Goal: Use online tool/utility: Utilize a website feature to perform a specific function

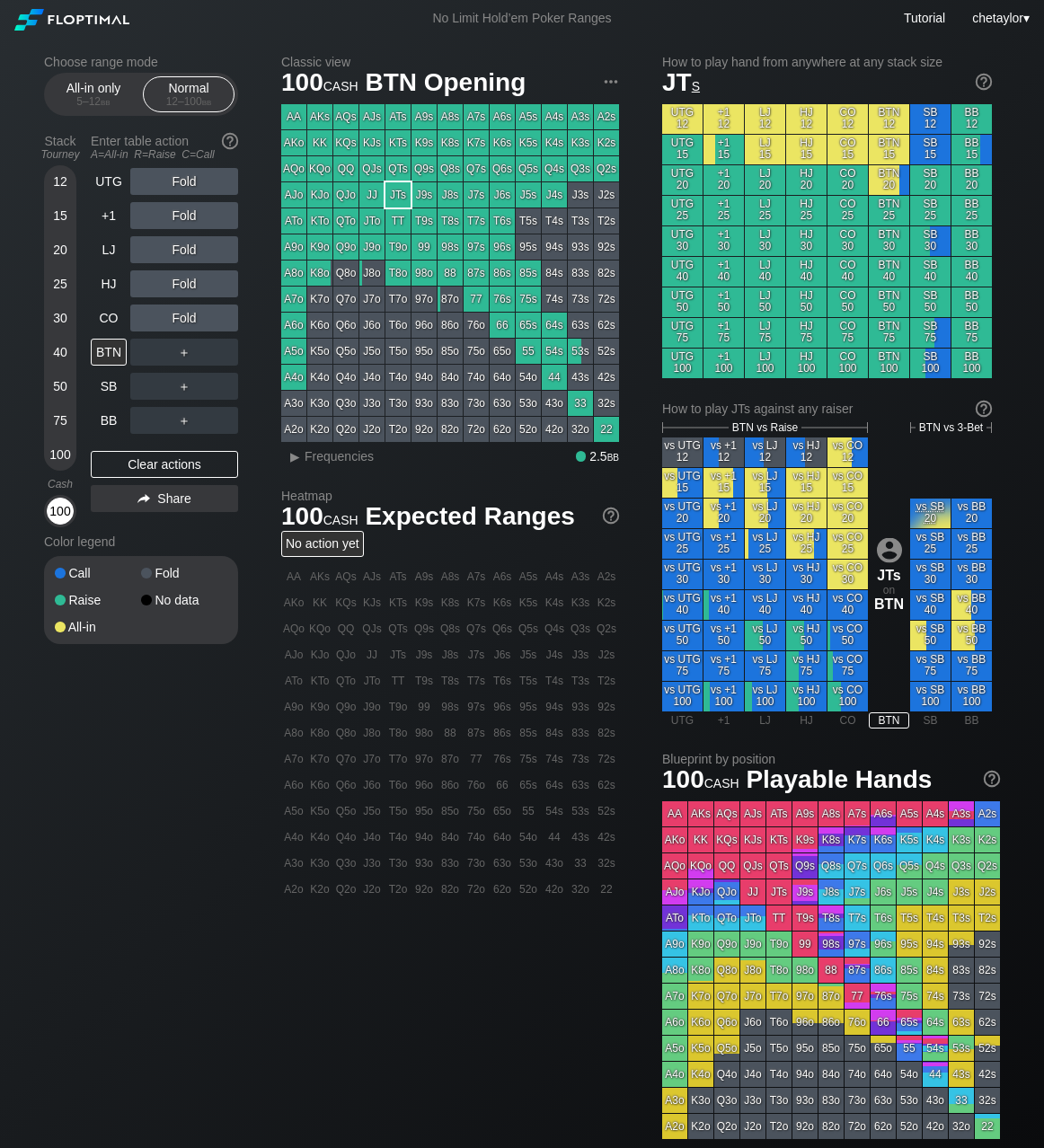
click at [64, 507] on div "100" at bounding box center [61, 511] width 27 height 27
click at [106, 319] on div "CO" at bounding box center [108, 319] width 36 height 27
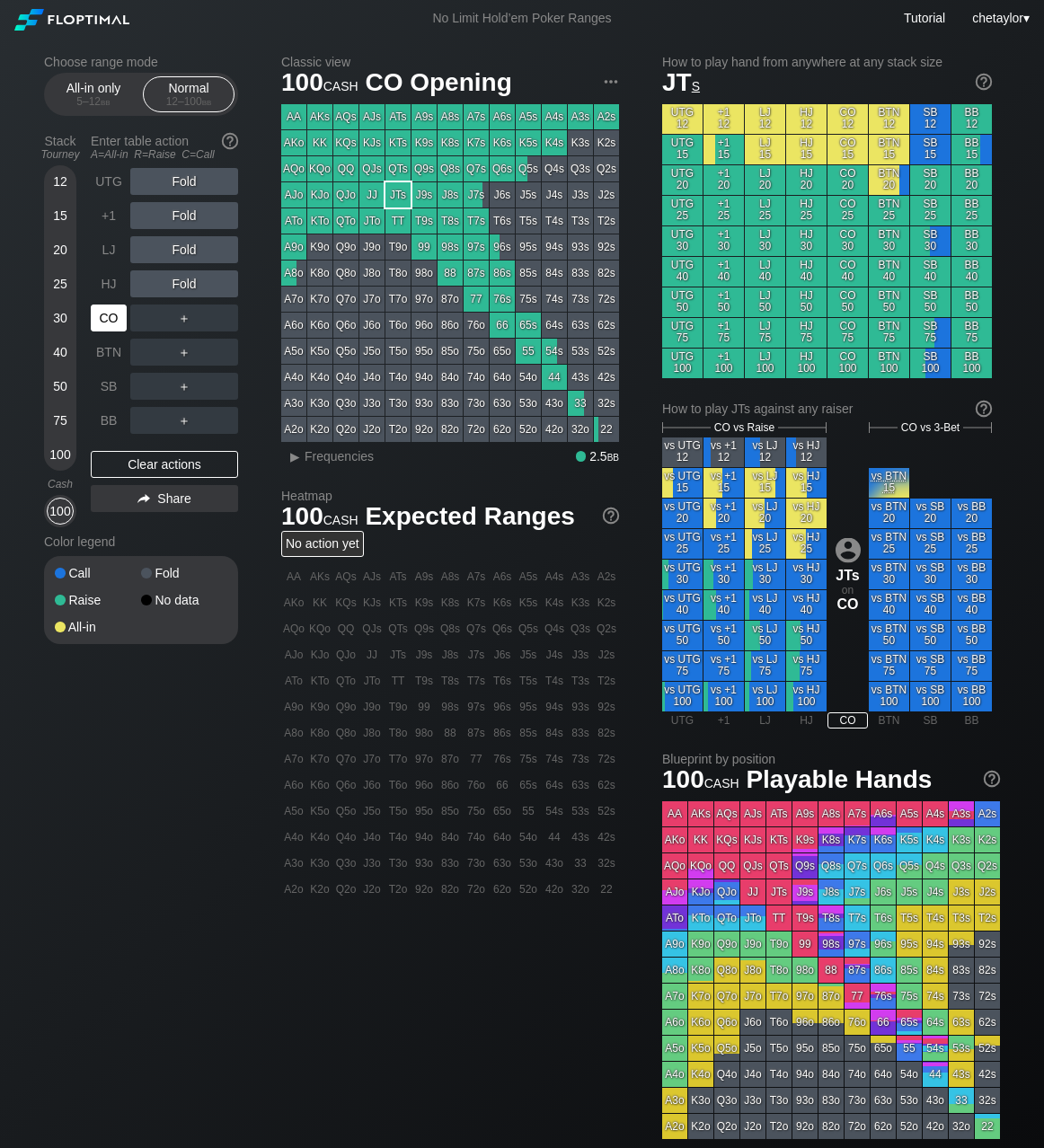
click at [106, 319] on div "CO" at bounding box center [108, 319] width 36 height 27
click at [112, 214] on div "+1" at bounding box center [108, 216] width 36 height 27
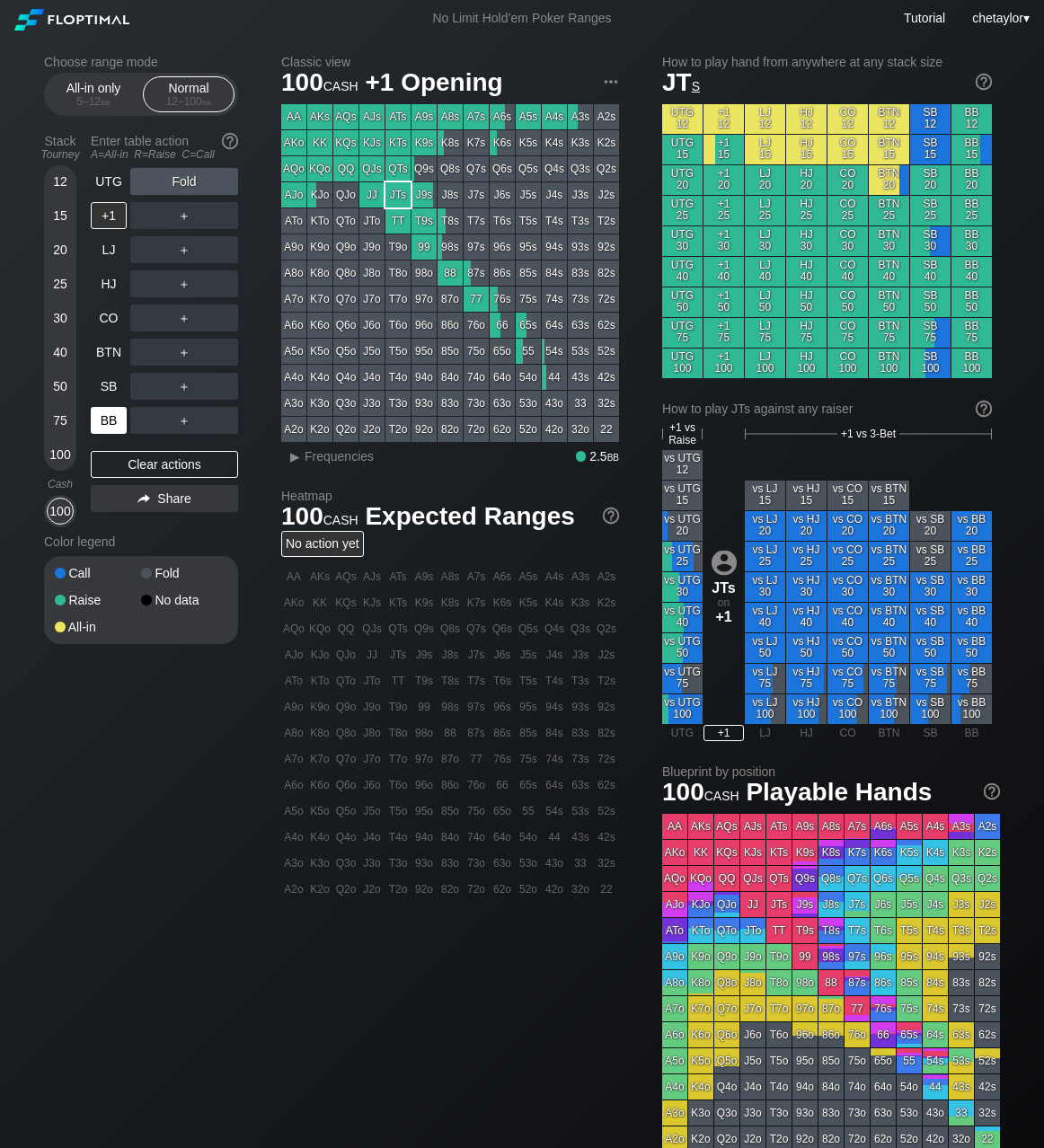
click at [114, 421] on div "BB" at bounding box center [108, 421] width 36 height 27
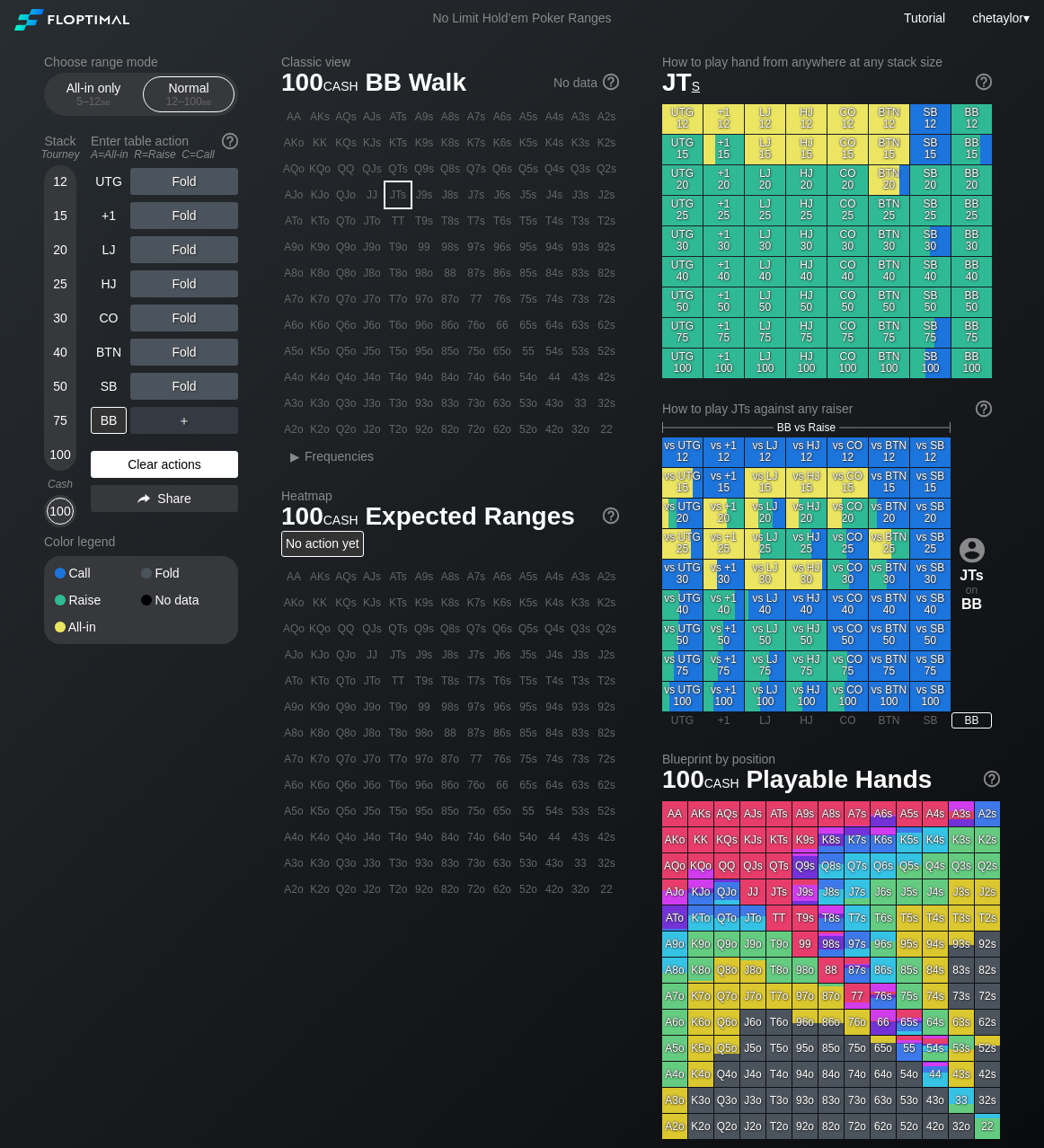
click at [139, 467] on div "Clear actions" at bounding box center [164, 465] width 147 height 27
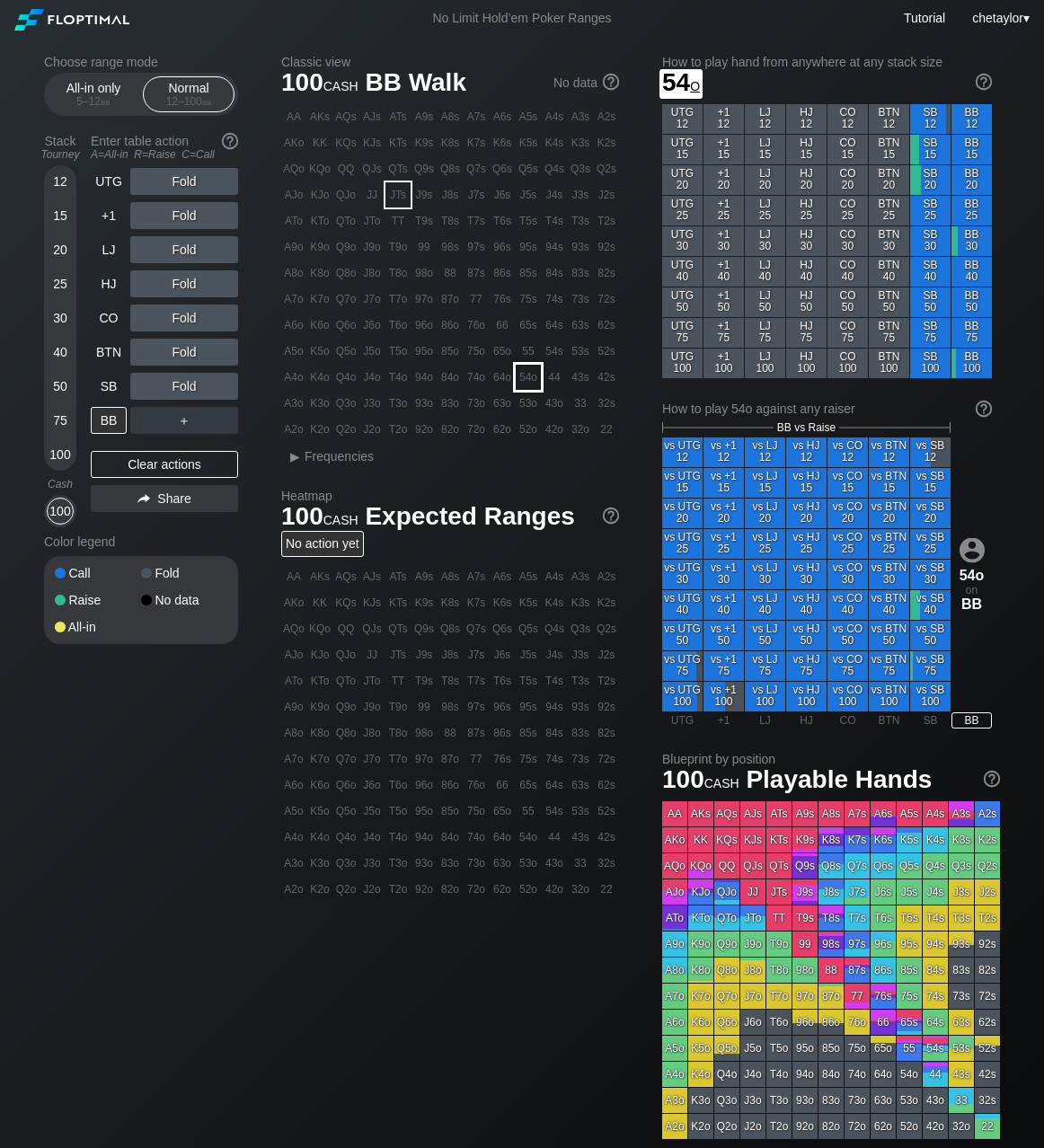
click at [529, 383] on div "54o" at bounding box center [528, 377] width 25 height 25
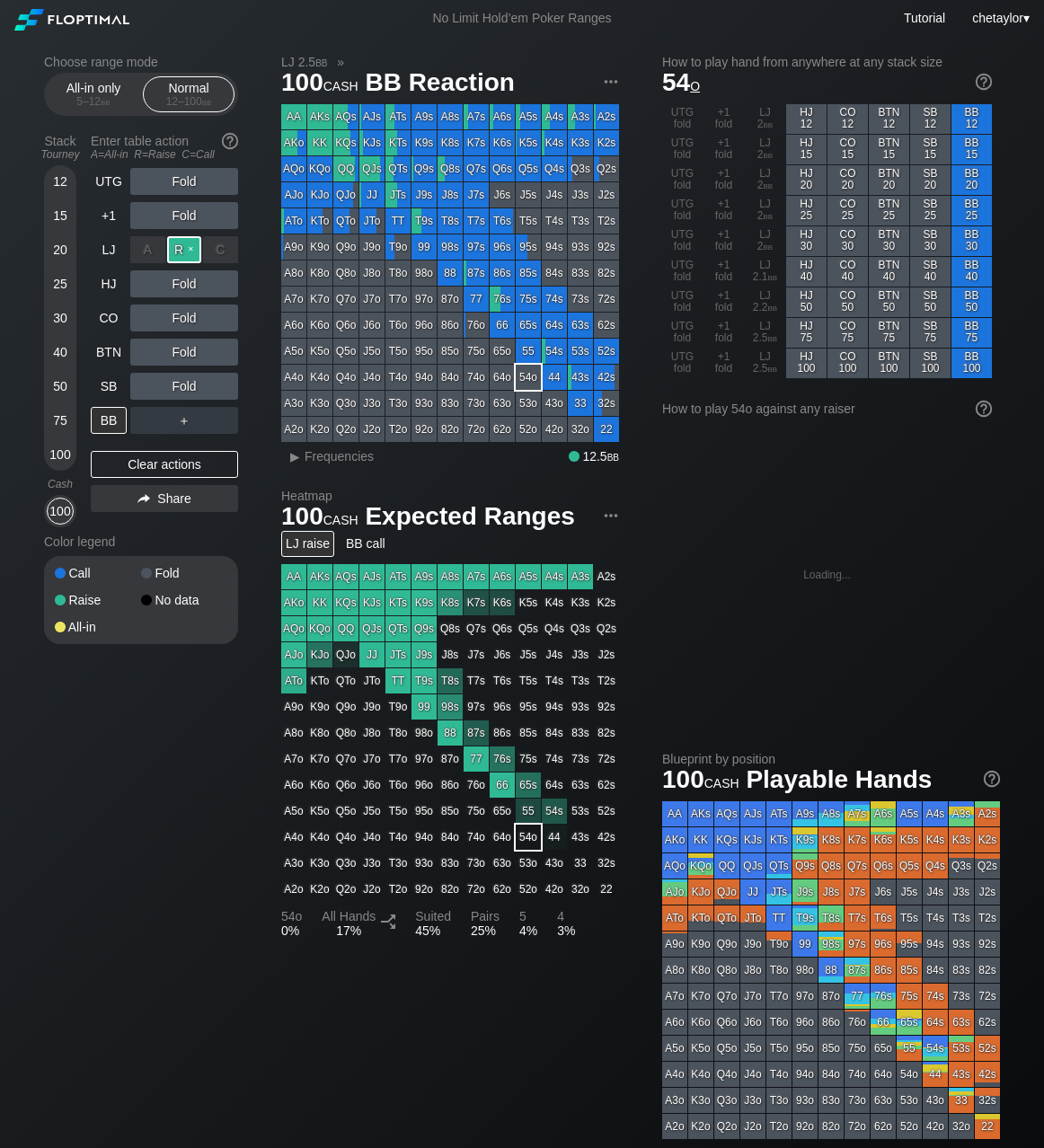
click at [189, 251] on div "R ✕" at bounding box center [185, 250] width 35 height 27
click at [233, 285] on div "C ✕" at bounding box center [220, 284] width 35 height 27
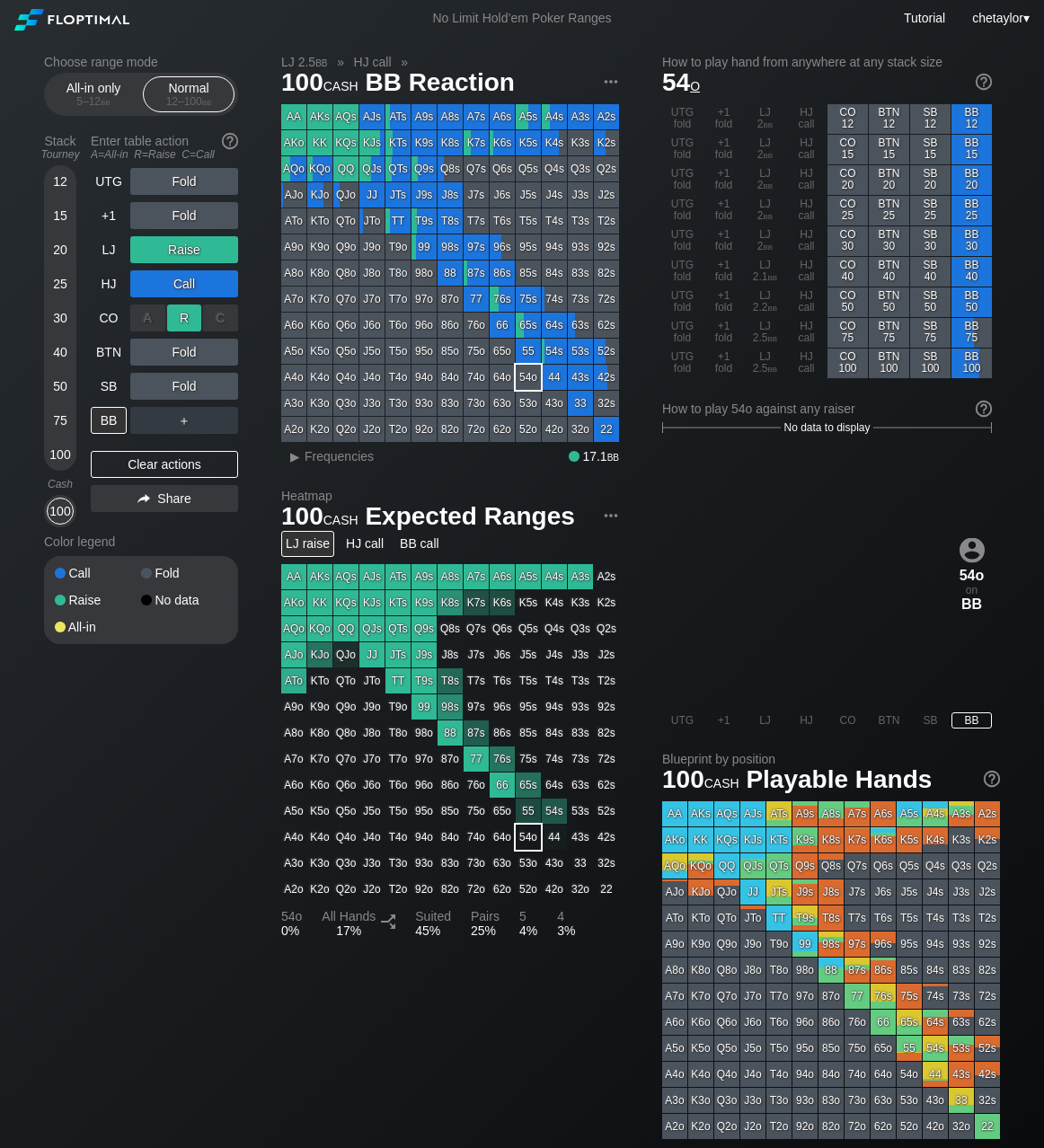
click at [185, 321] on div "R ✕" at bounding box center [185, 319] width 35 height 27
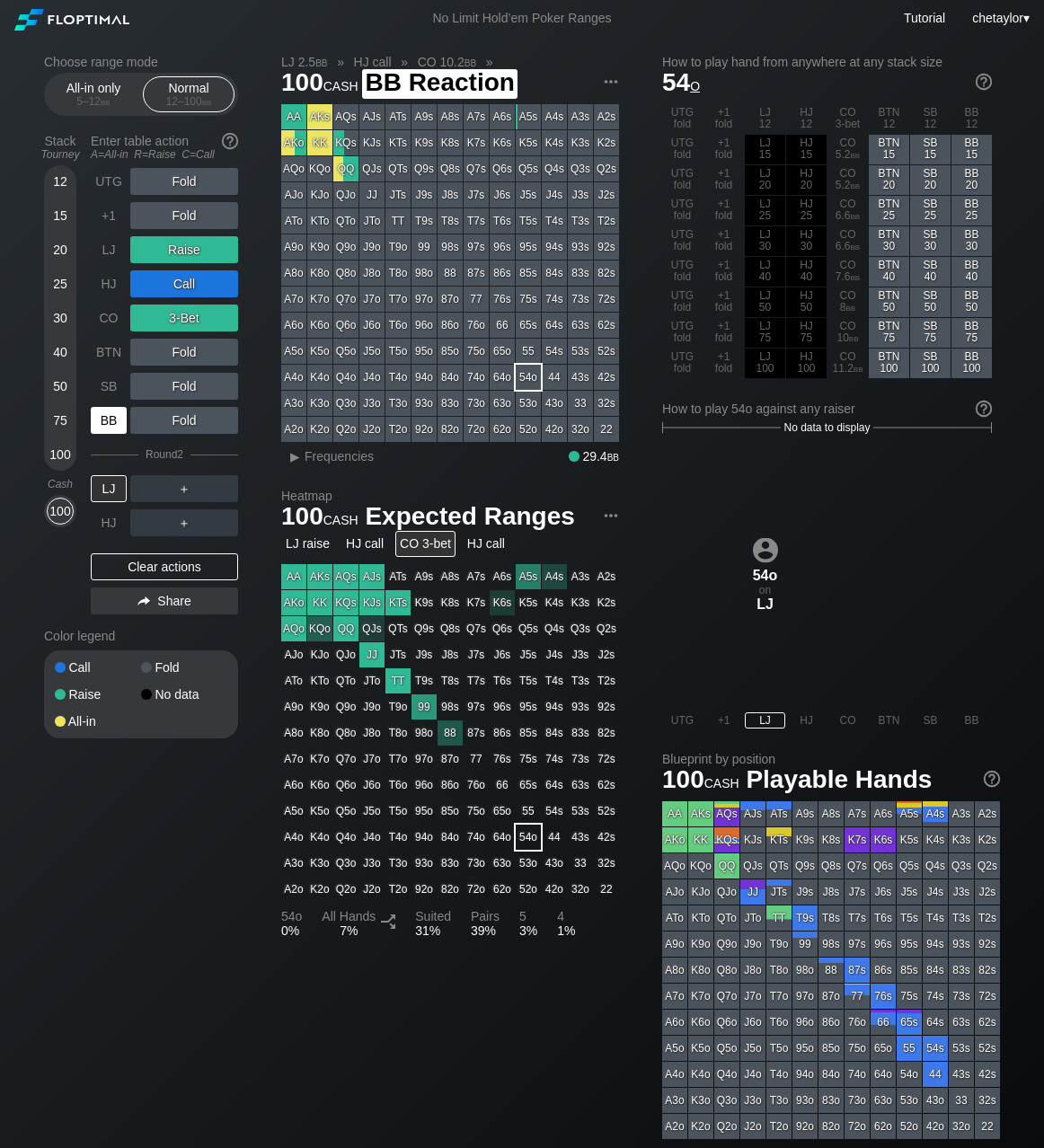
click at [109, 426] on div "BB" at bounding box center [108, 421] width 36 height 27
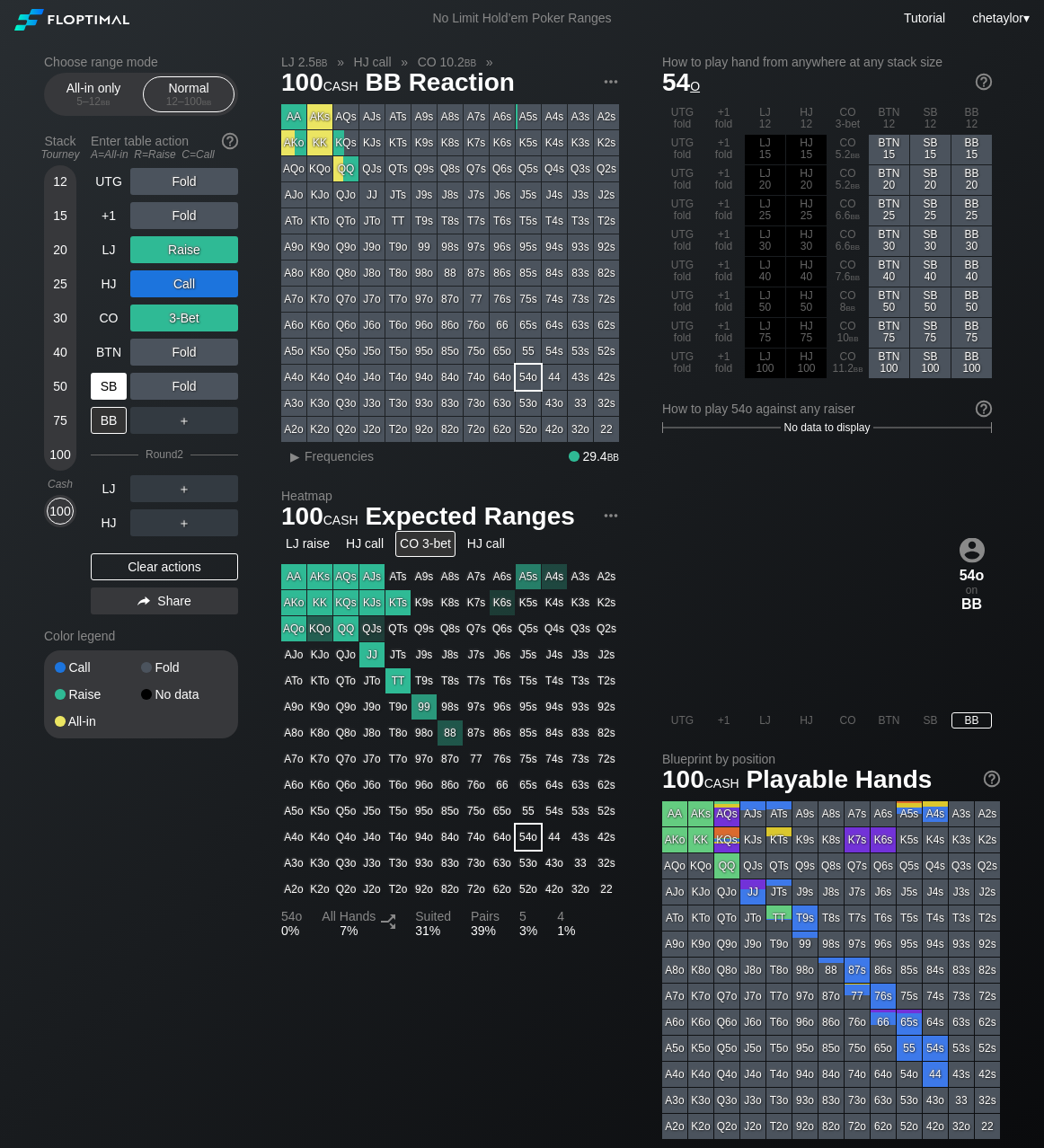
click at [115, 379] on div "SB" at bounding box center [108, 386] width 36 height 27
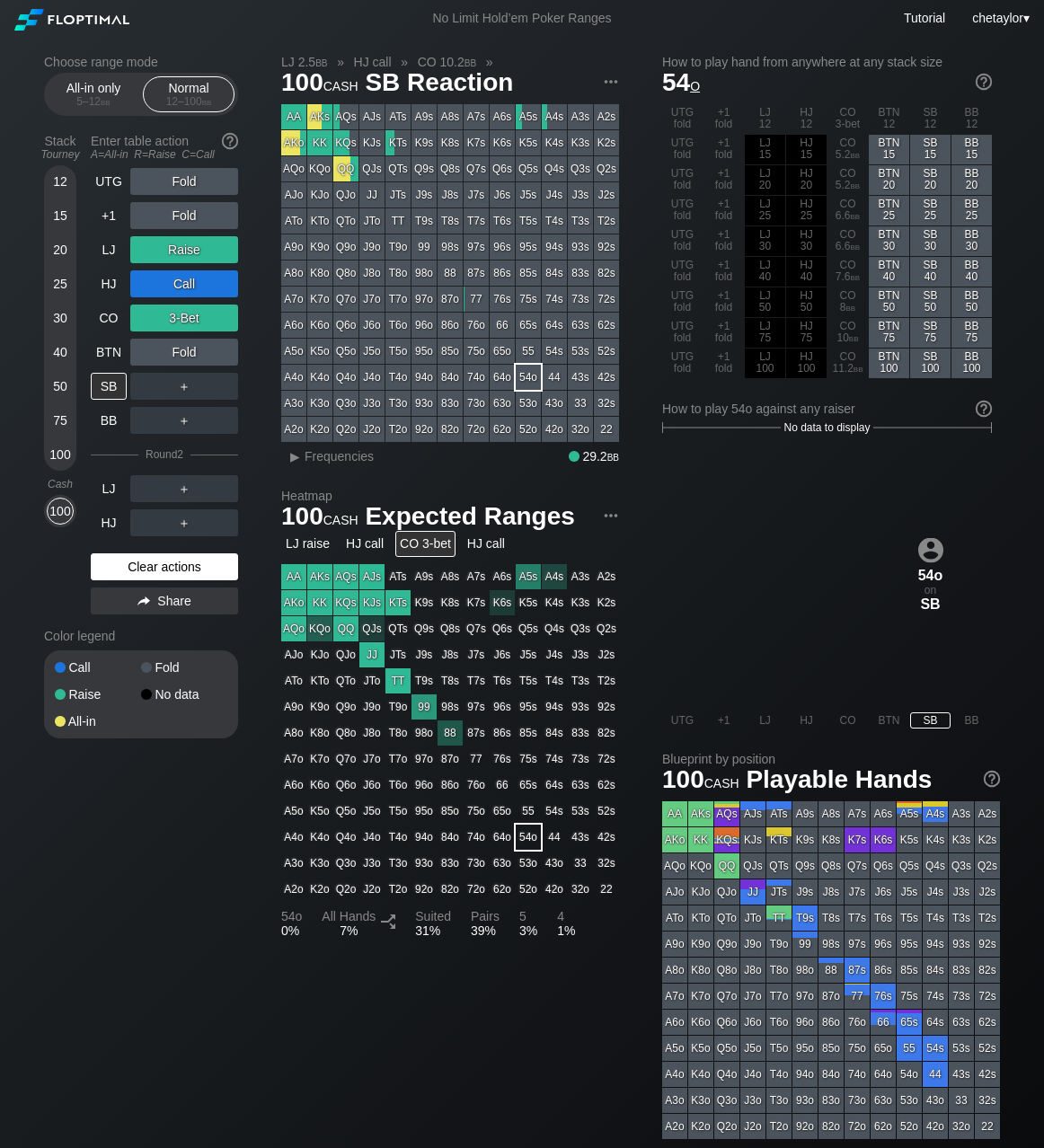
click at [137, 565] on div "Clear actions" at bounding box center [164, 567] width 147 height 27
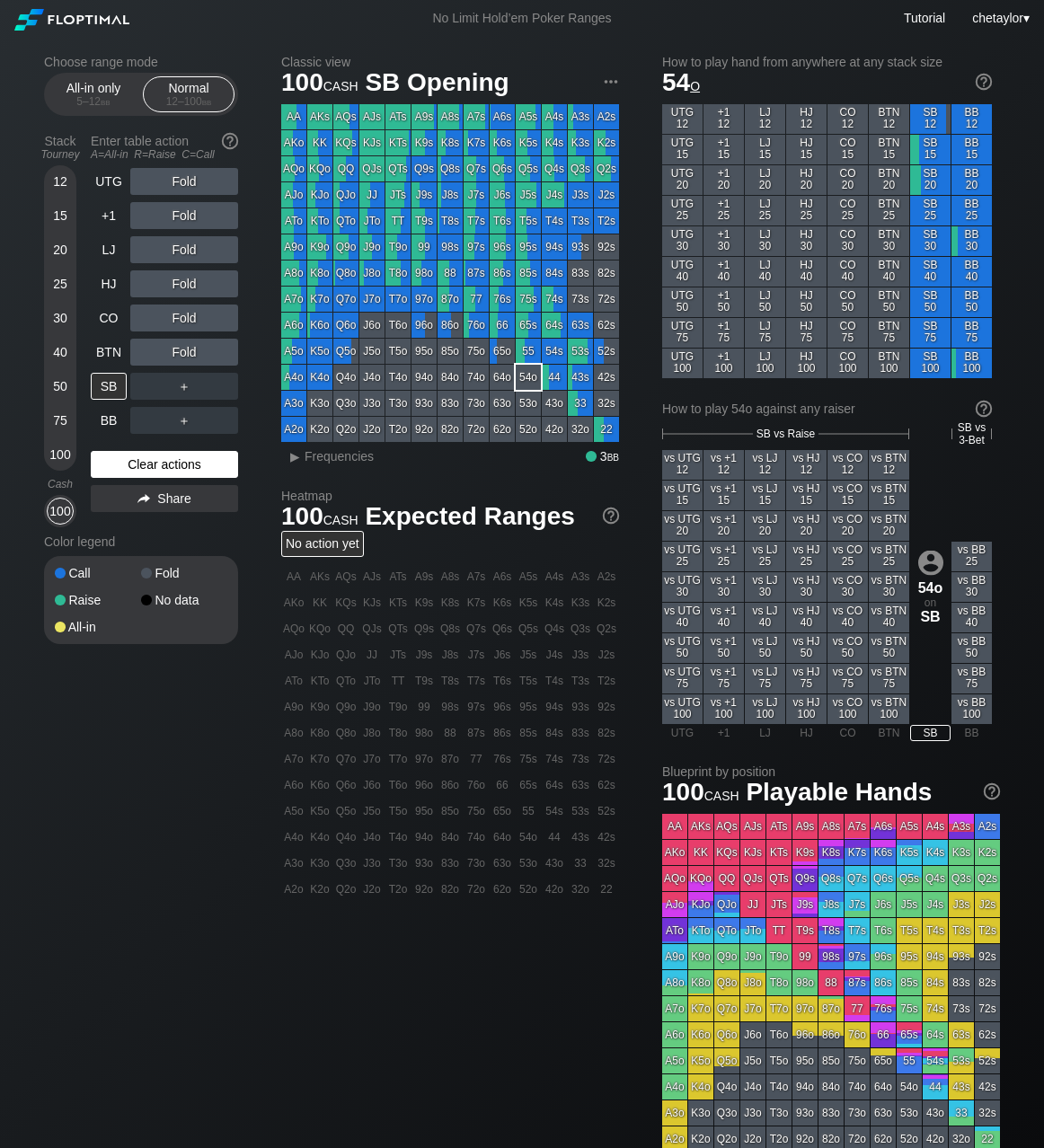
click at [137, 565] on div "Call Fold Raise No data All-in" at bounding box center [141, 600] width 194 height 89
click at [158, 468] on div "Clear actions" at bounding box center [164, 465] width 147 height 27
click at [106, 348] on div "BTN" at bounding box center [108, 352] width 36 height 27
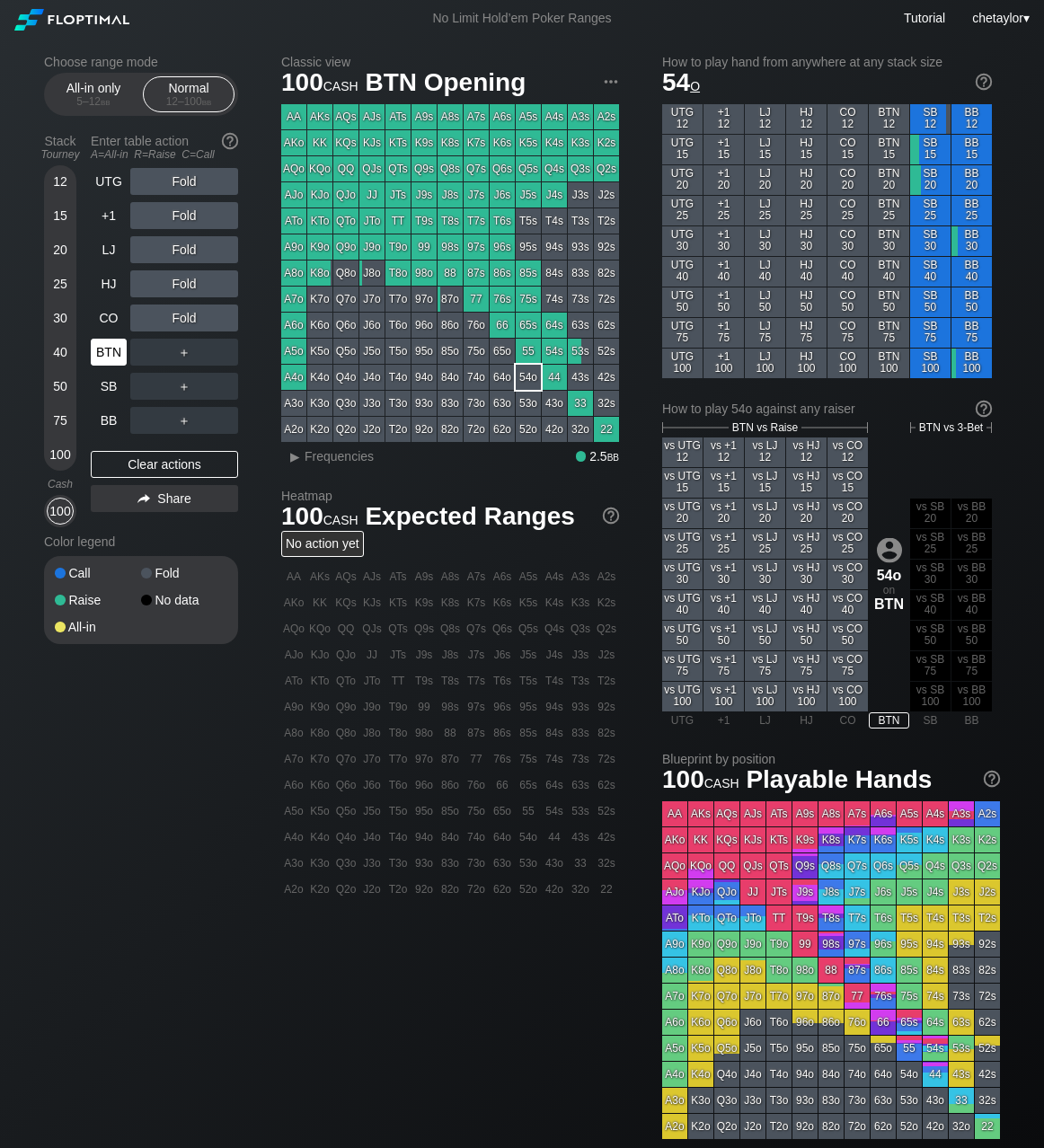
click at [106, 348] on div "BTN" at bounding box center [108, 352] width 36 height 27
click at [372, 224] on div "JTo" at bounding box center [371, 221] width 25 height 25
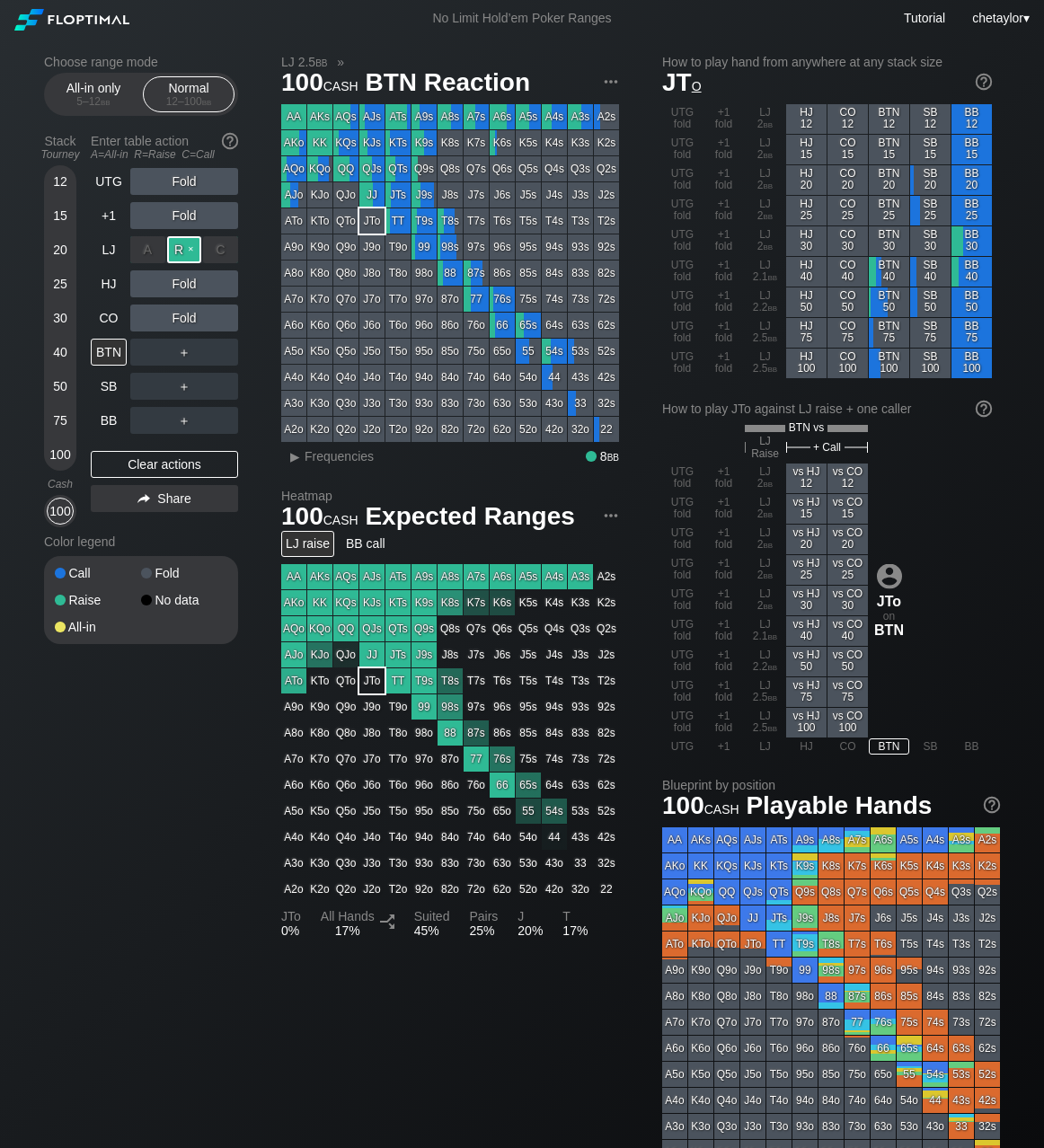
click at [186, 245] on div "R ✕" at bounding box center [185, 250] width 35 height 27
click at [223, 283] on div "C ✕" at bounding box center [220, 284] width 35 height 27
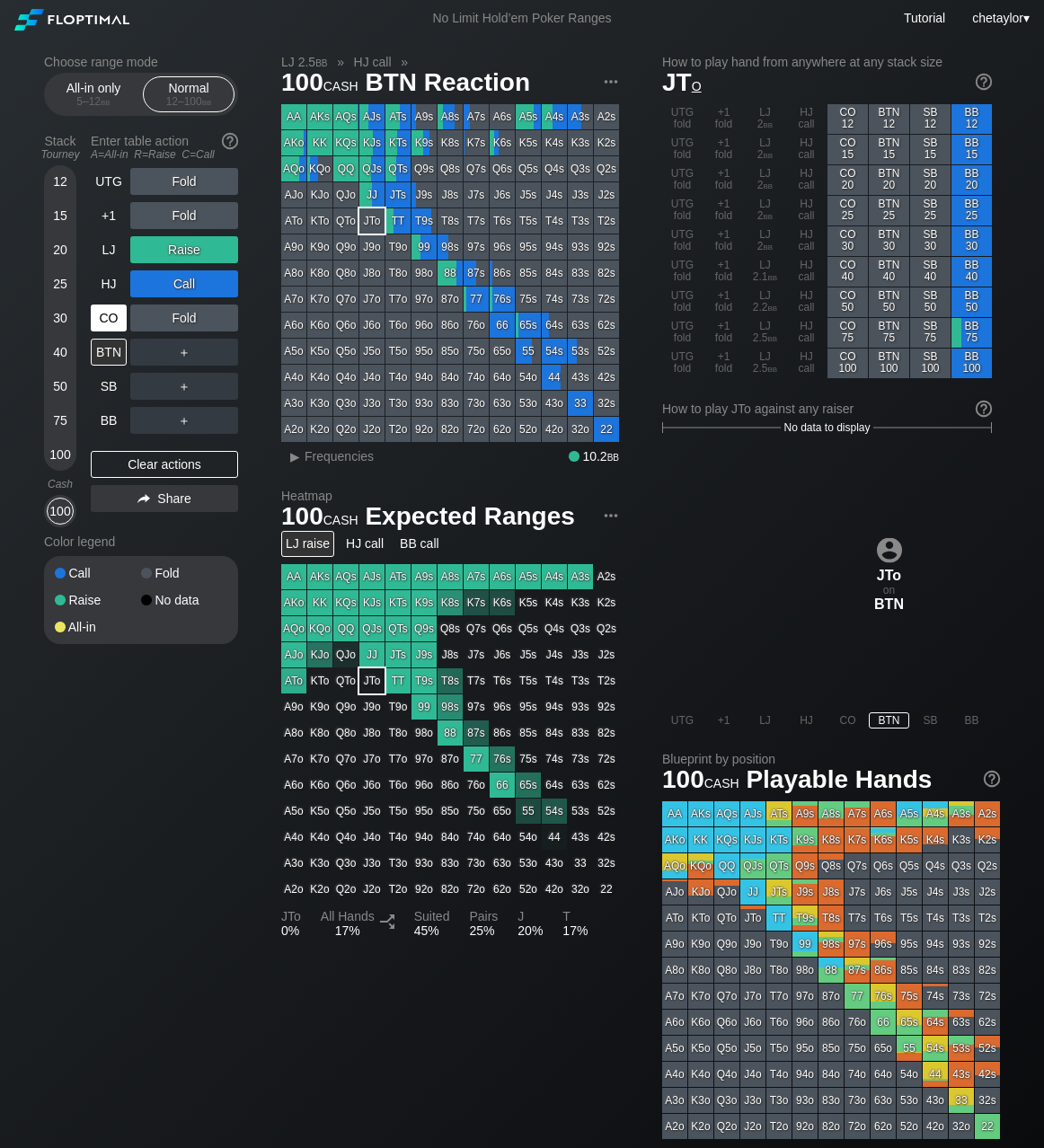
click at [102, 318] on div "CO" at bounding box center [108, 319] width 36 height 27
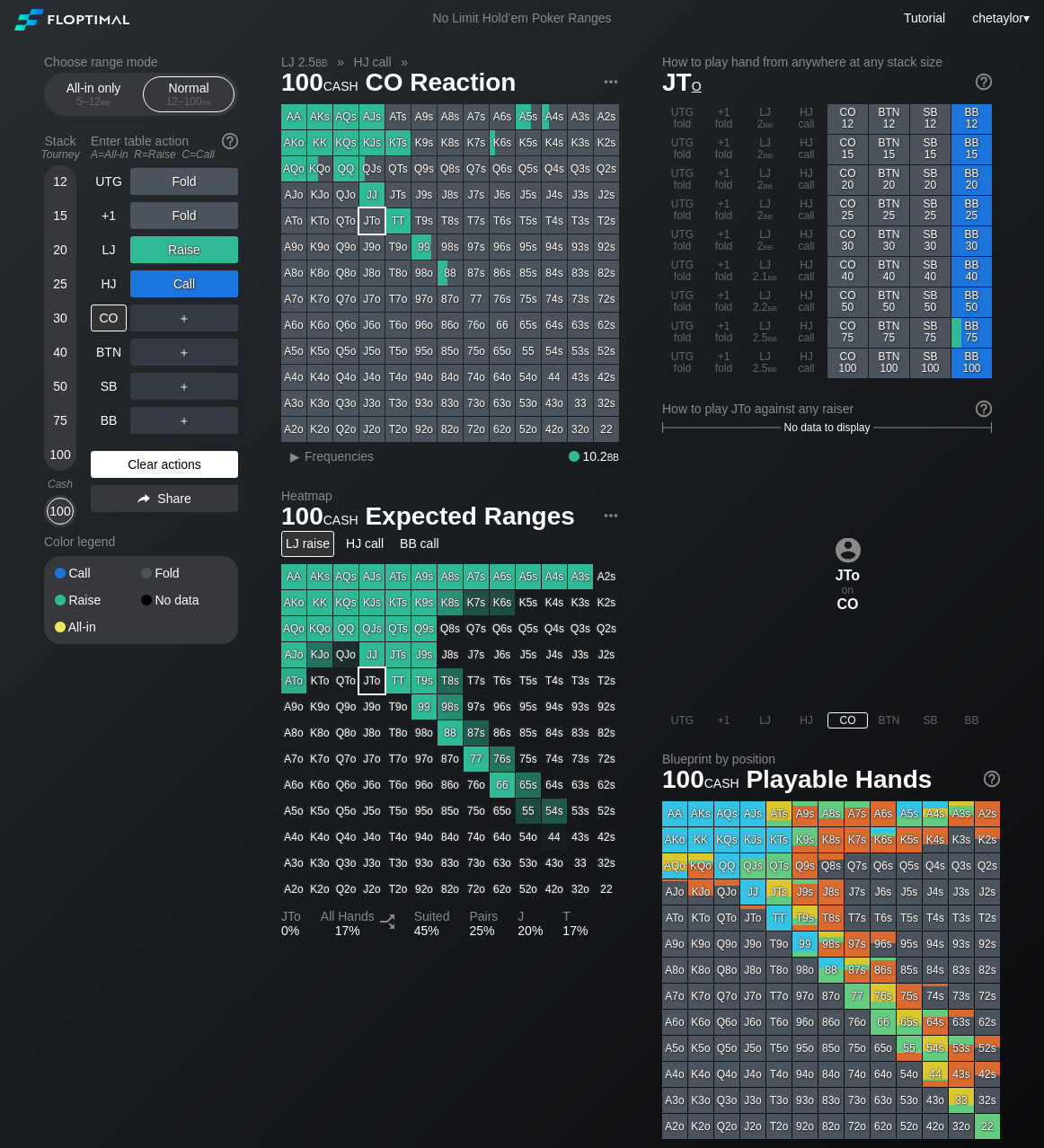
click at [127, 469] on div "Clear actions" at bounding box center [164, 465] width 147 height 27
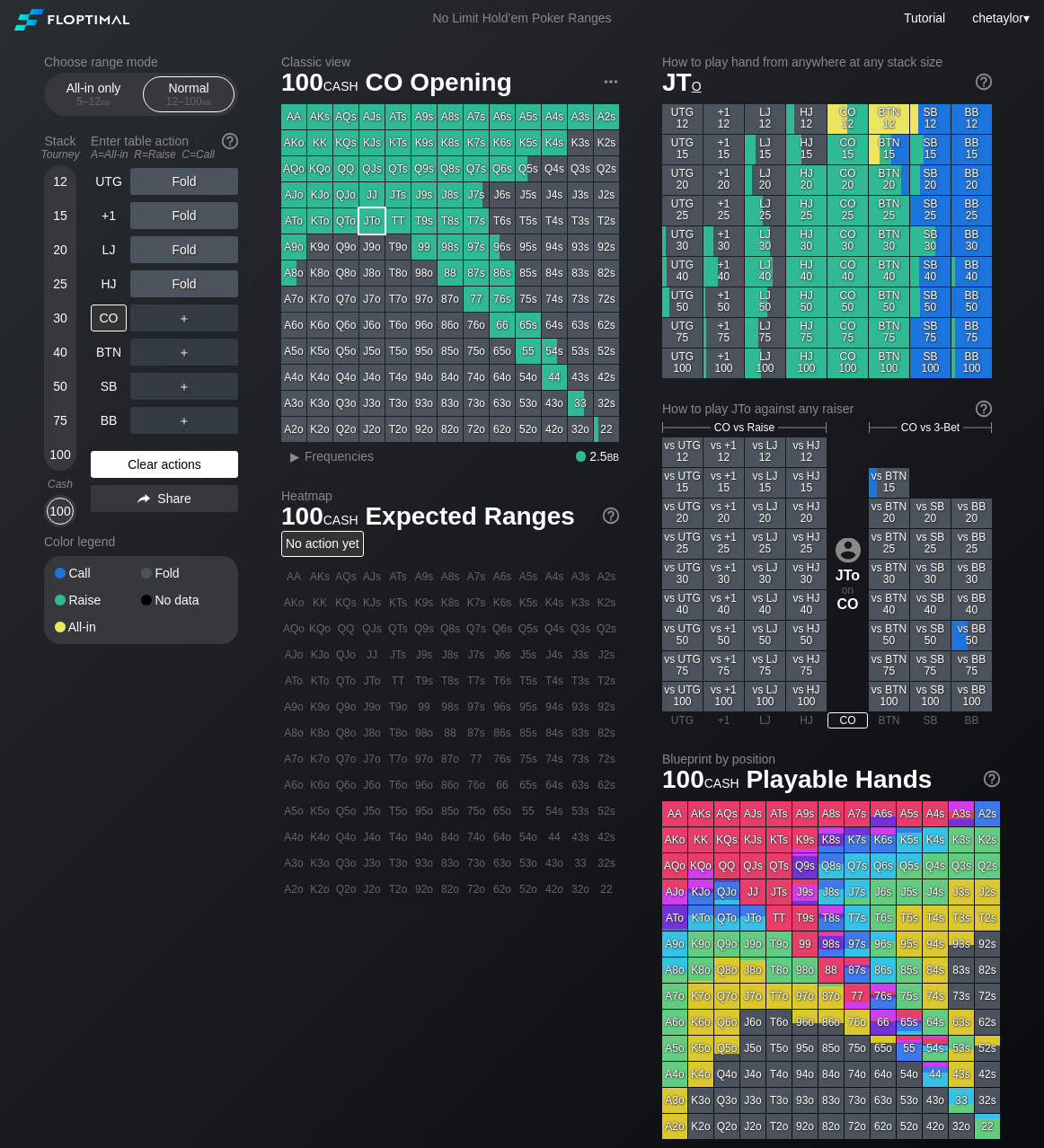
click at [127, 469] on div "Clear actions" at bounding box center [164, 465] width 147 height 27
click at [132, 463] on div "Clear actions" at bounding box center [164, 465] width 147 height 27
click at [109, 288] on div "HJ" at bounding box center [108, 284] width 36 height 27
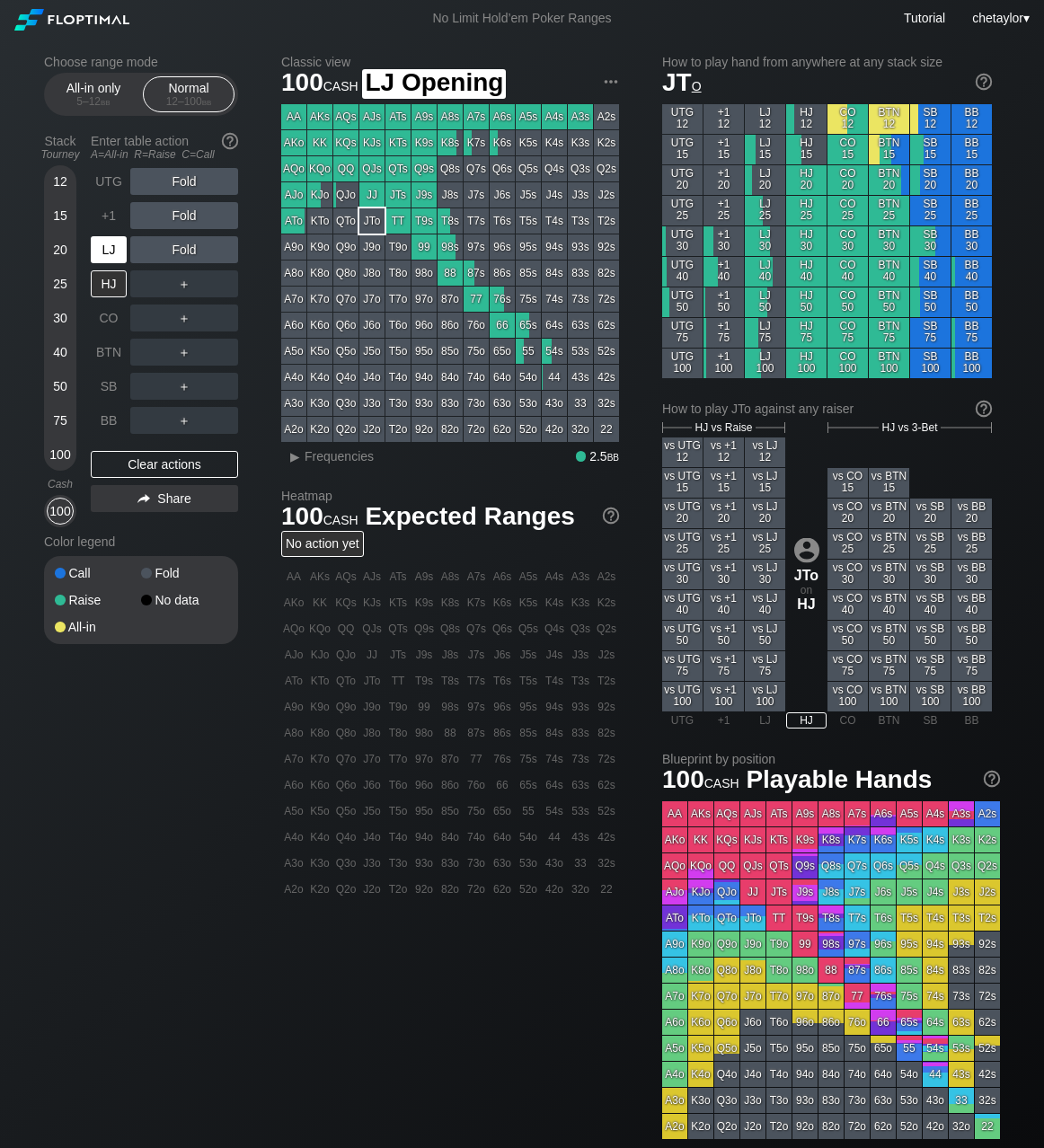
click at [107, 249] on div "LJ" at bounding box center [108, 250] width 36 height 27
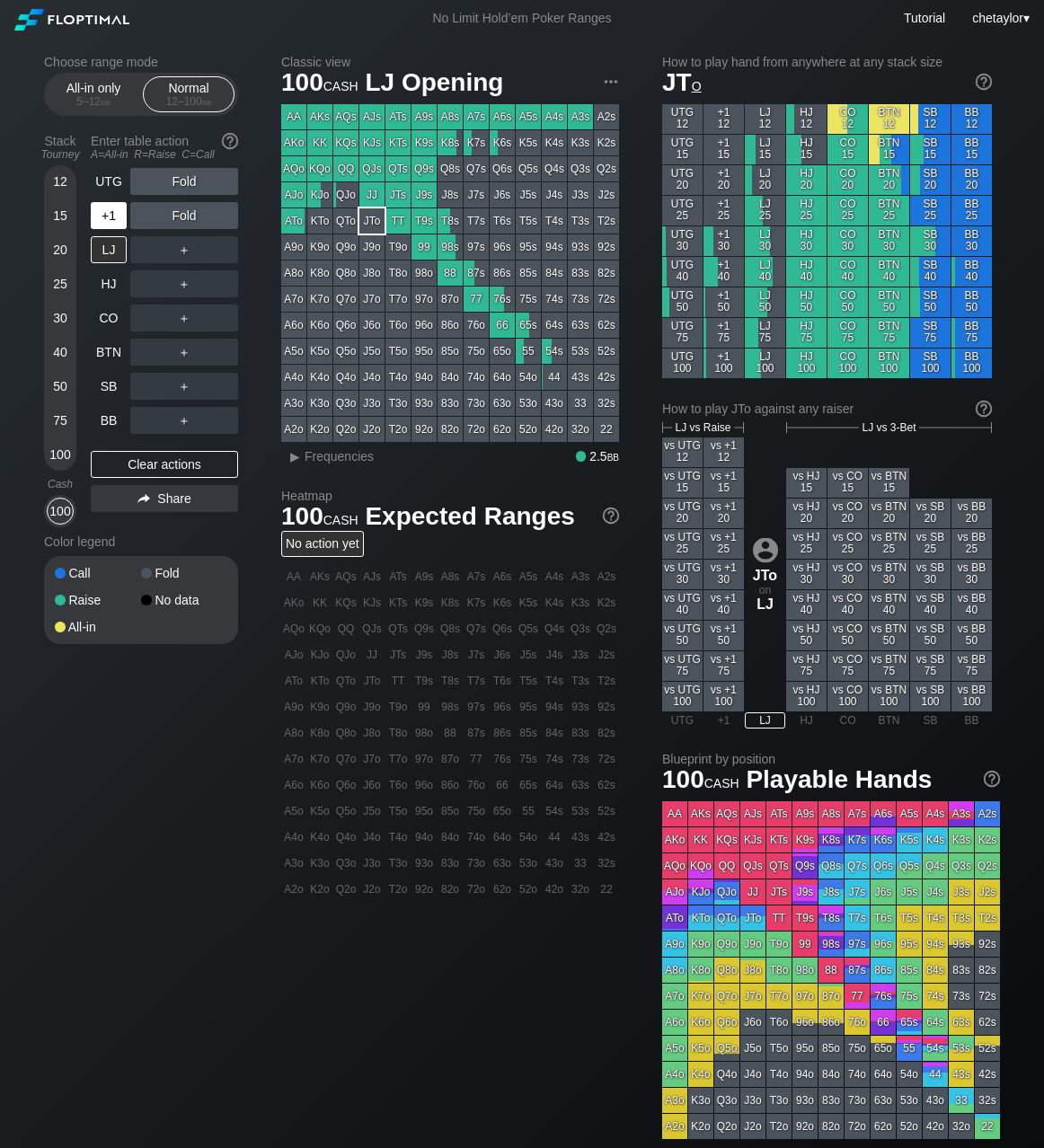
click at [112, 219] on div "+1" at bounding box center [108, 216] width 36 height 27
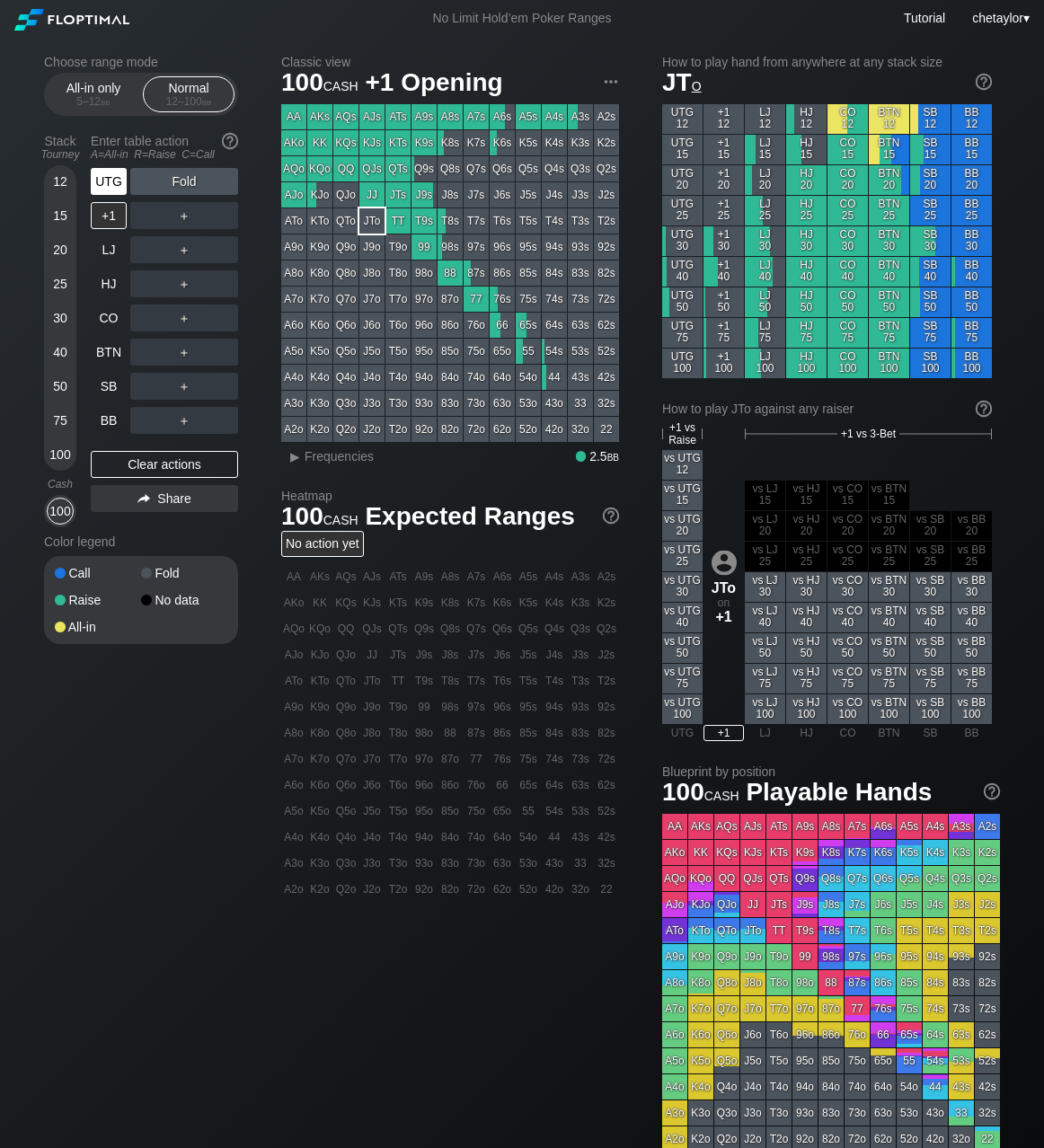
click at [115, 181] on div "UTG" at bounding box center [108, 182] width 36 height 27
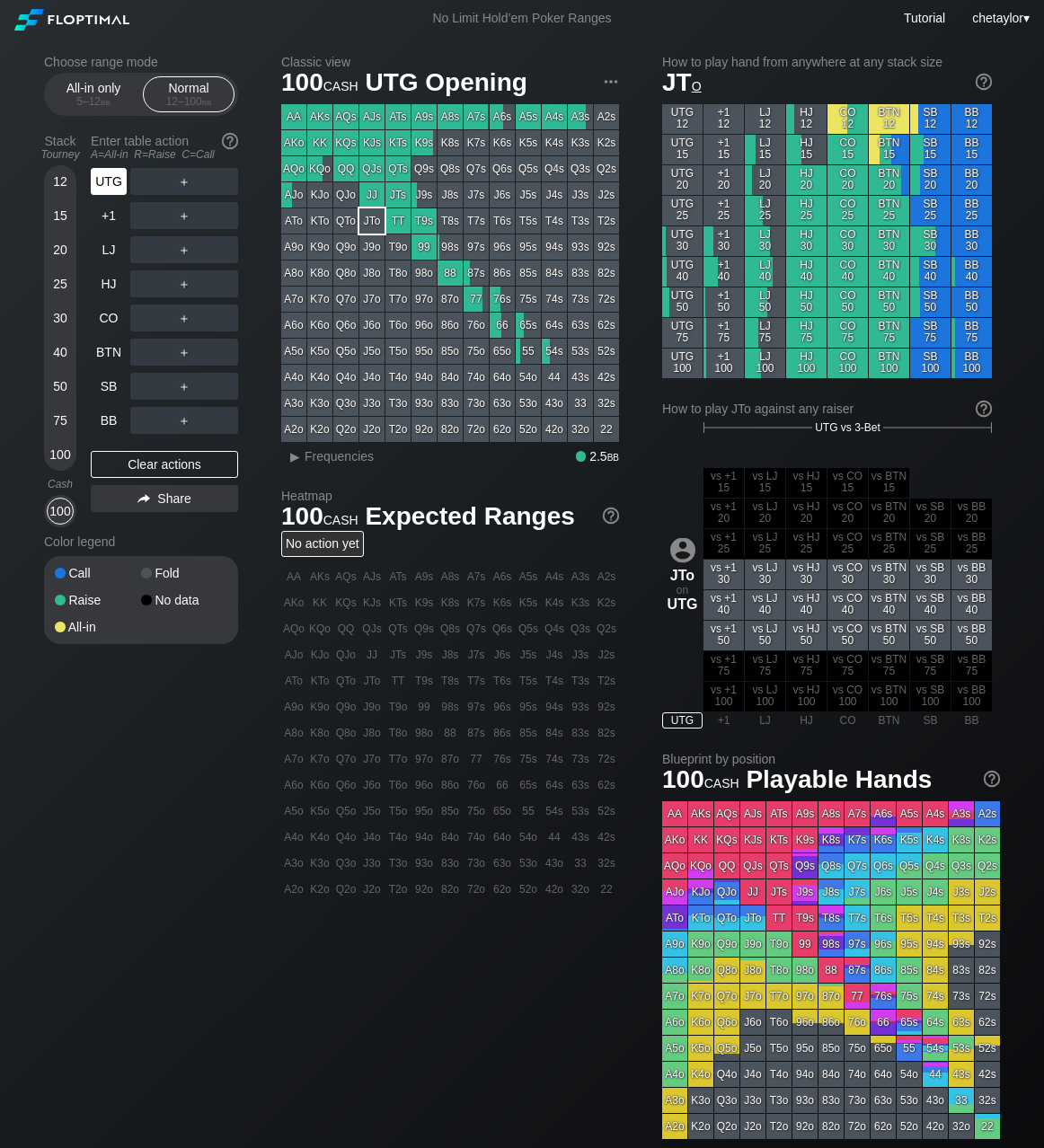
click at [115, 181] on div "UTG" at bounding box center [108, 182] width 36 height 27
click at [107, 423] on div "BB" at bounding box center [108, 421] width 36 height 27
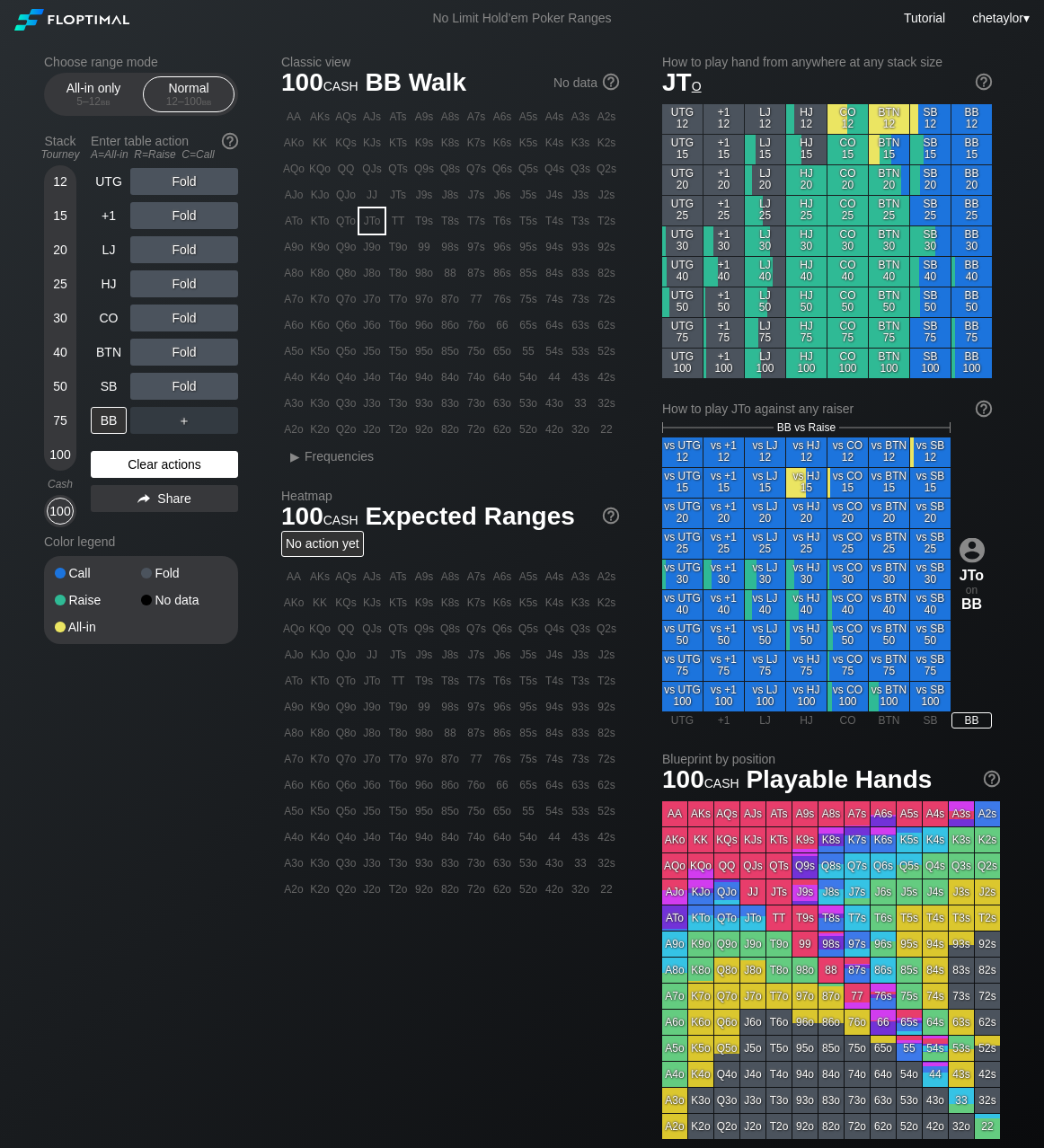
click at [121, 471] on div "Clear actions" at bounding box center [164, 465] width 147 height 27
click at [421, 431] on div "92o" at bounding box center [424, 429] width 25 height 25
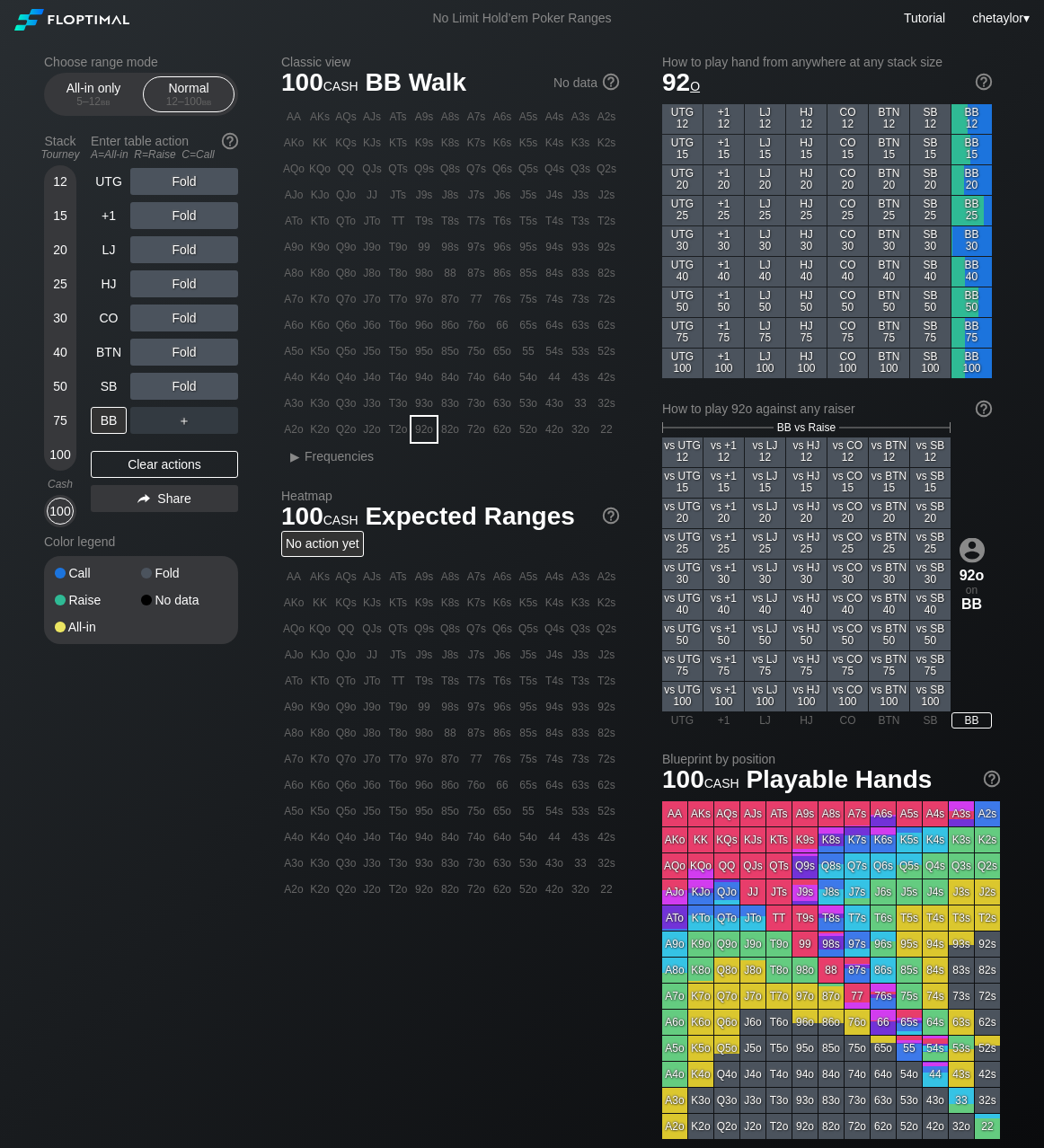
click at [421, 431] on div "92o" at bounding box center [424, 429] width 25 height 25
click at [189, 217] on div "R ✕" at bounding box center [185, 216] width 35 height 27
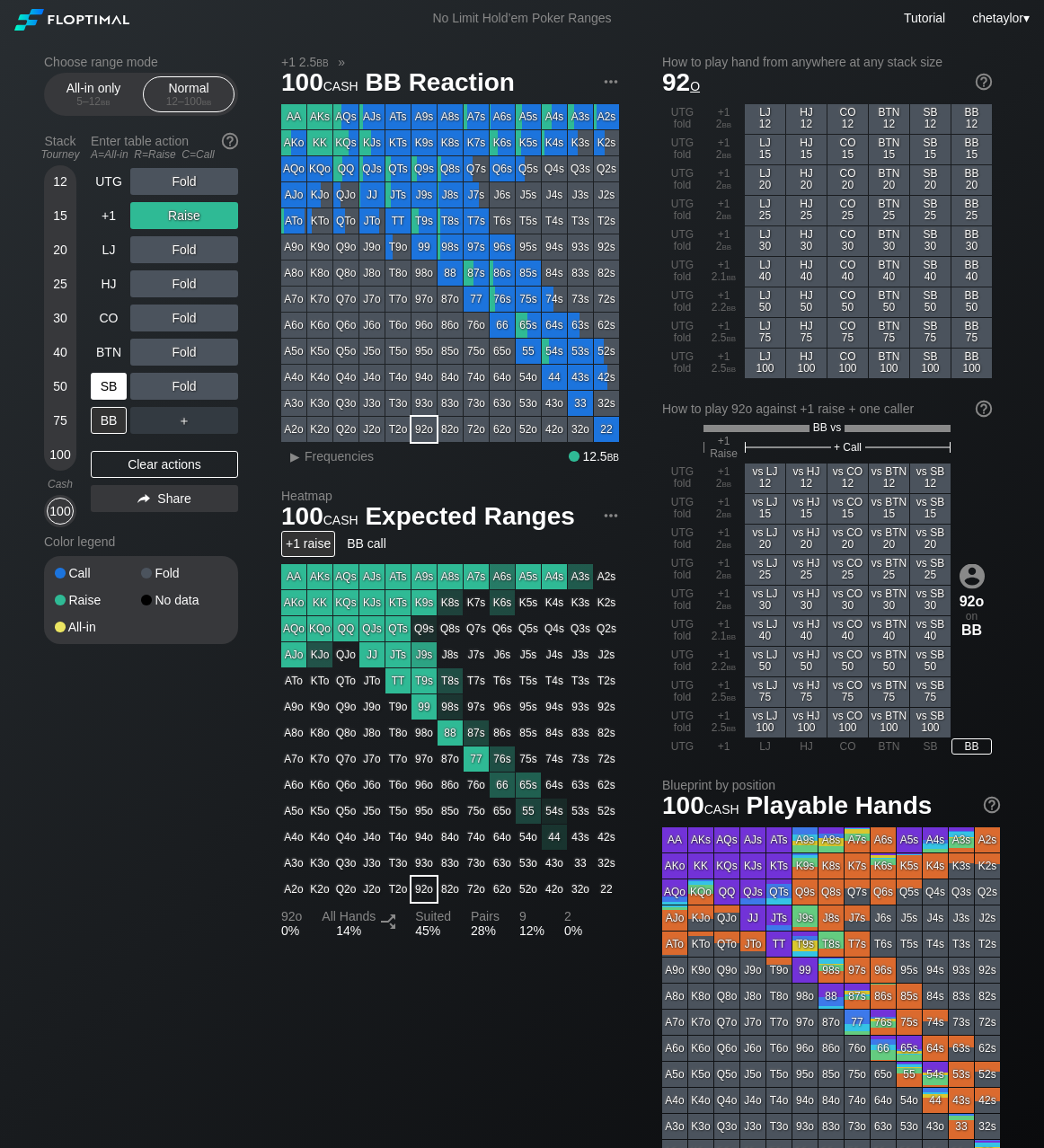
click at [107, 383] on div "SB" at bounding box center [108, 386] width 36 height 27
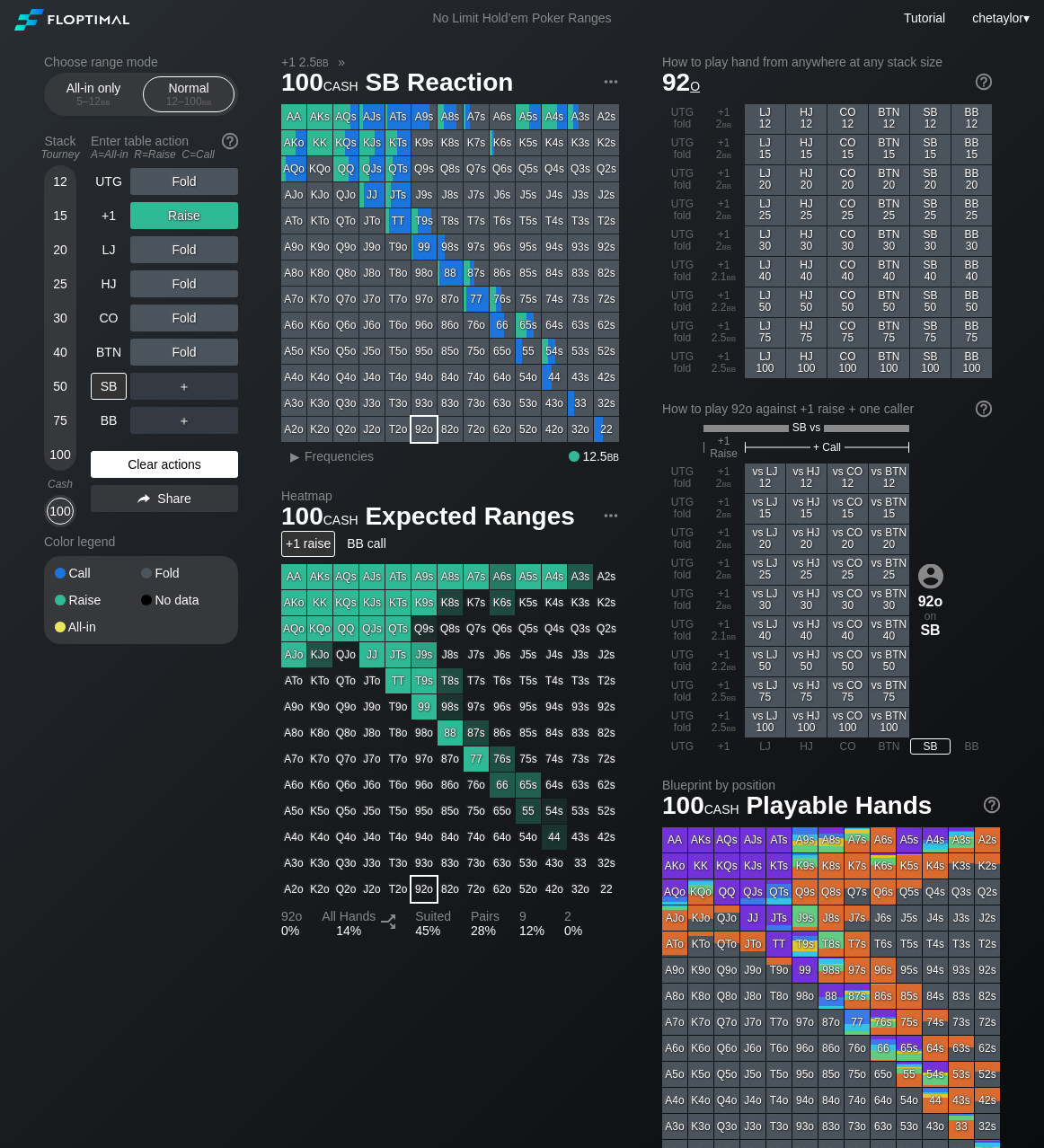
click at [126, 466] on div "Clear actions" at bounding box center [164, 465] width 147 height 27
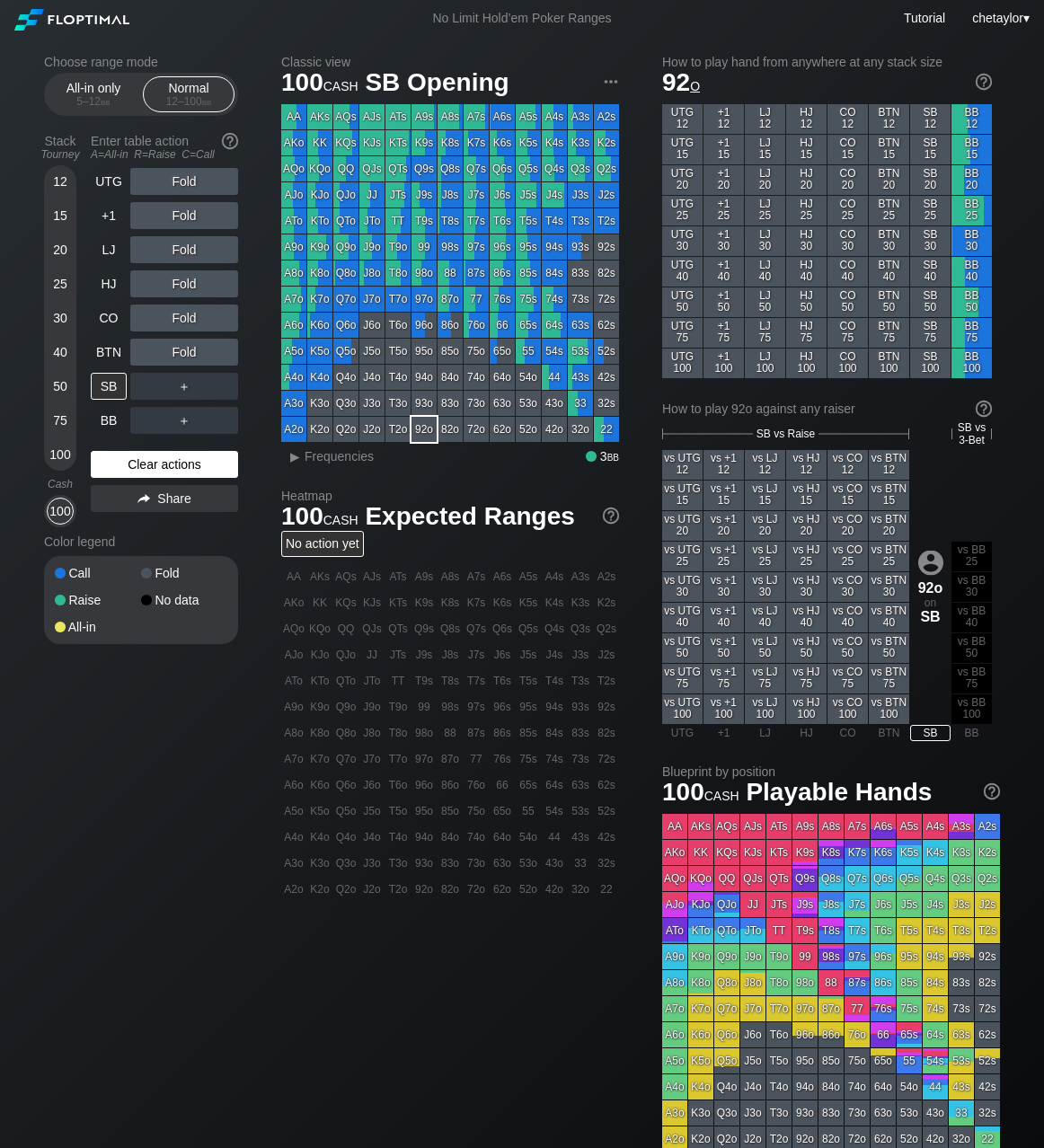
click at [126, 466] on div "Clear actions" at bounding box center [164, 465] width 147 height 27
click at [557, 302] on div "74s" at bounding box center [554, 299] width 25 height 25
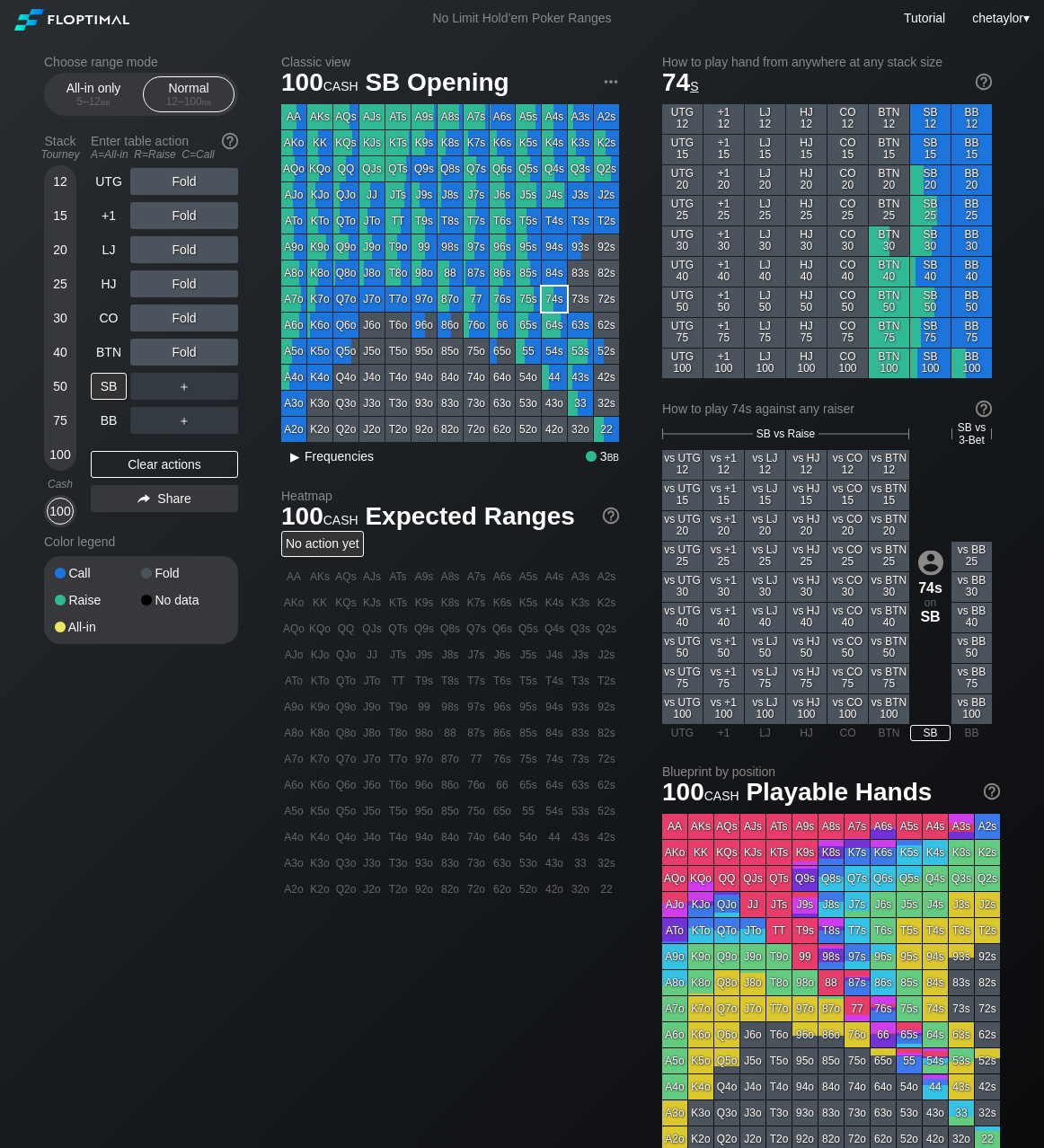
click at [291, 461] on div "▸" at bounding box center [294, 456] width 23 height 21
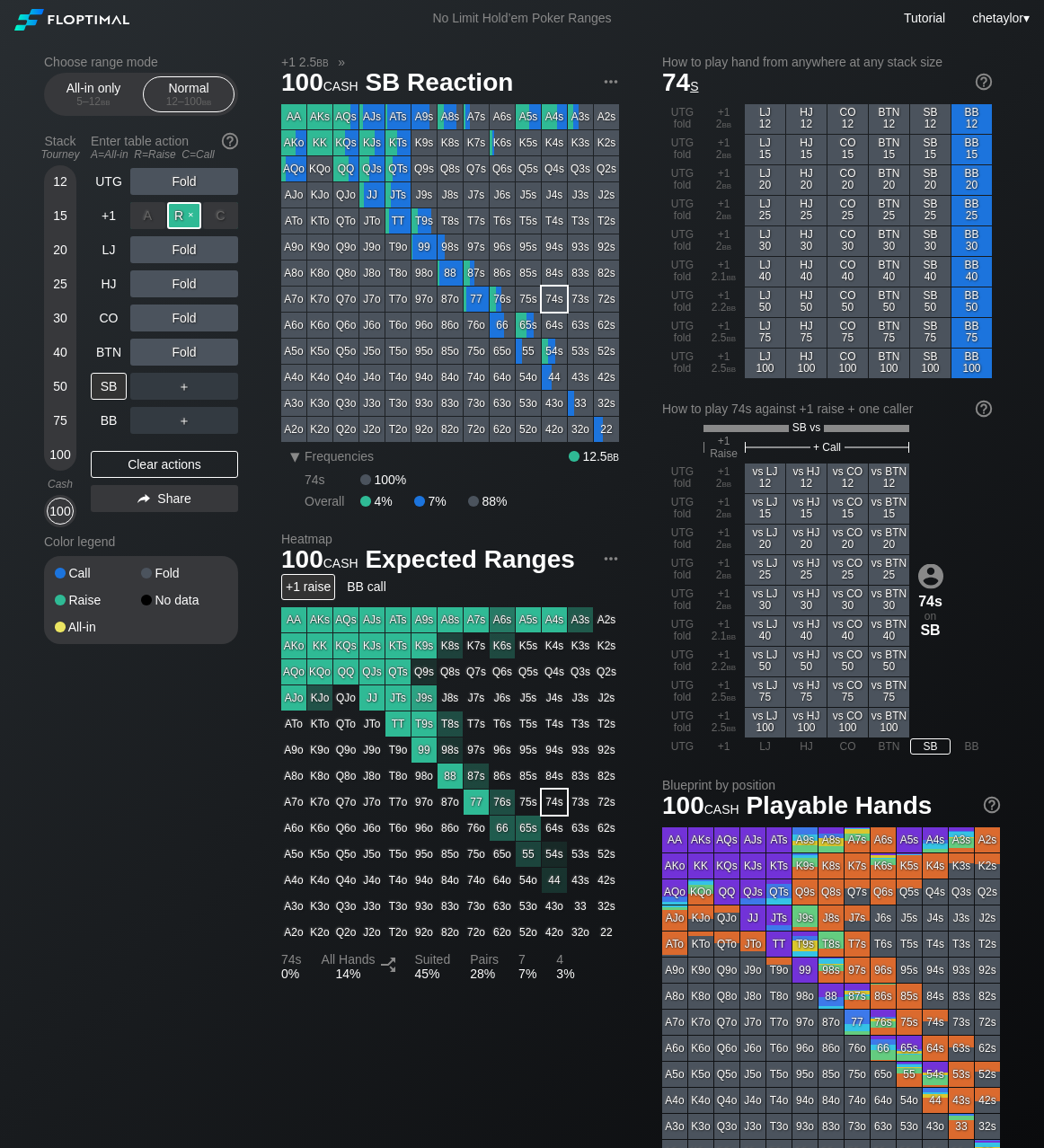
click at [183, 210] on div "R ✕" at bounding box center [185, 216] width 35 height 27
click at [217, 290] on div "C ✕" at bounding box center [220, 284] width 35 height 27
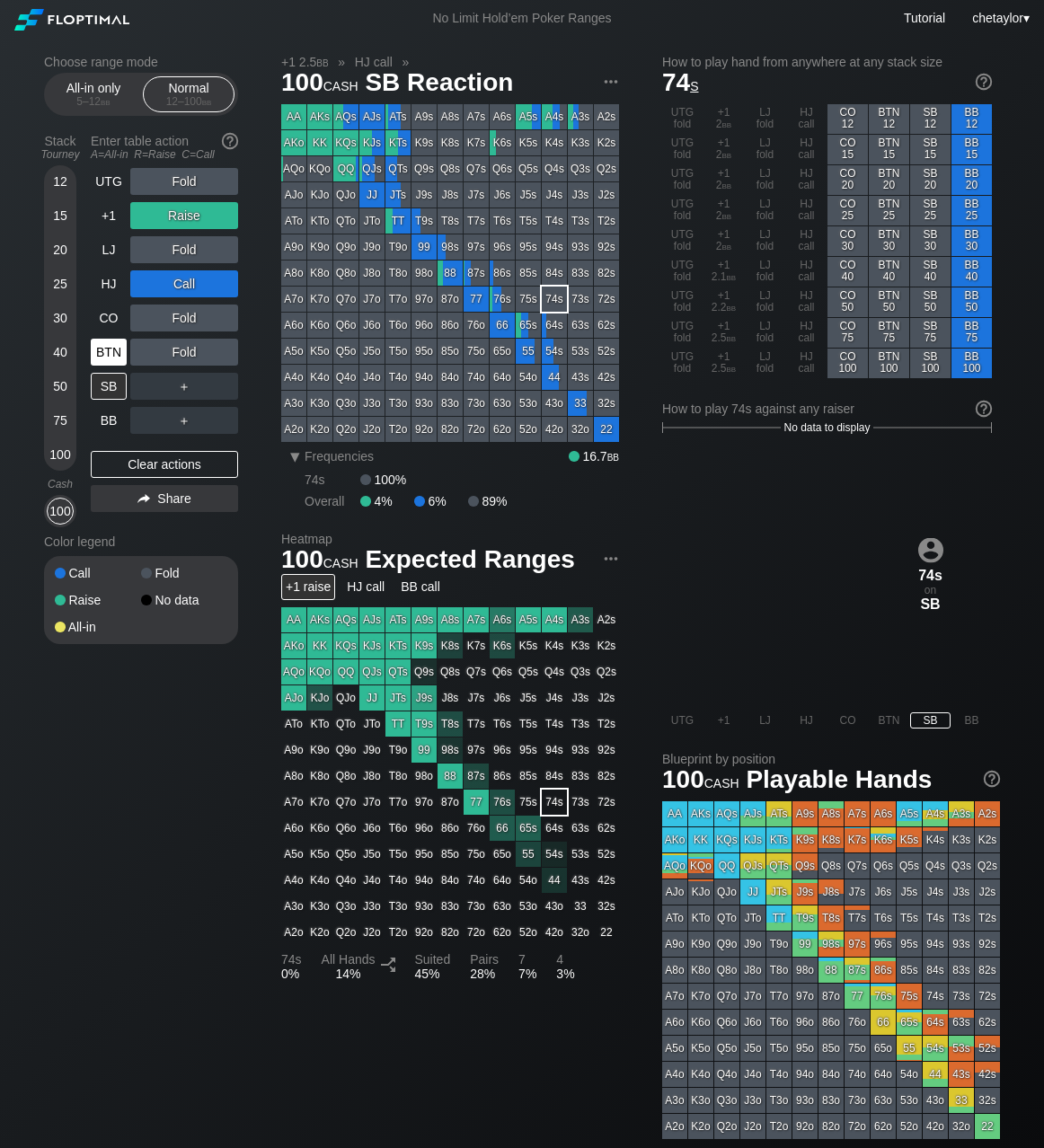
click at [115, 349] on div "BTN" at bounding box center [108, 352] width 36 height 27
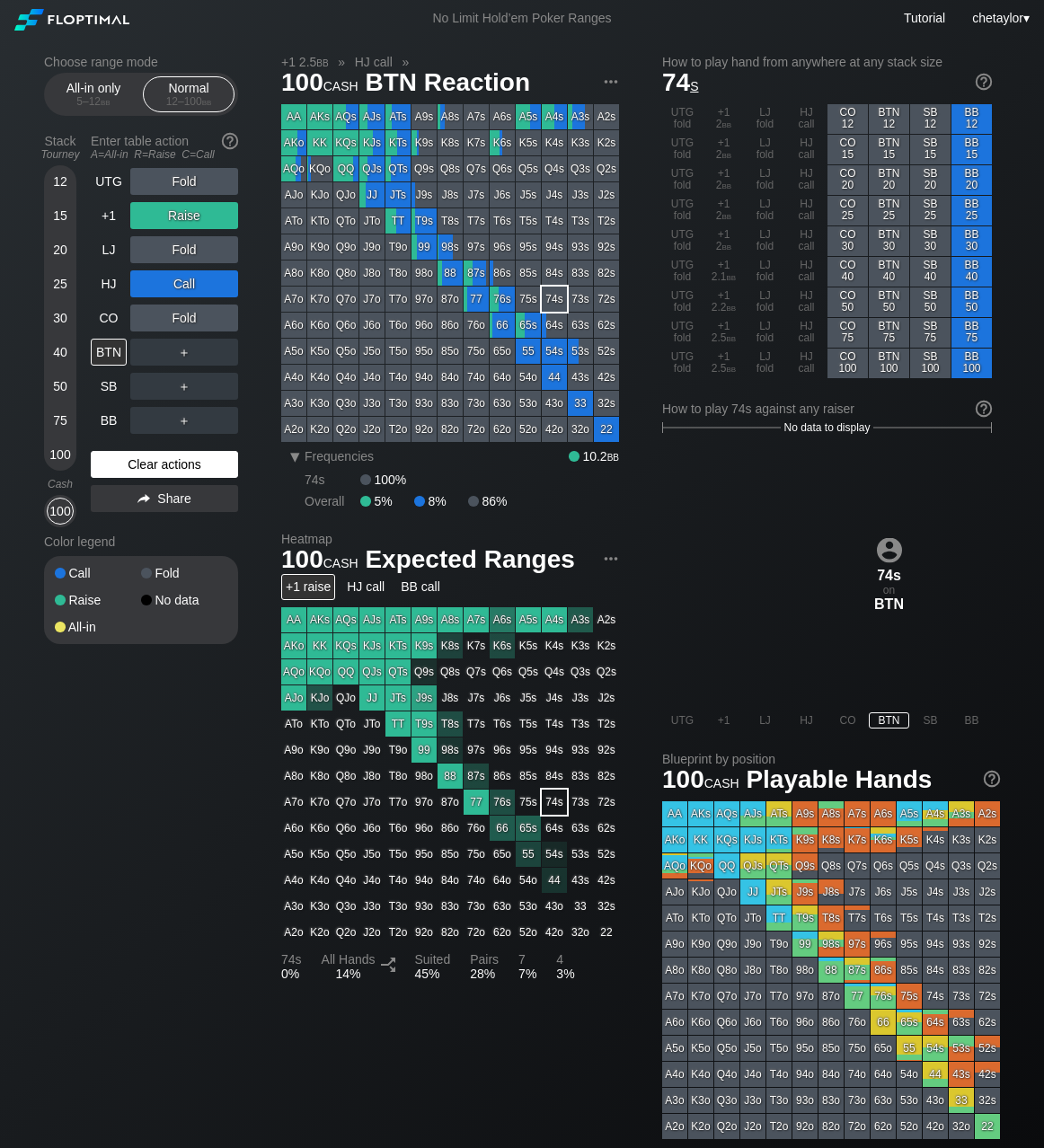
click at [144, 467] on div "Clear actions" at bounding box center [164, 465] width 147 height 27
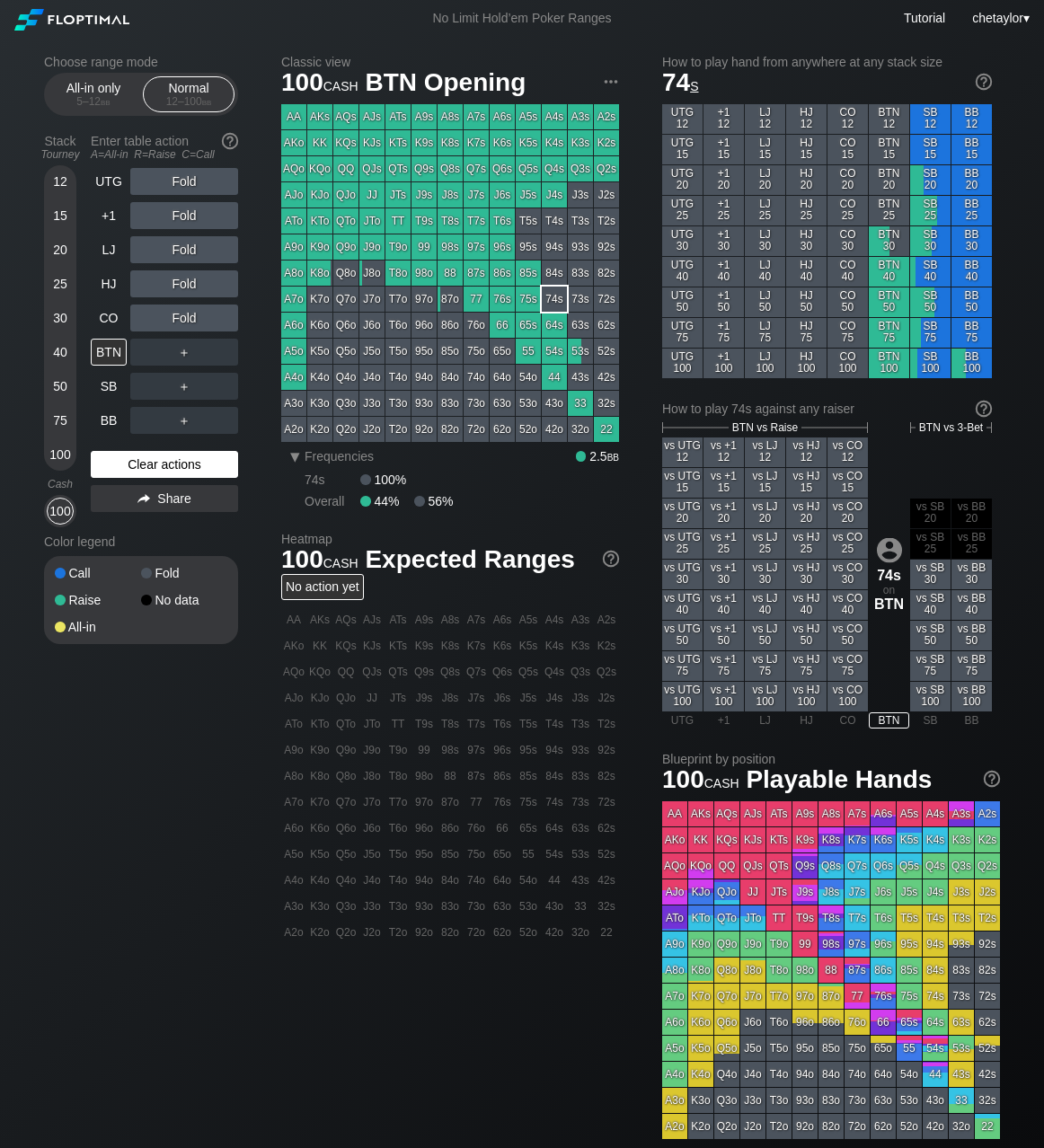
click at [144, 467] on div "Clear actions" at bounding box center [164, 465] width 147 height 27
click at [294, 348] on div "A5o" at bounding box center [293, 351] width 25 height 25
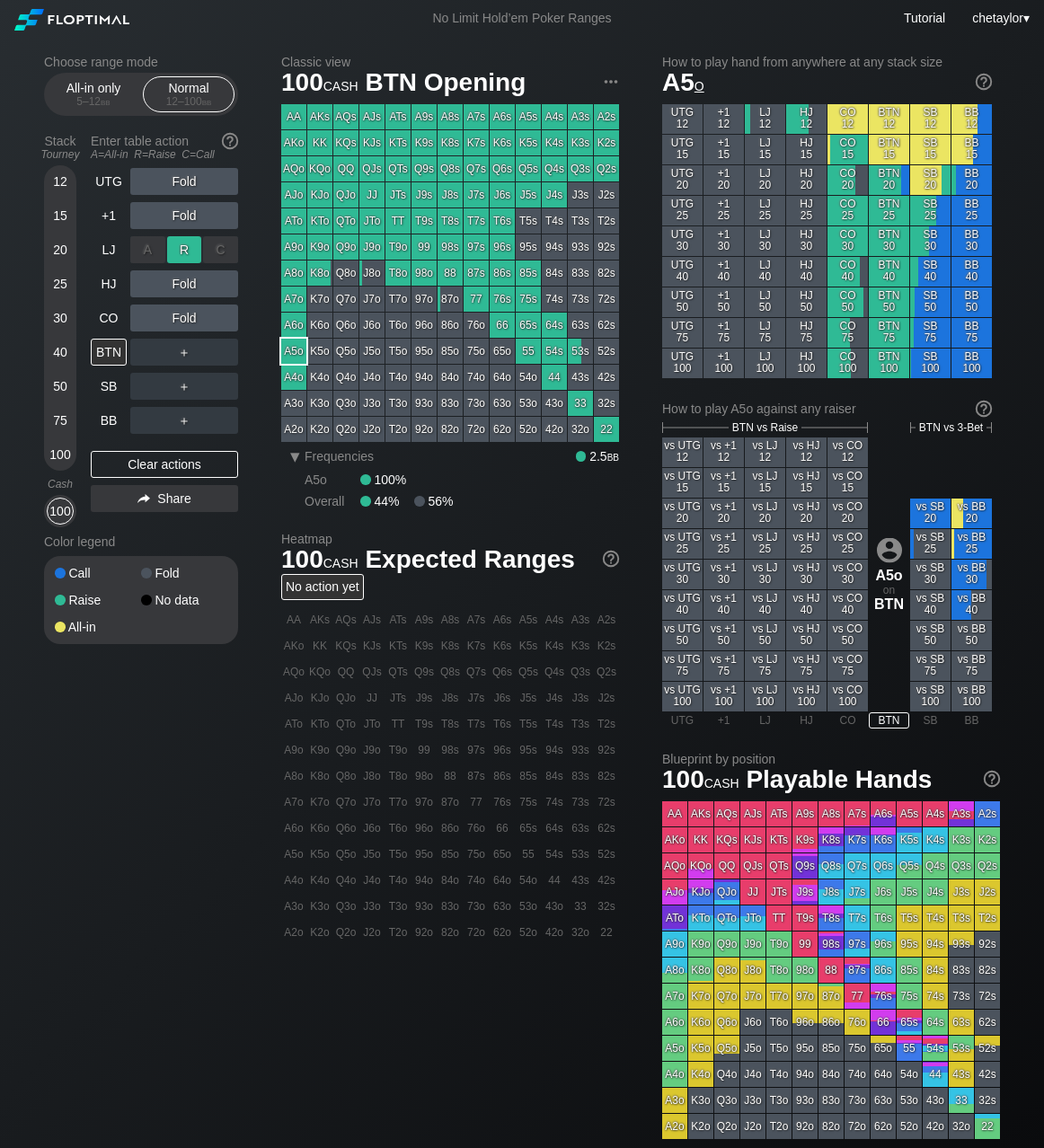
click at [192, 247] on div "R ✕" at bounding box center [185, 250] width 35 height 27
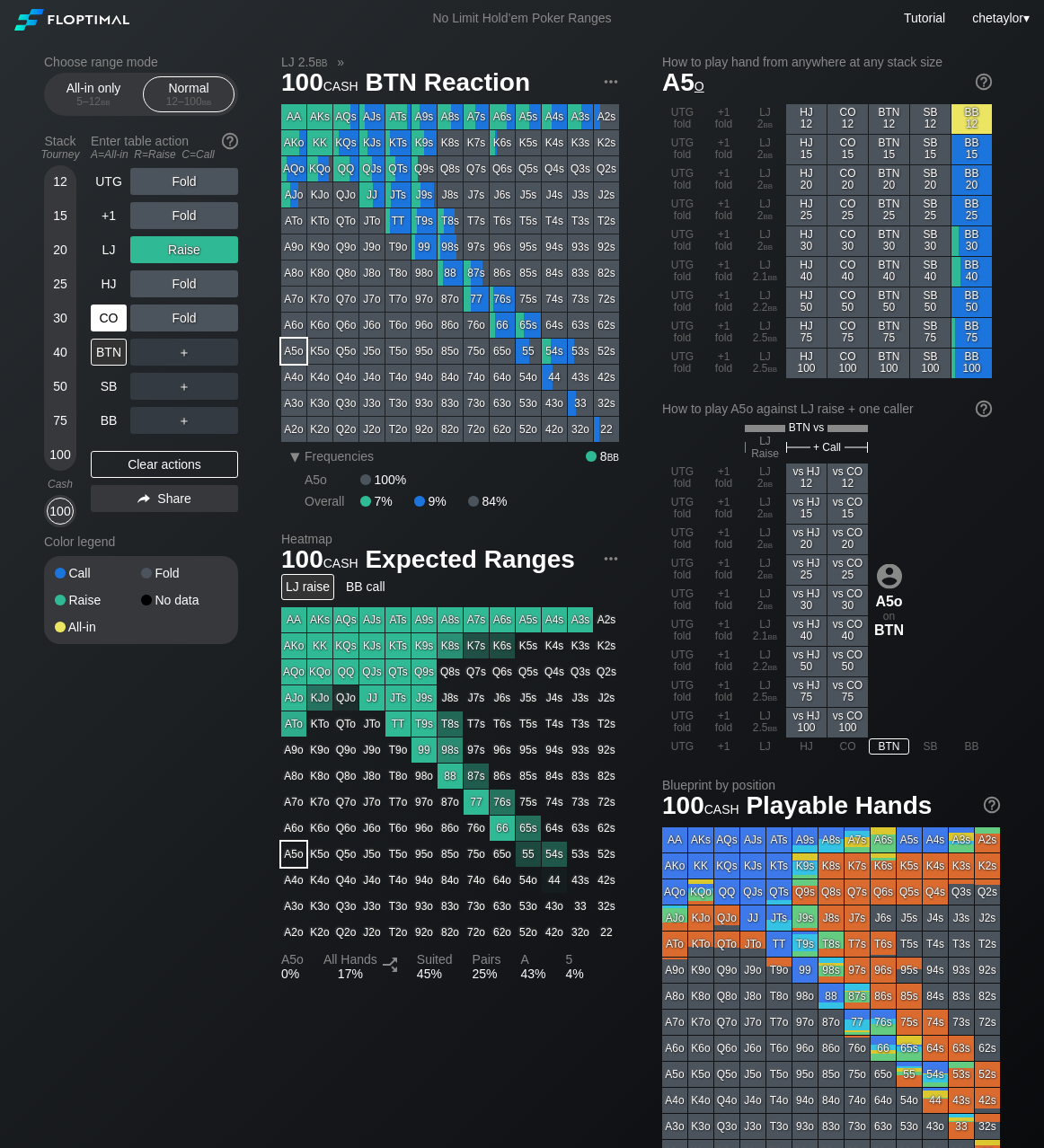
click at [112, 314] on div "CO" at bounding box center [108, 319] width 36 height 27
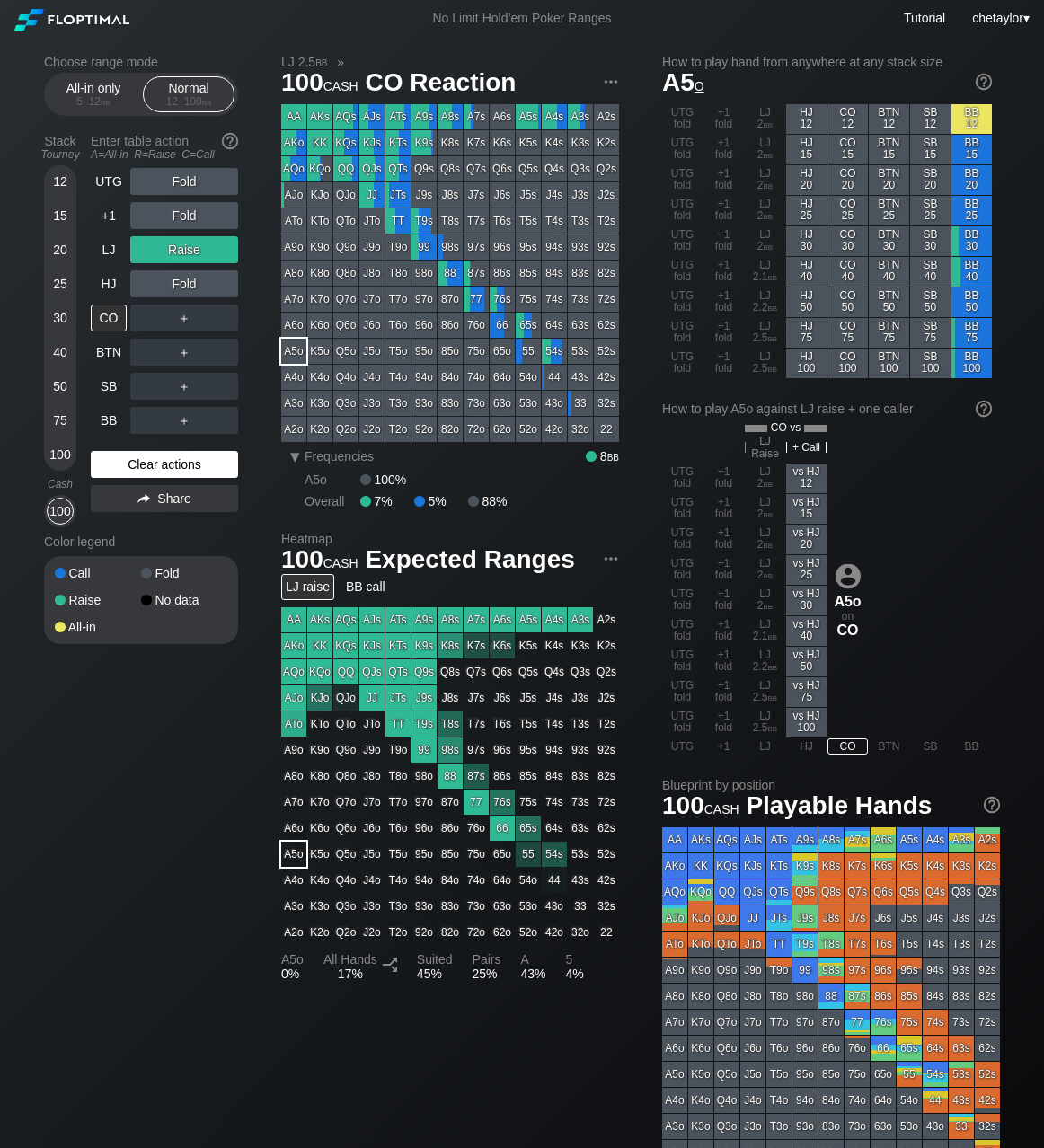
click at [128, 459] on div "Clear actions" at bounding box center [164, 465] width 147 height 27
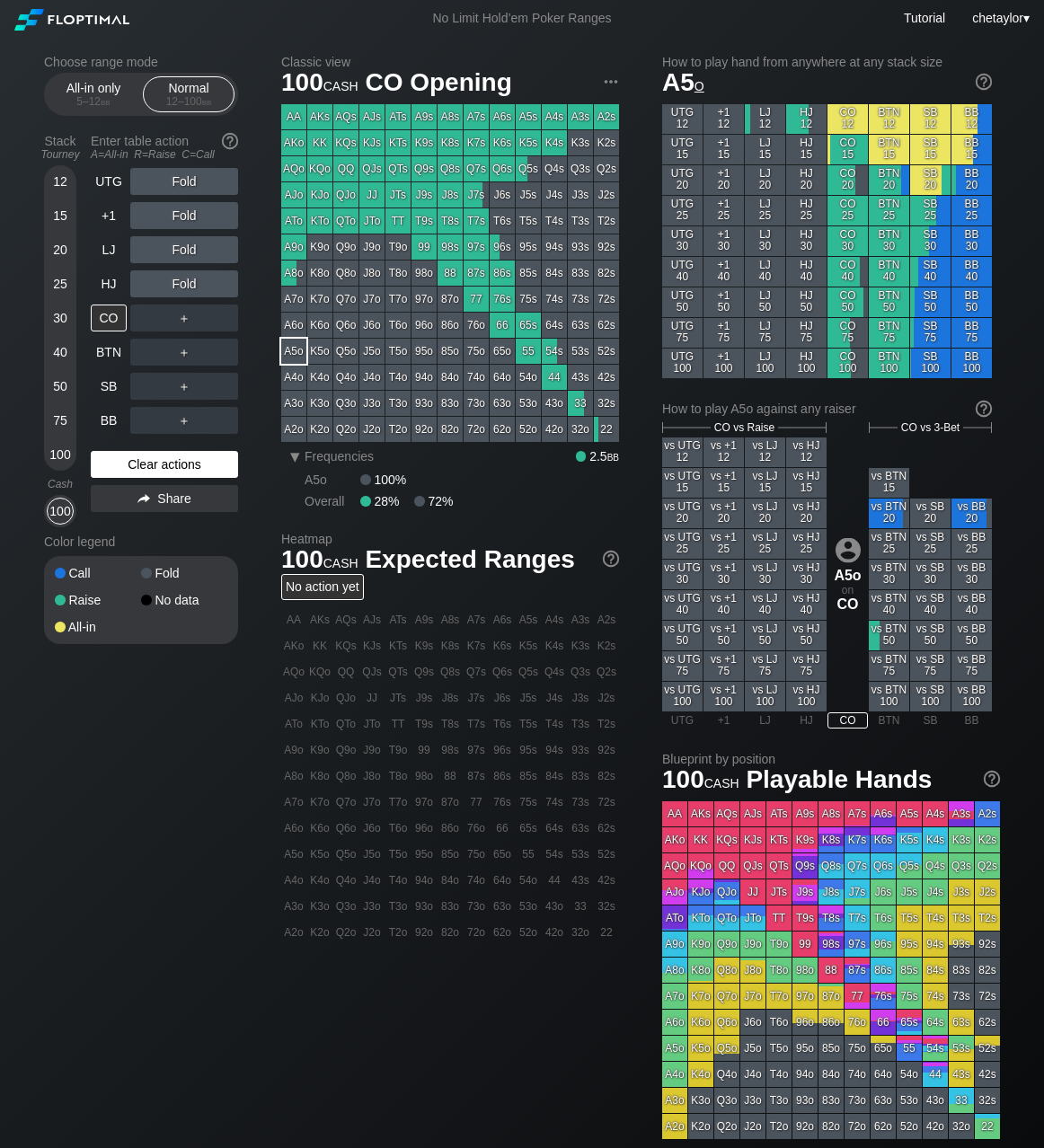
click at [128, 459] on div "Clear actions" at bounding box center [164, 465] width 147 height 27
click at [115, 281] on div "HJ" at bounding box center [108, 284] width 36 height 27
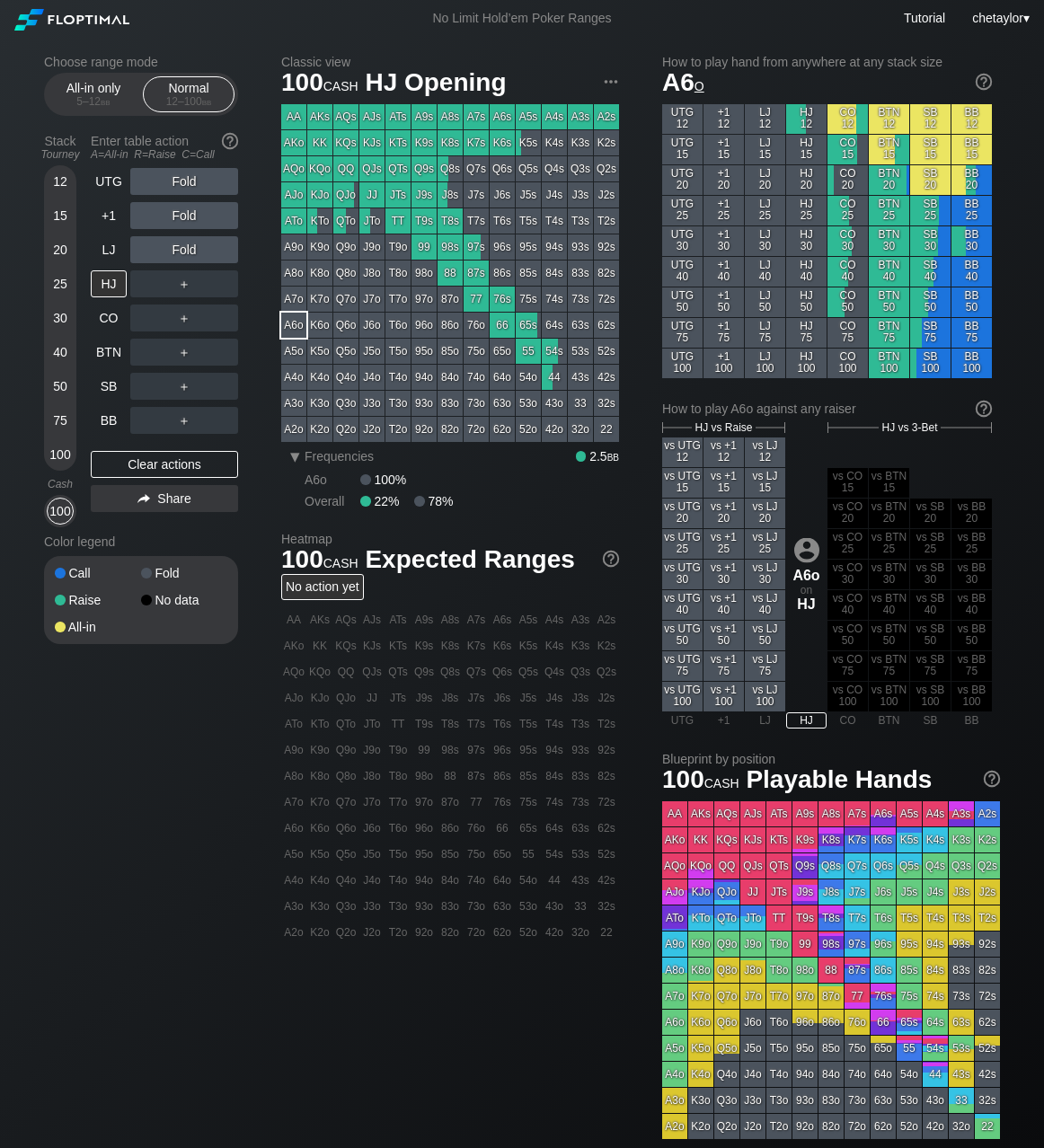
click at [285, 323] on div "A6o" at bounding box center [293, 325] width 25 height 25
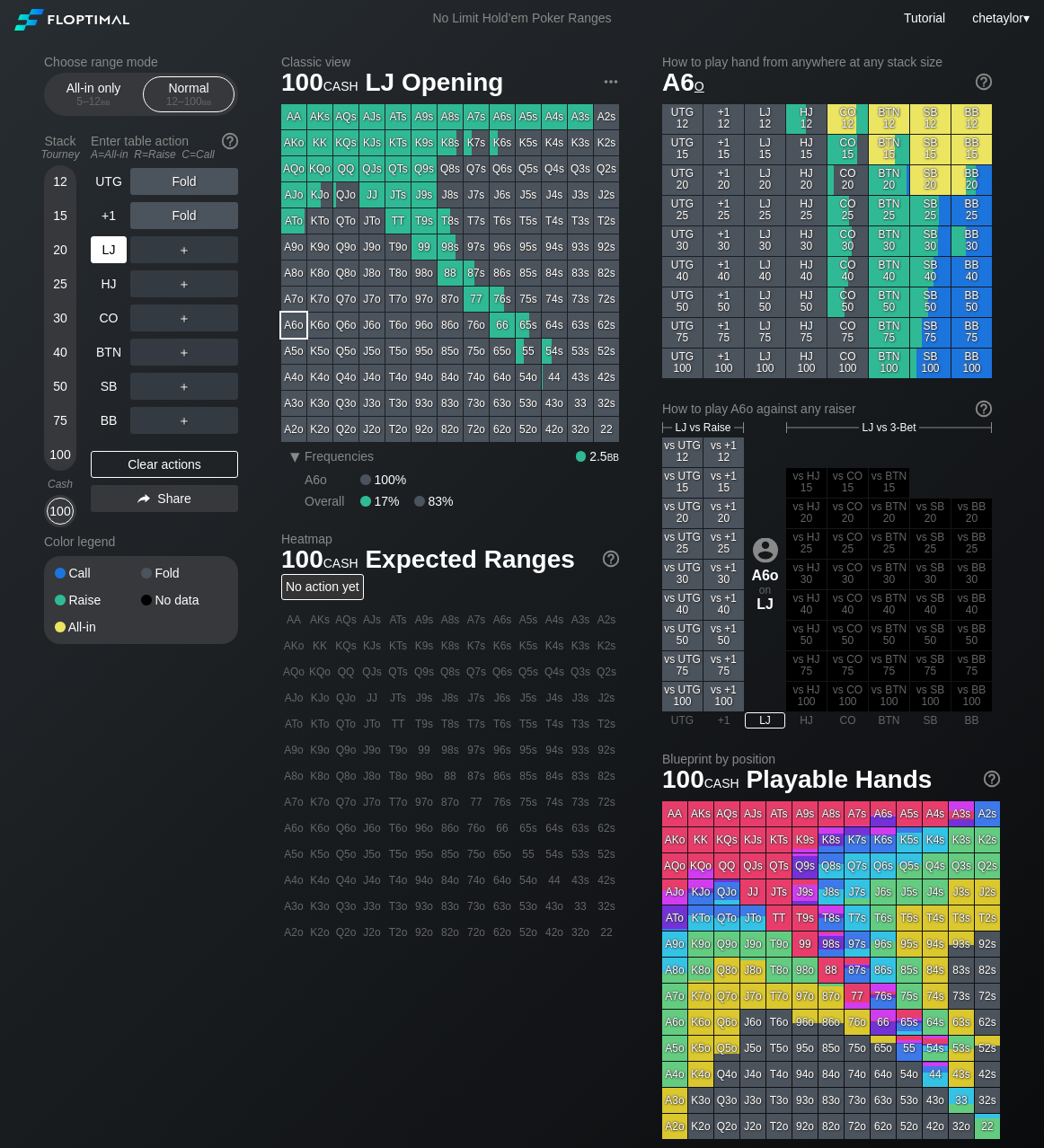
click at [108, 248] on div "LJ" at bounding box center [108, 250] width 36 height 27
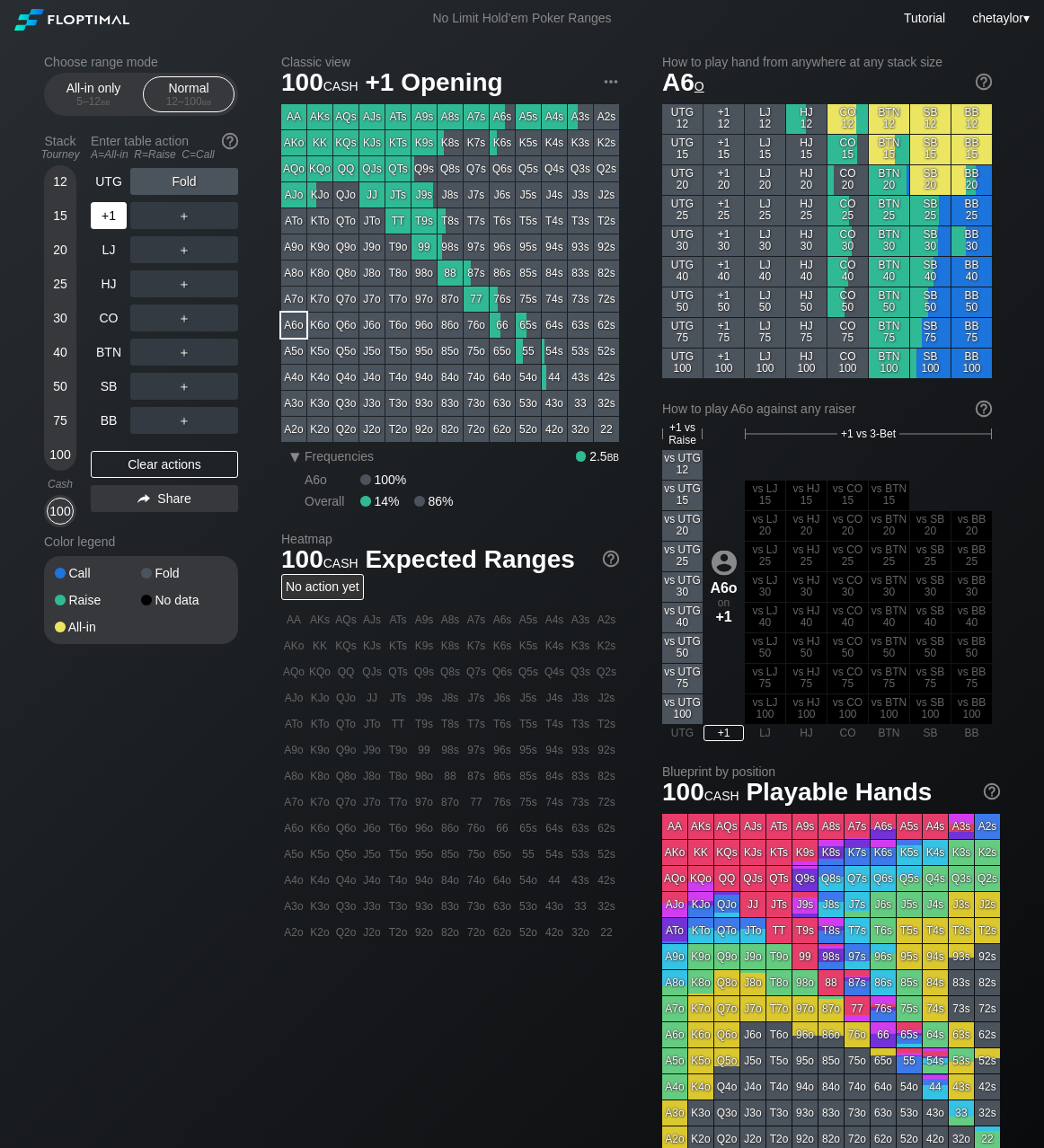
click at [112, 217] on div "+1" at bounding box center [108, 216] width 36 height 27
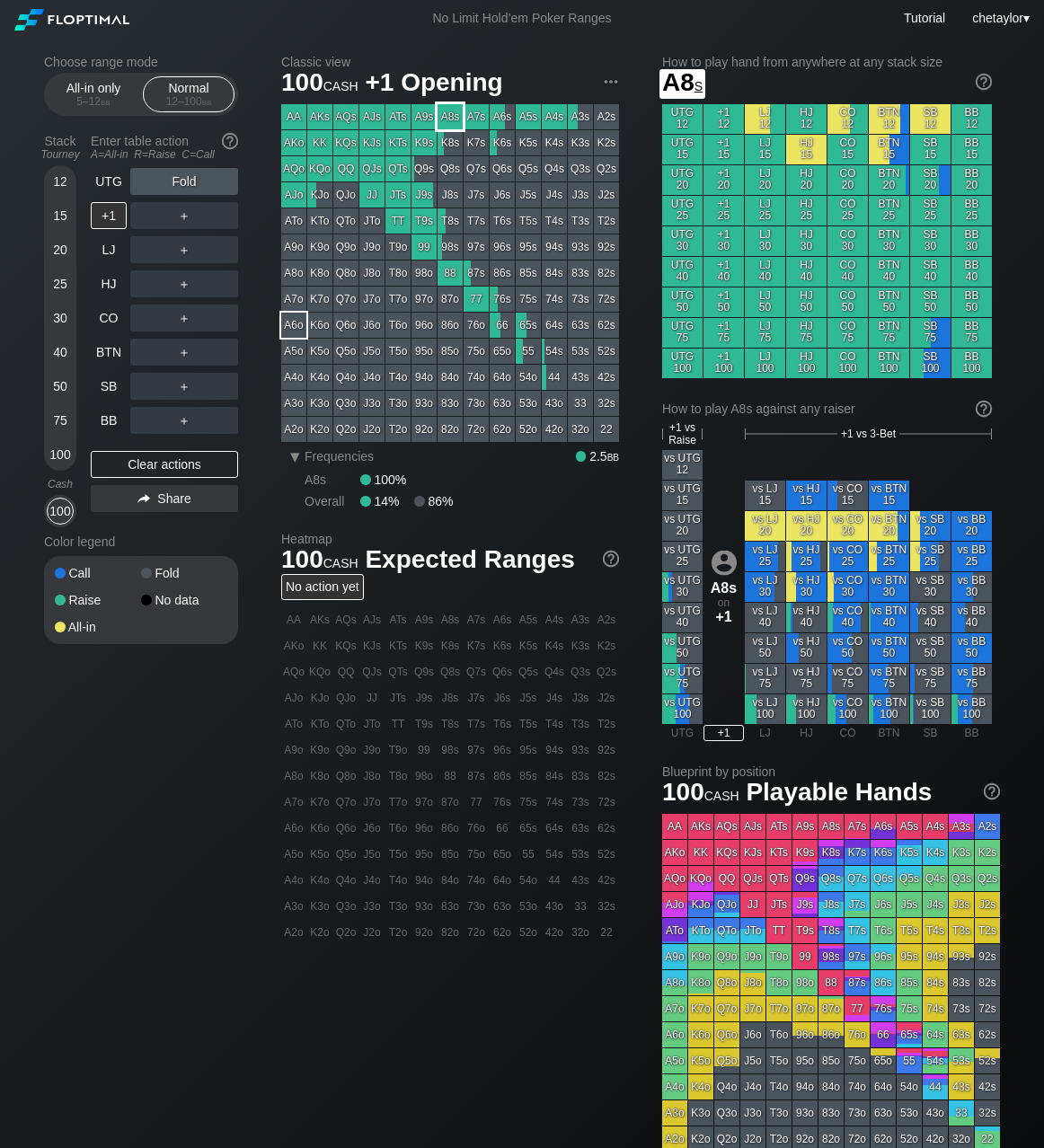
click at [446, 115] on div "A8s" at bounding box center [450, 116] width 25 height 25
click at [182, 215] on div "R ✕" at bounding box center [185, 216] width 35 height 27
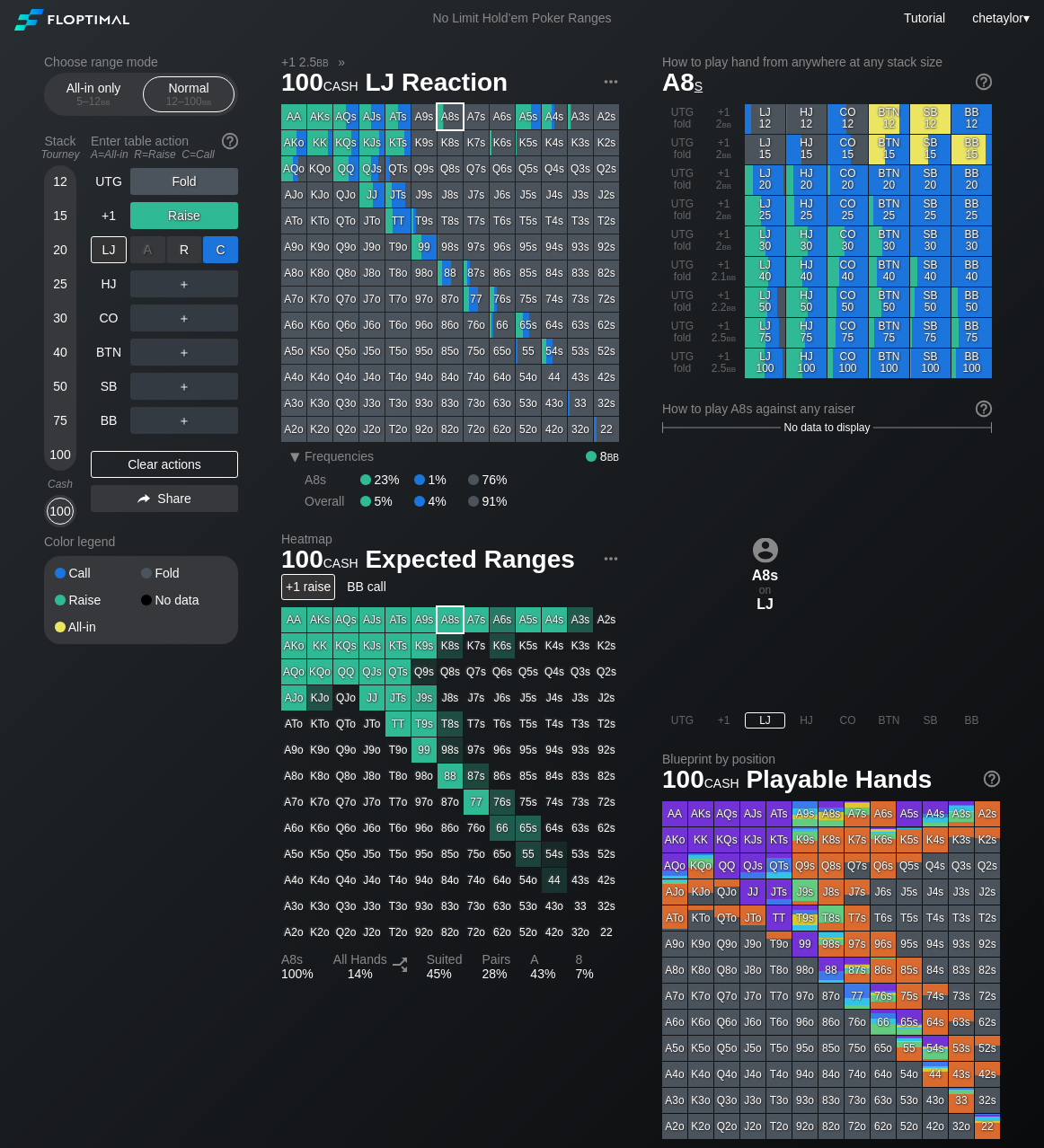
click at [225, 246] on div "C ✕" at bounding box center [220, 250] width 35 height 27
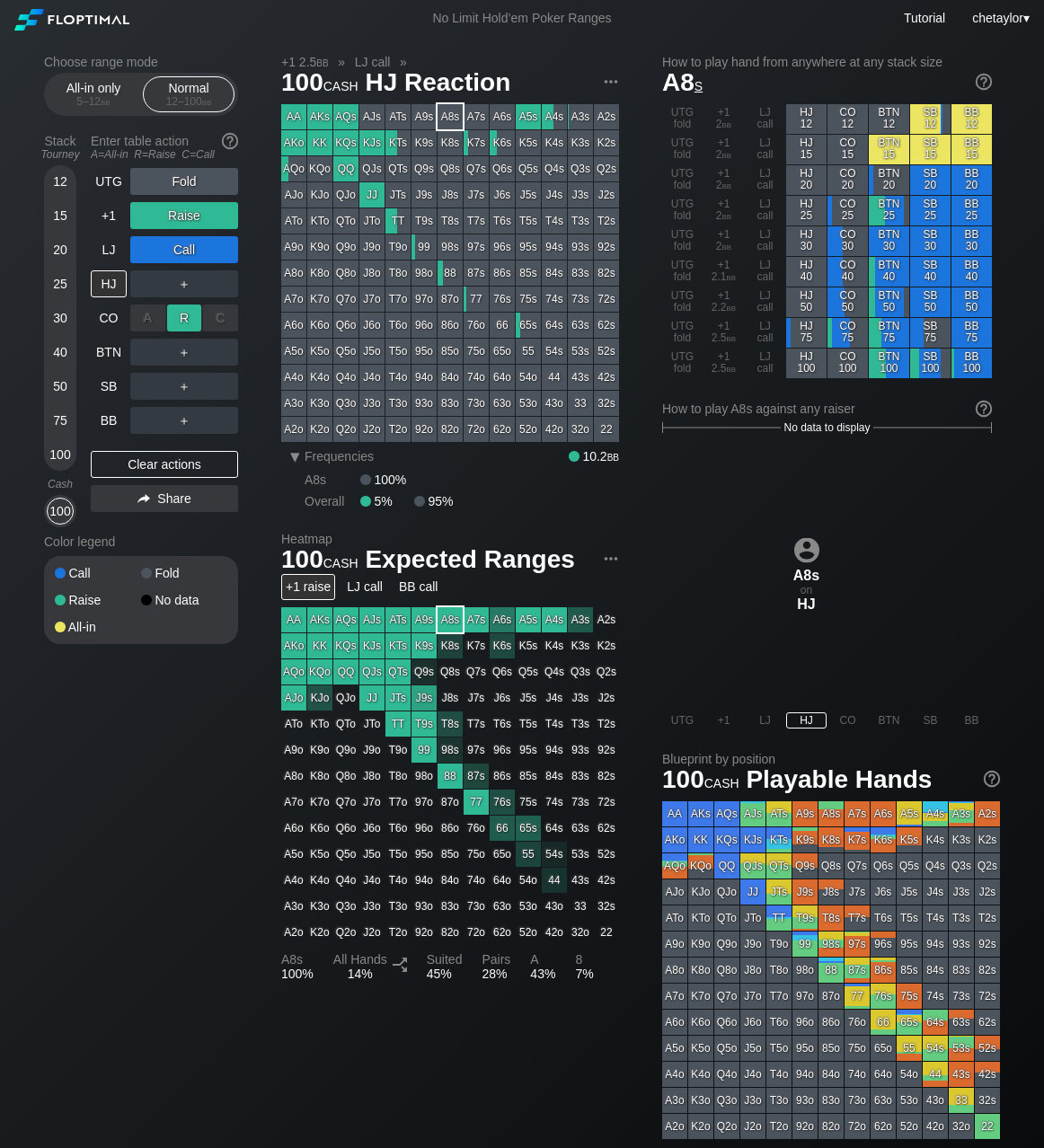
click at [186, 319] on div "R ✕" at bounding box center [185, 319] width 35 height 27
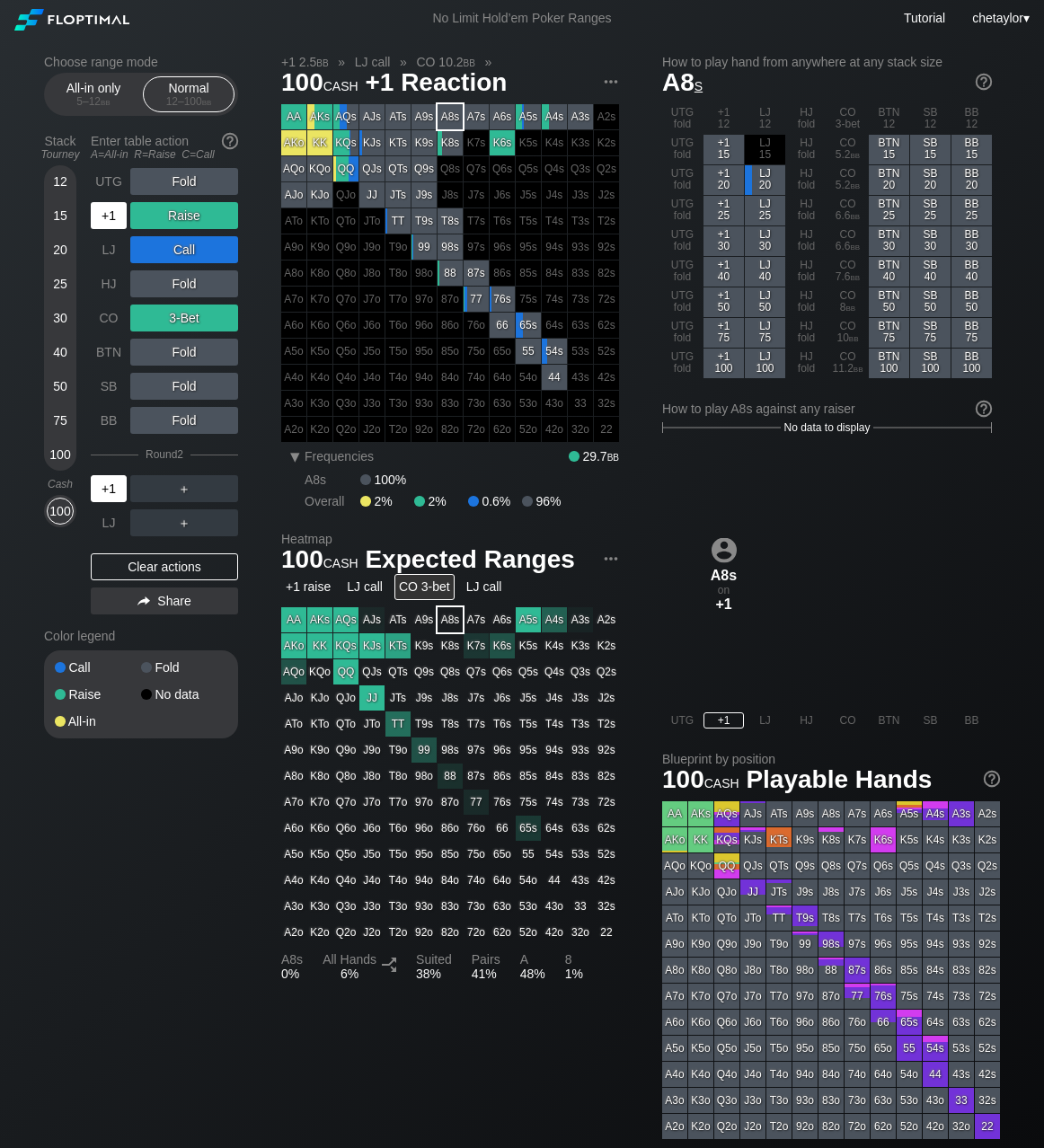
click at [102, 485] on div "+1" at bounding box center [108, 489] width 36 height 27
click at [110, 420] on div "BB" at bounding box center [108, 421] width 36 height 27
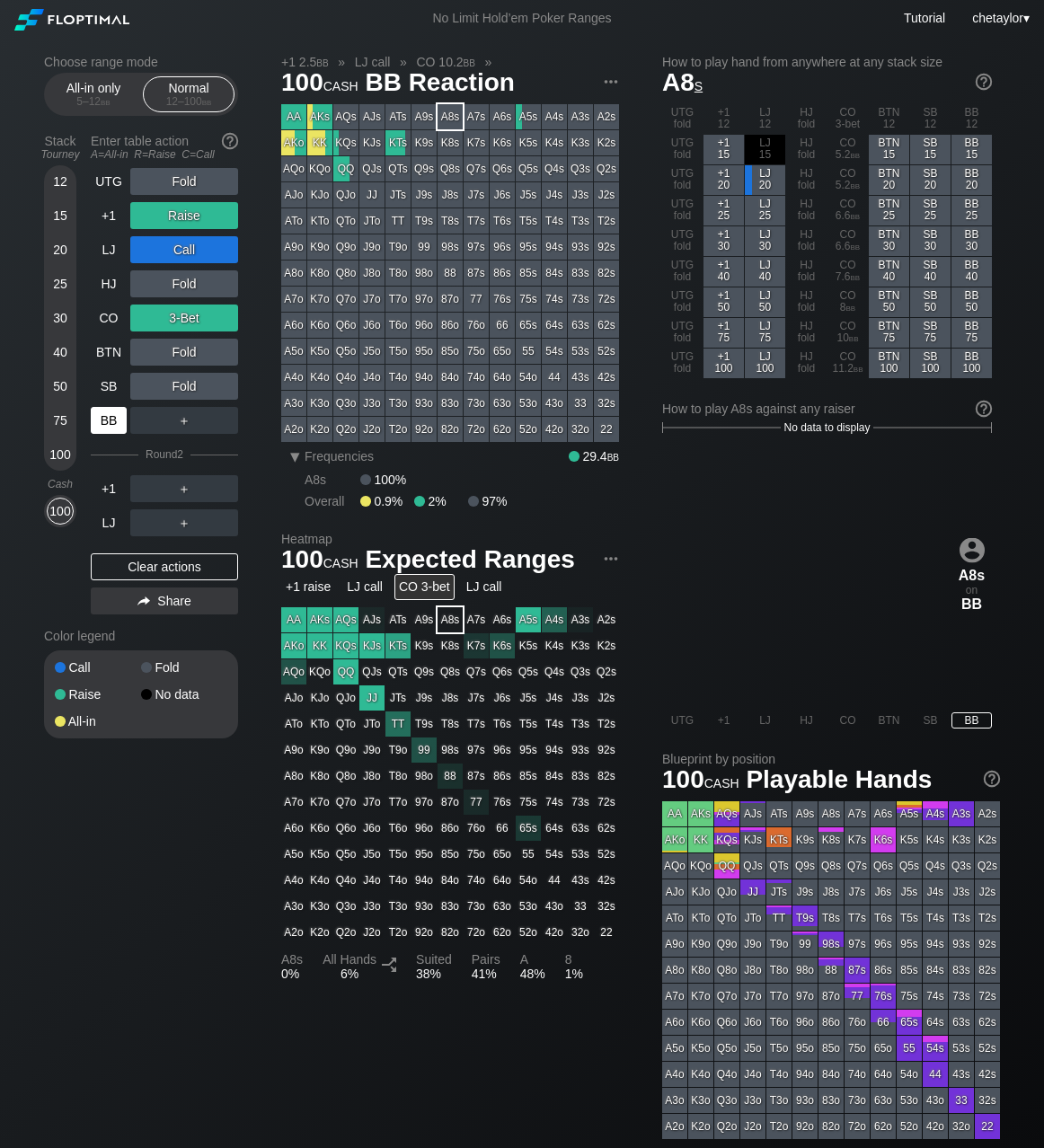
click at [110, 420] on div "BB" at bounding box center [108, 421] width 36 height 27
click at [136, 562] on div "Clear actions" at bounding box center [164, 567] width 147 height 27
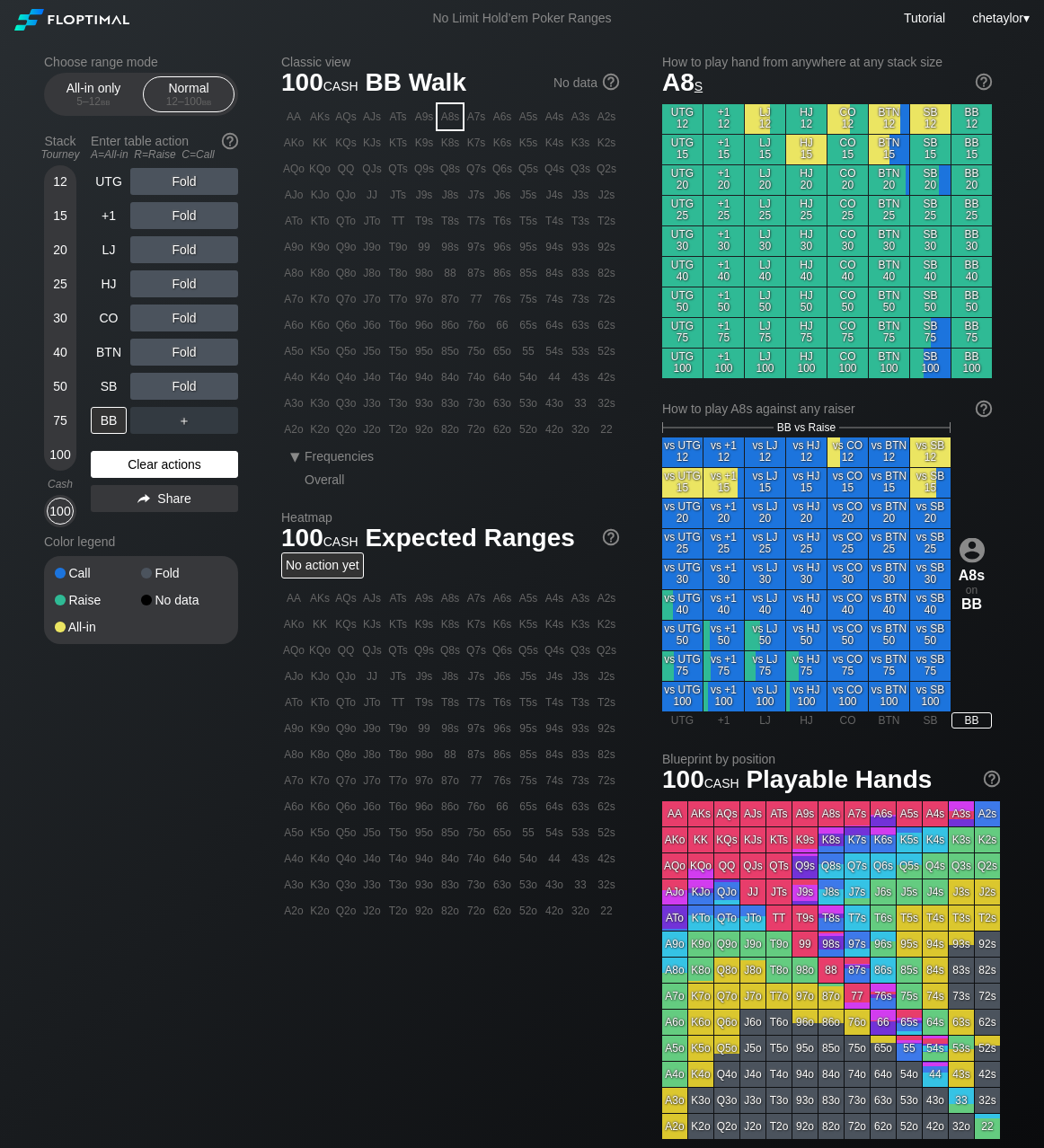
click at [136, 562] on div "Call Fold Raise No data All-in" at bounding box center [141, 600] width 194 height 89
click at [114, 421] on div "BB" at bounding box center [108, 421] width 36 height 27
click at [129, 464] on div "Clear actions" at bounding box center [164, 465] width 147 height 27
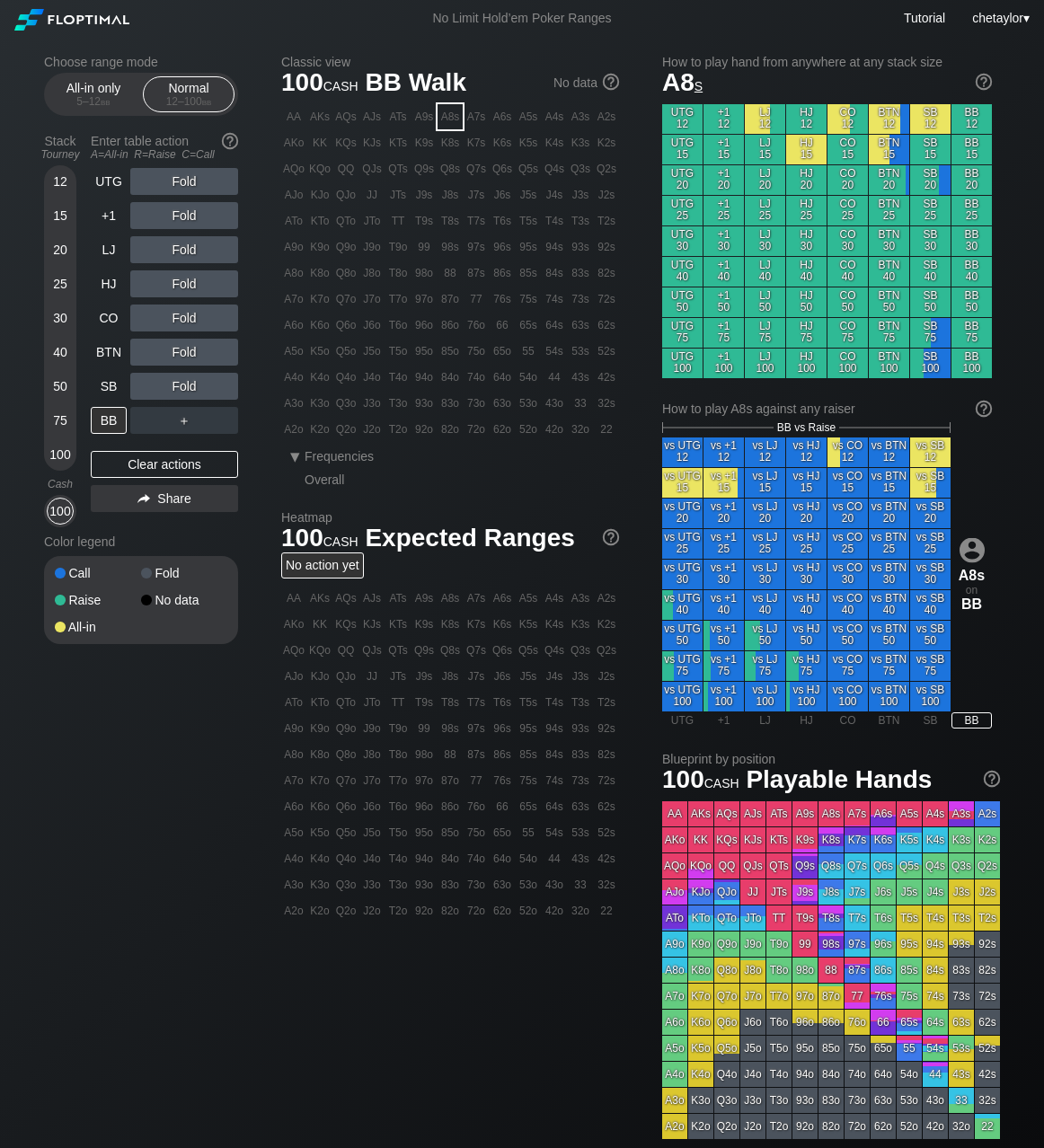
click at [323, 276] on div "K8o" at bounding box center [319, 273] width 25 height 25
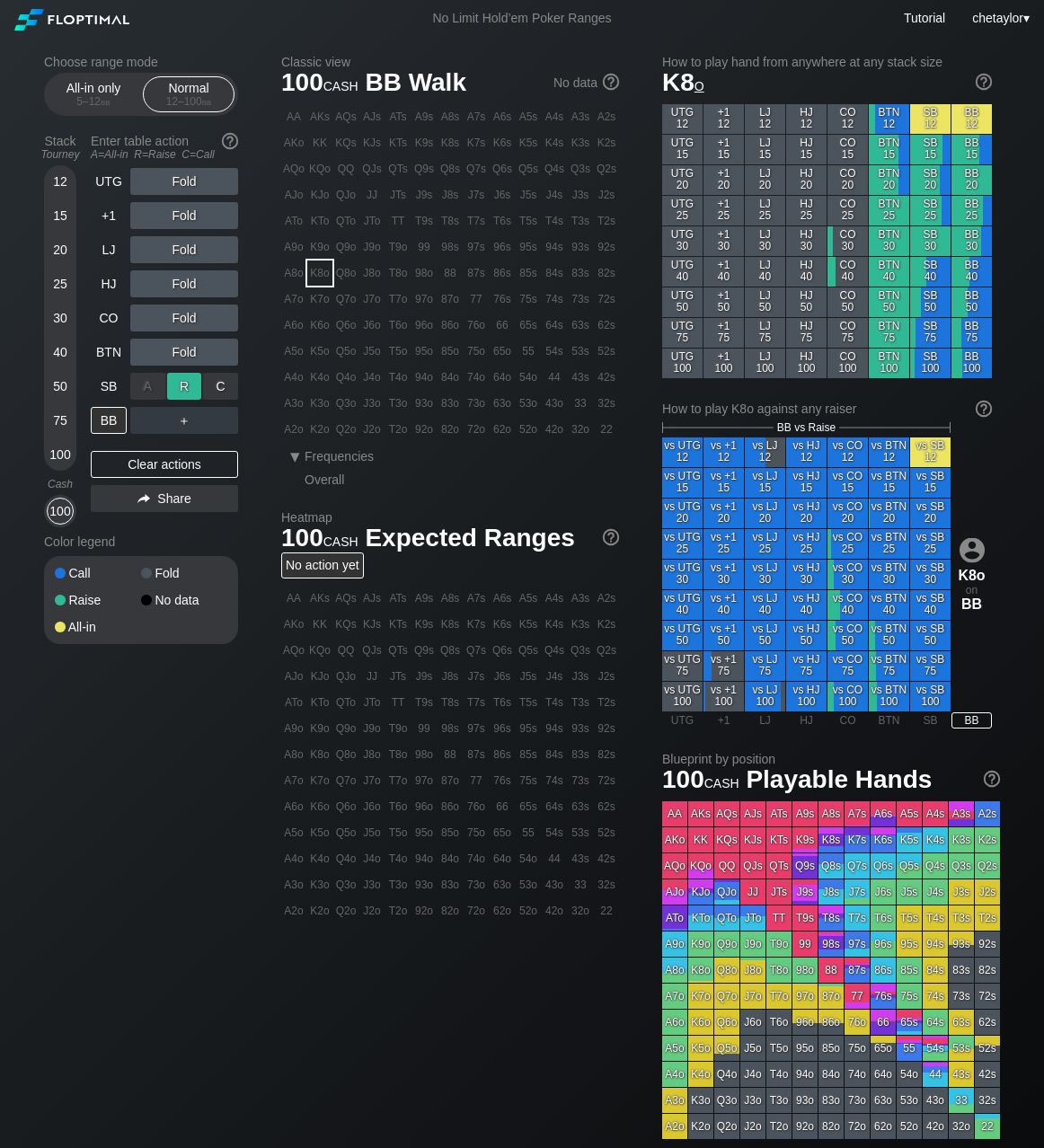
click at [189, 386] on div "R ✕" at bounding box center [185, 386] width 35 height 27
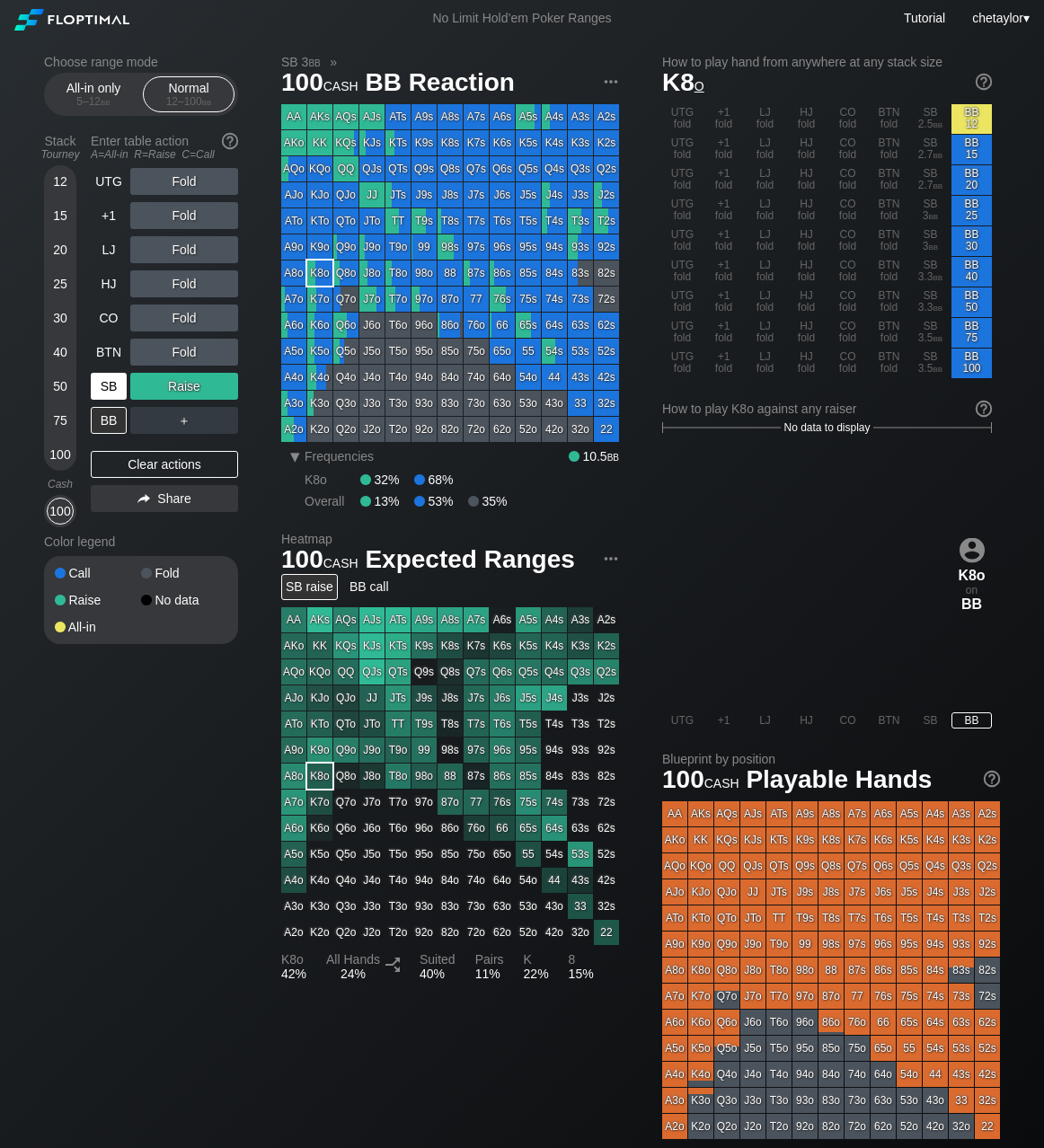
click at [109, 385] on div "SB" at bounding box center [108, 386] width 36 height 27
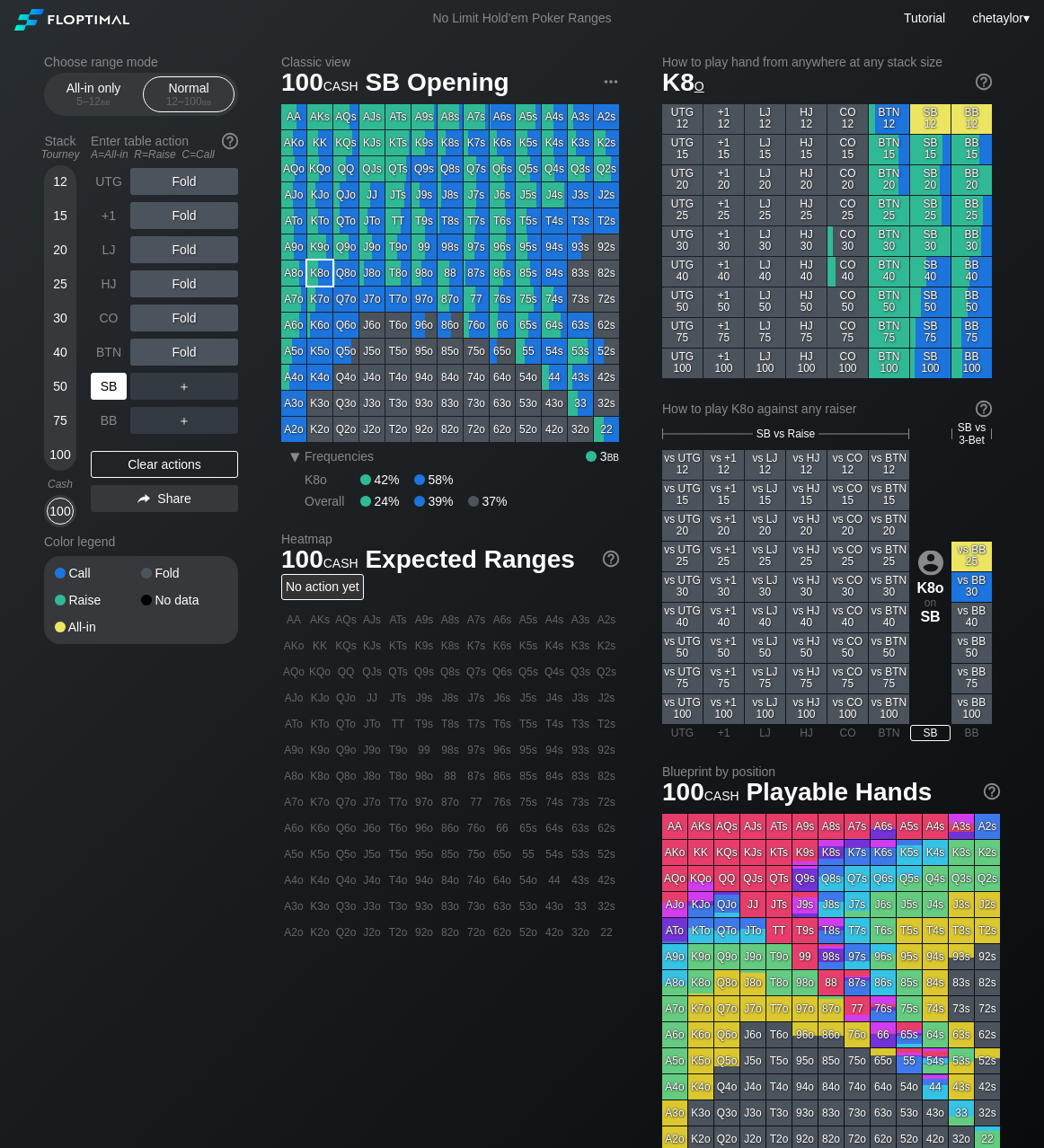
click at [109, 385] on div "SB" at bounding box center [108, 386] width 36 height 27
click at [150, 460] on div "Clear actions" at bounding box center [164, 465] width 147 height 27
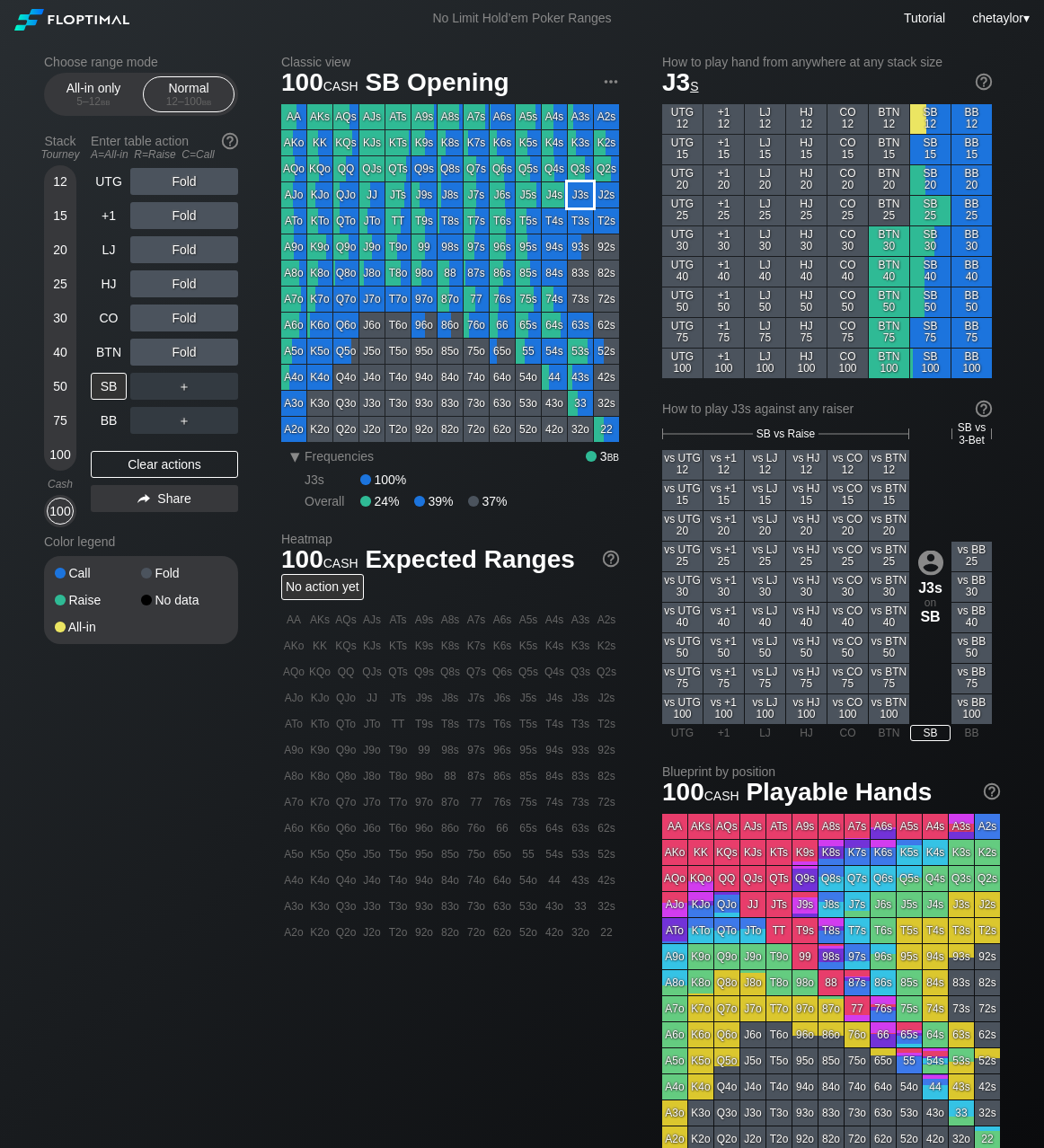
click at [581, 195] on div "J3s" at bounding box center [580, 195] width 25 height 25
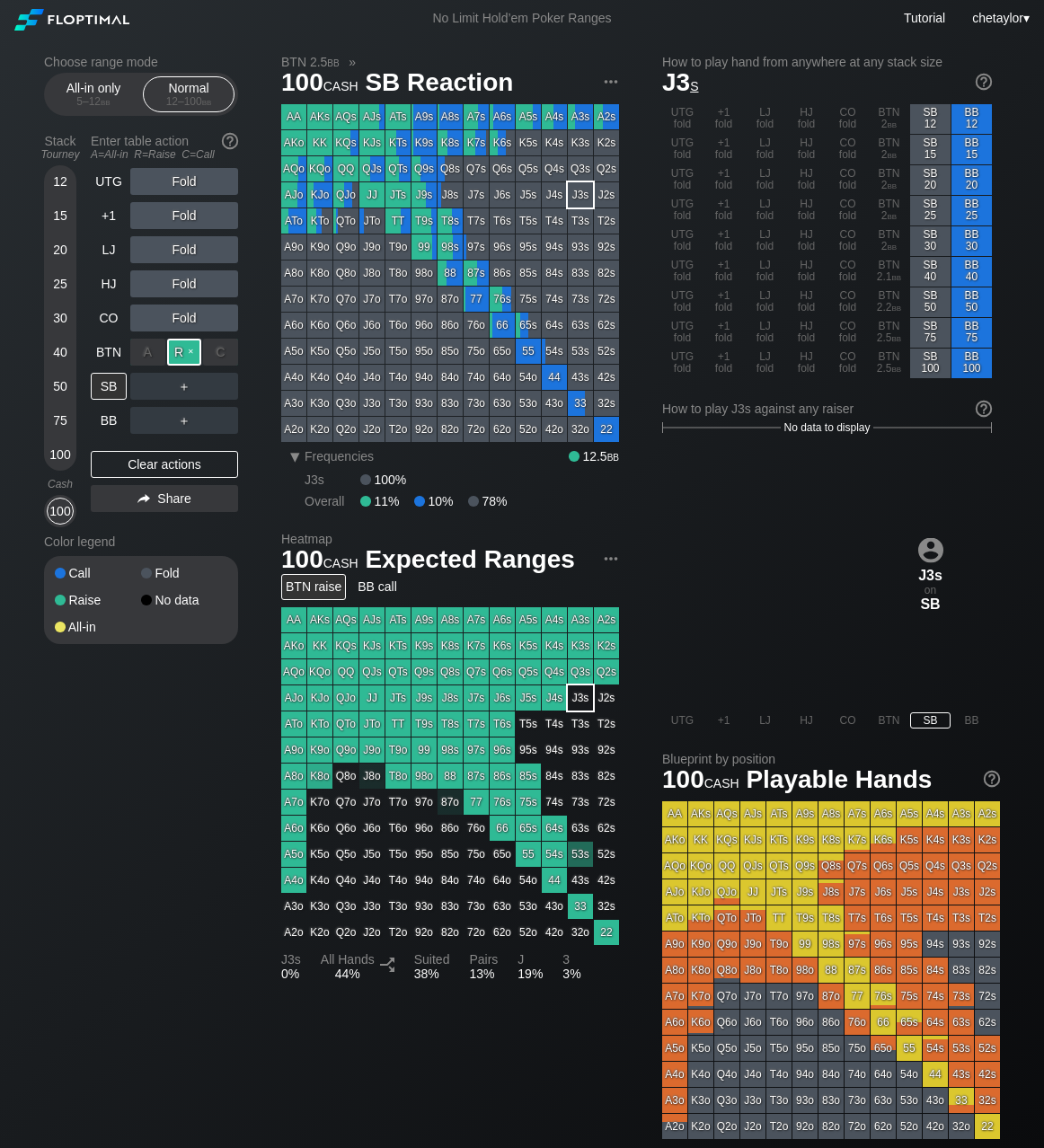
click at [182, 353] on div "R ✕" at bounding box center [185, 352] width 35 height 27
click at [109, 349] on div "BTN" at bounding box center [108, 352] width 36 height 27
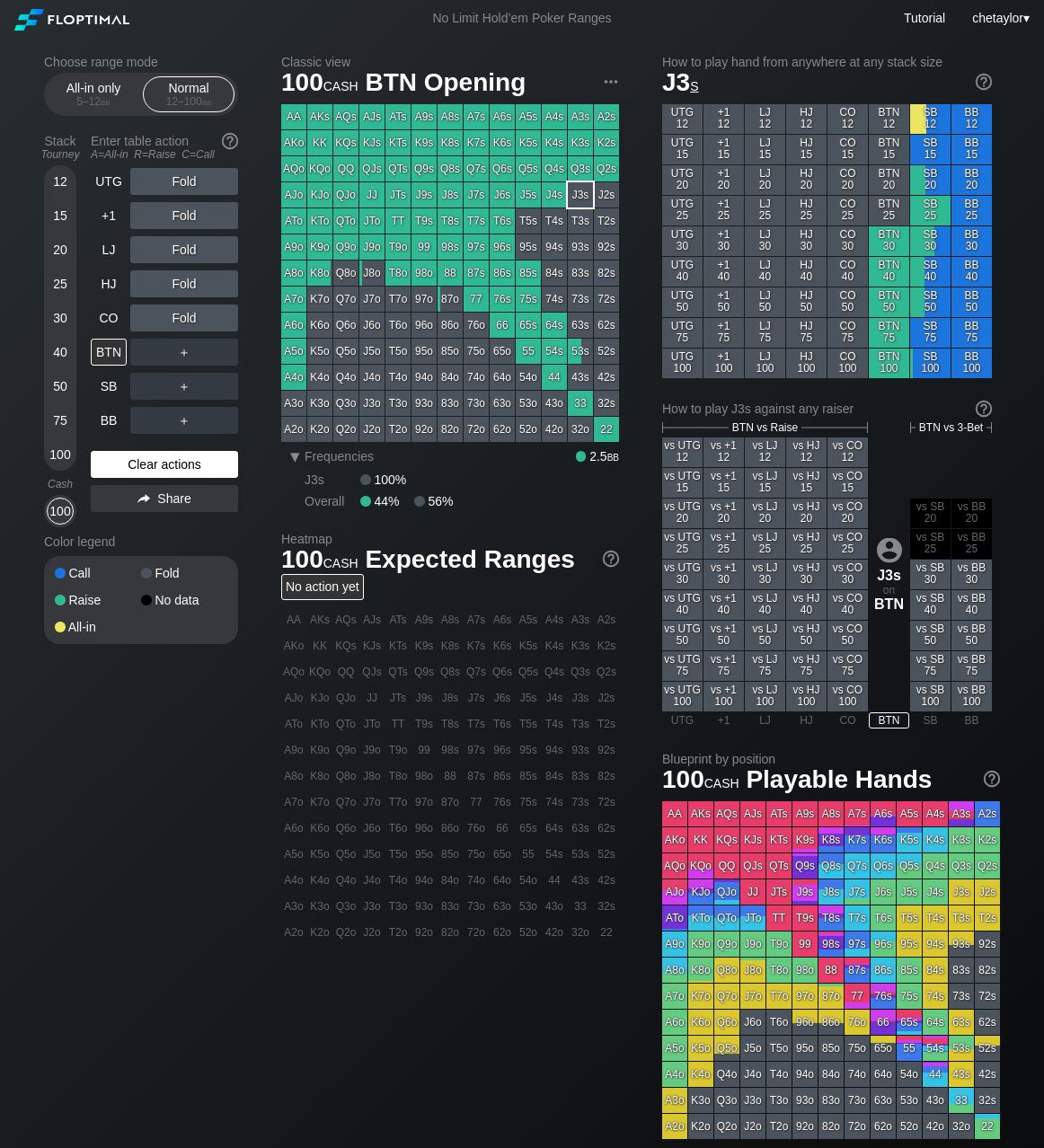
click at [145, 469] on div "Clear actions" at bounding box center [164, 465] width 147 height 27
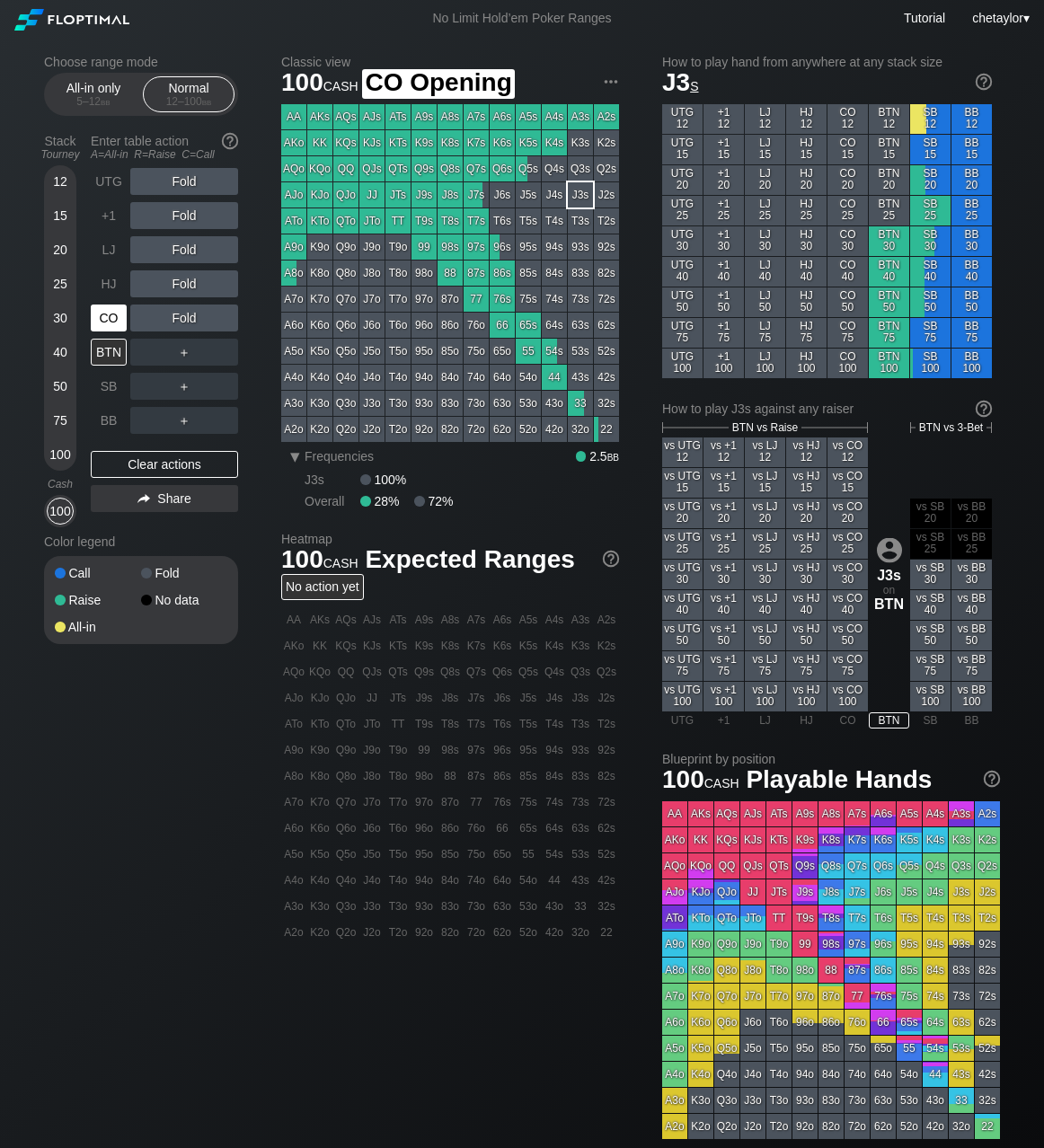
click at [116, 315] on div "CO" at bounding box center [108, 319] width 36 height 27
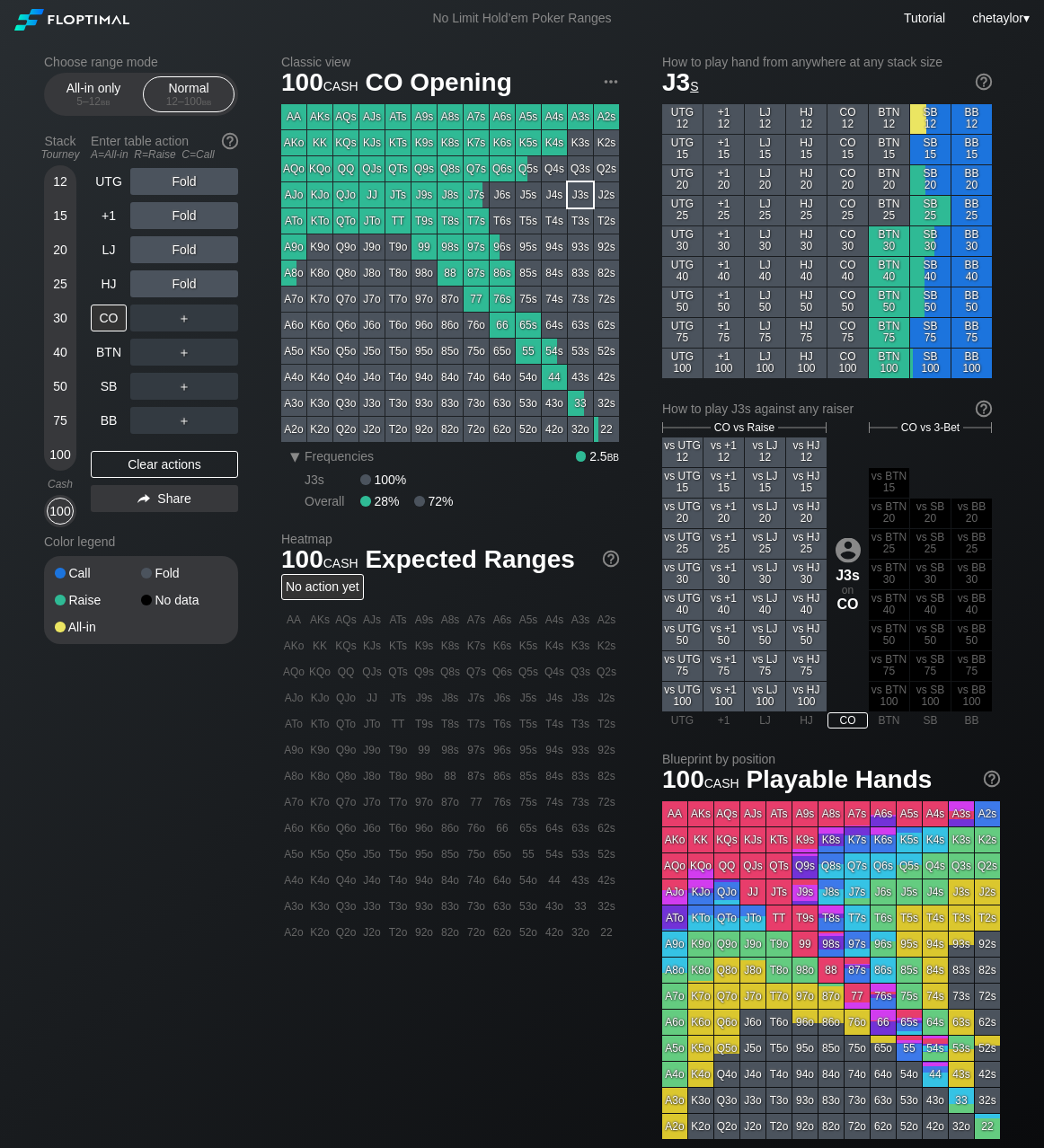
click at [375, 195] on div "JJ" at bounding box center [371, 195] width 25 height 25
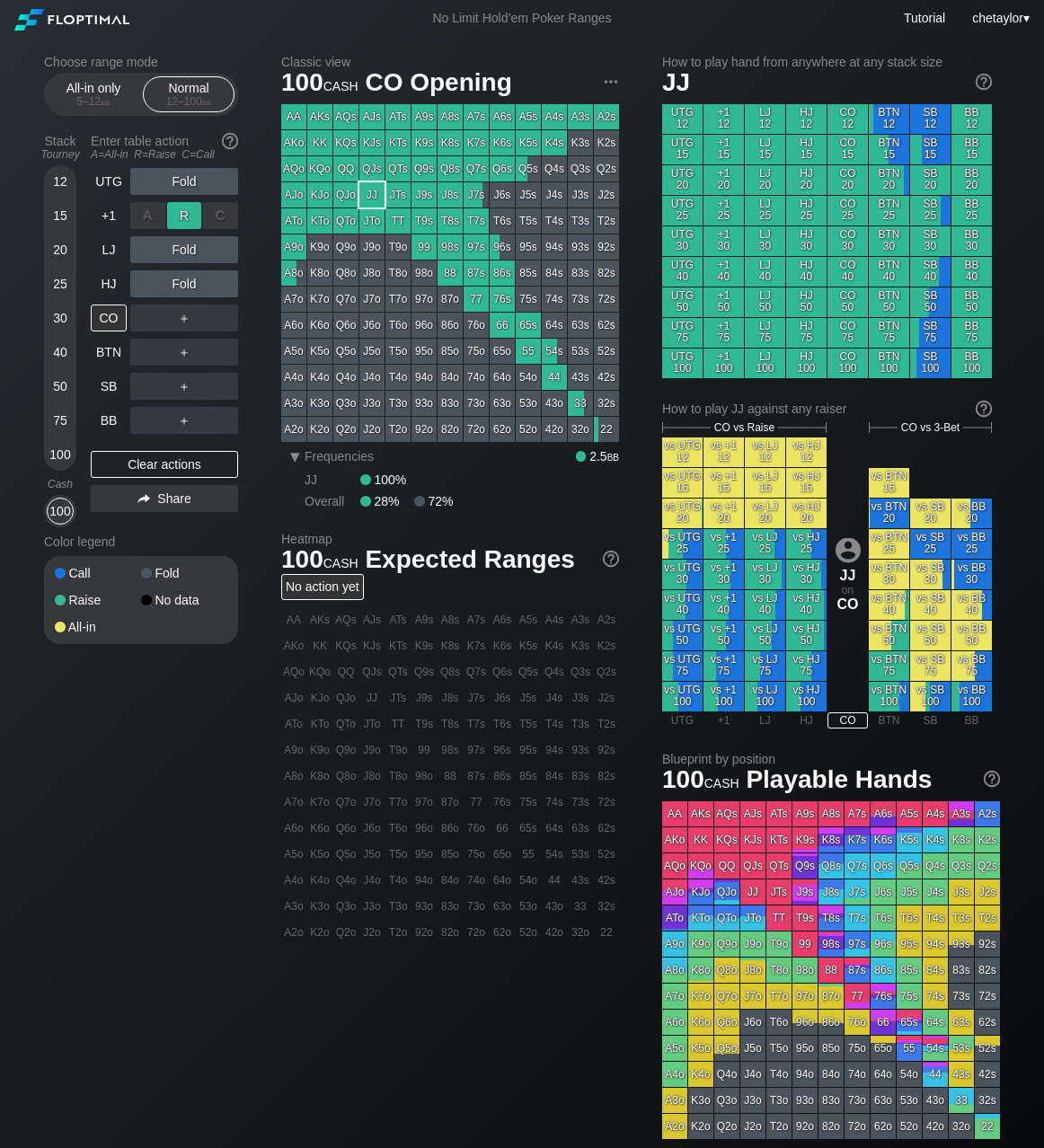
click at [183, 214] on div "R ✕" at bounding box center [185, 216] width 35 height 27
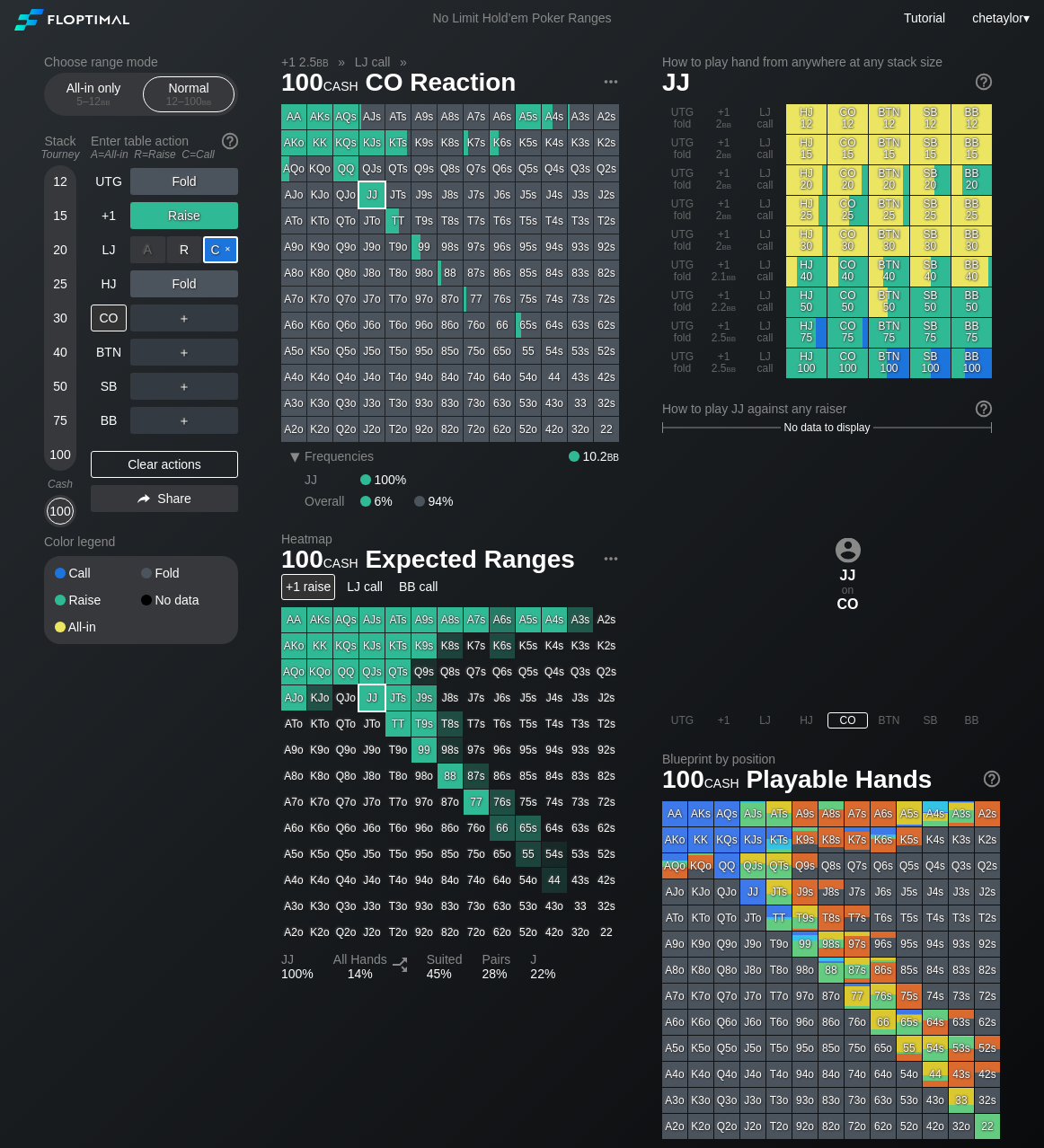
click at [231, 251] on div "C ✕" at bounding box center [220, 250] width 35 height 27
click at [115, 282] on div "HJ" at bounding box center [108, 284] width 36 height 27
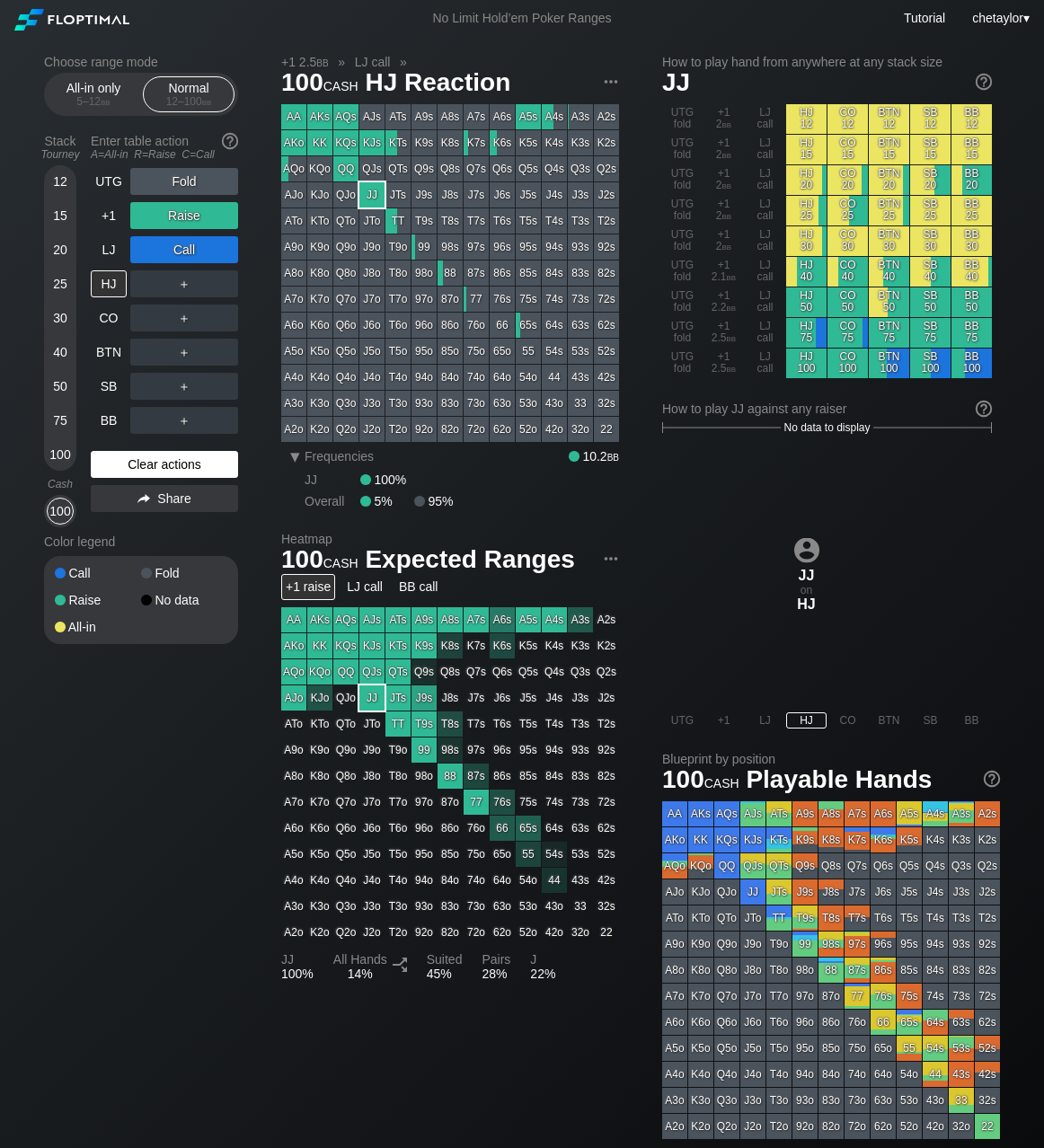
click at [159, 464] on div "Clear actions" at bounding box center [164, 465] width 147 height 27
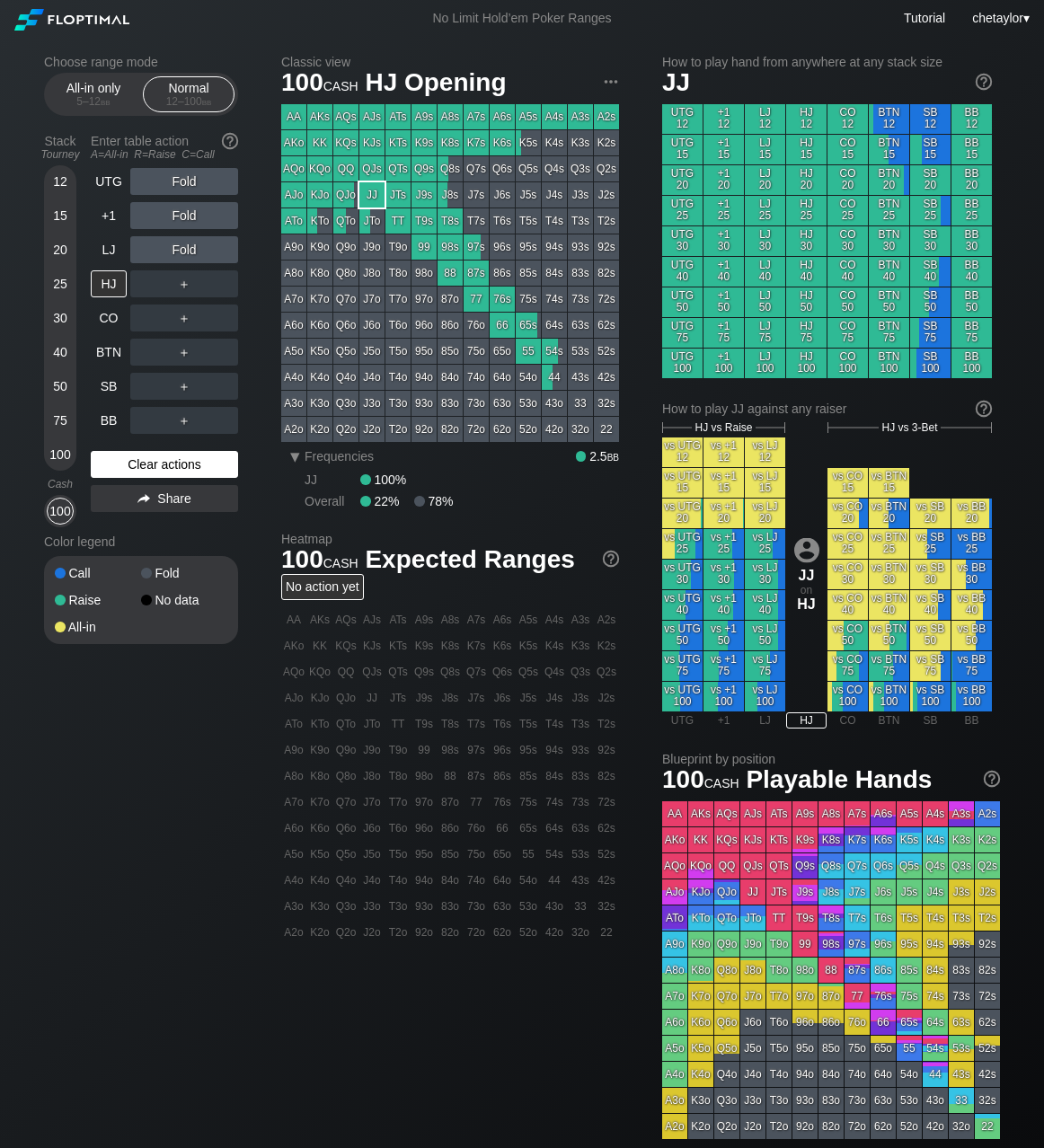
click at [159, 464] on div "Clear actions" at bounding box center [164, 465] width 147 height 27
click at [113, 251] on div "LJ" at bounding box center [108, 250] width 36 height 27
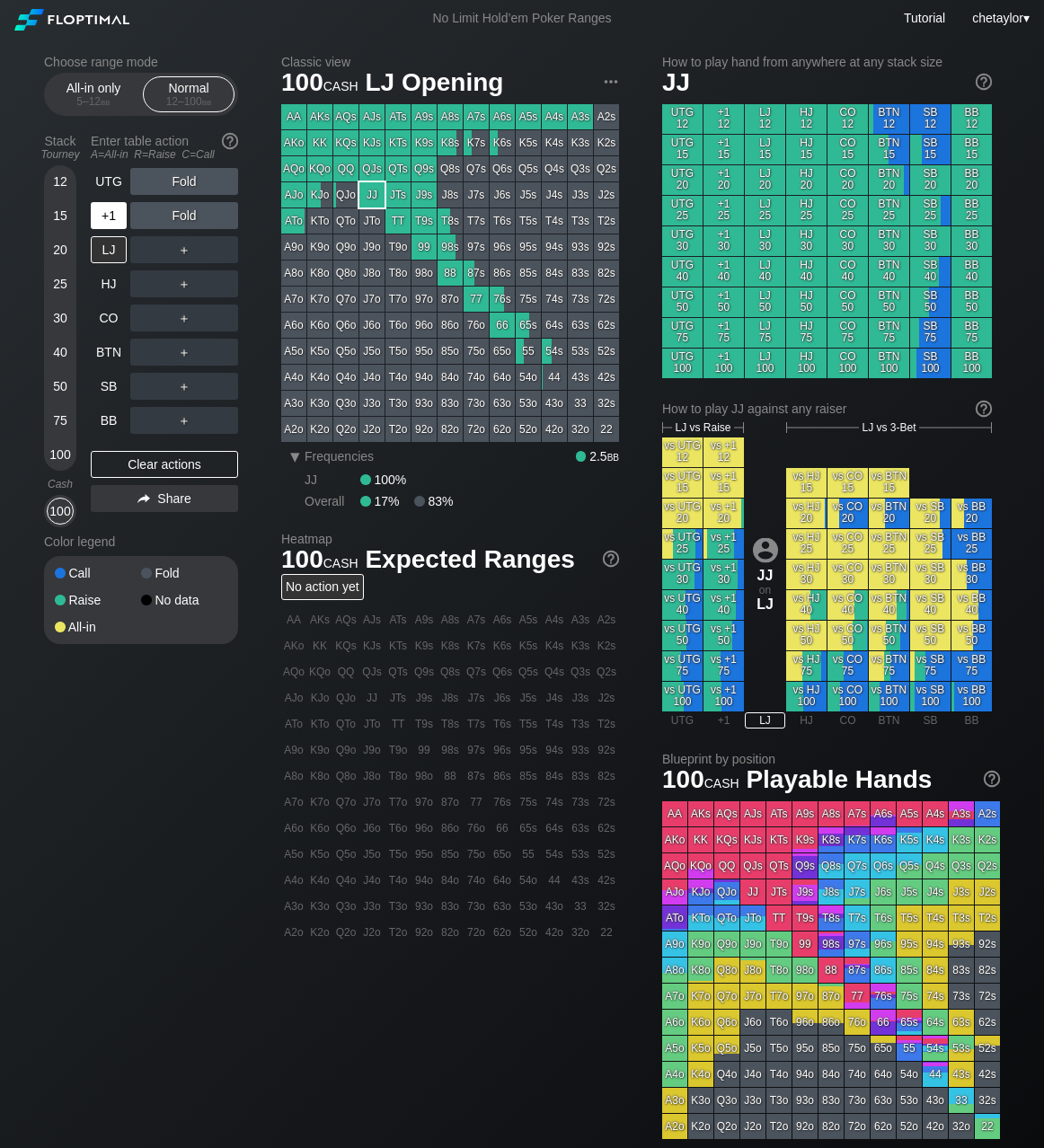
click at [115, 217] on div "+1" at bounding box center [108, 216] width 36 height 27
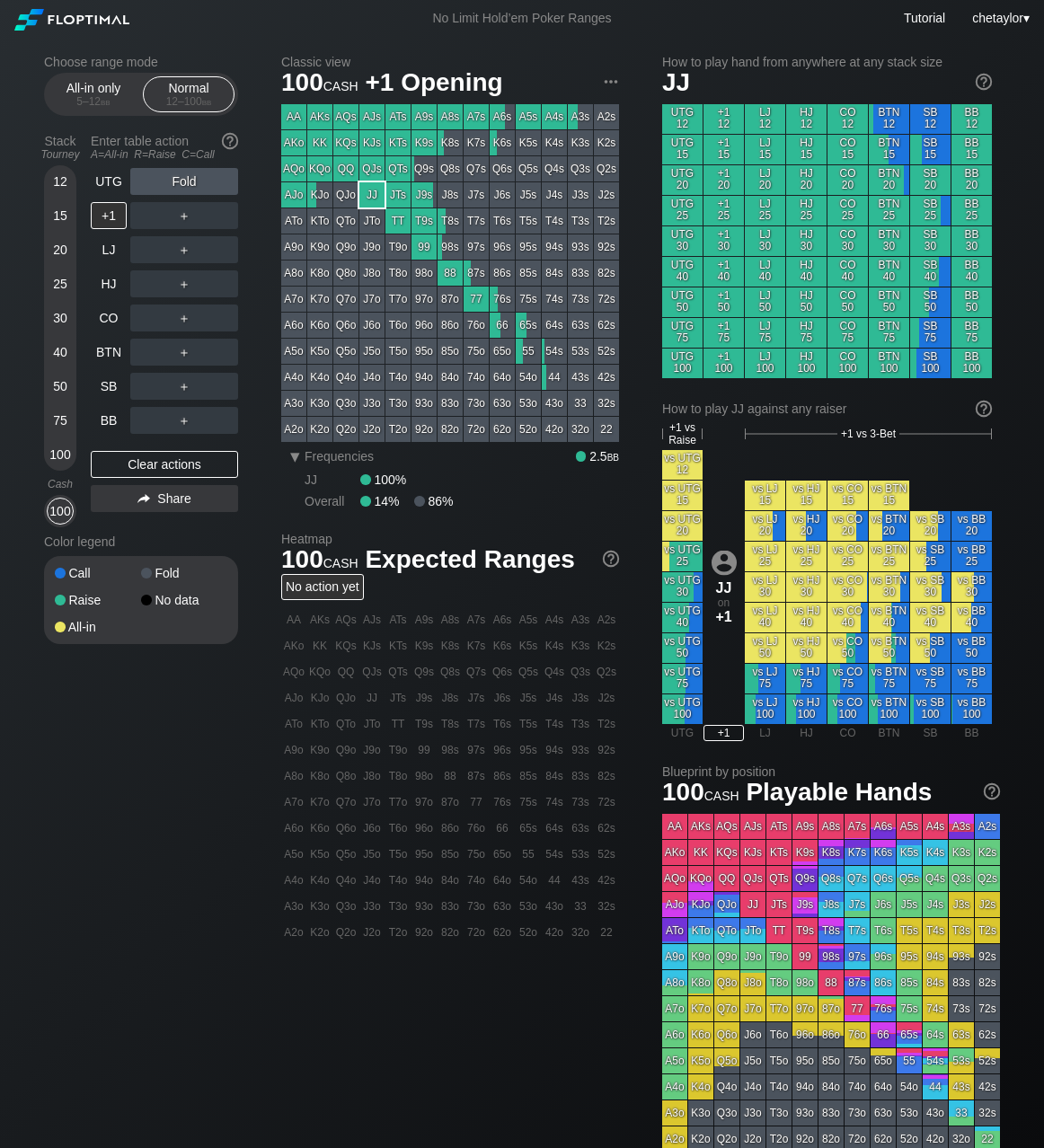
click at [347, 140] on div "KQs" at bounding box center [345, 142] width 25 height 25
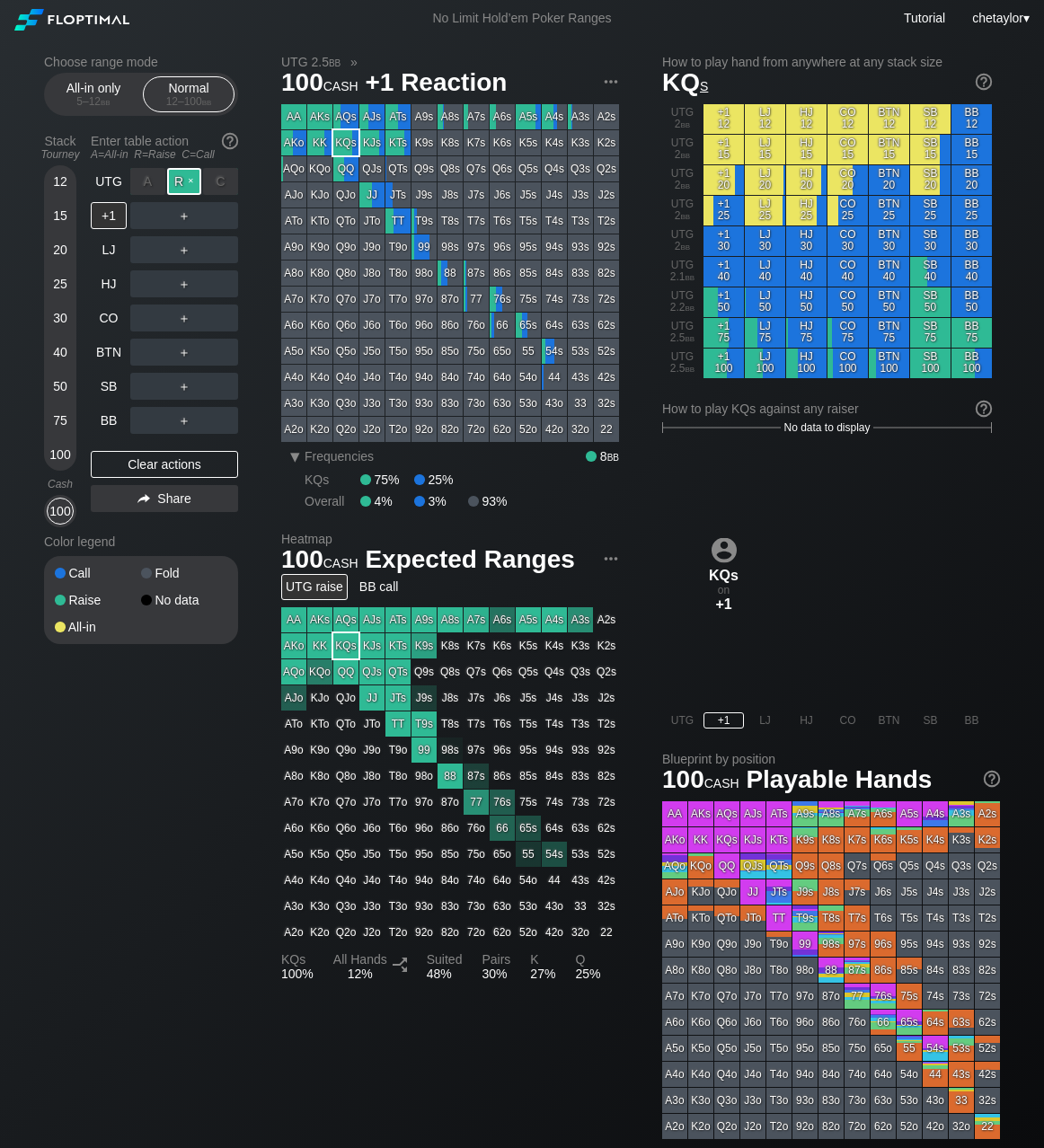
click at [191, 180] on div "R ✕" at bounding box center [185, 182] width 35 height 27
click at [188, 213] on div "R ✕" at bounding box center [185, 216] width 35 height 27
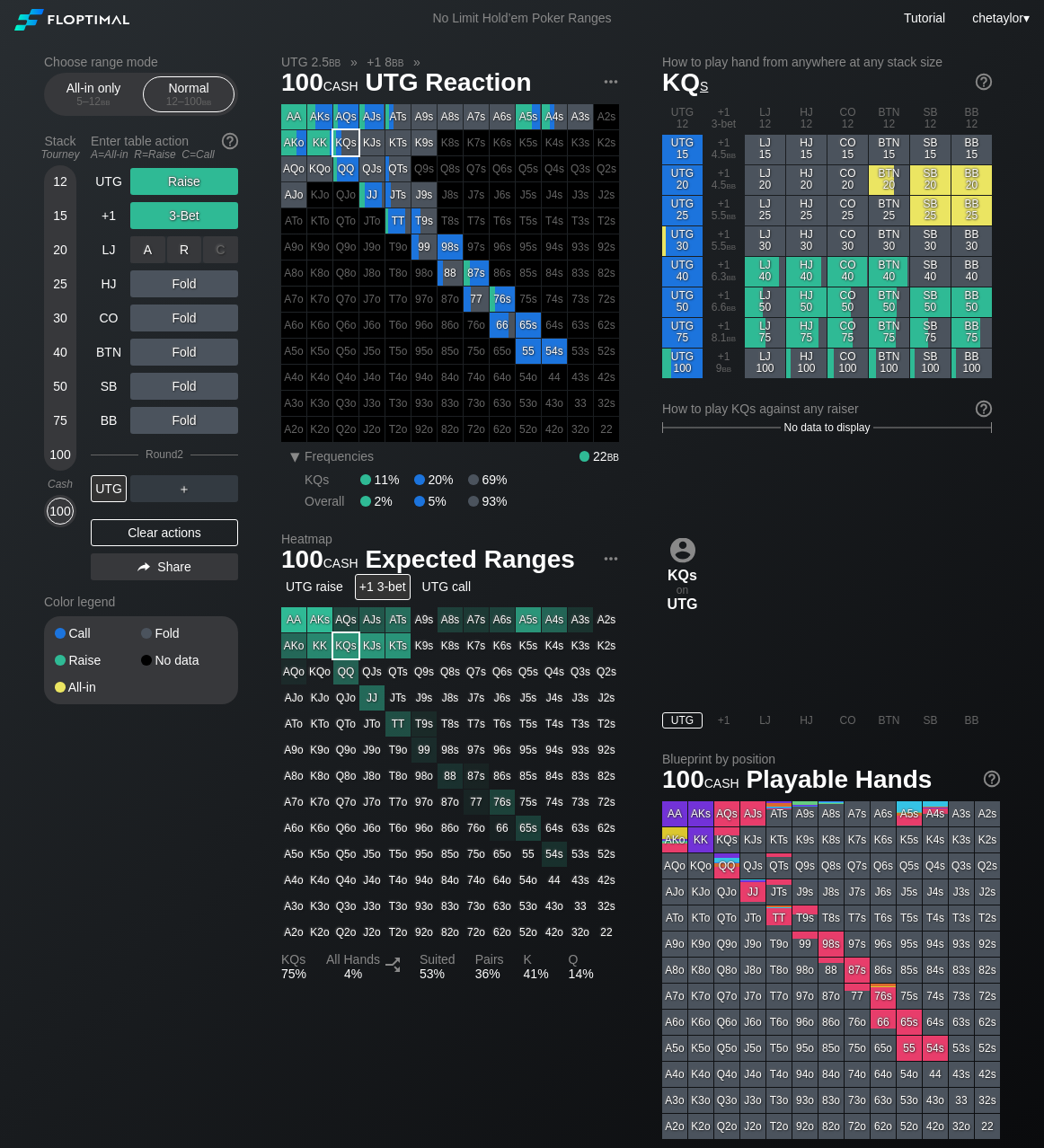
click at [228, 246] on div "C ✕" at bounding box center [220, 250] width 35 height 27
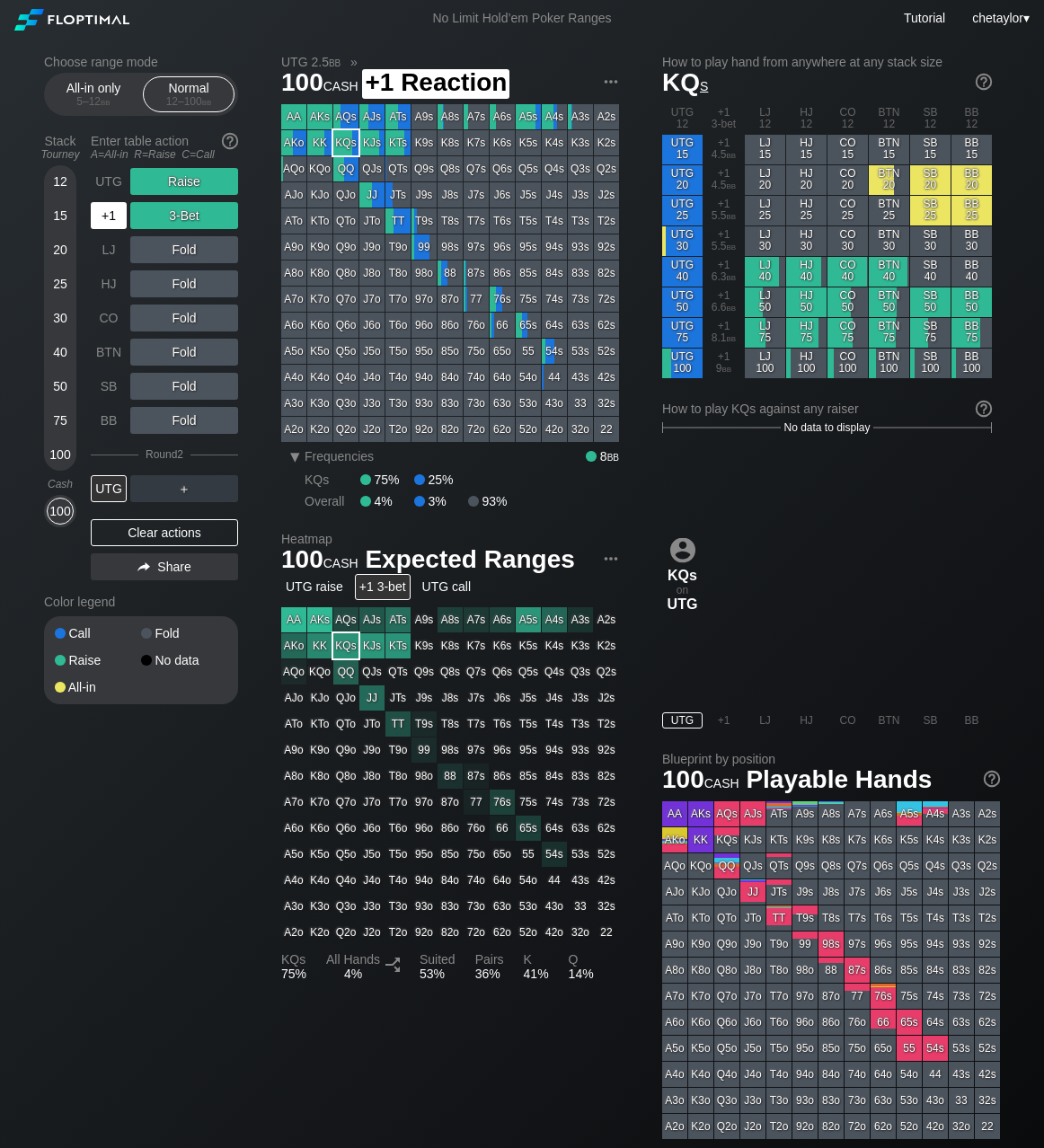
click at [104, 223] on div "+1" at bounding box center [108, 216] width 36 height 27
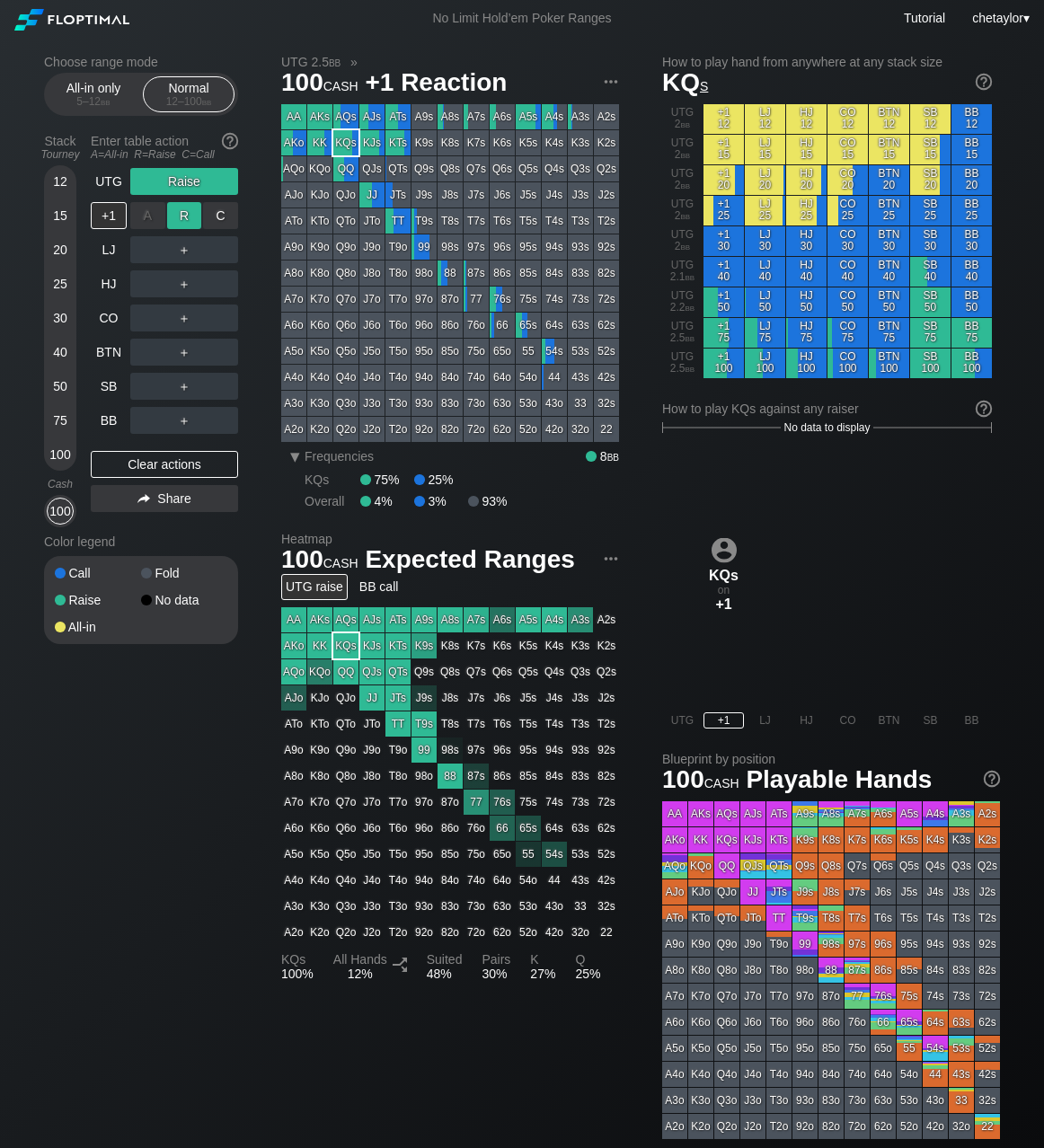
click at [189, 213] on div "R ✕" at bounding box center [185, 216] width 35 height 27
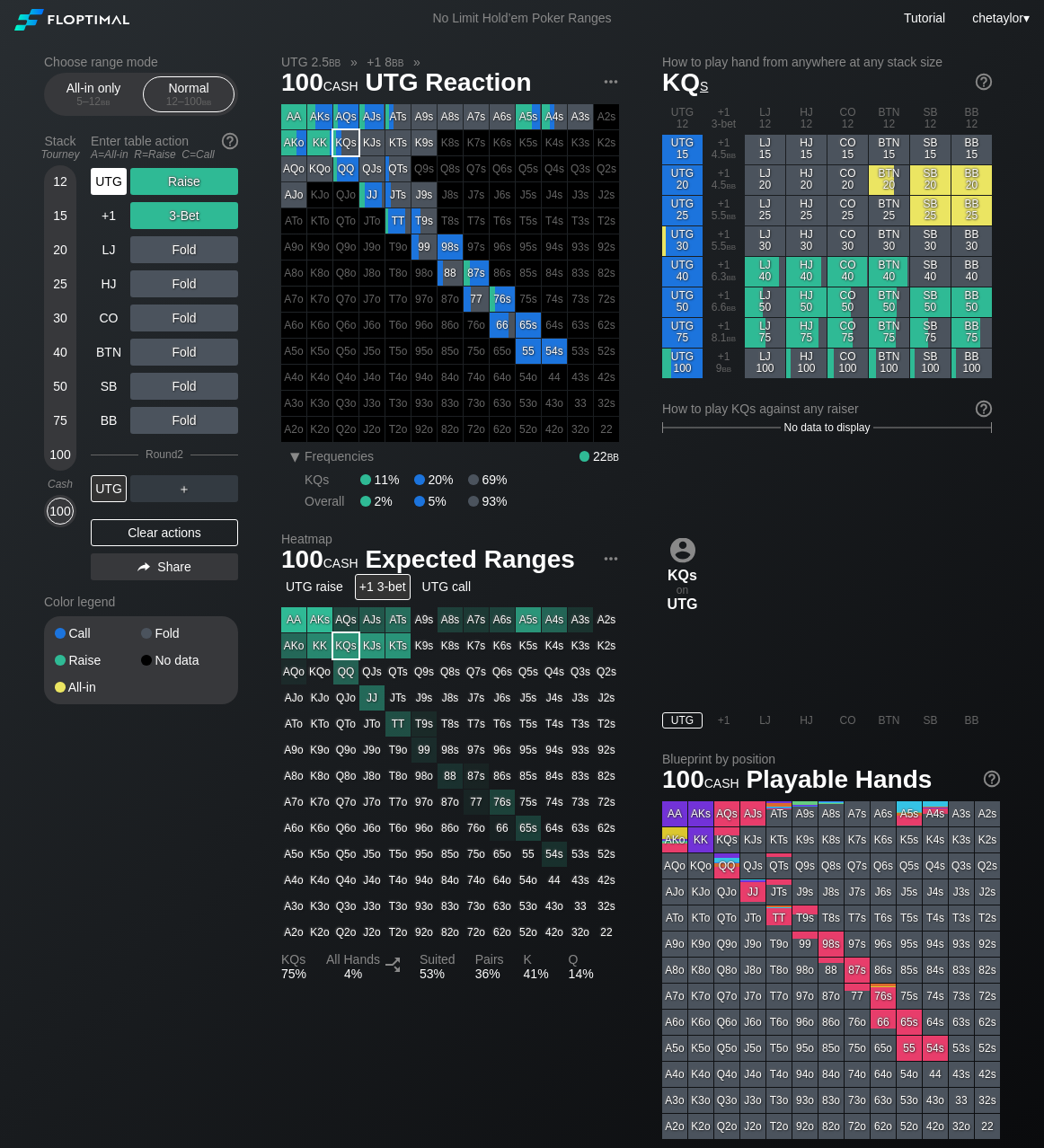
click at [109, 185] on div "UTG" at bounding box center [108, 182] width 36 height 27
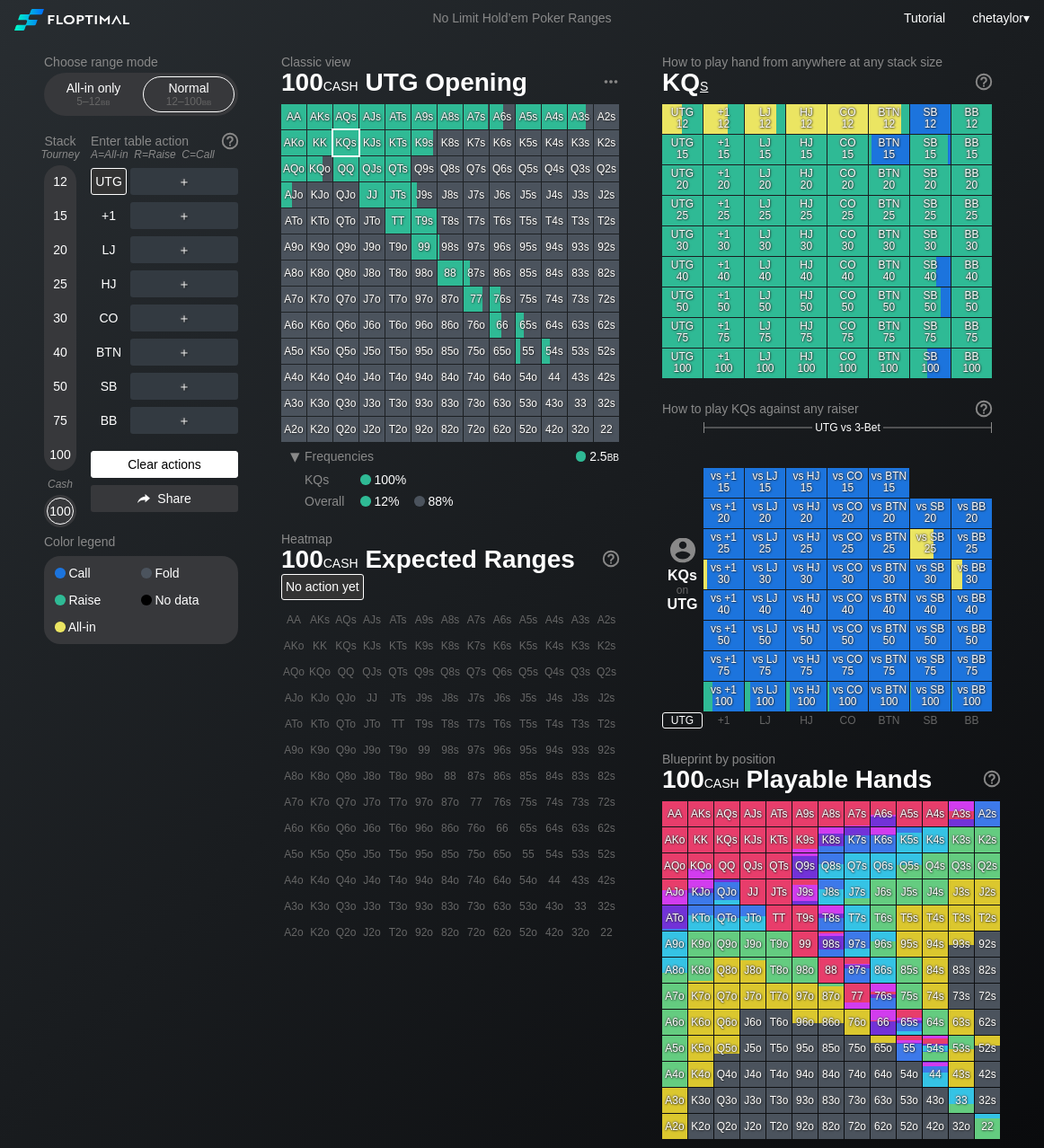
click at [157, 462] on div "Clear actions" at bounding box center [164, 465] width 147 height 27
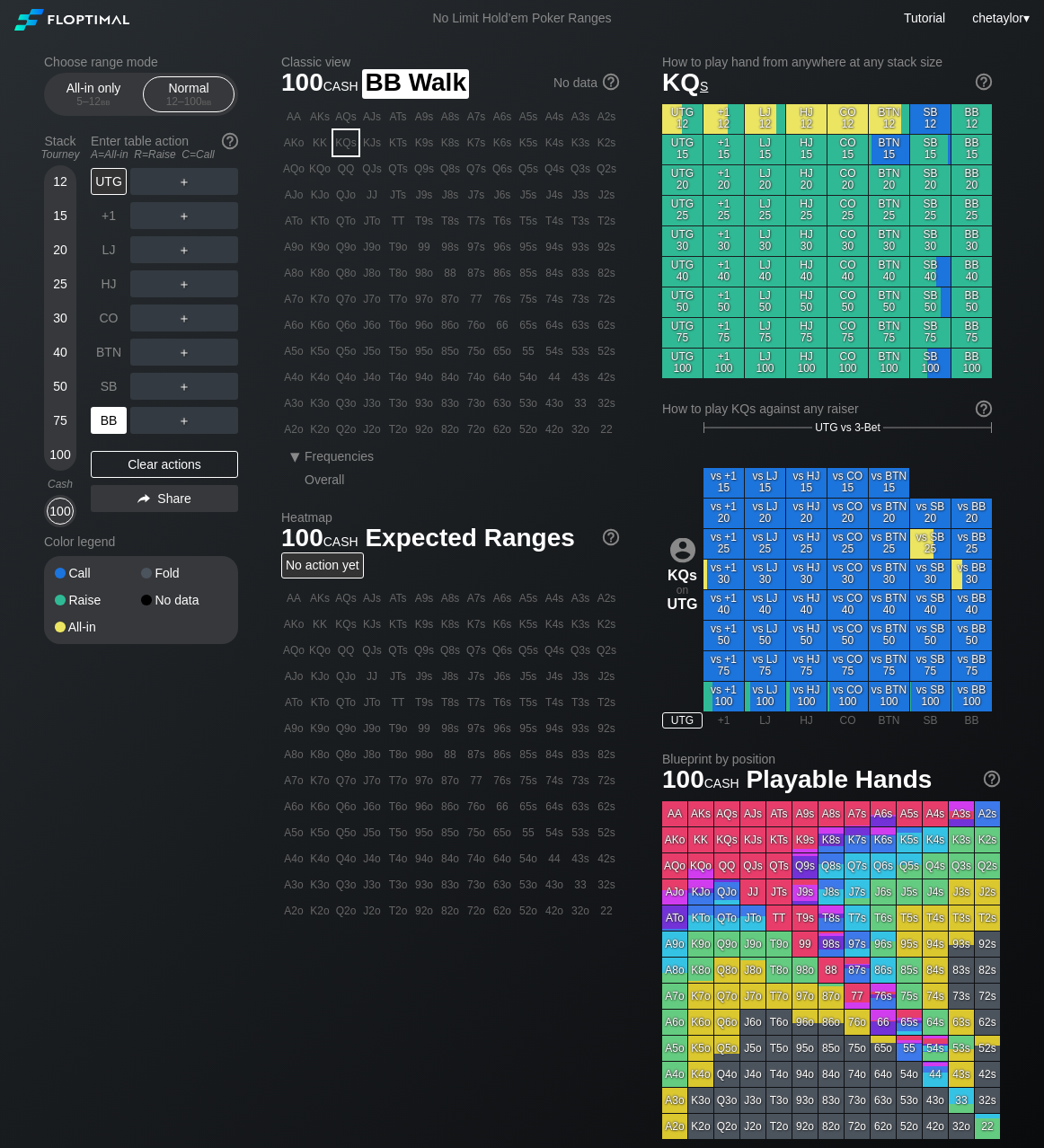
click at [114, 413] on div "BB" at bounding box center [108, 421] width 36 height 27
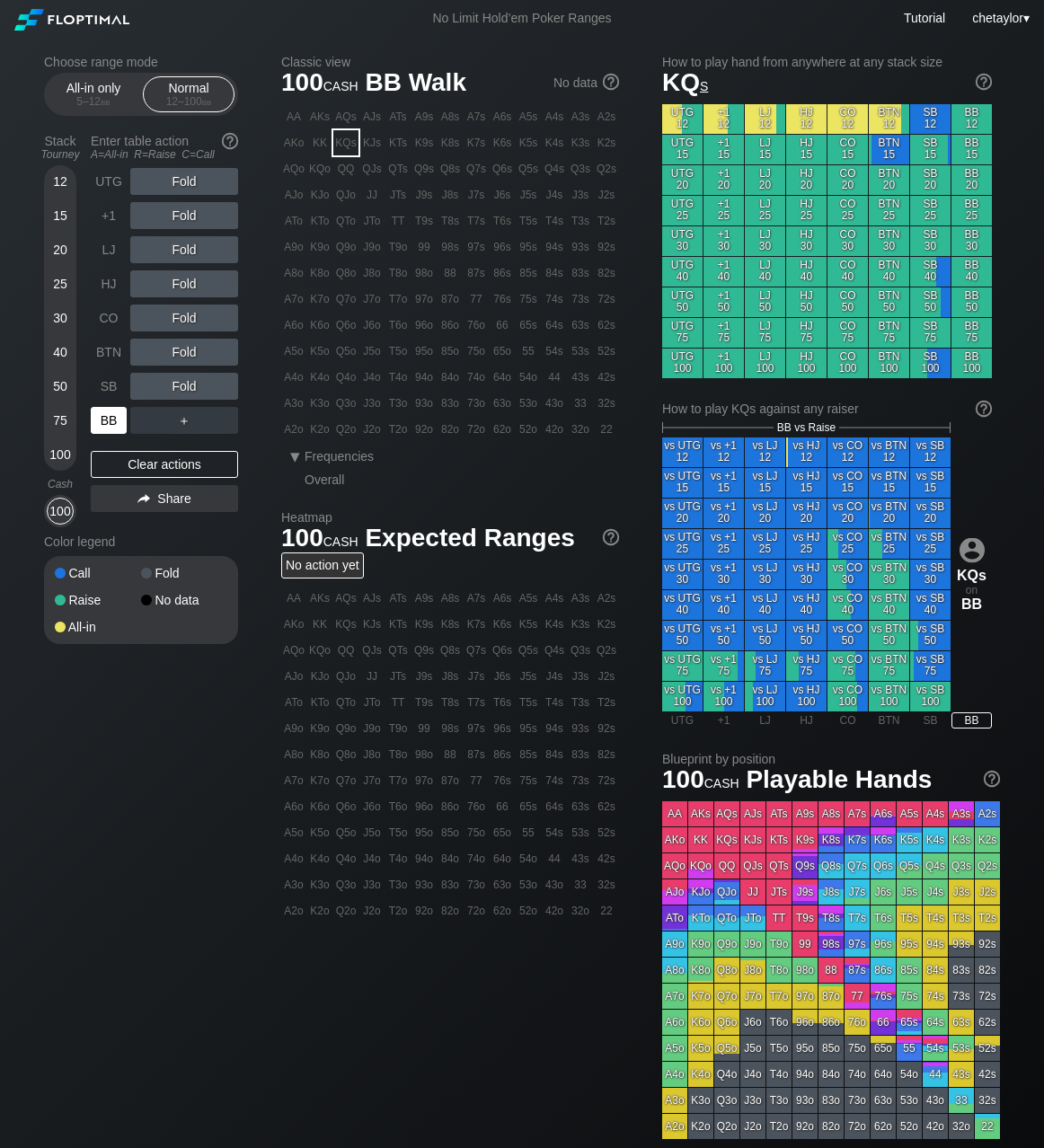
click at [114, 413] on div "BB" at bounding box center [108, 421] width 36 height 27
click at [144, 472] on div "Clear actions" at bounding box center [164, 465] width 147 height 27
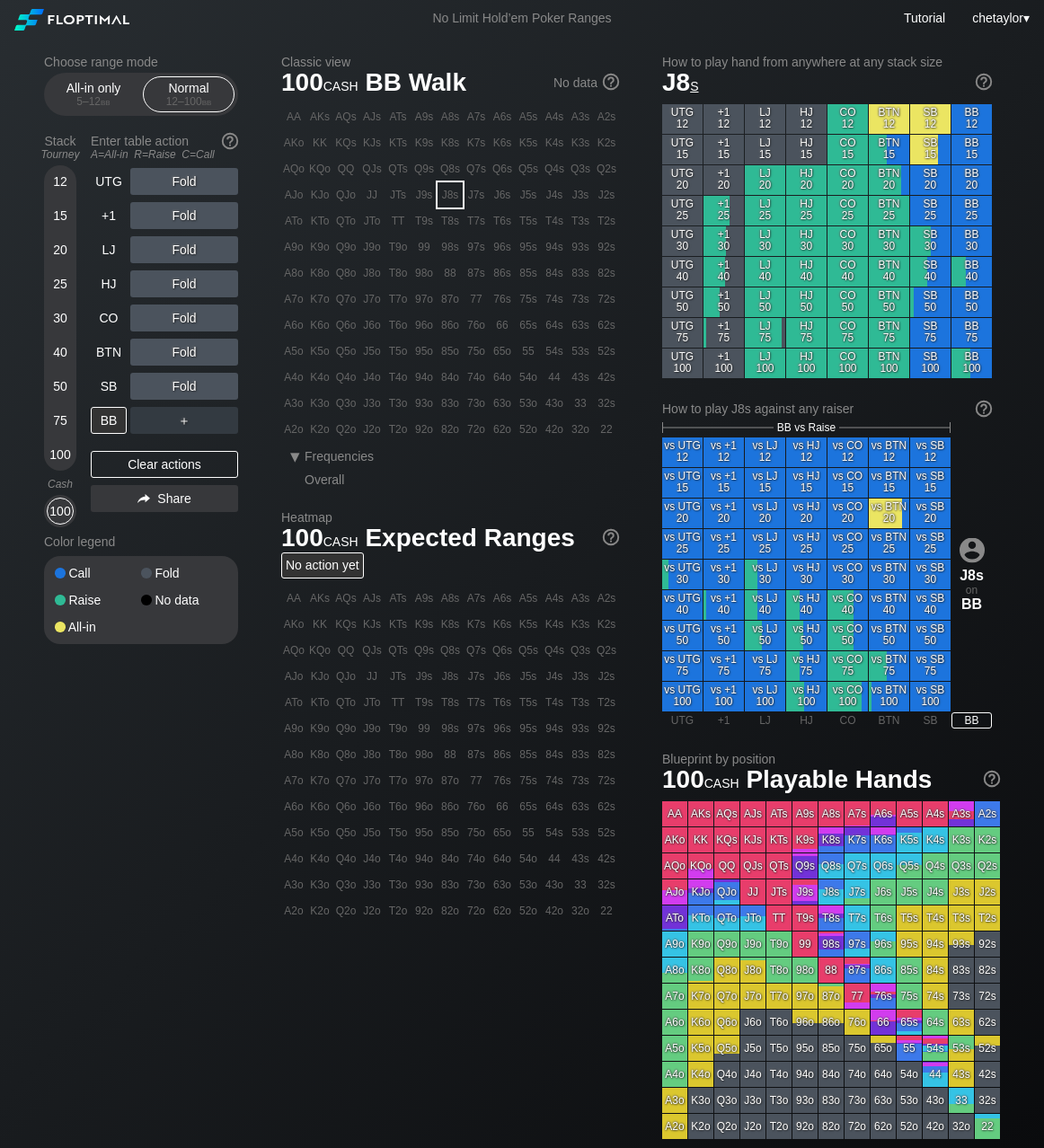
click at [457, 195] on div "J8s" at bounding box center [450, 195] width 25 height 25
click at [187, 351] on div "R ✕" at bounding box center [185, 352] width 35 height 27
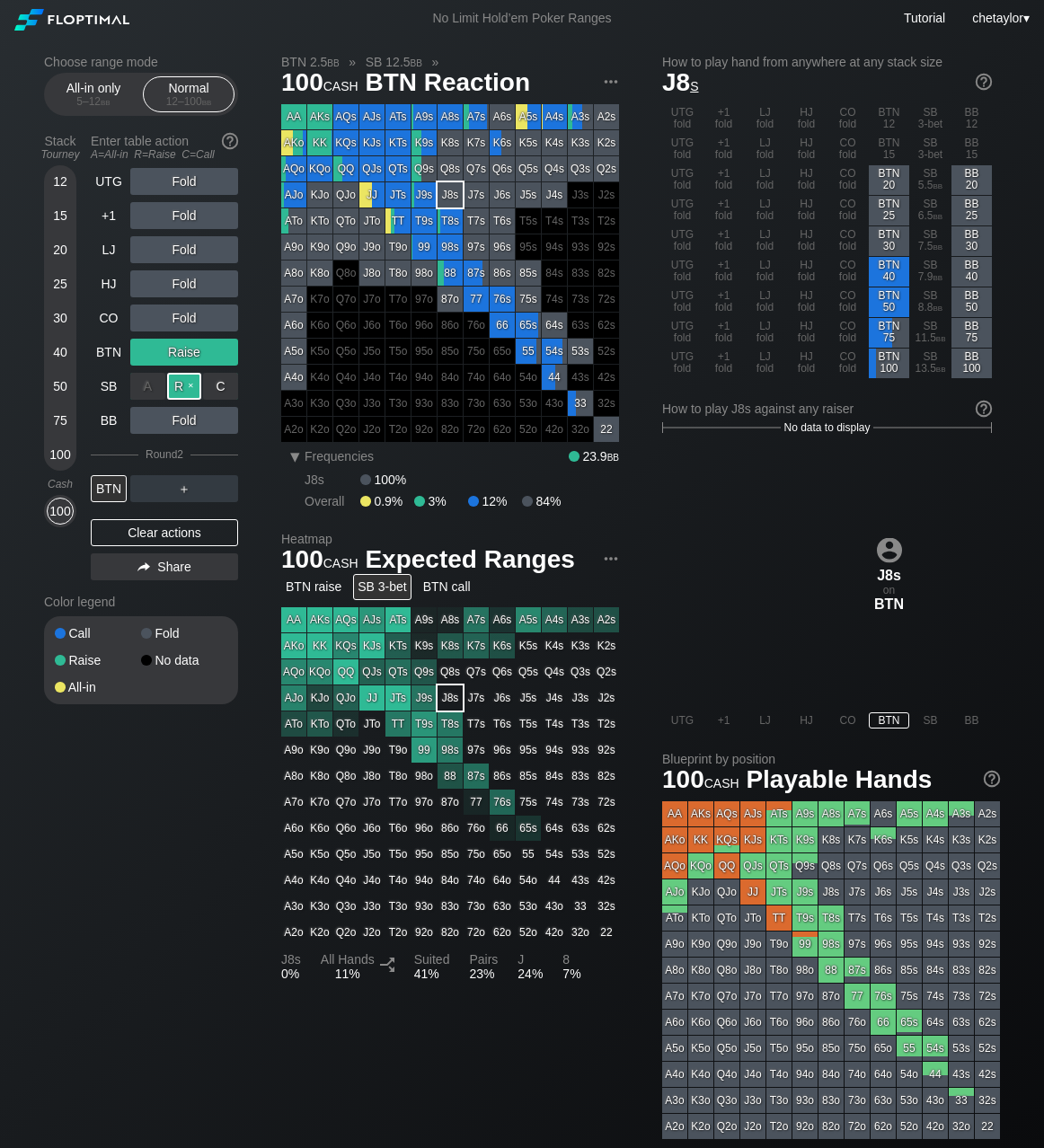
click at [191, 389] on div "R ✕" at bounding box center [185, 386] width 35 height 27
click at [191, 382] on div "R ✕" at bounding box center [185, 386] width 35 height 27
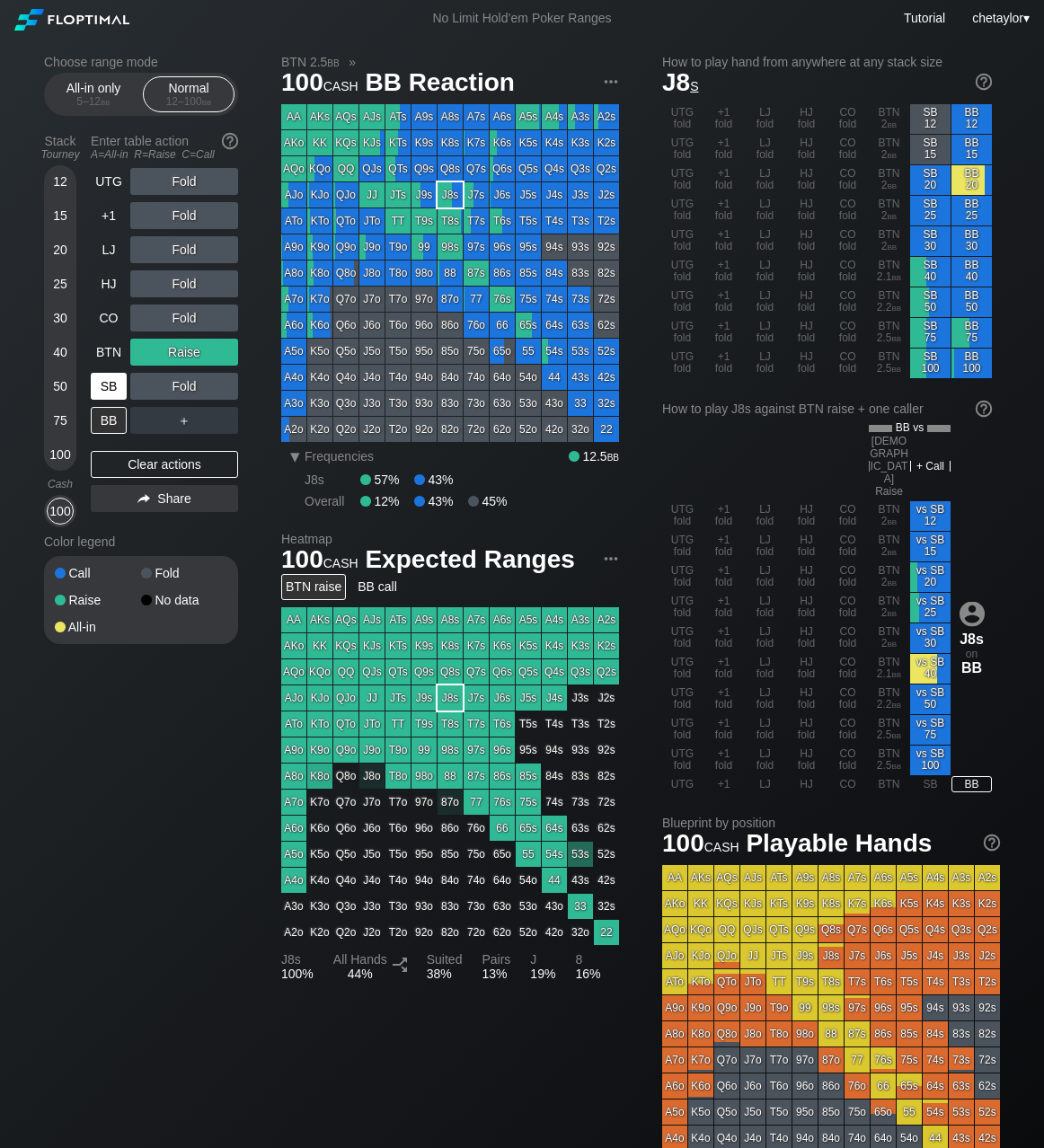
click at [110, 389] on div "SB" at bounding box center [108, 386] width 36 height 27
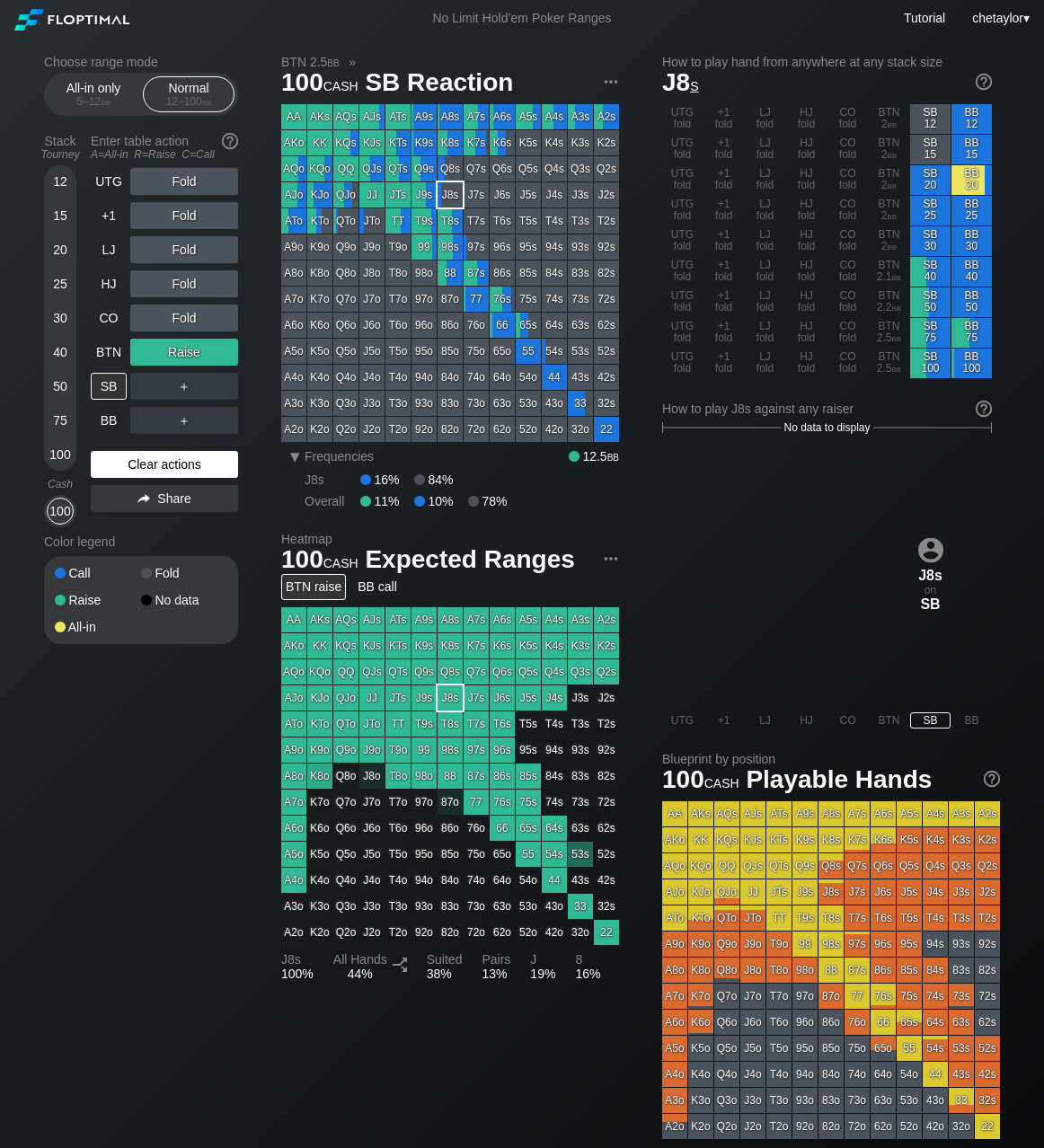
click at [130, 469] on div "Clear actions" at bounding box center [164, 465] width 147 height 27
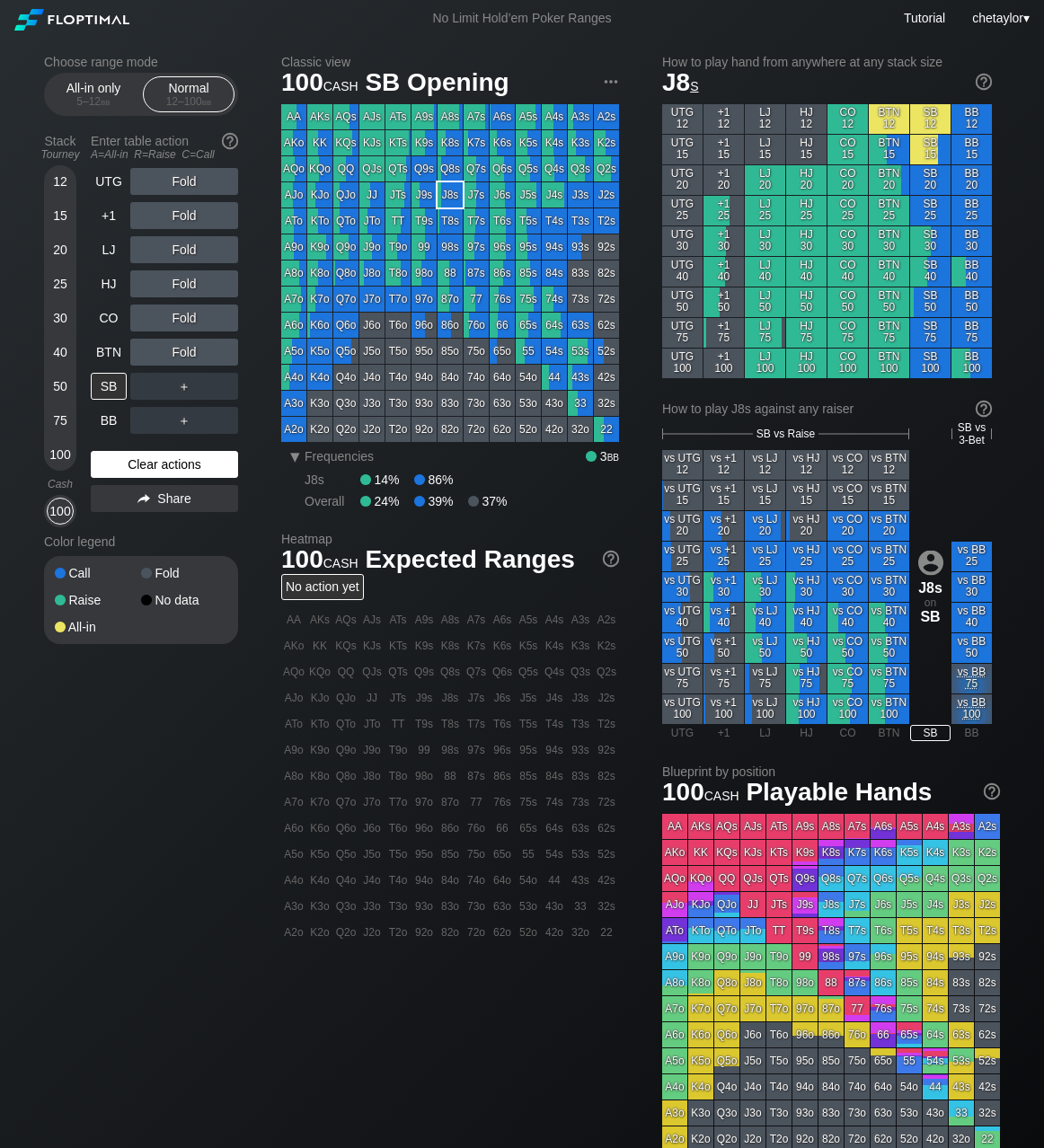
click at [130, 469] on div "Clear actions" at bounding box center [164, 465] width 147 height 27
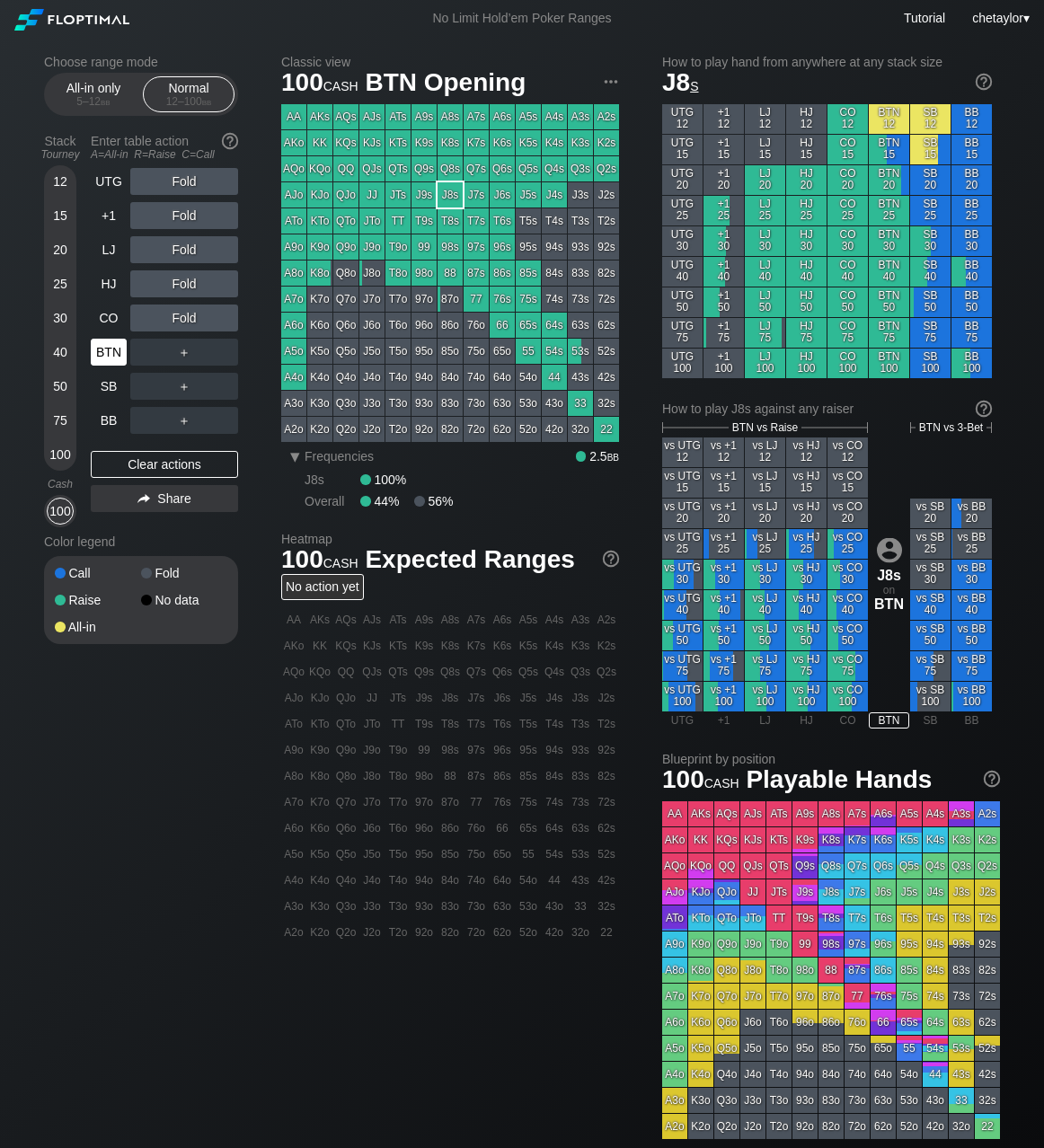
click at [105, 352] on div "BTN" at bounding box center [108, 352] width 36 height 27
click at [117, 320] on div "CO" at bounding box center [108, 319] width 36 height 27
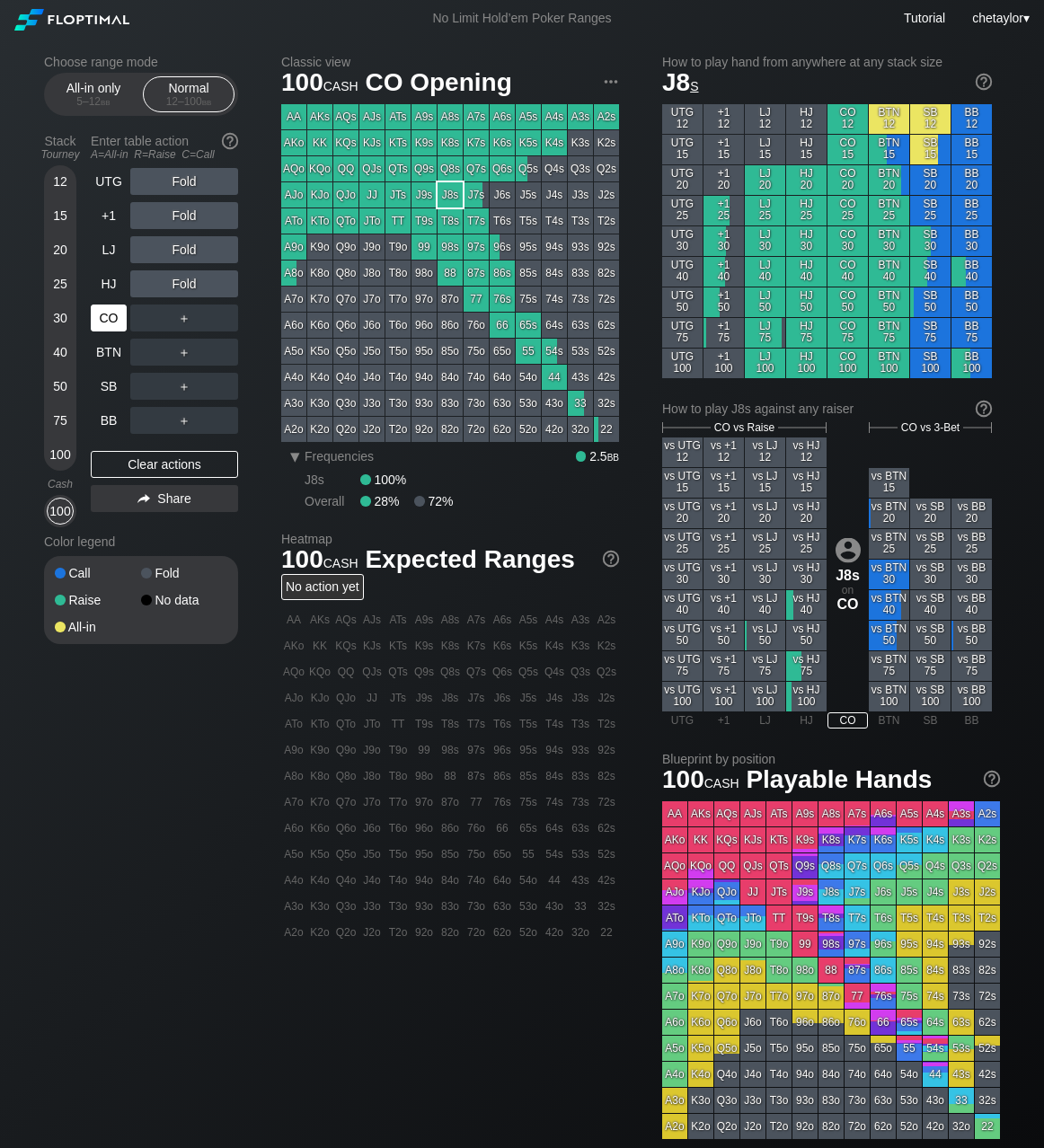
click at [117, 320] on div "CO" at bounding box center [108, 319] width 36 height 27
click at [535, 144] on div "K5s" at bounding box center [528, 142] width 25 height 25
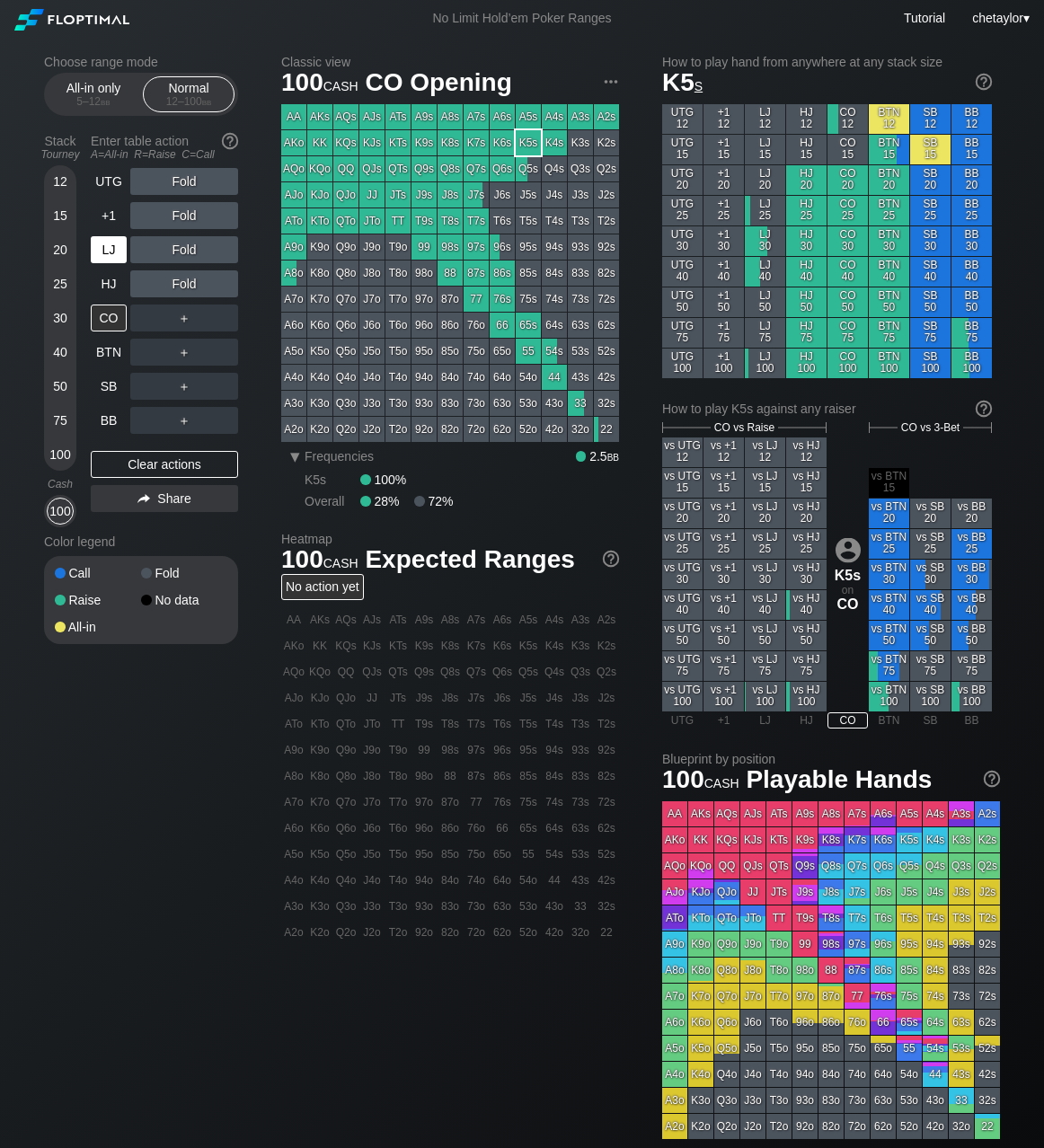
click at [111, 248] on div "LJ" at bounding box center [108, 250] width 36 height 27
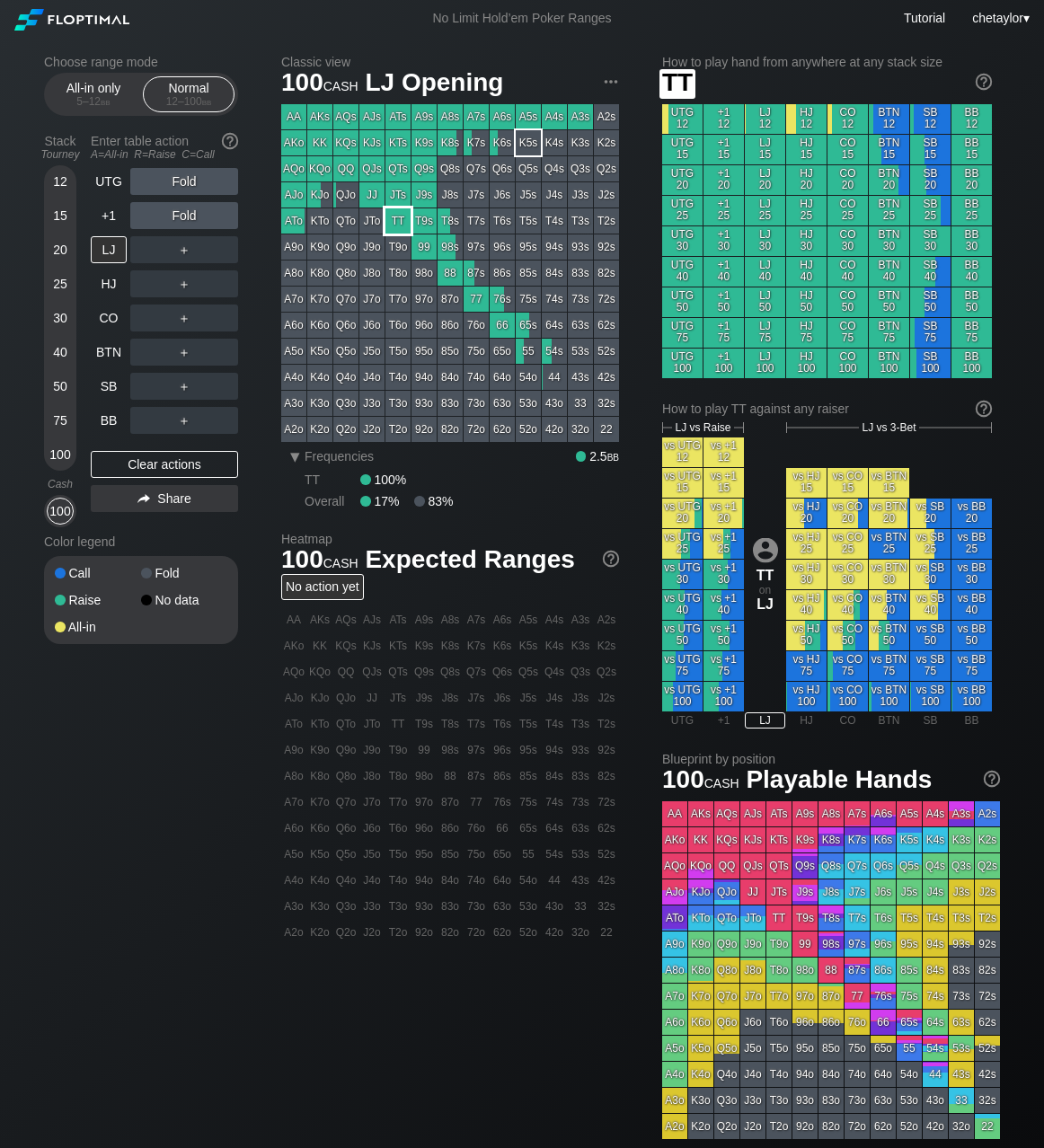
click at [400, 230] on div "TT" at bounding box center [398, 221] width 25 height 25
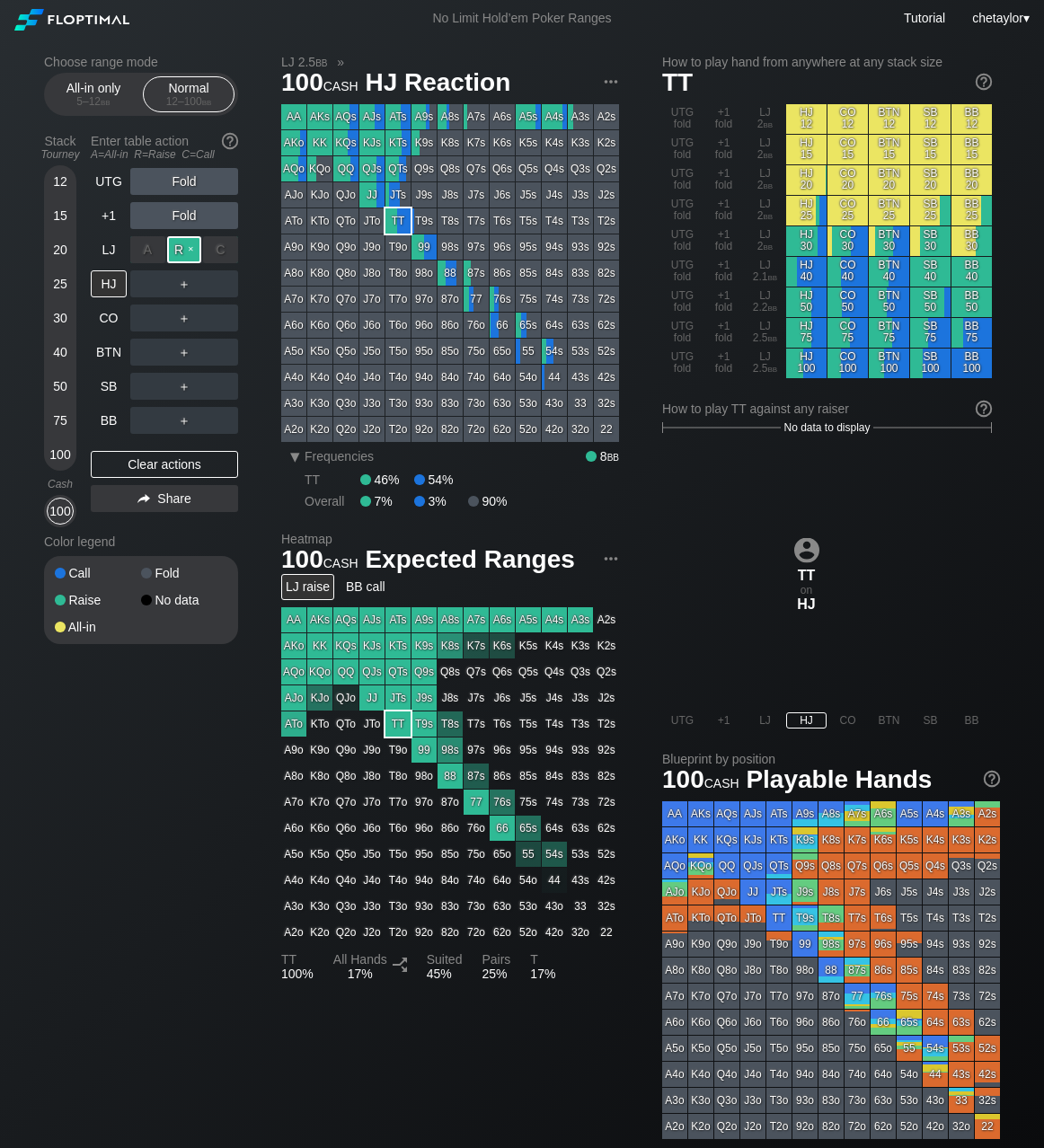
click at [188, 247] on div "R ✕" at bounding box center [185, 250] width 35 height 27
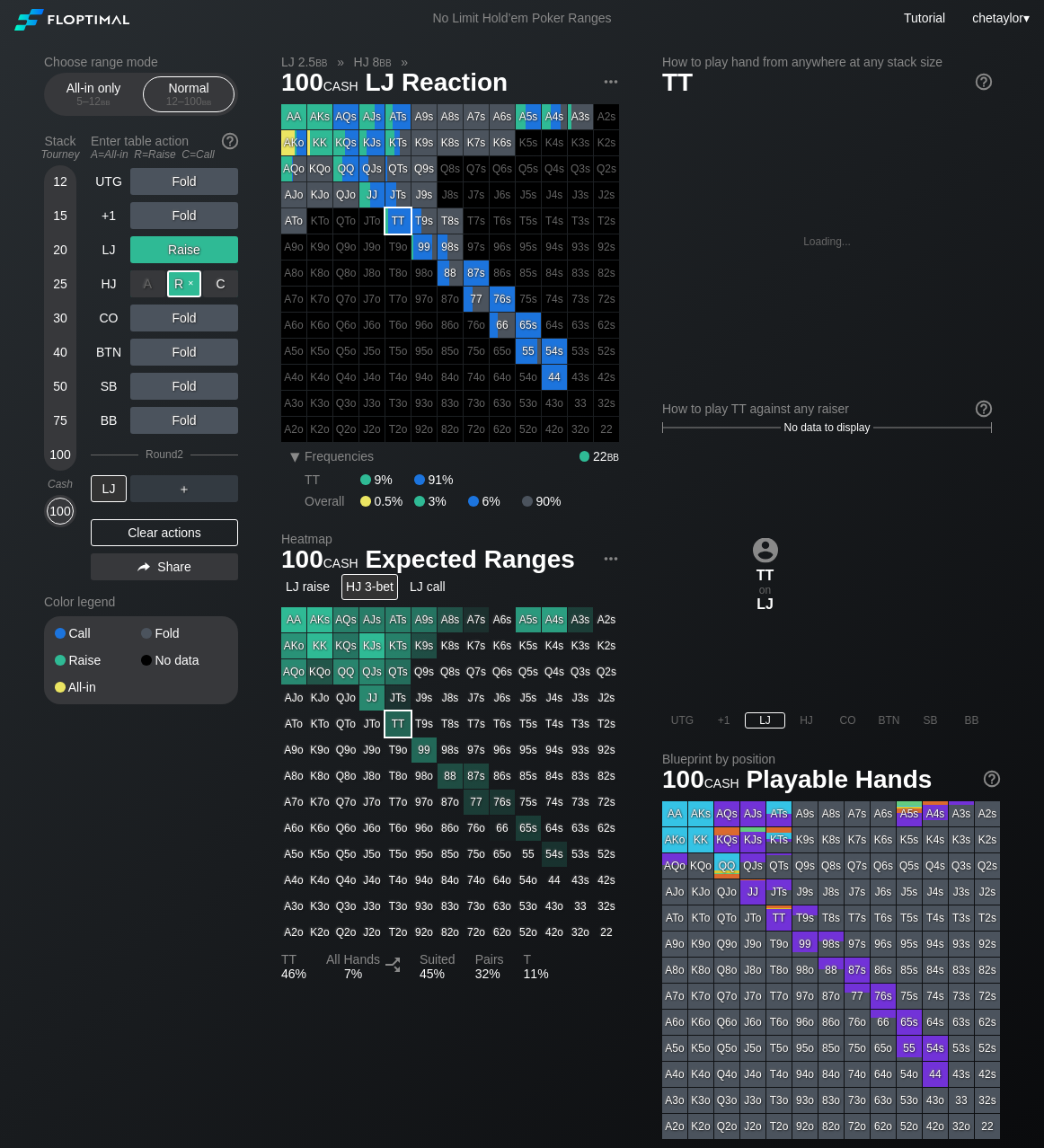
click at [187, 282] on div "R ✕" at bounding box center [185, 284] width 35 height 27
click at [104, 491] on div "LJ" at bounding box center [108, 489] width 36 height 27
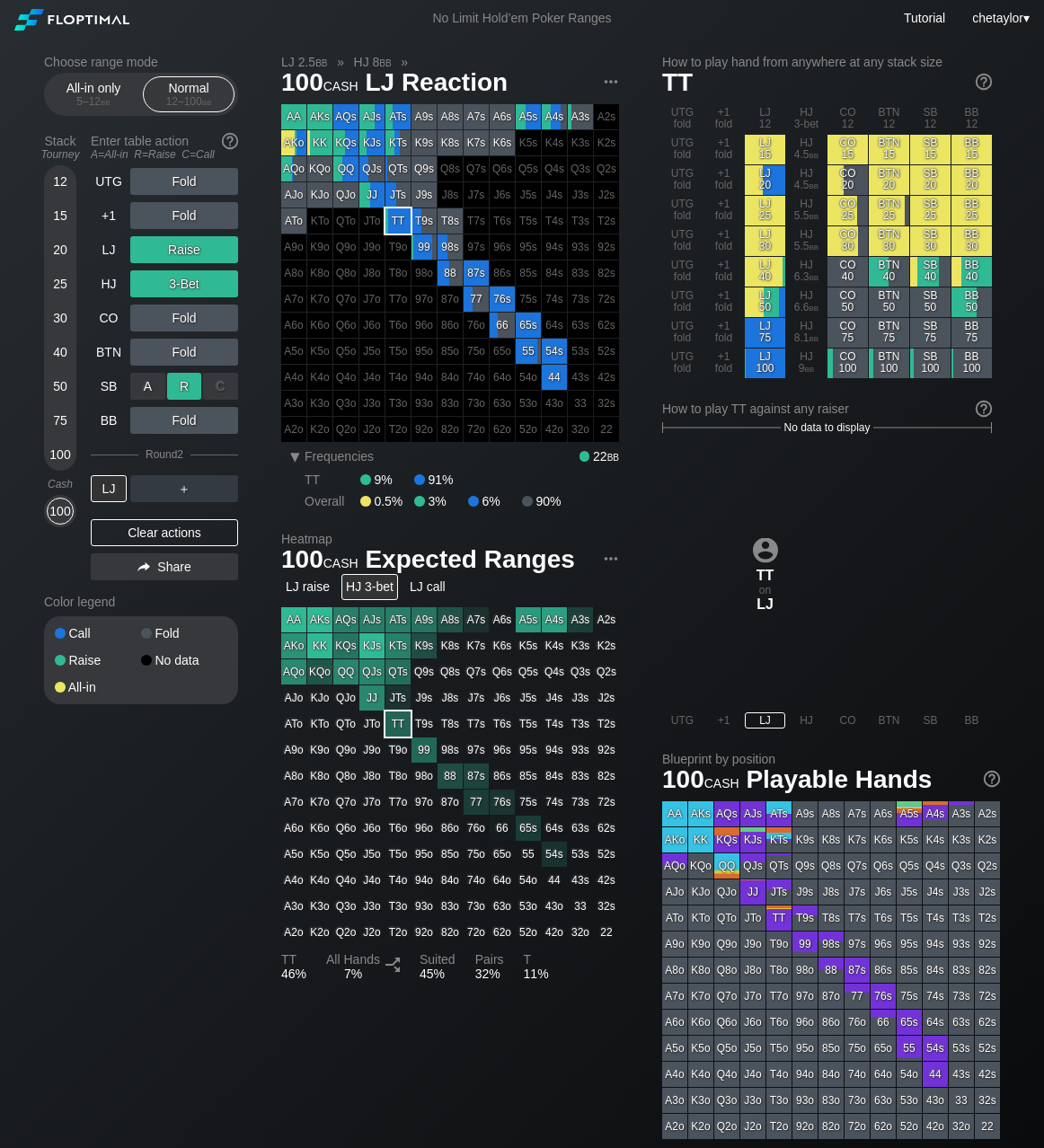
click at [192, 388] on div "R ✕" at bounding box center [185, 386] width 35 height 27
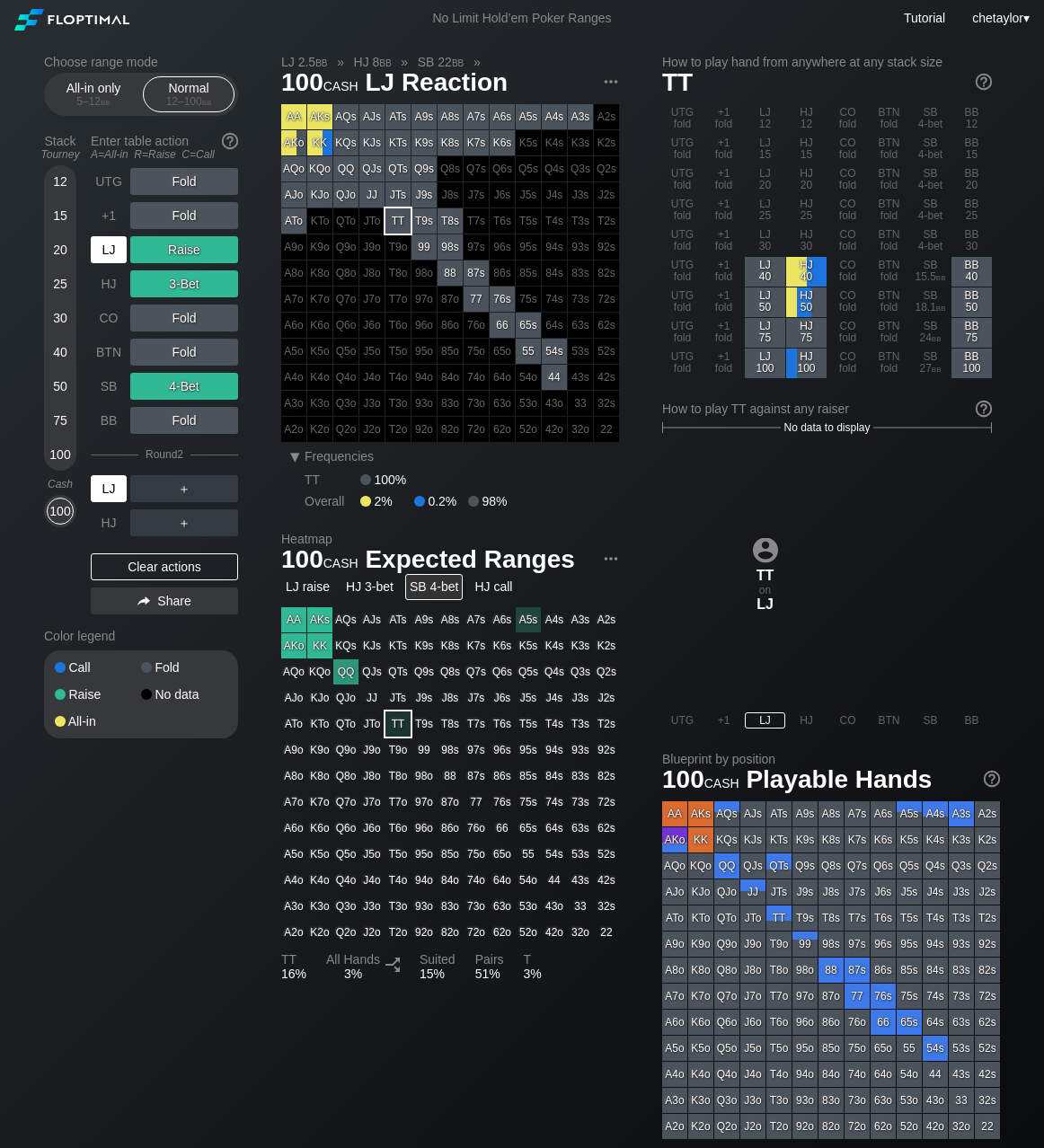
click at [112, 493] on div "LJ" at bounding box center [108, 489] width 36 height 27
click at [109, 220] on div "+1" at bounding box center [108, 216] width 36 height 27
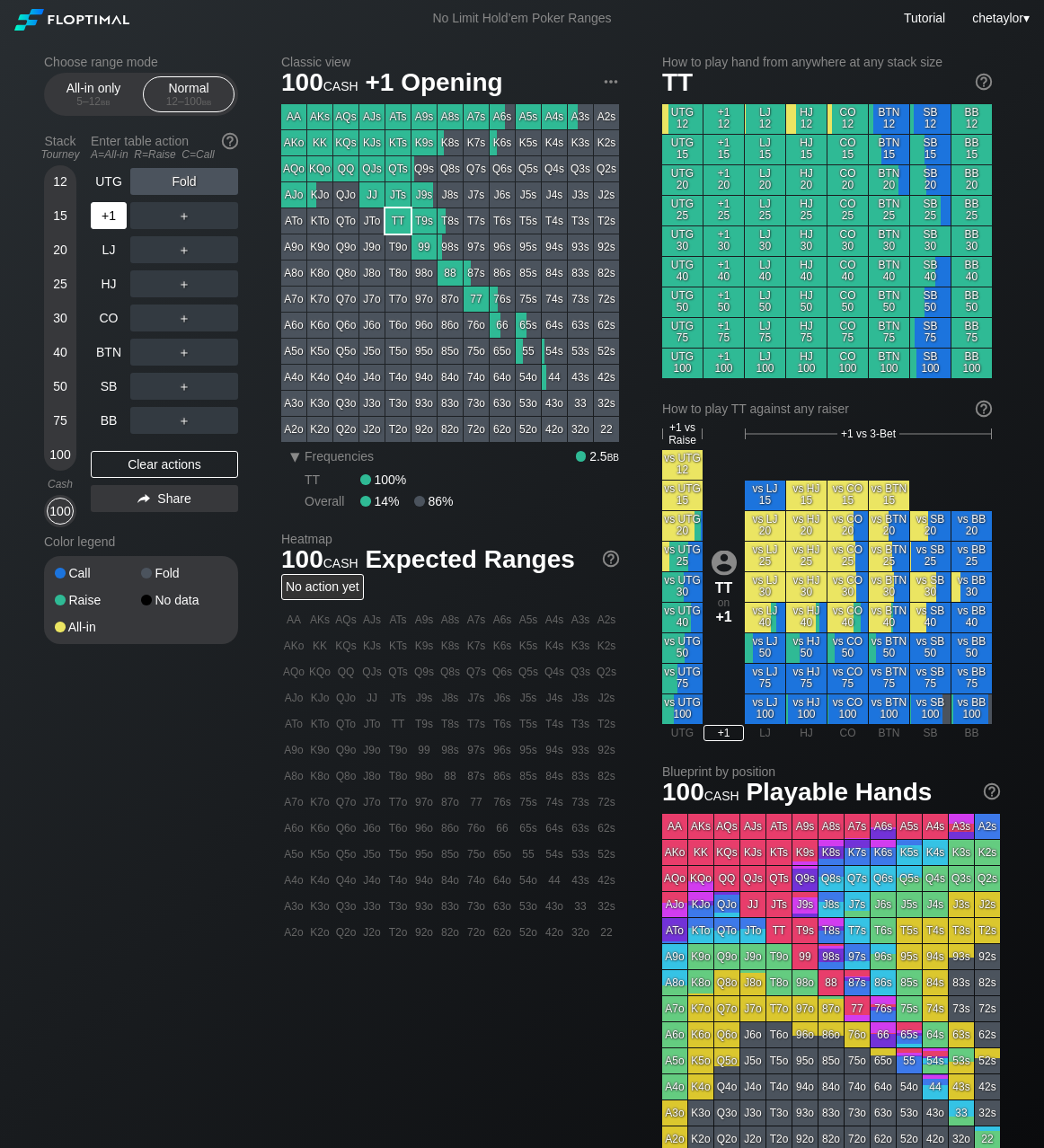
click at [109, 220] on div "+1" at bounding box center [108, 216] width 36 height 27
click at [122, 456] on div "Clear actions" at bounding box center [164, 465] width 147 height 27
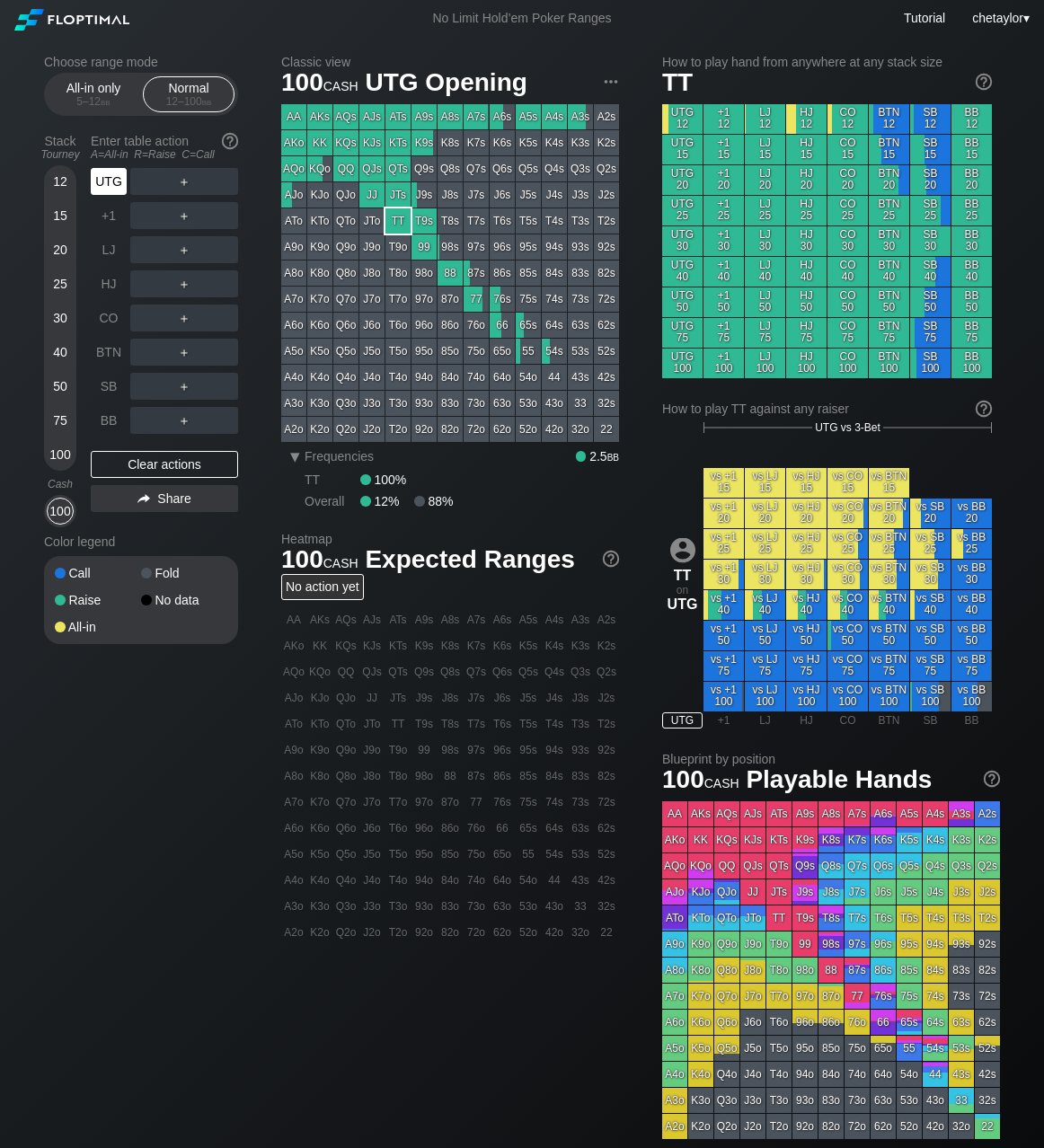
click at [106, 186] on div "UTG" at bounding box center [108, 182] width 36 height 27
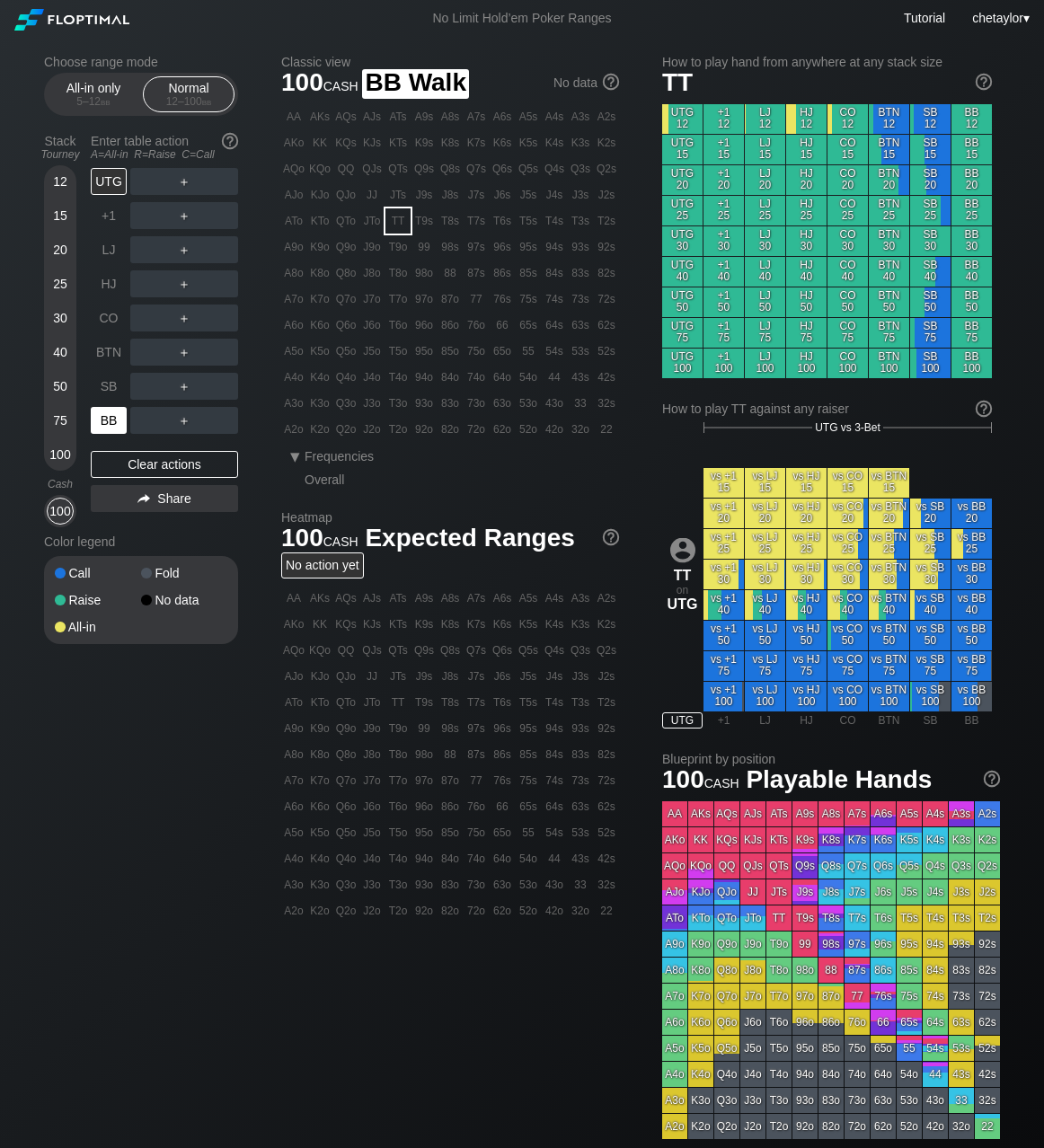
click at [109, 421] on div "BB" at bounding box center [108, 421] width 36 height 27
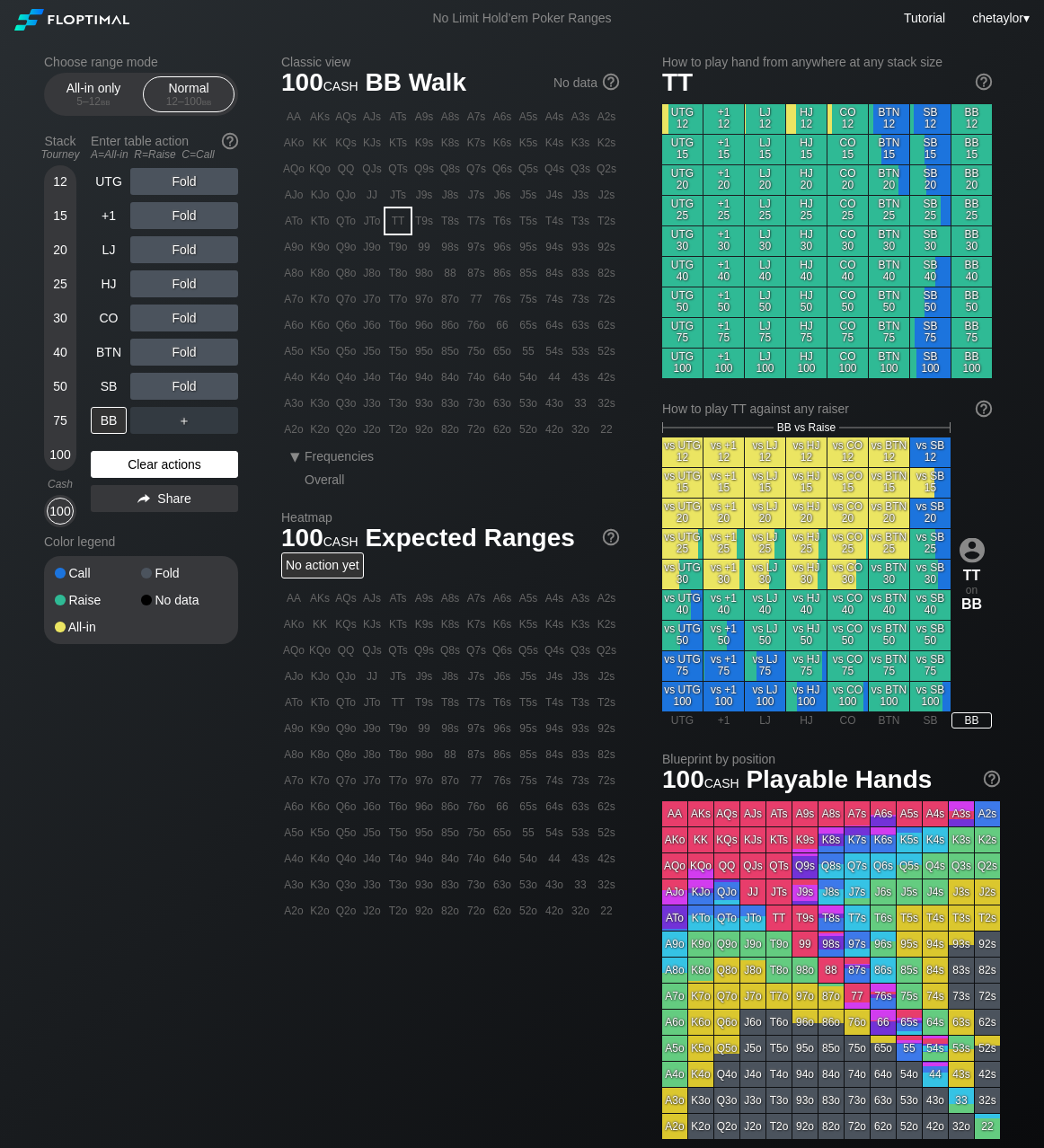
click at [142, 460] on div "Clear actions" at bounding box center [164, 465] width 147 height 27
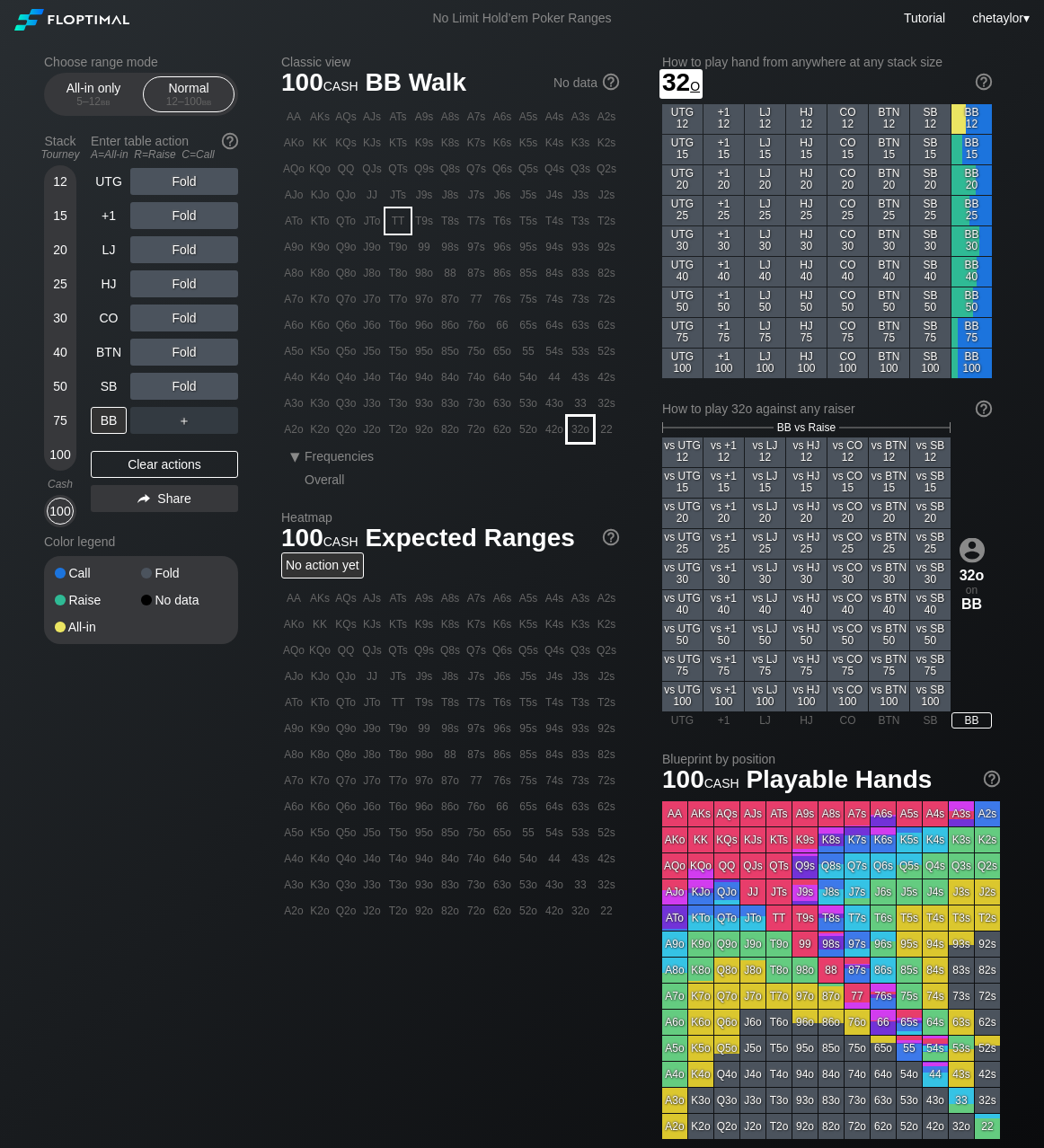
click at [586, 429] on div "32o" at bounding box center [580, 429] width 25 height 25
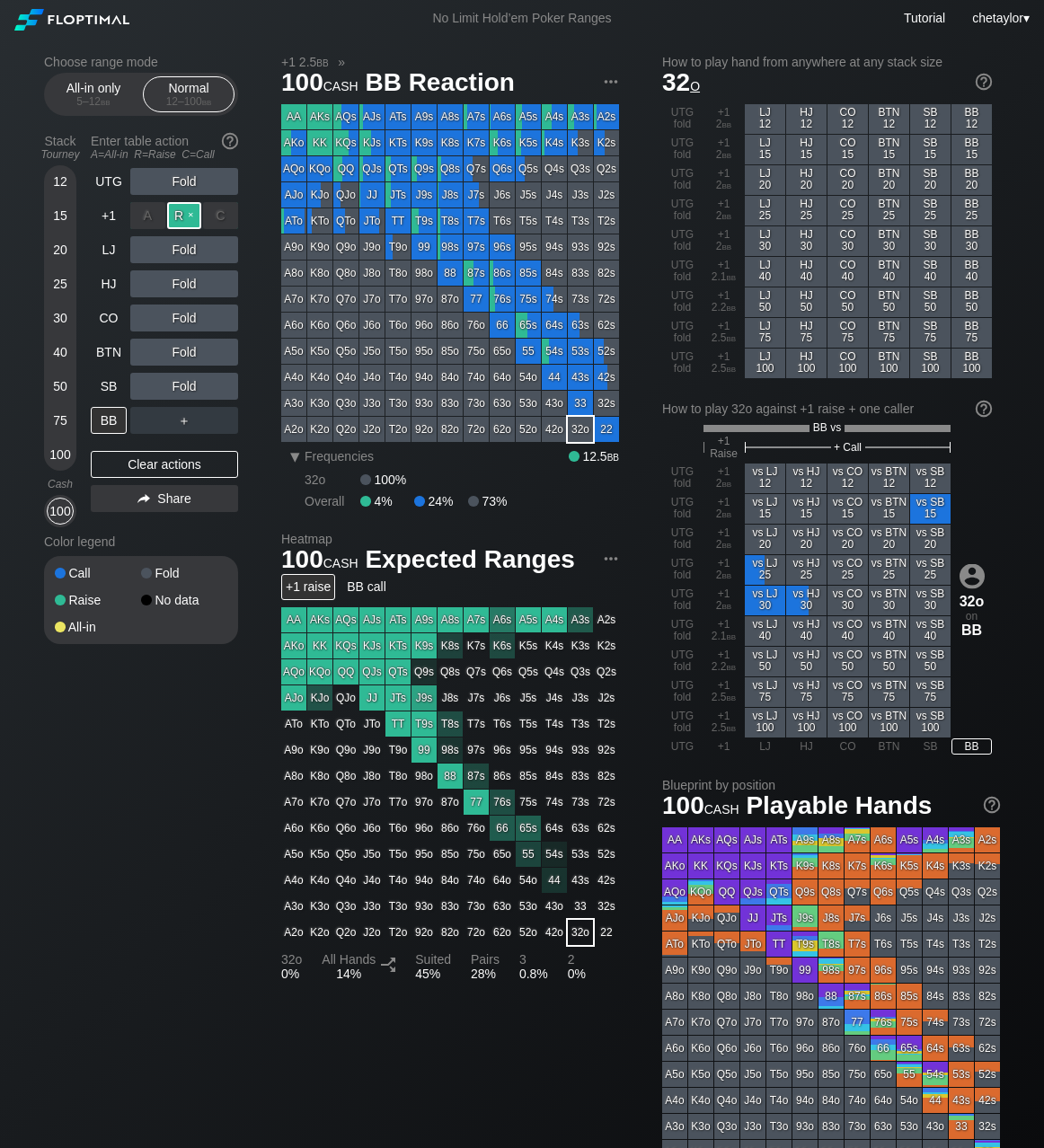
click at [186, 215] on div "R ✕" at bounding box center [185, 216] width 35 height 27
click at [105, 381] on div "SB" at bounding box center [108, 386] width 36 height 27
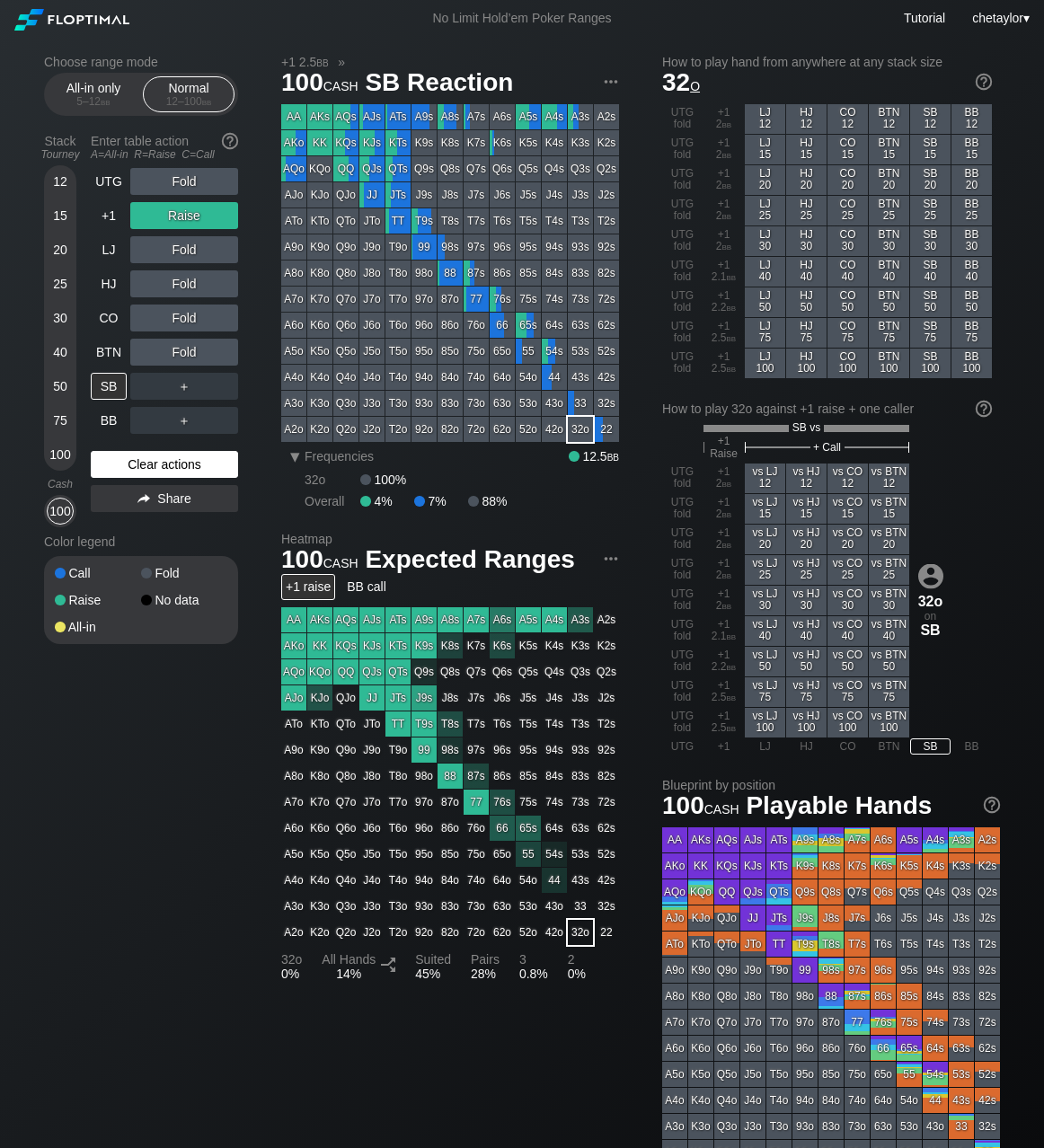
click at [159, 459] on div "Clear actions" at bounding box center [164, 465] width 147 height 27
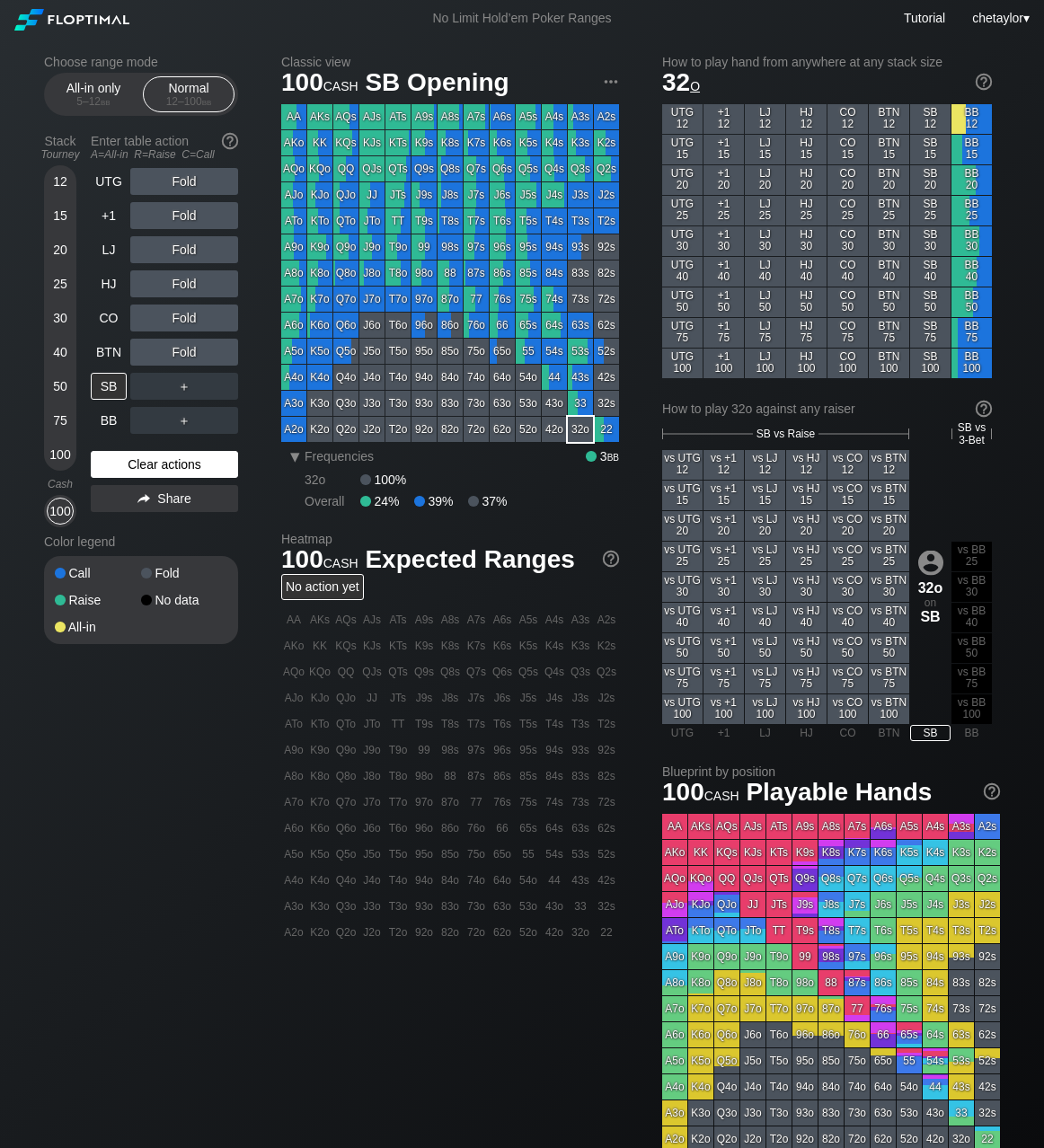
click at [146, 463] on div "Clear actions" at bounding box center [164, 465] width 147 height 27
click at [116, 347] on div "BTN" at bounding box center [108, 352] width 36 height 27
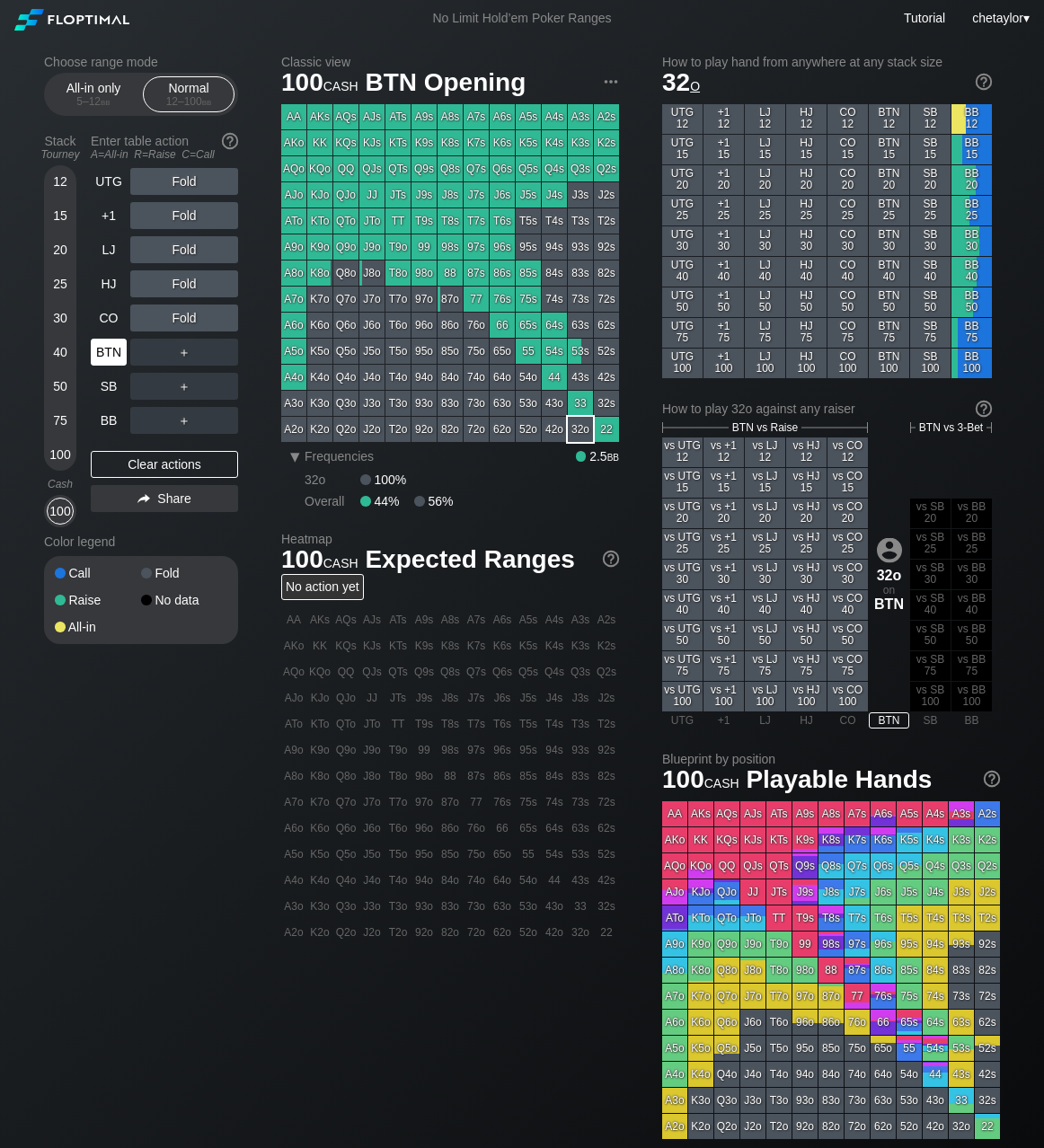
click at [116, 347] on div "BTN" at bounding box center [108, 352] width 36 height 27
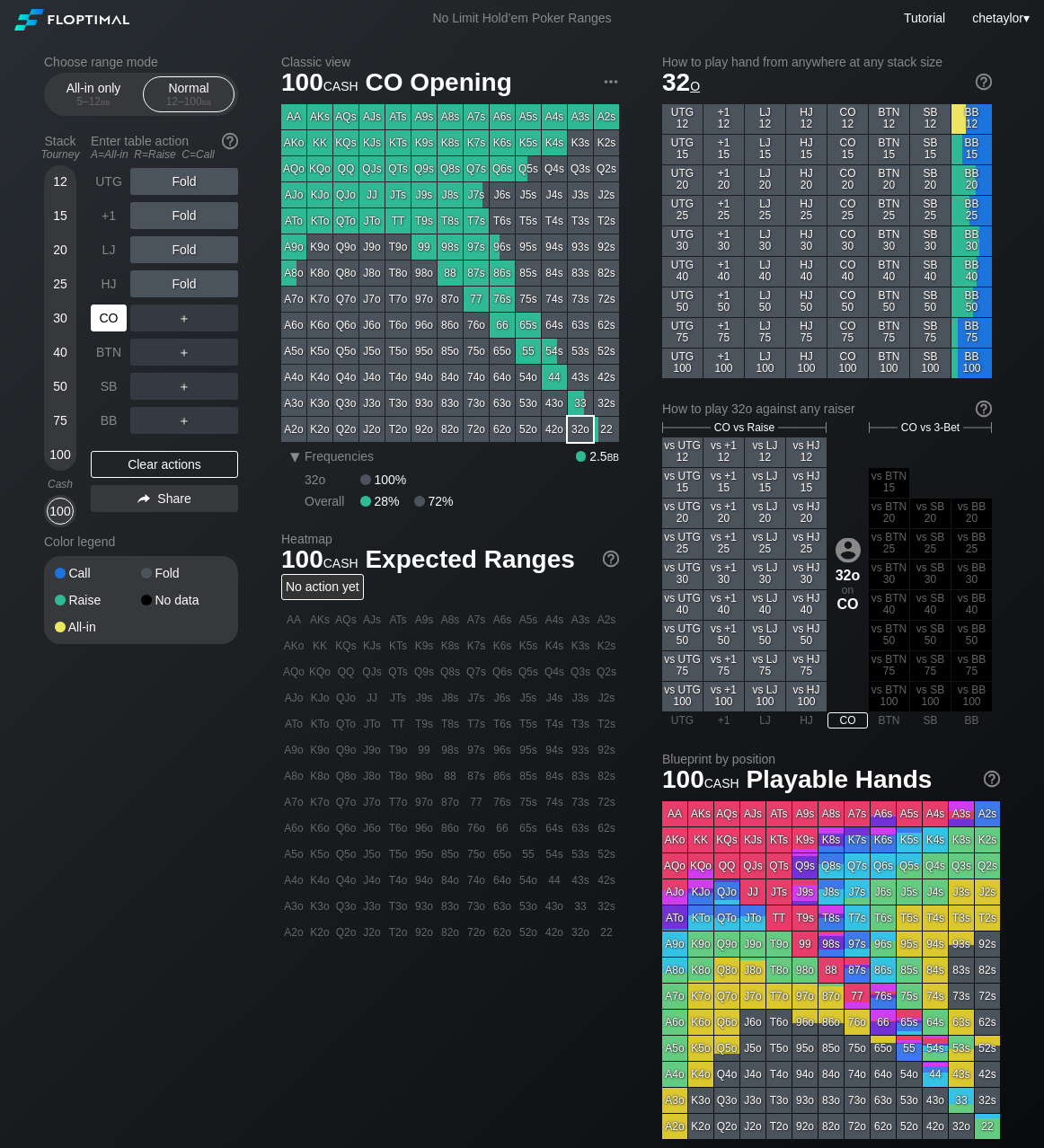
click at [107, 310] on div "CO" at bounding box center [108, 319] width 36 height 27
click at [112, 283] on div "HJ" at bounding box center [108, 284] width 36 height 27
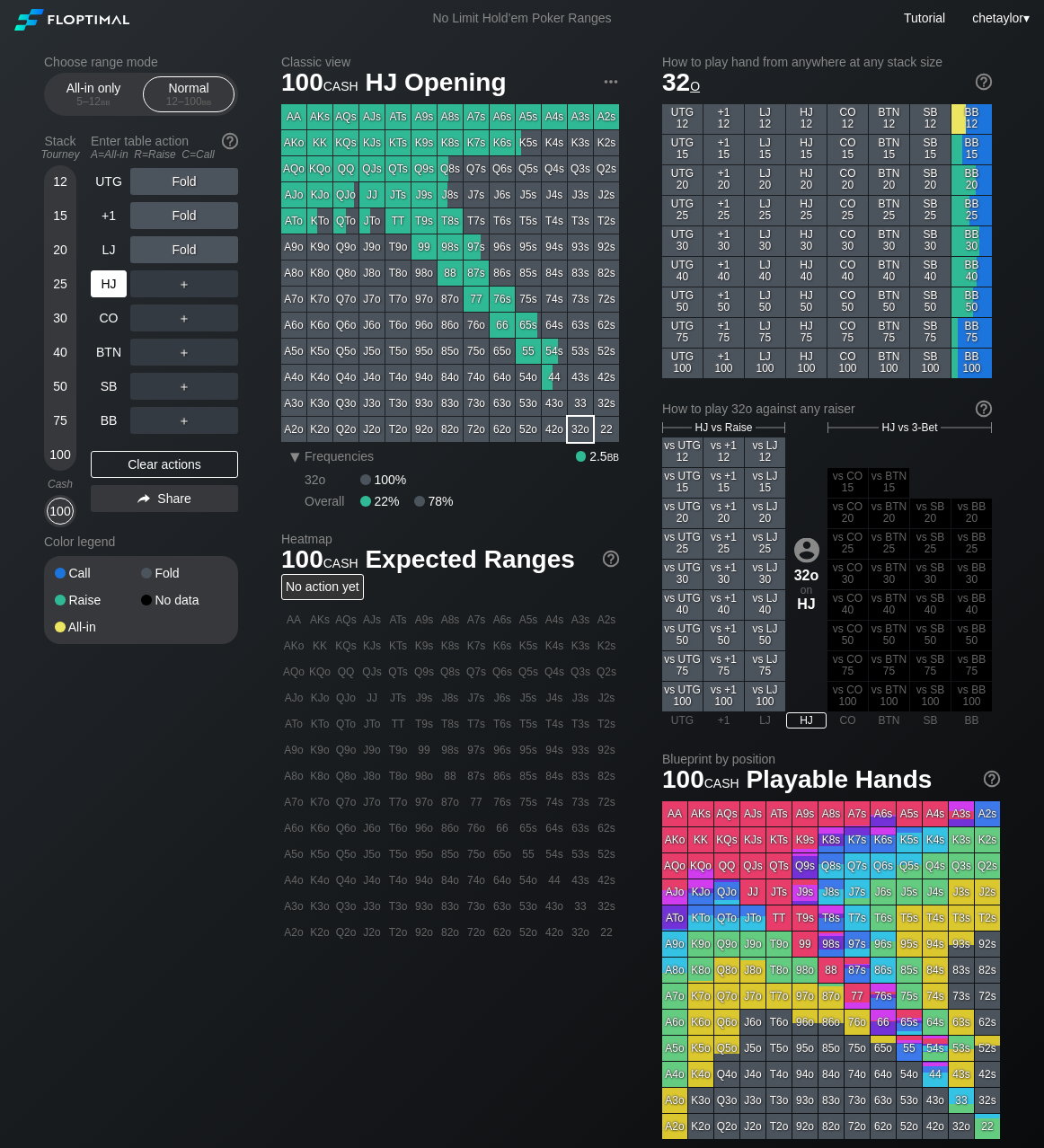
click at [112, 283] on div "HJ" at bounding box center [108, 284] width 36 height 27
click at [456, 194] on div "J8s" at bounding box center [450, 195] width 25 height 25
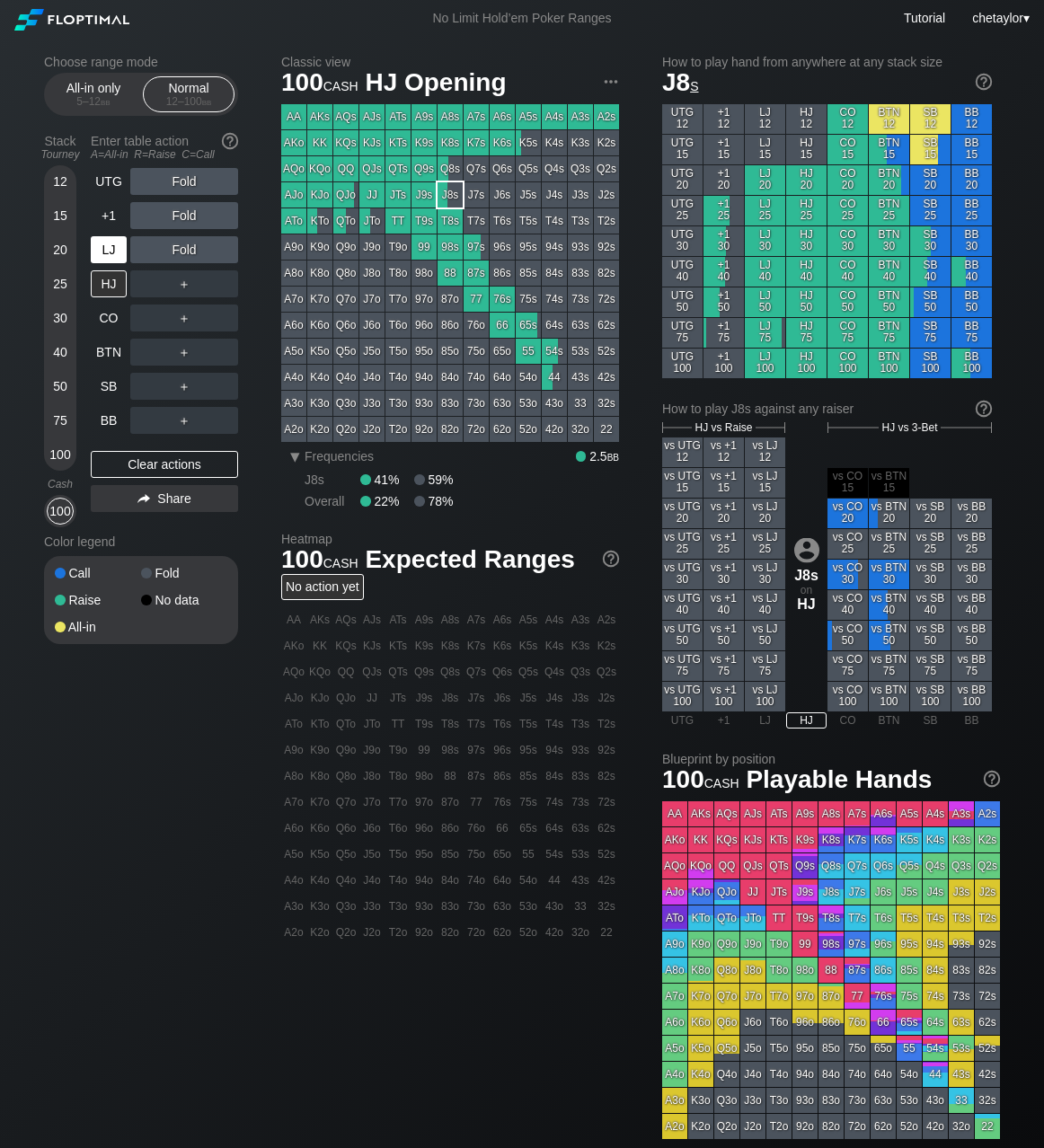
click at [113, 251] on div "LJ" at bounding box center [108, 250] width 36 height 27
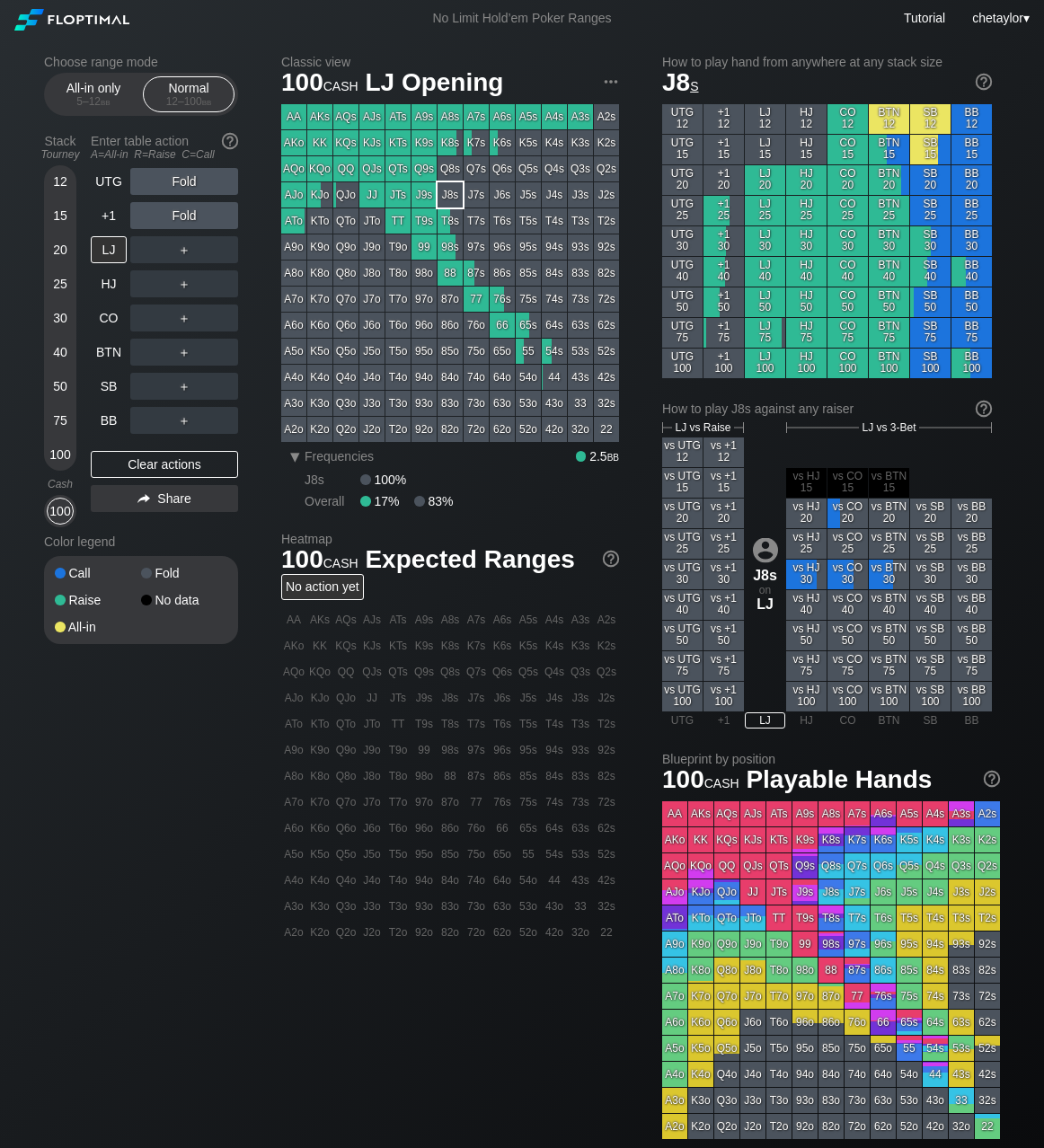
click at [475, 271] on div "87s" at bounding box center [476, 273] width 25 height 25
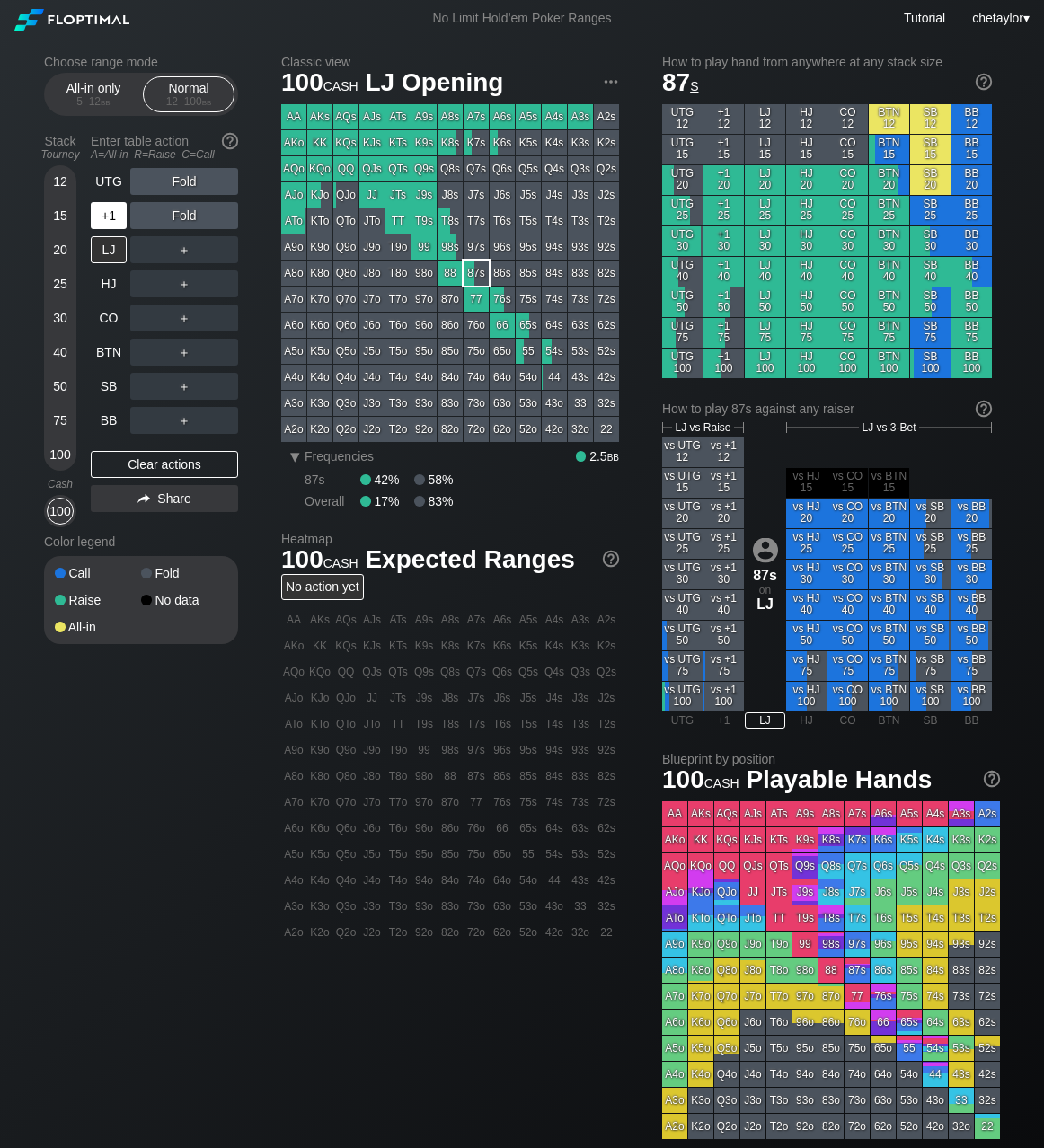
click at [113, 218] on div "+1" at bounding box center [108, 216] width 36 height 27
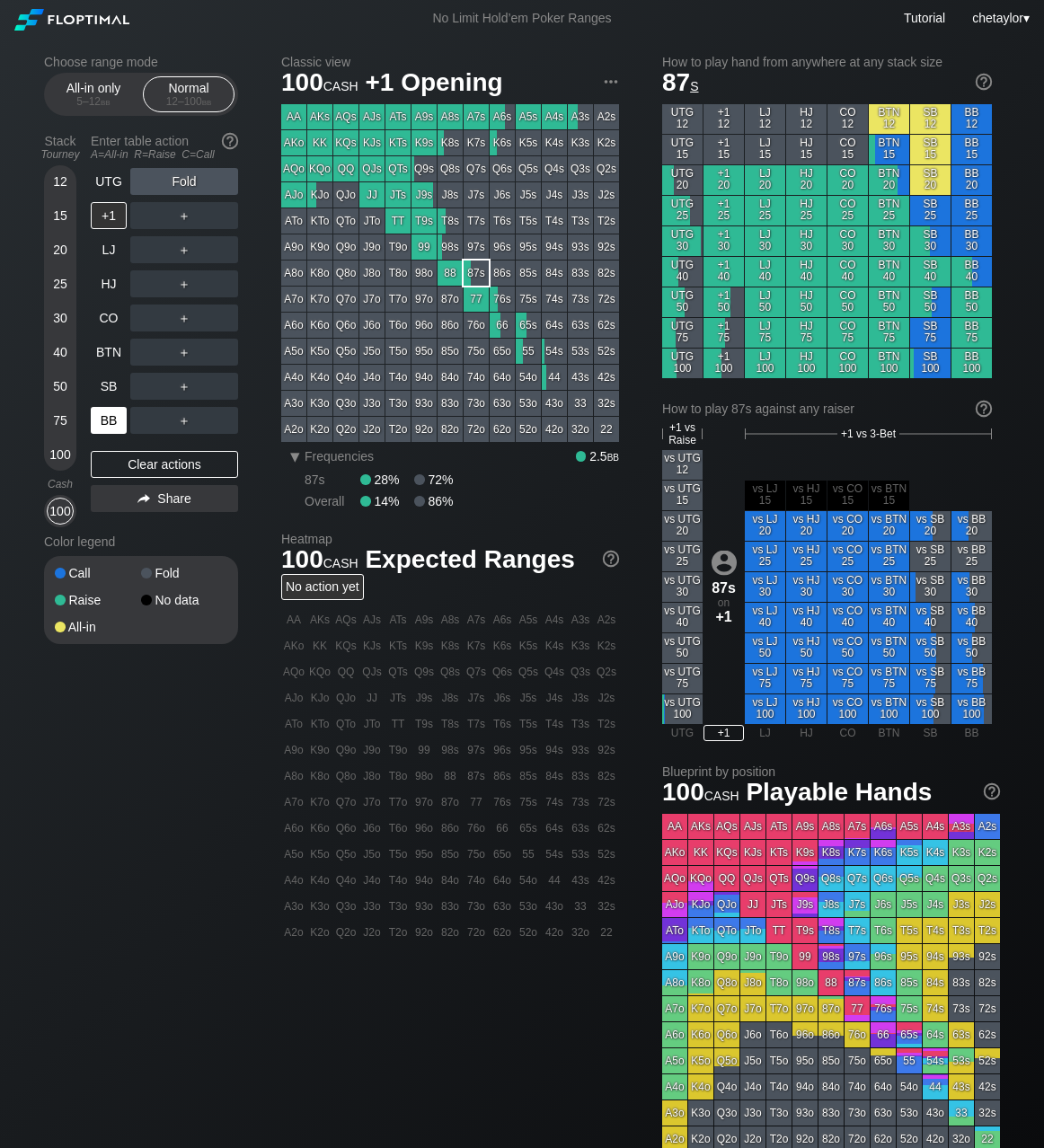
click at [102, 422] on div "BB" at bounding box center [108, 421] width 36 height 27
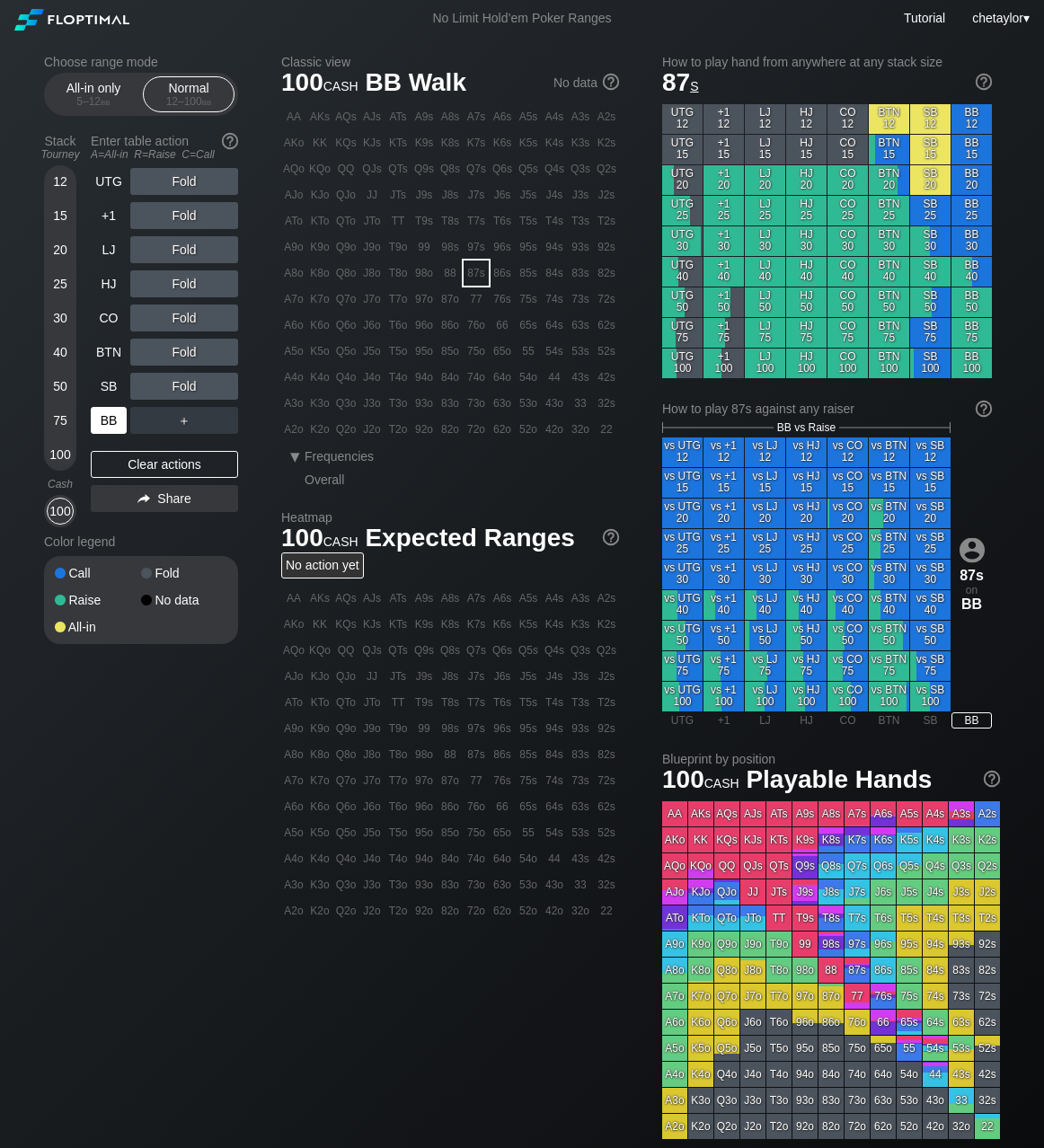
click at [102, 422] on div "BB" at bounding box center [108, 421] width 36 height 27
click at [139, 461] on div "Clear actions" at bounding box center [164, 465] width 147 height 27
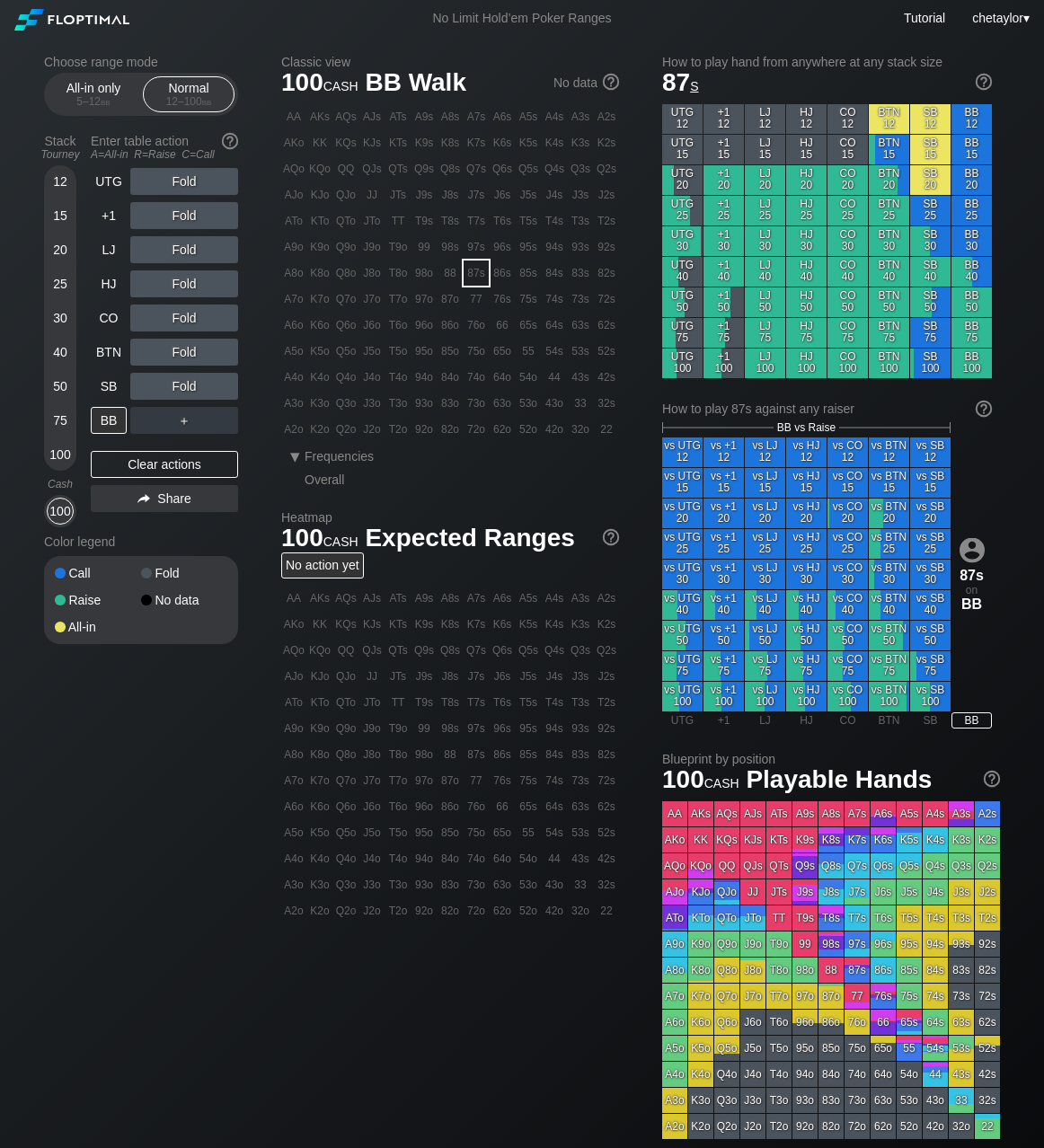
click at [481, 405] on div "73o" at bounding box center [476, 403] width 25 height 25
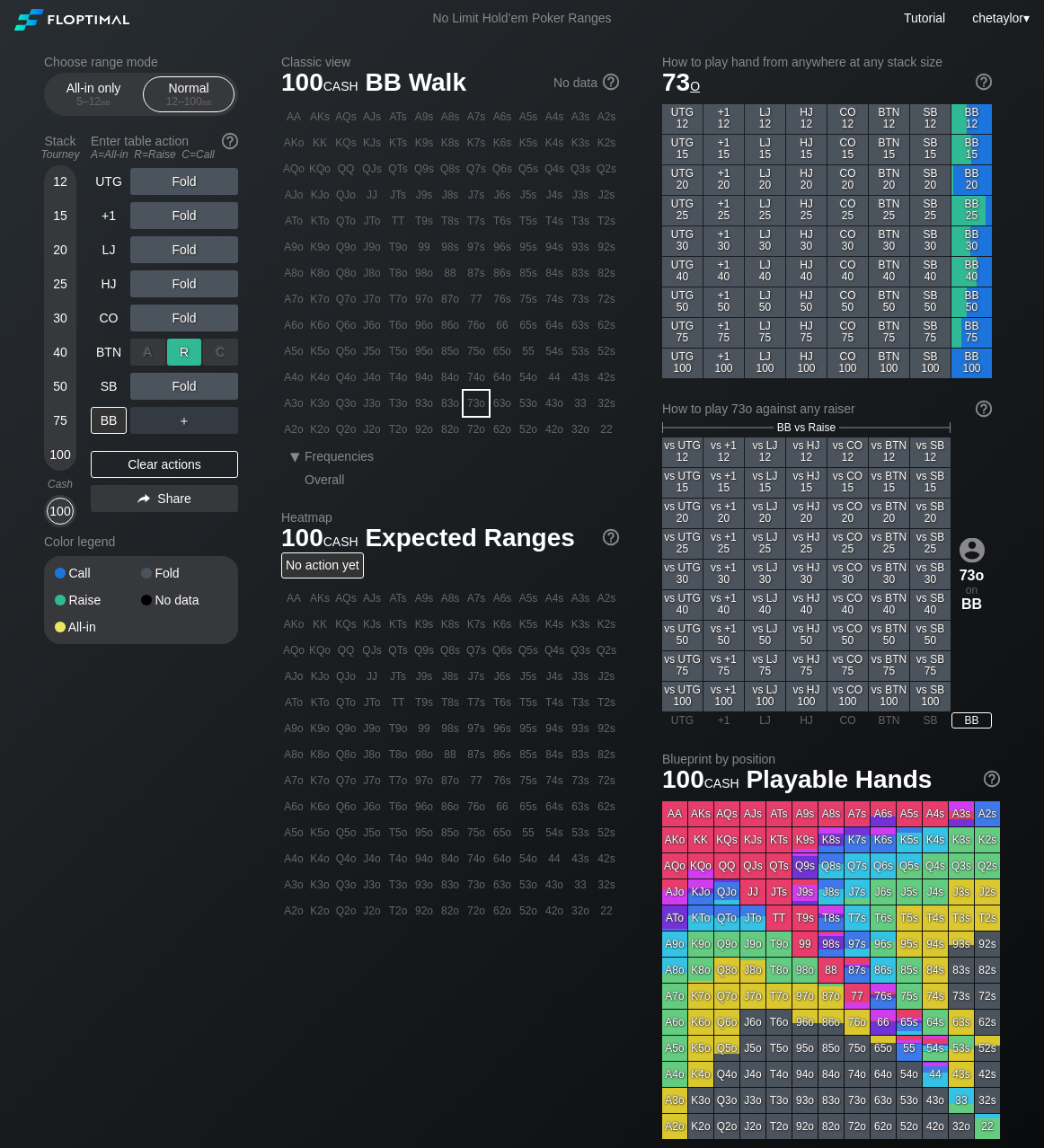
click at [187, 350] on div "R ✕" at bounding box center [185, 352] width 35 height 27
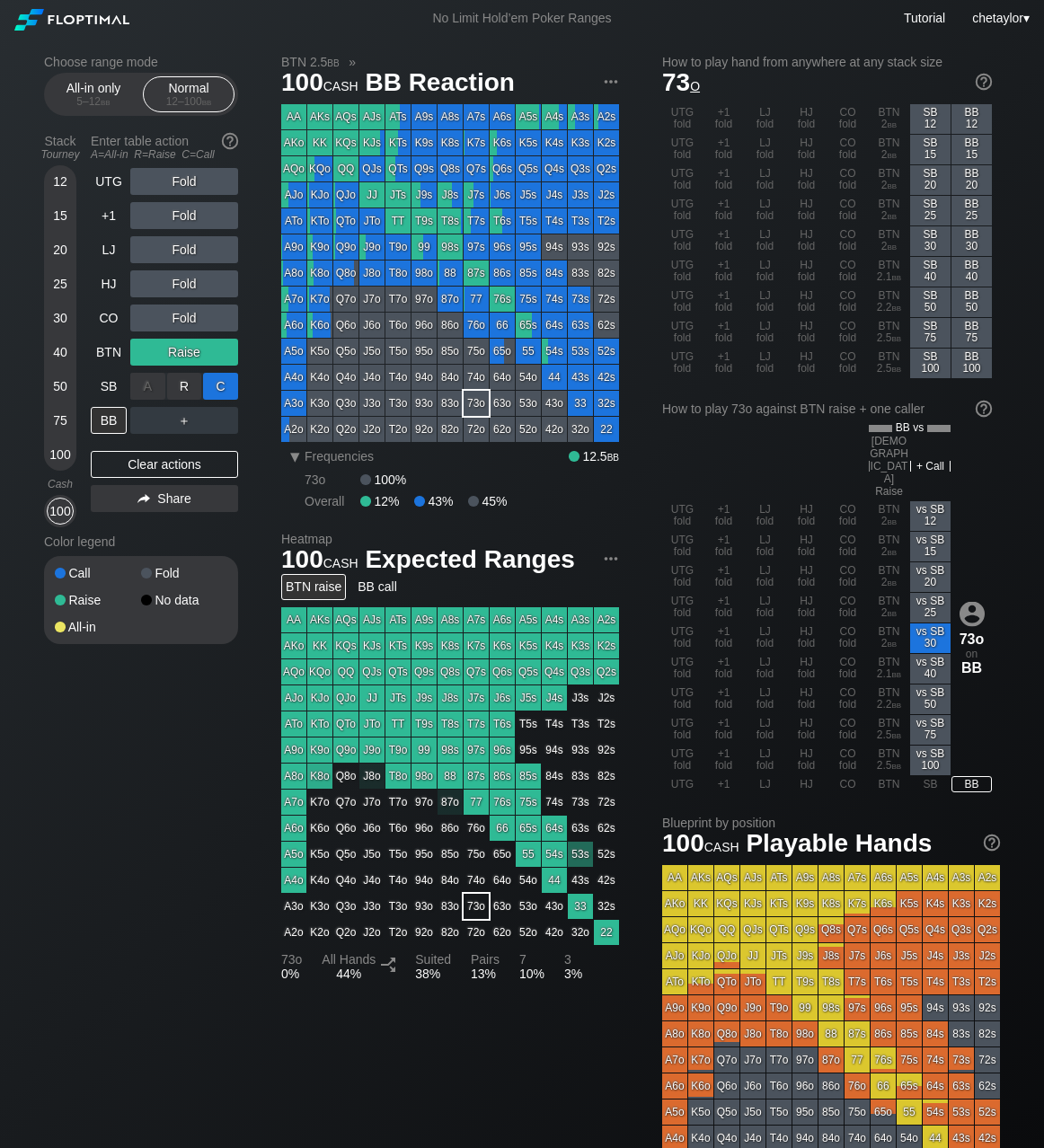
click at [228, 386] on div "C ✕" at bounding box center [220, 386] width 35 height 27
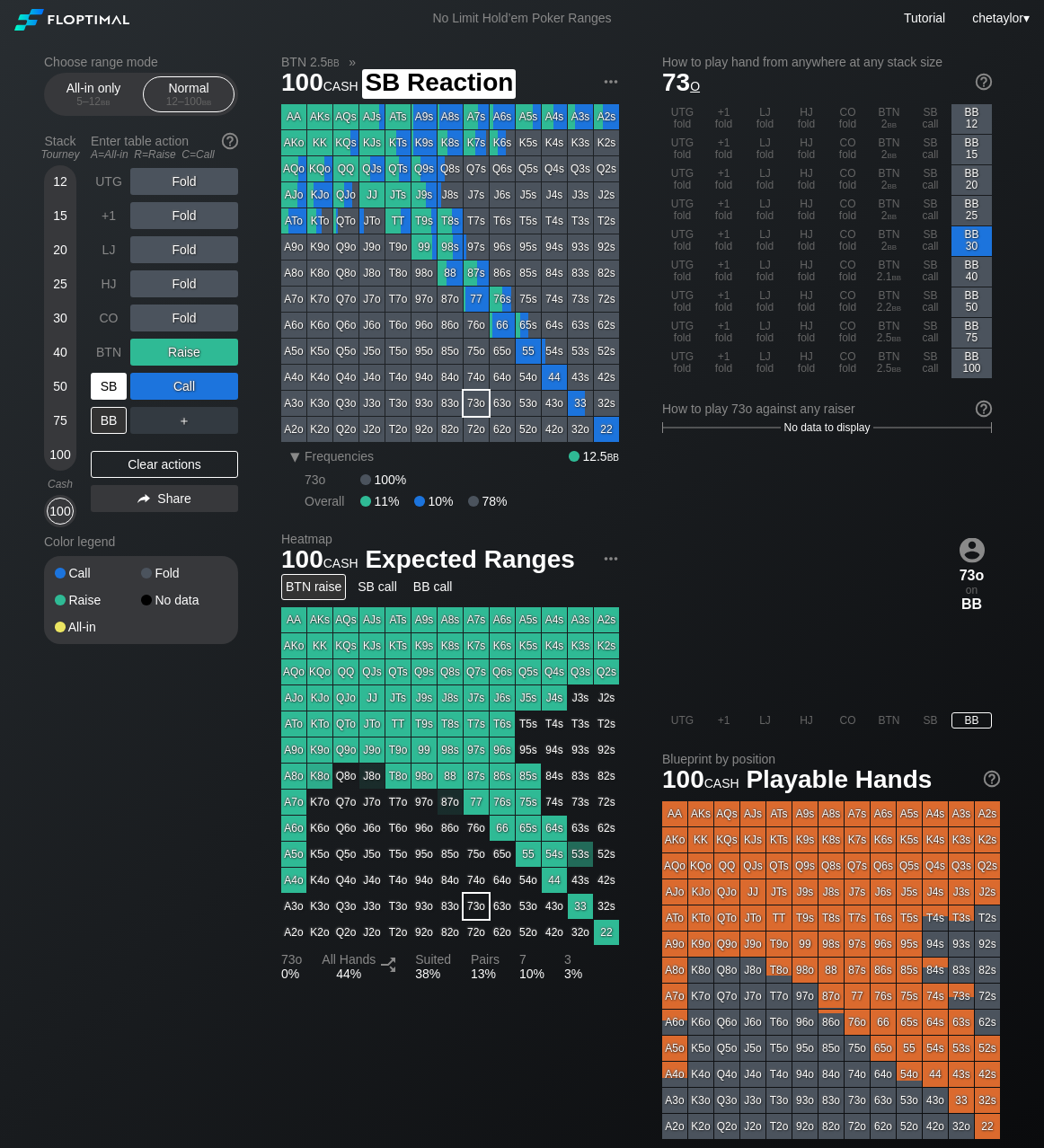
click at [113, 382] on div "SB" at bounding box center [108, 386] width 36 height 27
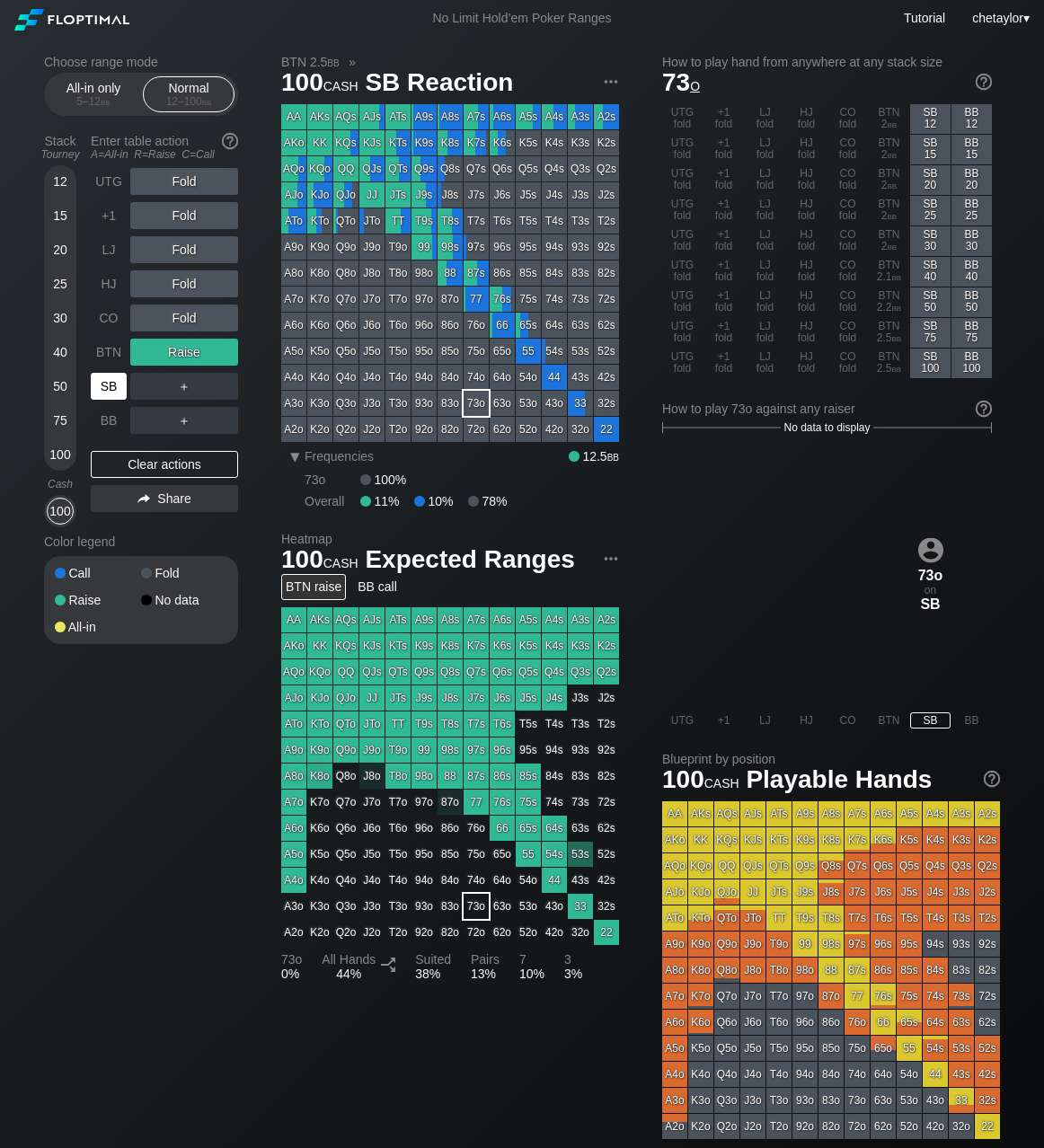
click at [113, 382] on div "SB" at bounding box center [108, 386] width 36 height 27
click at [147, 461] on div "Clear actions" at bounding box center [164, 465] width 147 height 27
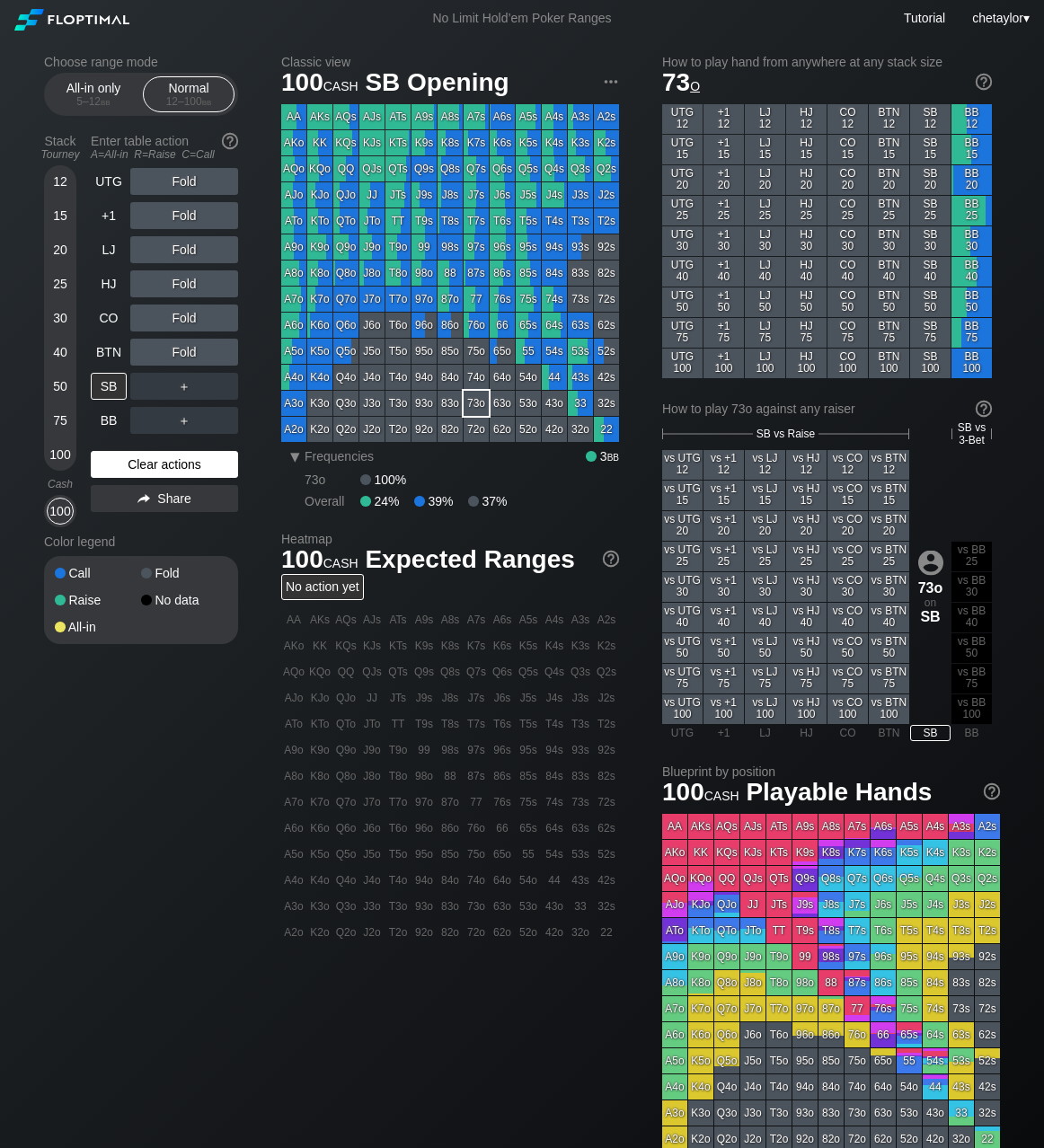
click at [147, 461] on div "Clear actions" at bounding box center [164, 465] width 147 height 27
click at [296, 376] on div "A4o" at bounding box center [293, 377] width 25 height 25
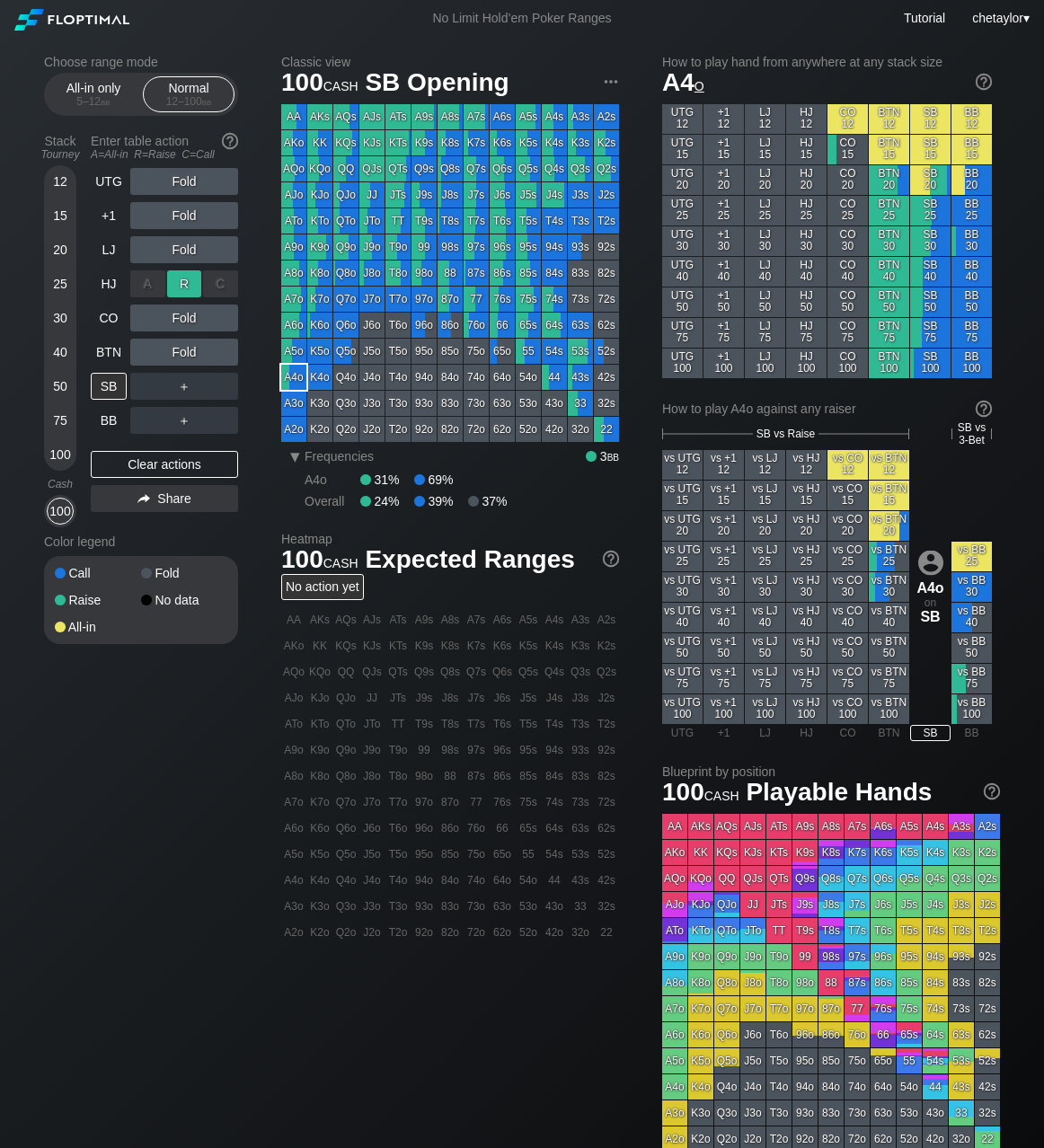
click at [188, 284] on div "R ✕" at bounding box center [185, 284] width 35 height 27
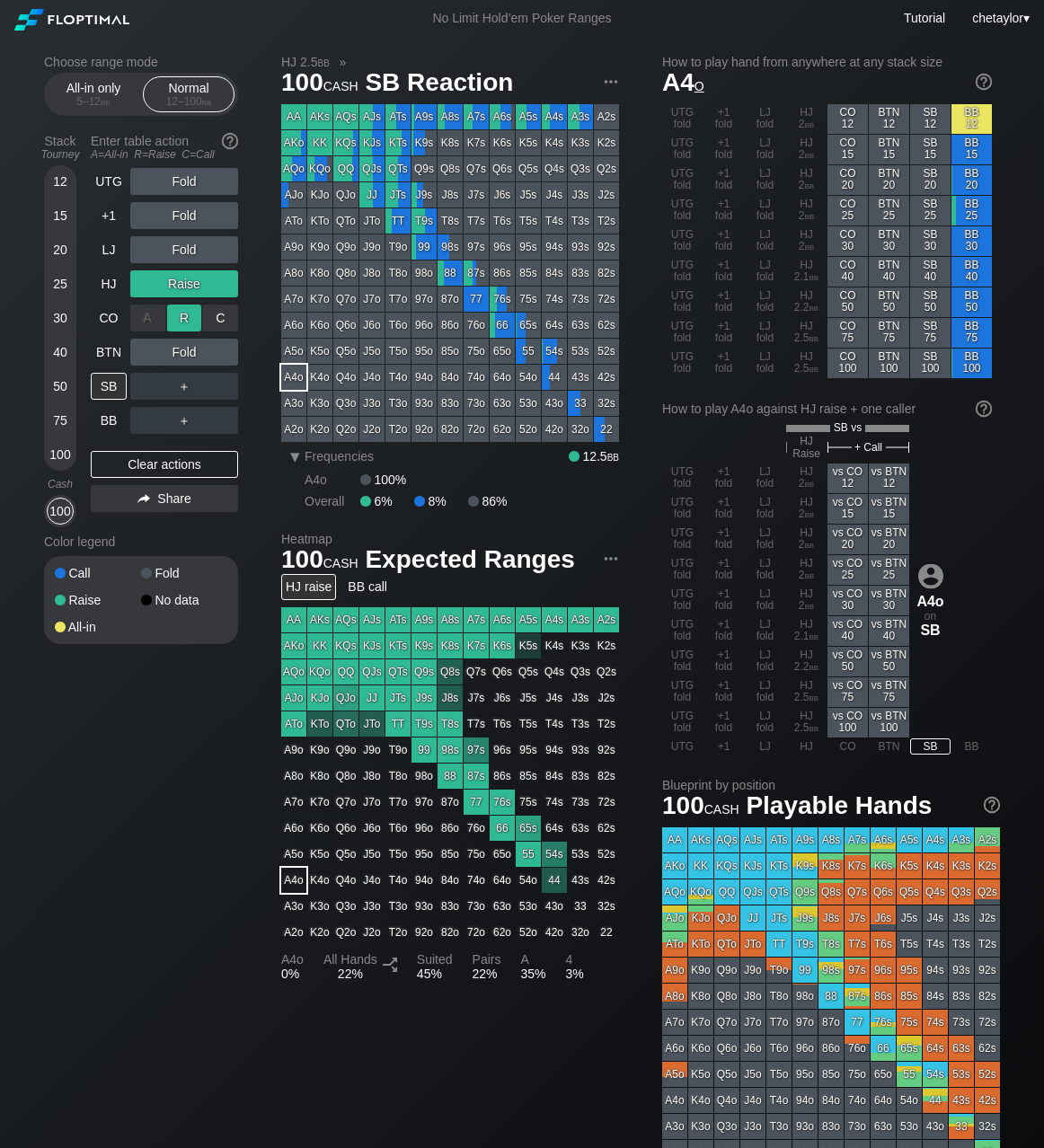
click at [183, 319] on div "R ✕" at bounding box center [185, 319] width 35 height 27
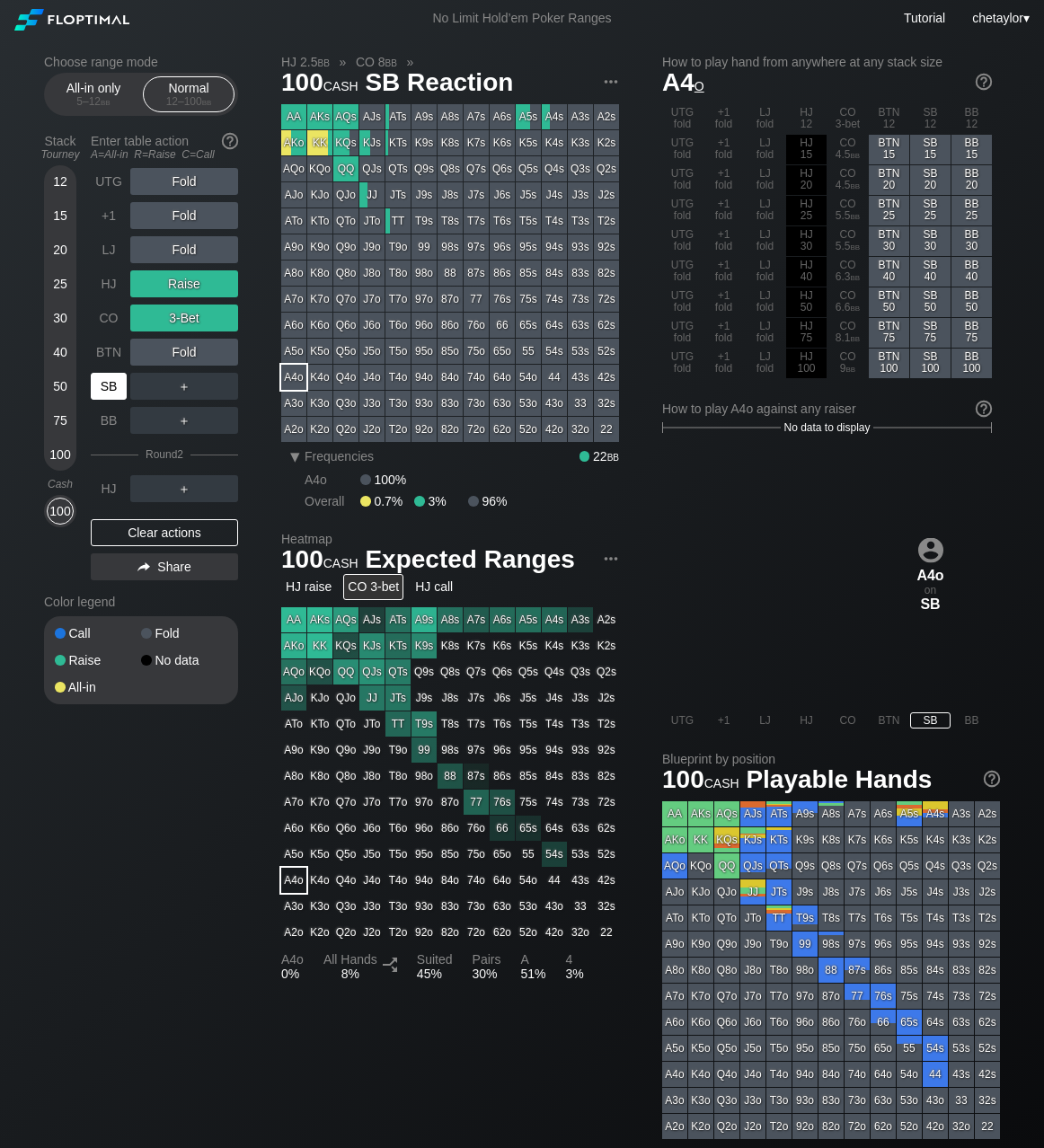
click at [112, 390] on div "SB" at bounding box center [108, 386] width 36 height 27
click at [105, 352] on div "BTN" at bounding box center [108, 352] width 36 height 27
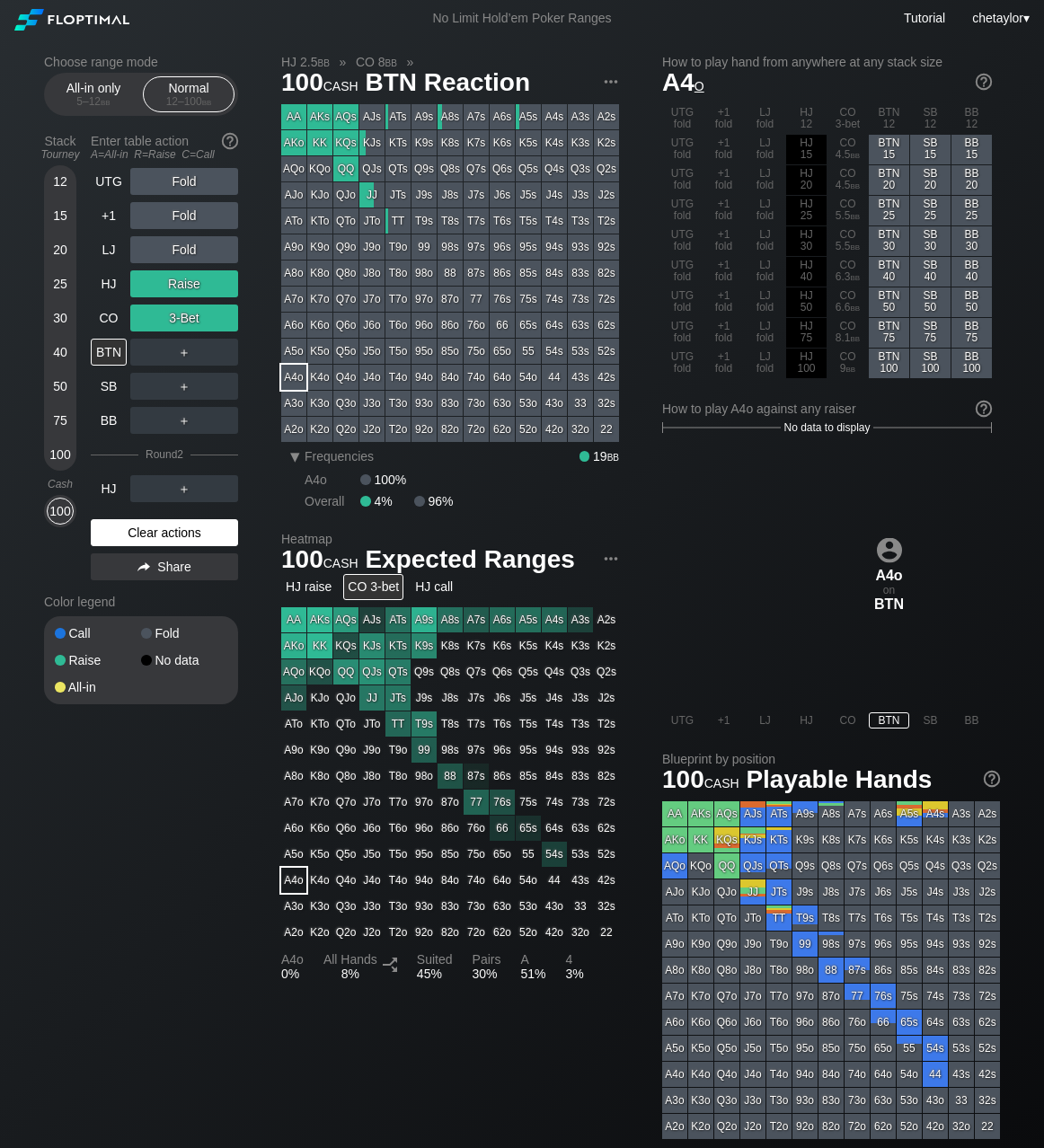
click at [161, 534] on div "Clear actions" at bounding box center [164, 533] width 147 height 27
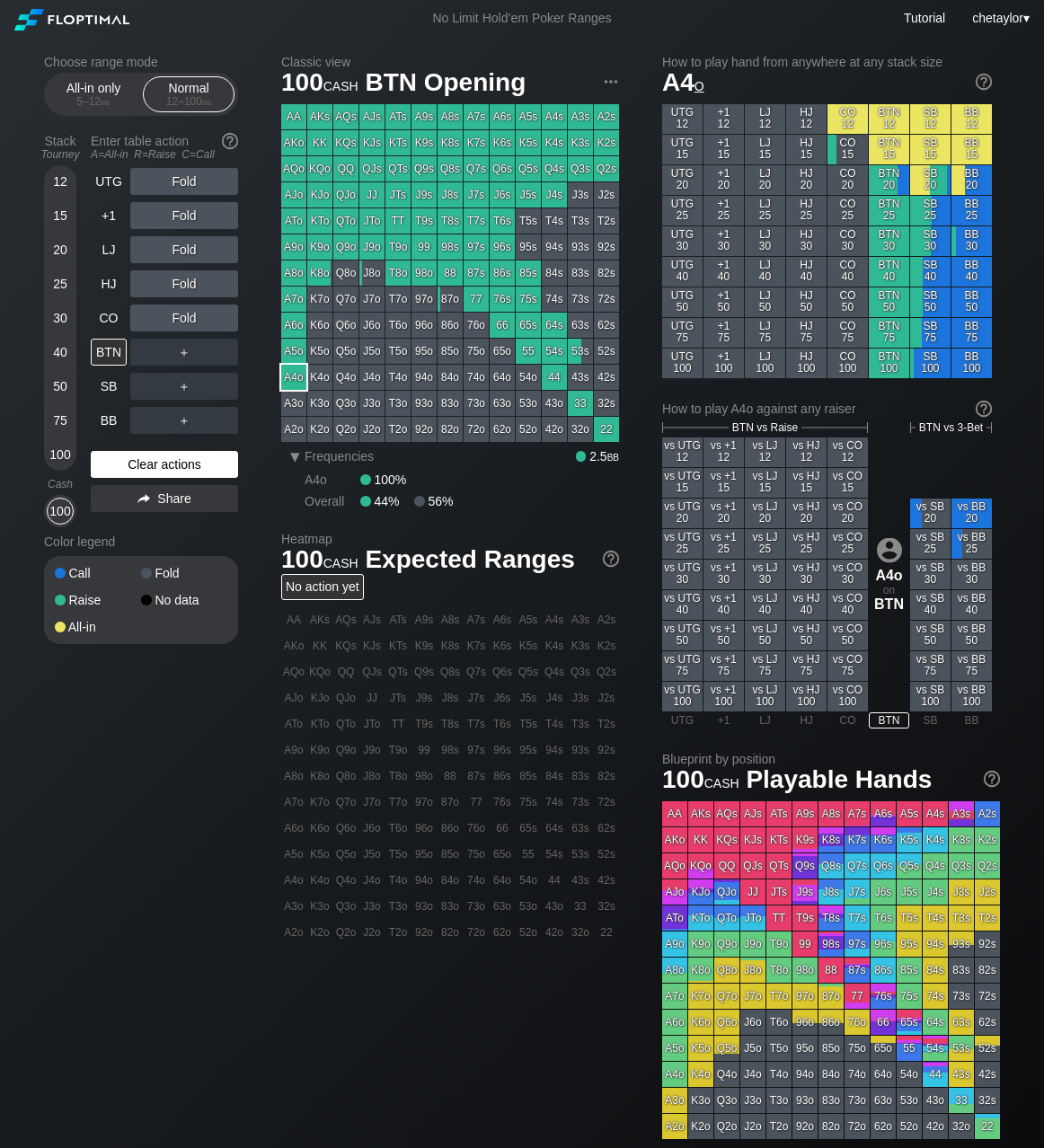
click at [161, 534] on div "Color legend" at bounding box center [141, 542] width 194 height 29
click at [160, 461] on div "Clear actions" at bounding box center [164, 465] width 147 height 27
click at [451, 169] on div "Q8s" at bounding box center [450, 168] width 25 height 25
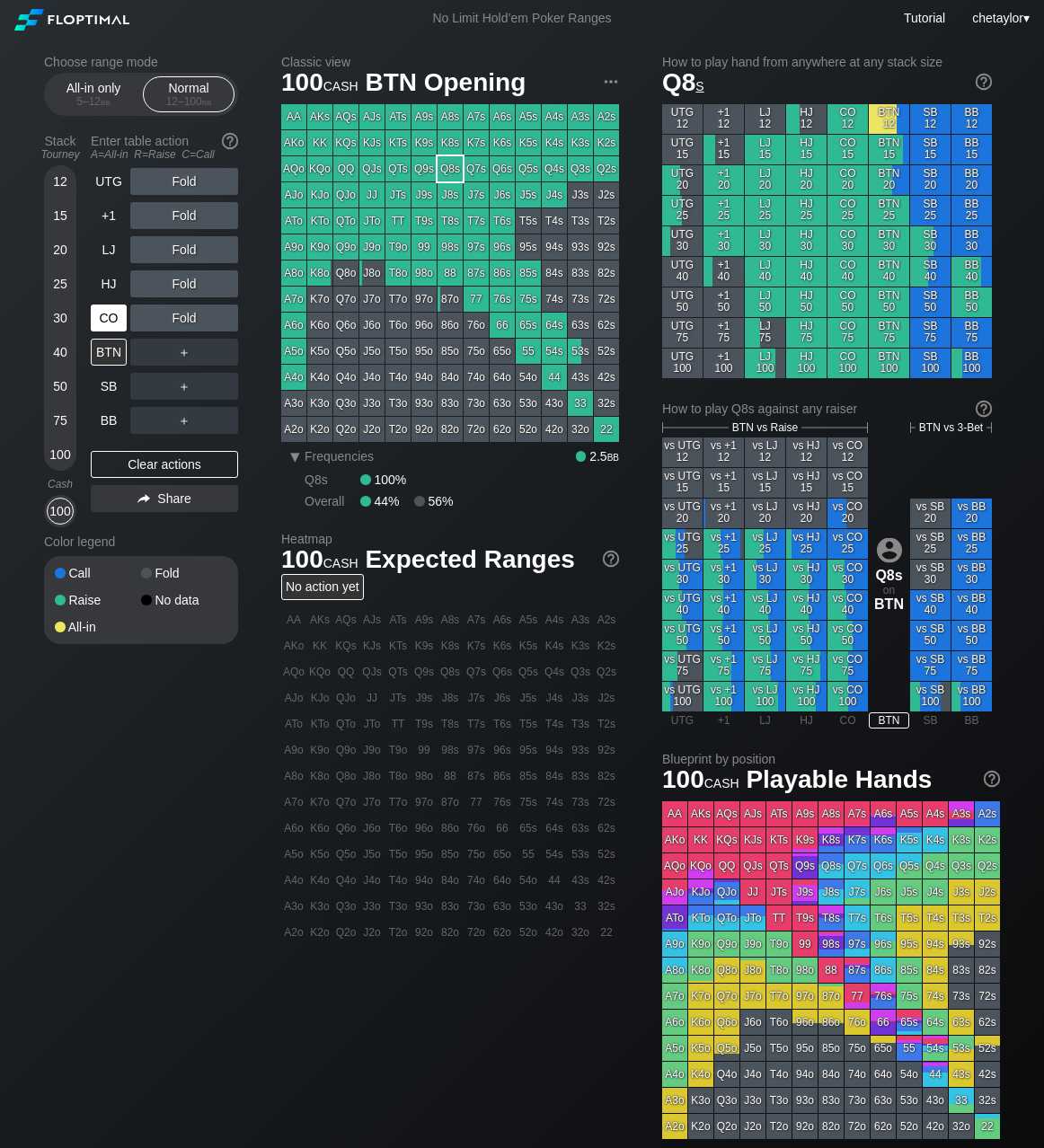
click at [114, 319] on div "CO" at bounding box center [108, 319] width 36 height 27
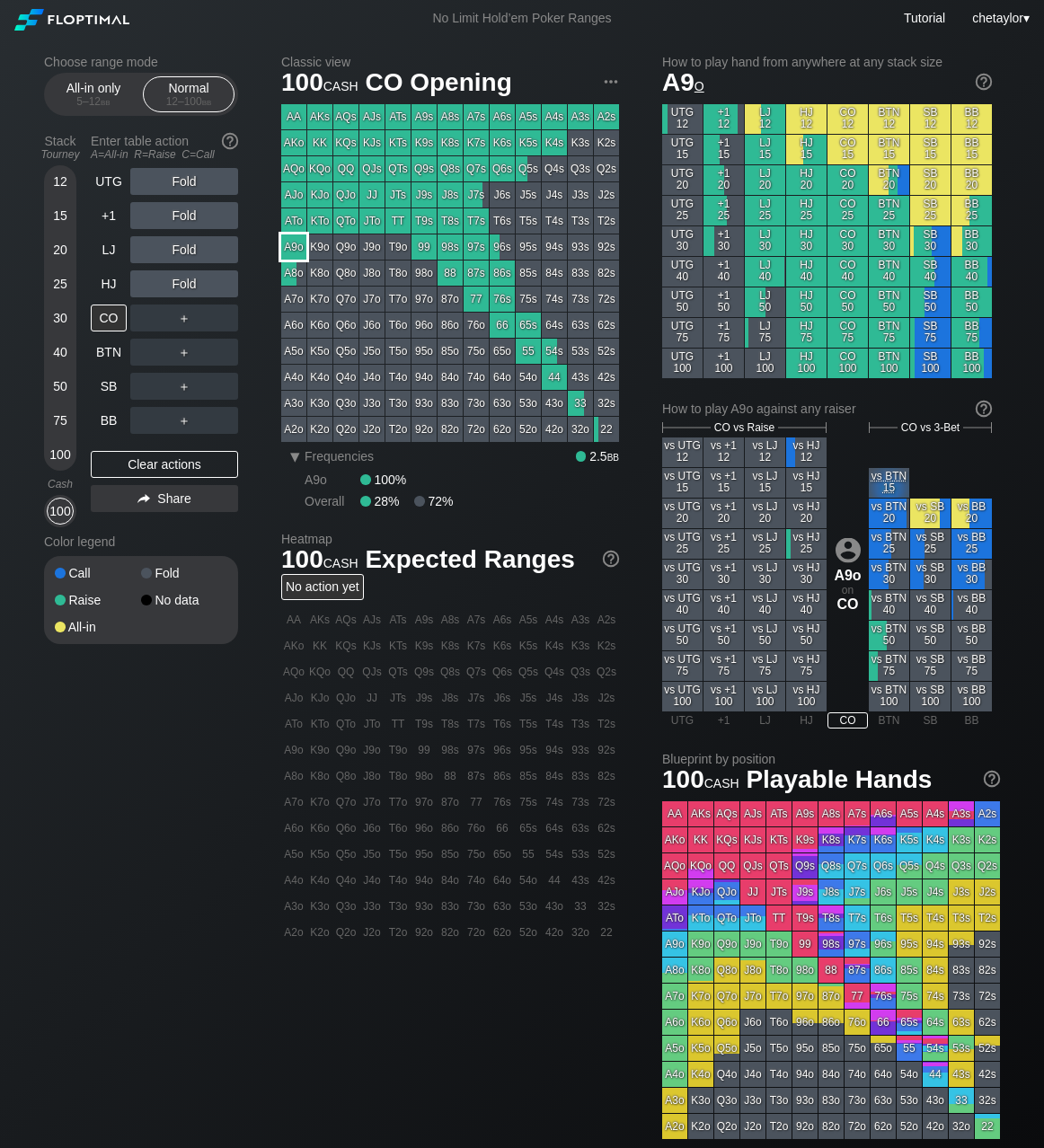
click at [293, 249] on div "A9o" at bounding box center [293, 247] width 25 height 25
click at [188, 319] on div "R ✕" at bounding box center [185, 319] width 35 height 27
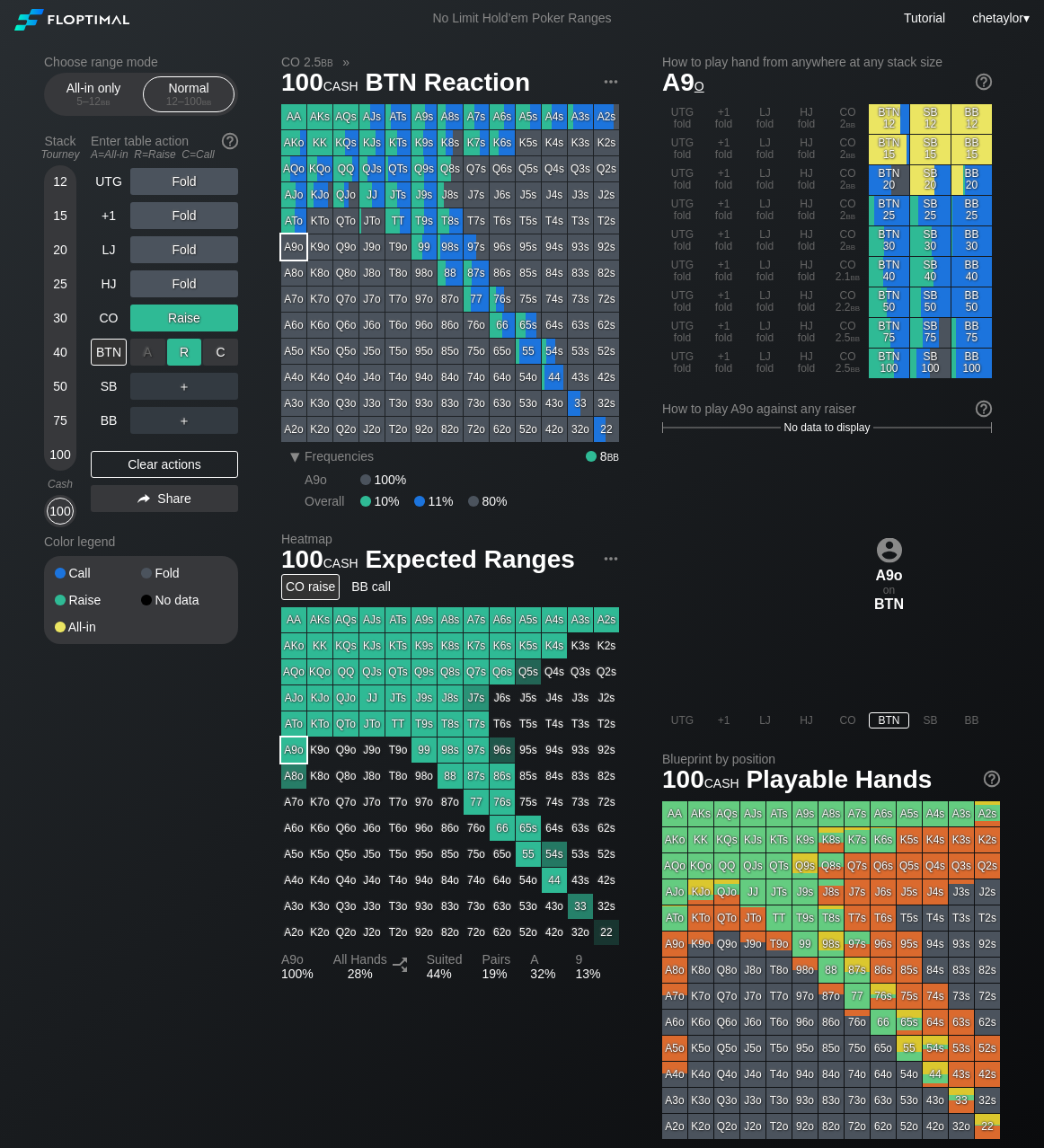
click at [177, 353] on div "R ✕" at bounding box center [185, 352] width 35 height 27
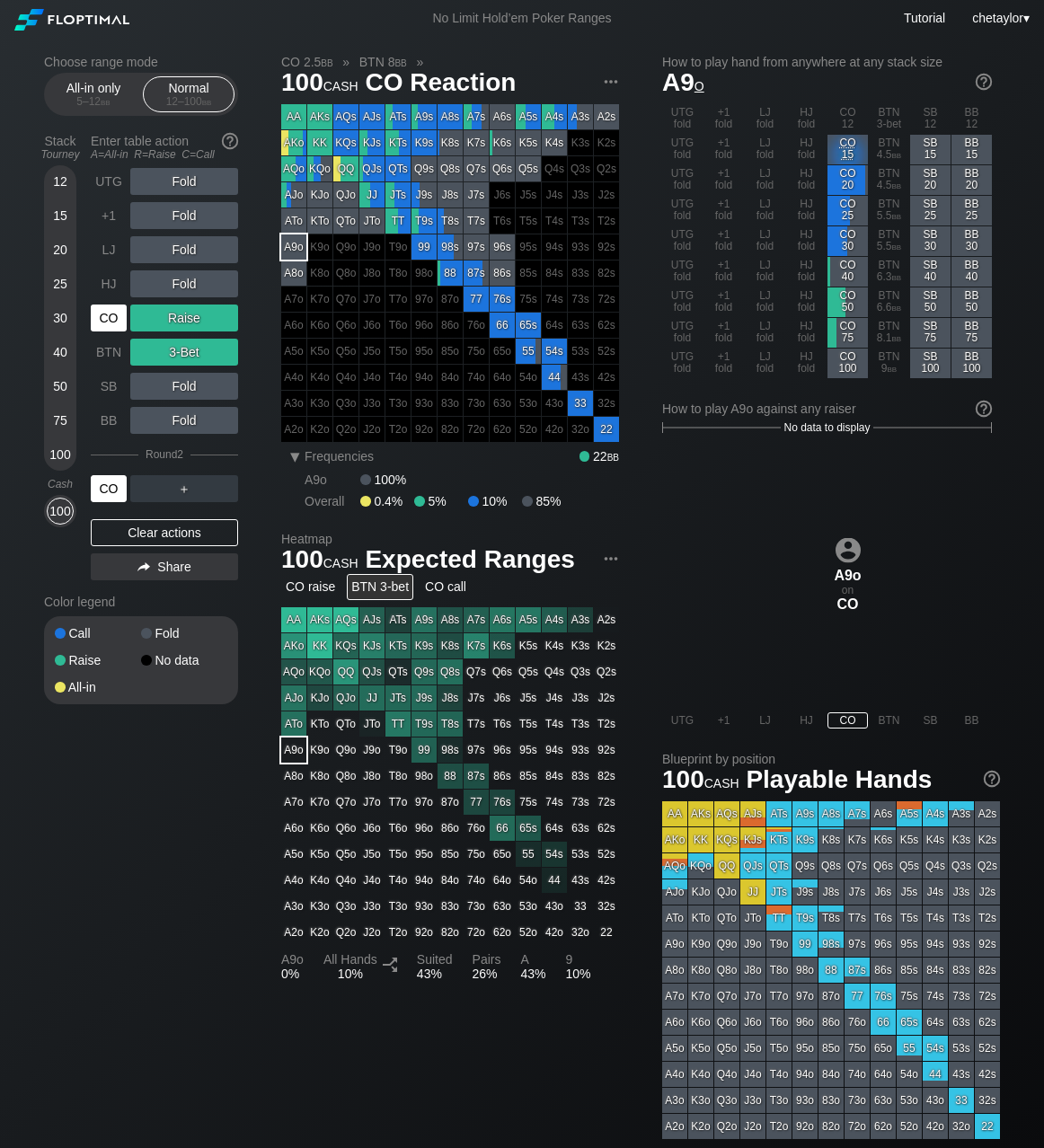
click at [109, 487] on div "CO" at bounding box center [108, 489] width 36 height 27
click at [112, 278] on div "HJ" at bounding box center [108, 284] width 36 height 27
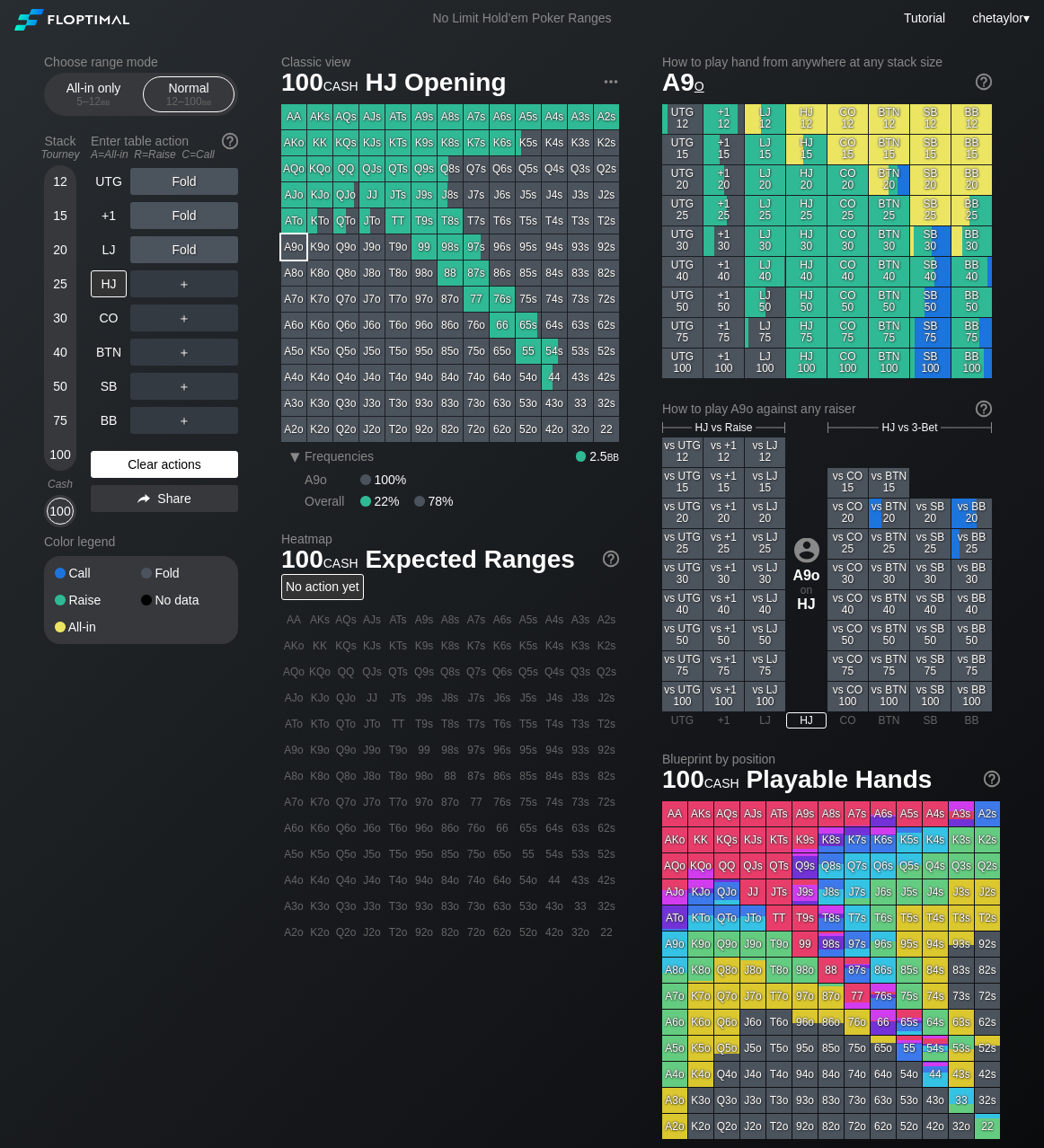
click at [122, 462] on div "Clear actions" at bounding box center [164, 465] width 147 height 27
click at [115, 241] on div "LJ" at bounding box center [108, 250] width 36 height 27
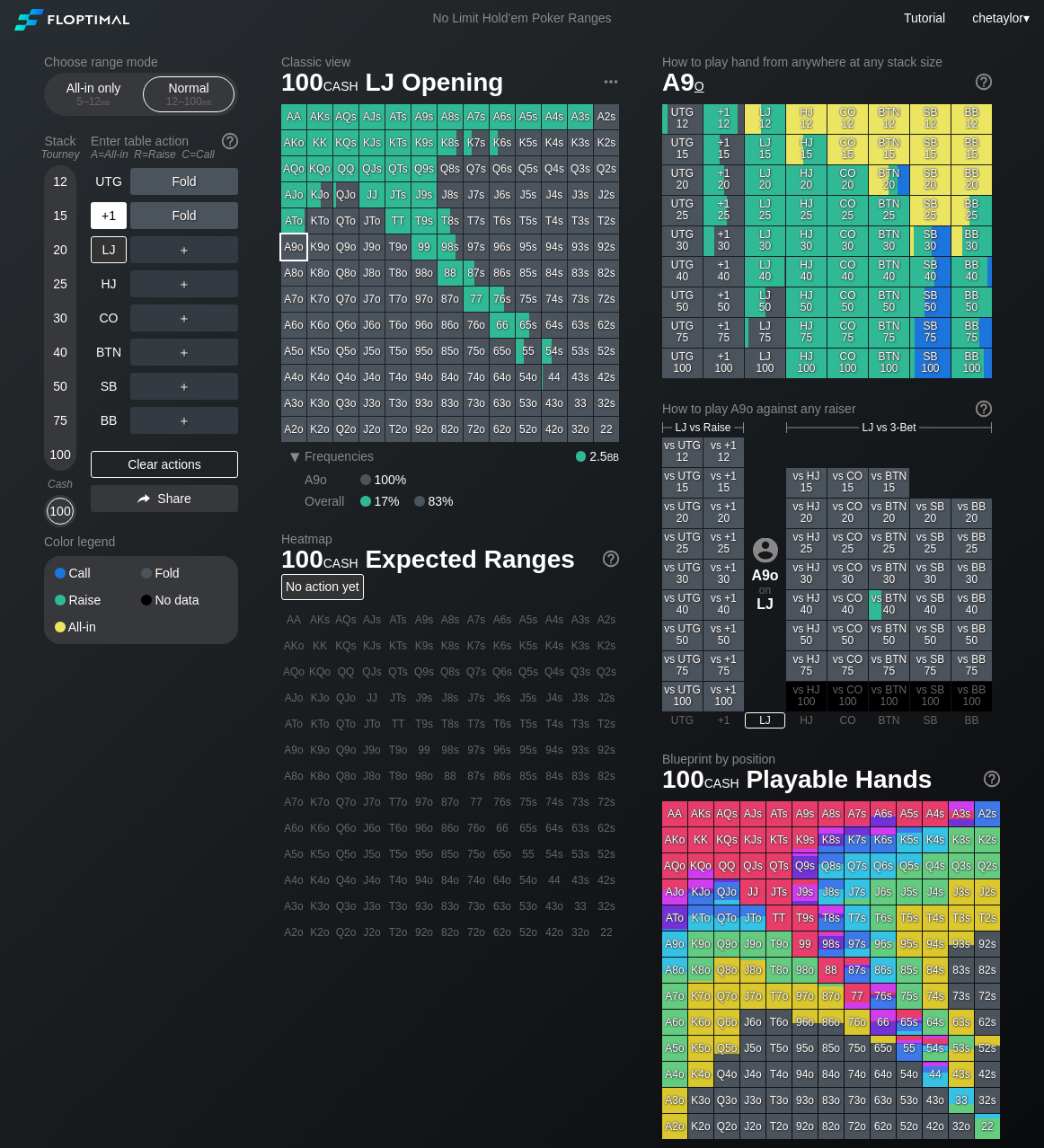
click at [110, 214] on div "+1" at bounding box center [108, 216] width 36 height 27
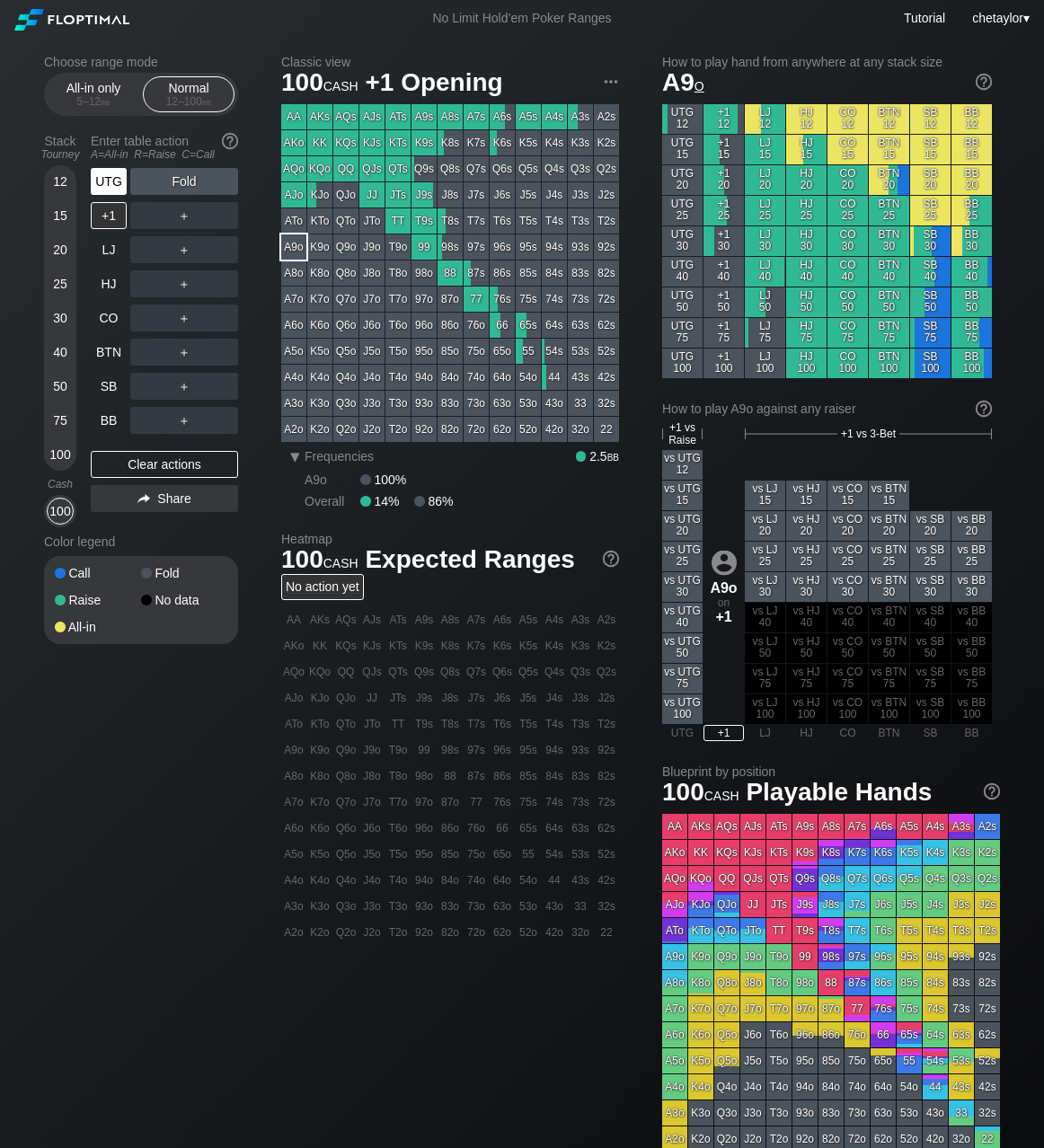
click at [115, 181] on div "UTG" at bounding box center [108, 182] width 36 height 27
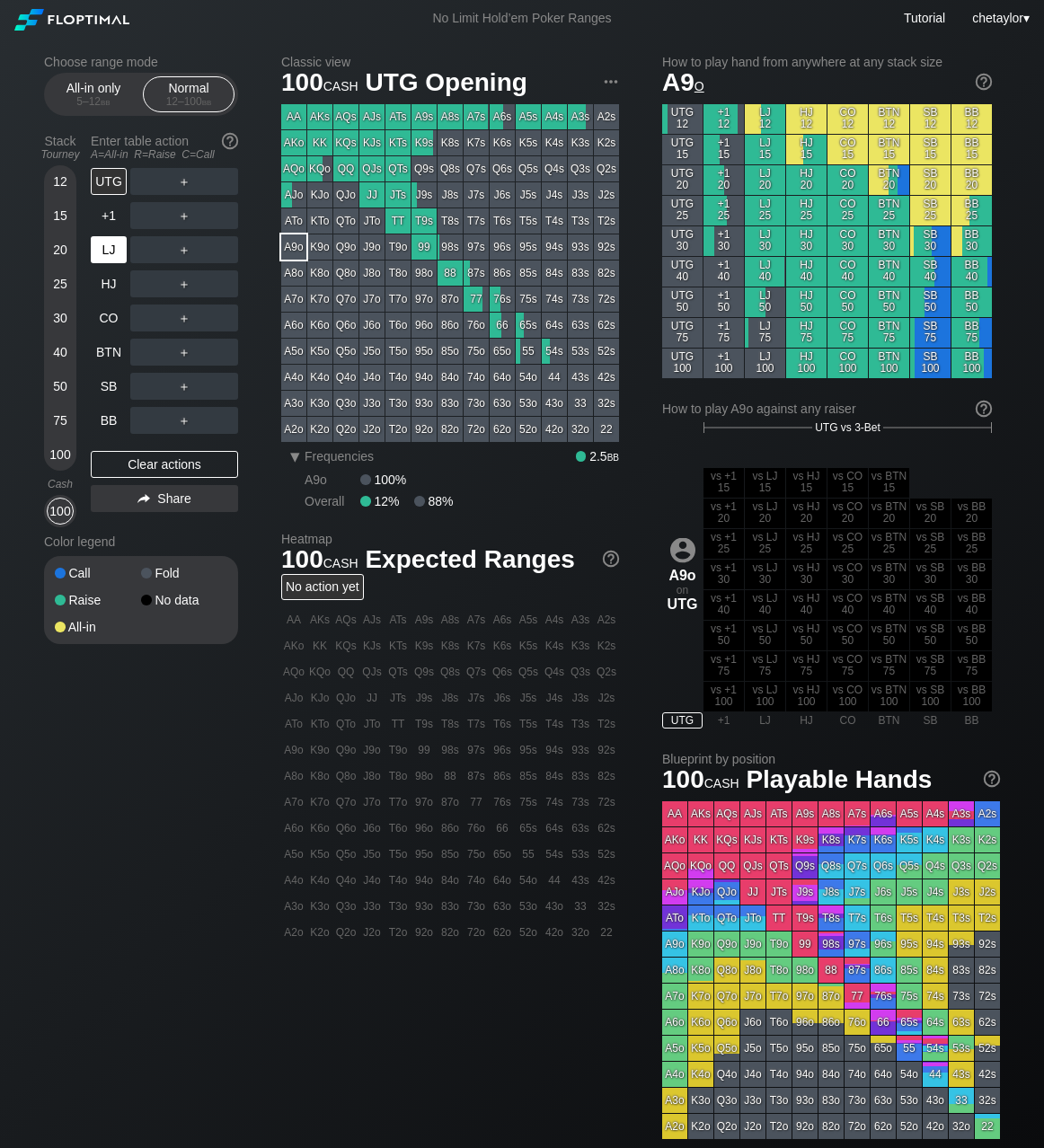
click at [109, 252] on div "LJ" at bounding box center [108, 250] width 36 height 27
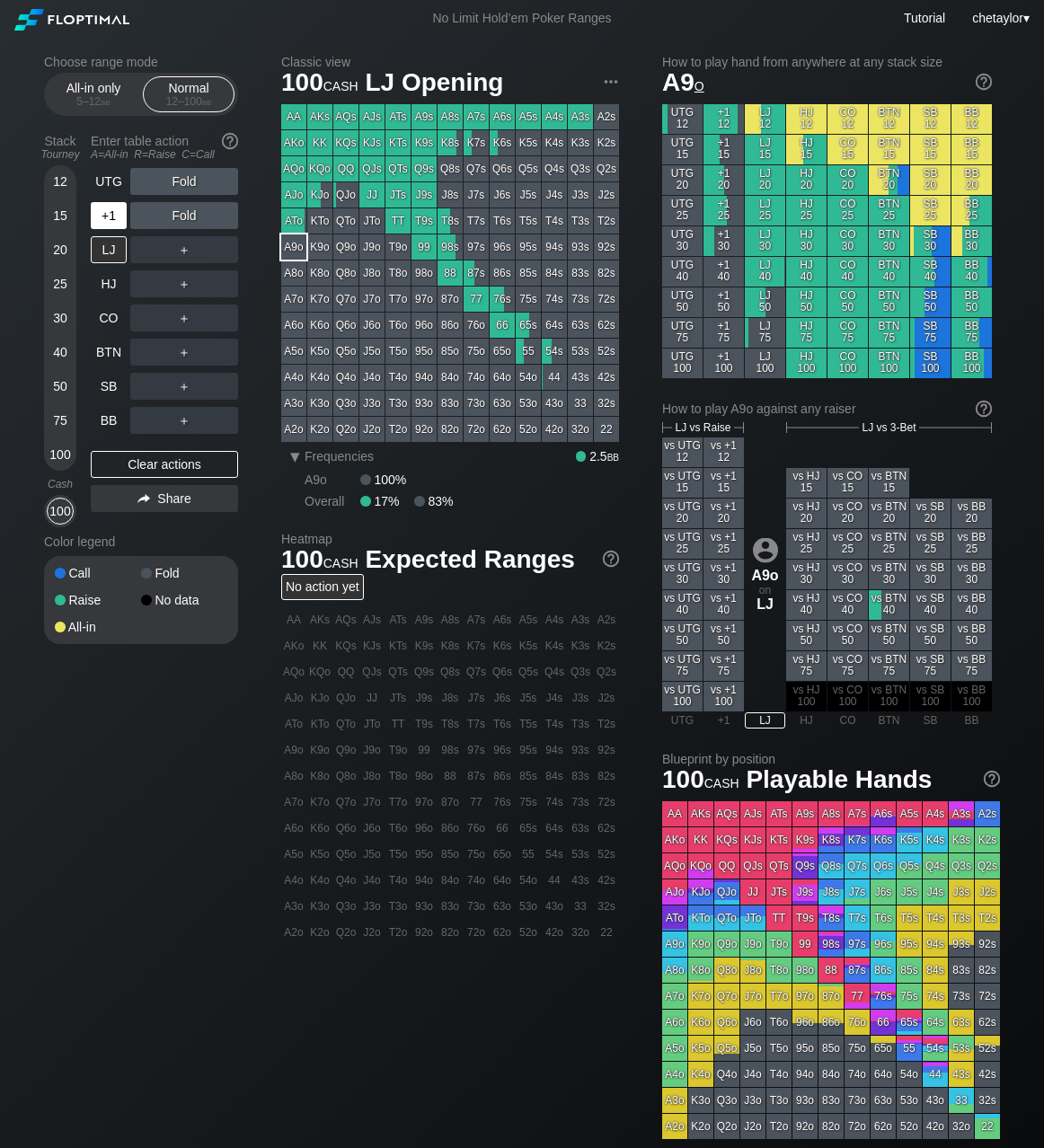
click at [102, 217] on div "+1" at bounding box center [108, 216] width 36 height 27
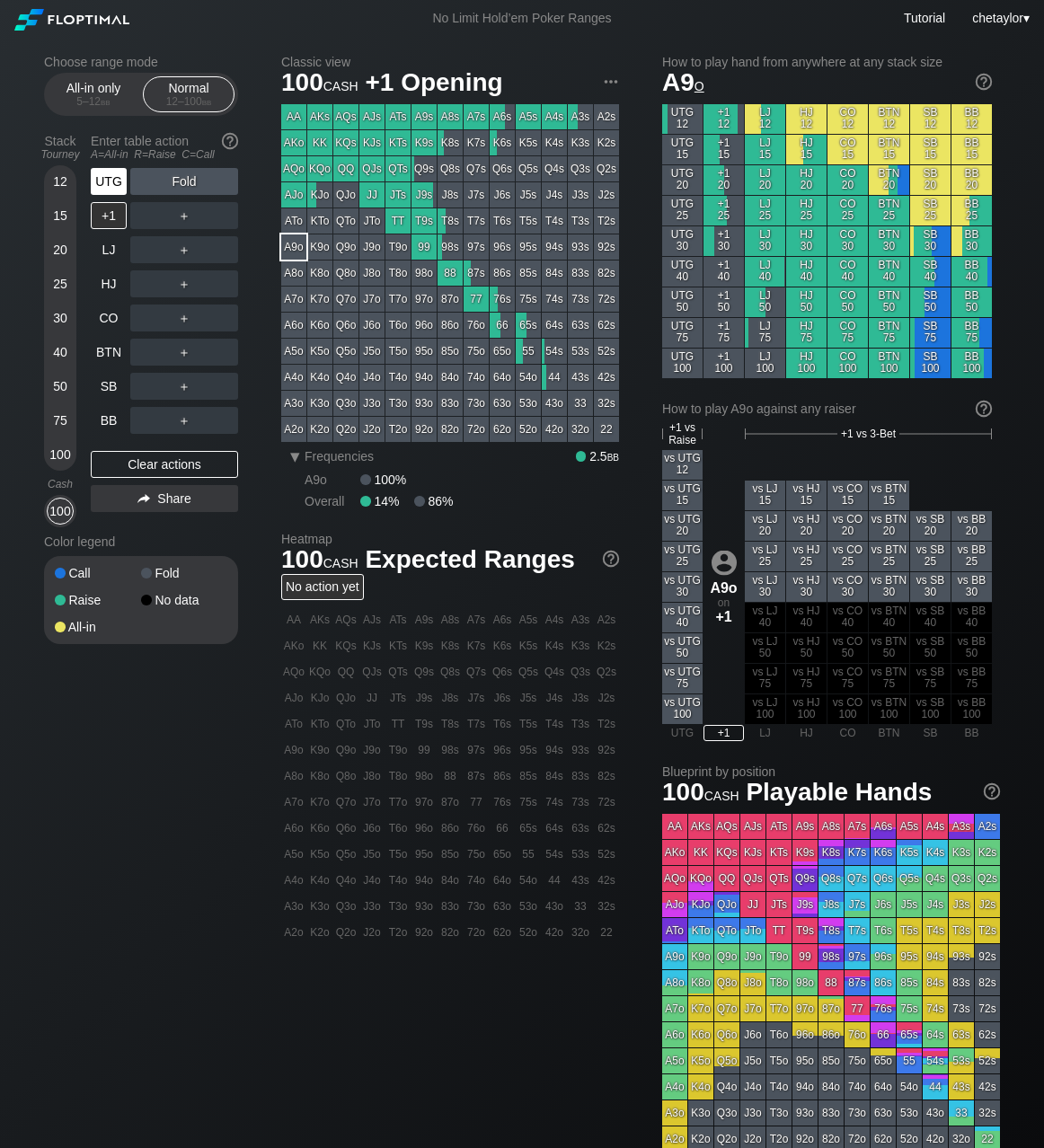
click at [111, 178] on div "UTG" at bounding box center [108, 182] width 36 height 27
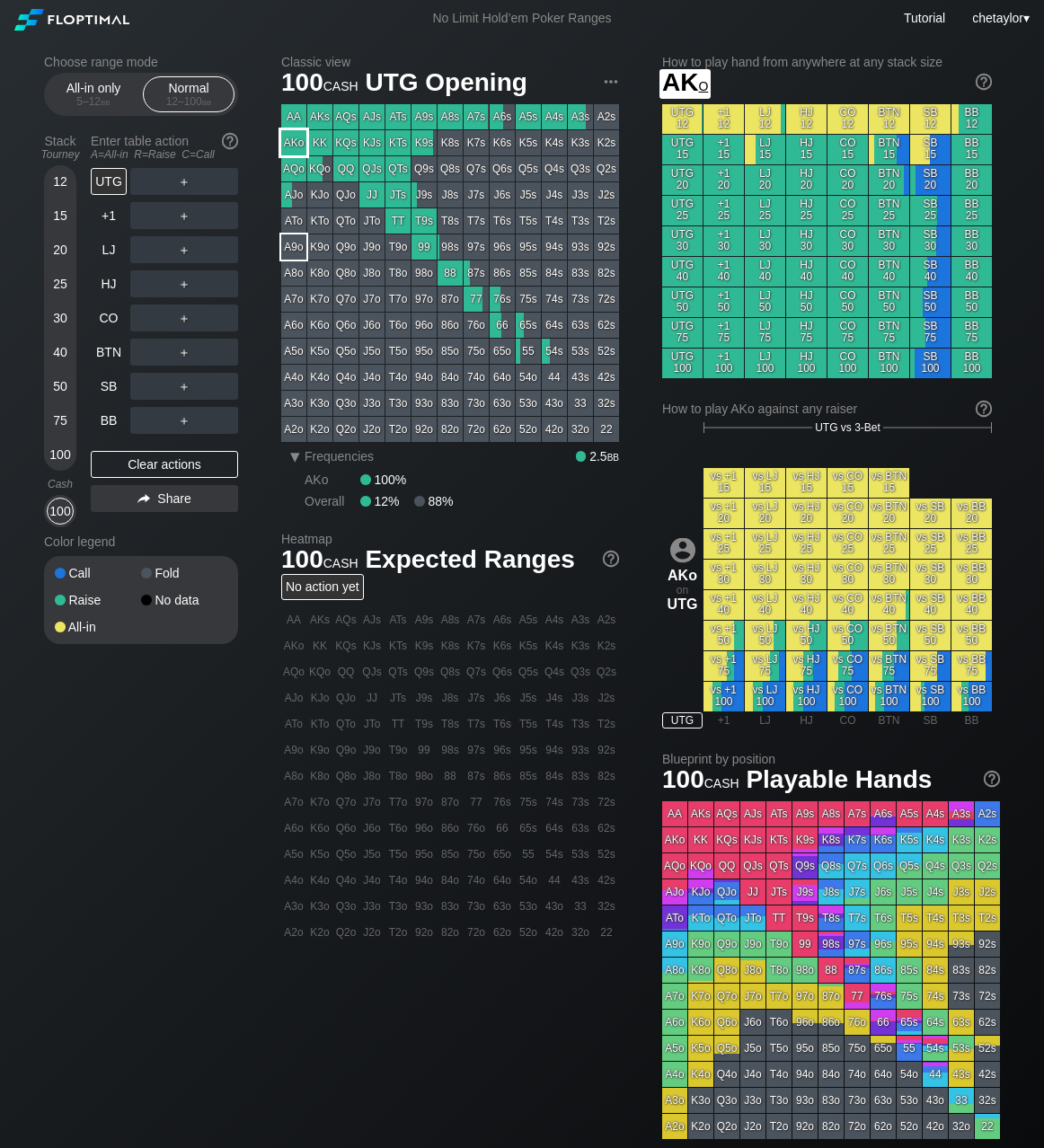
click at [293, 135] on div "AKo" at bounding box center [293, 142] width 25 height 25
click at [187, 183] on div "R ✕" at bounding box center [185, 182] width 35 height 27
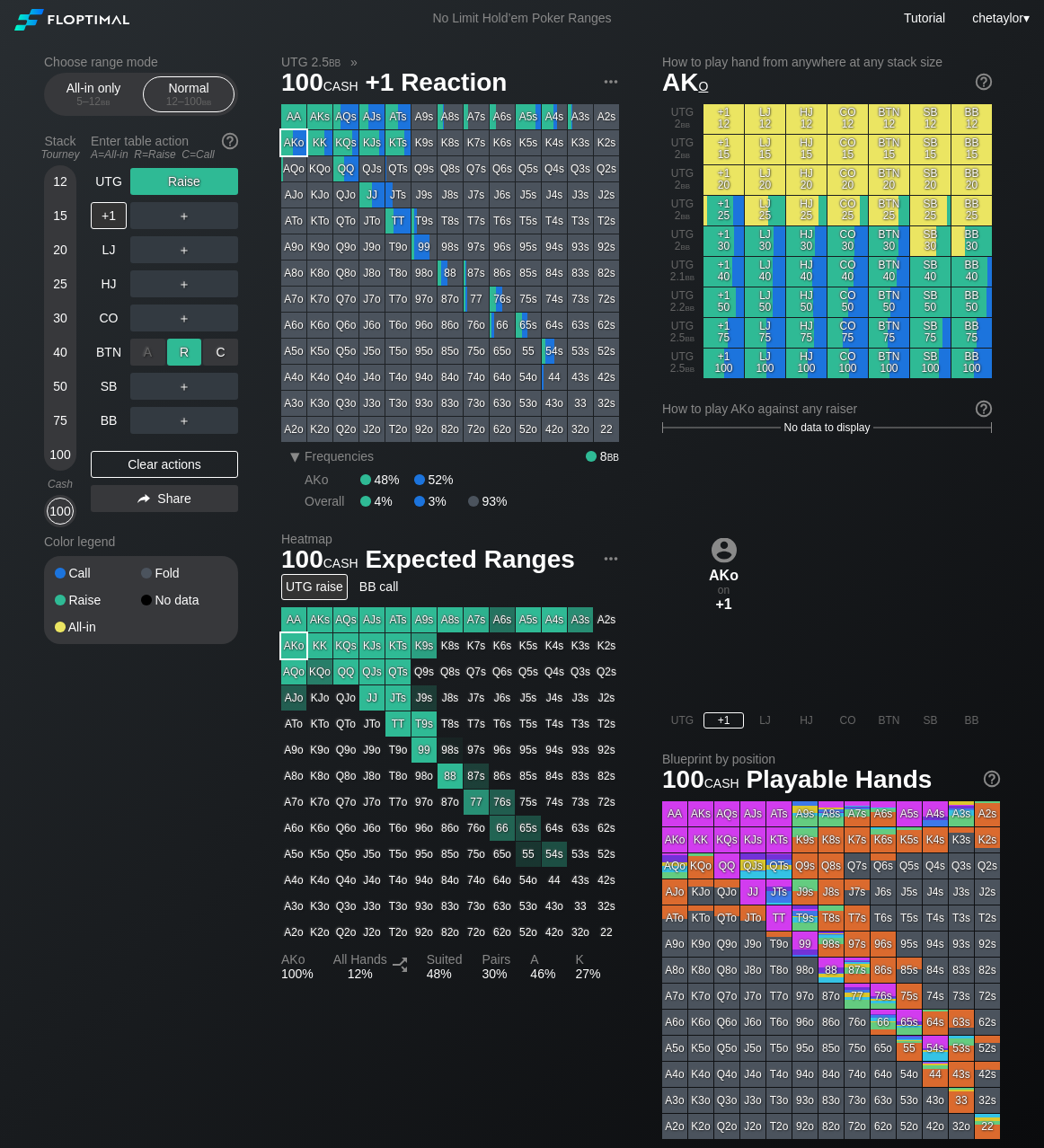
click at [186, 350] on div "R ✕" at bounding box center [185, 352] width 35 height 27
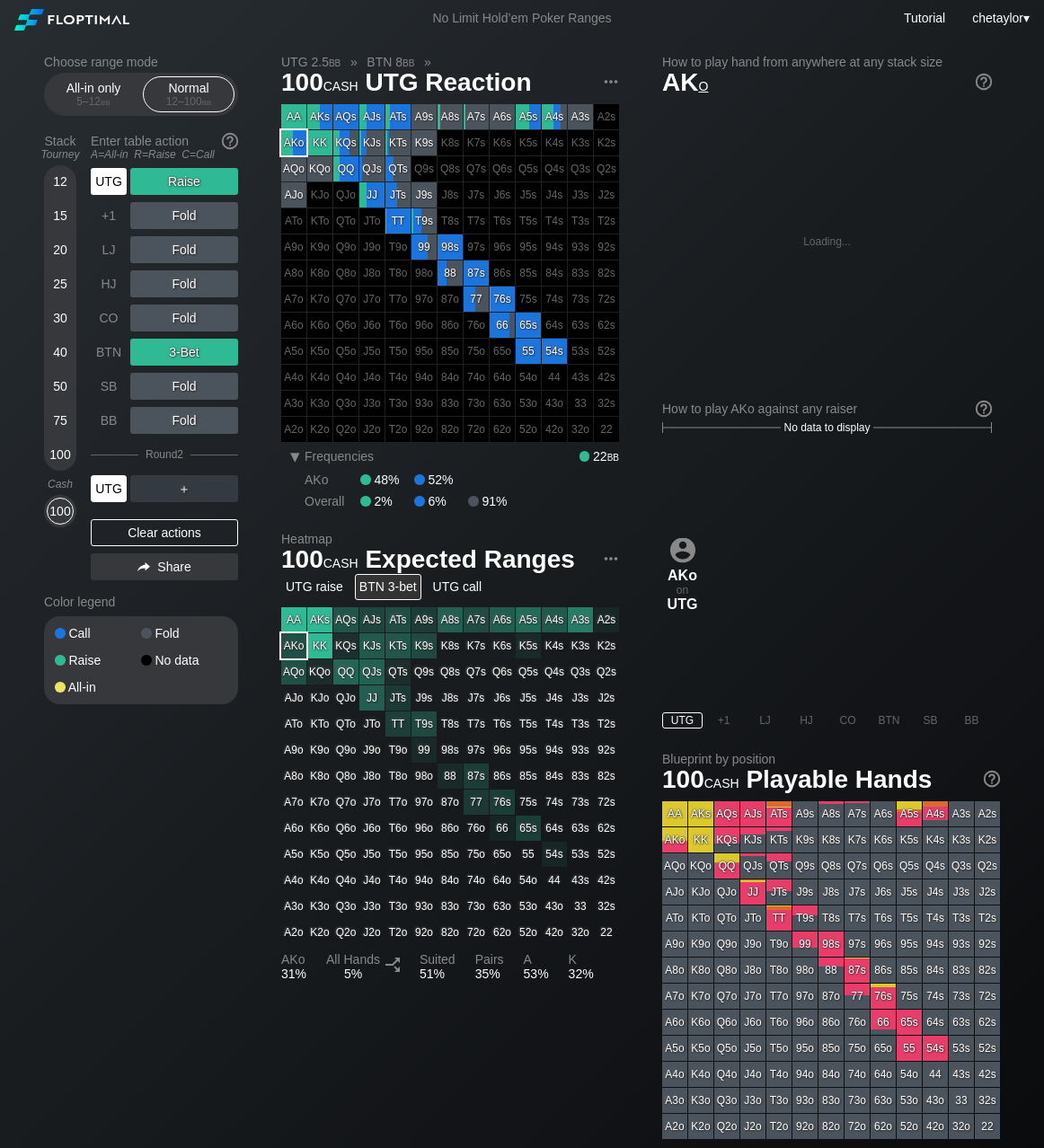
click at [113, 490] on div "UTG" at bounding box center [108, 489] width 36 height 27
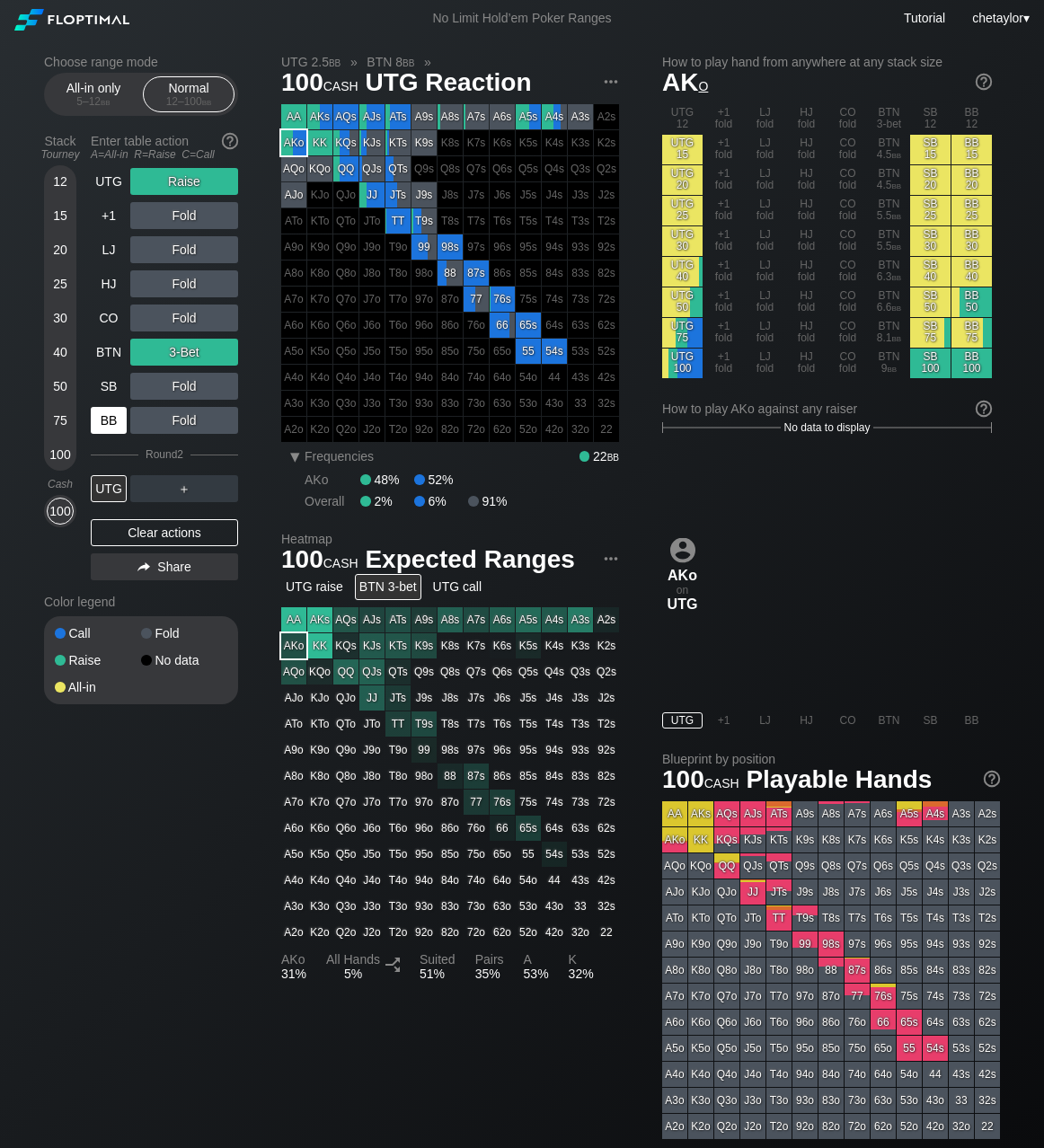
click at [102, 417] on div "BB" at bounding box center [108, 421] width 36 height 27
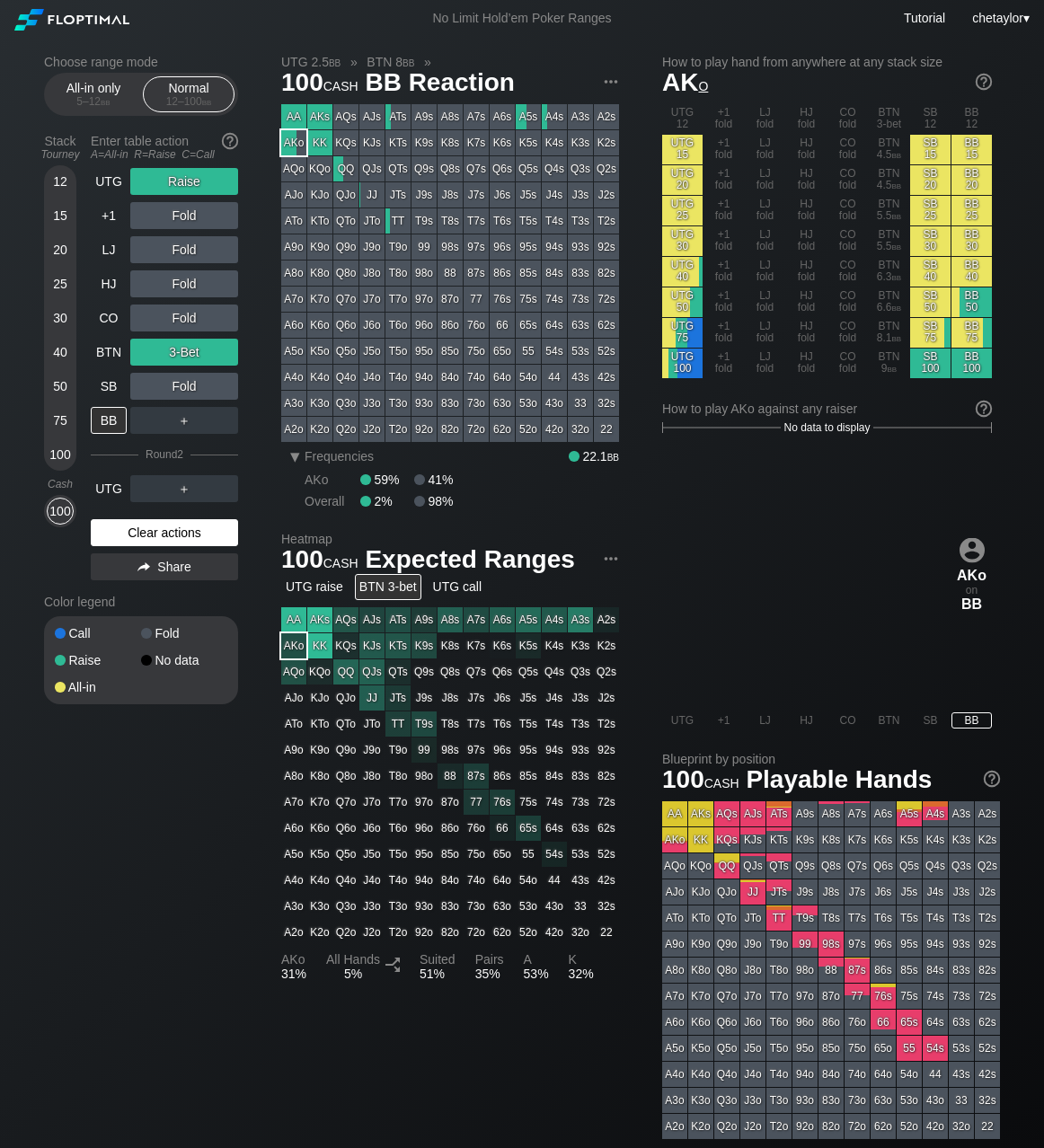
click at [122, 531] on div "Clear actions" at bounding box center [164, 533] width 147 height 27
click at [122, 588] on div "Color legend" at bounding box center [141, 602] width 194 height 29
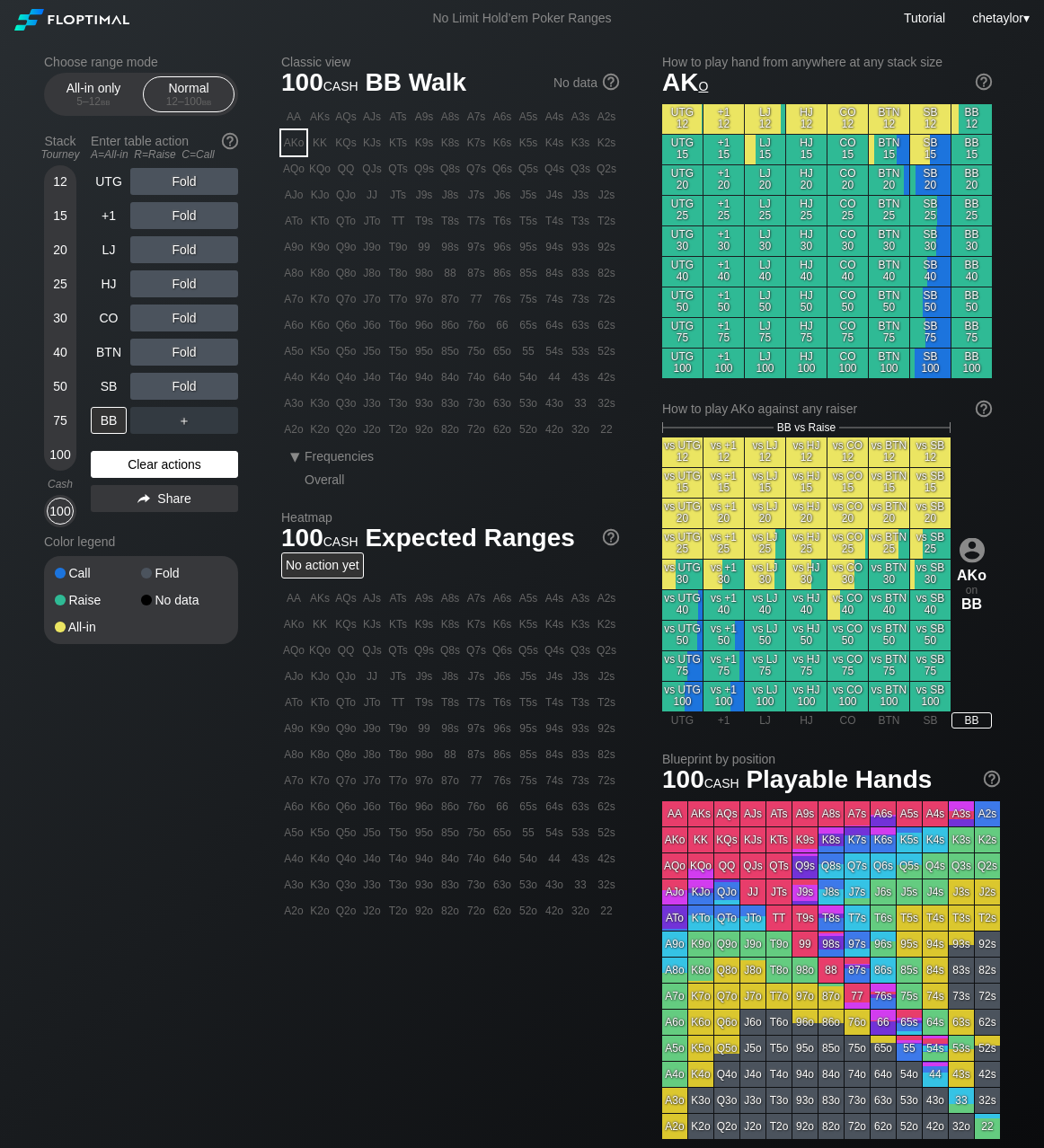
click at [144, 463] on div "Clear actions" at bounding box center [164, 465] width 147 height 27
click at [223, 385] on div "C ✕" at bounding box center [220, 386] width 35 height 27
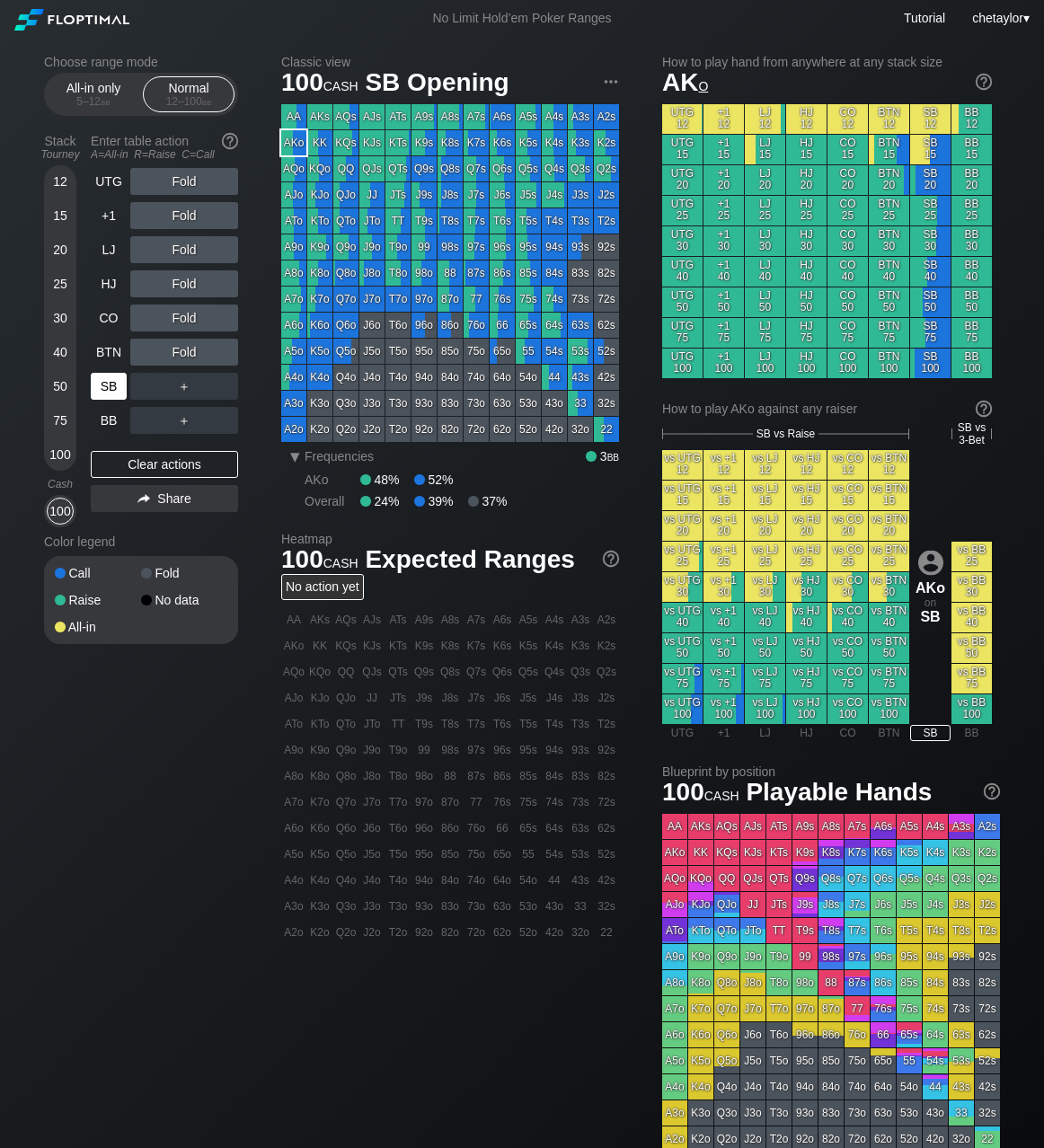
click at [104, 378] on div "SB" at bounding box center [108, 386] width 36 height 27
click at [142, 472] on div "Clear actions" at bounding box center [164, 465] width 147 height 27
click at [141, 472] on div "Clear actions" at bounding box center [164, 465] width 147 height 27
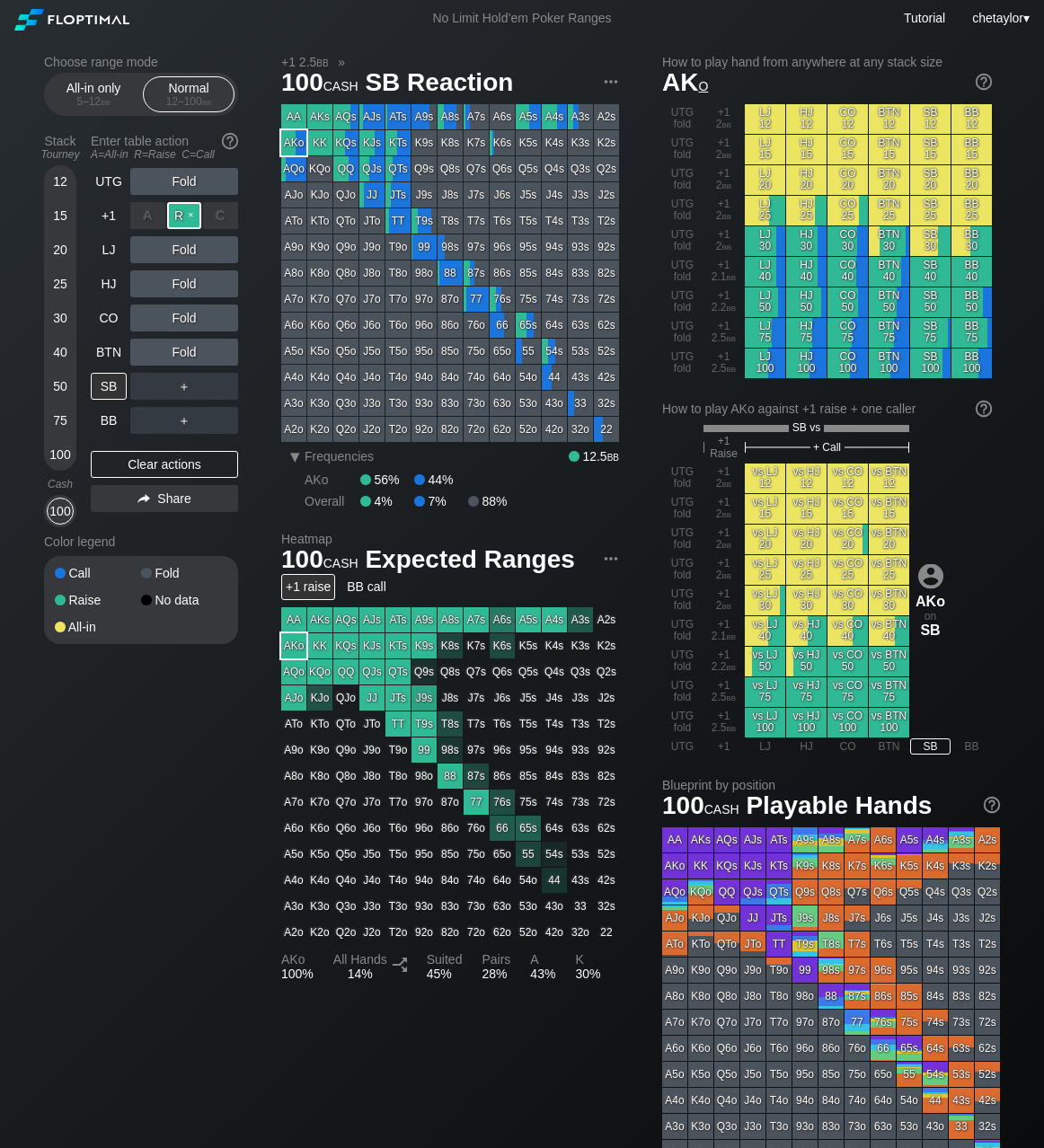
click at [190, 217] on div "R ✕" at bounding box center [185, 216] width 35 height 27
click at [189, 318] on div "R ✕" at bounding box center [185, 319] width 35 height 27
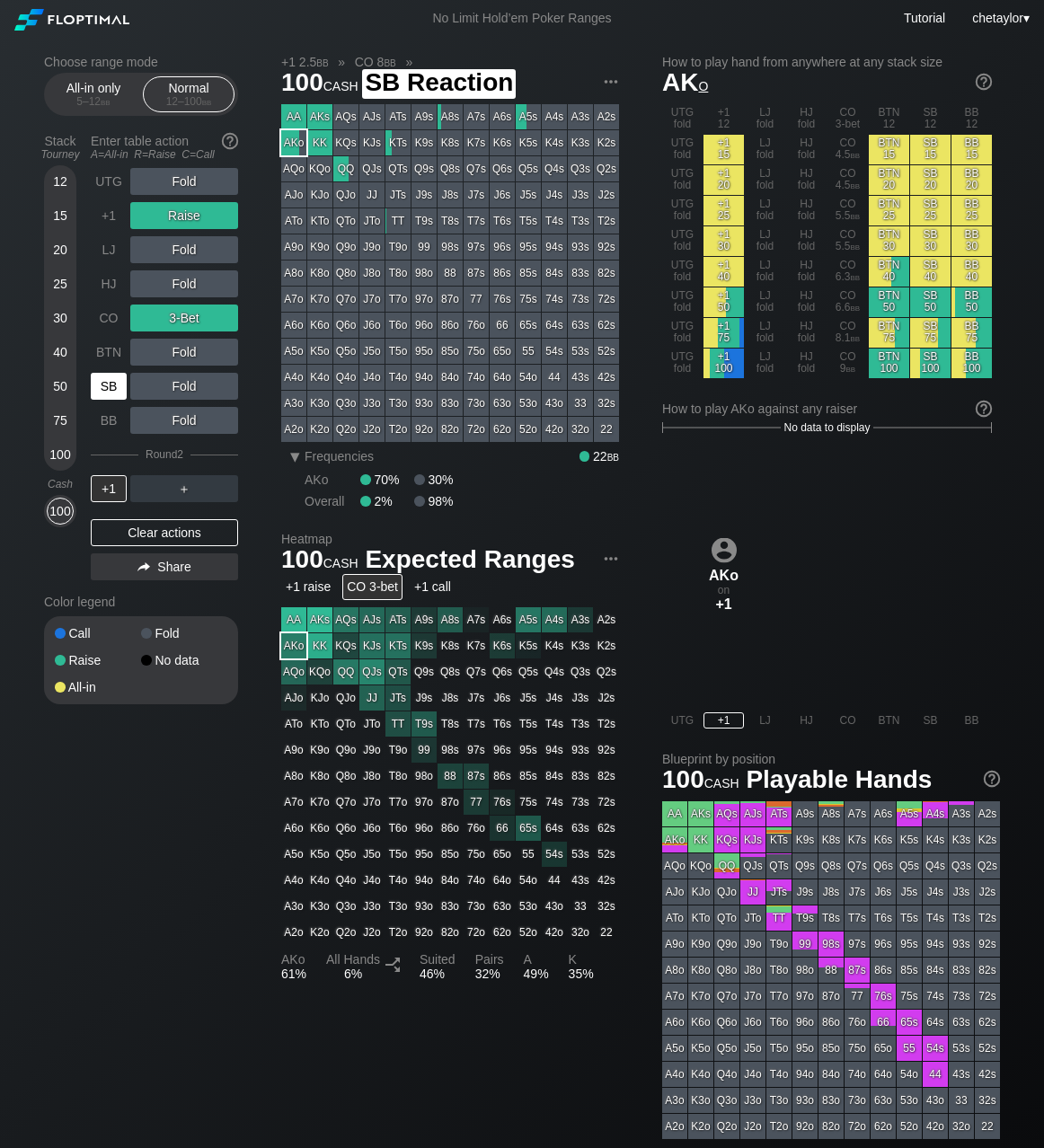
click at [112, 384] on div "SB" at bounding box center [108, 386] width 36 height 27
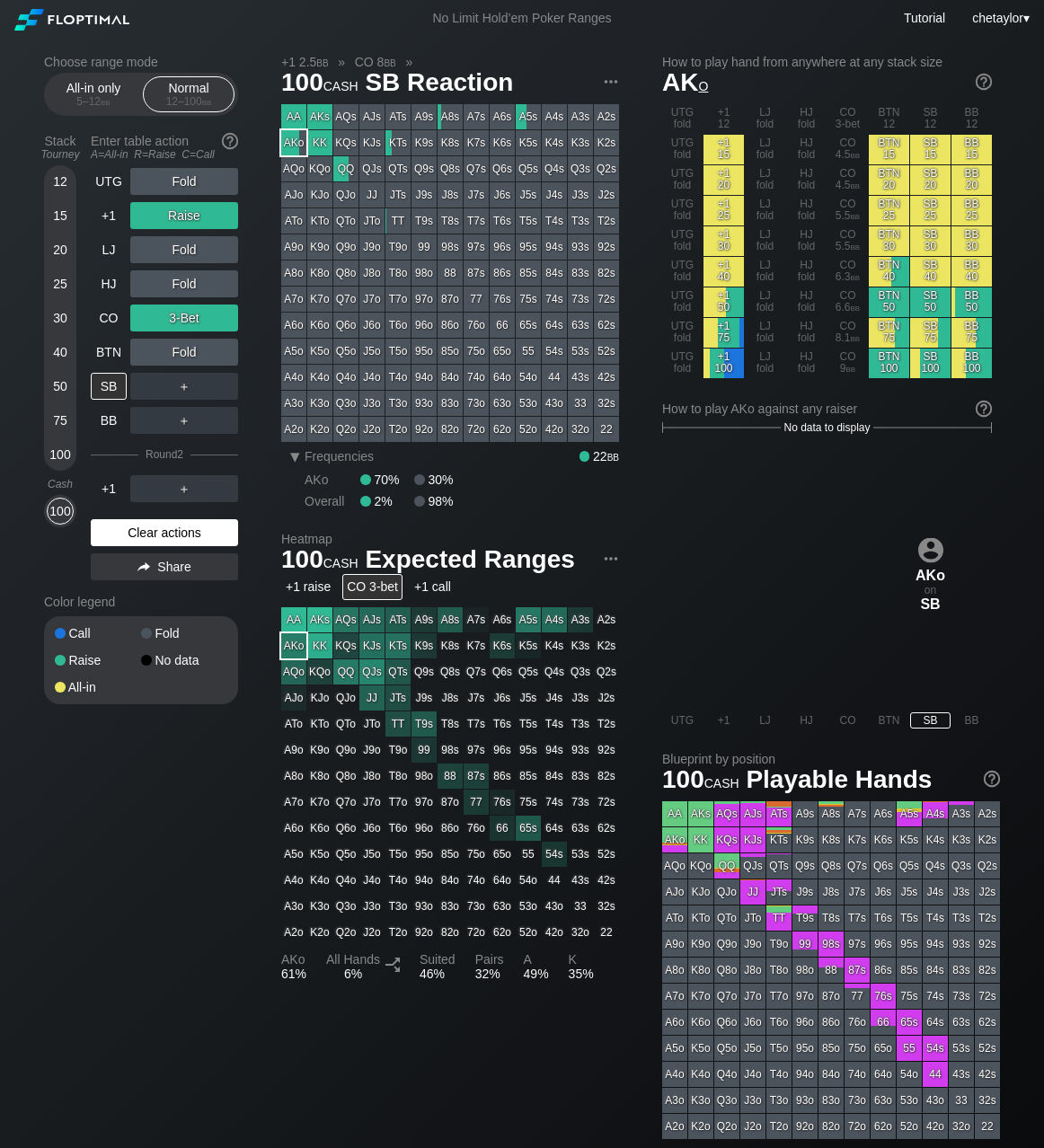
click at [165, 539] on div "Clear actions" at bounding box center [164, 533] width 147 height 27
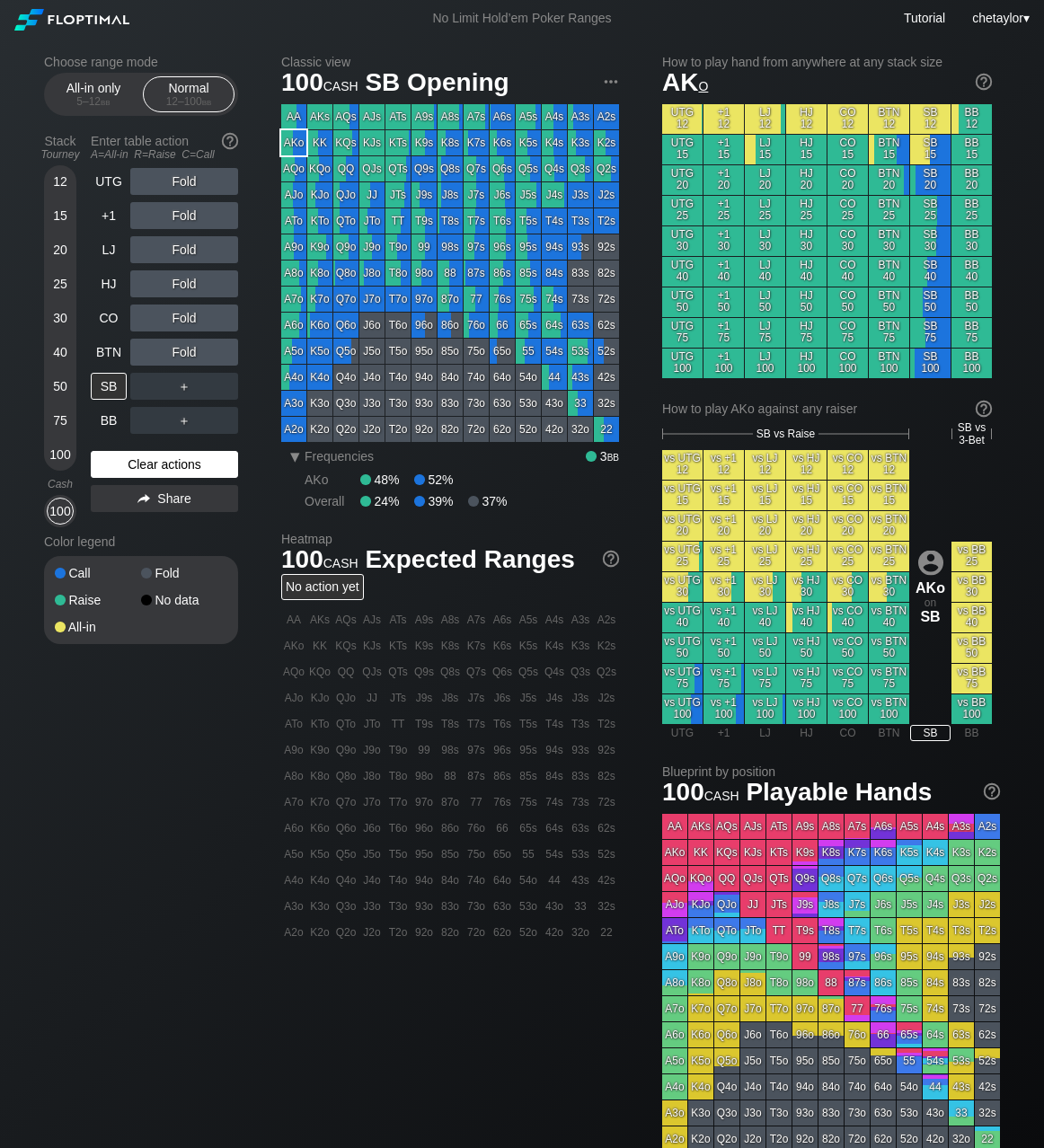
click at [165, 539] on div "Color legend" at bounding box center [141, 542] width 194 height 29
click at [156, 471] on div "Clear actions" at bounding box center [164, 465] width 147 height 27
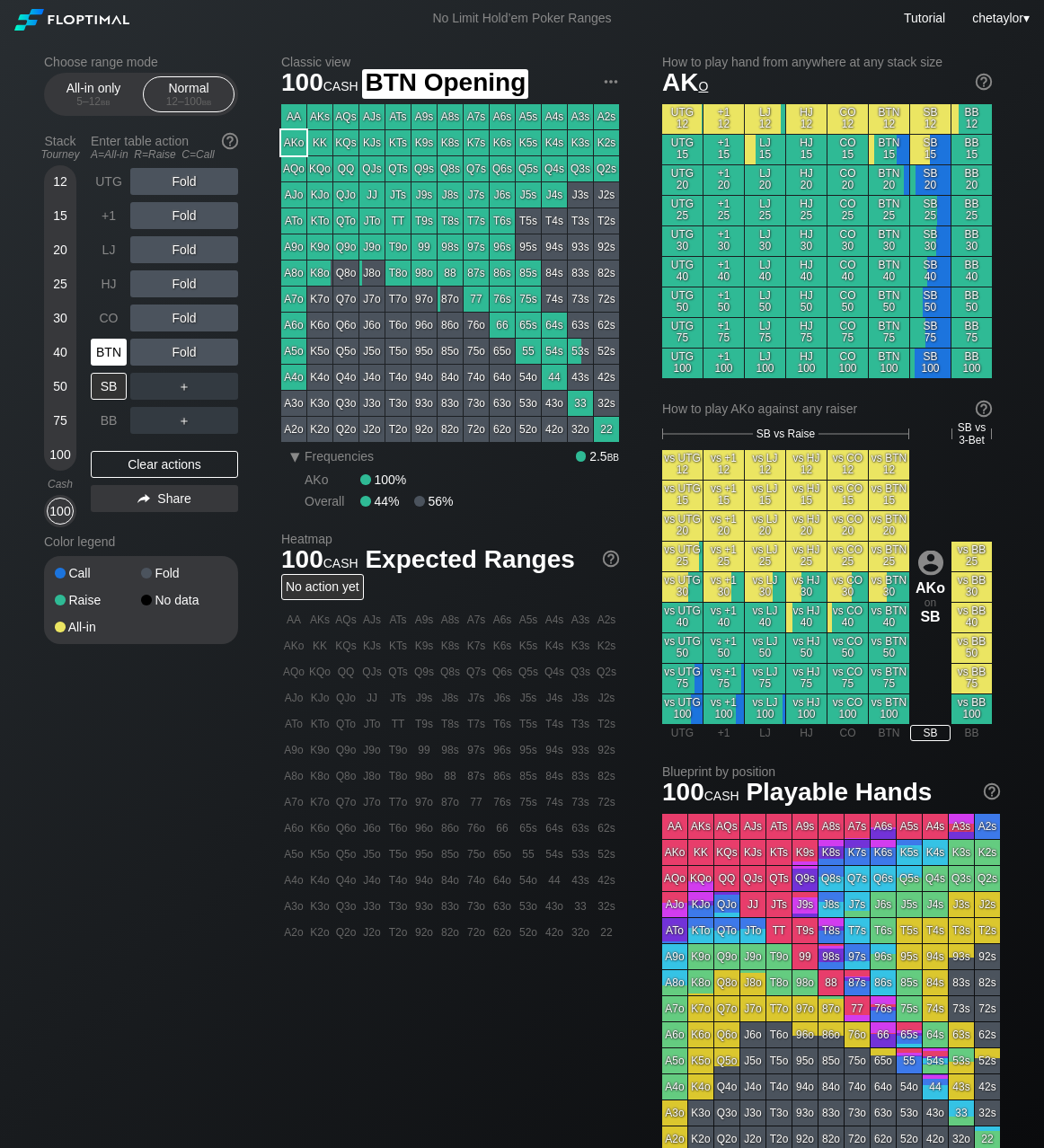
click at [106, 354] on div "BTN" at bounding box center [108, 352] width 36 height 27
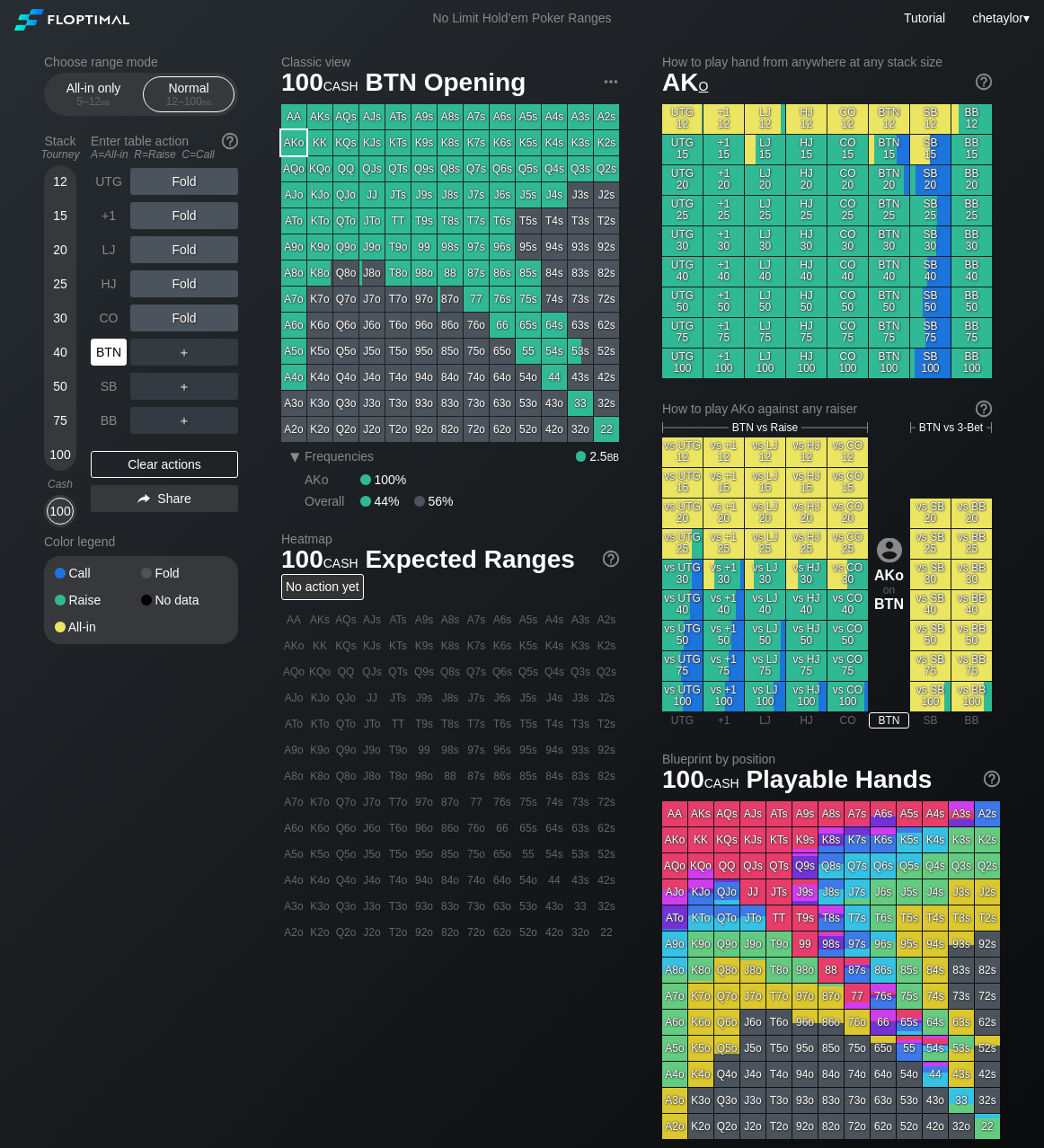
click at [106, 354] on div "BTN" at bounding box center [108, 352] width 36 height 27
click at [149, 468] on div "Clear actions" at bounding box center [164, 465] width 147 height 27
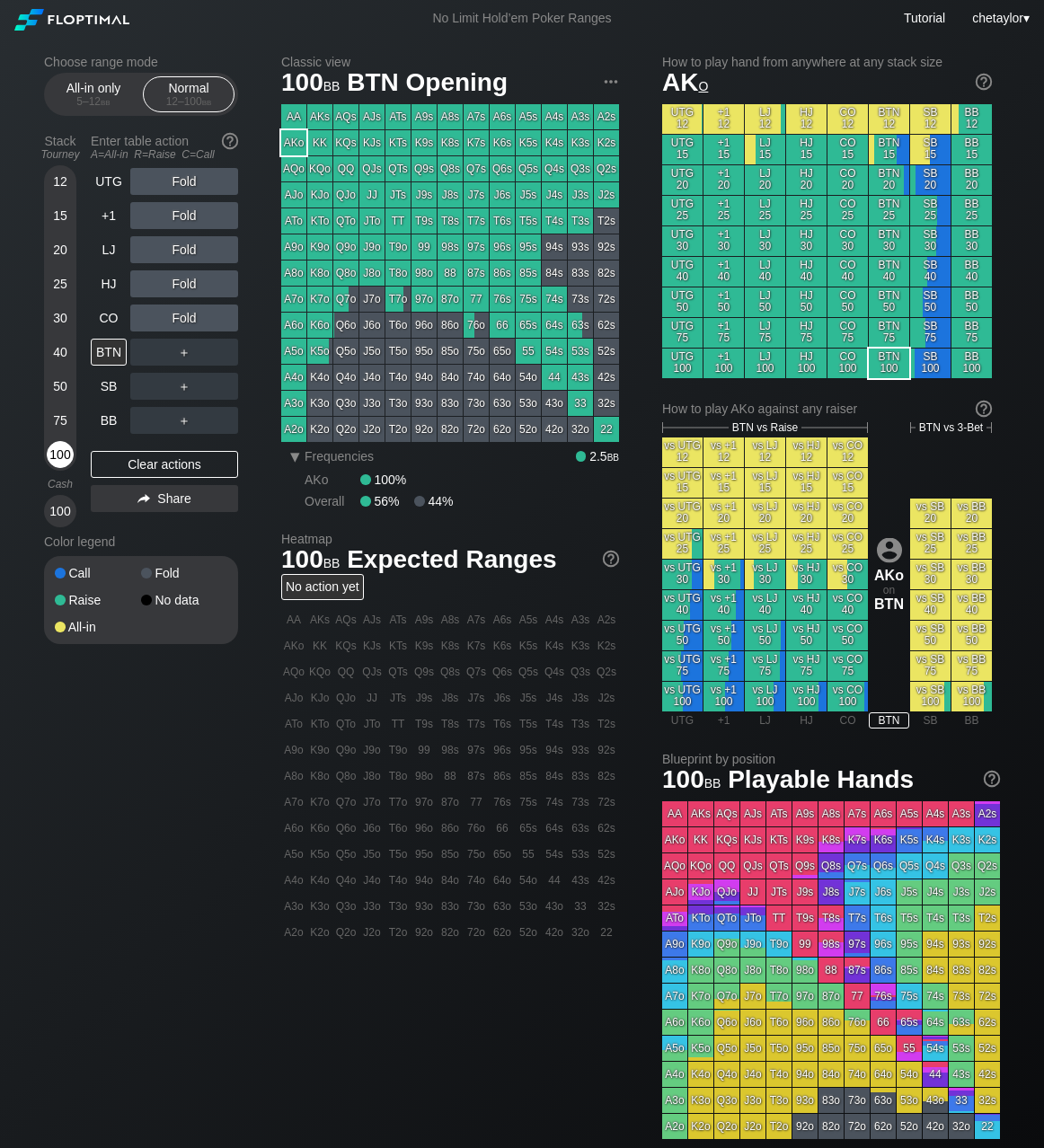
click at [56, 464] on div "100" at bounding box center [61, 454] width 27 height 27
click at [105, 317] on div "CO" at bounding box center [108, 319] width 36 height 27
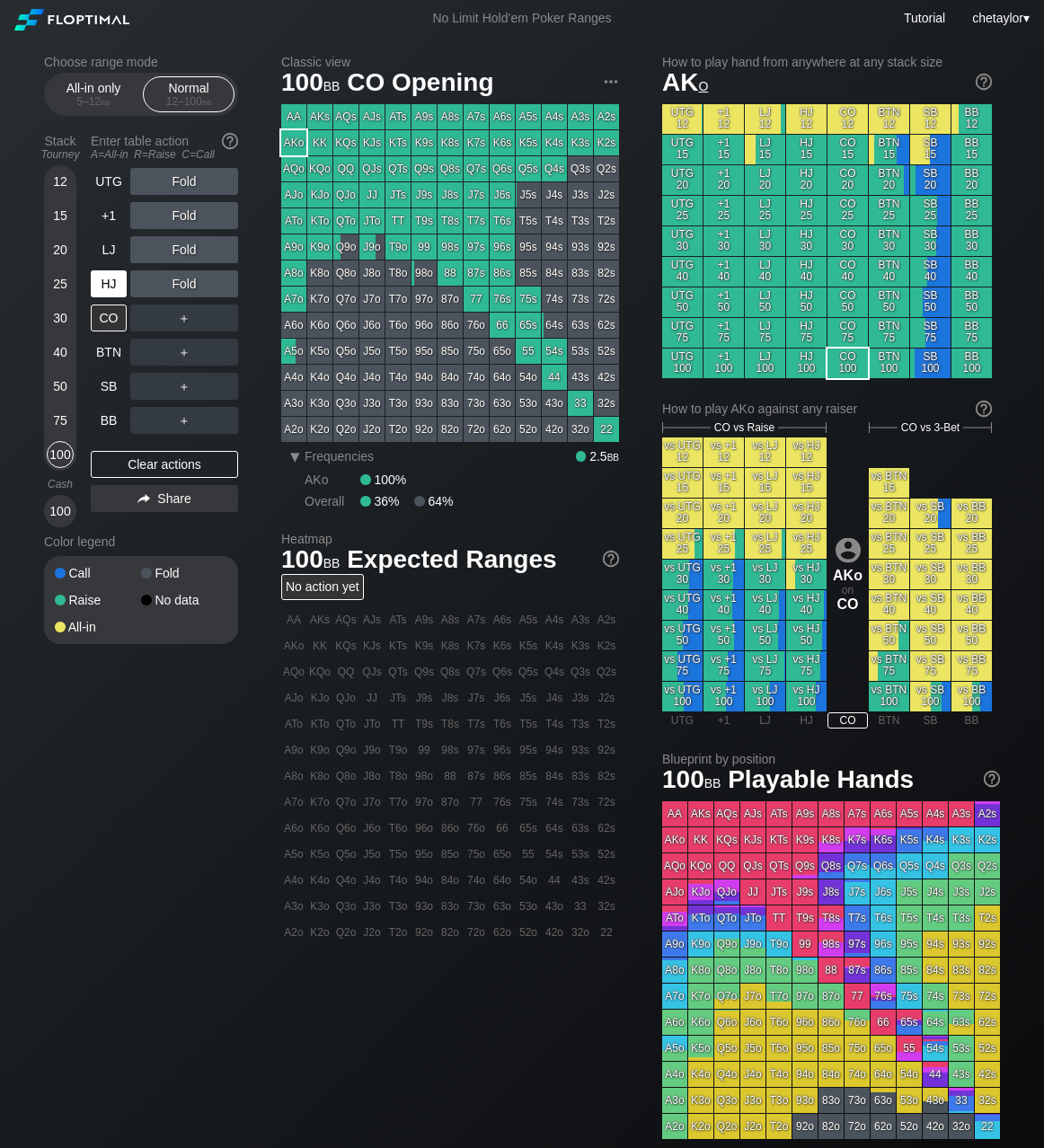
click at [108, 279] on div "HJ" at bounding box center [108, 284] width 36 height 27
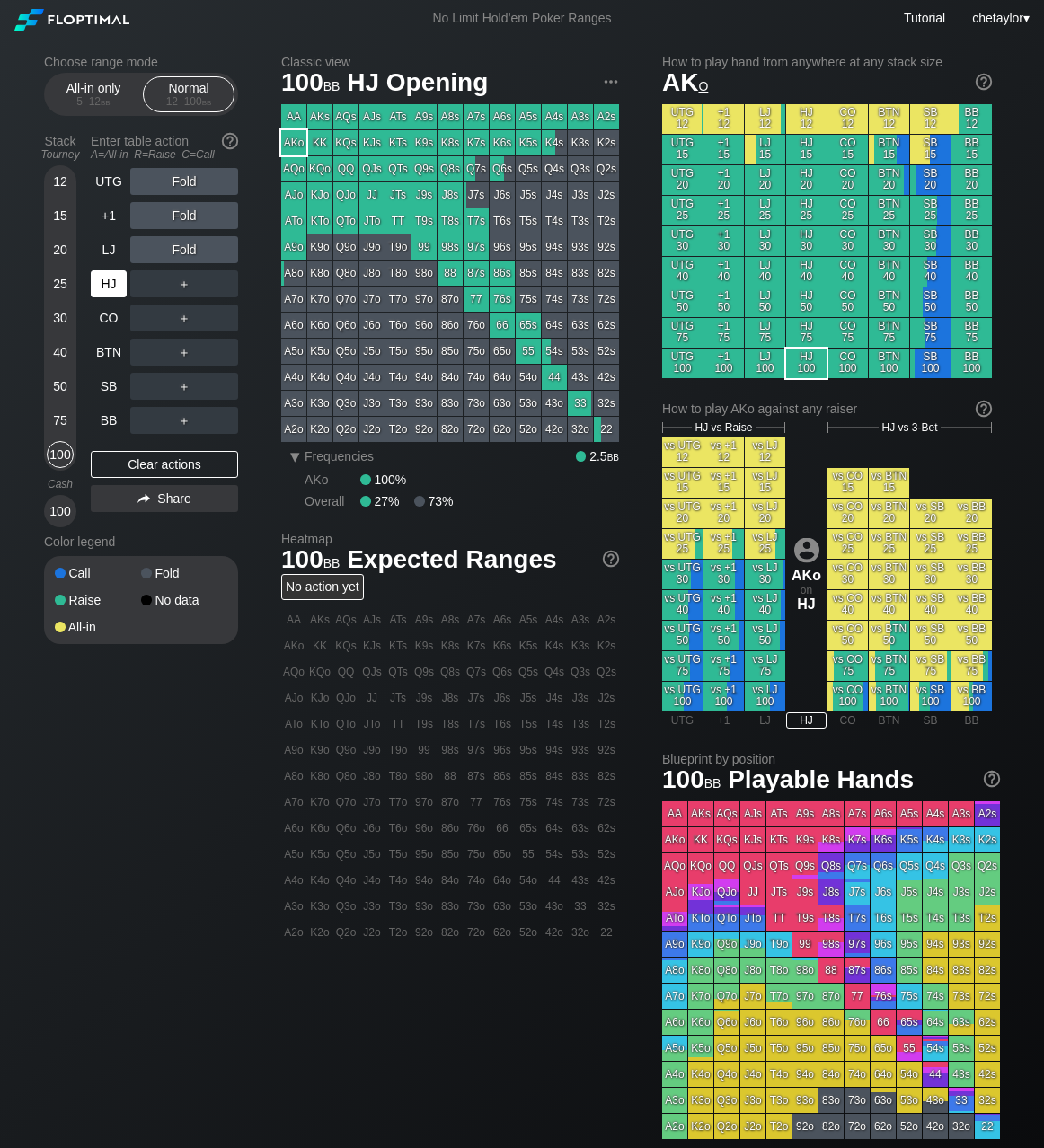
click at [108, 279] on div "HJ" at bounding box center [108, 284] width 36 height 27
click at [109, 249] on div "LJ" at bounding box center [108, 250] width 36 height 27
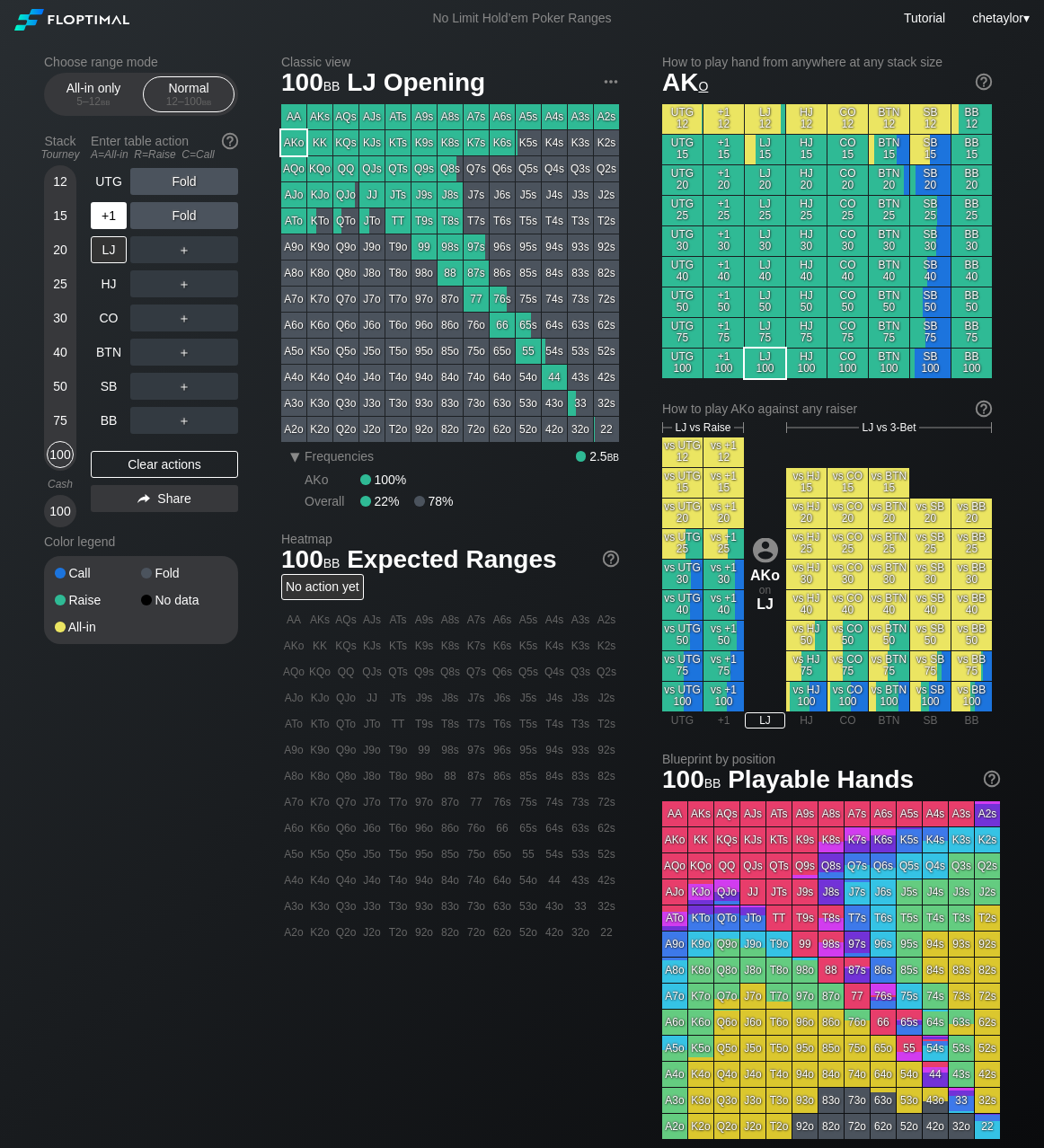
click at [105, 219] on div "+1" at bounding box center [108, 216] width 36 height 27
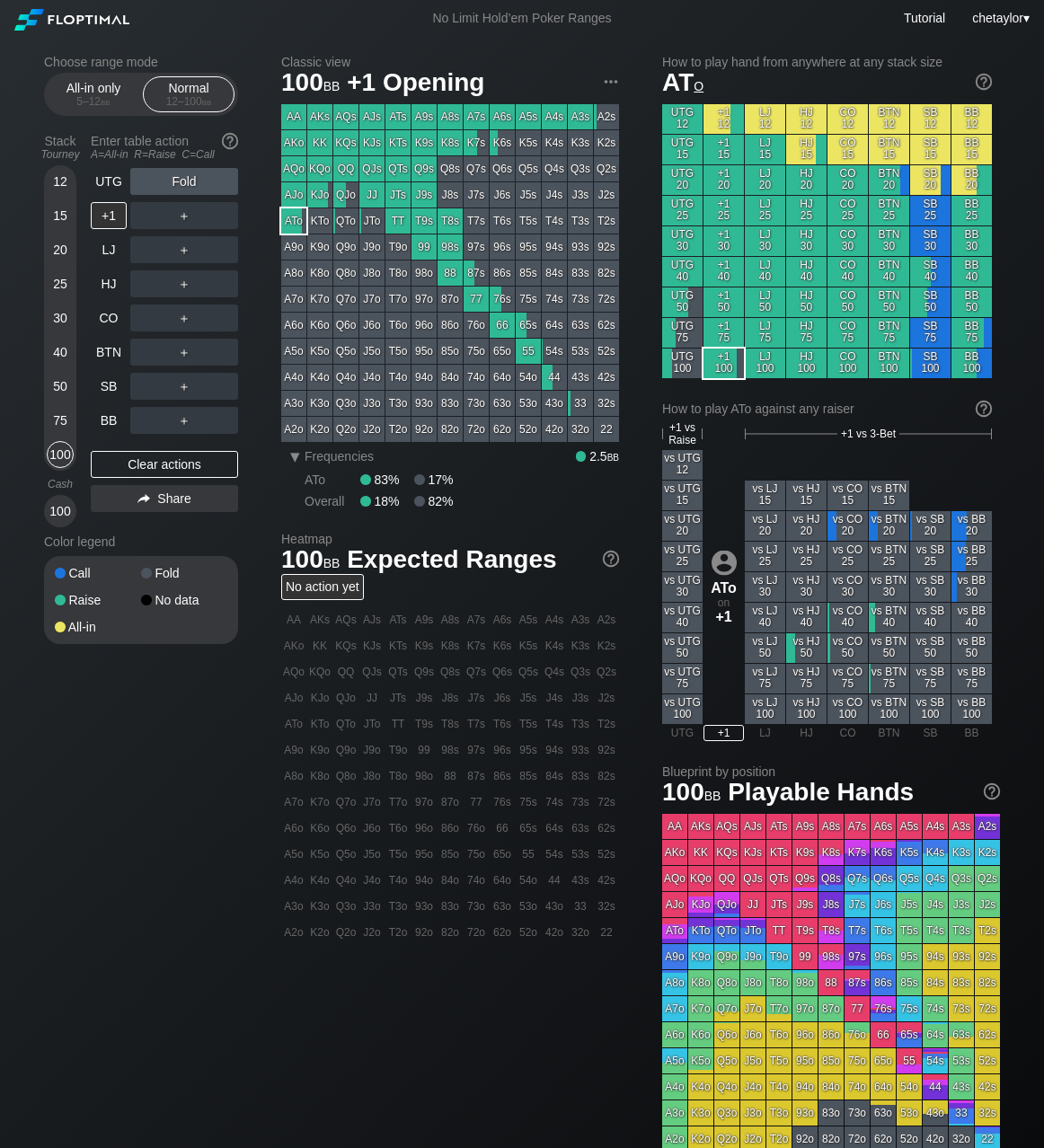
click at [292, 226] on div "ATo" at bounding box center [293, 221] width 25 height 25
click at [183, 217] on div "R ✕" at bounding box center [185, 216] width 35 height 27
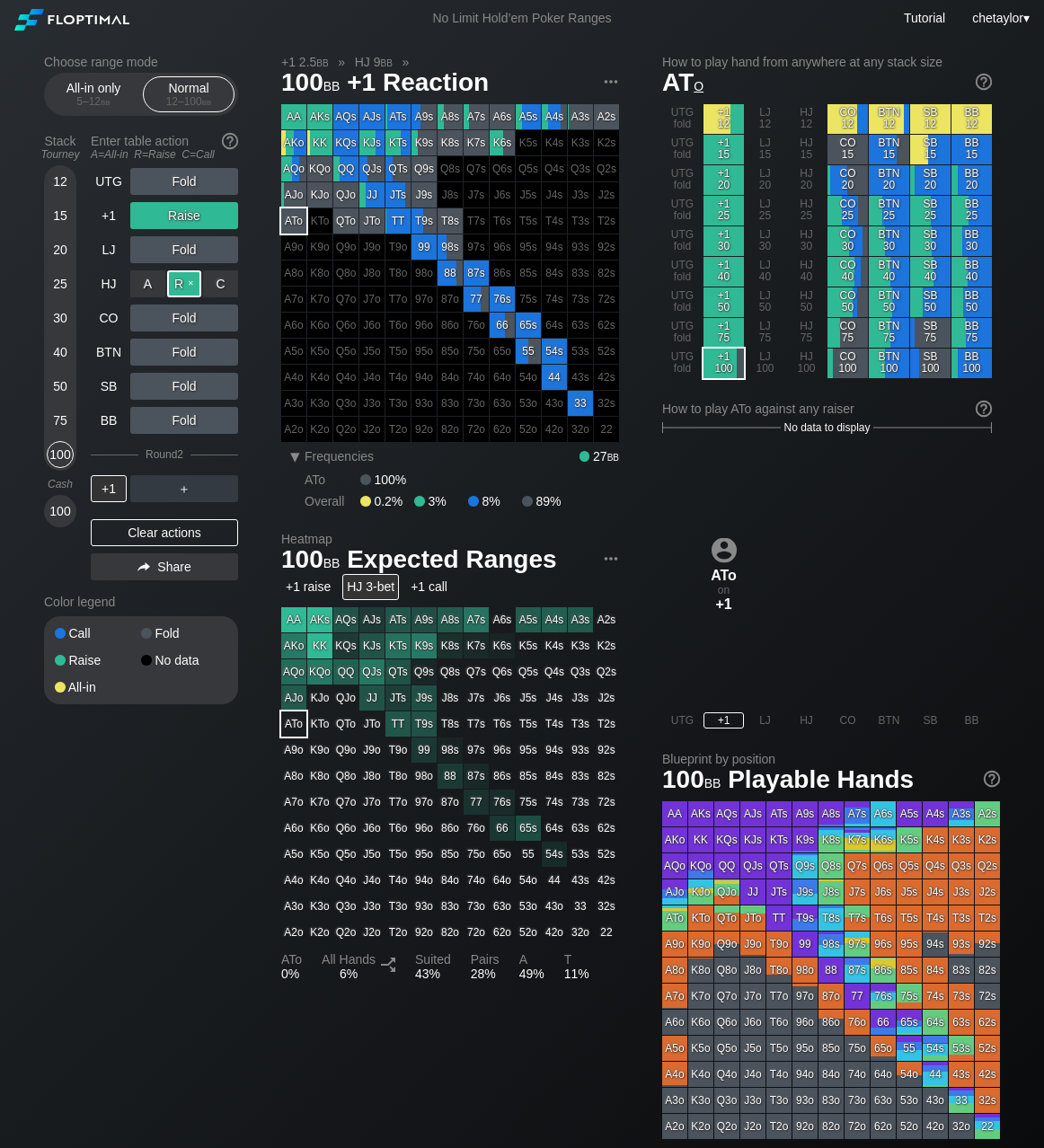
click at [188, 286] on div "R ✕" at bounding box center [185, 284] width 35 height 27
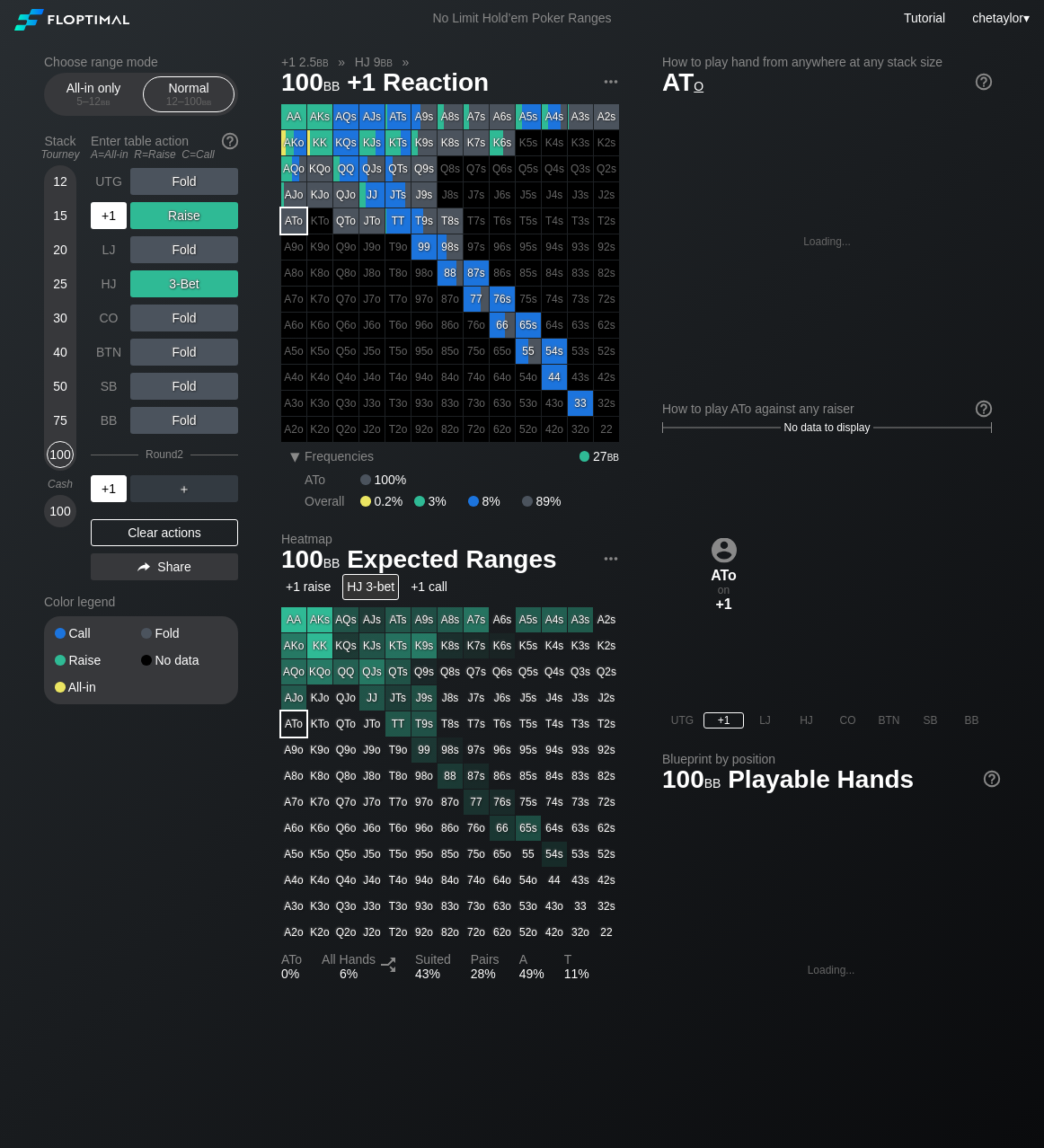
click at [112, 489] on div "+1" at bounding box center [108, 489] width 36 height 27
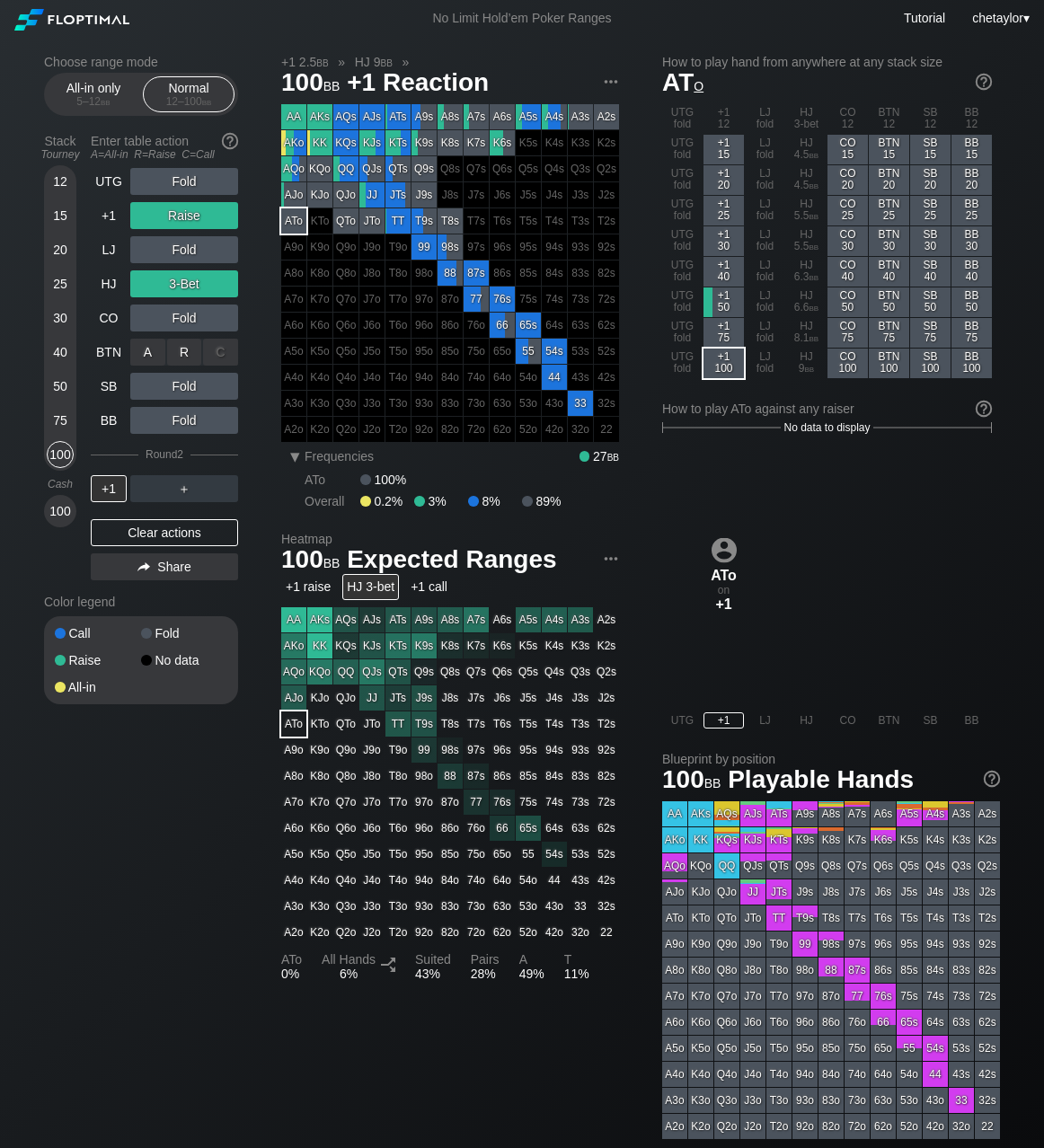
click at [218, 357] on div "C ✕" at bounding box center [220, 352] width 35 height 27
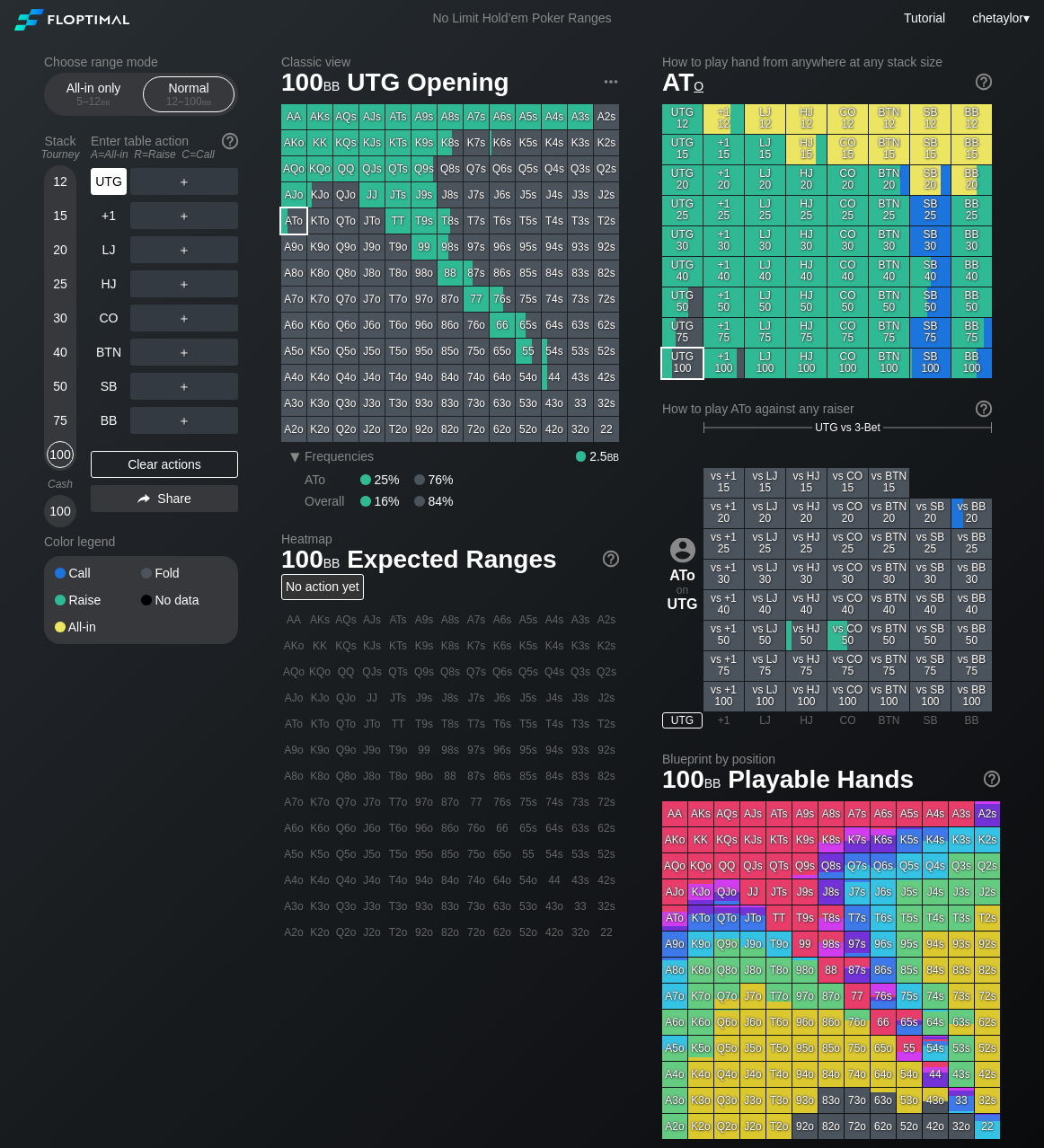
click at [104, 183] on div "UTG" at bounding box center [108, 182] width 36 height 27
click at [150, 467] on div "Clear actions" at bounding box center [164, 465] width 147 height 27
click at [105, 417] on div "BB" at bounding box center [108, 421] width 36 height 27
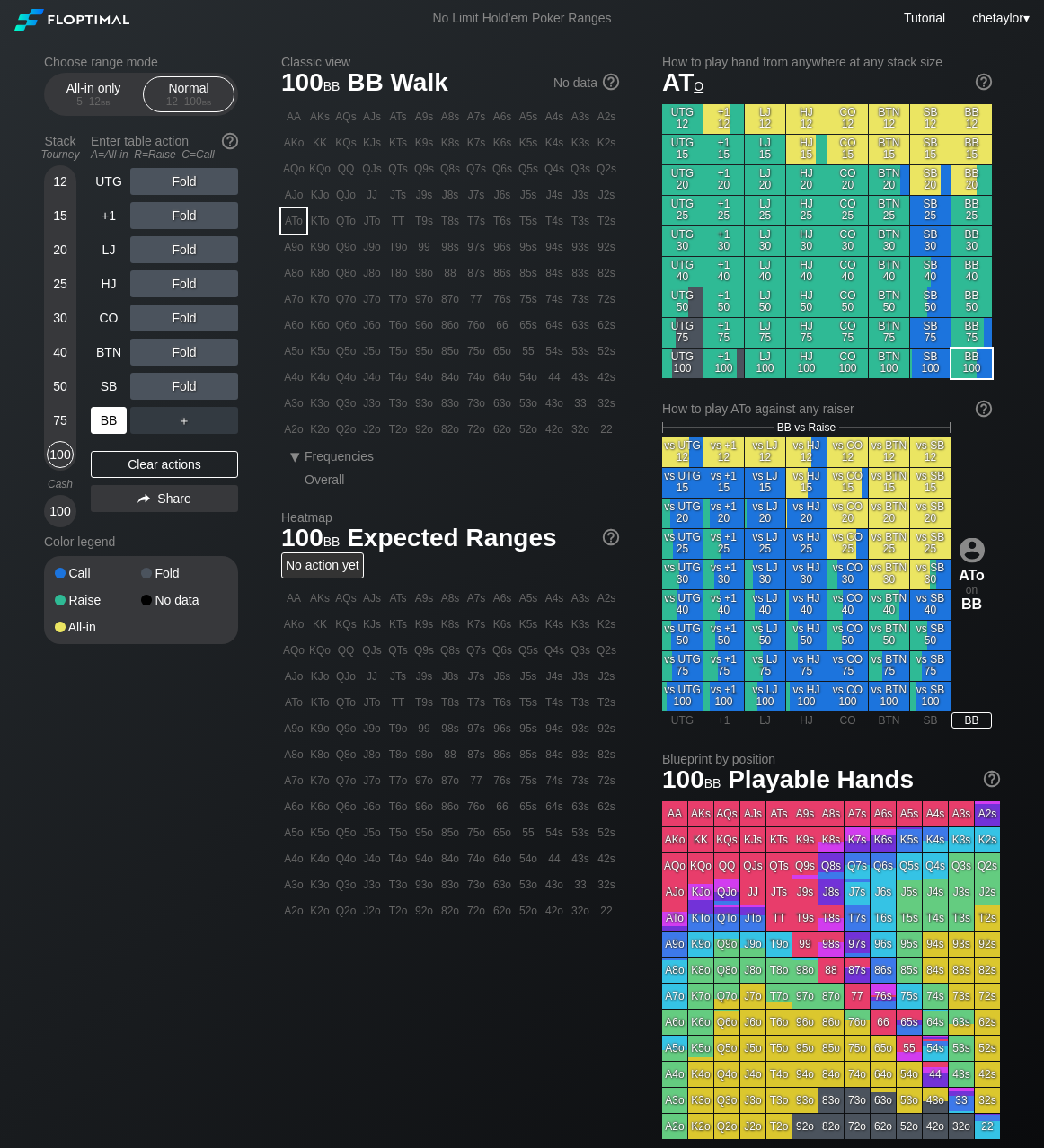
click at [105, 417] on div "BB" at bounding box center [108, 421] width 36 height 27
click at [130, 467] on div "Clear actions" at bounding box center [164, 465] width 147 height 27
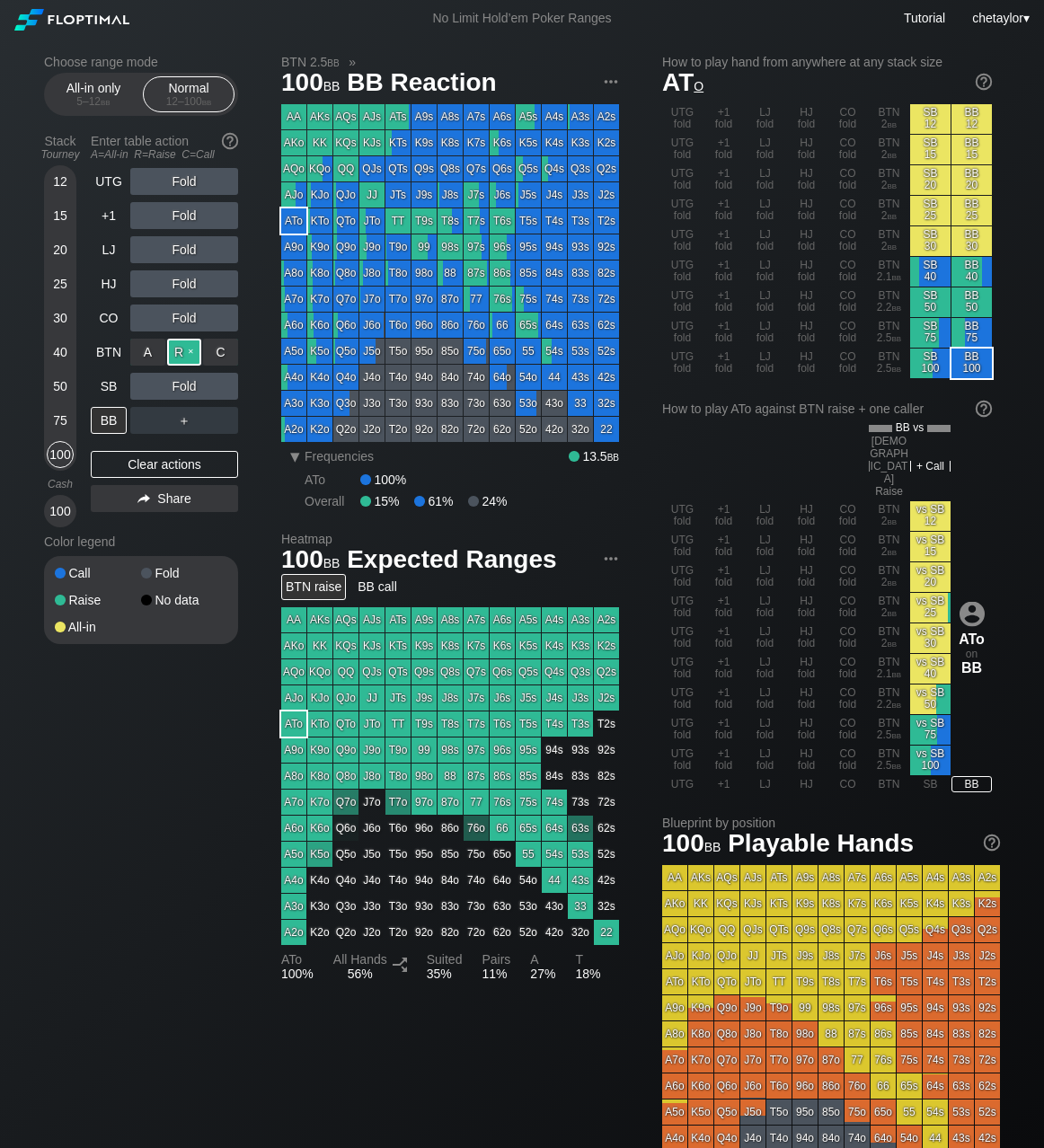
click at [191, 345] on div "R ✕" at bounding box center [185, 352] width 35 height 27
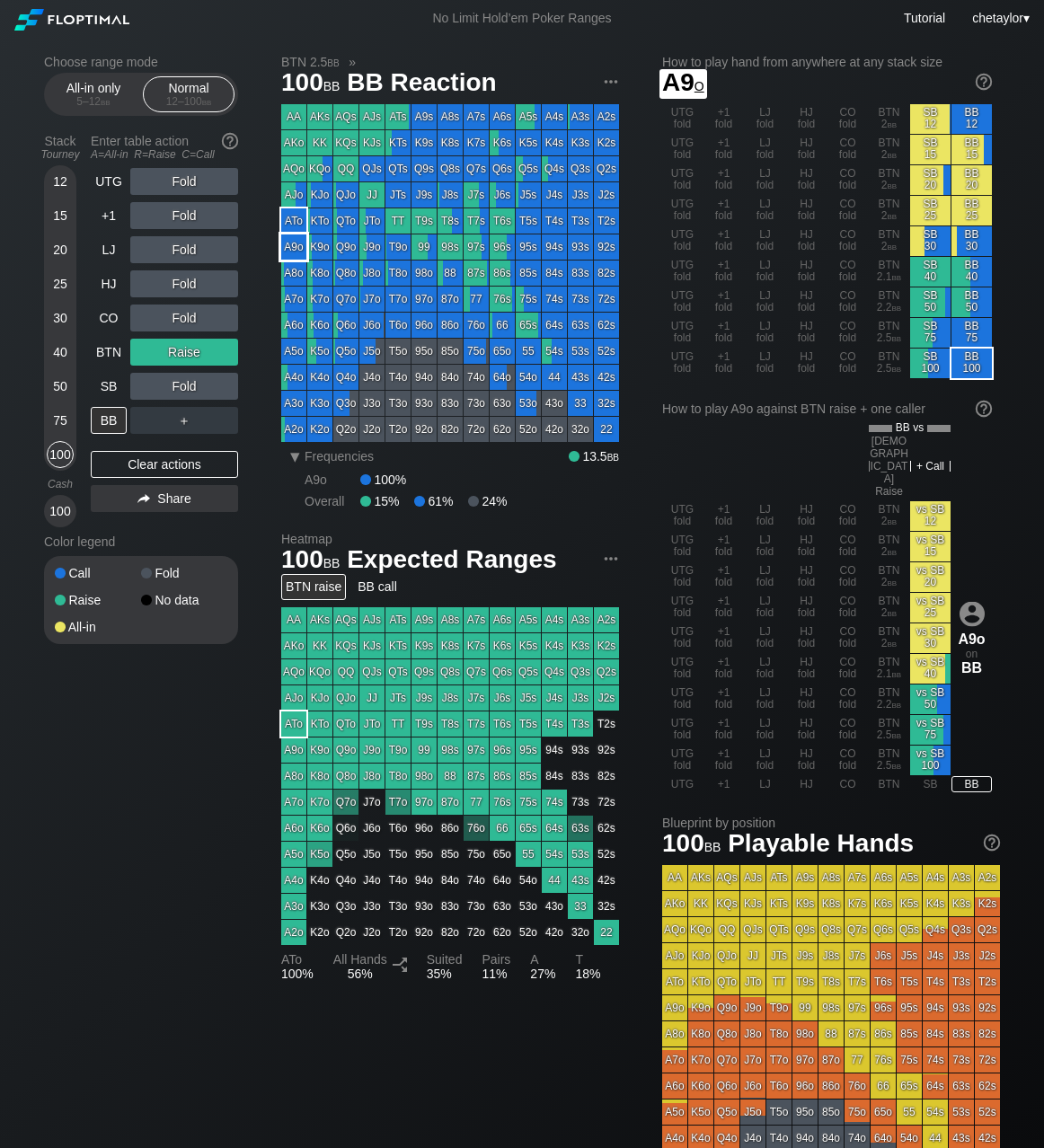
click at [292, 251] on div "A9o" at bounding box center [293, 247] width 25 height 25
click at [116, 389] on div "SB" at bounding box center [108, 386] width 36 height 27
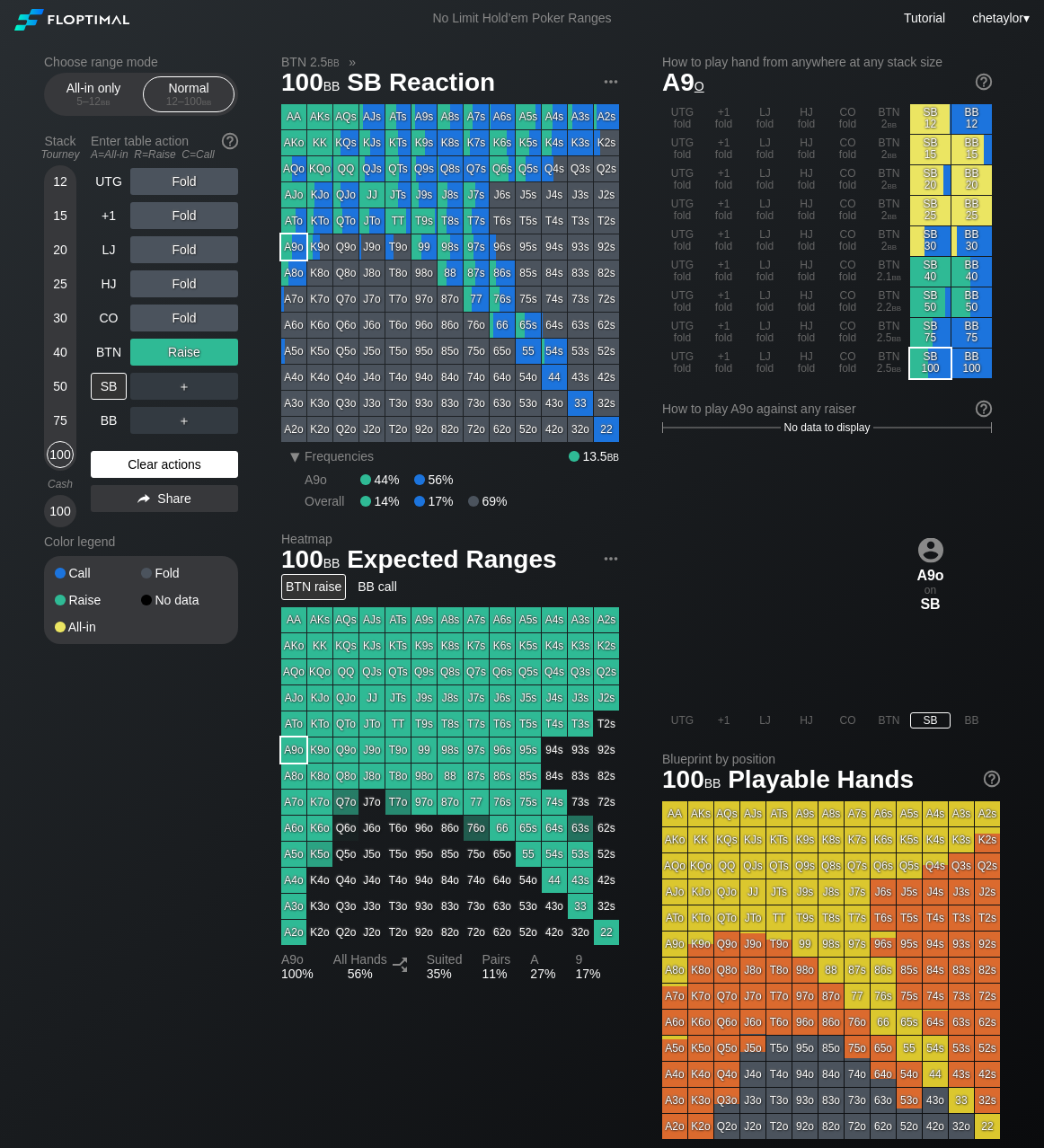
click at [128, 458] on div "Clear actions" at bounding box center [164, 465] width 147 height 27
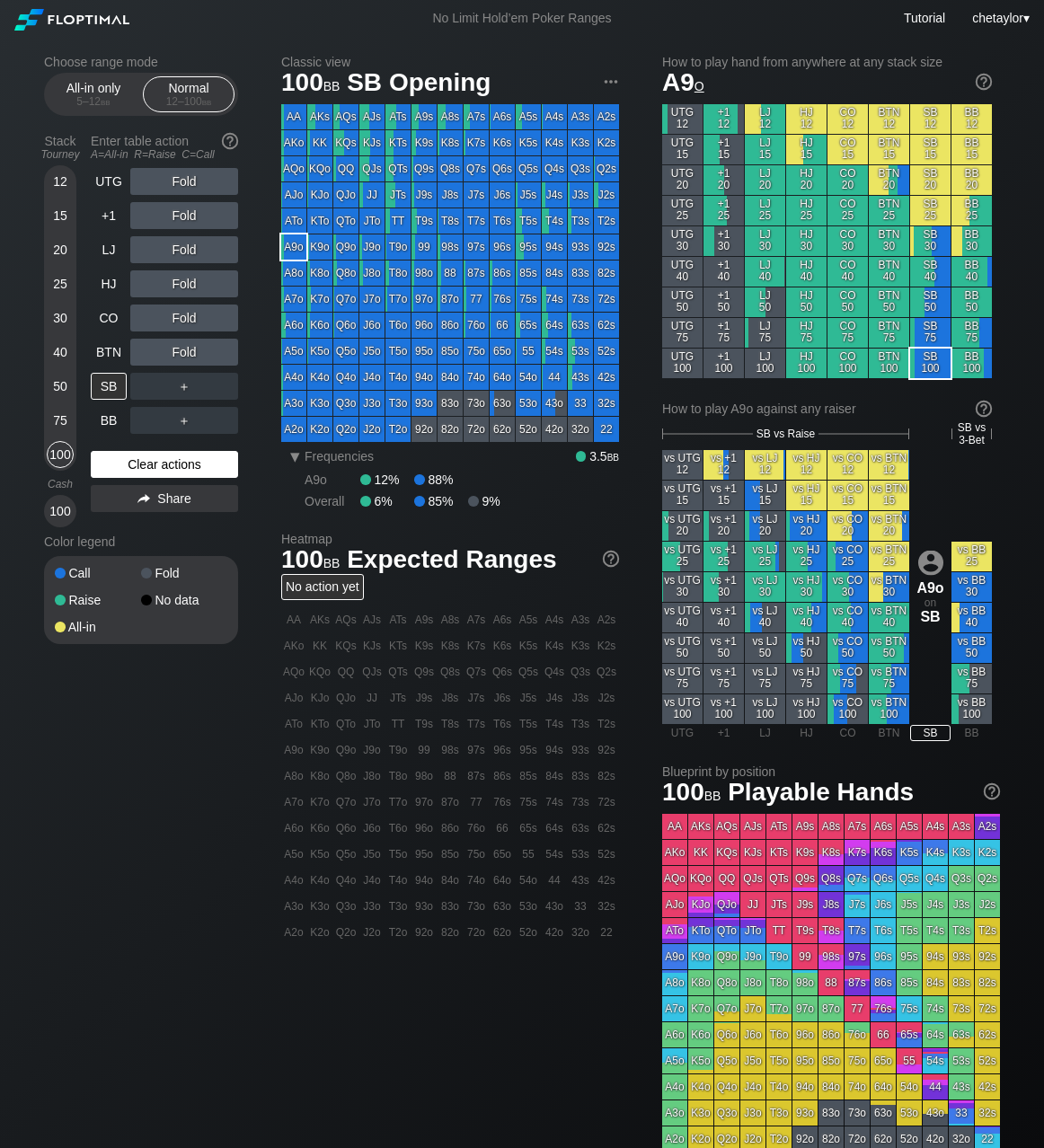
click at [128, 458] on div "Clear actions" at bounding box center [164, 465] width 147 height 27
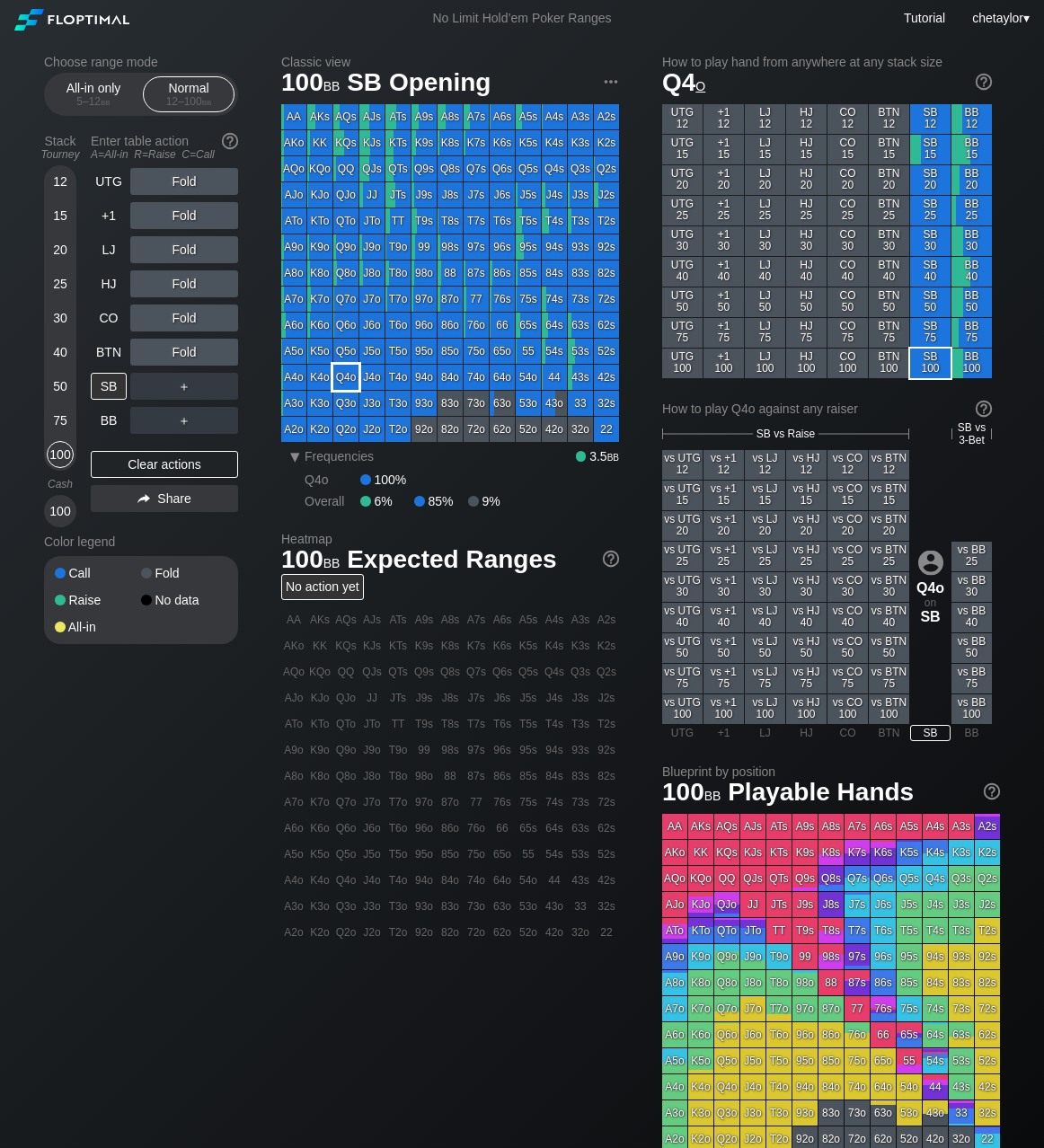
click at [333, 371] on div "Q4o" at bounding box center [345, 377] width 25 height 25
click at [317, 372] on div "K4o" at bounding box center [319, 377] width 25 height 25
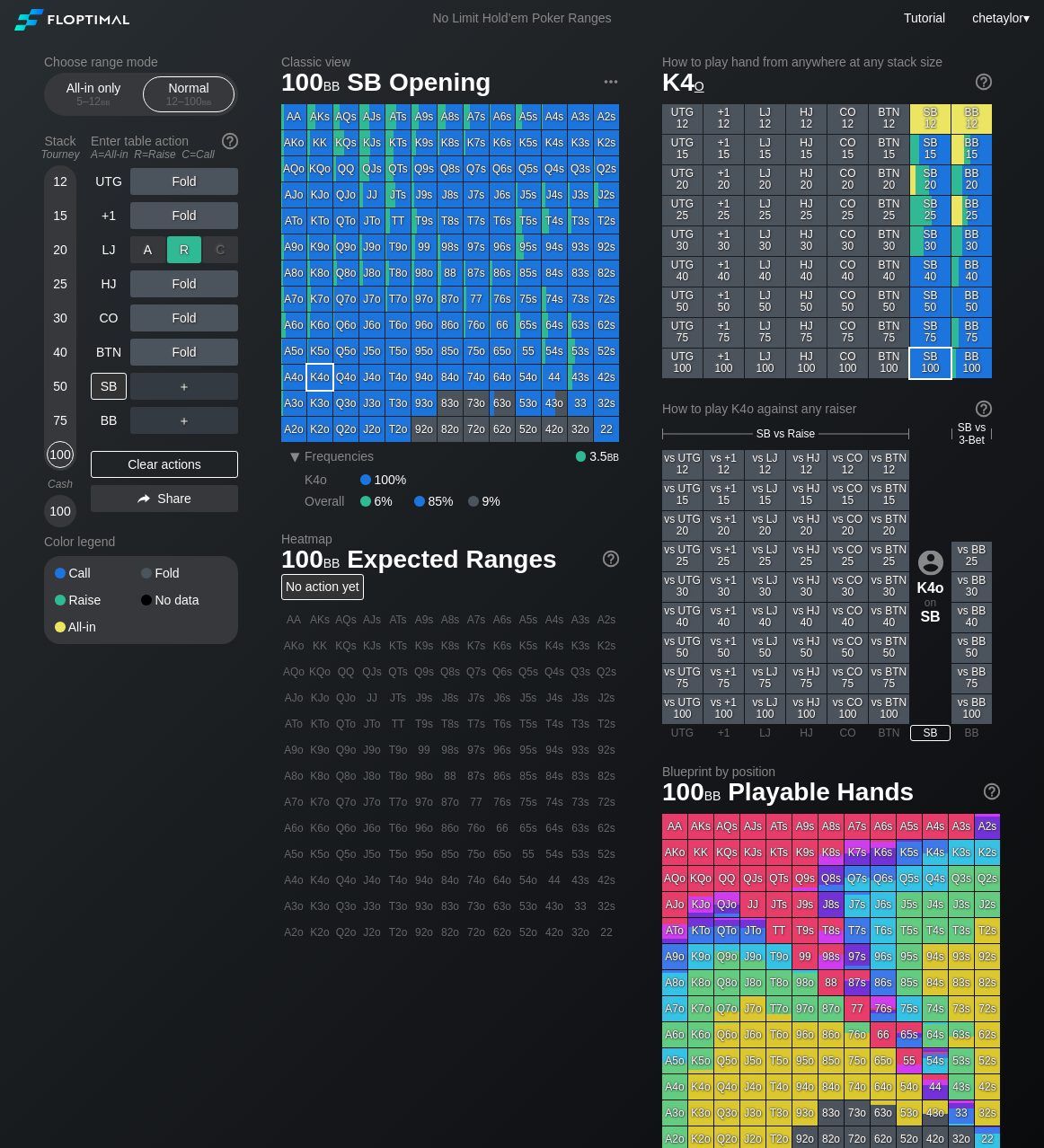
click at [187, 248] on div "R ✕" at bounding box center [185, 250] width 35 height 27
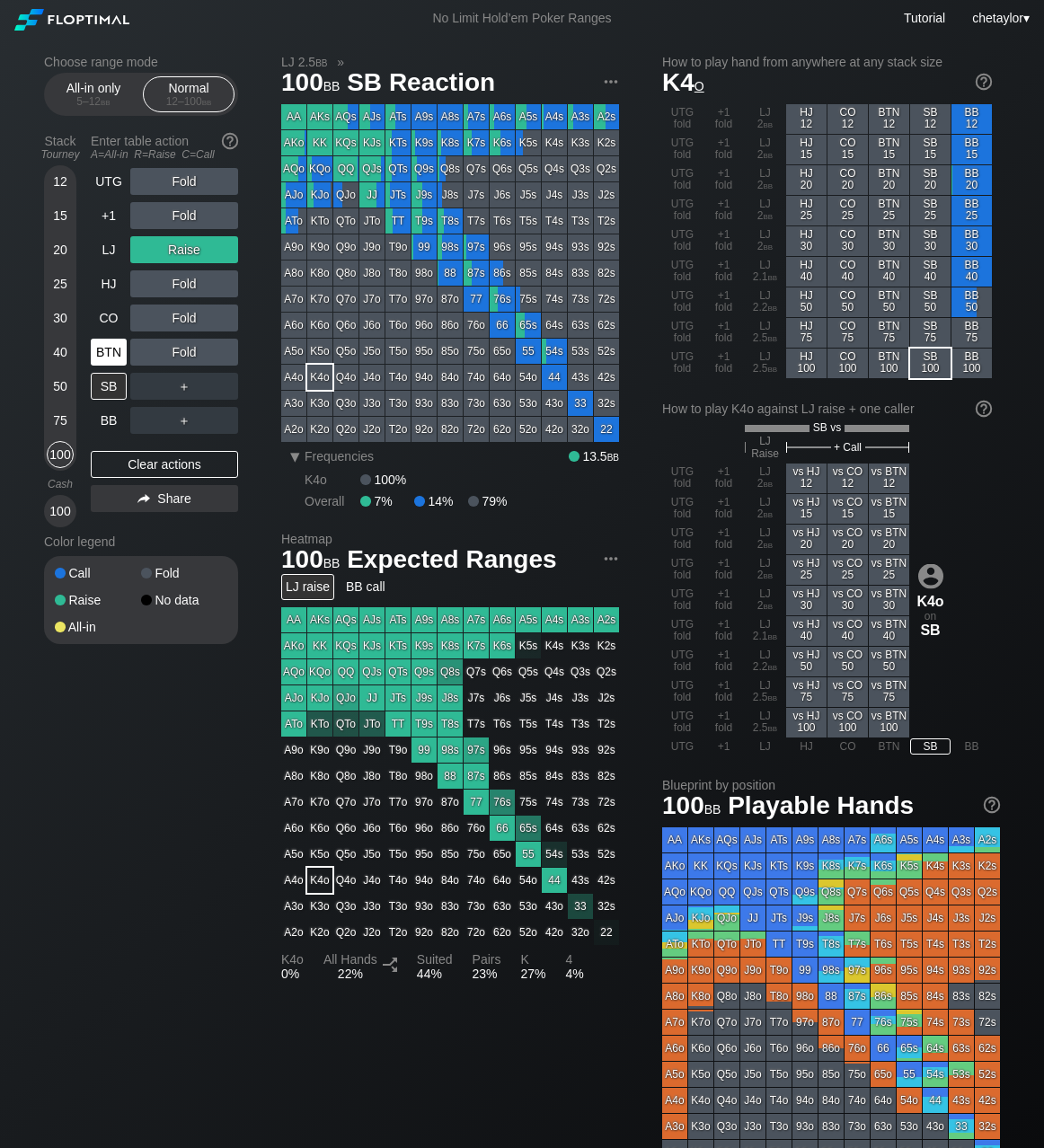
click at [111, 352] on div "BTN" at bounding box center [108, 352] width 36 height 27
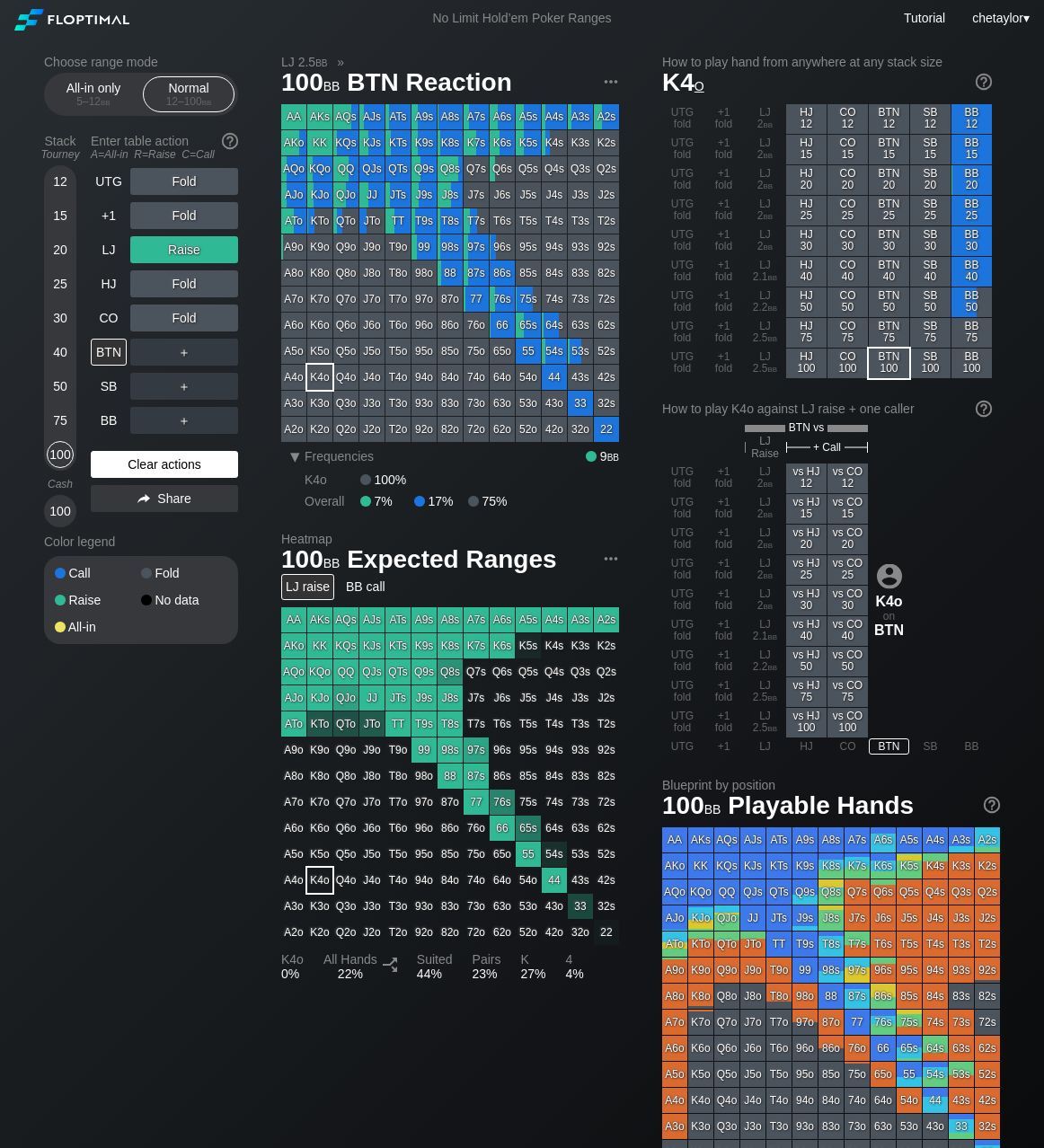
click at [150, 459] on div "Clear actions" at bounding box center [164, 465] width 147 height 27
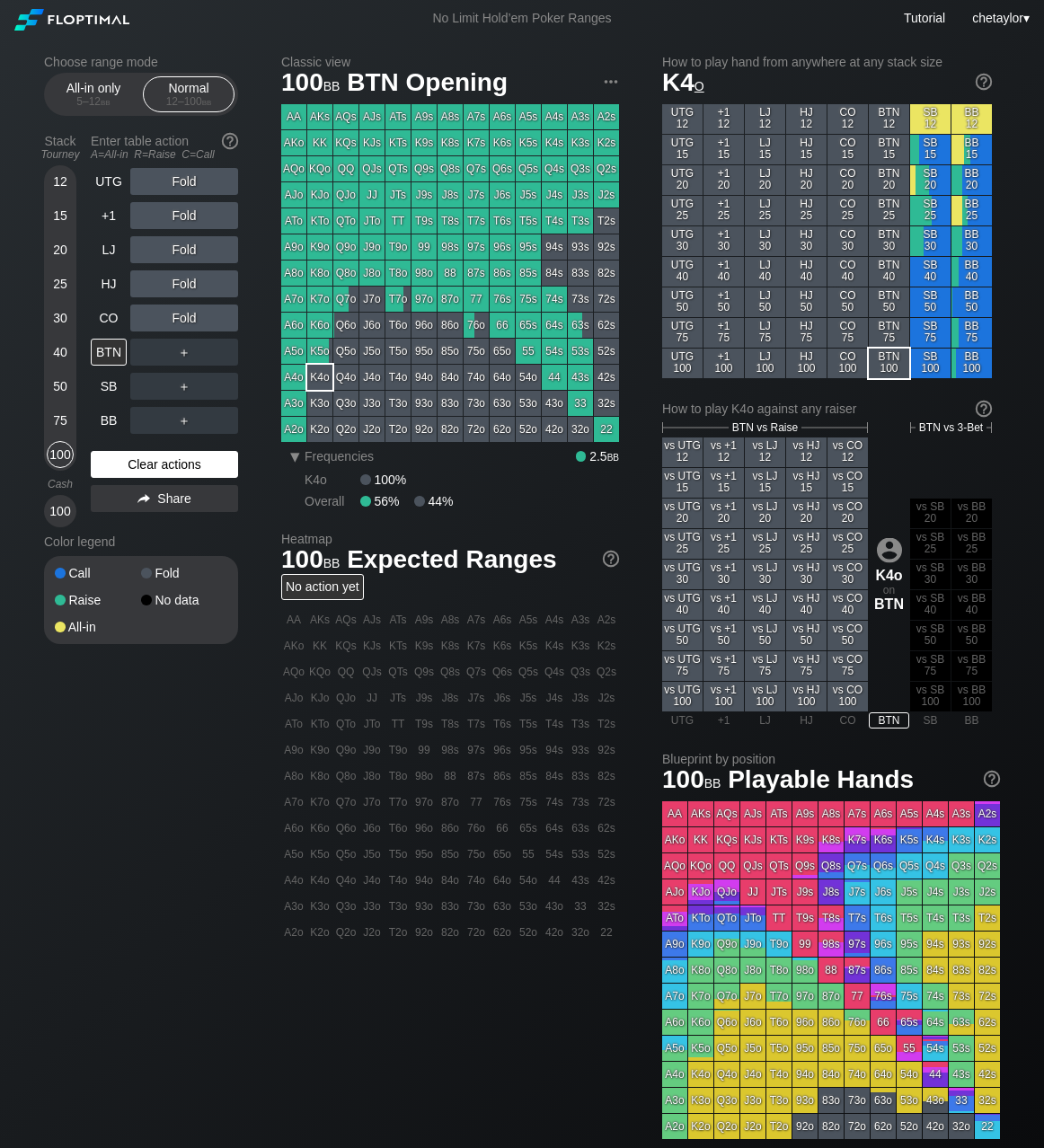
click at [150, 459] on div "Clear actions" at bounding box center [164, 465] width 147 height 27
click at [115, 320] on div "CO" at bounding box center [108, 319] width 36 height 27
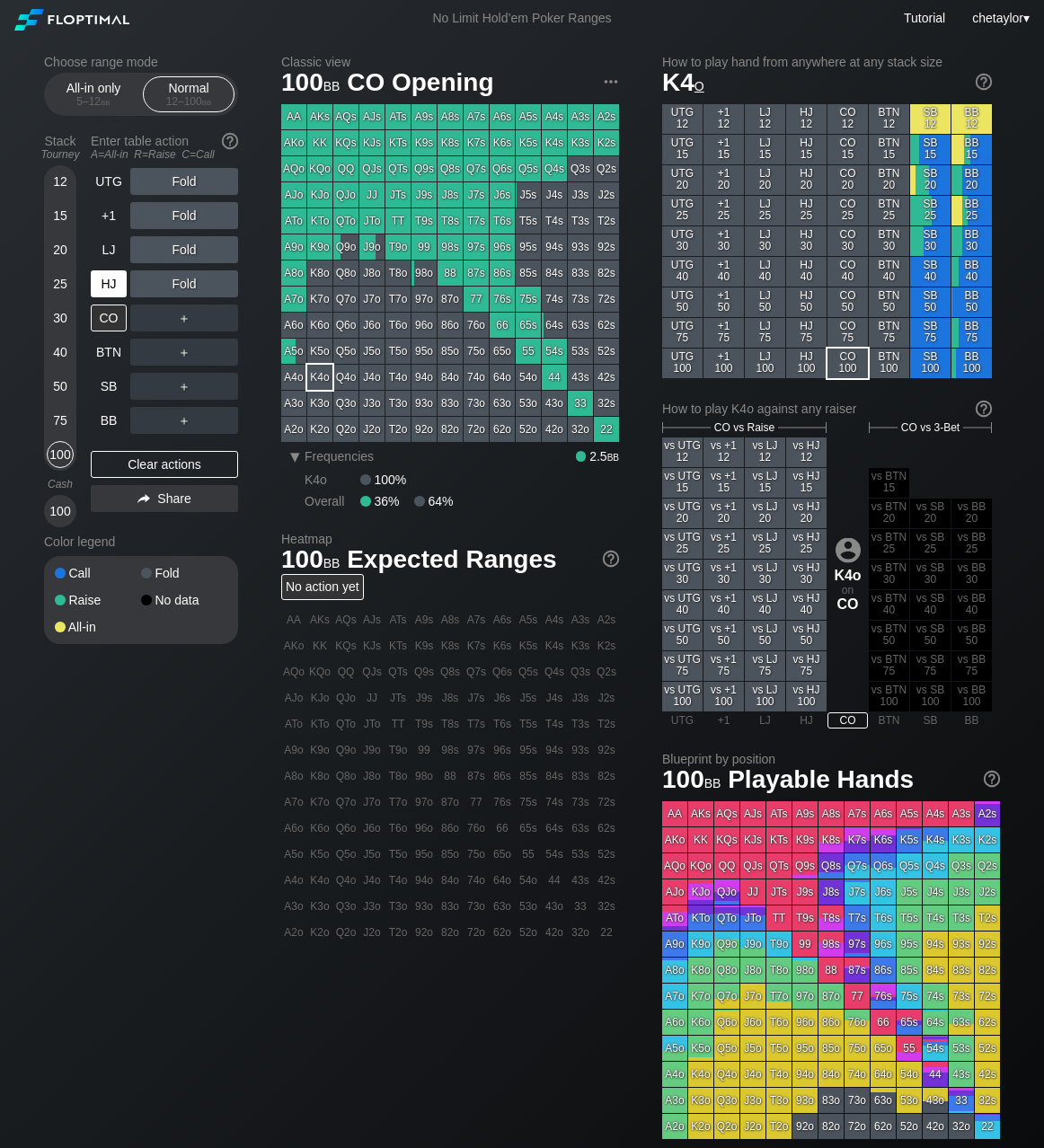
click at [110, 285] on div "HJ" at bounding box center [108, 284] width 36 height 27
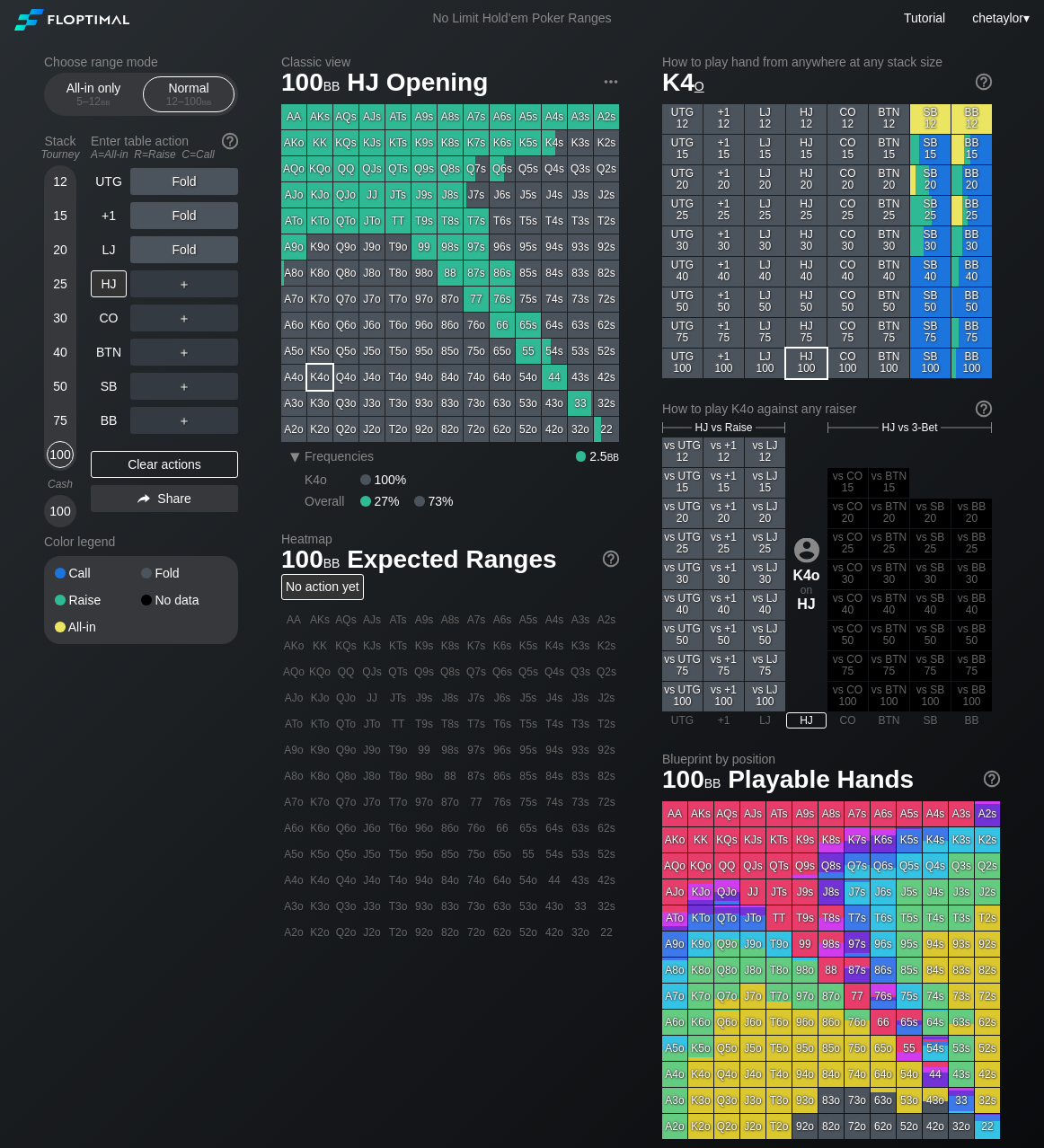
click at [323, 142] on div "KK" at bounding box center [319, 142] width 25 height 25
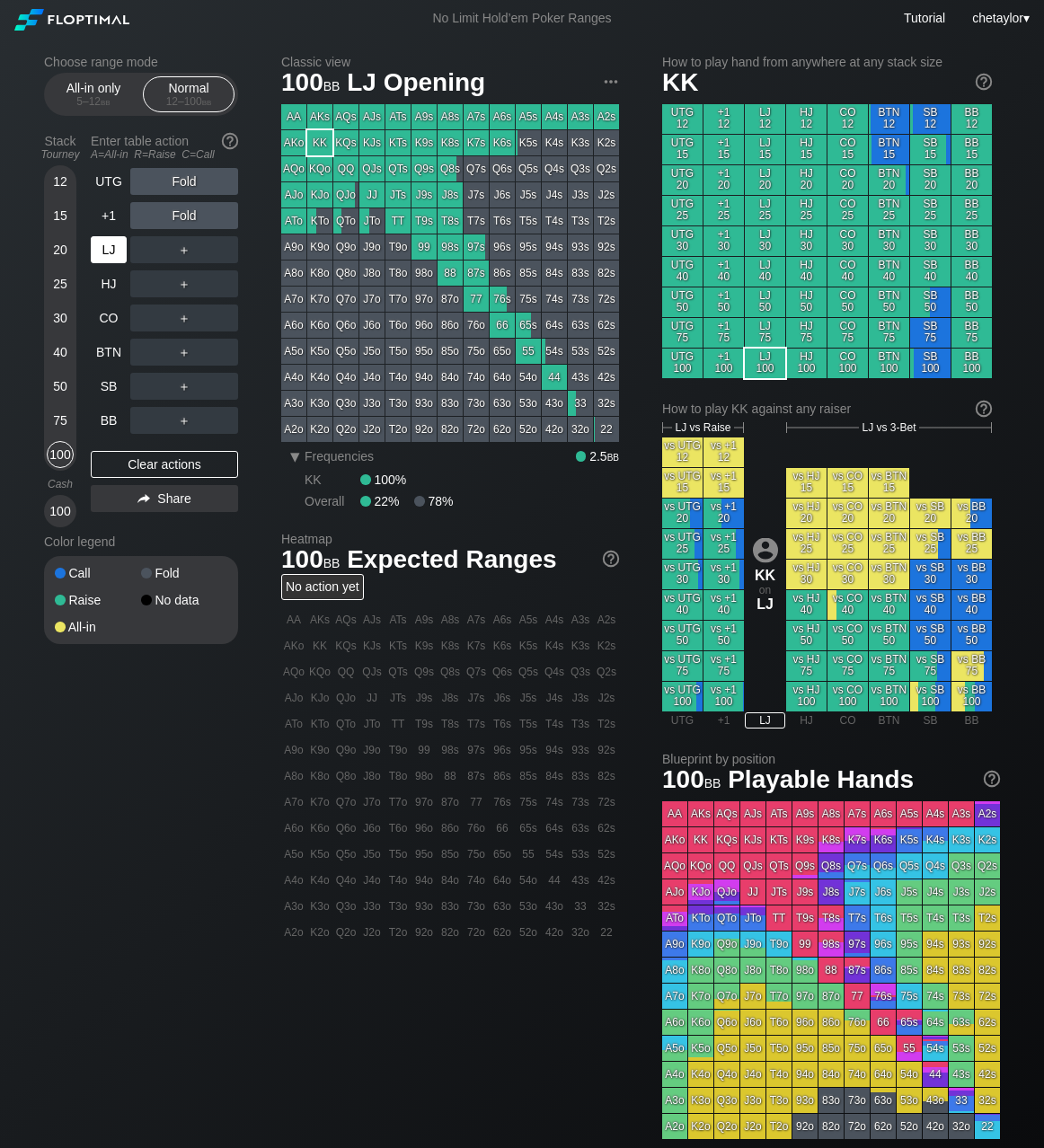
click at [120, 250] on div "LJ" at bounding box center [108, 250] width 36 height 27
click at [151, 460] on div "Clear actions" at bounding box center [164, 465] width 147 height 27
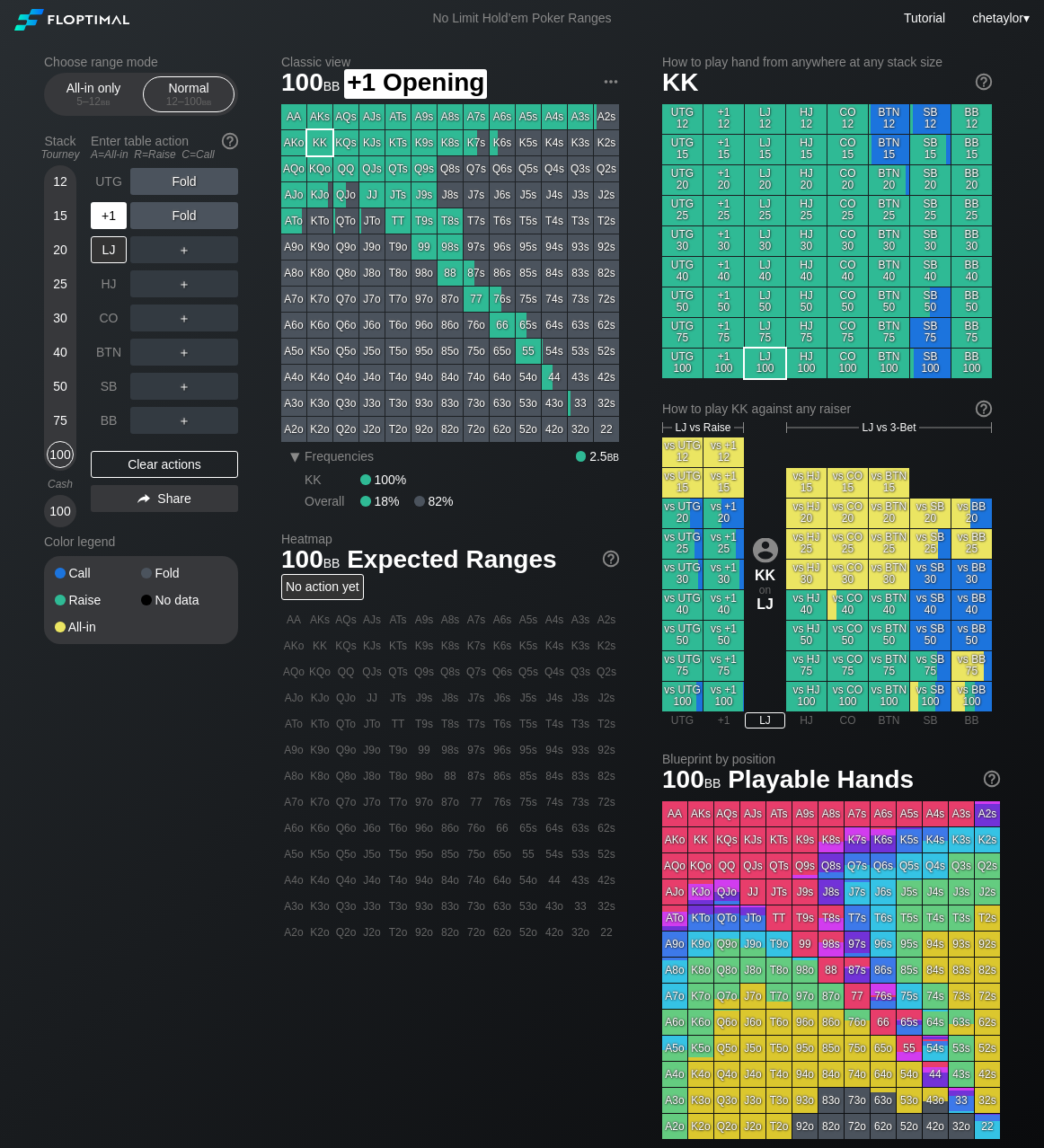
click at [110, 211] on div "+1" at bounding box center [108, 216] width 36 height 27
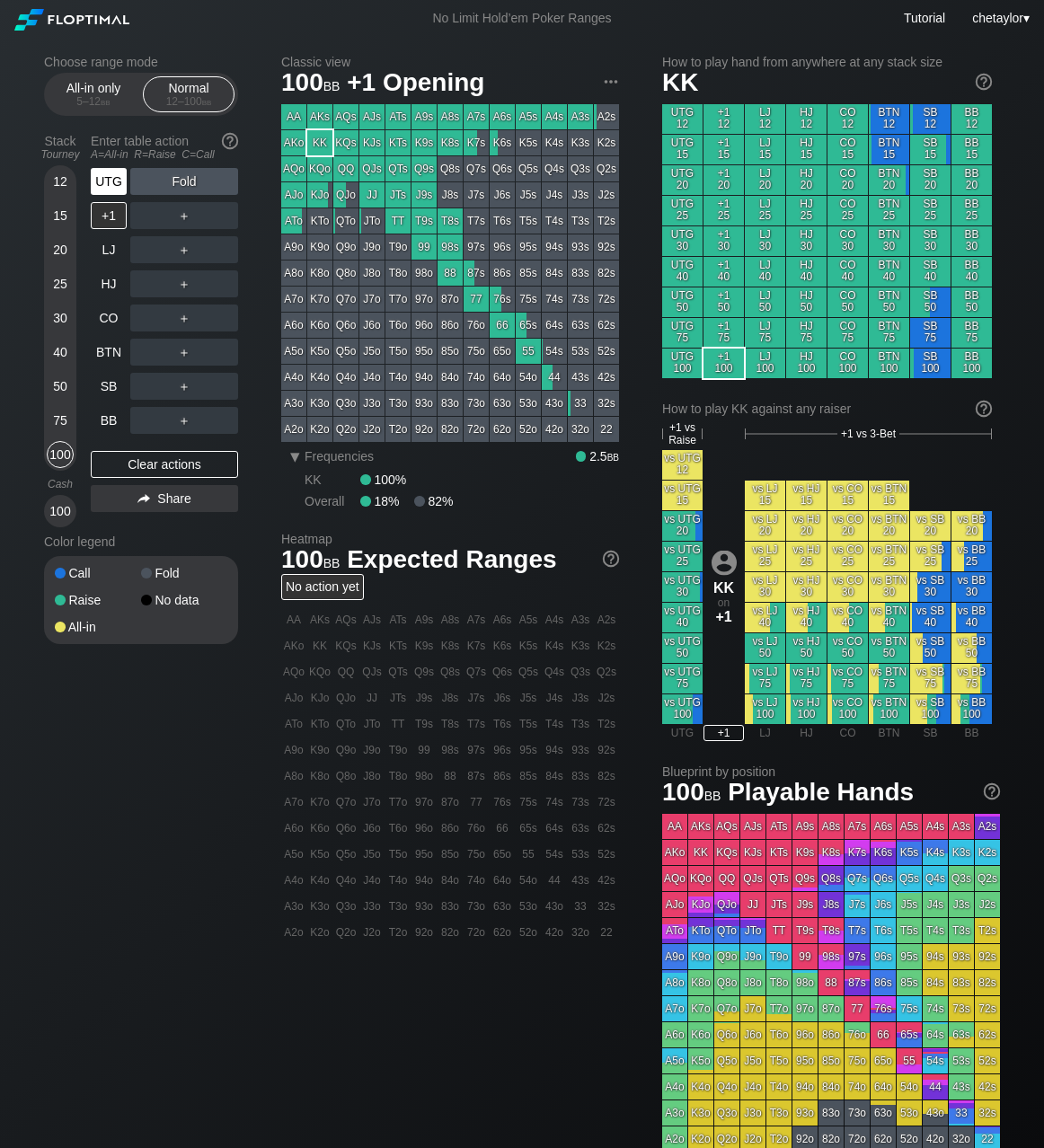
click at [116, 180] on div "UTG" at bounding box center [108, 182] width 36 height 27
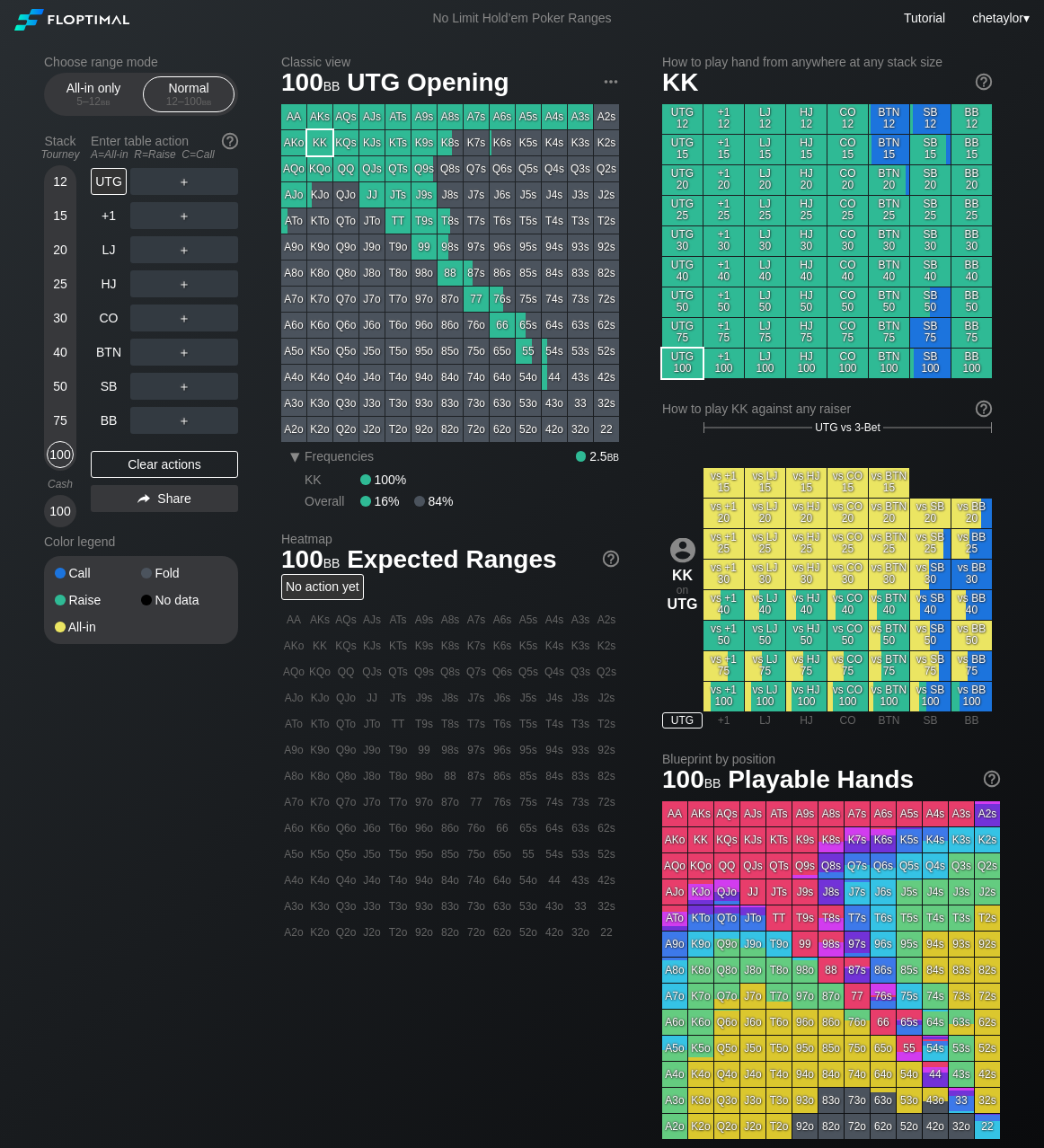
click at [377, 168] on div "QJs" at bounding box center [371, 168] width 25 height 25
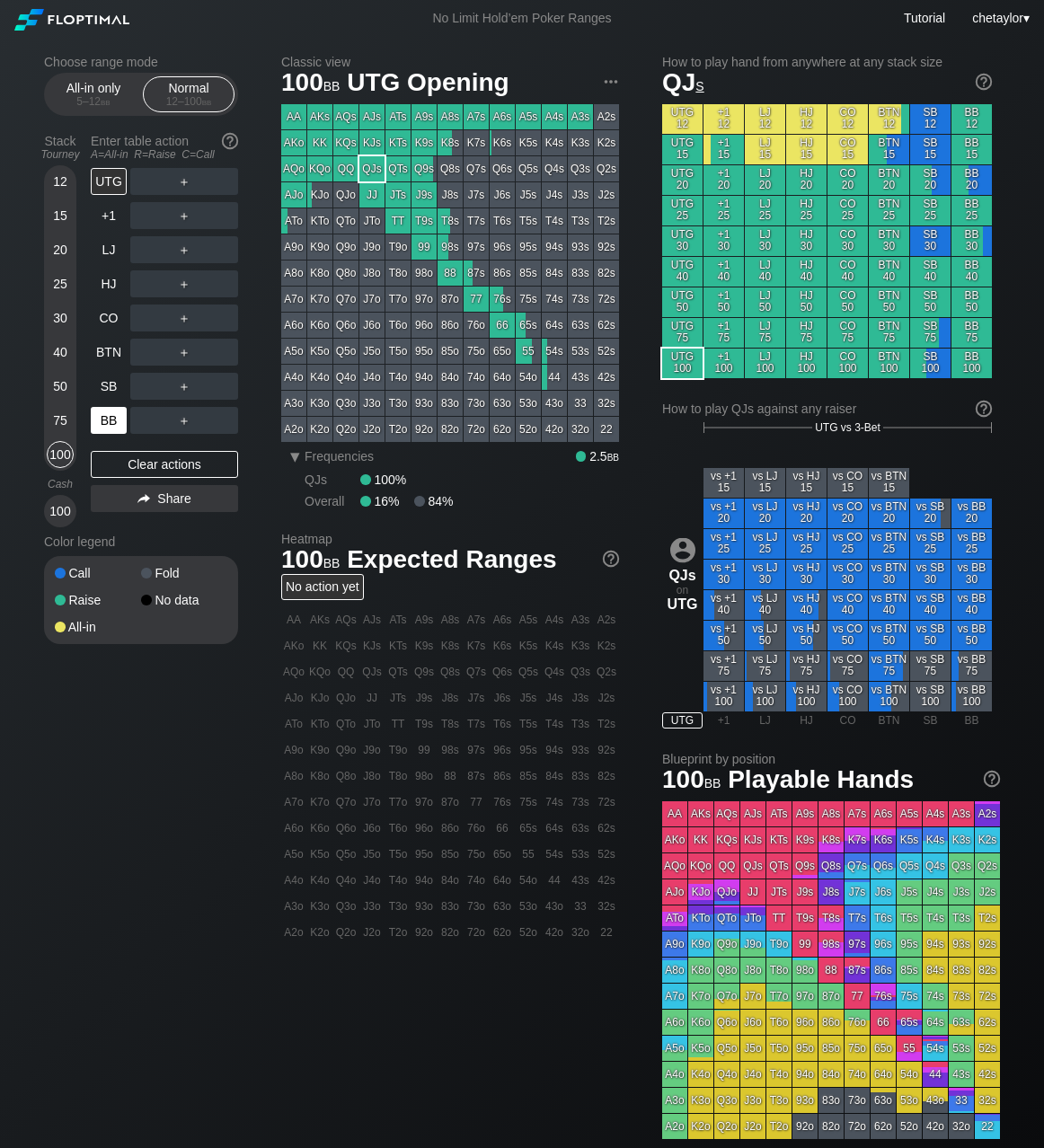
click at [106, 418] on div "BB" at bounding box center [108, 421] width 36 height 27
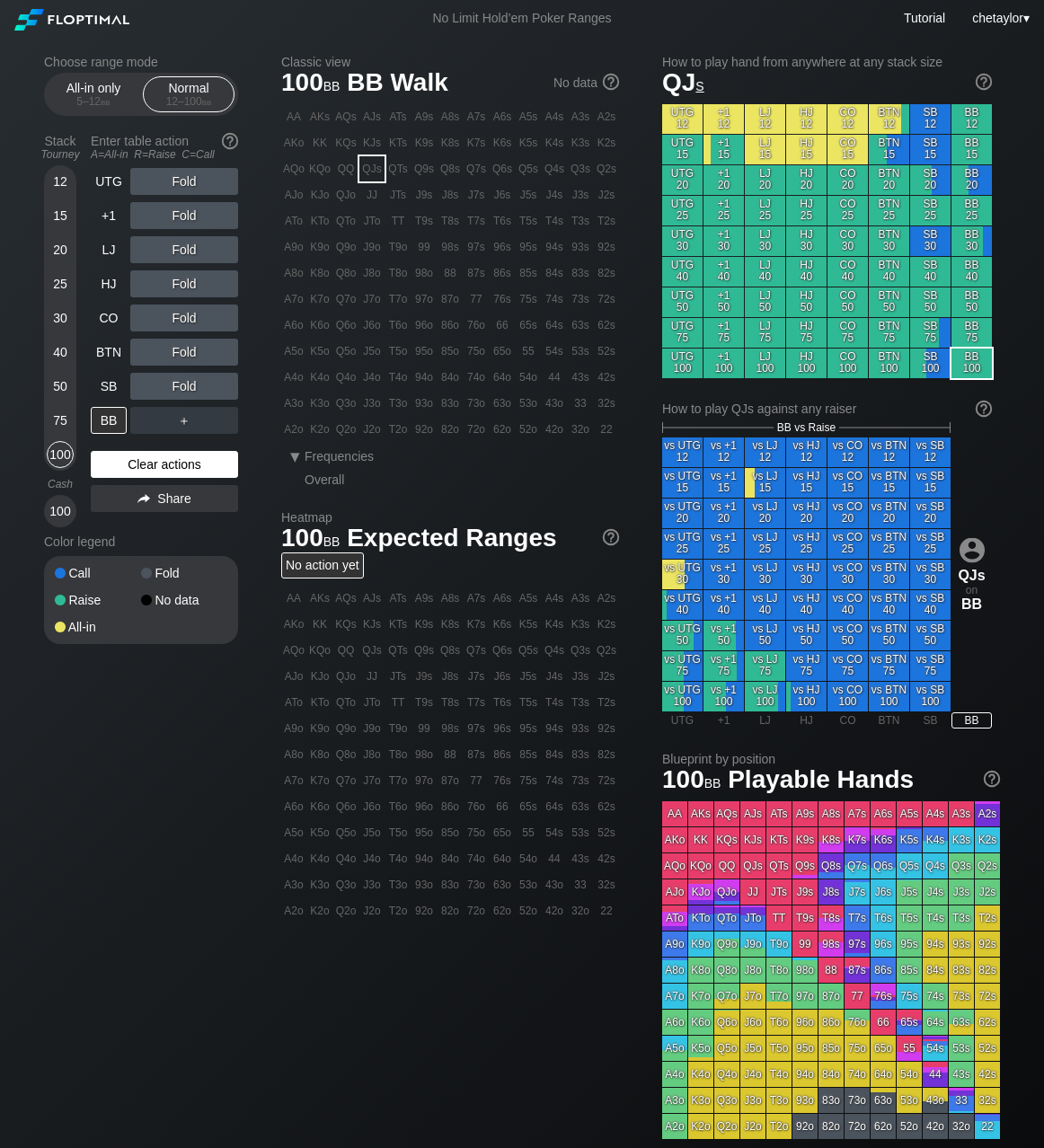
click at [140, 462] on div "Clear actions" at bounding box center [164, 465] width 147 height 27
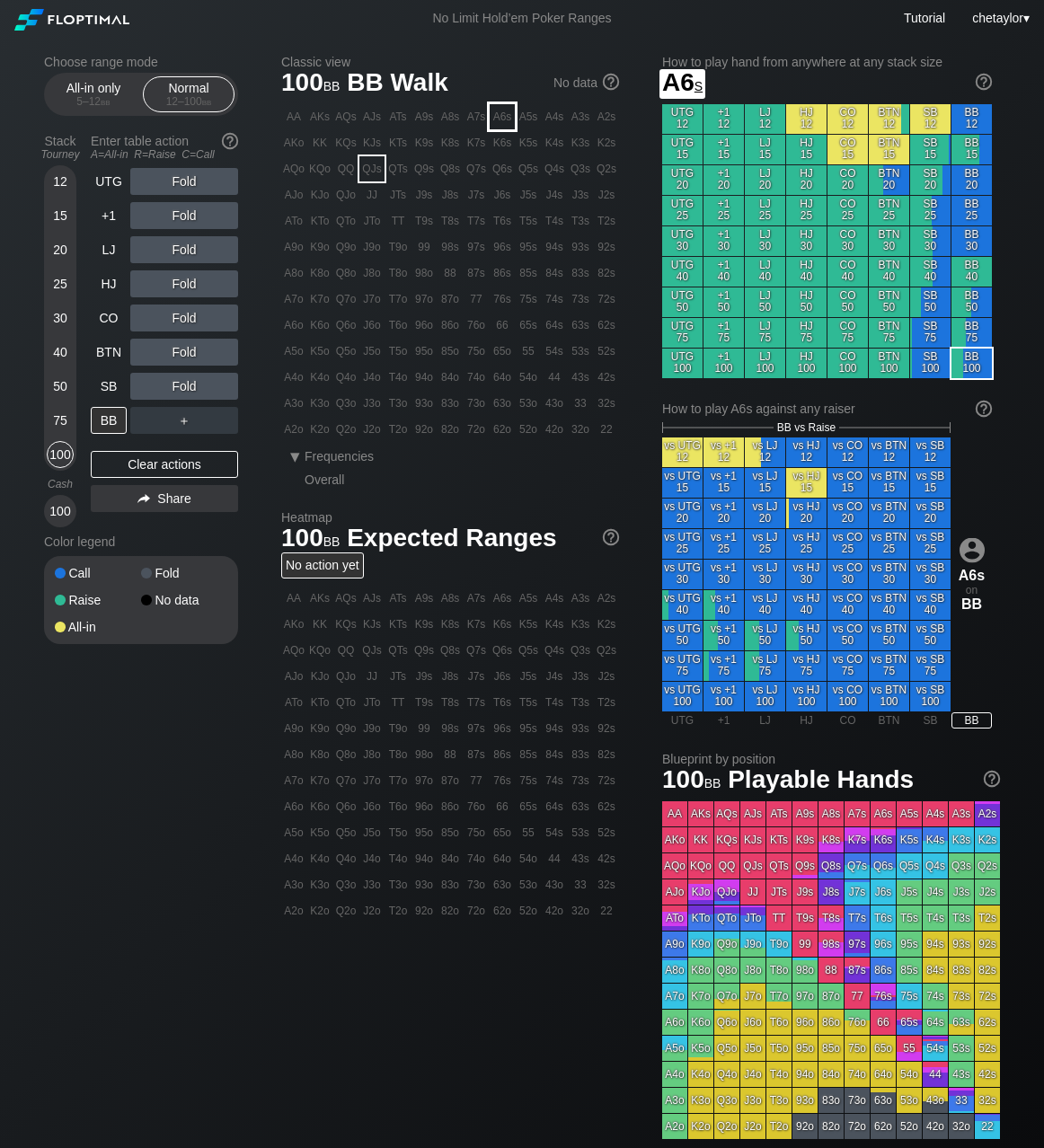
click at [510, 121] on div "A6s" at bounding box center [502, 116] width 25 height 25
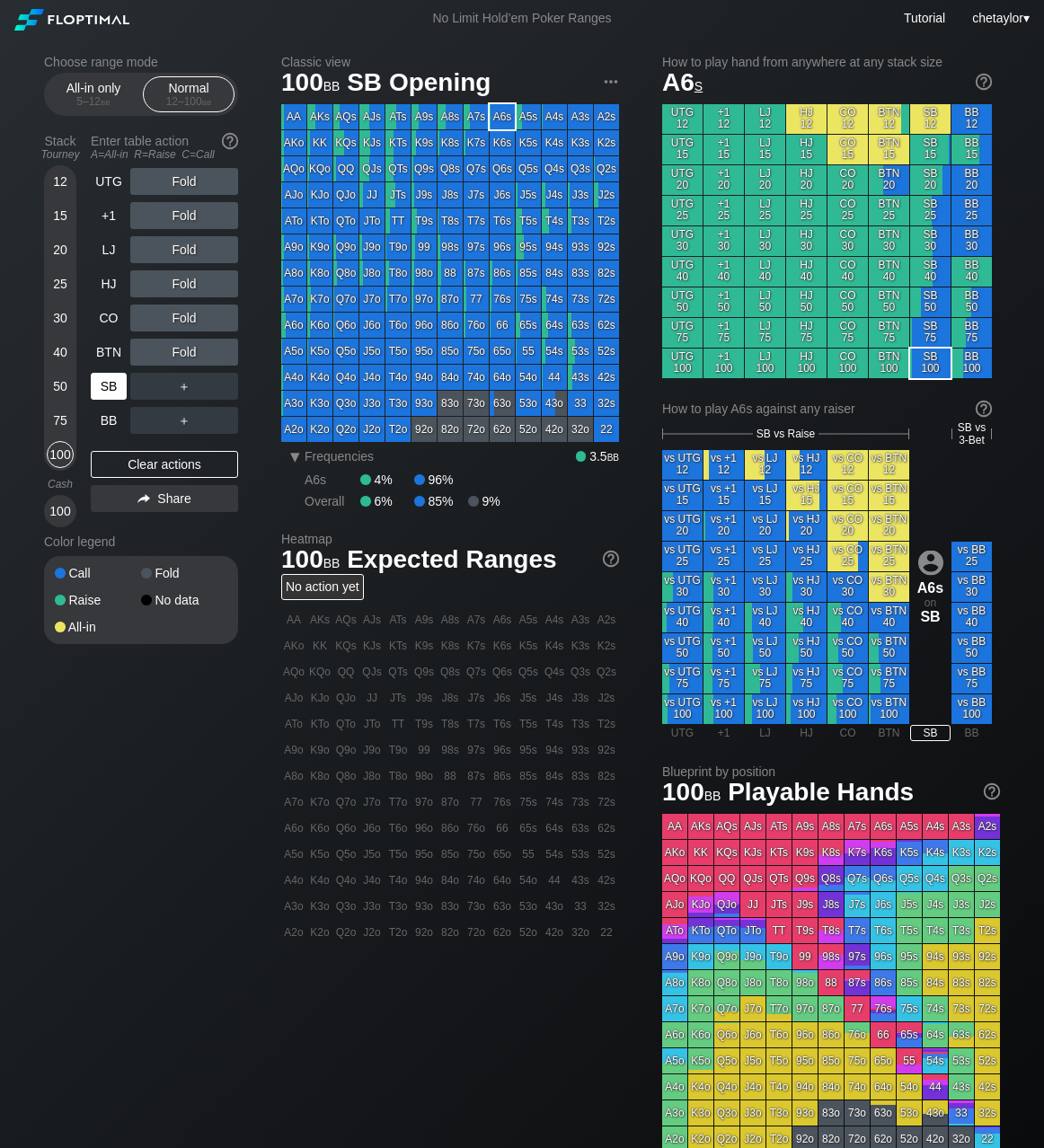
click at [107, 387] on div "SB" at bounding box center [108, 386] width 36 height 27
click at [130, 469] on div "Clear actions" at bounding box center [164, 465] width 147 height 27
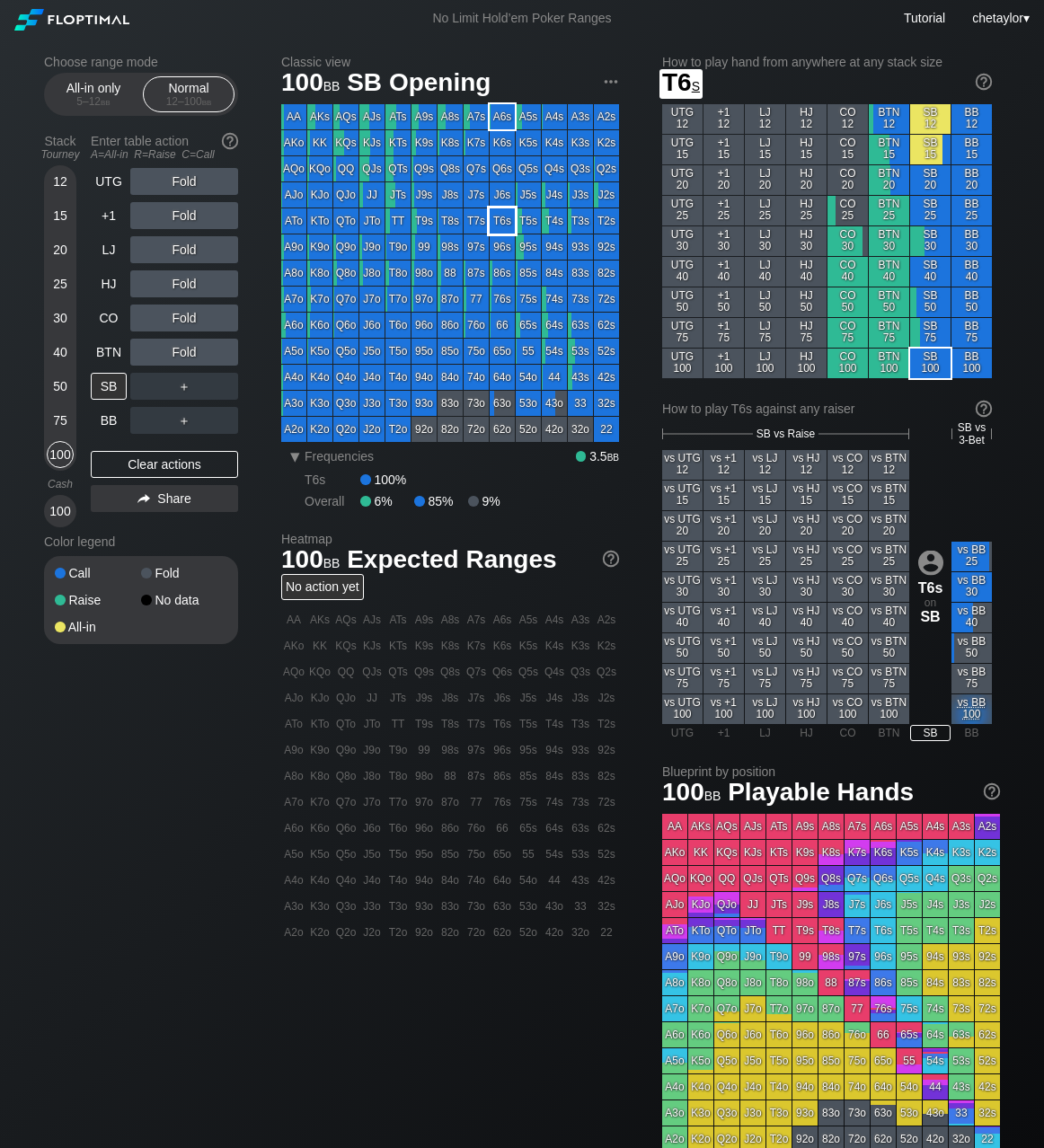
click at [496, 224] on div "T6s" at bounding box center [502, 221] width 25 height 25
click at [190, 352] on div "R ✕" at bounding box center [185, 352] width 35 height 27
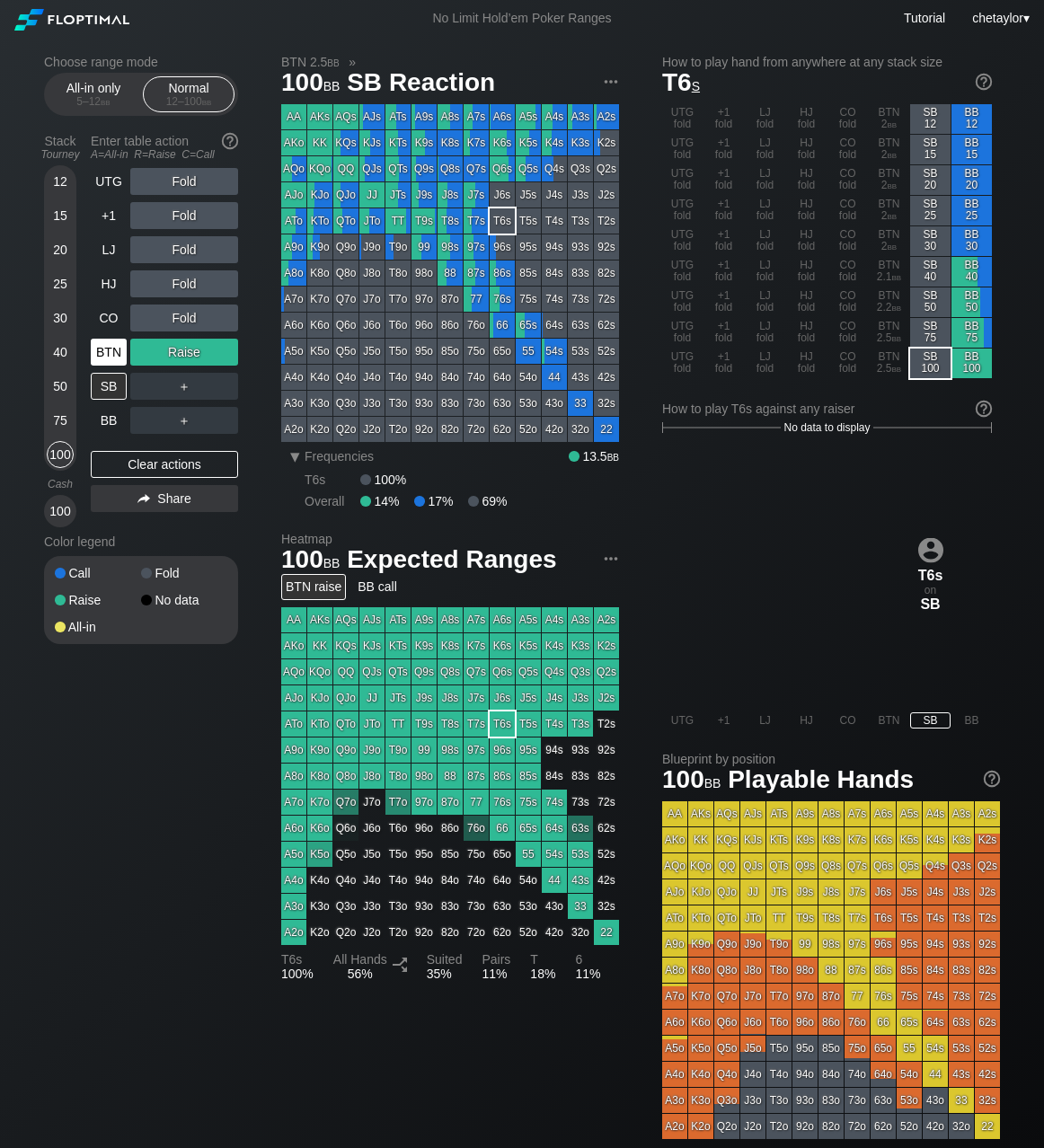
click at [106, 352] on div "BTN" at bounding box center [108, 352] width 36 height 27
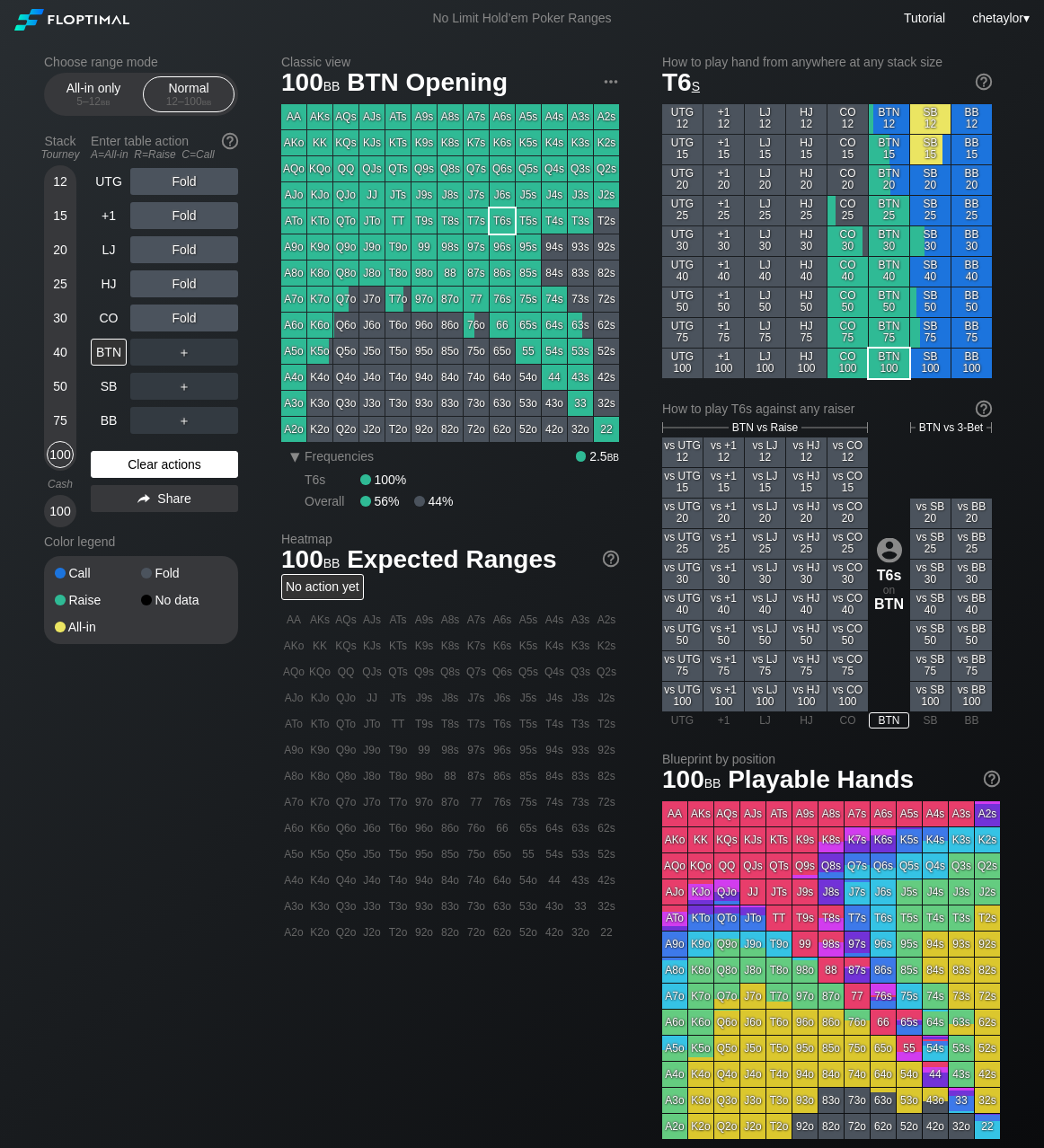
click at [126, 459] on div "Clear actions" at bounding box center [164, 465] width 147 height 27
click at [346, 216] on div "QTo" at bounding box center [345, 221] width 25 height 25
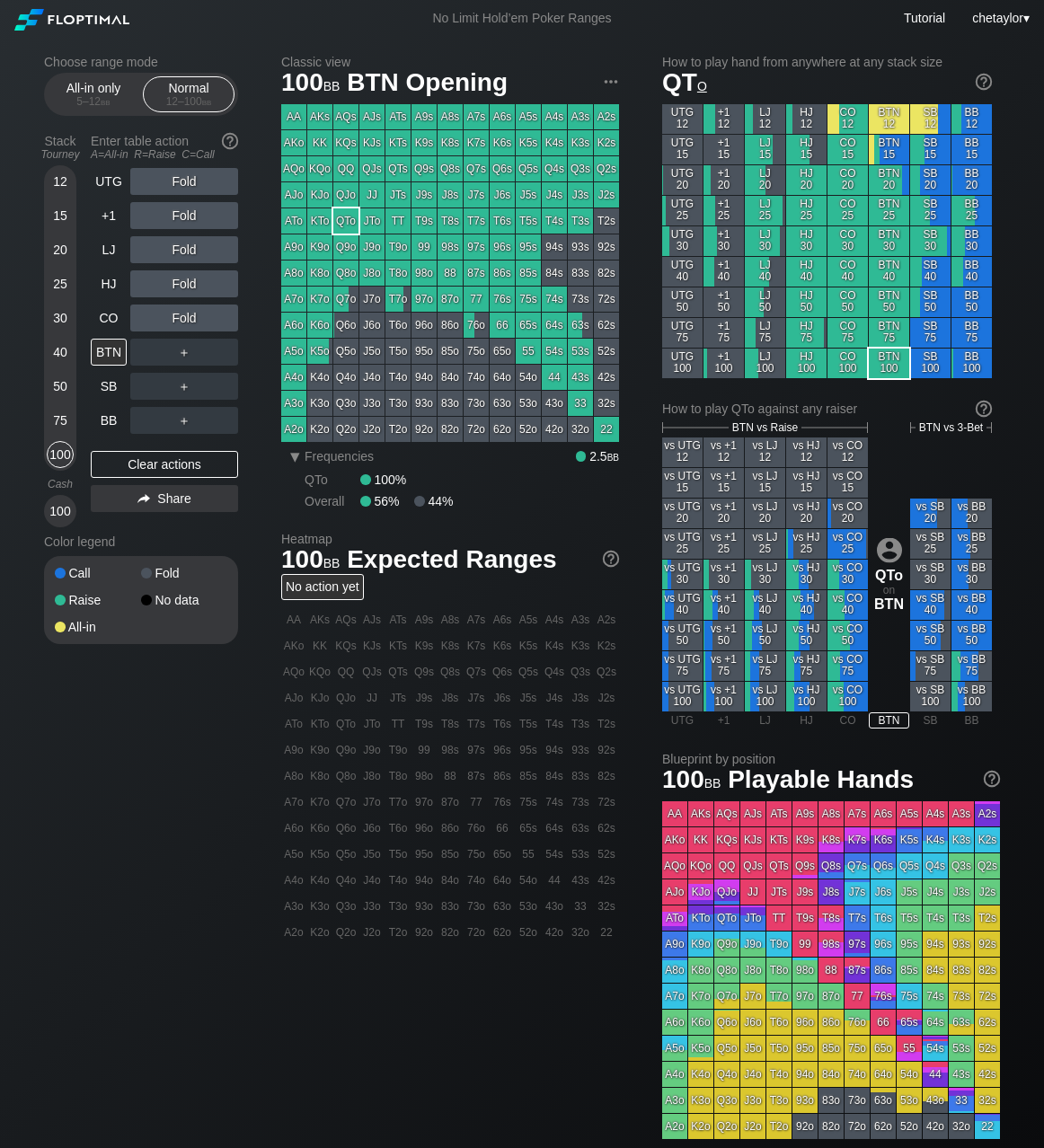
click at [346, 216] on div "QTo" at bounding box center [345, 221] width 25 height 25
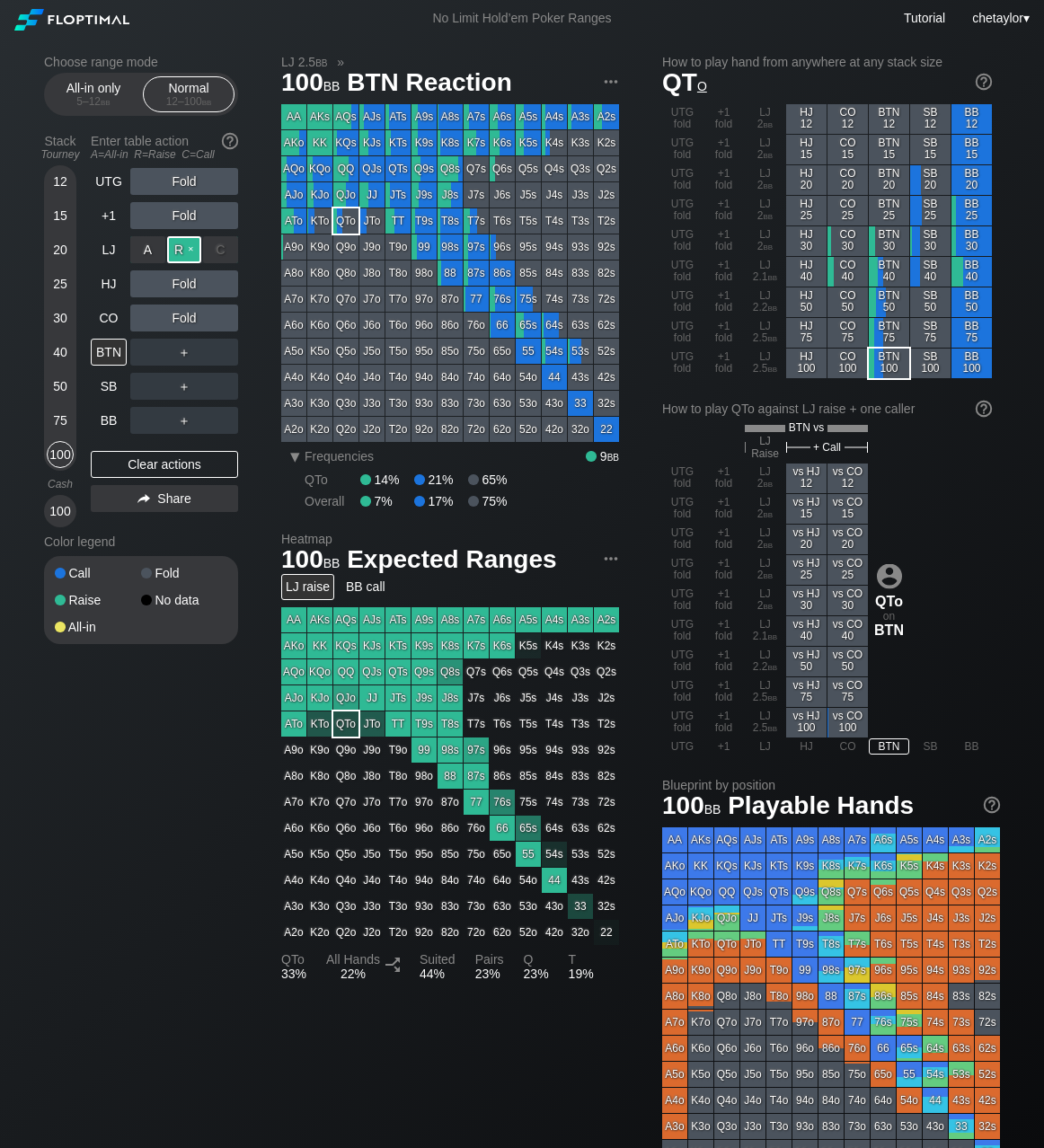
click at [195, 247] on div "R ✕" at bounding box center [185, 250] width 35 height 27
click at [105, 319] on div "CO" at bounding box center [108, 319] width 36 height 27
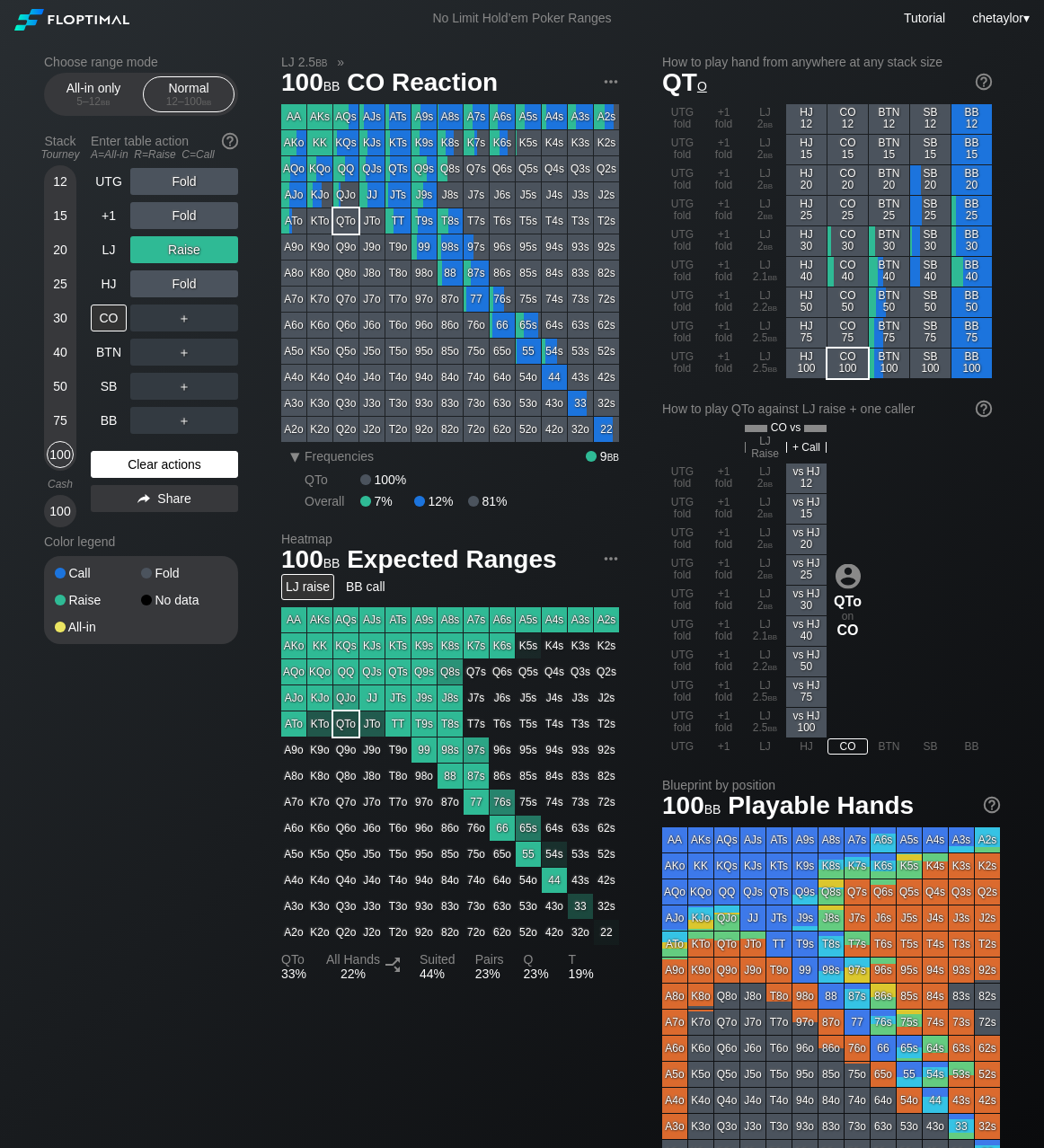
click at [150, 454] on div "Clear actions" at bounding box center [164, 465] width 147 height 27
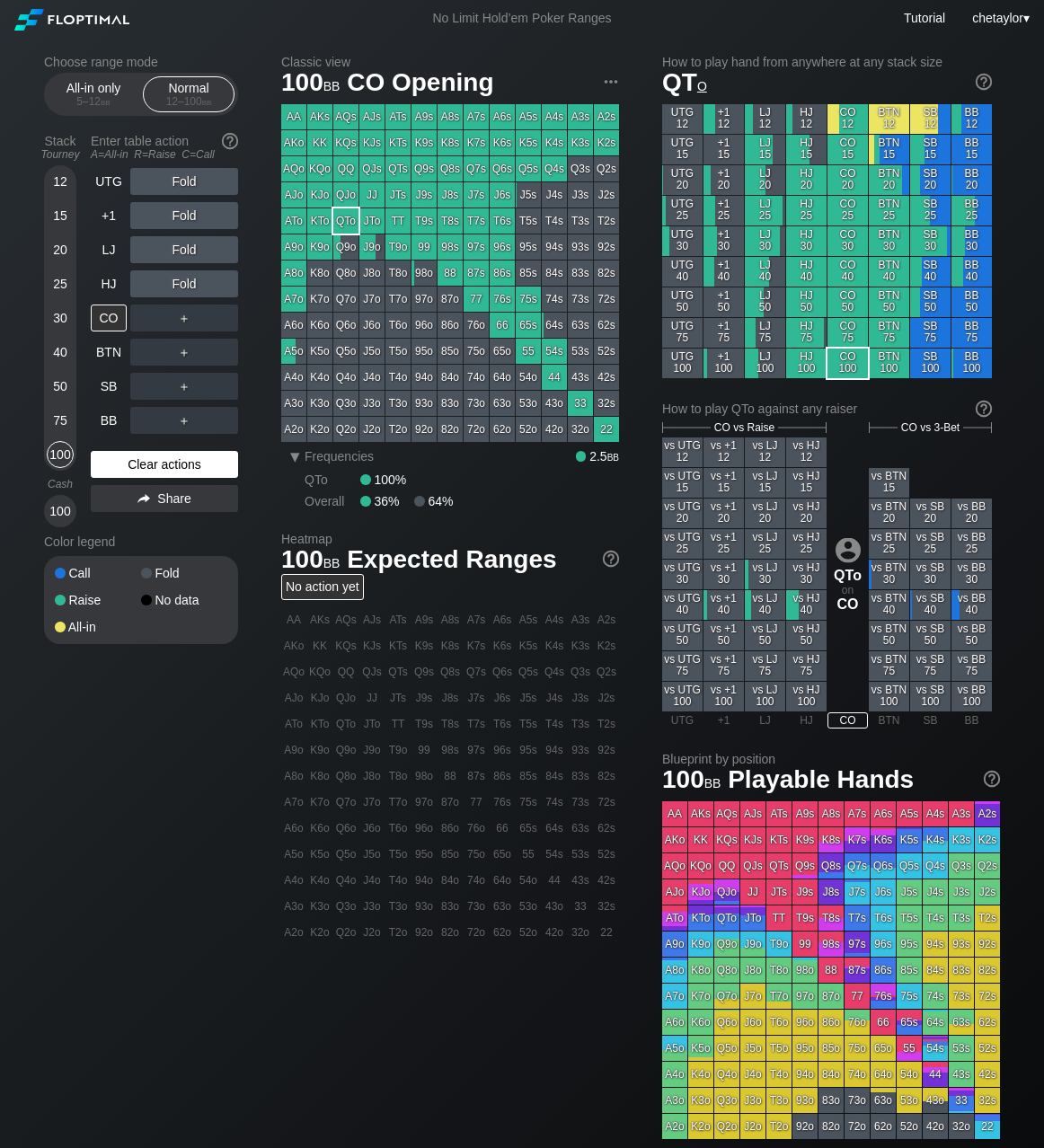
click at [150, 454] on div "Clear actions" at bounding box center [164, 465] width 147 height 27
click at [111, 347] on div "BTN" at bounding box center [108, 352] width 36 height 27
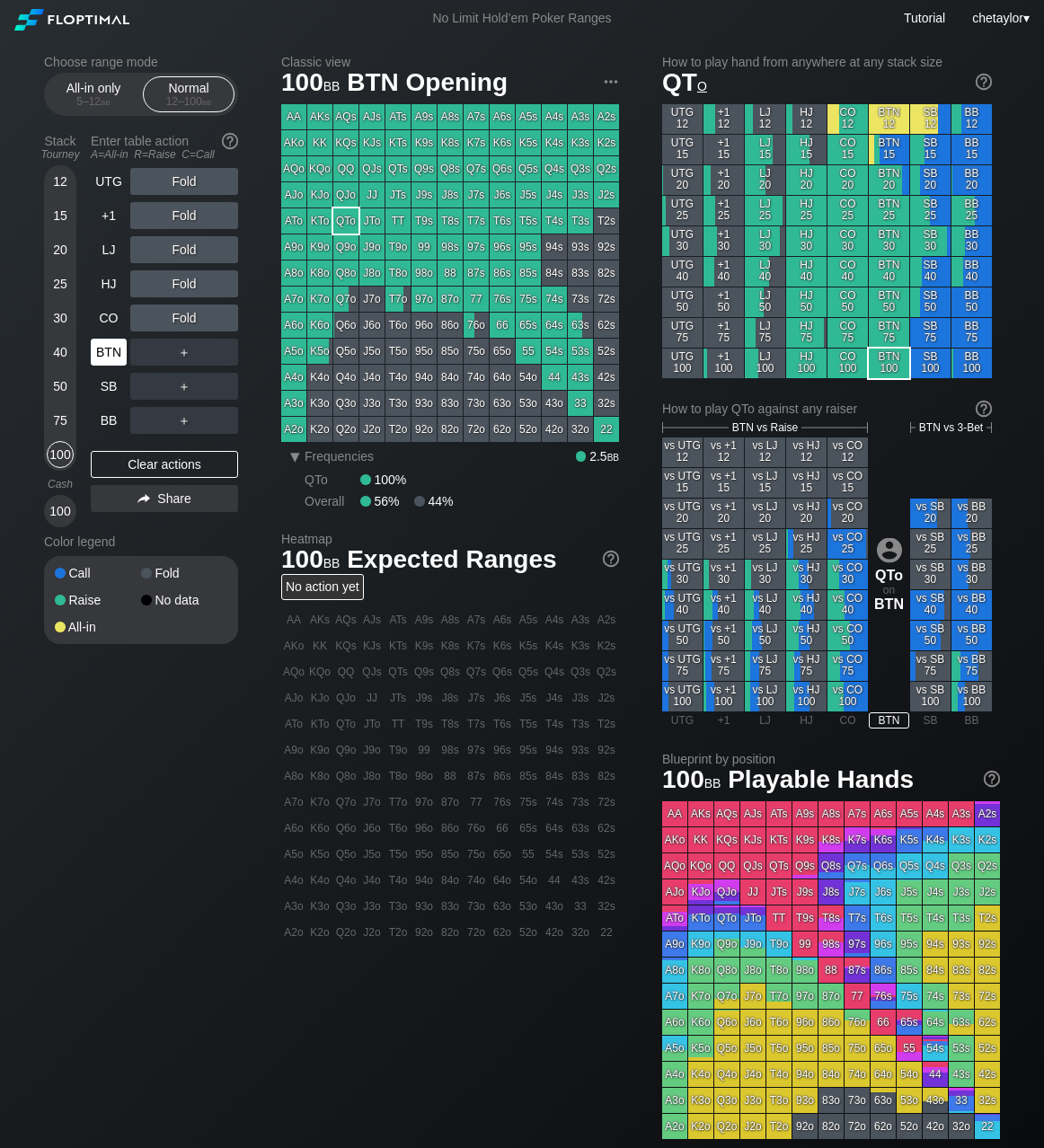
click at [111, 347] on div "BTN" at bounding box center [108, 352] width 36 height 27
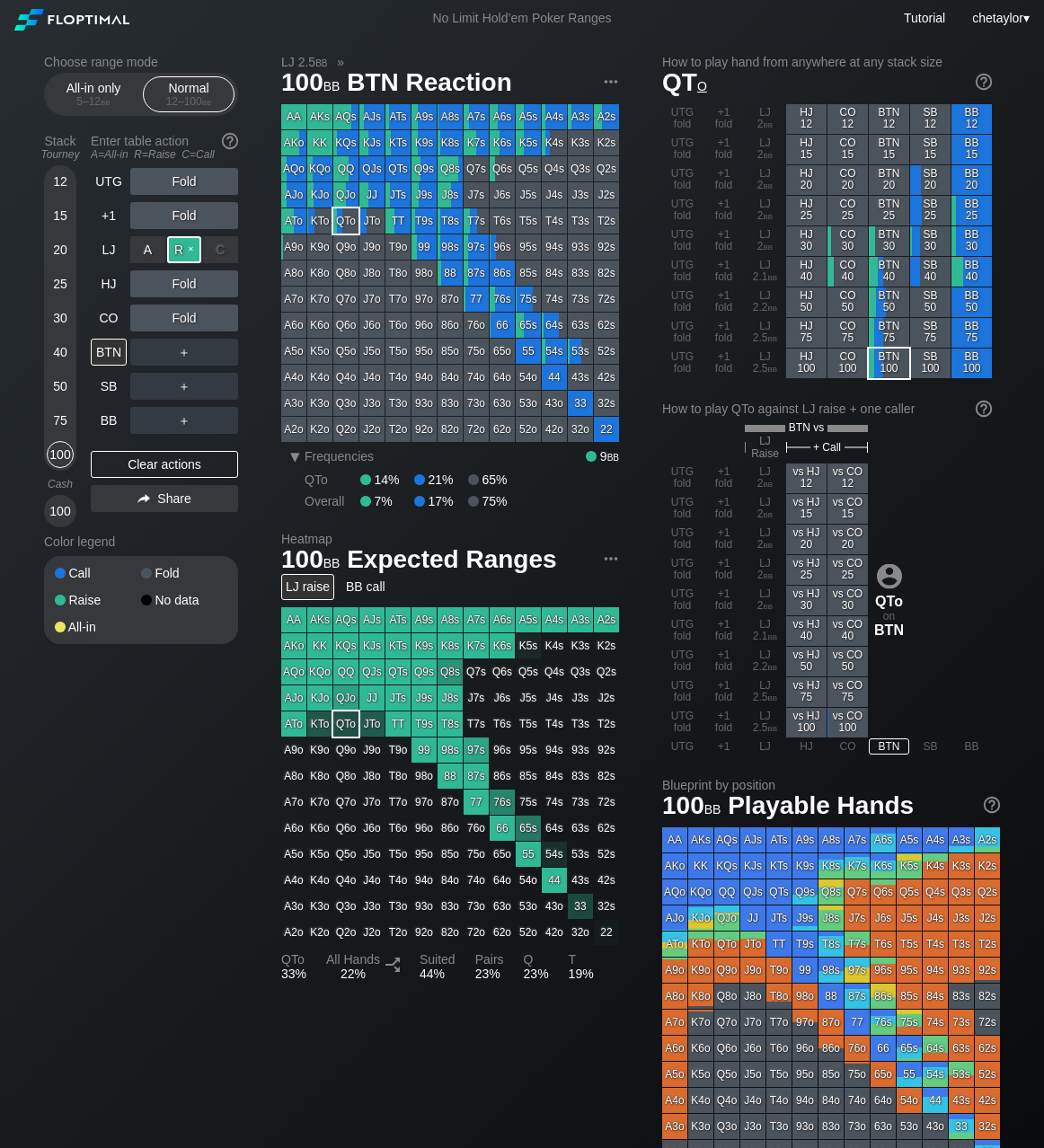
click at [191, 249] on div "R ✕" at bounding box center [185, 250] width 35 height 27
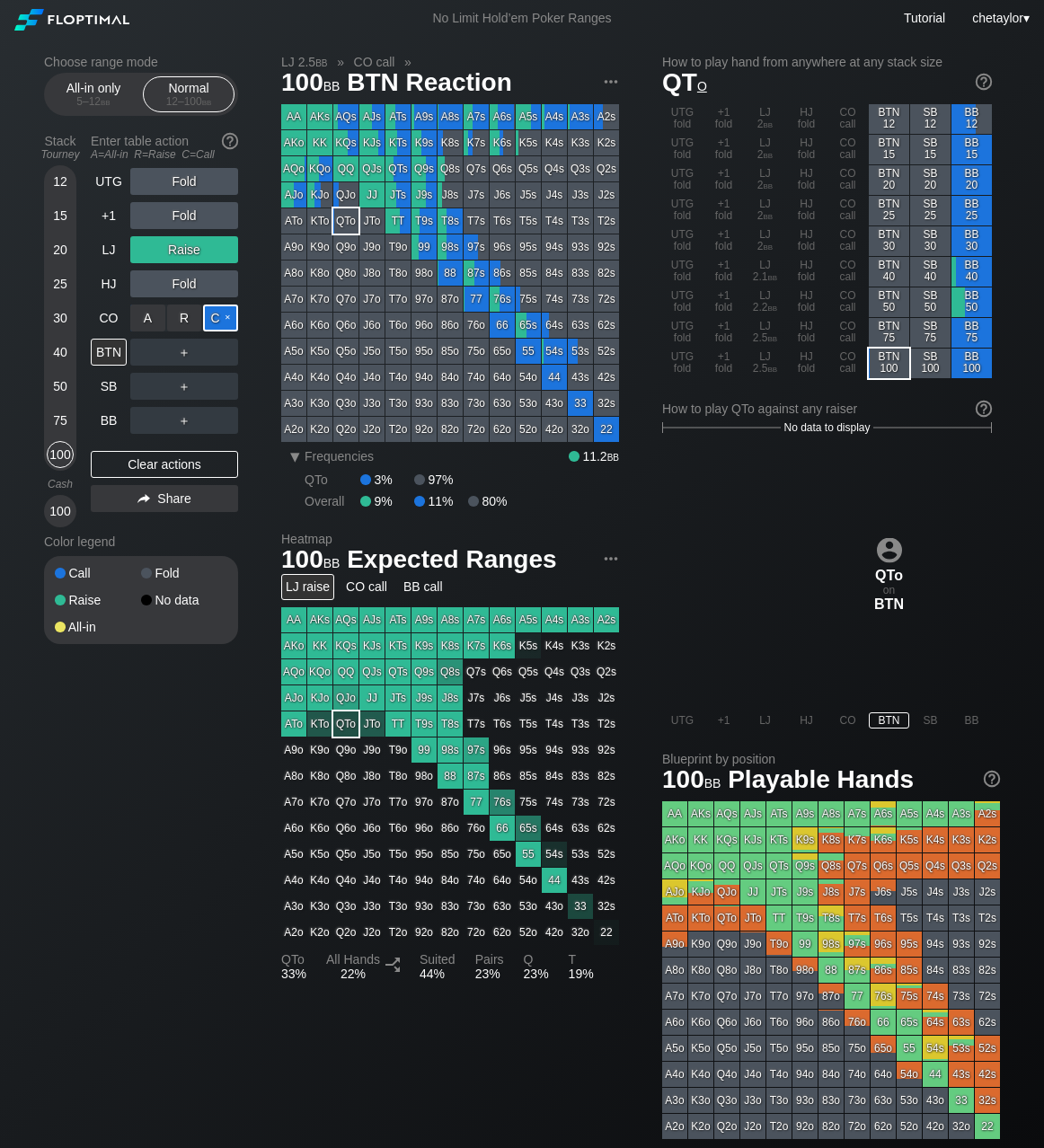
click at [221, 319] on div "C ✕" at bounding box center [220, 319] width 35 height 27
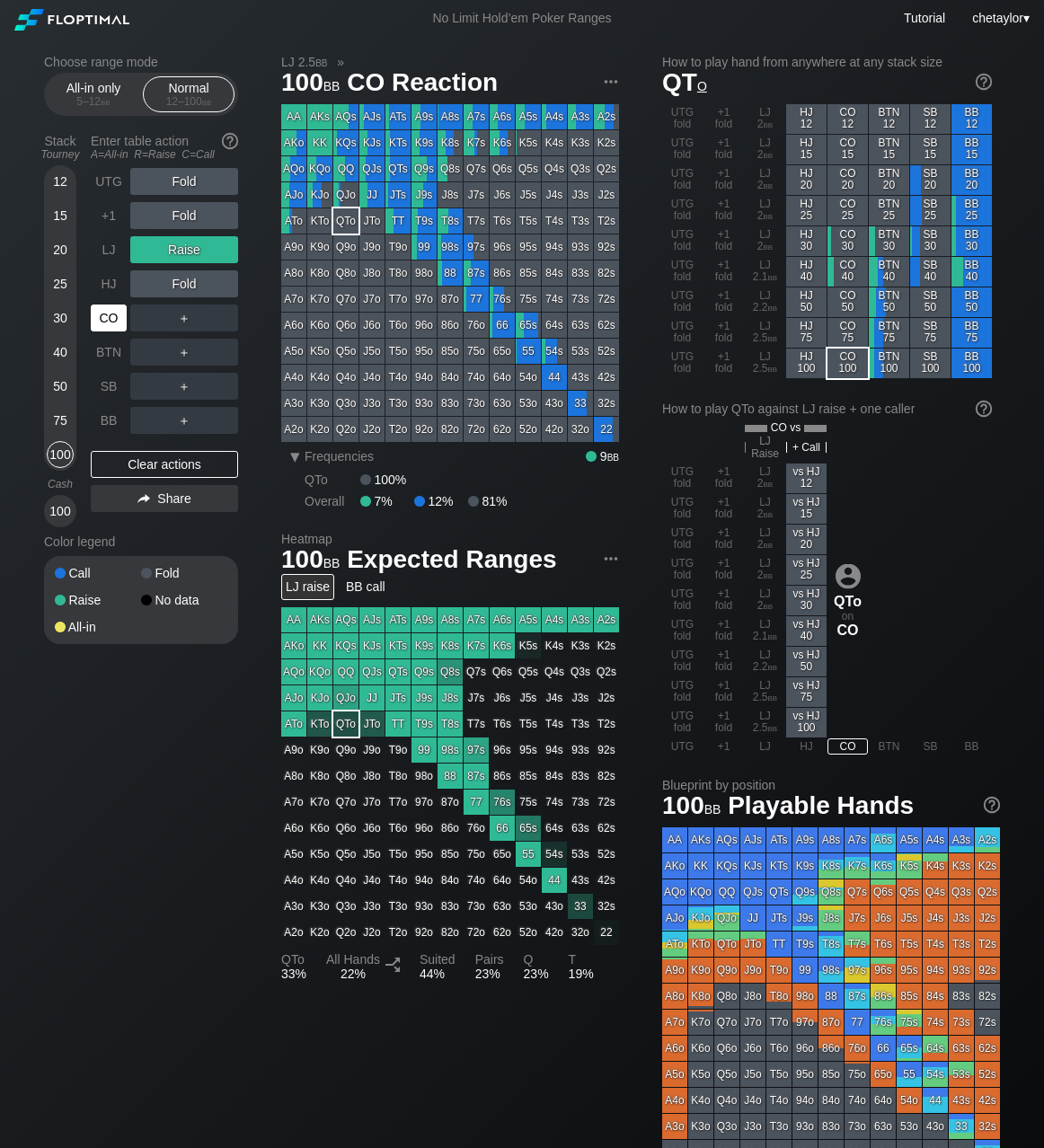
click at [111, 322] on div "CO" at bounding box center [108, 319] width 36 height 27
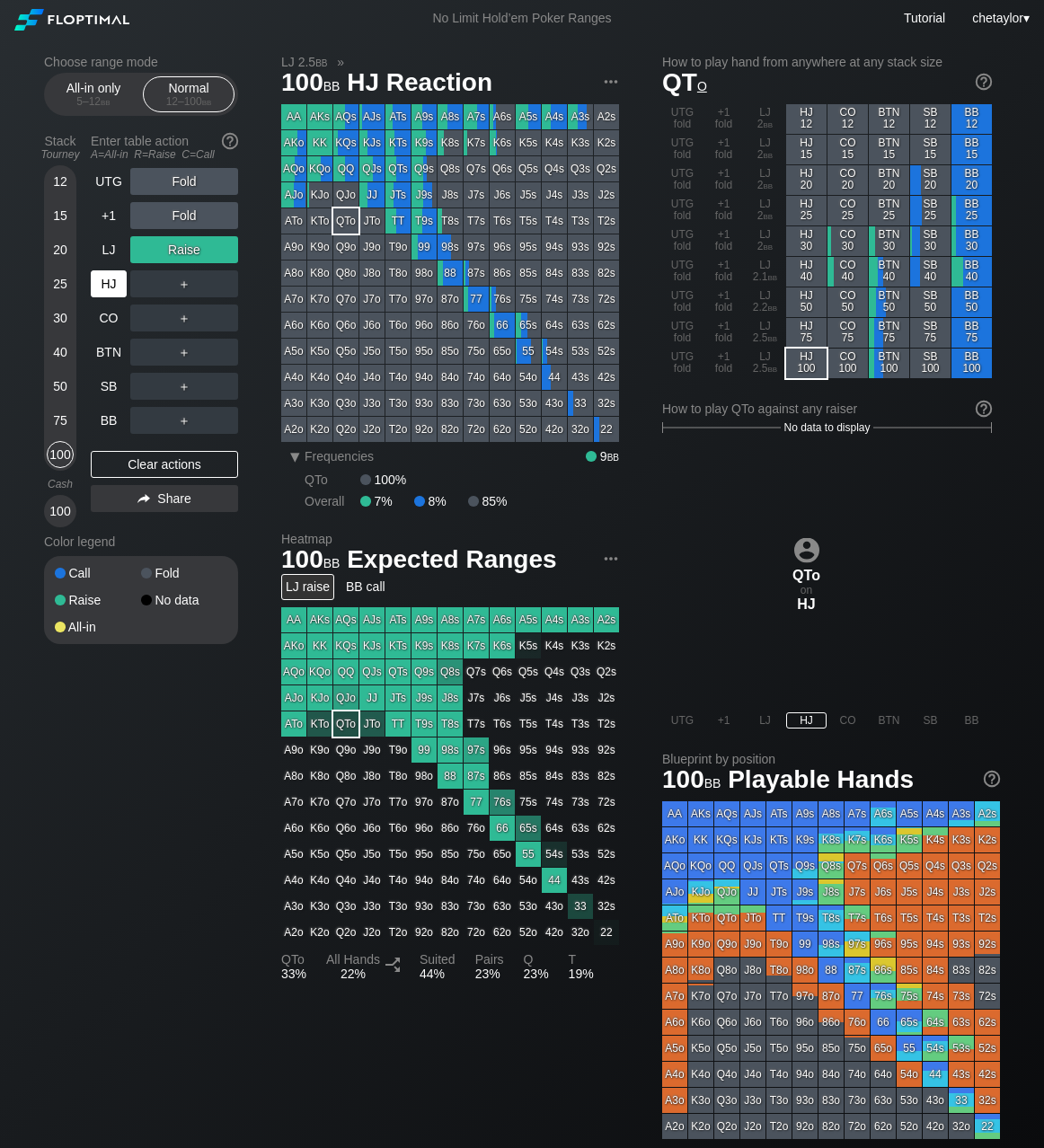
click at [112, 285] on div "HJ" at bounding box center [108, 284] width 36 height 27
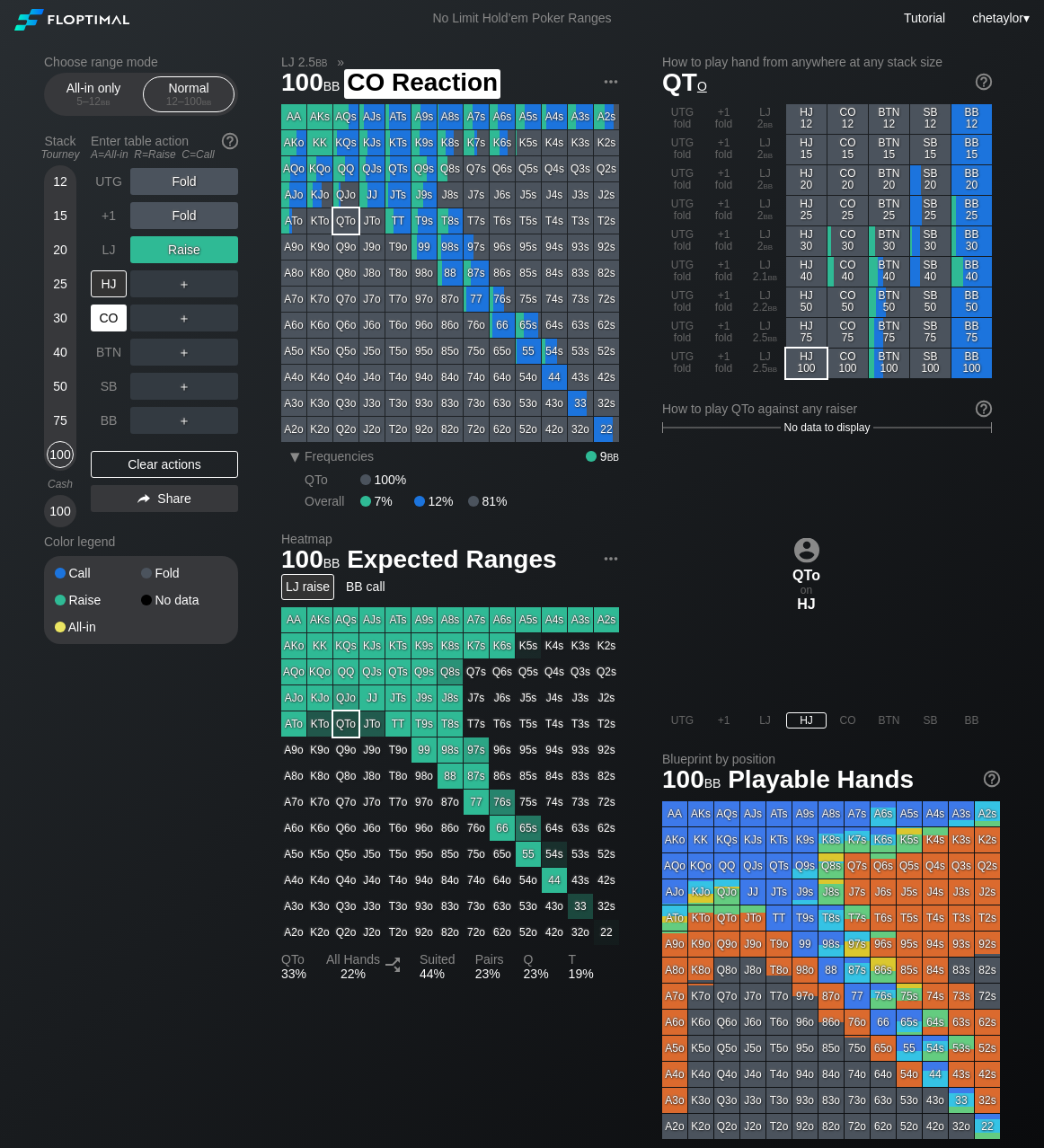
click at [98, 319] on div "CO" at bounding box center [108, 319] width 36 height 27
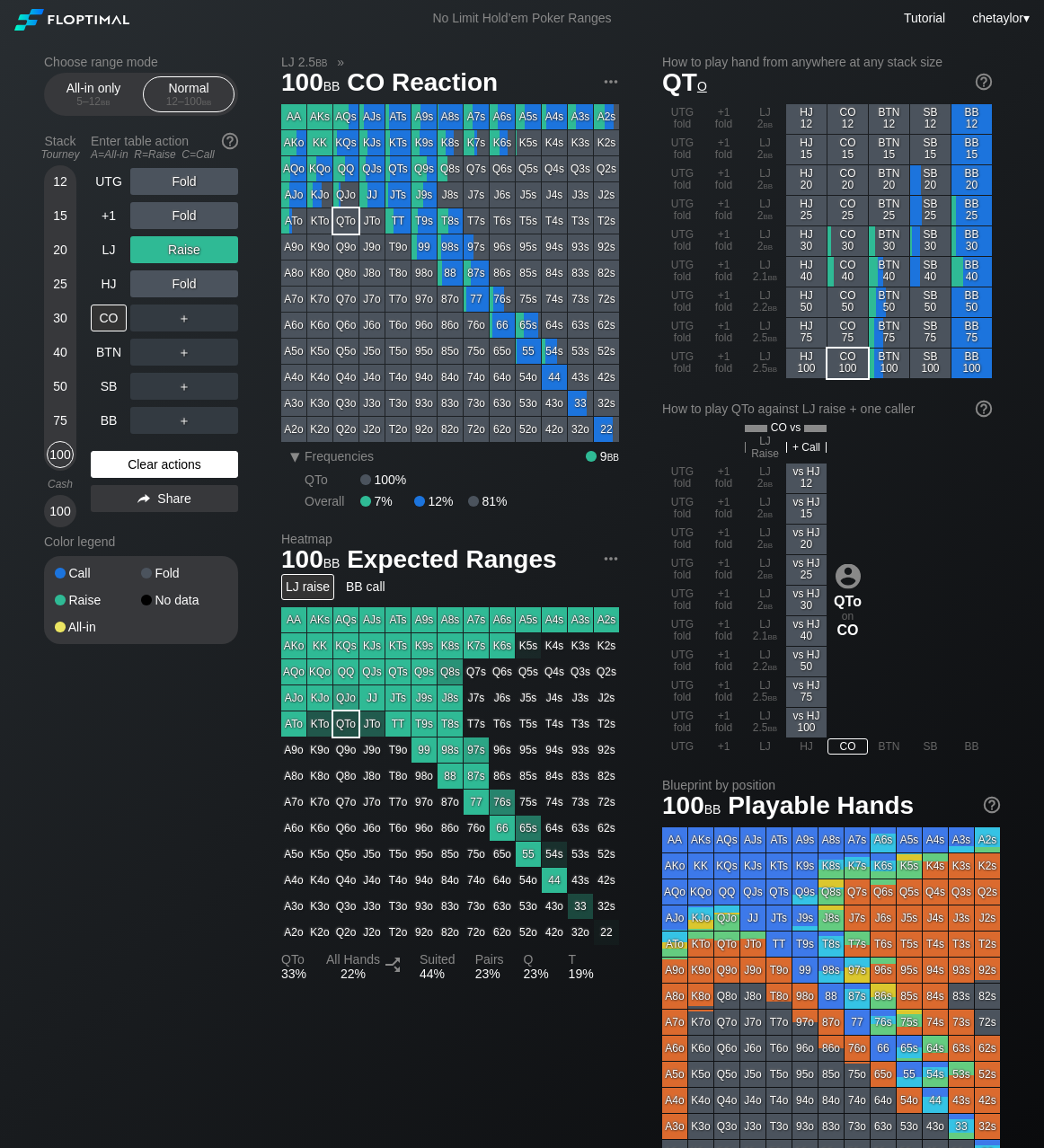
click at [184, 463] on div "Clear actions" at bounding box center [164, 465] width 147 height 27
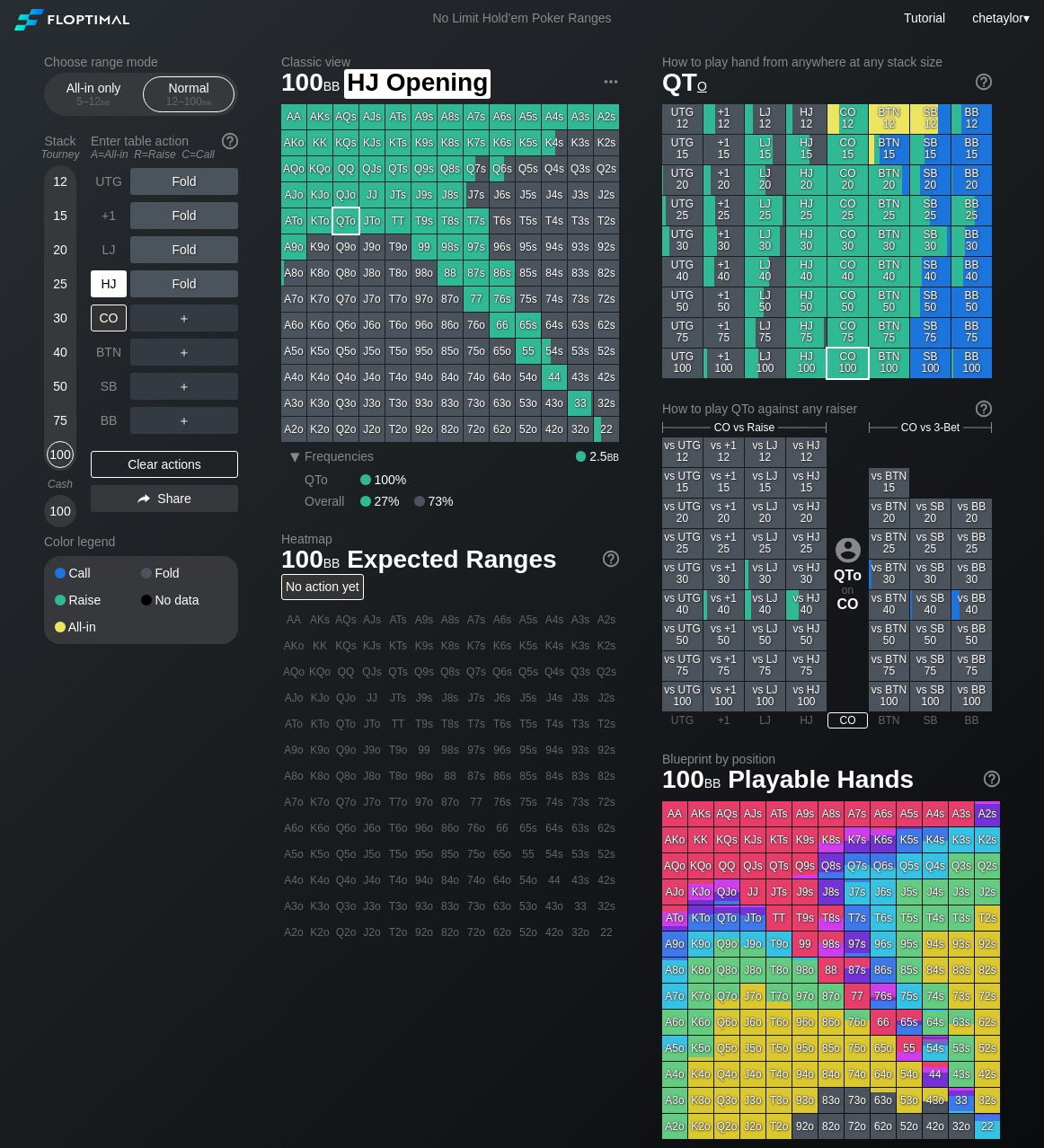
click at [116, 286] on div "HJ" at bounding box center [108, 284] width 36 height 27
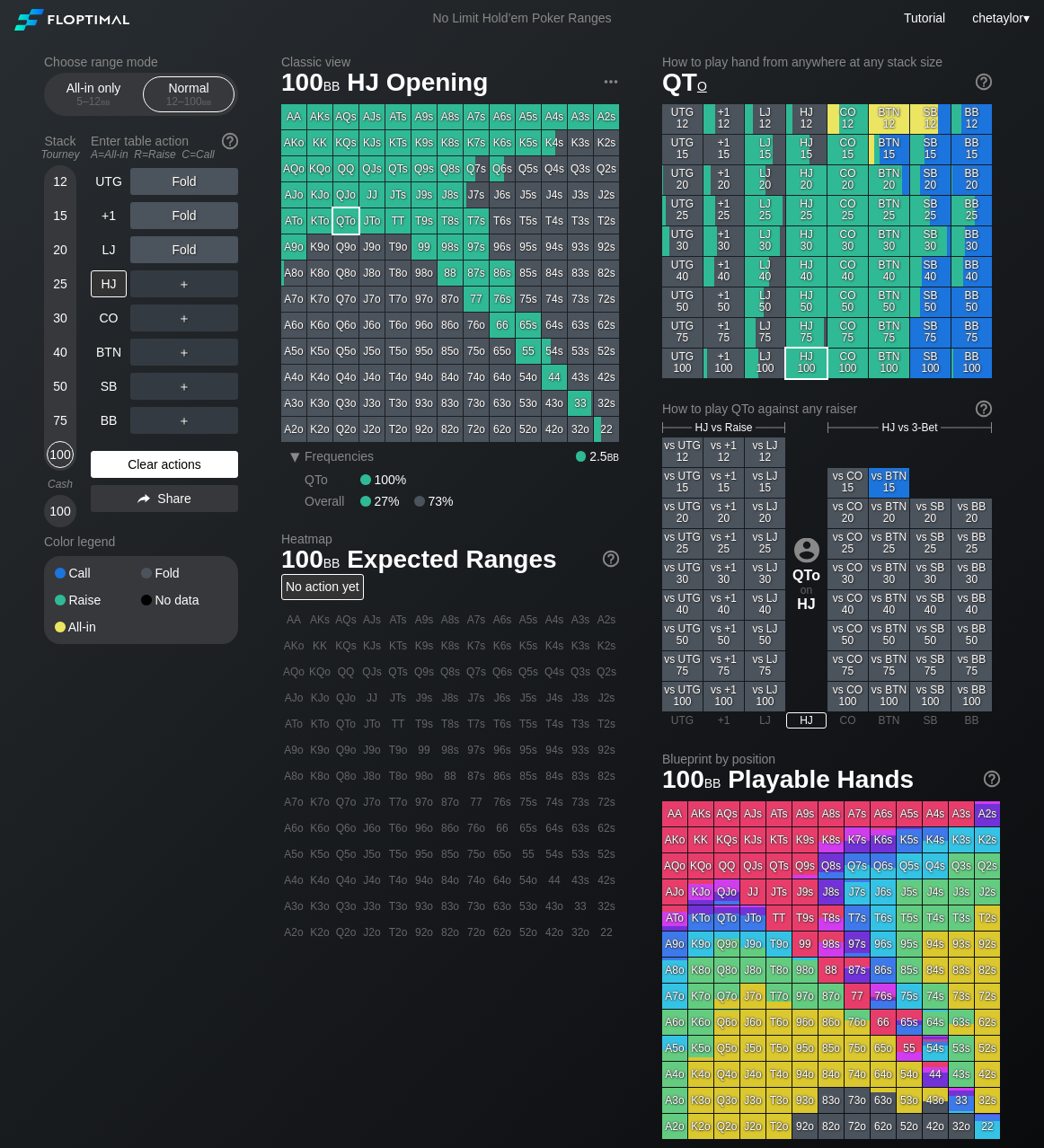
click at [159, 463] on div "Clear actions" at bounding box center [164, 465] width 147 height 27
click at [108, 253] on div "LJ" at bounding box center [108, 250] width 36 height 27
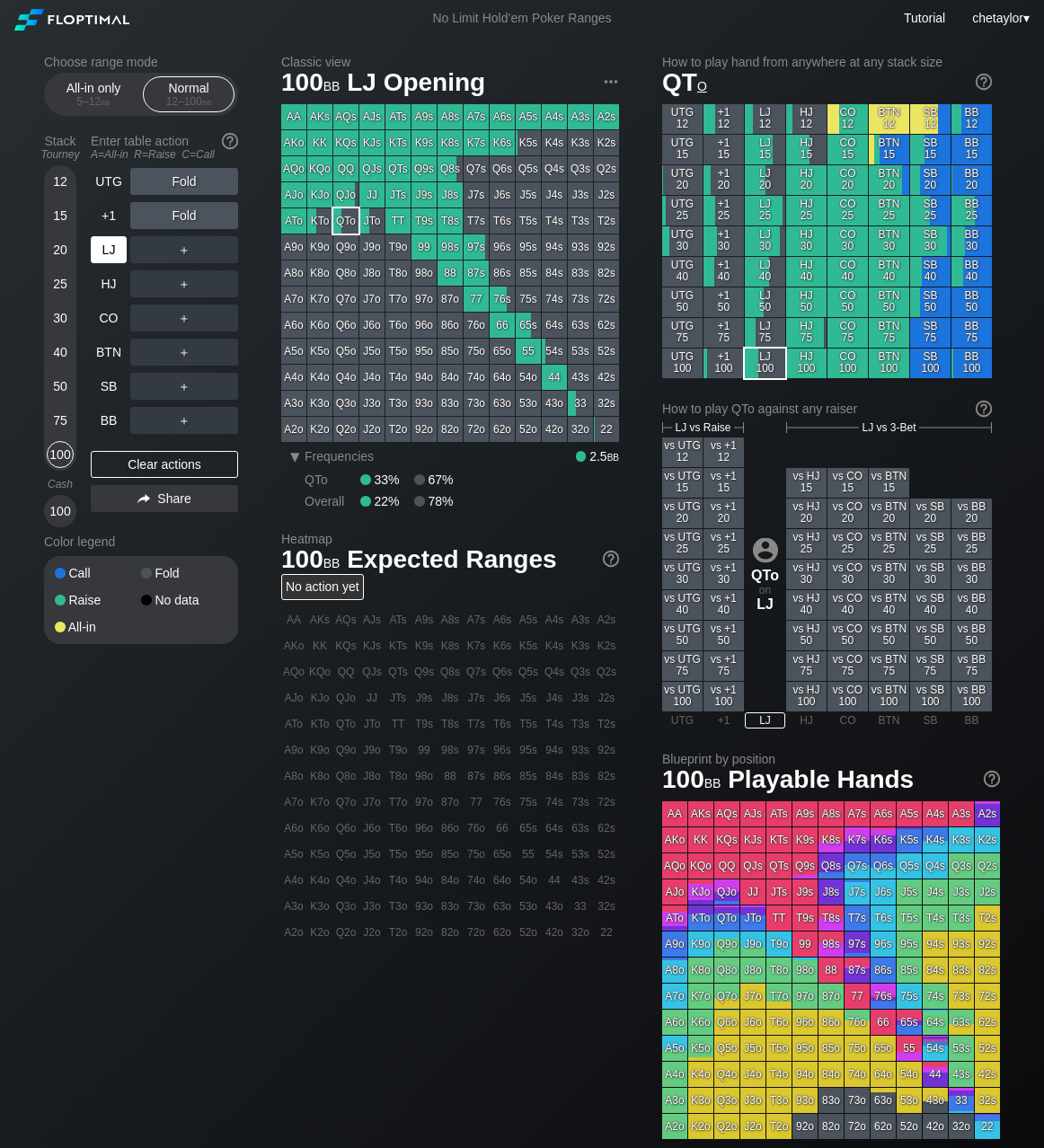
click at [108, 253] on div "LJ" at bounding box center [108, 250] width 36 height 27
click at [114, 220] on div "+1" at bounding box center [108, 216] width 36 height 27
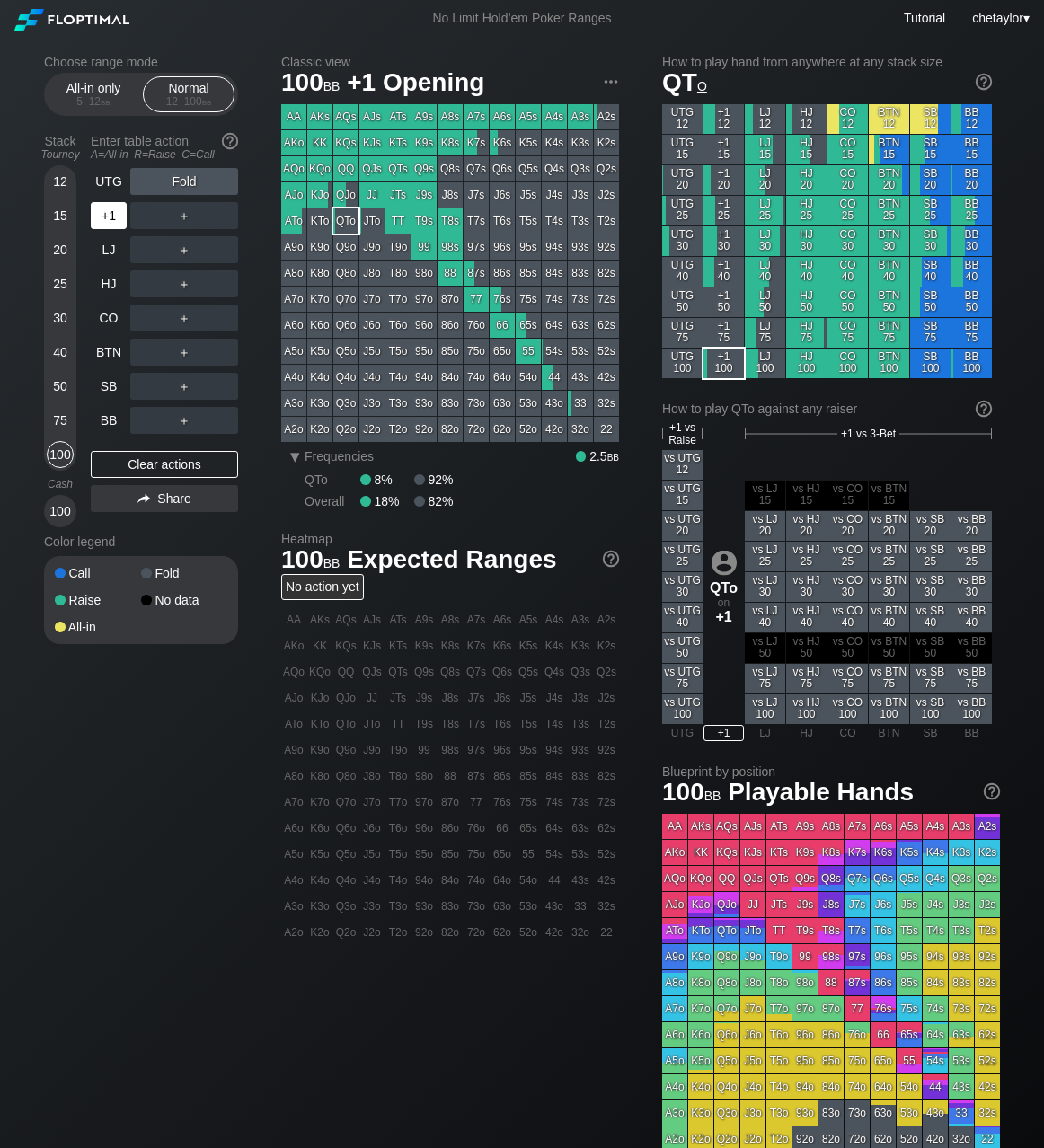
click at [114, 220] on div "+1" at bounding box center [108, 216] width 36 height 27
click at [454, 146] on div "K8s" at bounding box center [450, 142] width 25 height 25
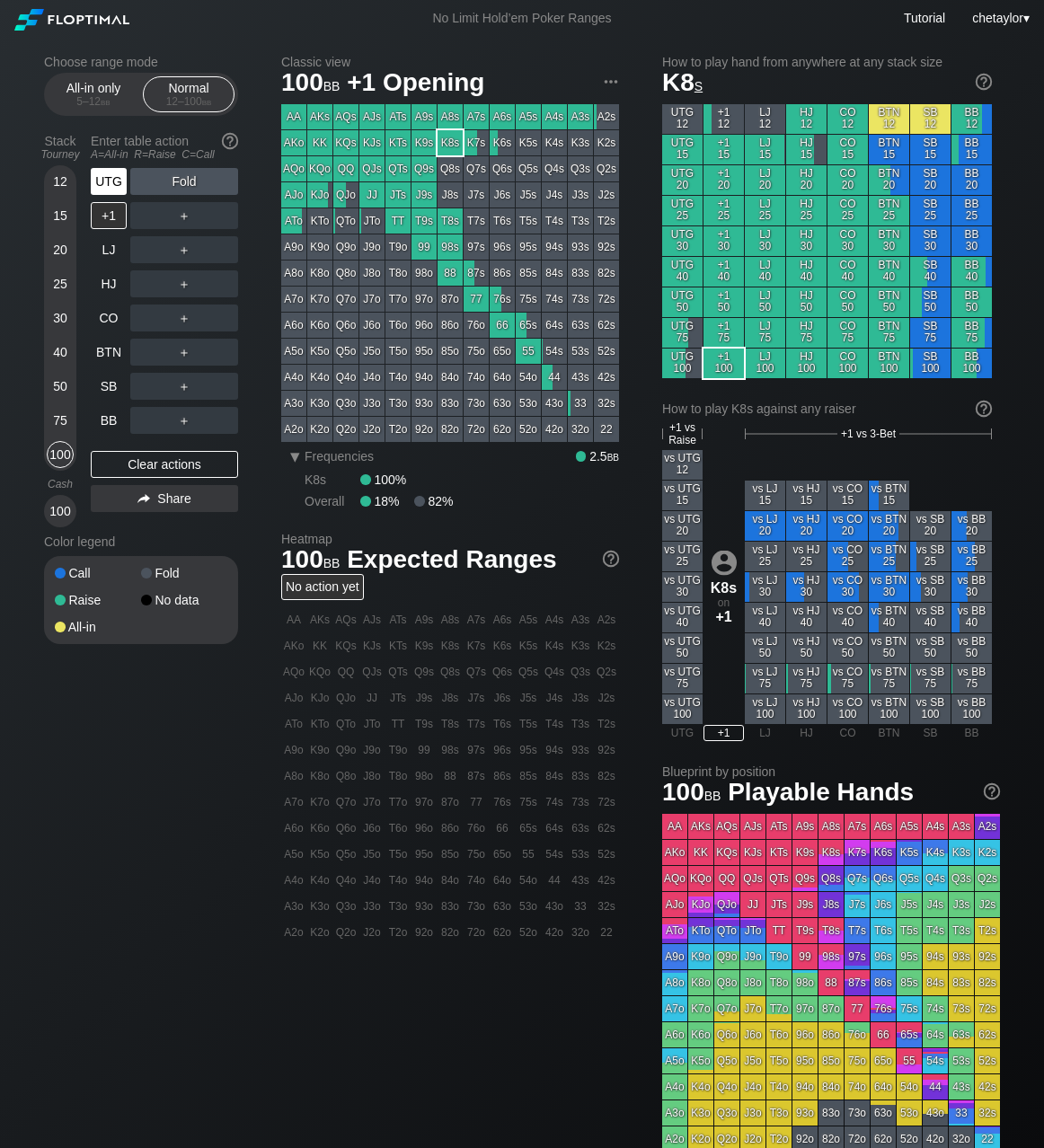
click at [115, 180] on div "UTG" at bounding box center [108, 182] width 36 height 27
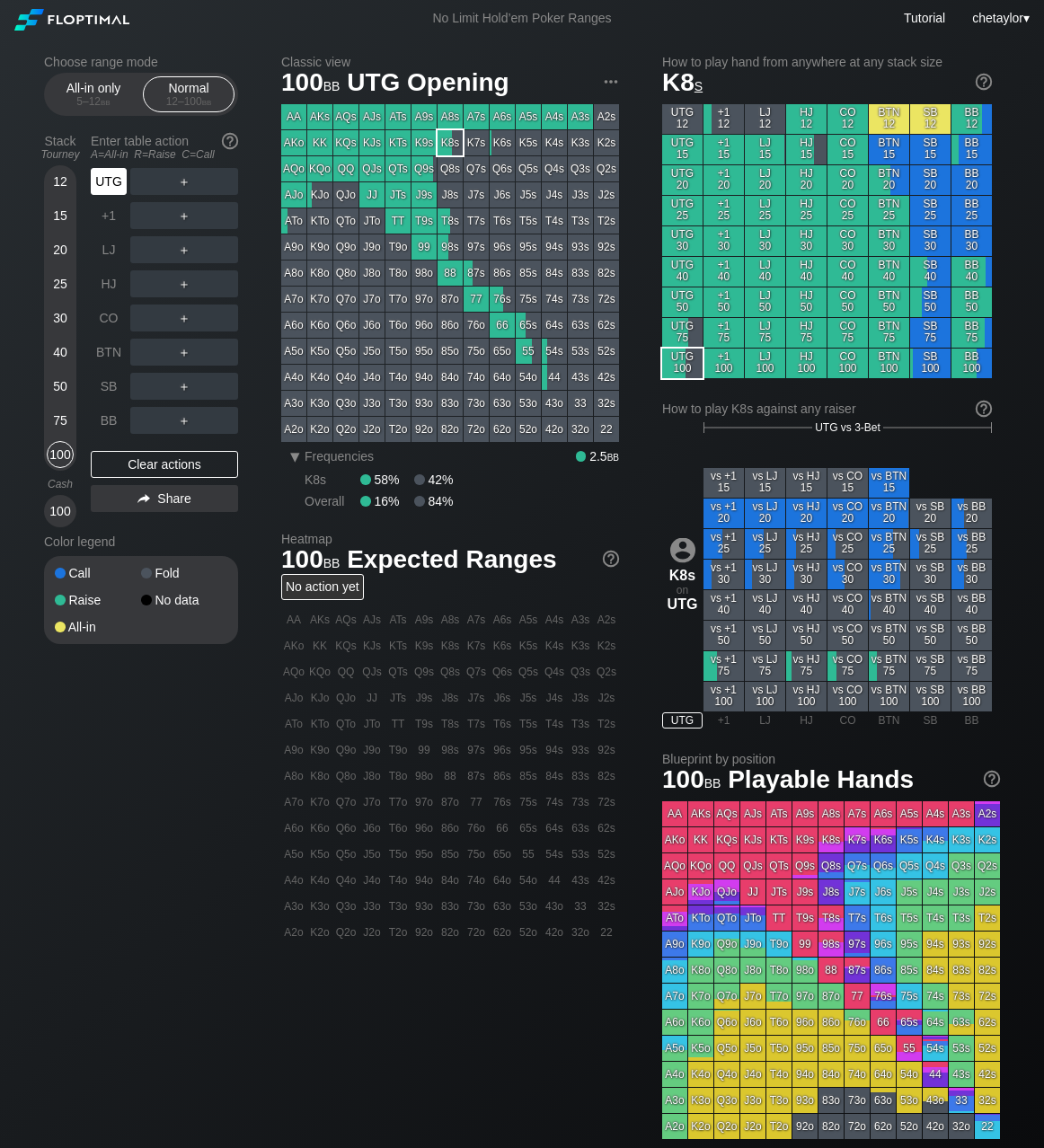
click at [115, 180] on div "UTG" at bounding box center [108, 182] width 36 height 27
click at [156, 460] on div "Clear actions" at bounding box center [164, 465] width 147 height 27
click at [104, 417] on div "BB" at bounding box center [108, 421] width 36 height 27
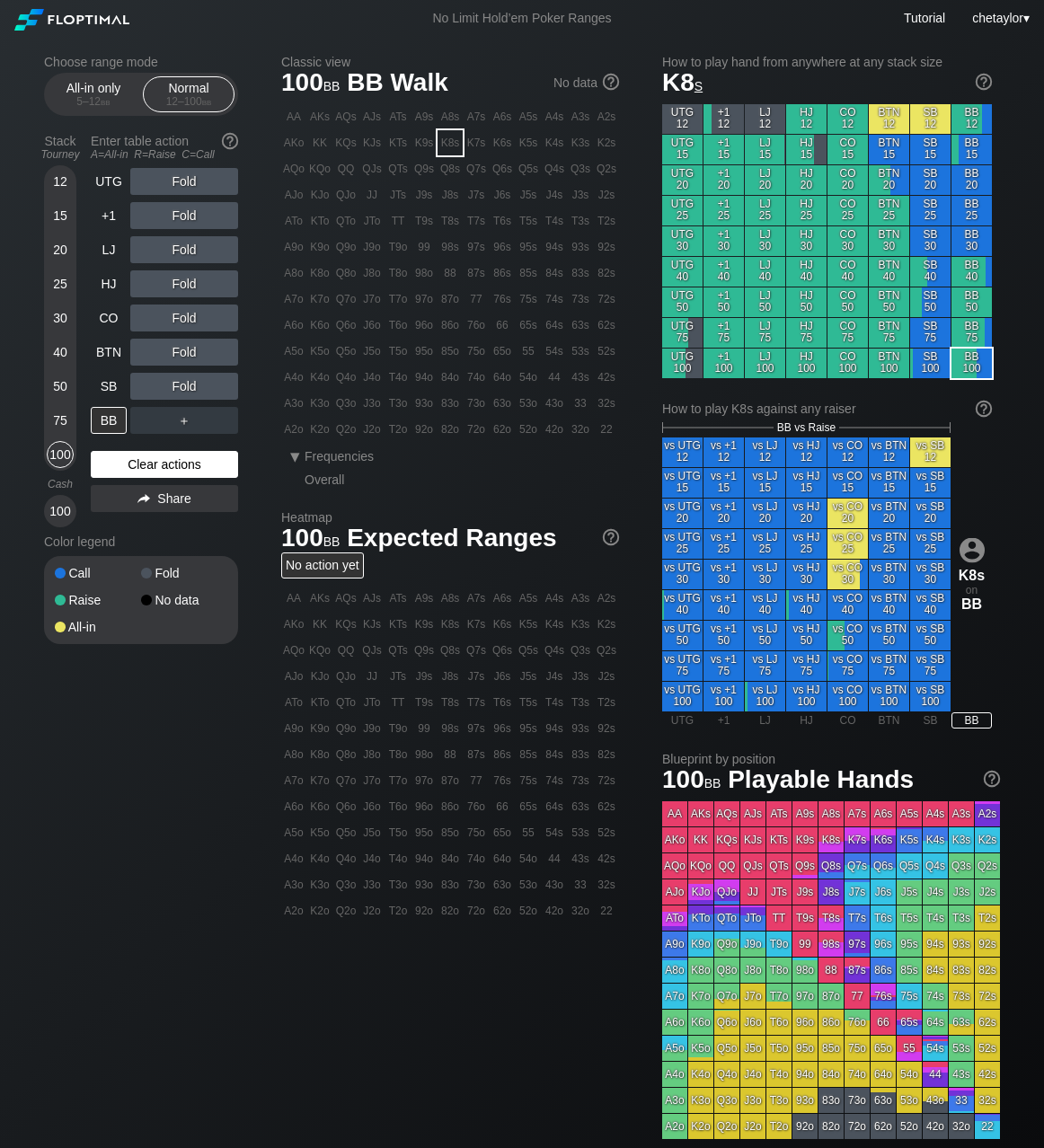
click at [142, 459] on div "Clear actions" at bounding box center [164, 465] width 147 height 27
click at [424, 303] on div "97o" at bounding box center [424, 299] width 25 height 25
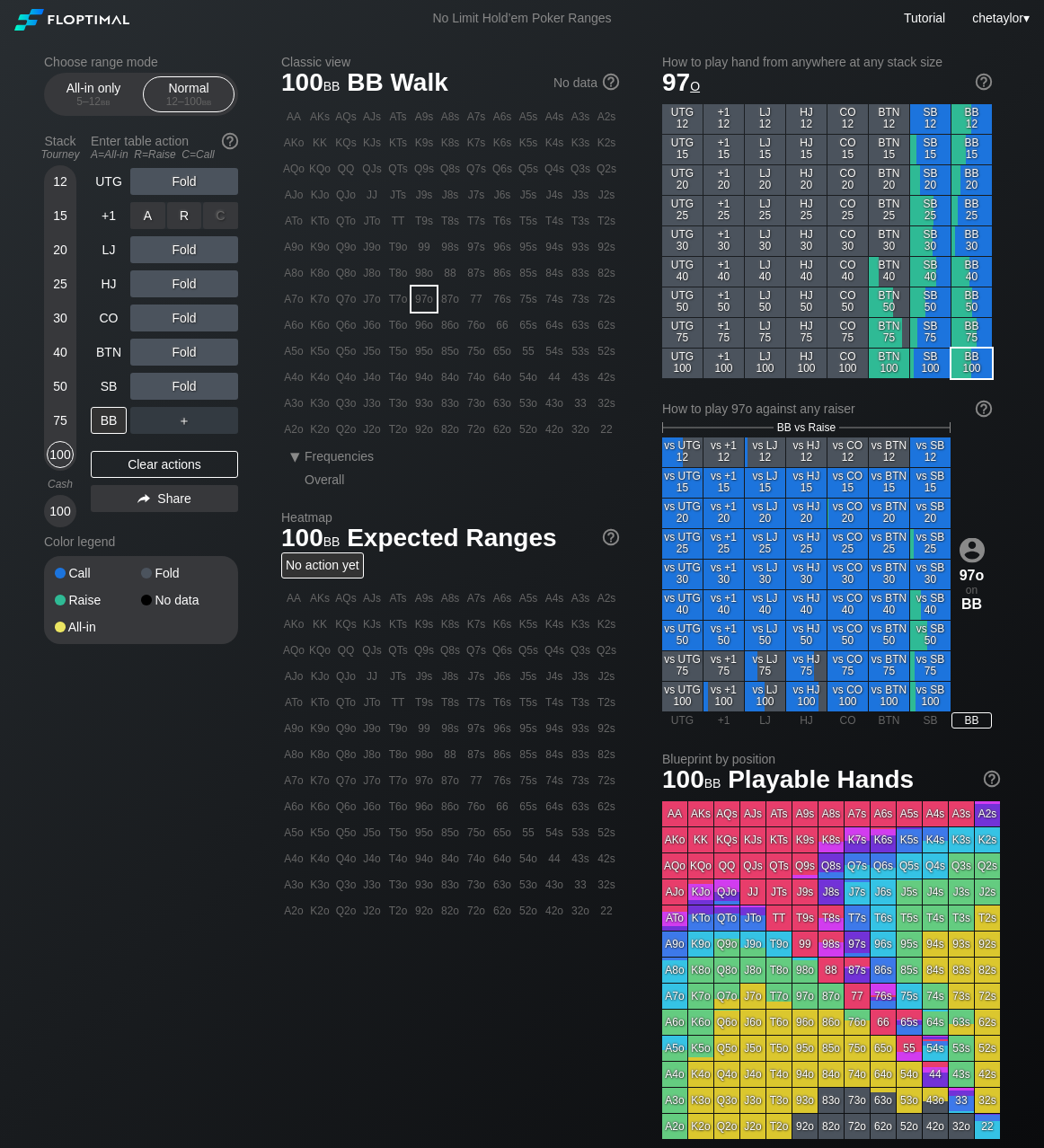
click at [190, 217] on div "R ✕" at bounding box center [185, 216] width 35 height 27
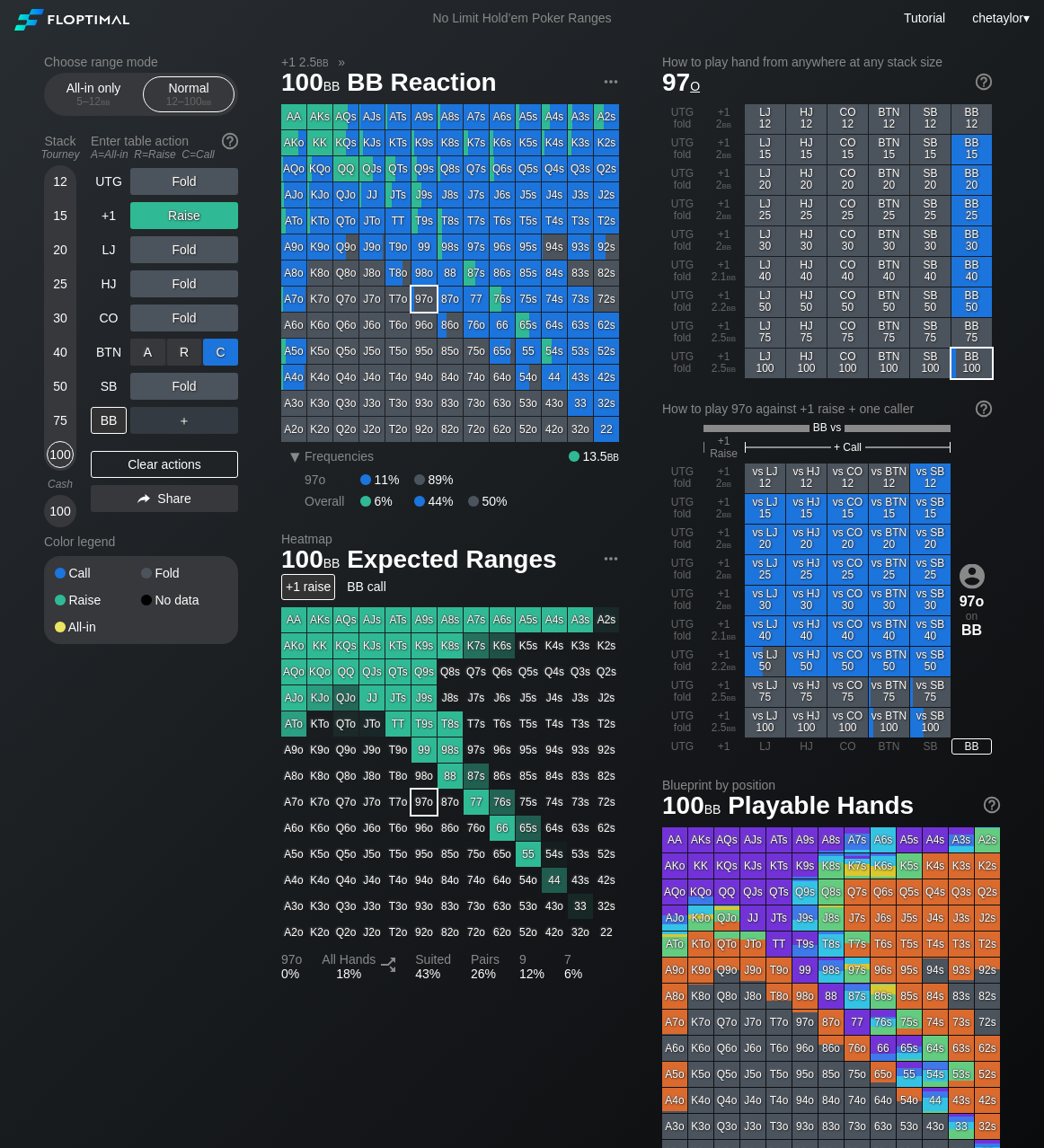
click at [220, 354] on div "C ✕" at bounding box center [220, 352] width 35 height 27
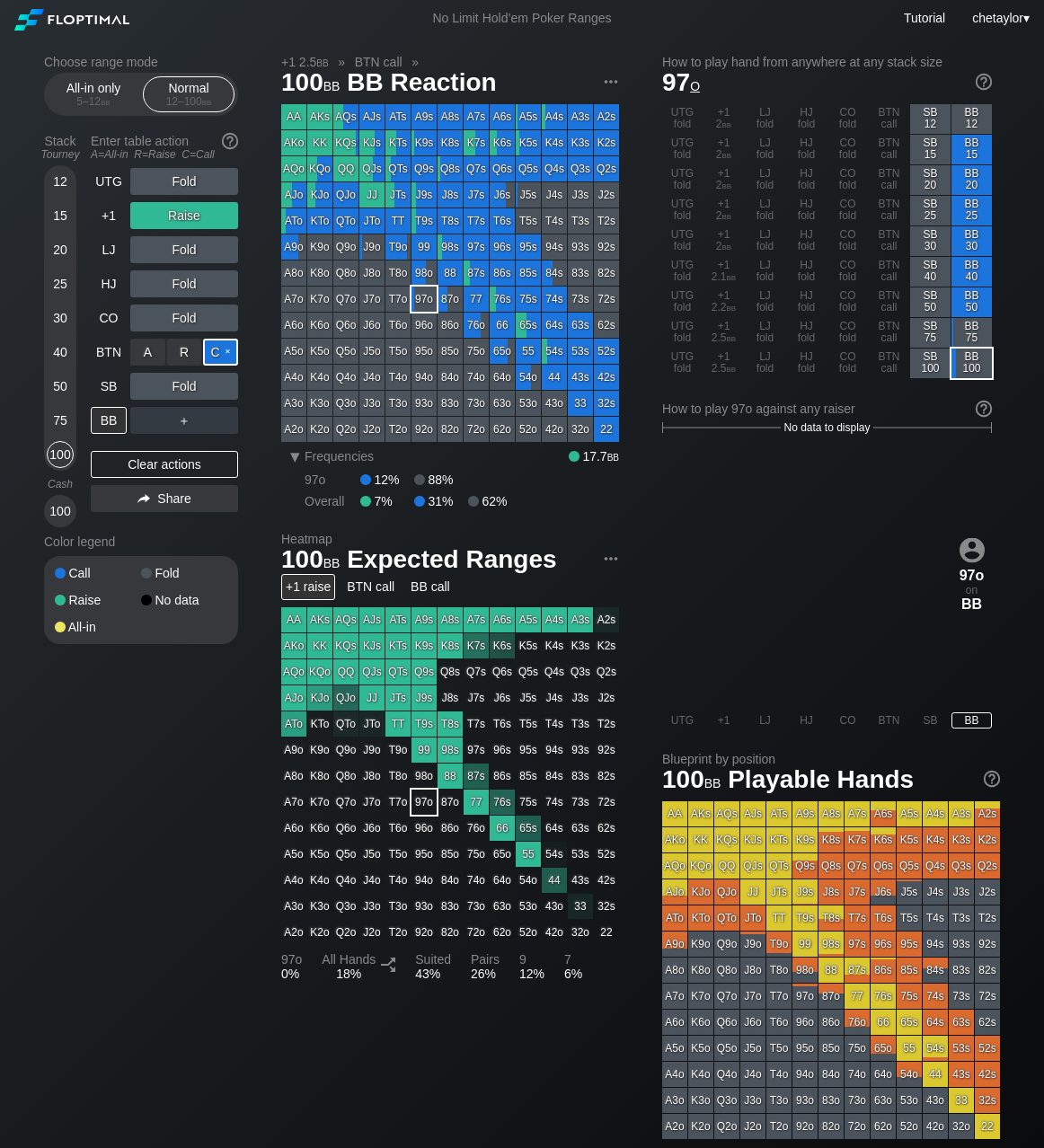
click at [220, 354] on div "C ✕" at bounding box center [220, 352] width 35 height 27
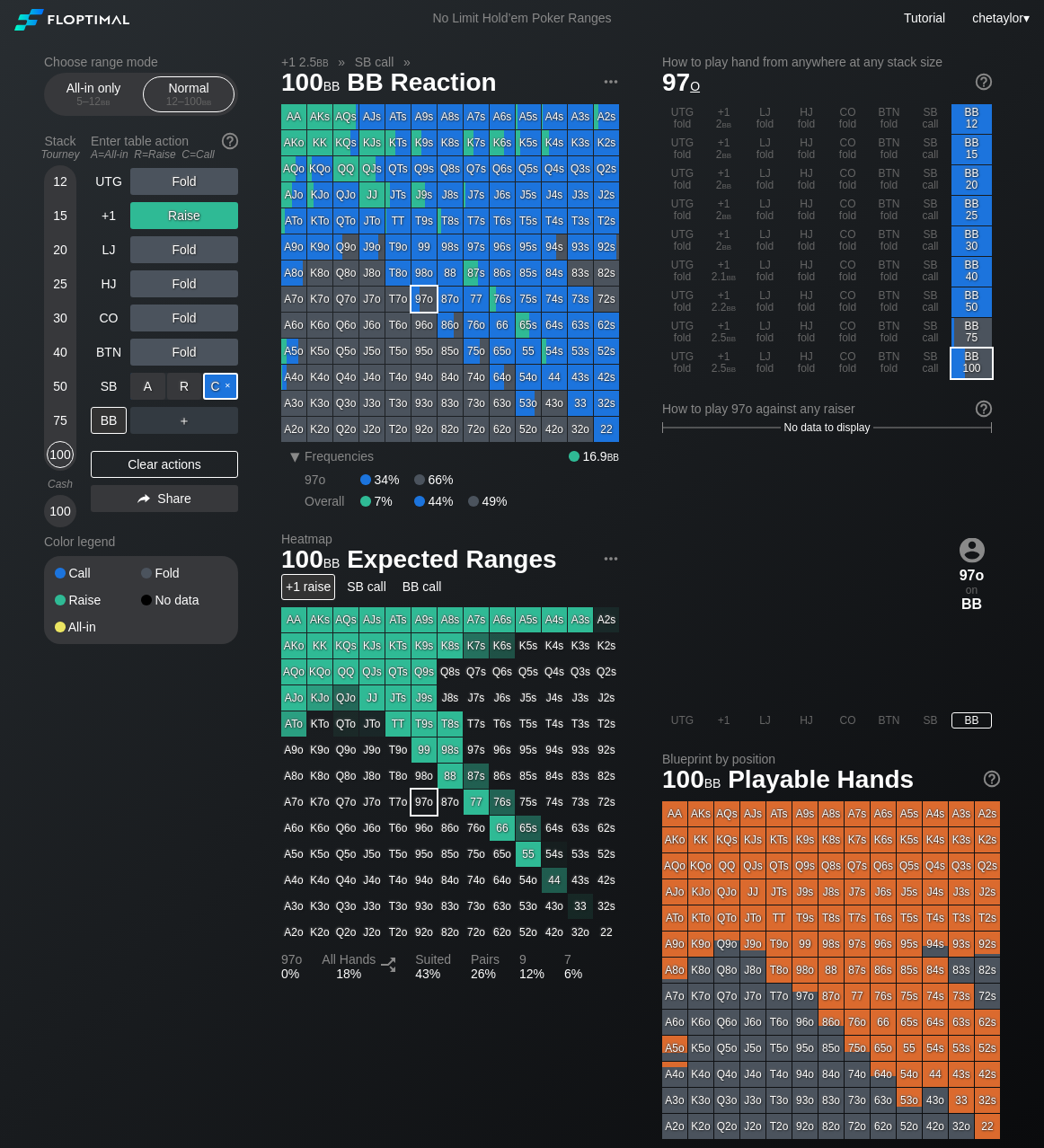
click at [221, 386] on div "C ✕" at bounding box center [220, 386] width 35 height 27
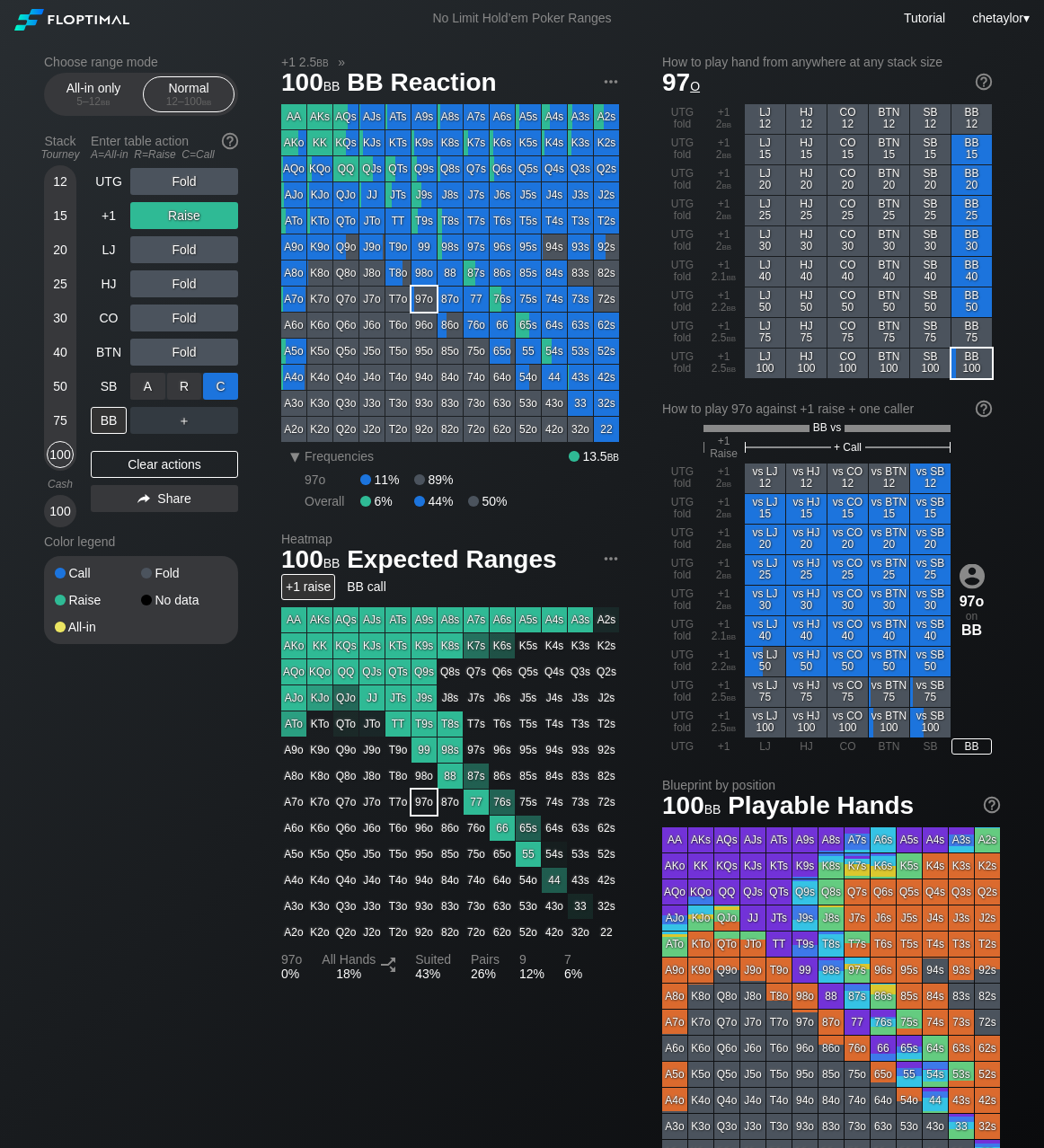
click at [221, 386] on div "C ✕" at bounding box center [220, 386] width 35 height 27
click at [225, 355] on div "C ✕" at bounding box center [220, 352] width 35 height 27
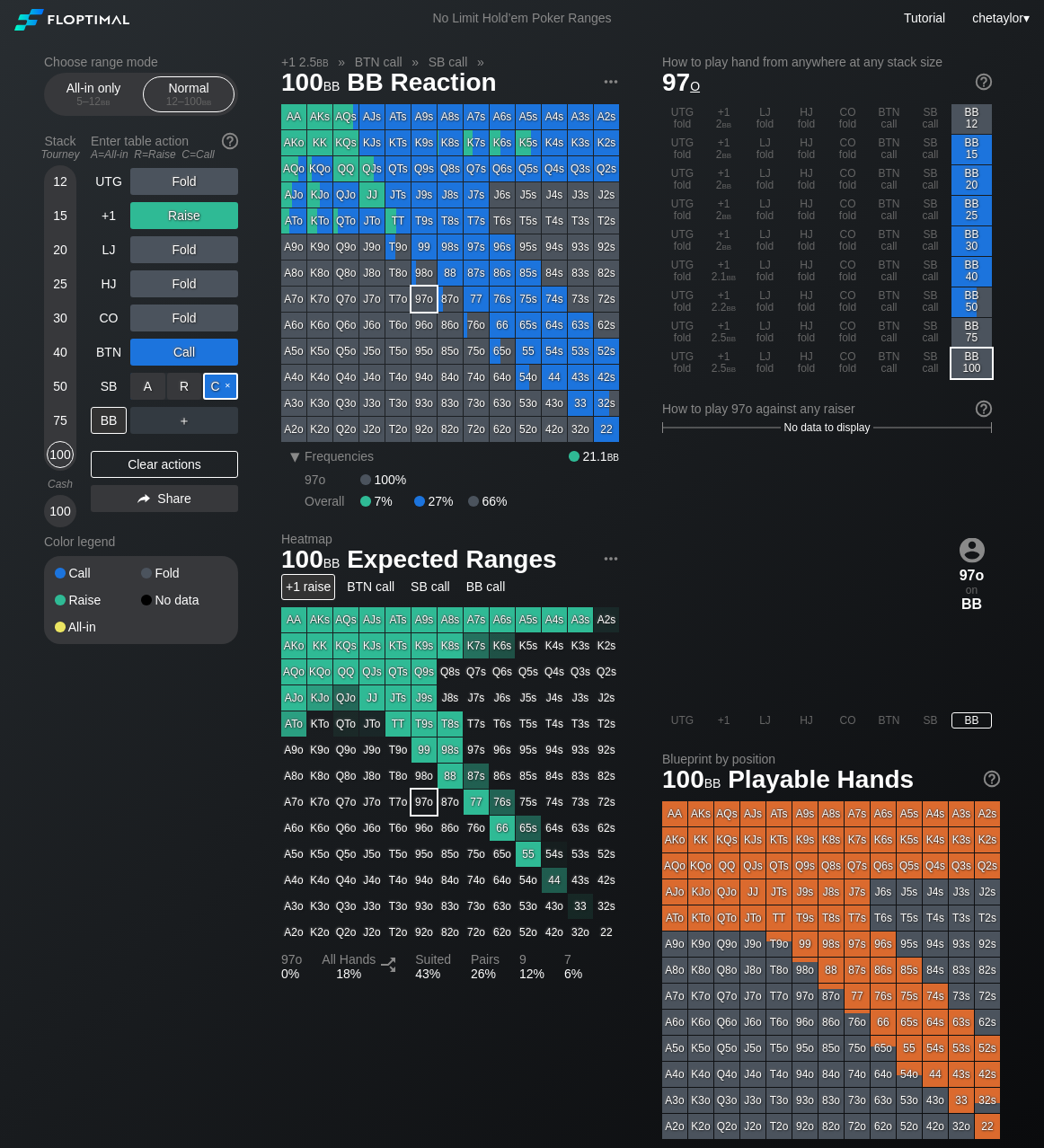
click at [226, 384] on div "C ✕" at bounding box center [220, 386] width 35 height 27
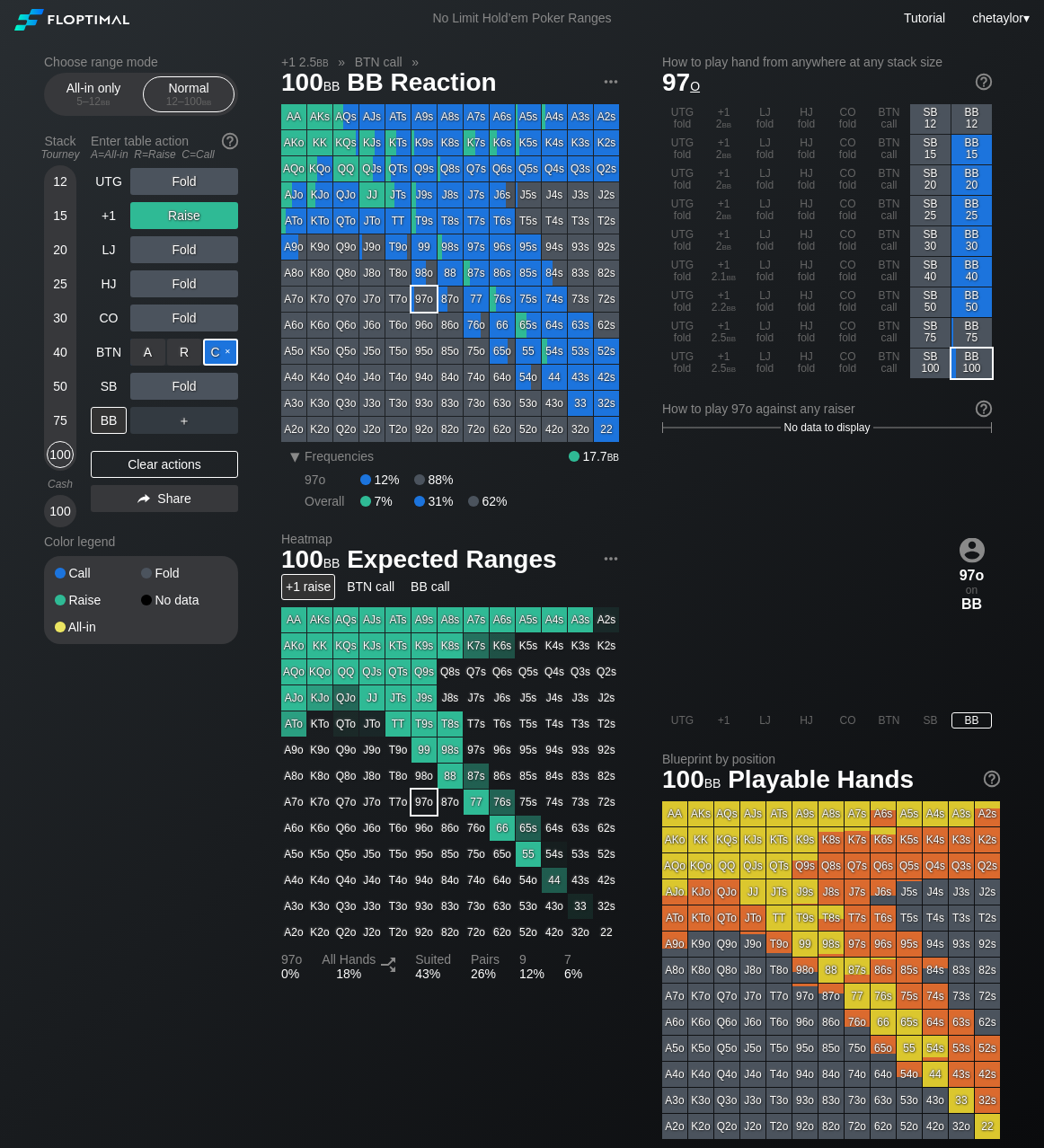
click at [227, 355] on div "C ✕" at bounding box center [220, 352] width 35 height 27
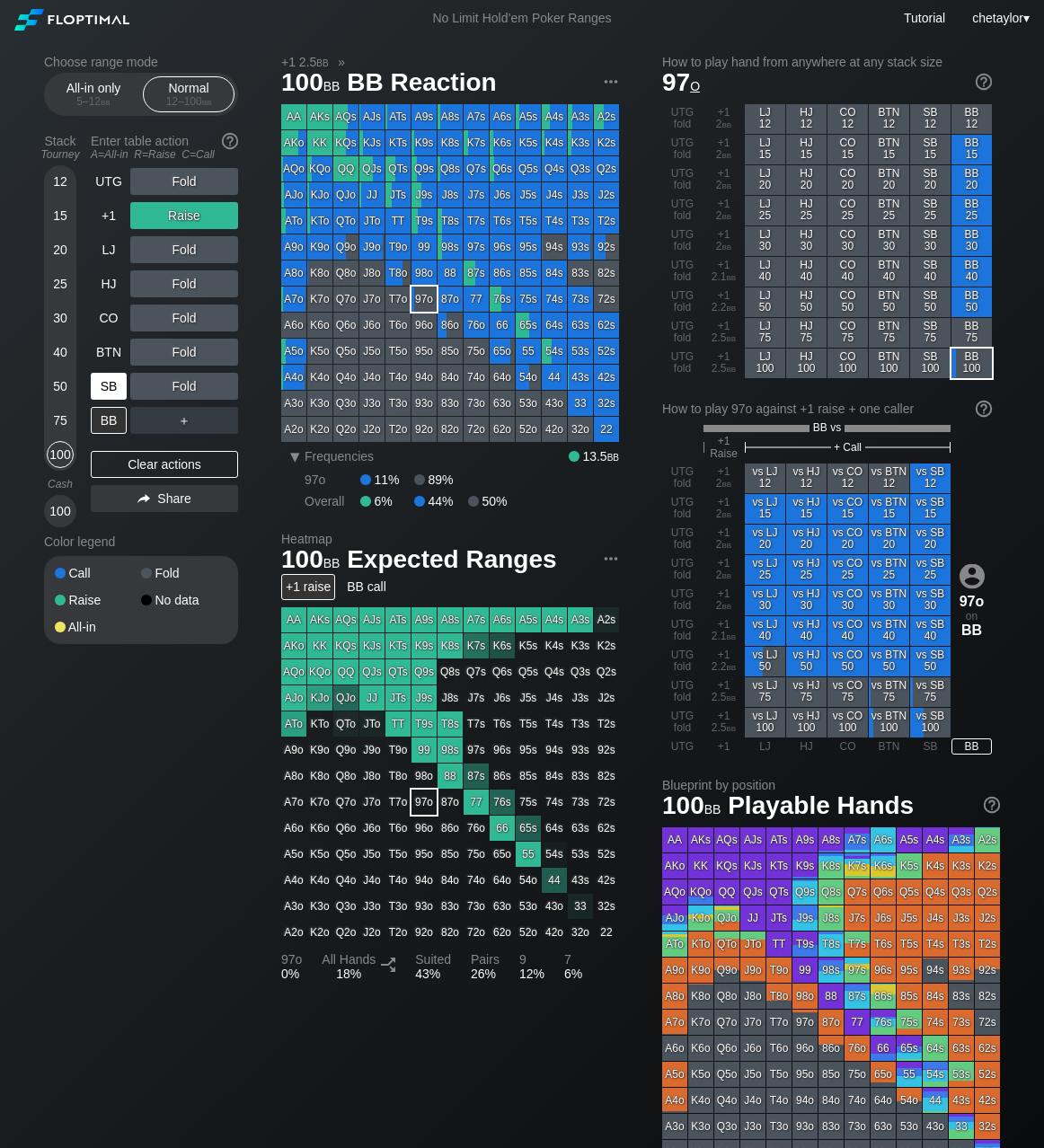
click at [110, 388] on div "SB" at bounding box center [108, 386] width 36 height 27
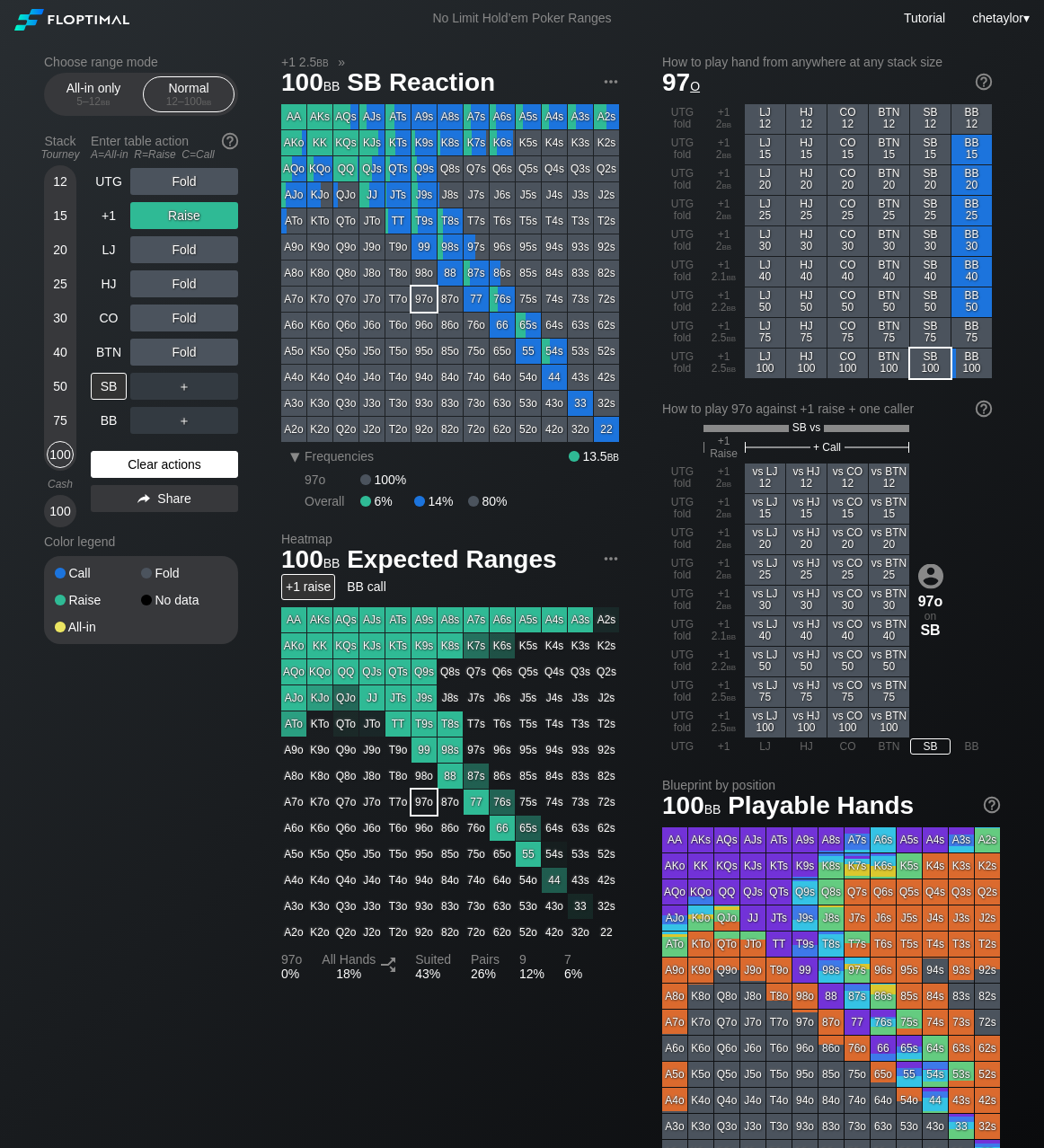
click at [142, 463] on div "Clear actions" at bounding box center [164, 465] width 147 height 27
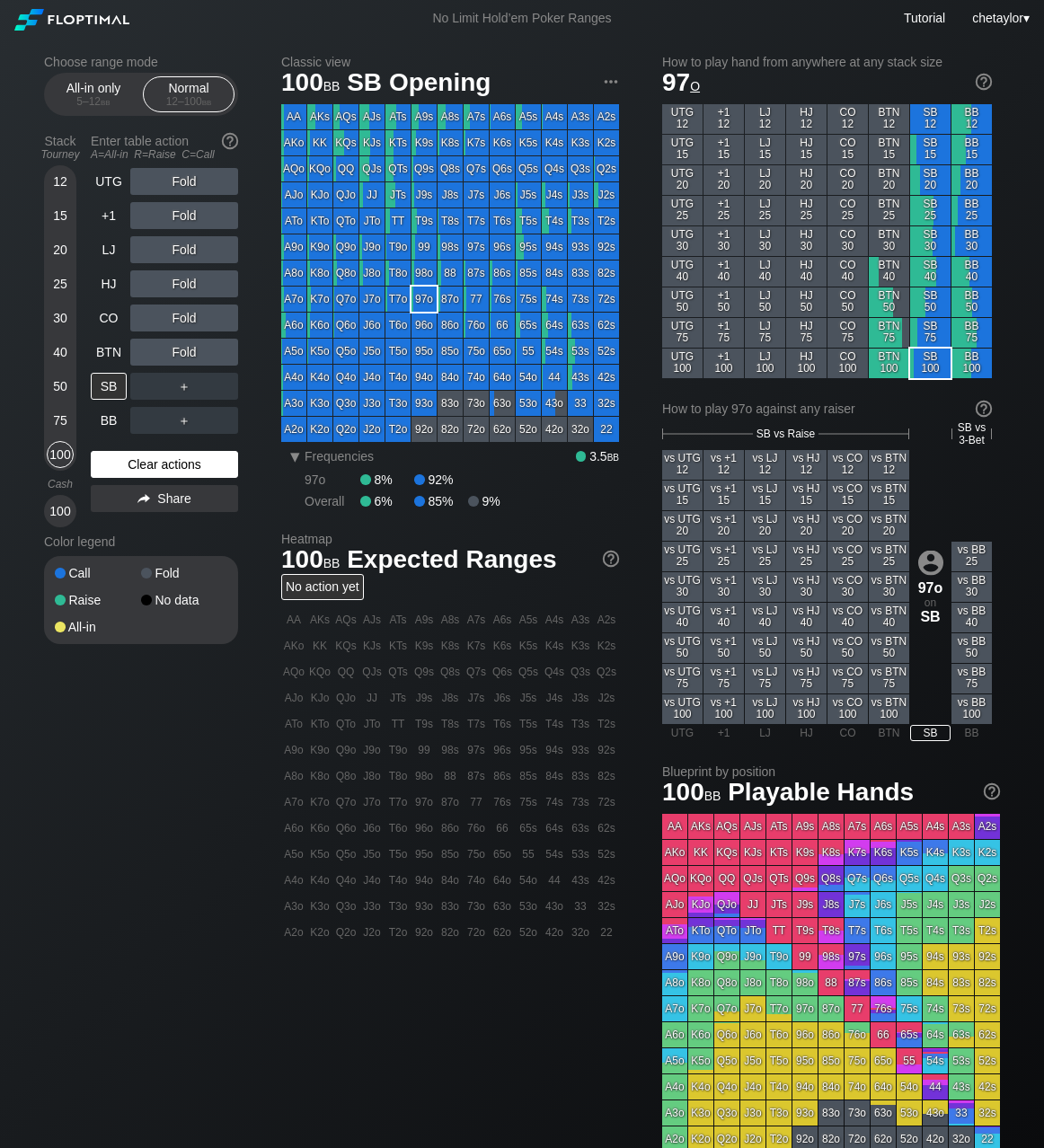
click at [142, 463] on div "Clear actions" at bounding box center [164, 465] width 147 height 27
click at [297, 407] on div "A3o" at bounding box center [293, 403] width 25 height 25
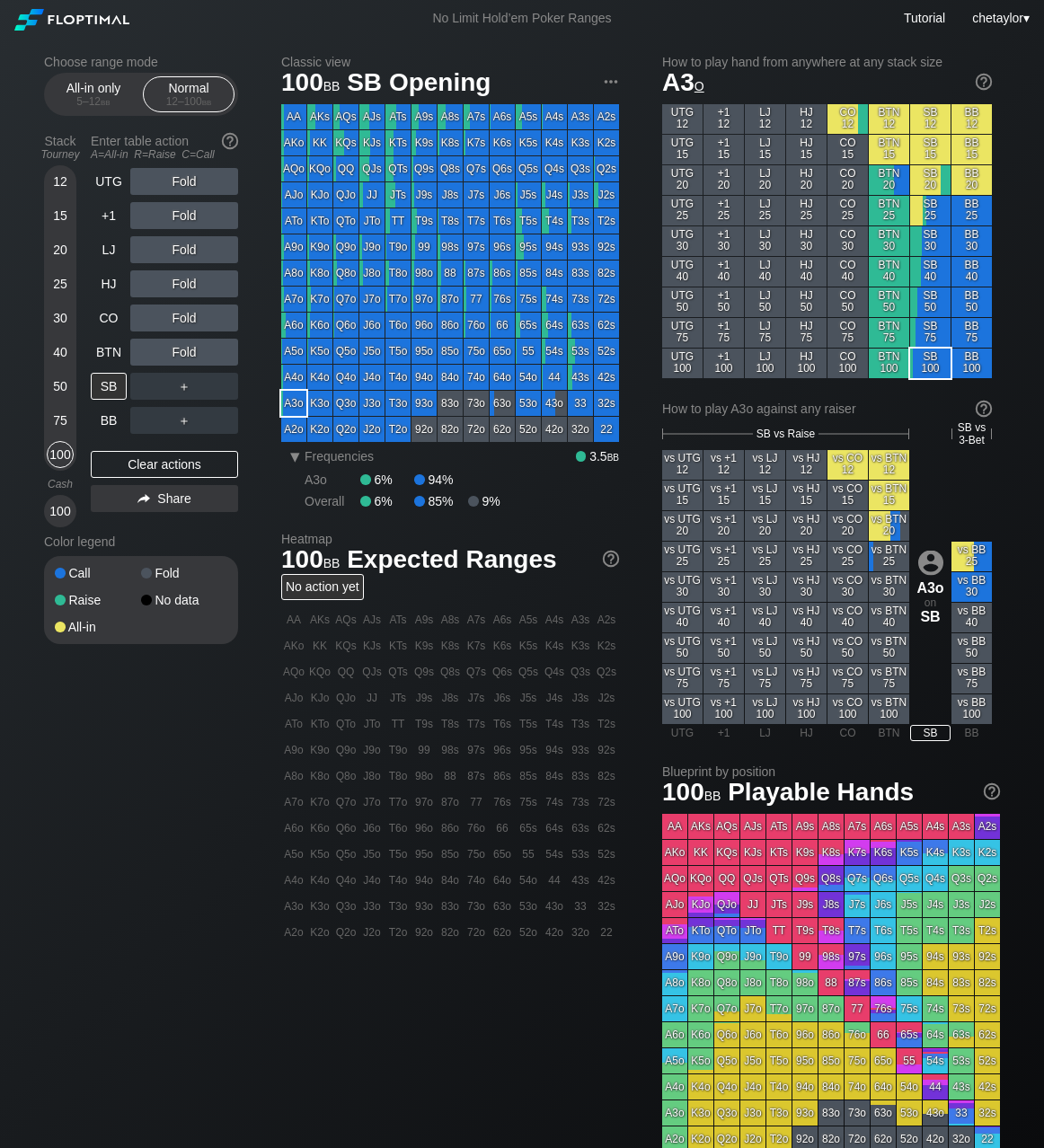
click at [297, 407] on div "A3o" at bounding box center [293, 403] width 25 height 25
click at [192, 183] on div "R ✕" at bounding box center [185, 182] width 35 height 27
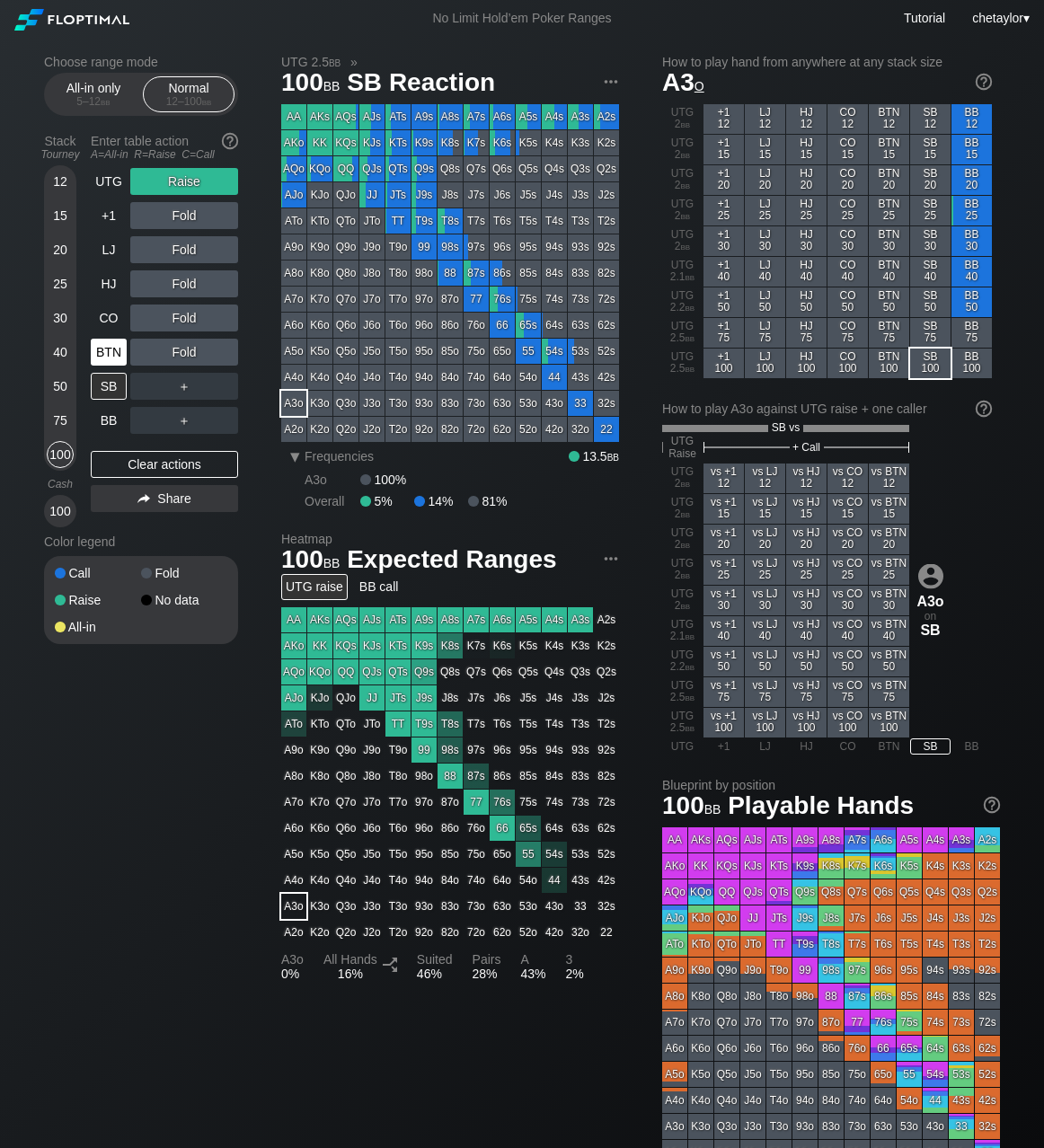
click at [112, 359] on div "BTN" at bounding box center [108, 352] width 36 height 27
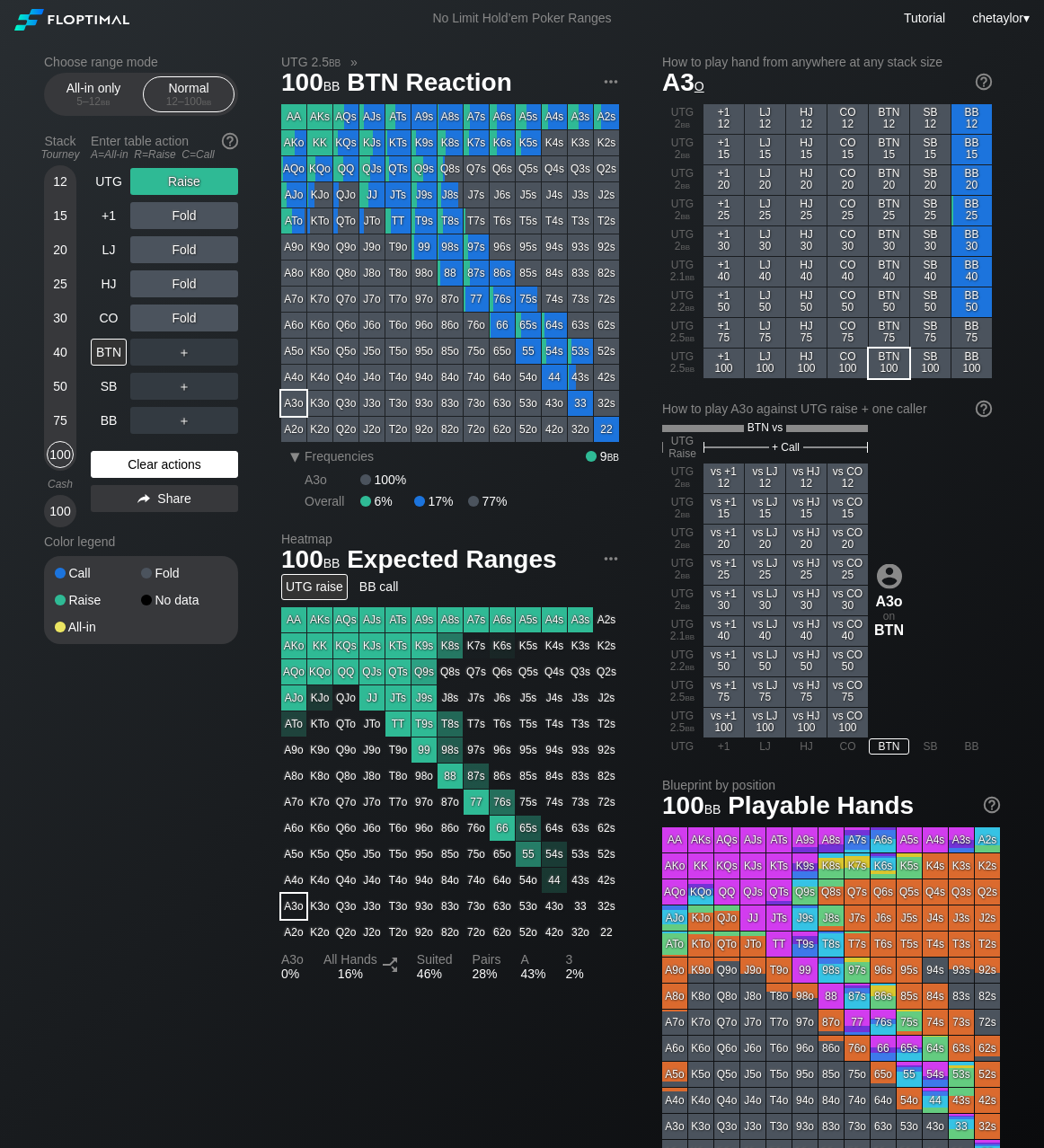
click at [148, 468] on div "Clear actions" at bounding box center [164, 465] width 147 height 27
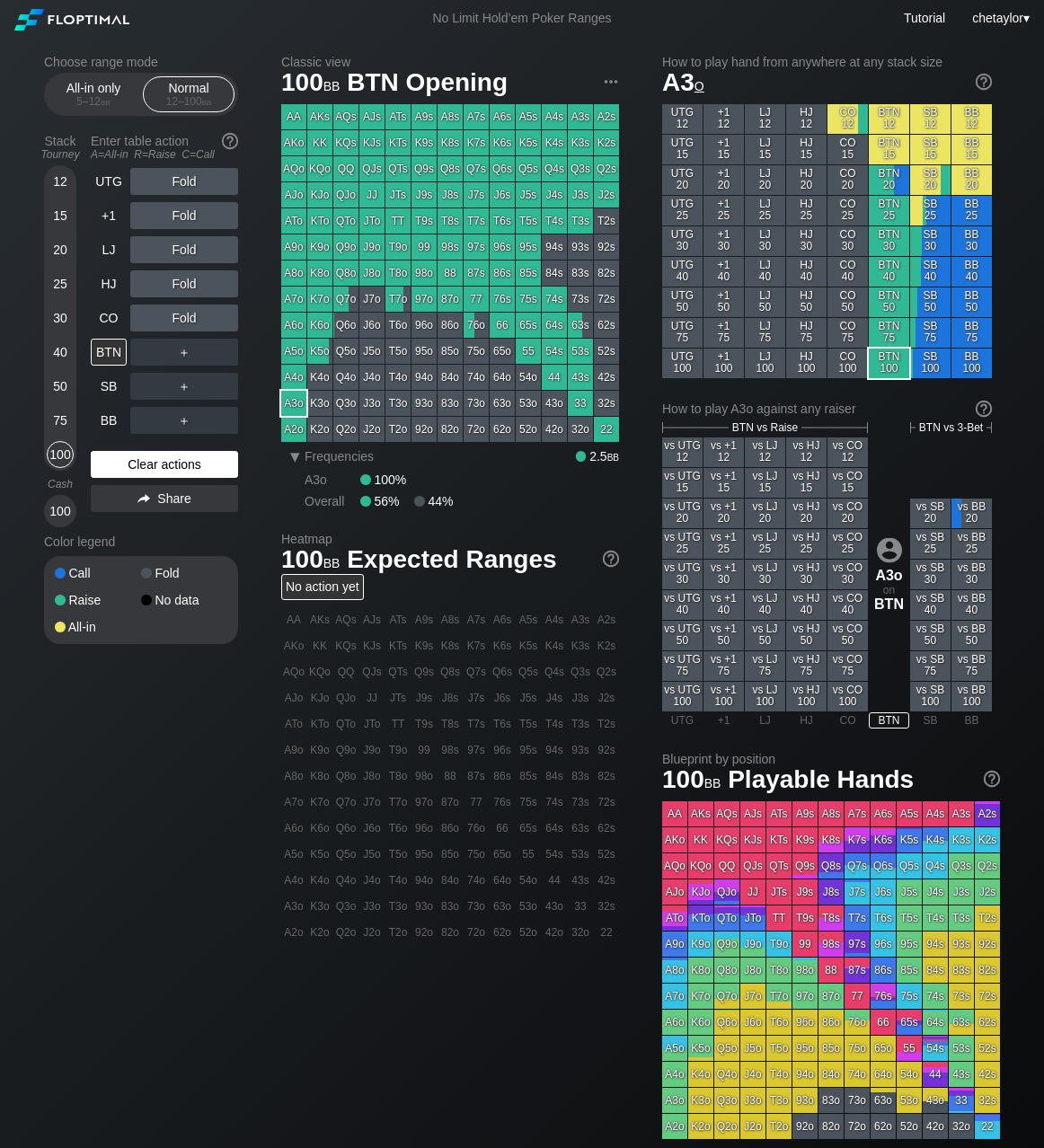
click at [148, 468] on div "Clear actions" at bounding box center [164, 465] width 147 height 27
click at [452, 300] on div "87o" at bounding box center [450, 299] width 25 height 25
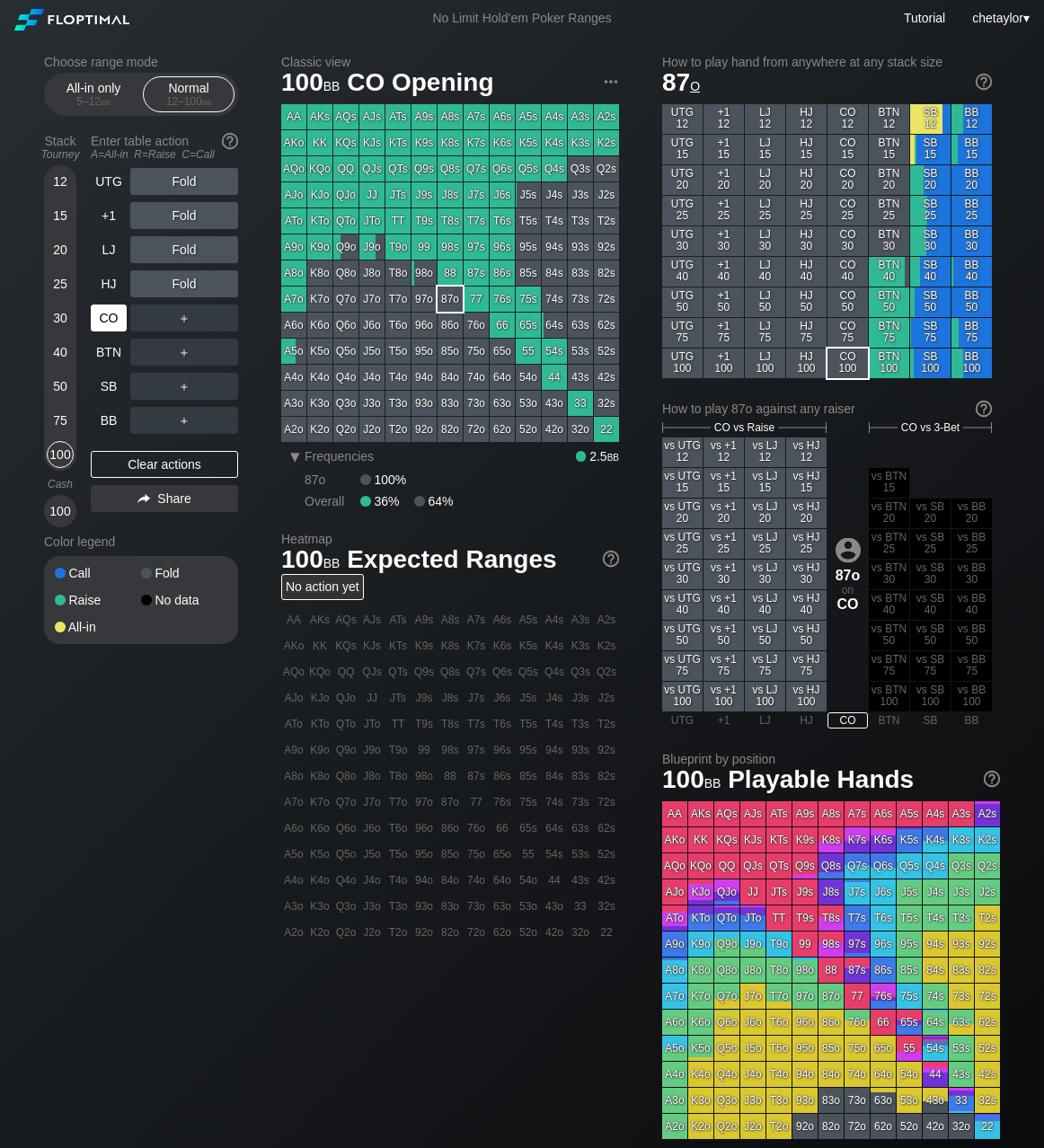
click at [108, 322] on div "CO" at bounding box center [108, 319] width 36 height 27
click at [156, 458] on div "Clear actions" at bounding box center [164, 465] width 147 height 27
click at [529, 172] on div "Q5s" at bounding box center [528, 168] width 25 height 25
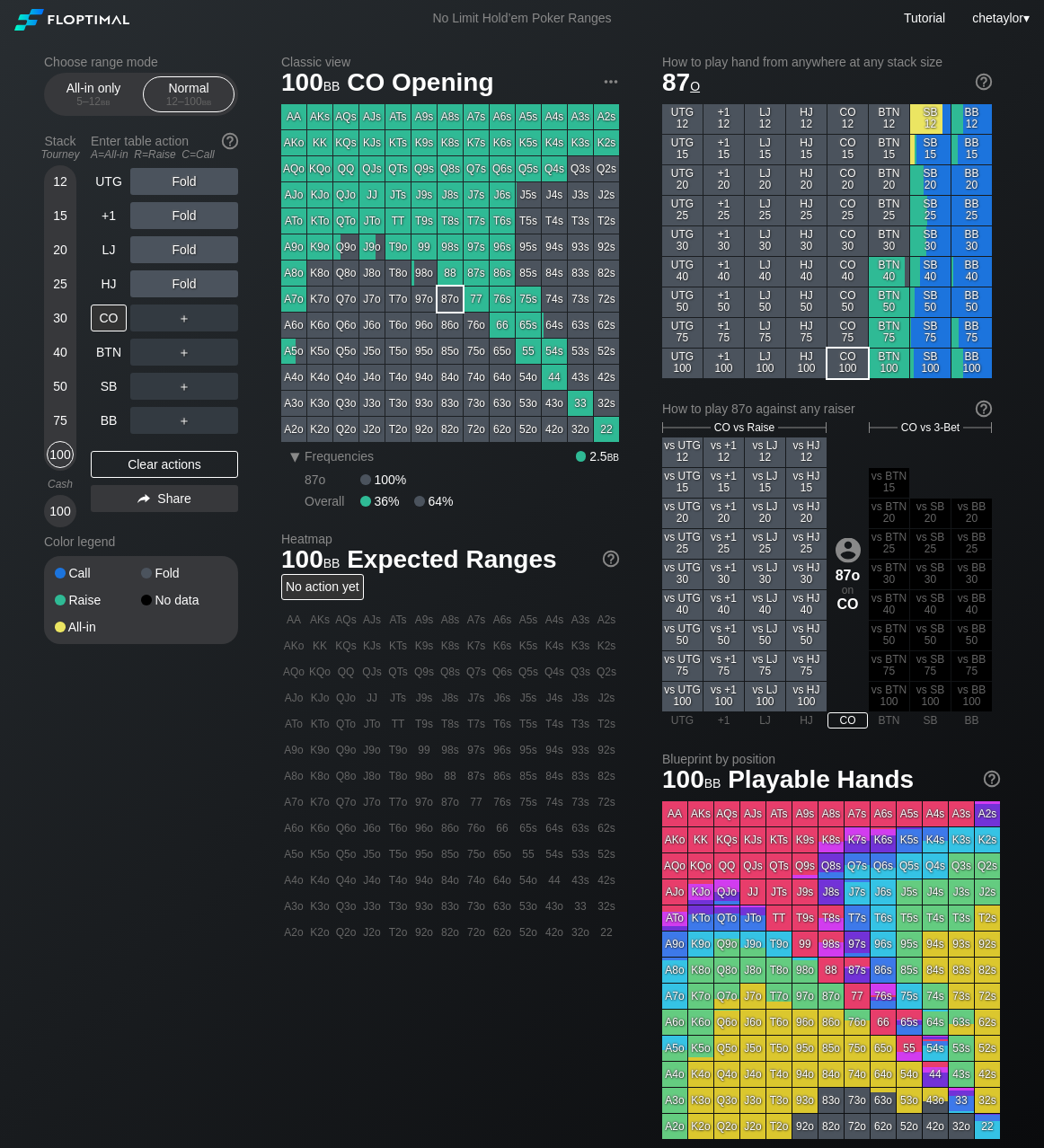
click at [529, 172] on div "Q5s" at bounding box center [528, 168] width 25 height 25
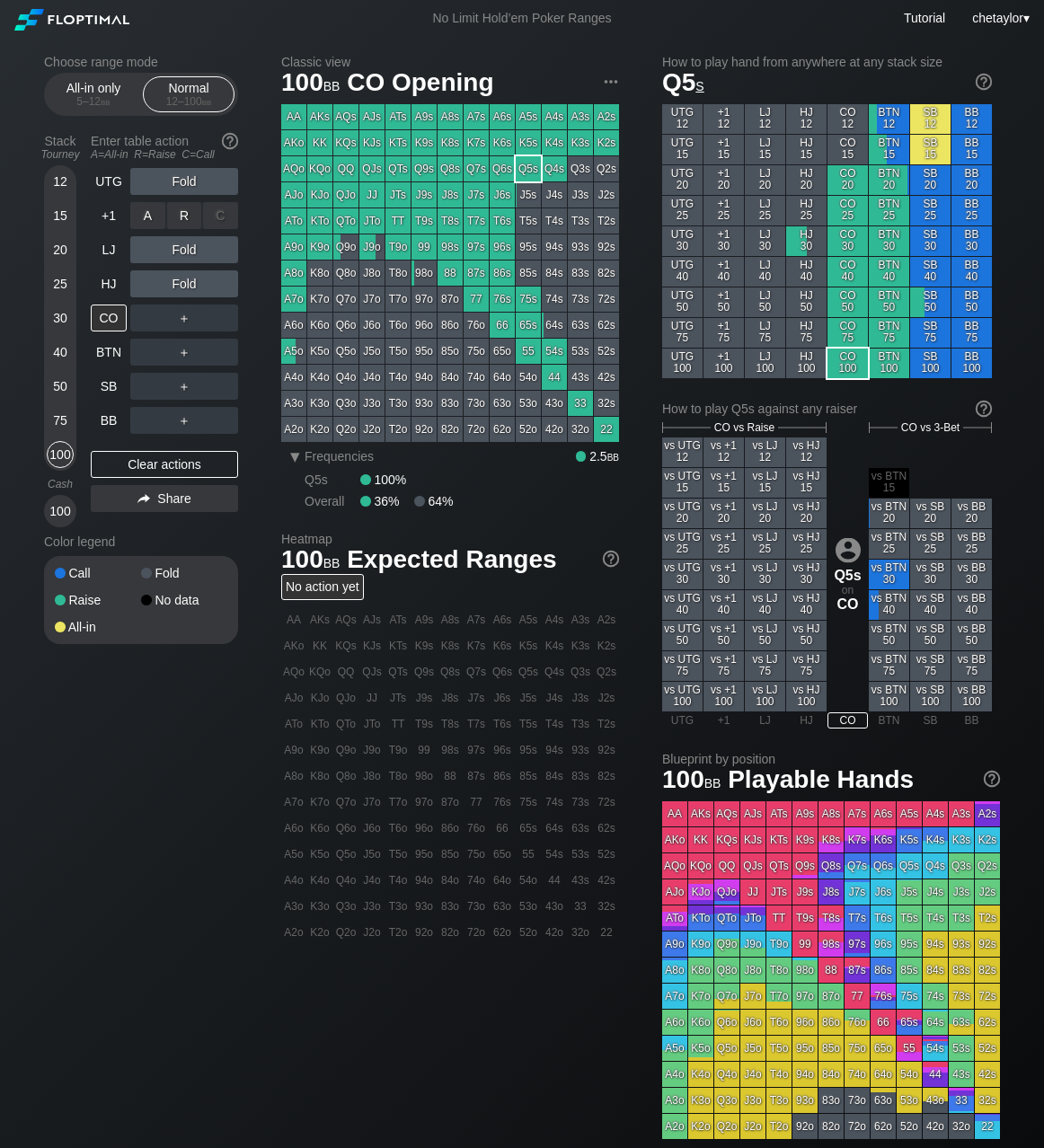
click at [192, 211] on div "R ✕" at bounding box center [185, 216] width 35 height 27
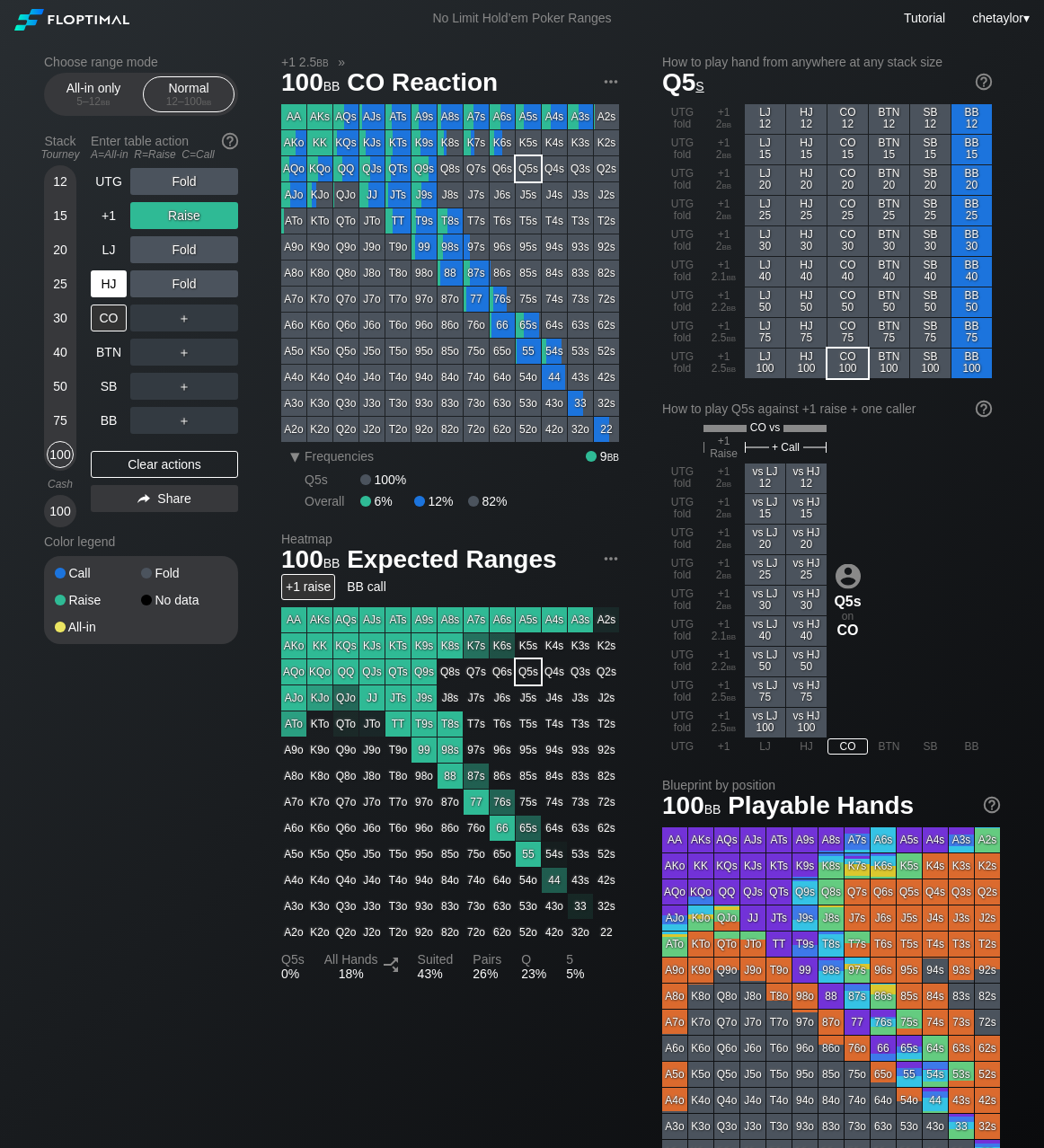
click at [110, 284] on div "HJ" at bounding box center [108, 284] width 36 height 27
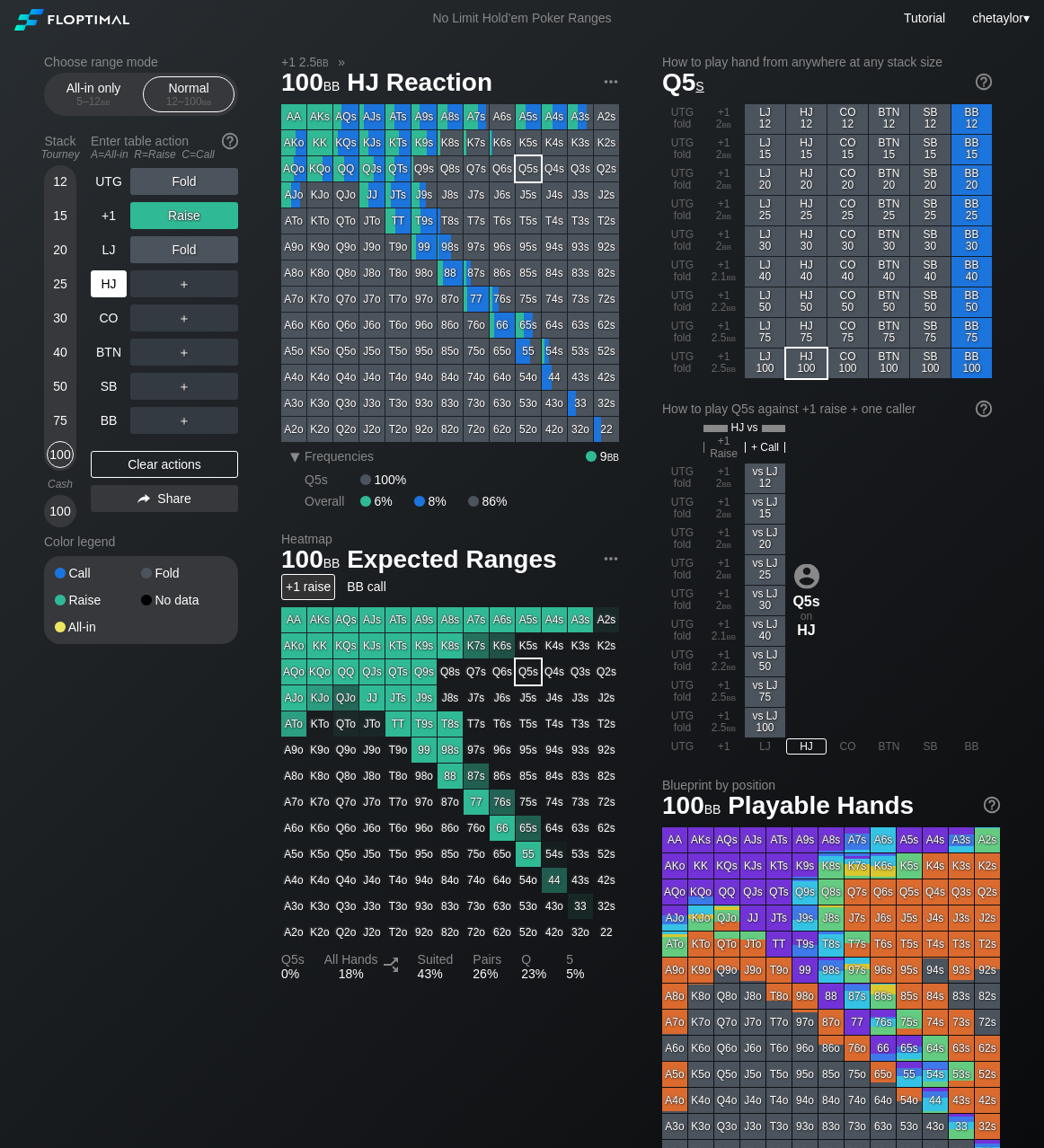
click at [110, 284] on div "HJ" at bounding box center [108, 284] width 36 height 27
click at [147, 466] on div "Clear actions" at bounding box center [164, 465] width 147 height 27
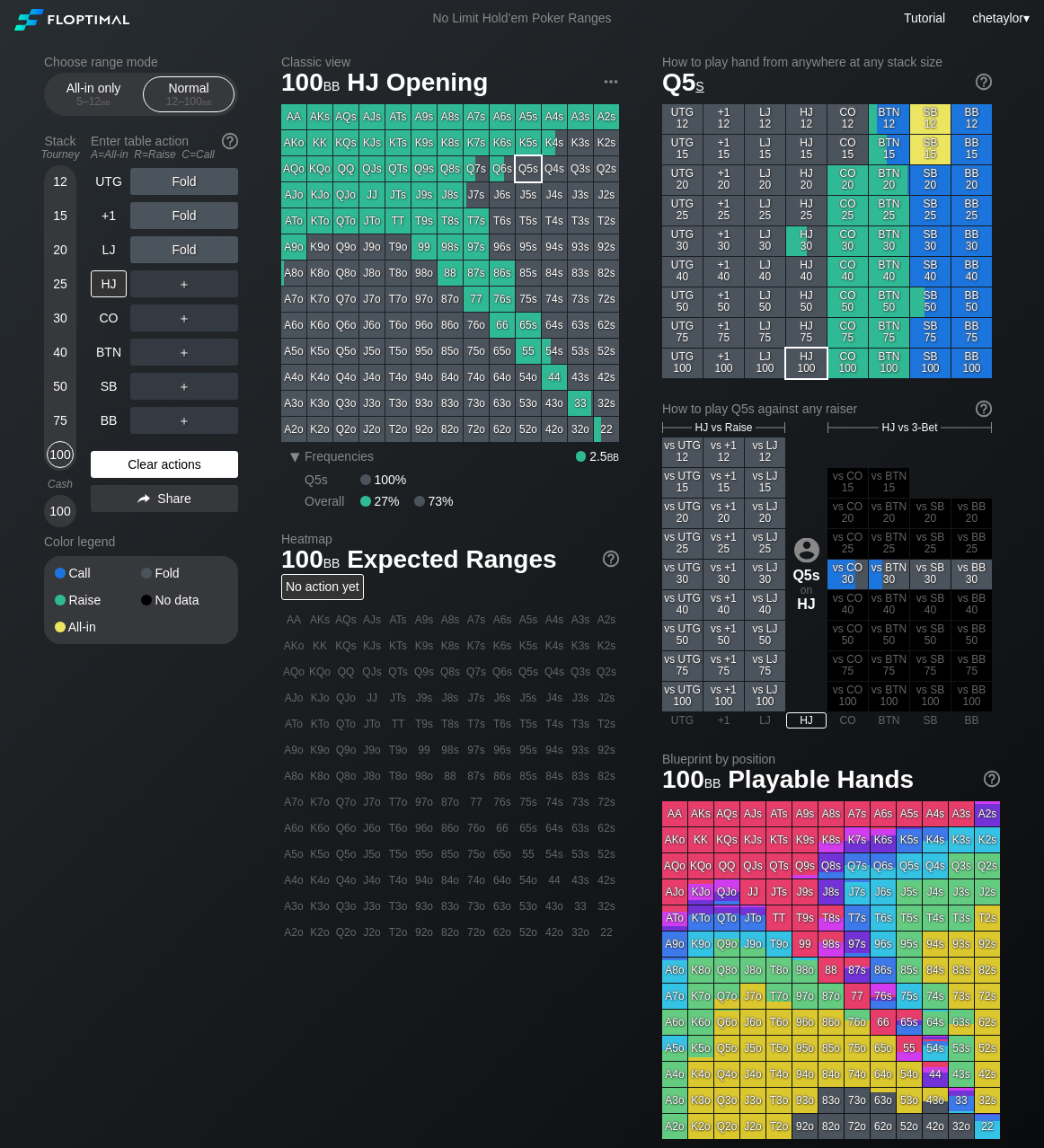
click at [147, 466] on div "Clear actions" at bounding box center [164, 465] width 147 height 27
click at [115, 240] on div "LJ" at bounding box center [108, 250] width 36 height 27
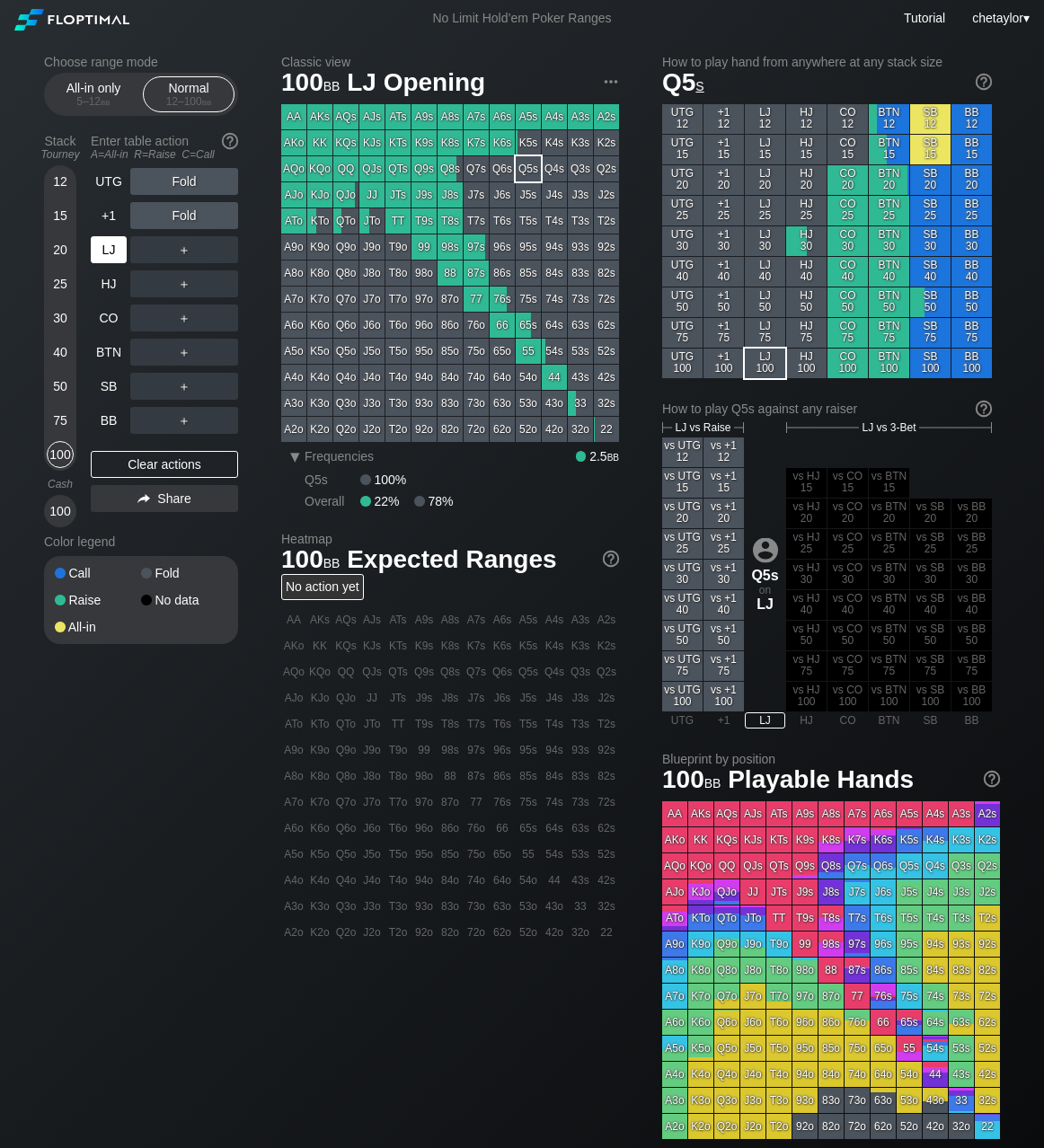
click at [115, 240] on div "LJ" at bounding box center [108, 250] width 36 height 27
click at [115, 214] on div "+1" at bounding box center [108, 216] width 36 height 27
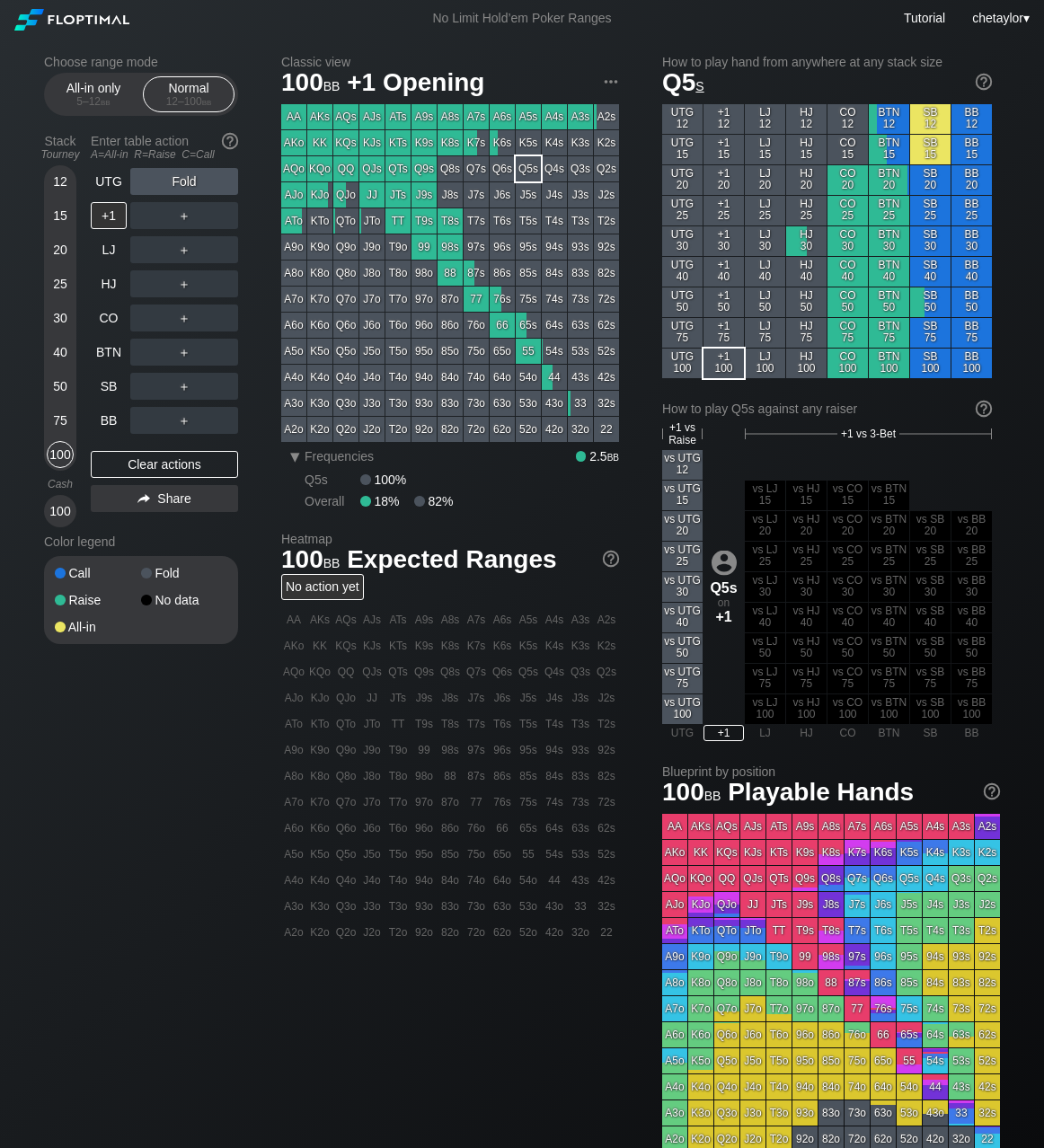
click at [55, 421] on div "75" at bounding box center [61, 421] width 27 height 27
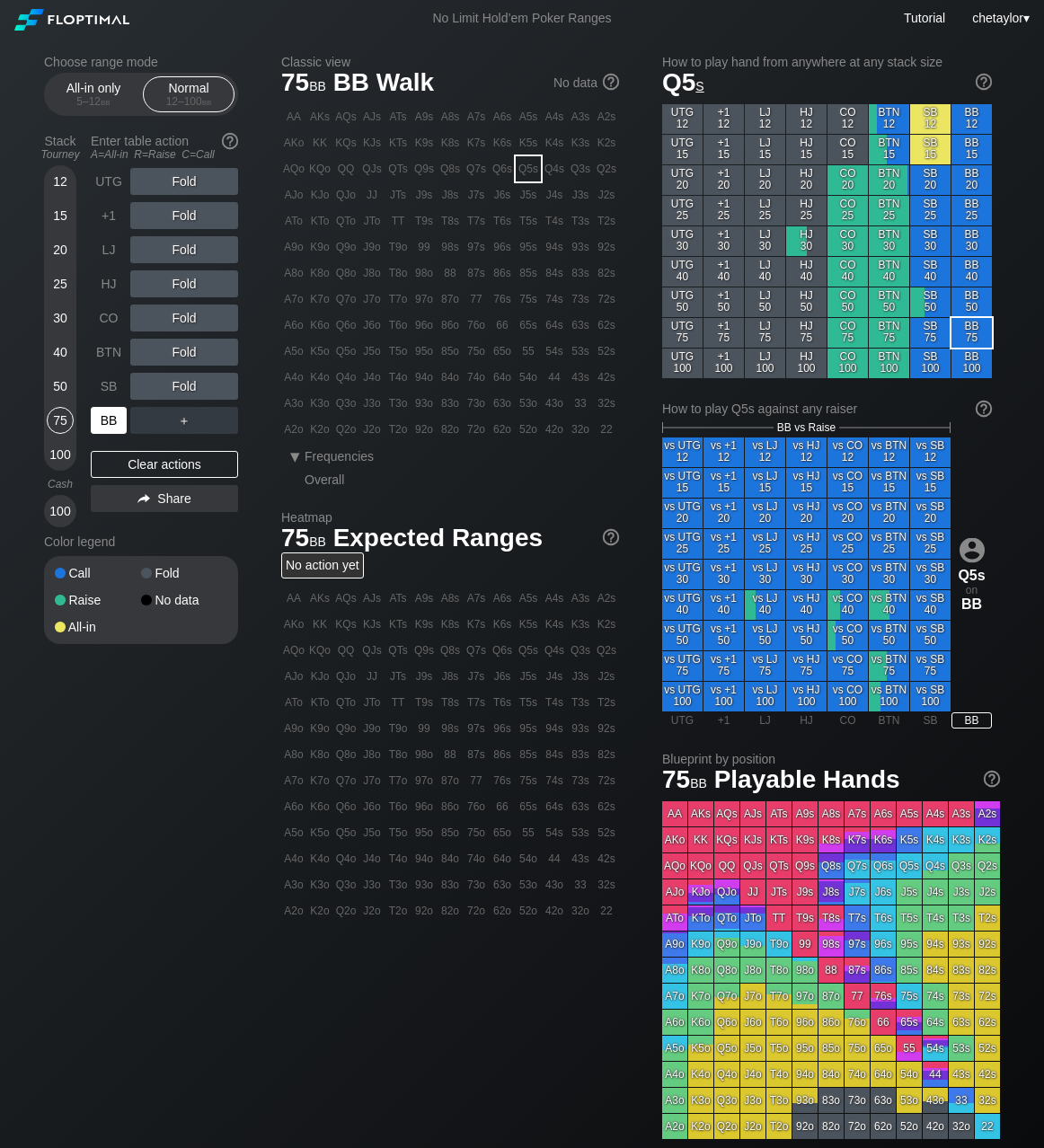
click at [108, 419] on div "BB" at bounding box center [108, 421] width 36 height 27
click at [146, 466] on div "Clear actions" at bounding box center [164, 465] width 147 height 27
click at [348, 378] on div "Q4o" at bounding box center [345, 377] width 25 height 25
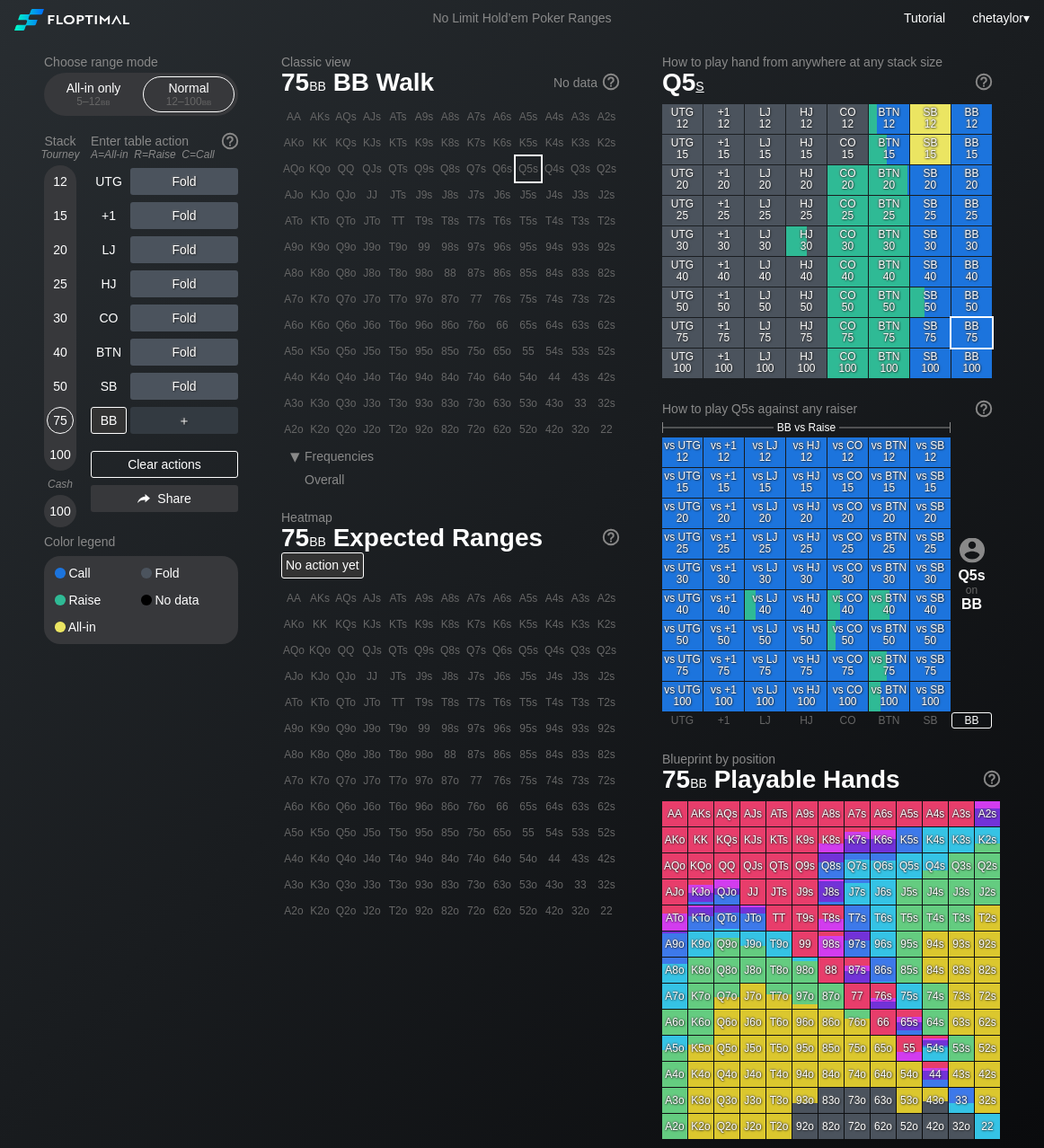
click at [348, 378] on div "Q4o" at bounding box center [345, 377] width 25 height 25
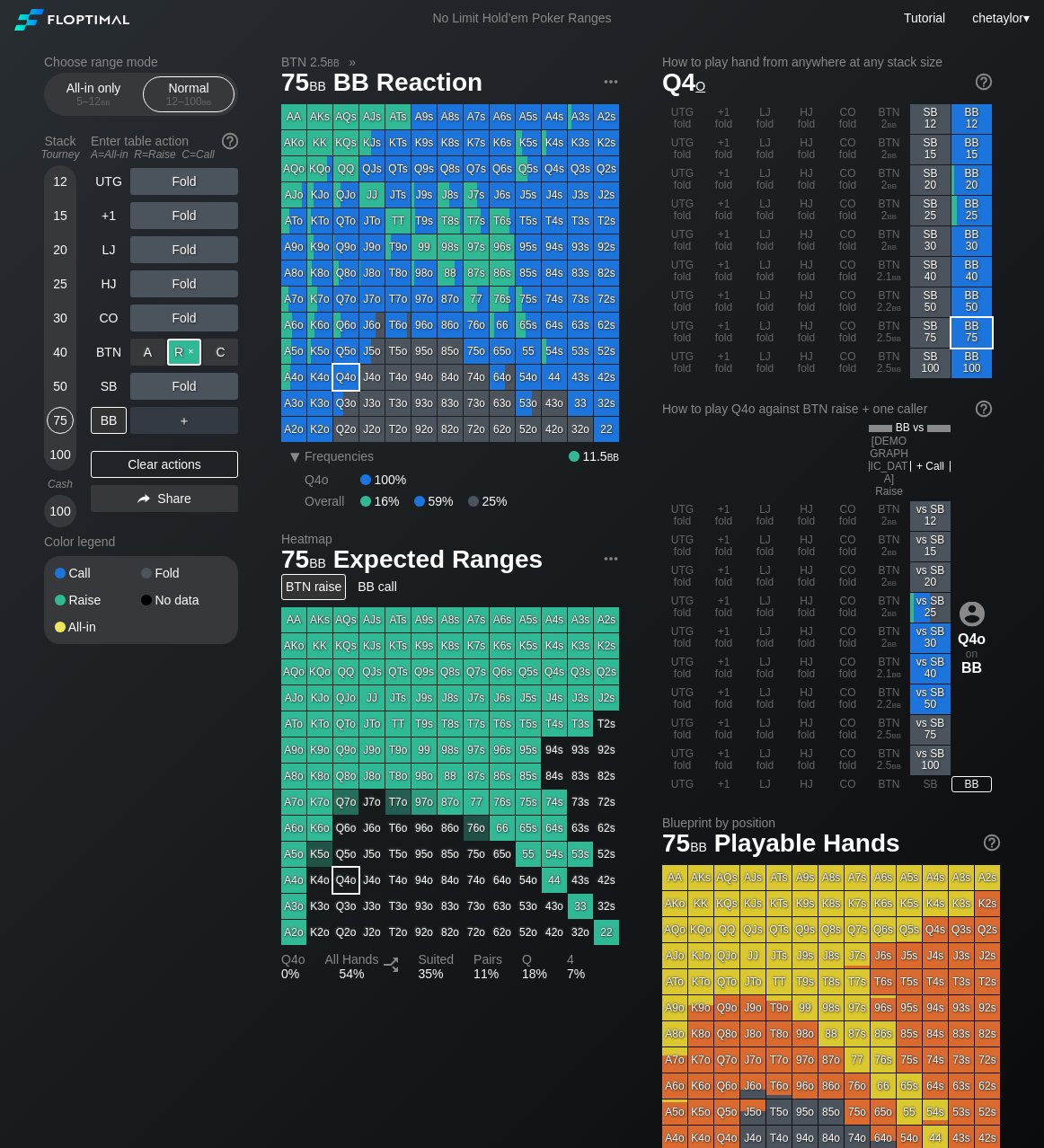
click at [189, 352] on div "R ✕" at bounding box center [185, 352] width 35 height 27
click at [189, 392] on div "R ✕" at bounding box center [185, 386] width 35 height 27
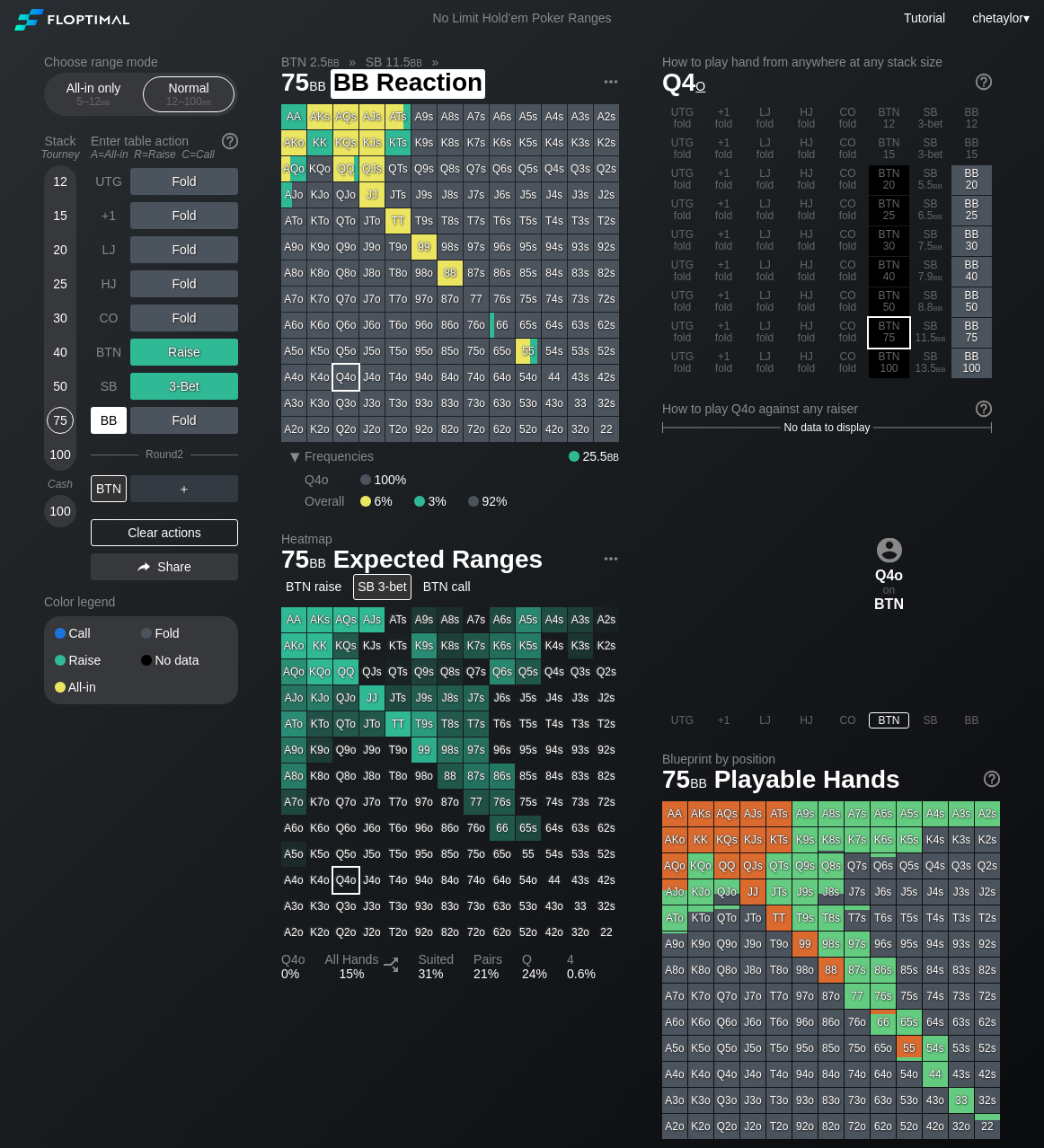
click at [107, 421] on div "BB" at bounding box center [108, 421] width 36 height 27
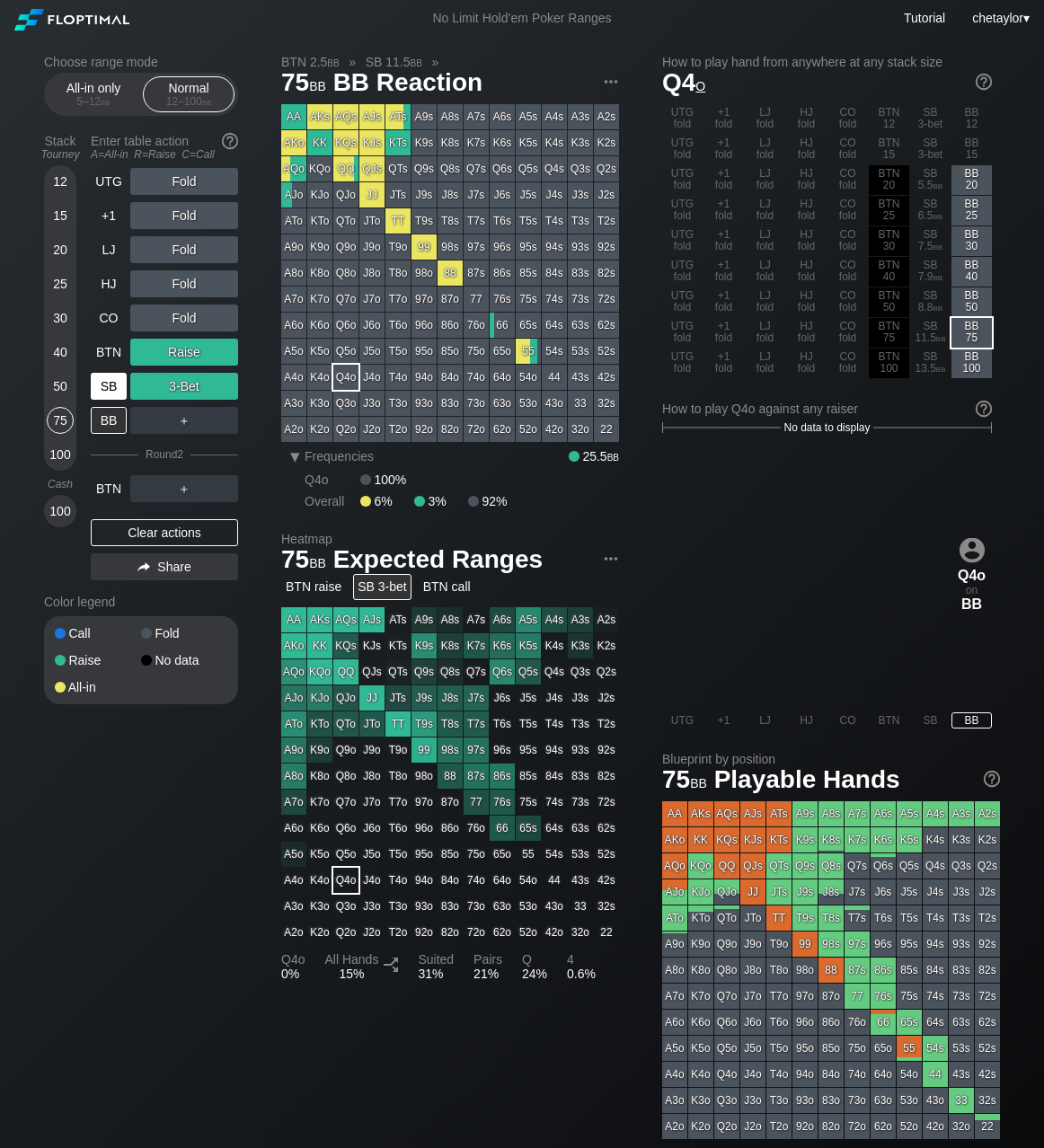
click at [115, 386] on div "SB" at bounding box center [108, 386] width 36 height 27
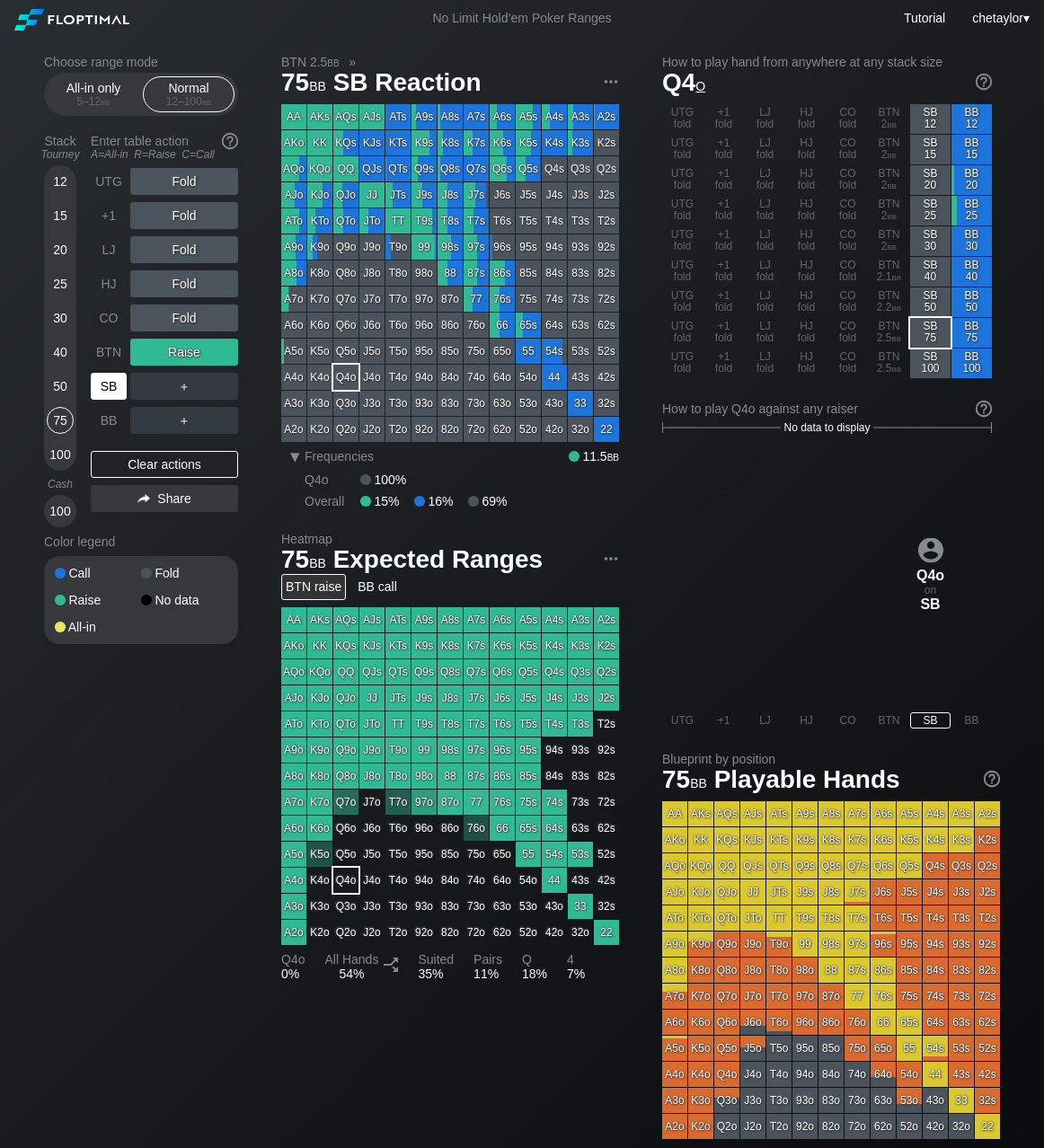
click at [115, 386] on div "SB" at bounding box center [108, 386] width 36 height 27
click at [166, 466] on div "Clear actions" at bounding box center [164, 465] width 147 height 27
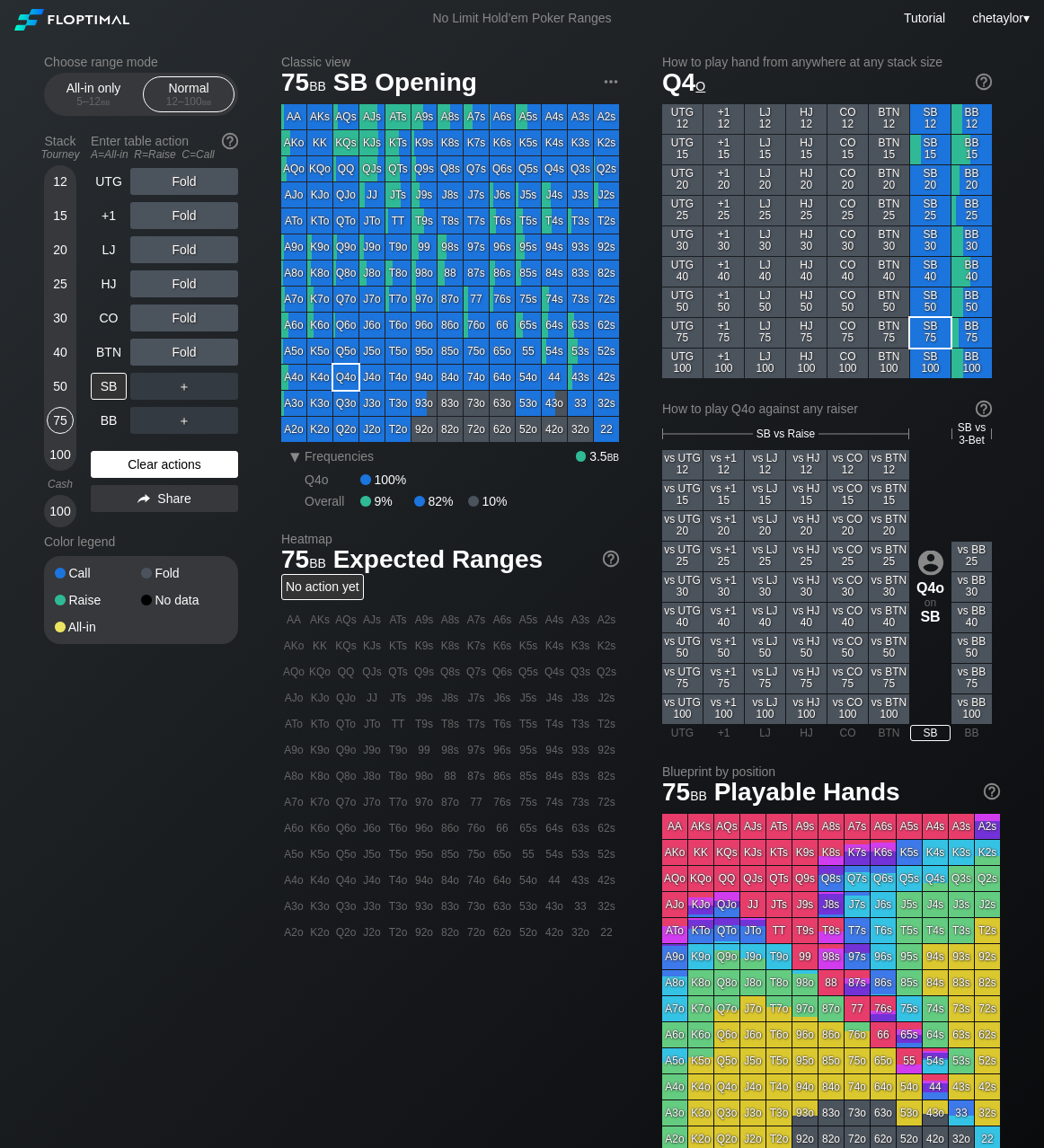
click at [166, 466] on div "Clear actions" at bounding box center [164, 465] width 147 height 27
click at [597, 168] on div "Q2s" at bounding box center [606, 168] width 25 height 25
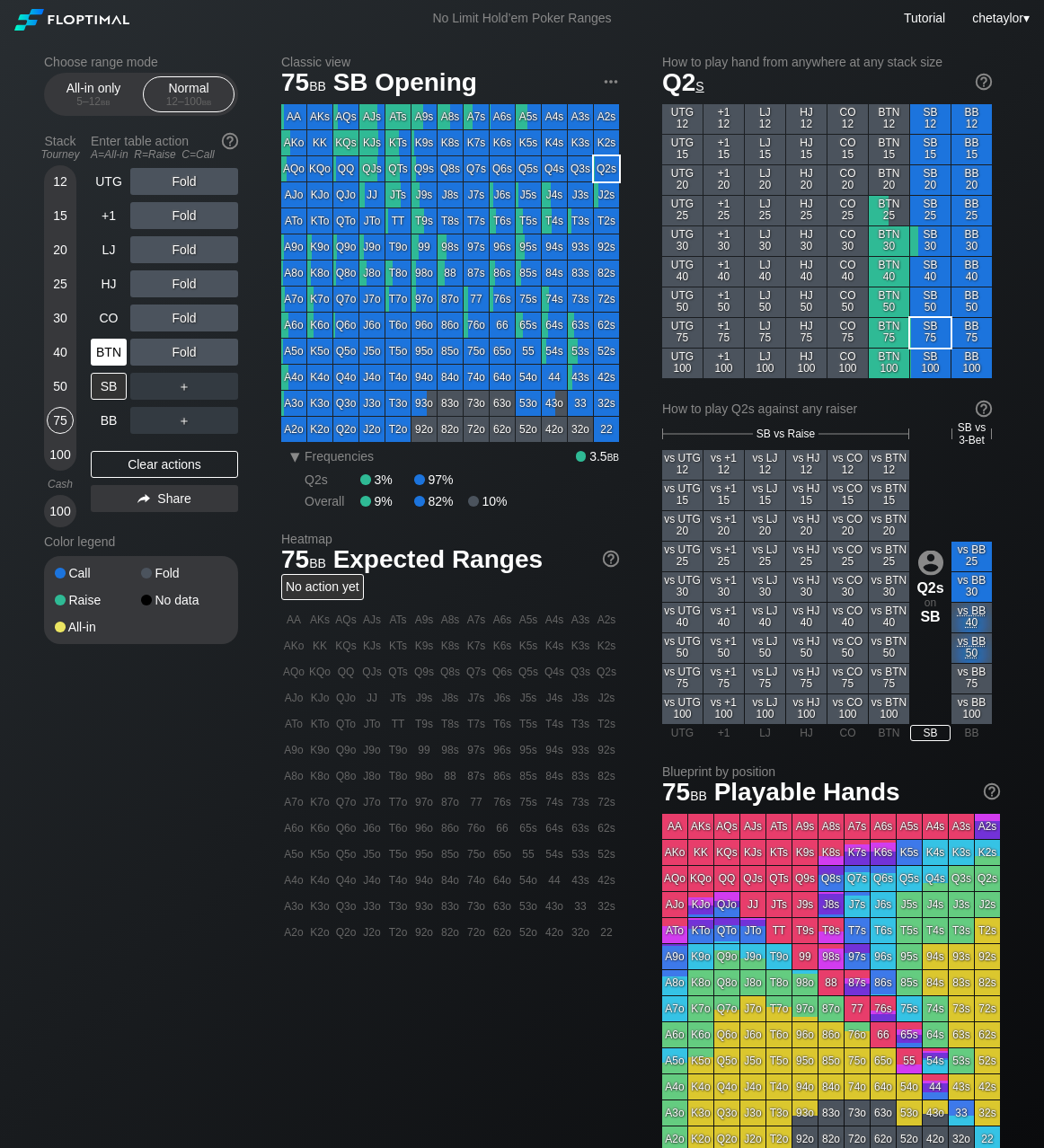
click at [112, 355] on div "BTN" at bounding box center [108, 352] width 36 height 27
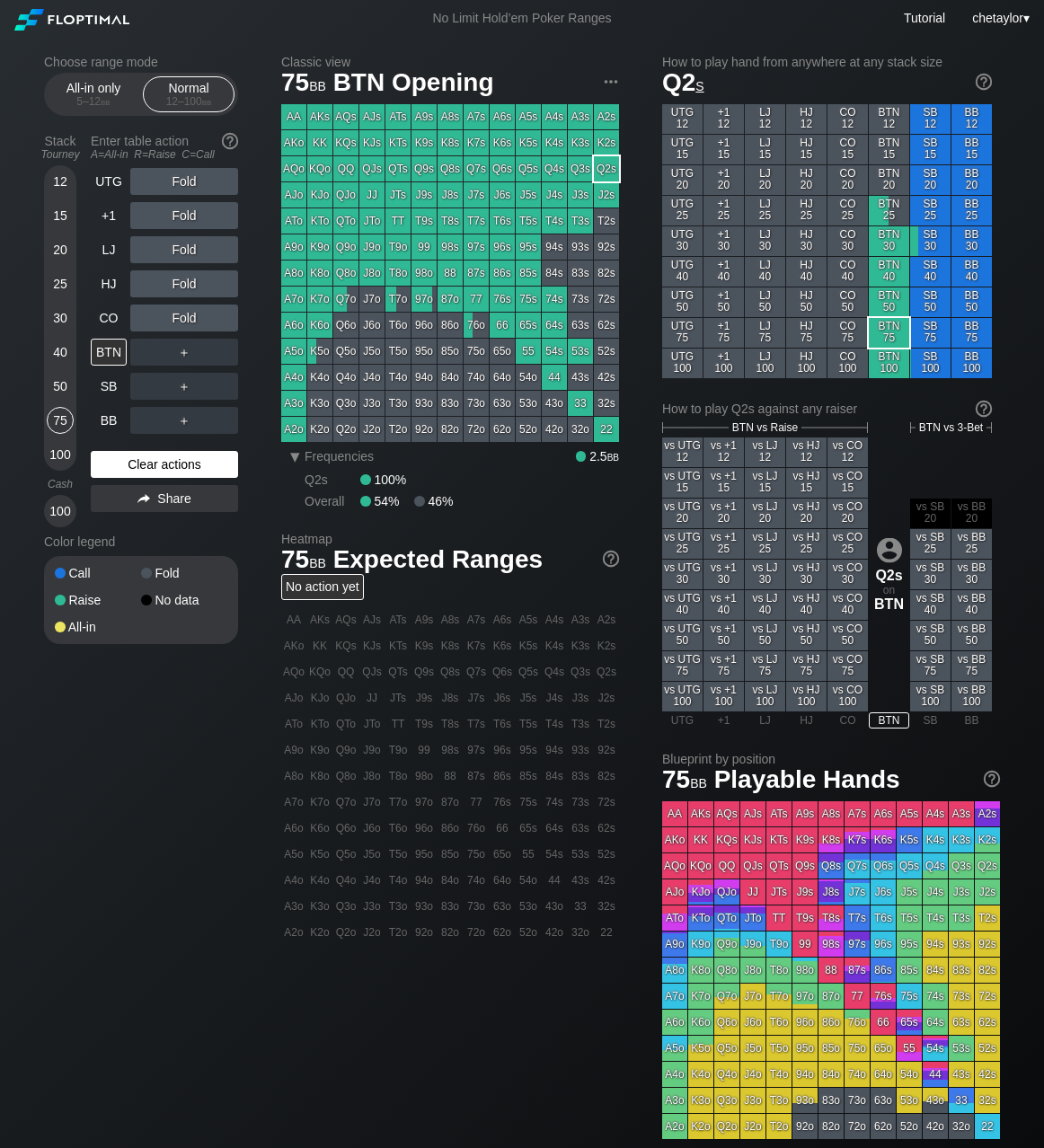
click at [140, 464] on div "Clear actions" at bounding box center [164, 465] width 147 height 27
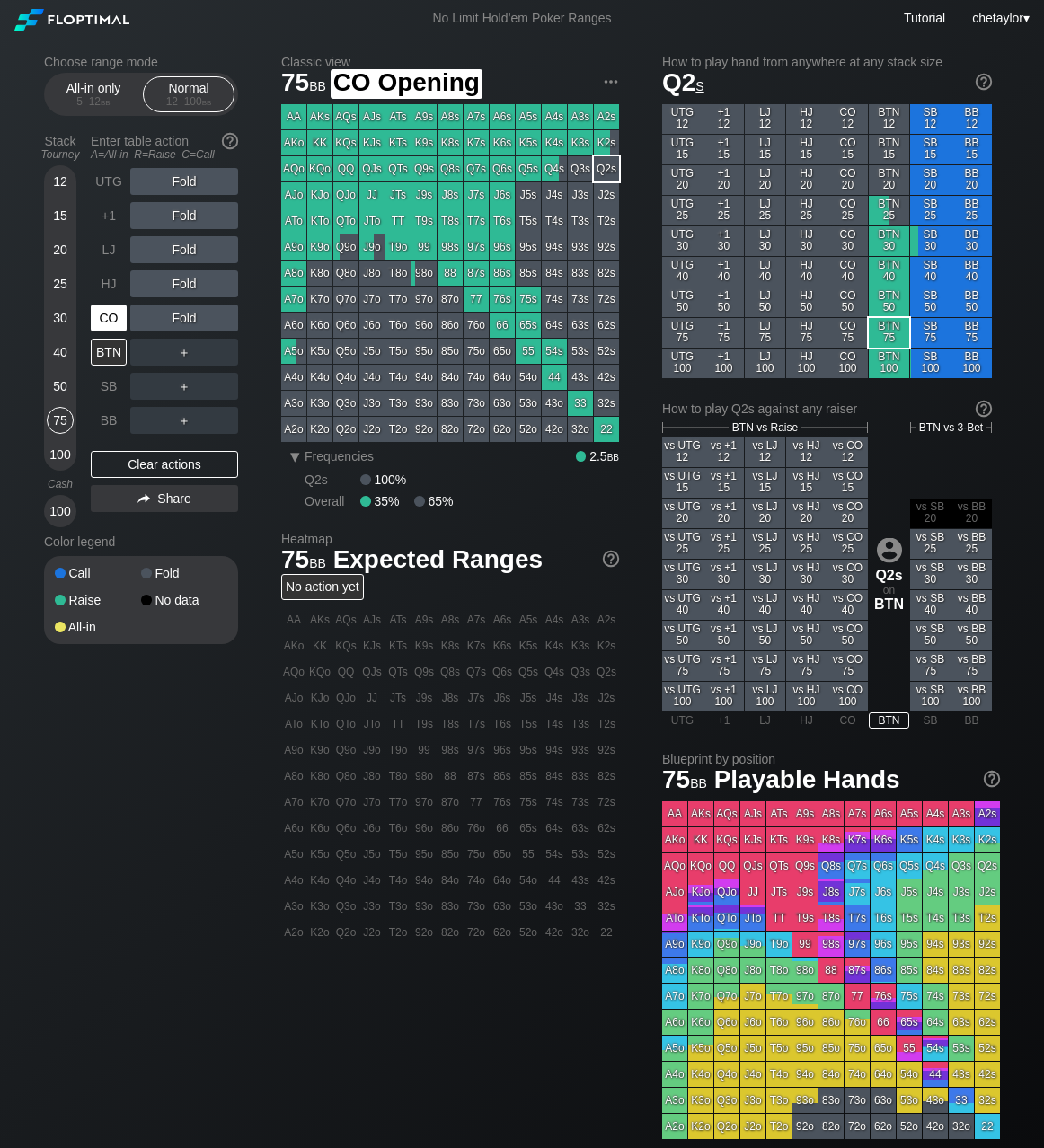
click at [110, 318] on div "CO" at bounding box center [108, 319] width 36 height 27
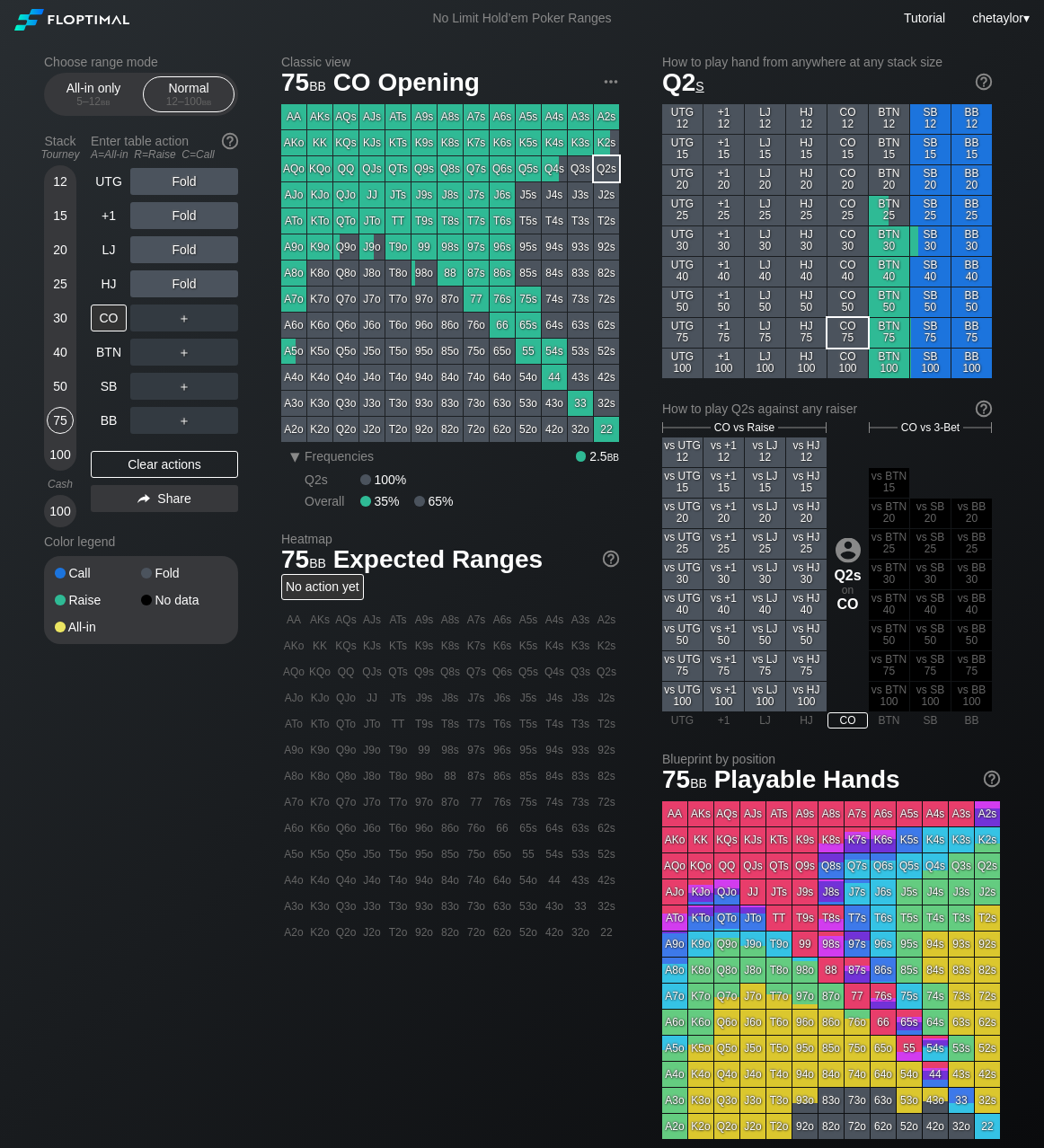
click at [371, 215] on div "JTo" at bounding box center [371, 221] width 25 height 25
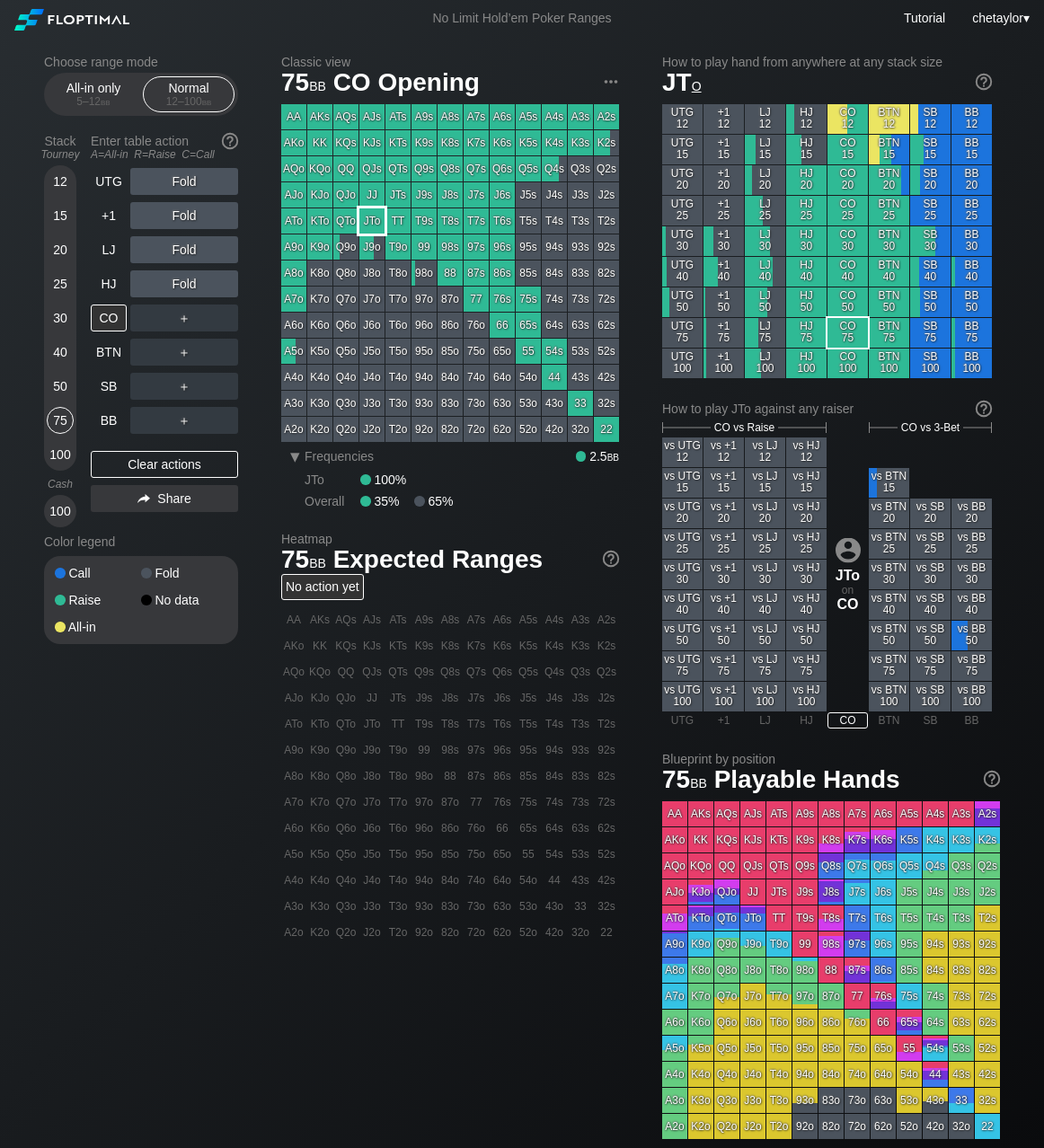
click at [371, 215] on div "JTo" at bounding box center [371, 221] width 25 height 25
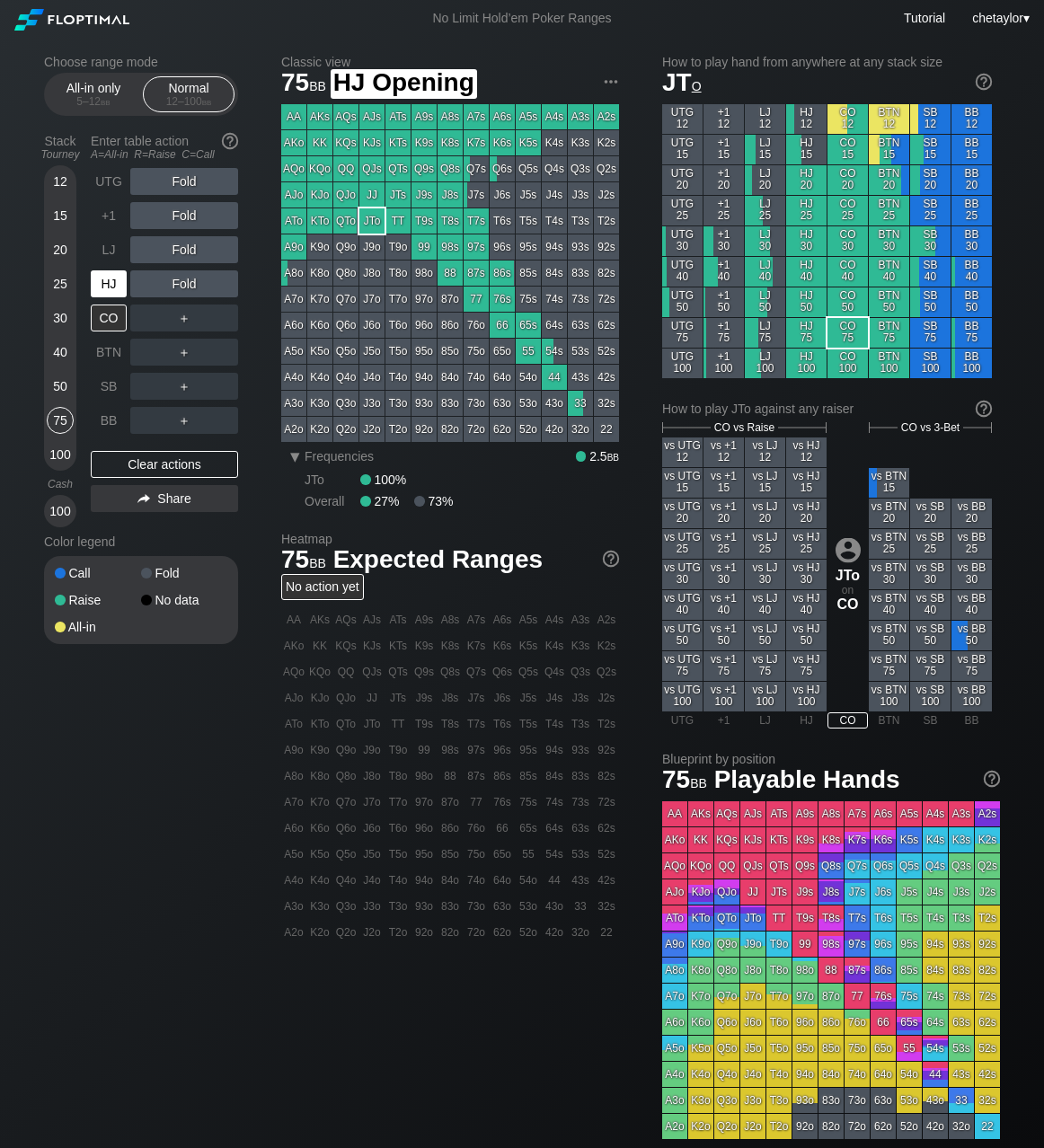
click at [108, 286] on div "HJ" at bounding box center [108, 284] width 36 height 27
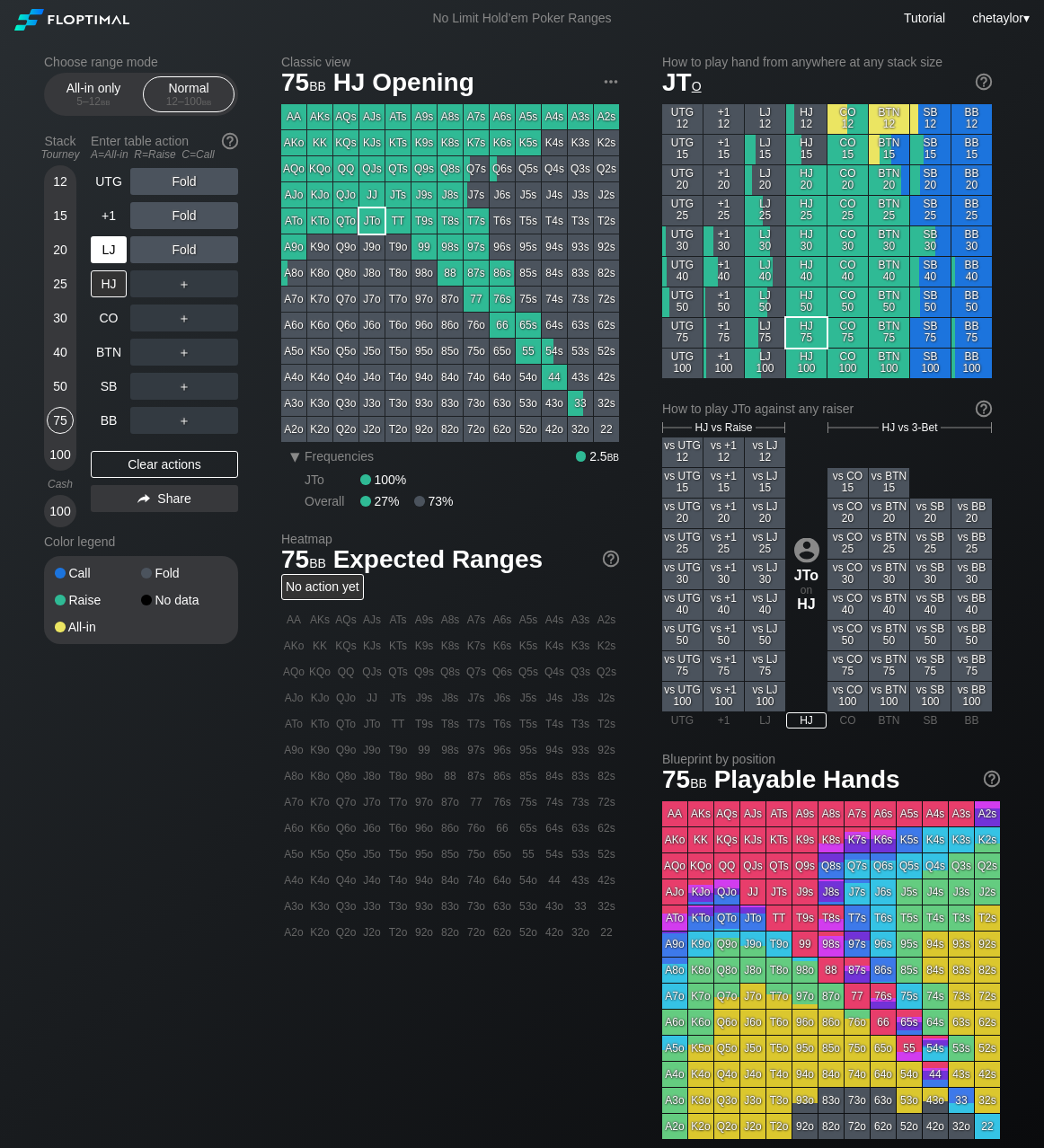
click at [107, 251] on div "LJ" at bounding box center [108, 250] width 36 height 27
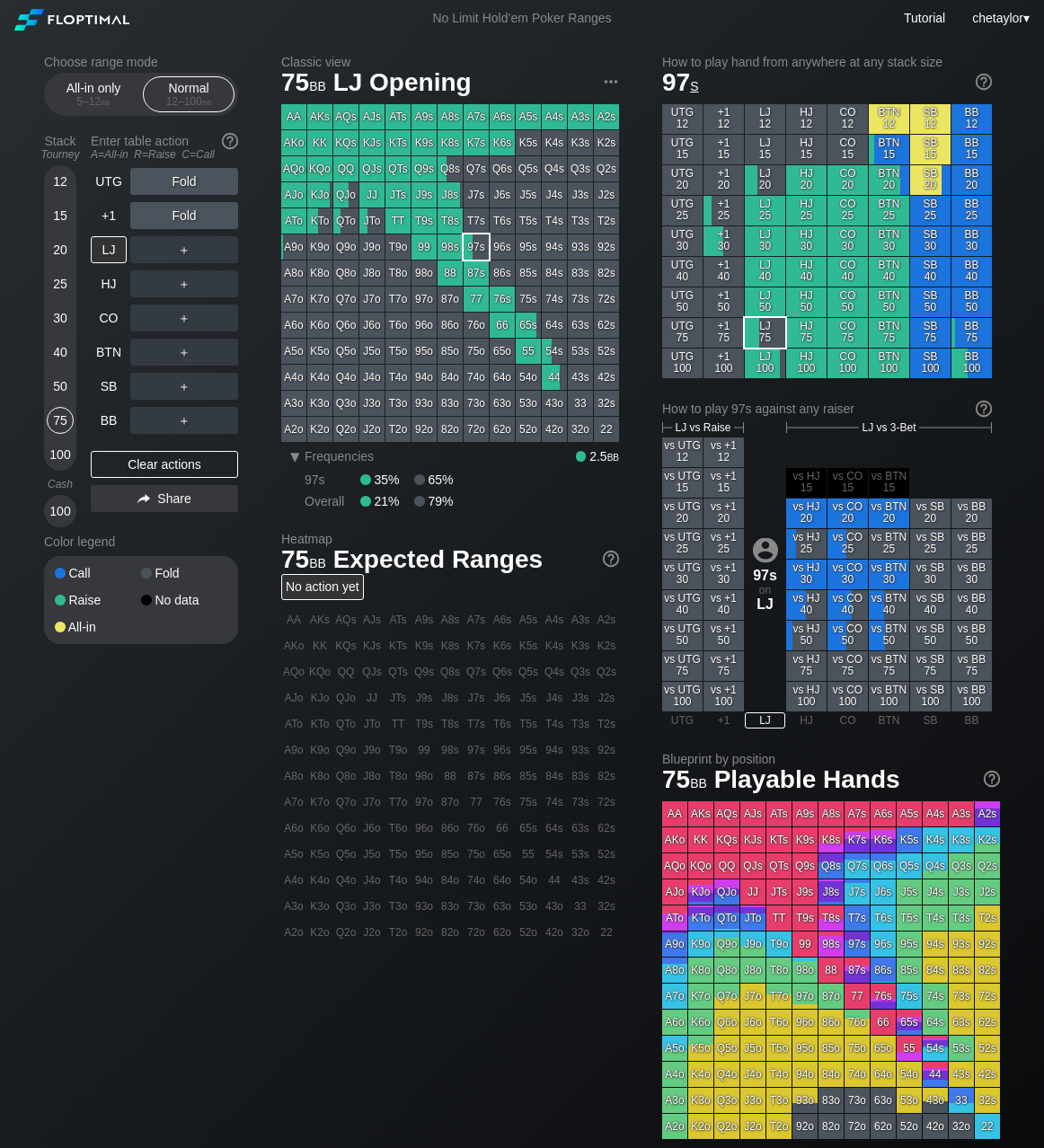
click at [481, 247] on div "97s" at bounding box center [476, 247] width 25 height 25
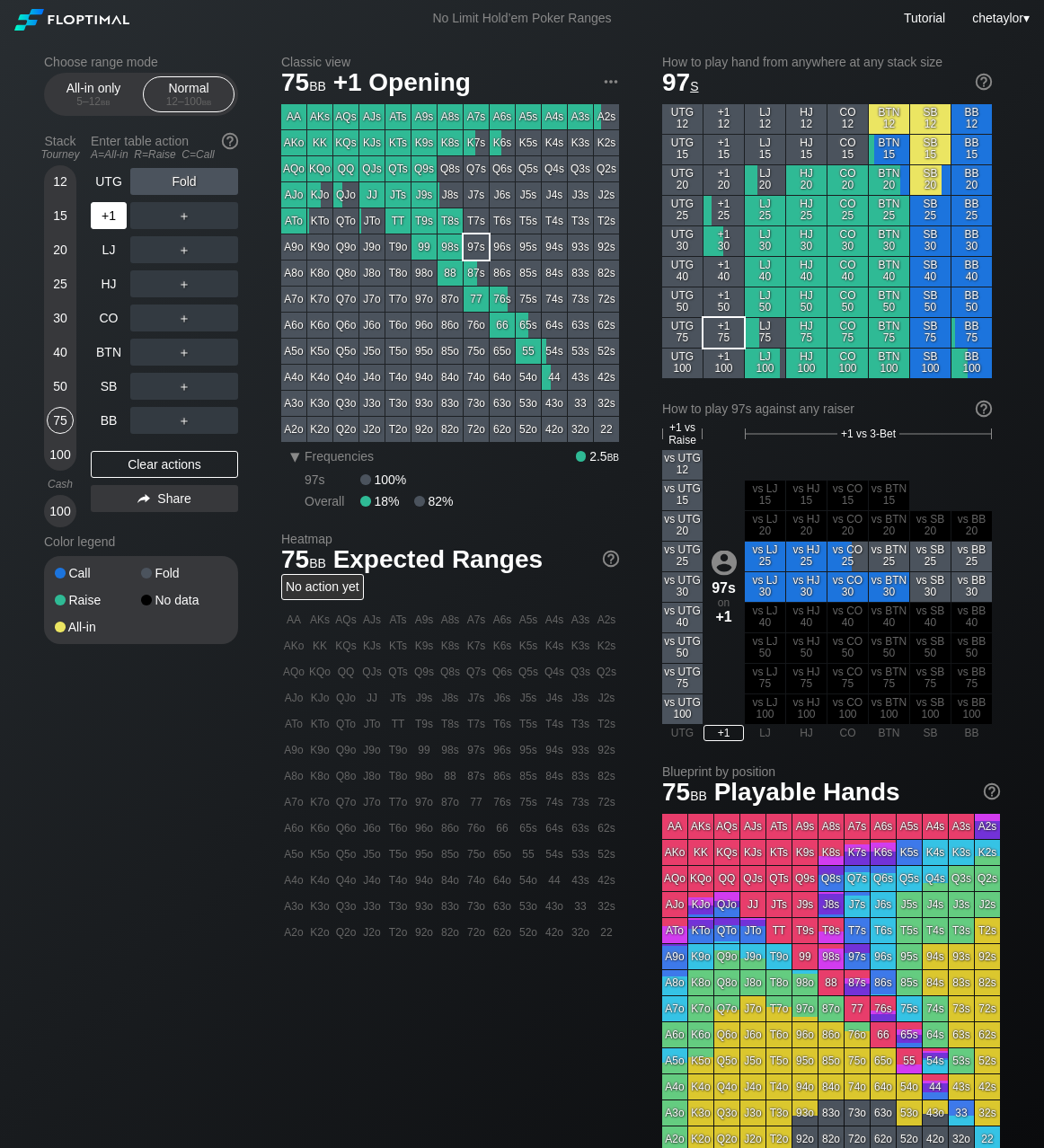
click at [113, 219] on div "+1" at bounding box center [108, 216] width 36 height 27
click at [350, 165] on div "QQ" at bounding box center [345, 168] width 25 height 25
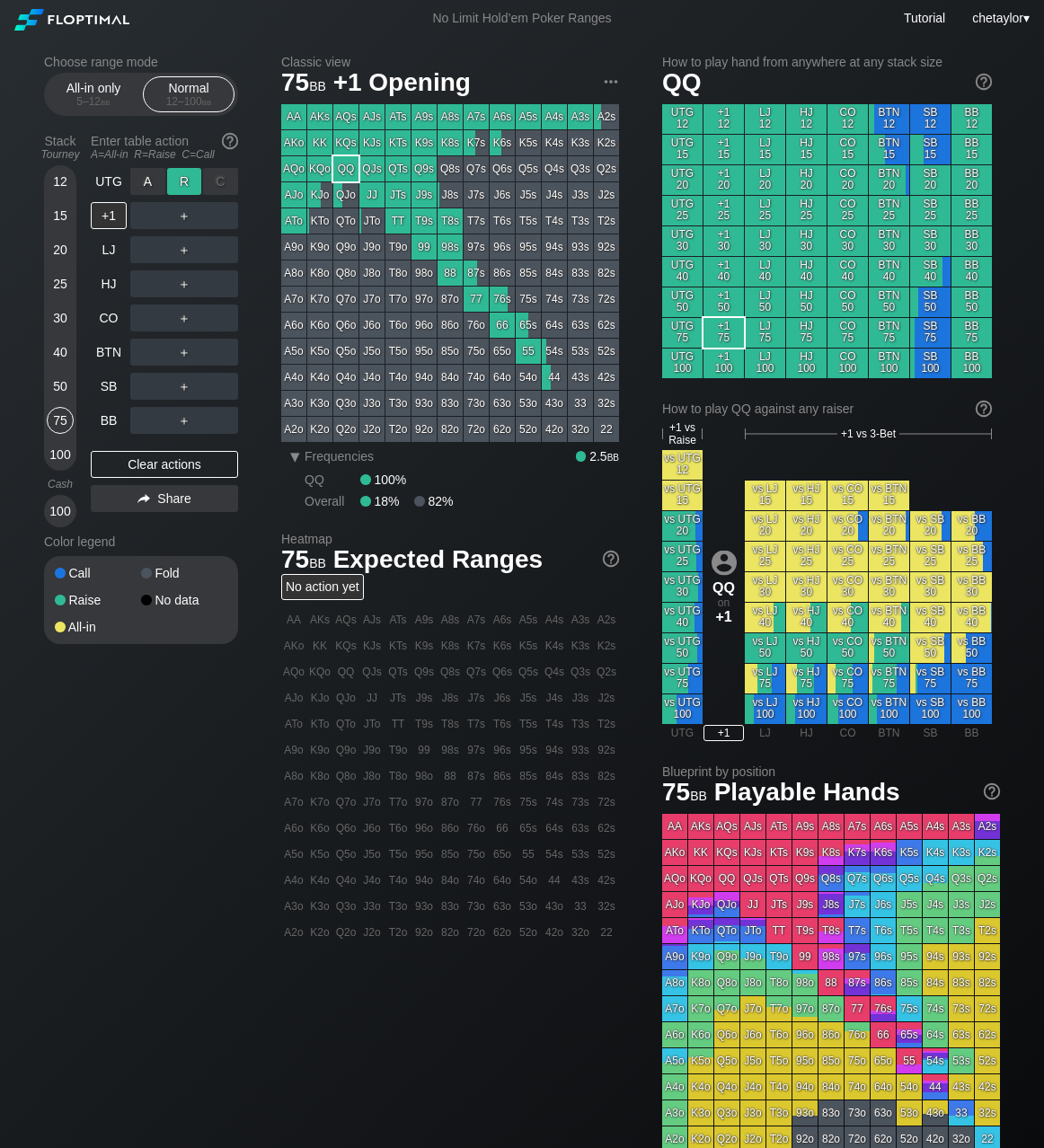
click at [189, 185] on div "R ✕" at bounding box center [185, 182] width 35 height 27
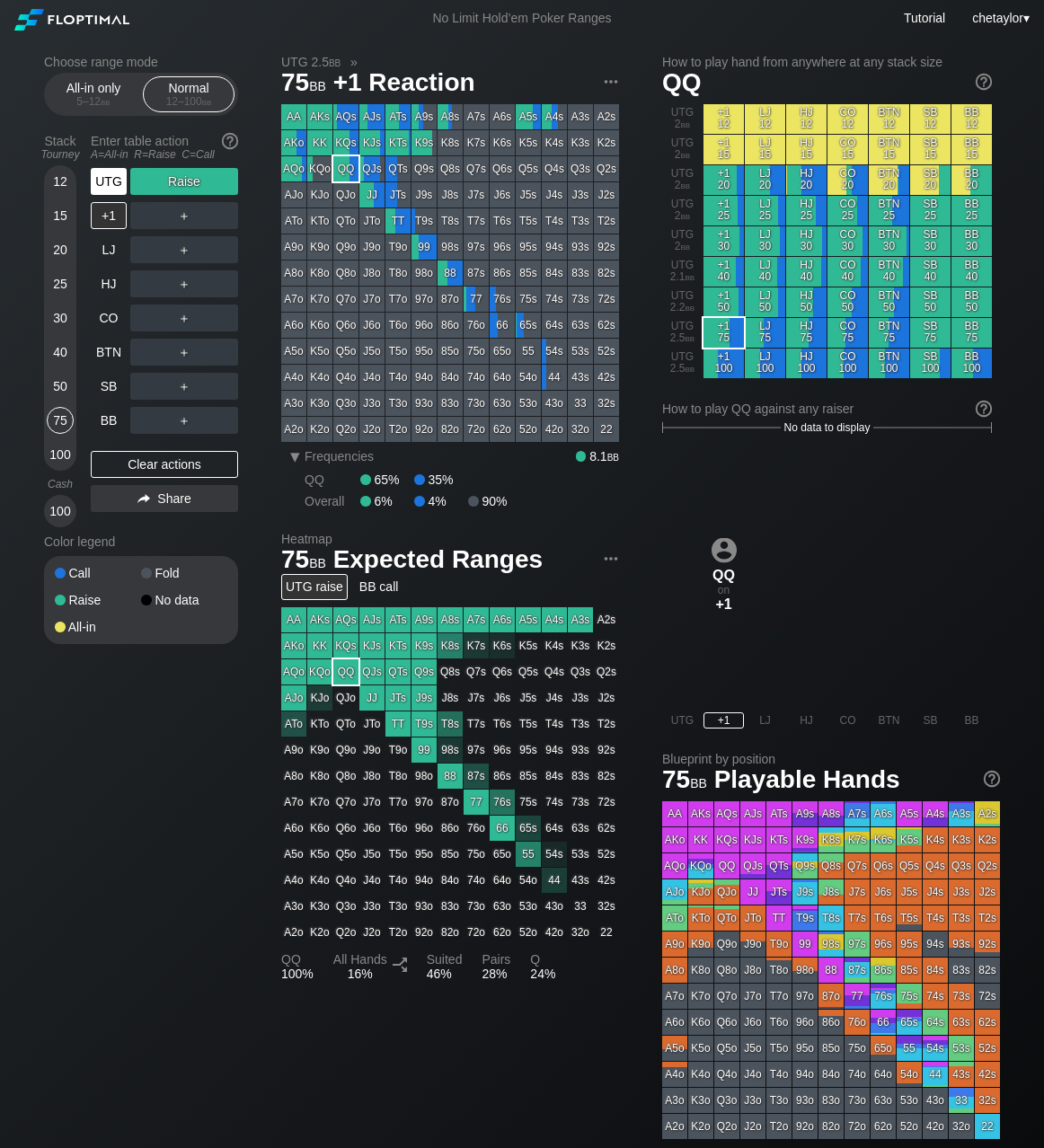
click at [112, 185] on div "UTG" at bounding box center [108, 182] width 36 height 27
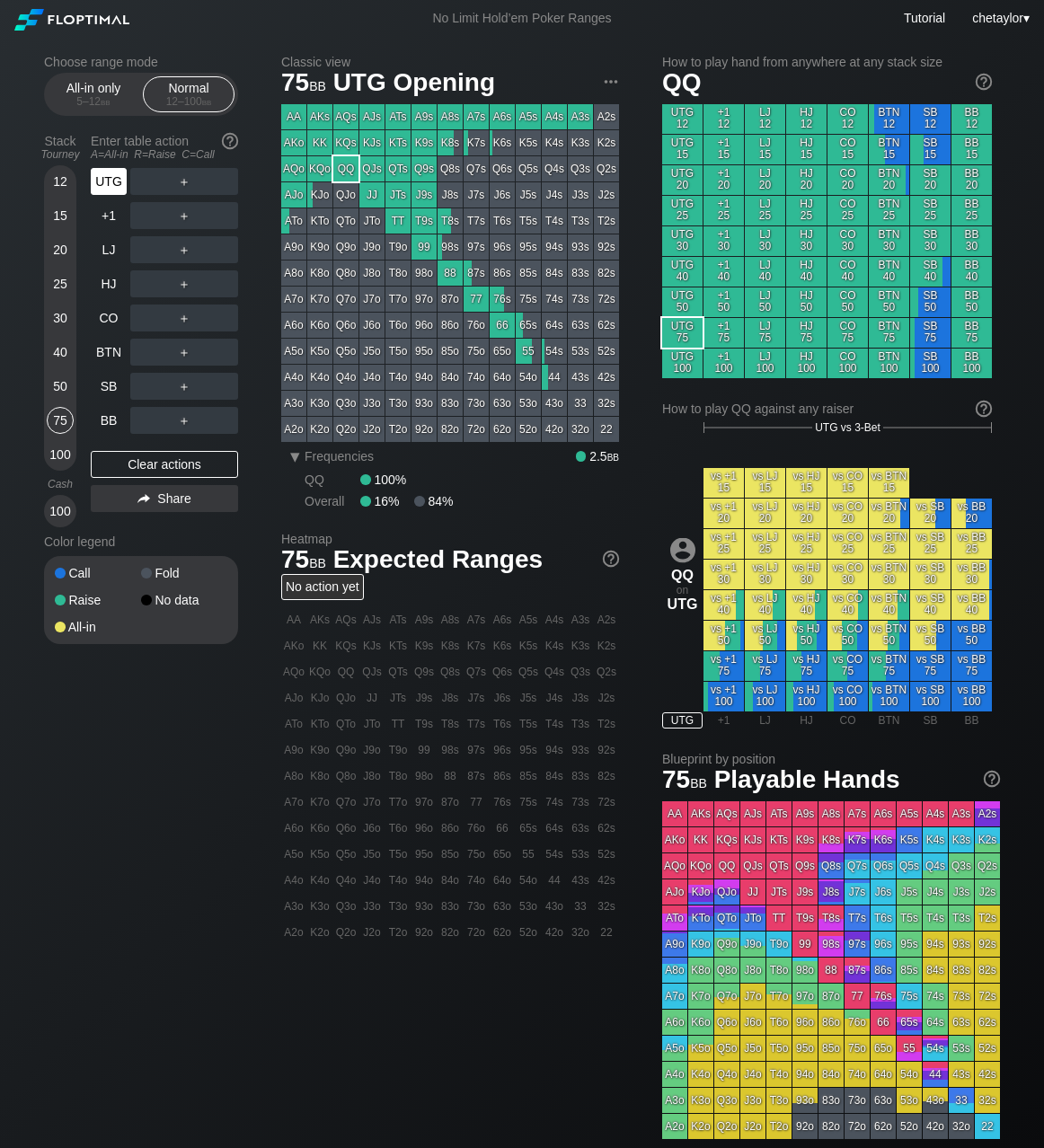
click at [112, 185] on div "UTG" at bounding box center [108, 182] width 36 height 27
click at [111, 423] on div "BB" at bounding box center [108, 421] width 36 height 27
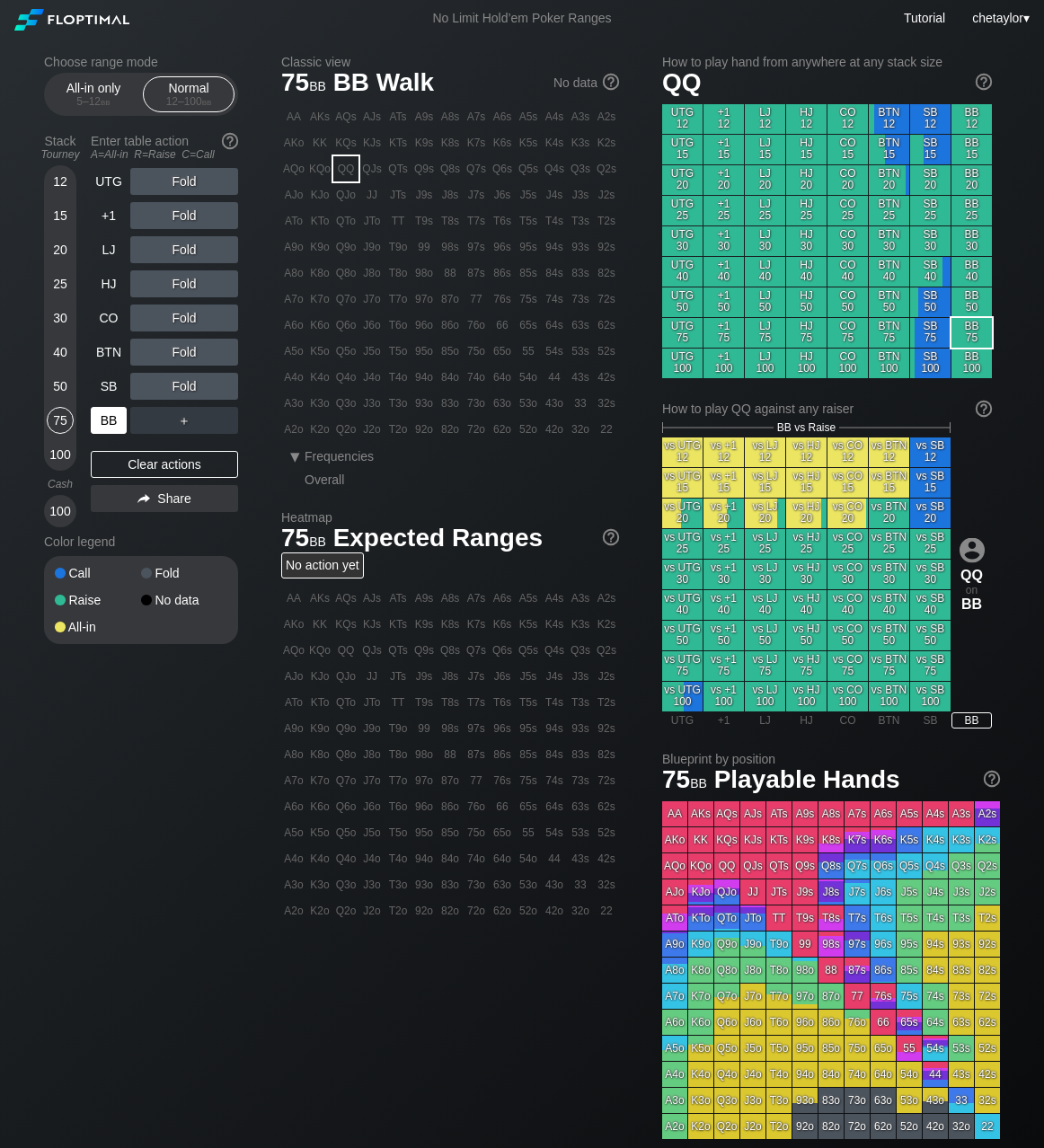
click at [111, 423] on div "BB" at bounding box center [108, 421] width 36 height 27
click at [143, 464] on div "Clear actions" at bounding box center [164, 465] width 147 height 27
click at [58, 383] on div "50" at bounding box center [61, 386] width 27 height 27
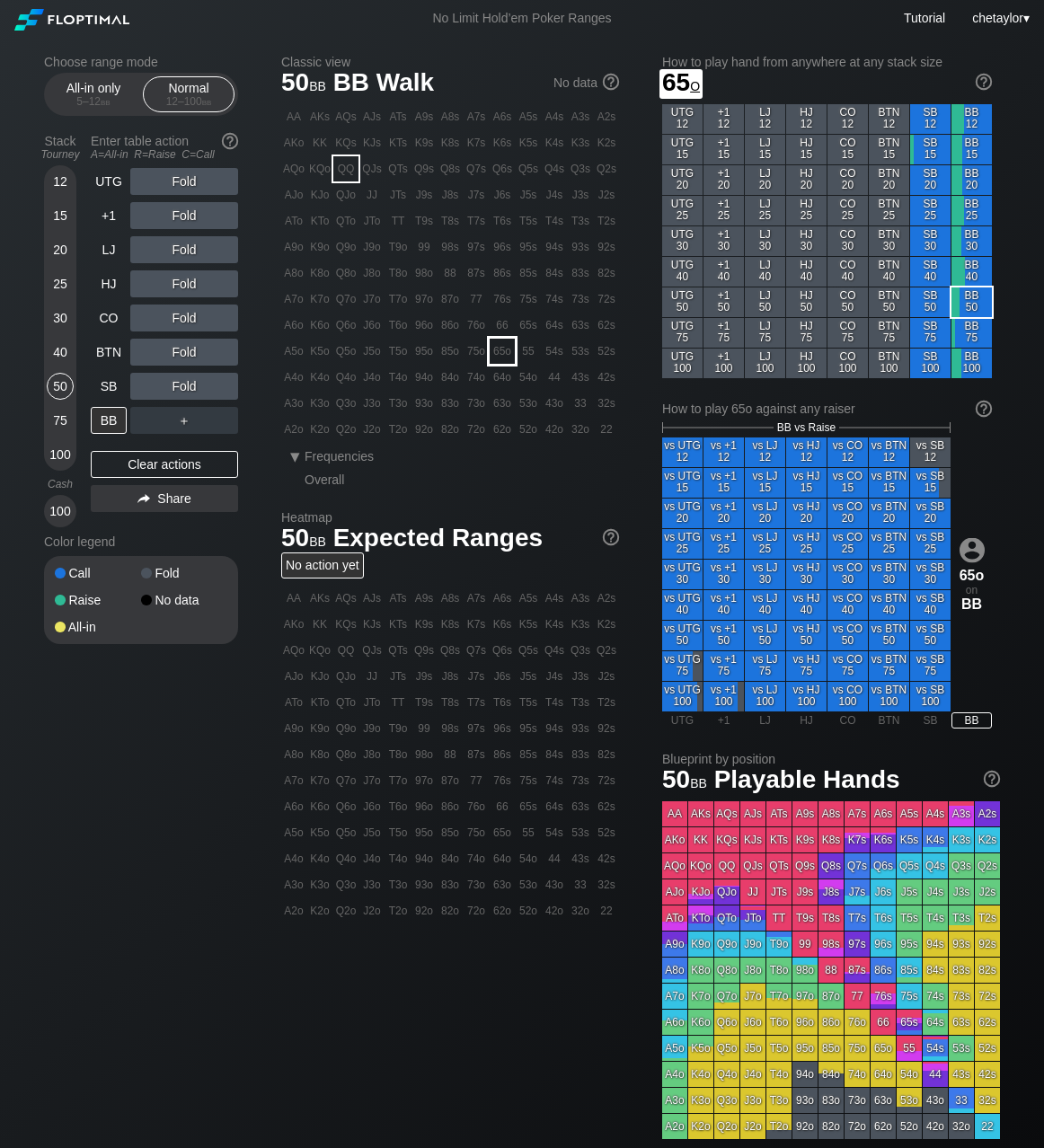
click at [493, 349] on div "65o" at bounding box center [502, 351] width 25 height 25
click at [196, 208] on div "R ✕" at bounding box center [185, 216] width 35 height 27
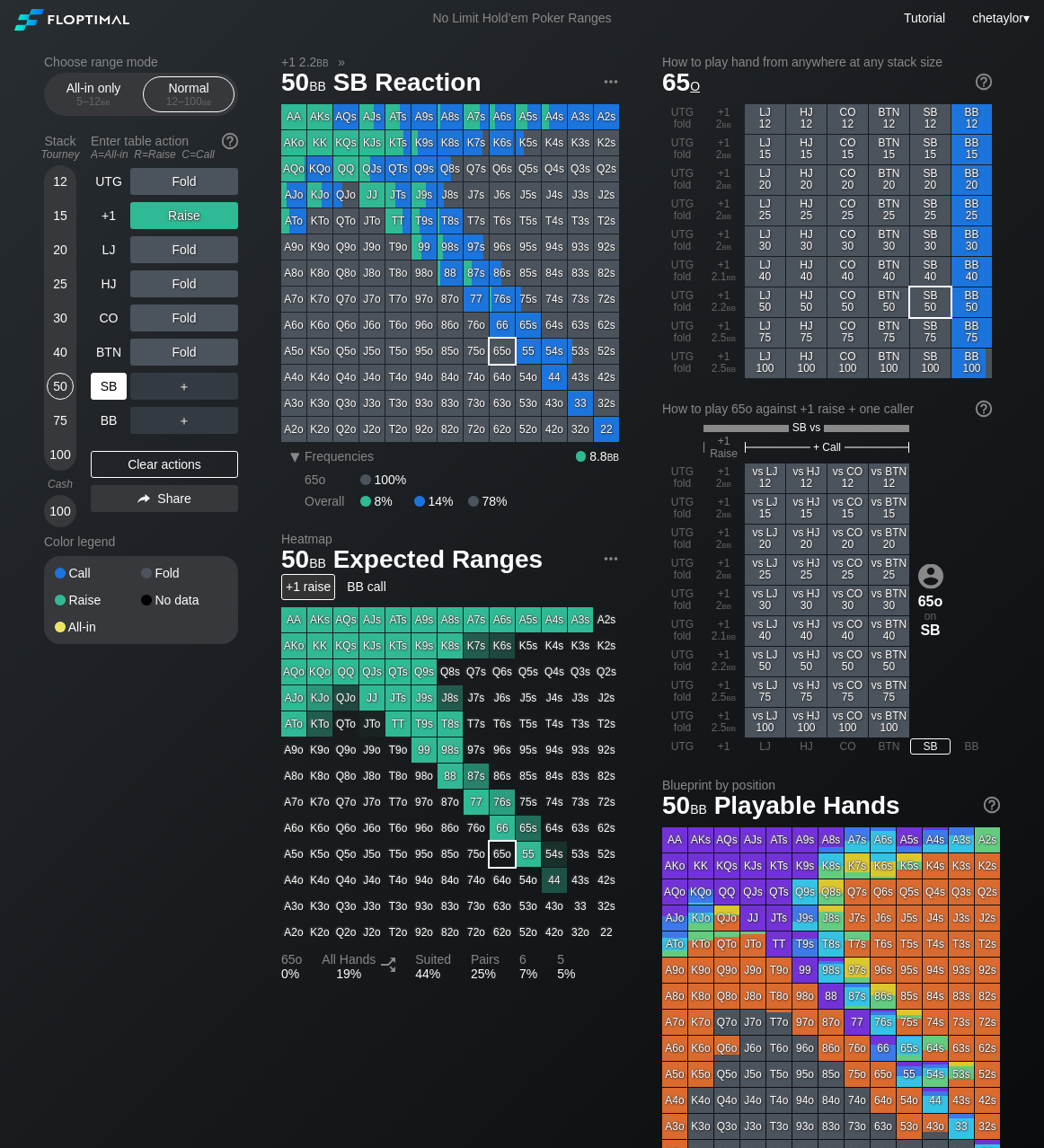
click at [113, 383] on div "SB" at bounding box center [108, 386] width 36 height 27
click at [133, 467] on div "Clear actions" at bounding box center [164, 465] width 147 height 27
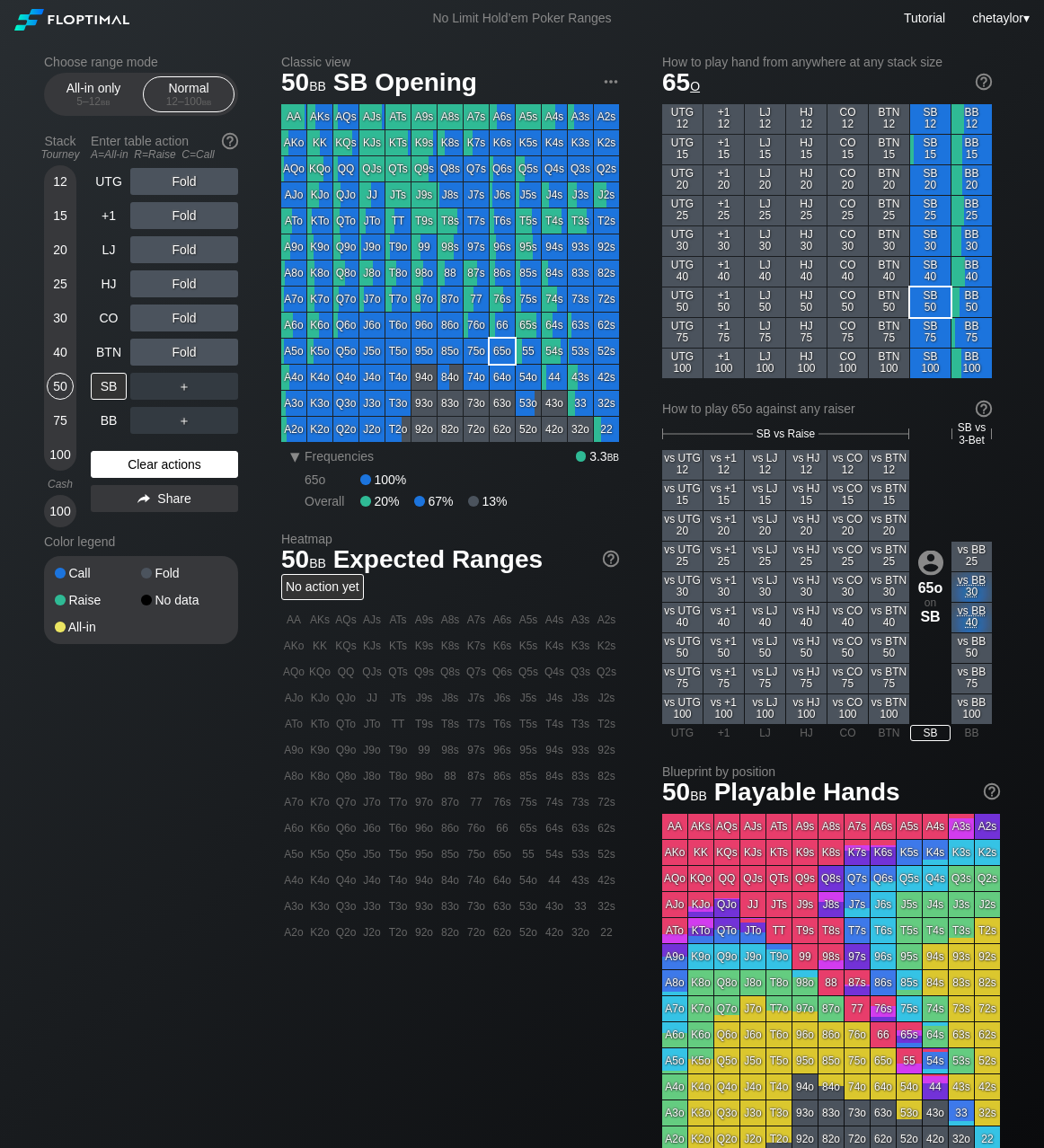
click at [133, 467] on div "Clear actions" at bounding box center [164, 465] width 147 height 27
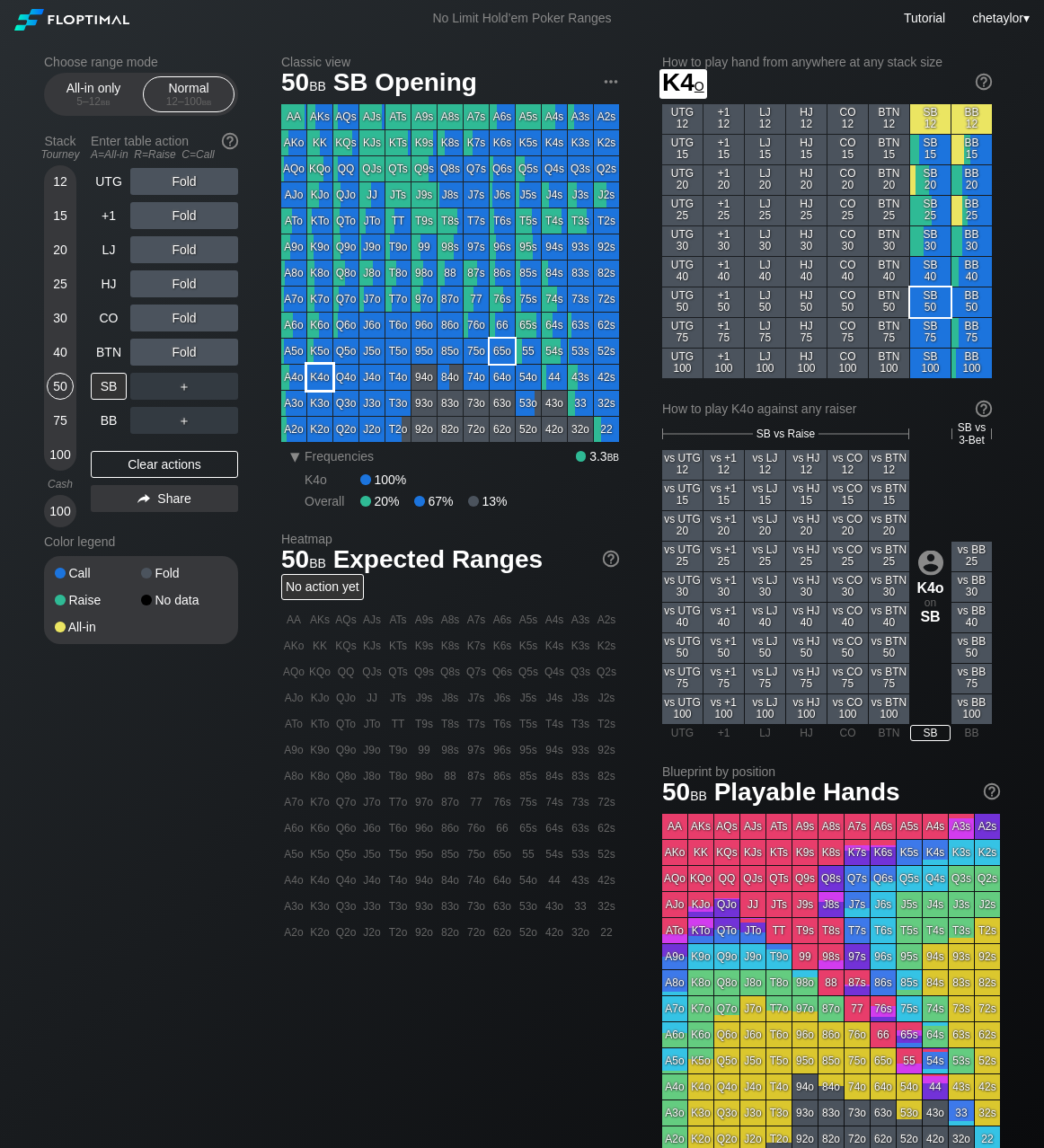
click at [324, 376] on div "K4o" at bounding box center [319, 377] width 25 height 25
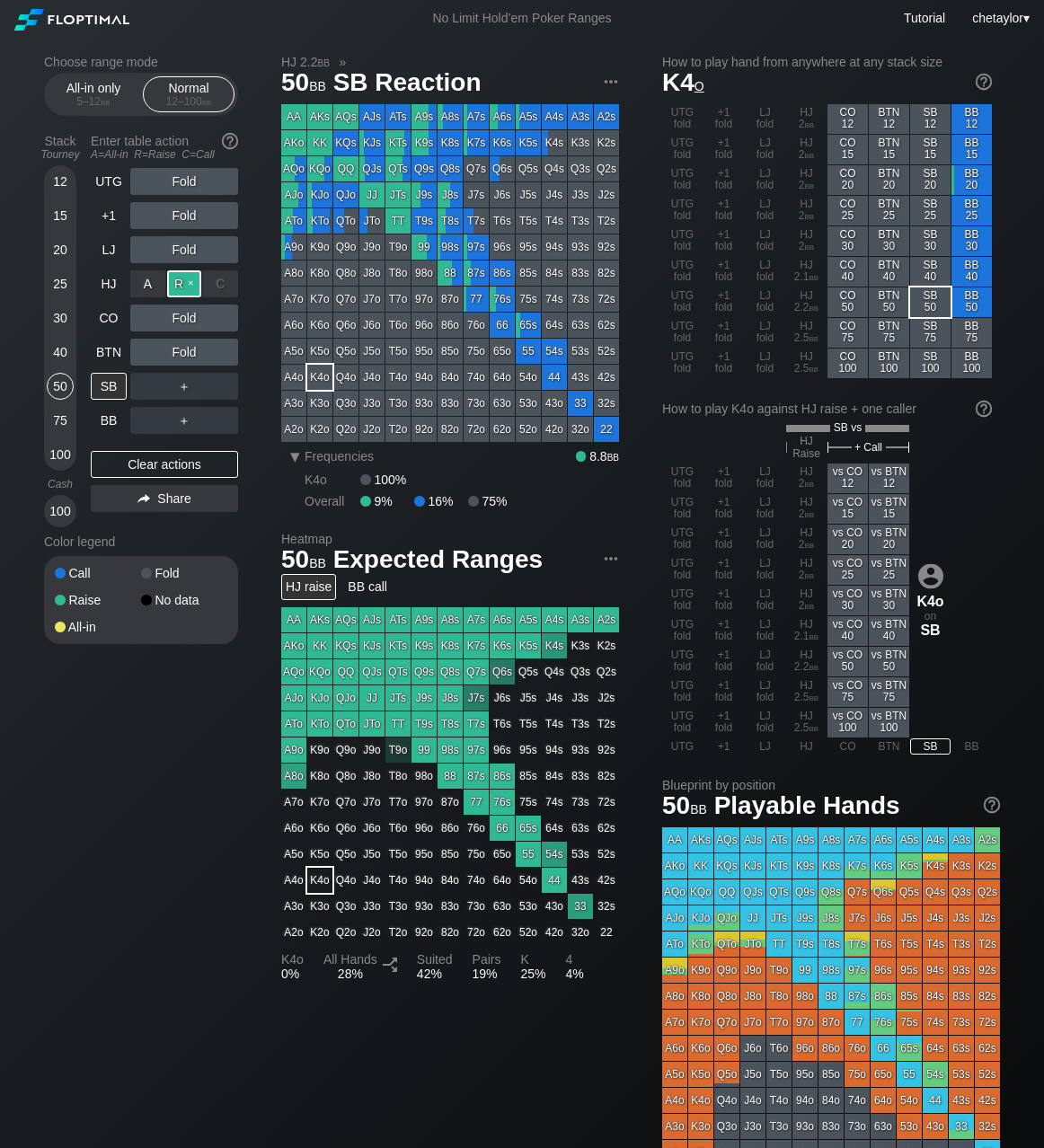
click at [192, 291] on div "R ✕" at bounding box center [185, 284] width 35 height 27
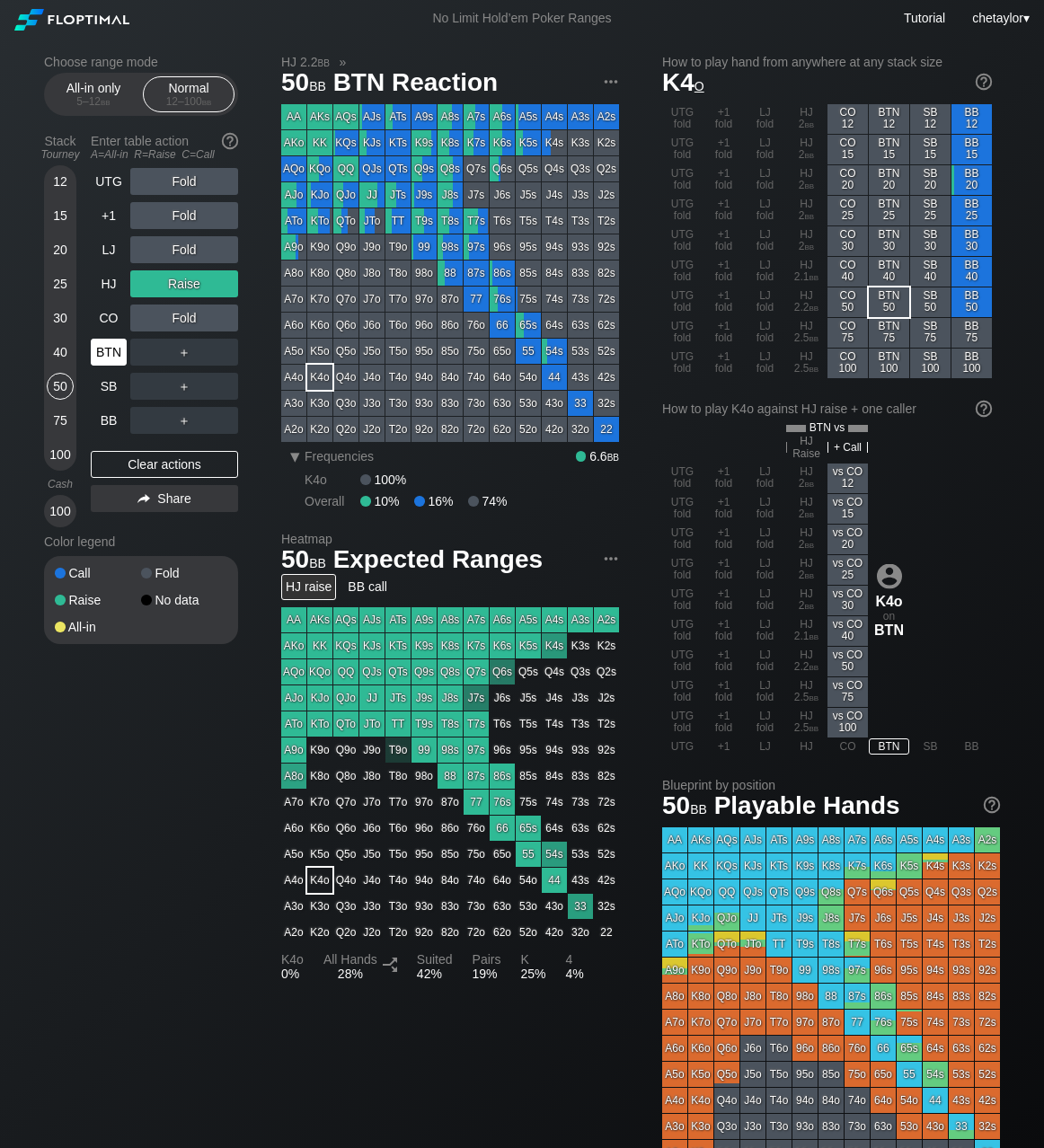
click at [106, 349] on div "BTN" at bounding box center [108, 352] width 36 height 27
click at [165, 456] on div "Clear actions" at bounding box center [164, 465] width 147 height 27
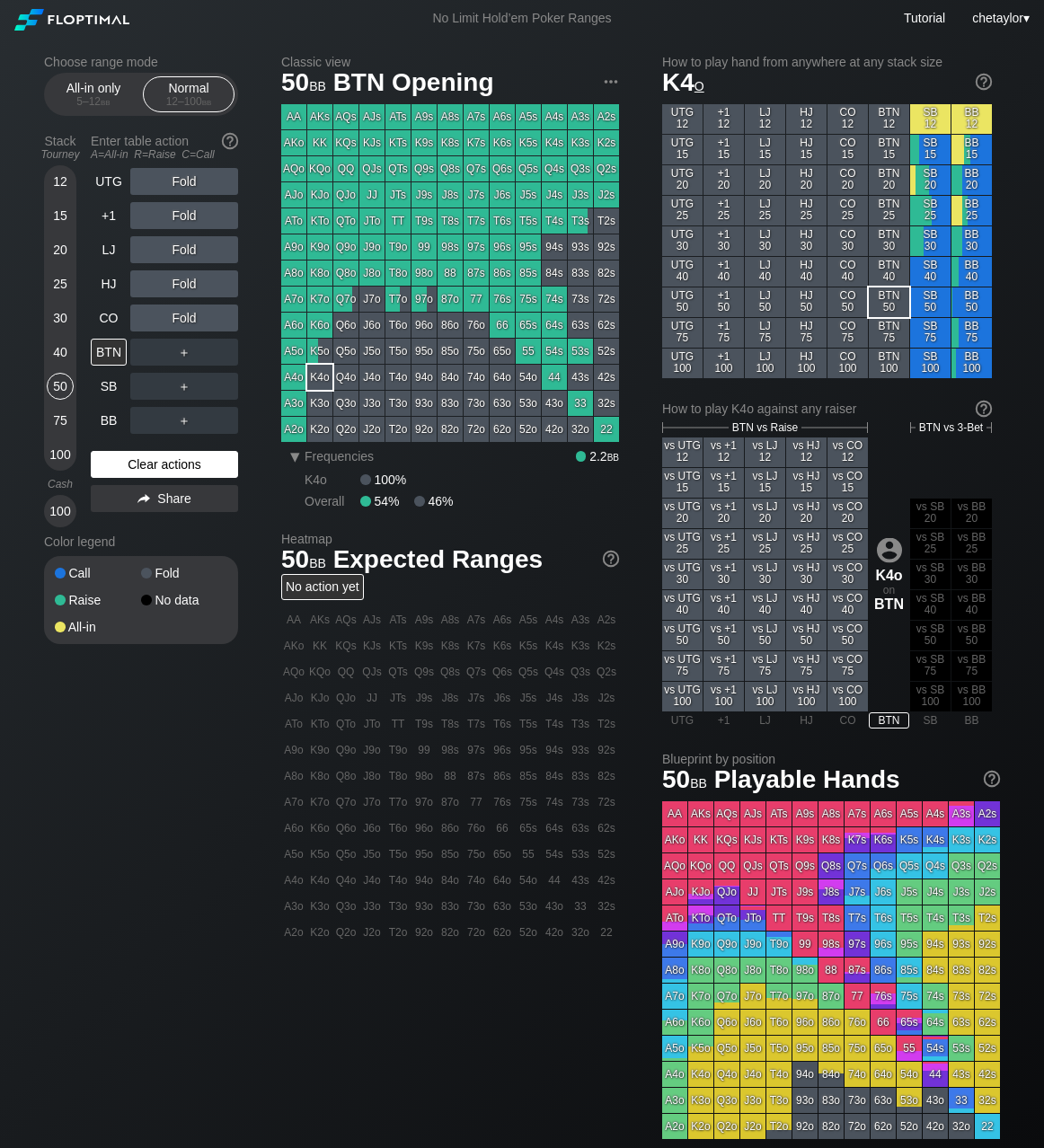
click at [165, 456] on div "Clear actions" at bounding box center [164, 465] width 147 height 27
click at [154, 466] on div "Clear actions" at bounding box center [164, 465] width 147 height 27
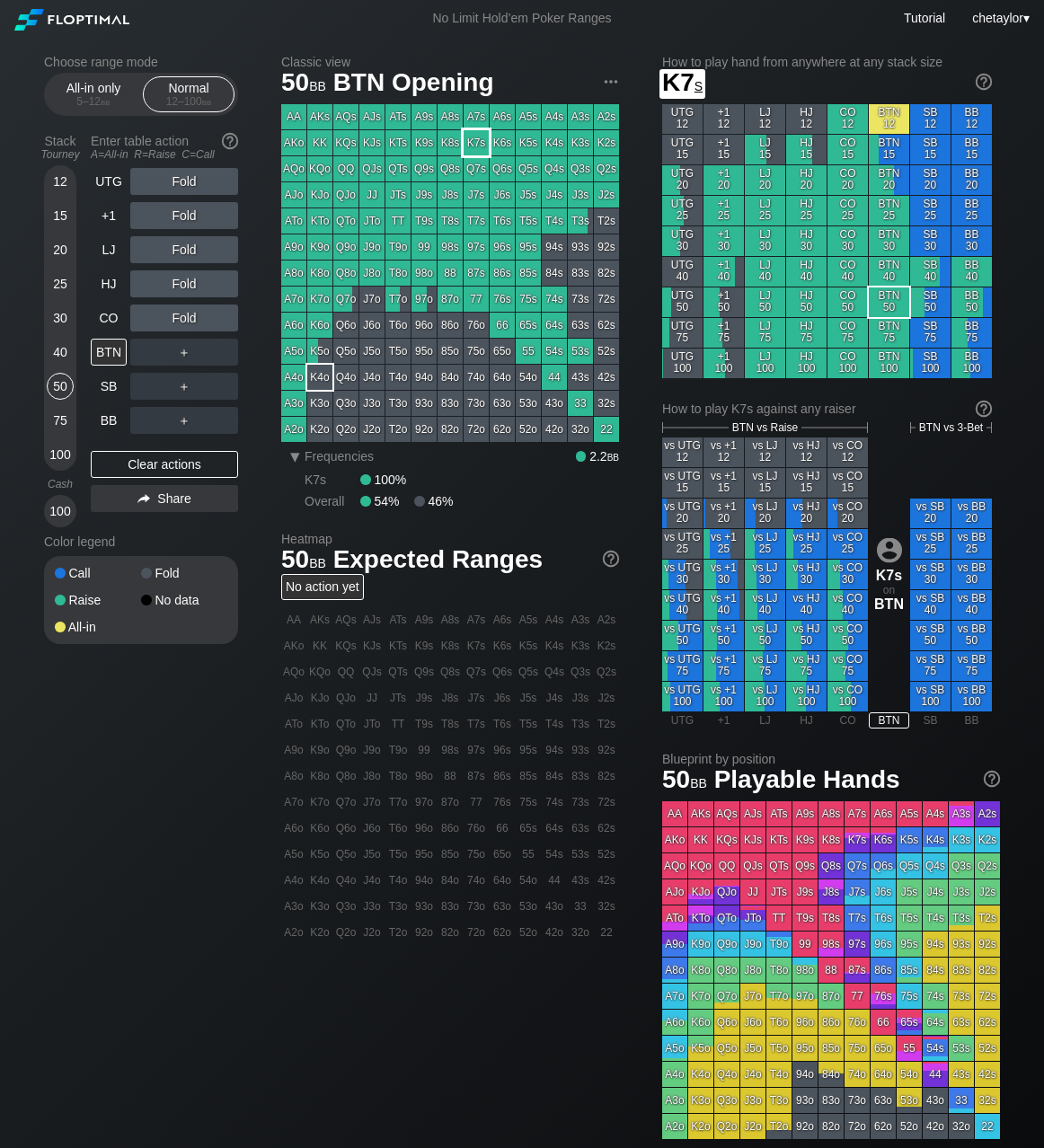
click at [473, 143] on div "K7s" at bounding box center [476, 142] width 25 height 25
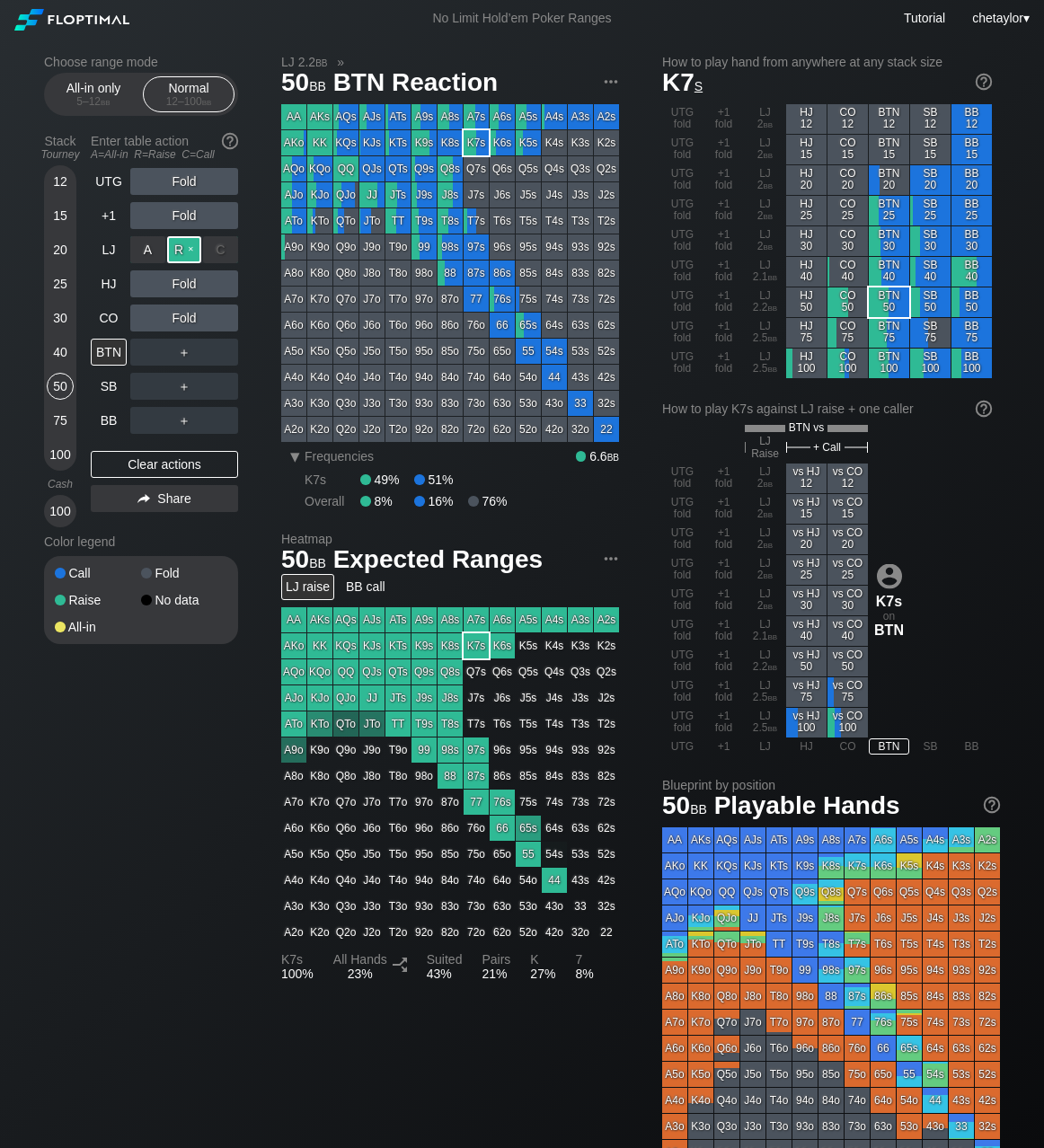
click at [190, 250] on div "R ✕" at bounding box center [185, 250] width 35 height 27
click at [227, 347] on div "C ✕" at bounding box center [220, 352] width 35 height 27
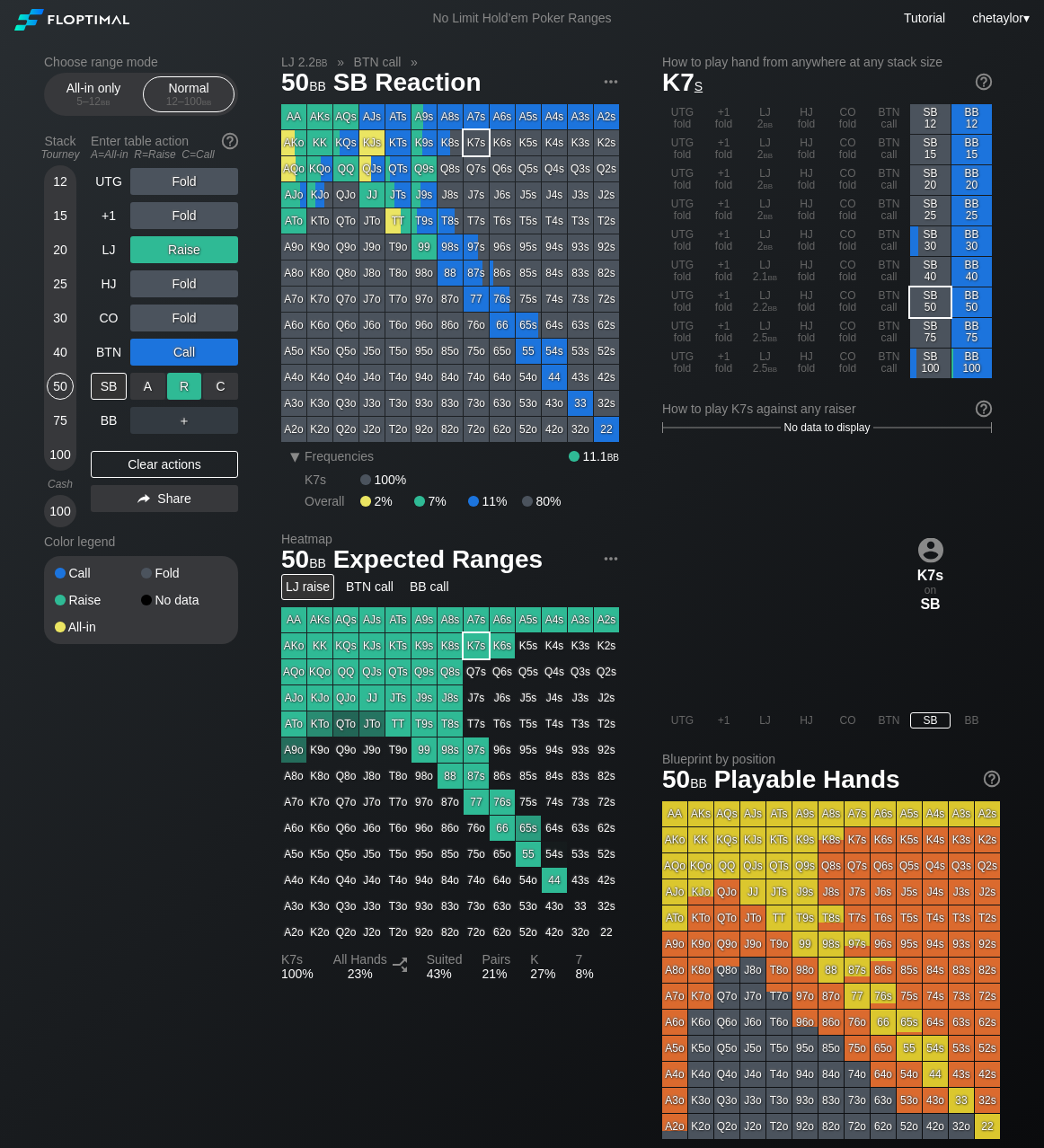
click at [182, 383] on div "R ✕" at bounding box center [185, 386] width 35 height 27
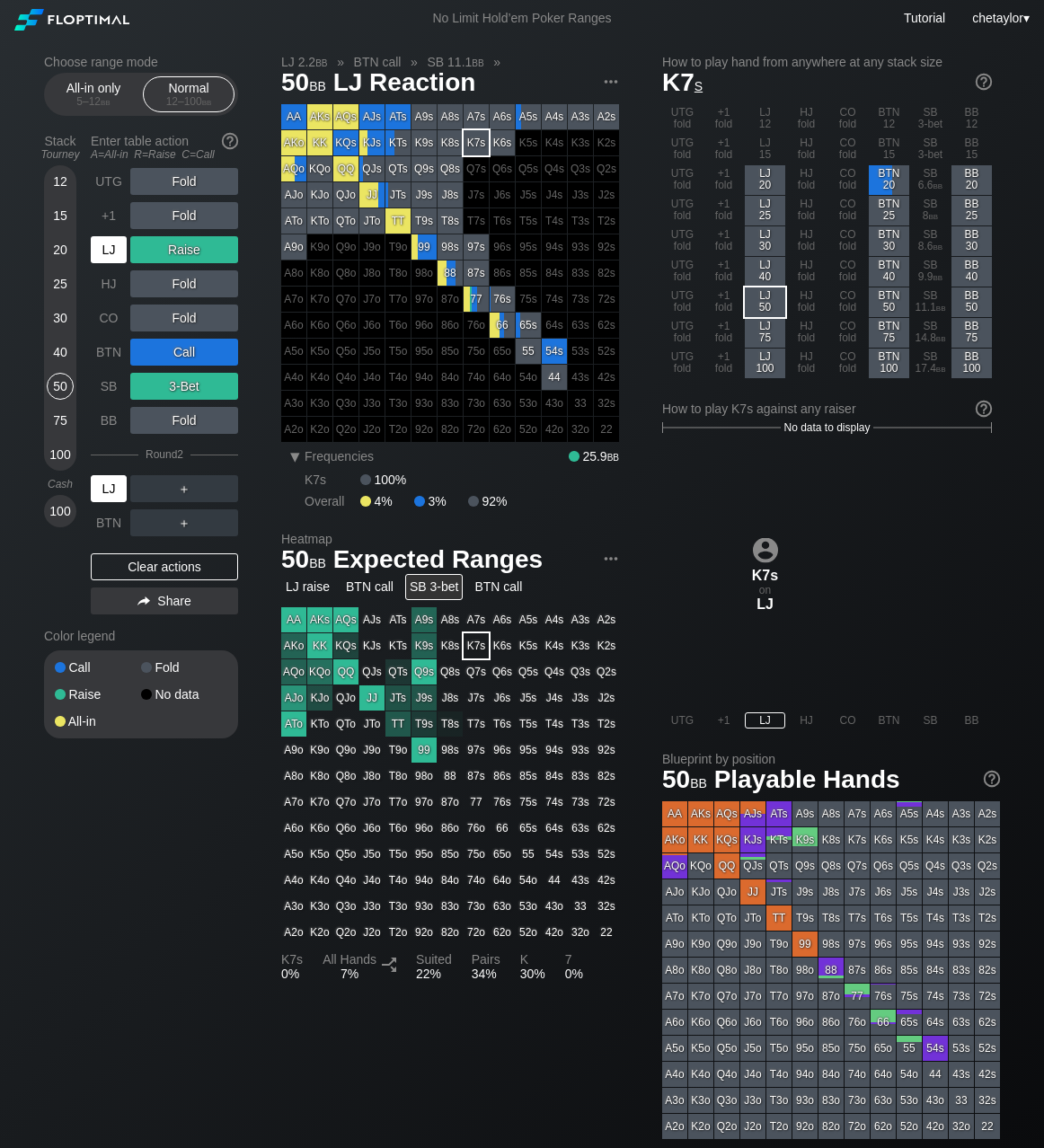
click at [115, 488] on div "LJ" at bounding box center [108, 489] width 36 height 27
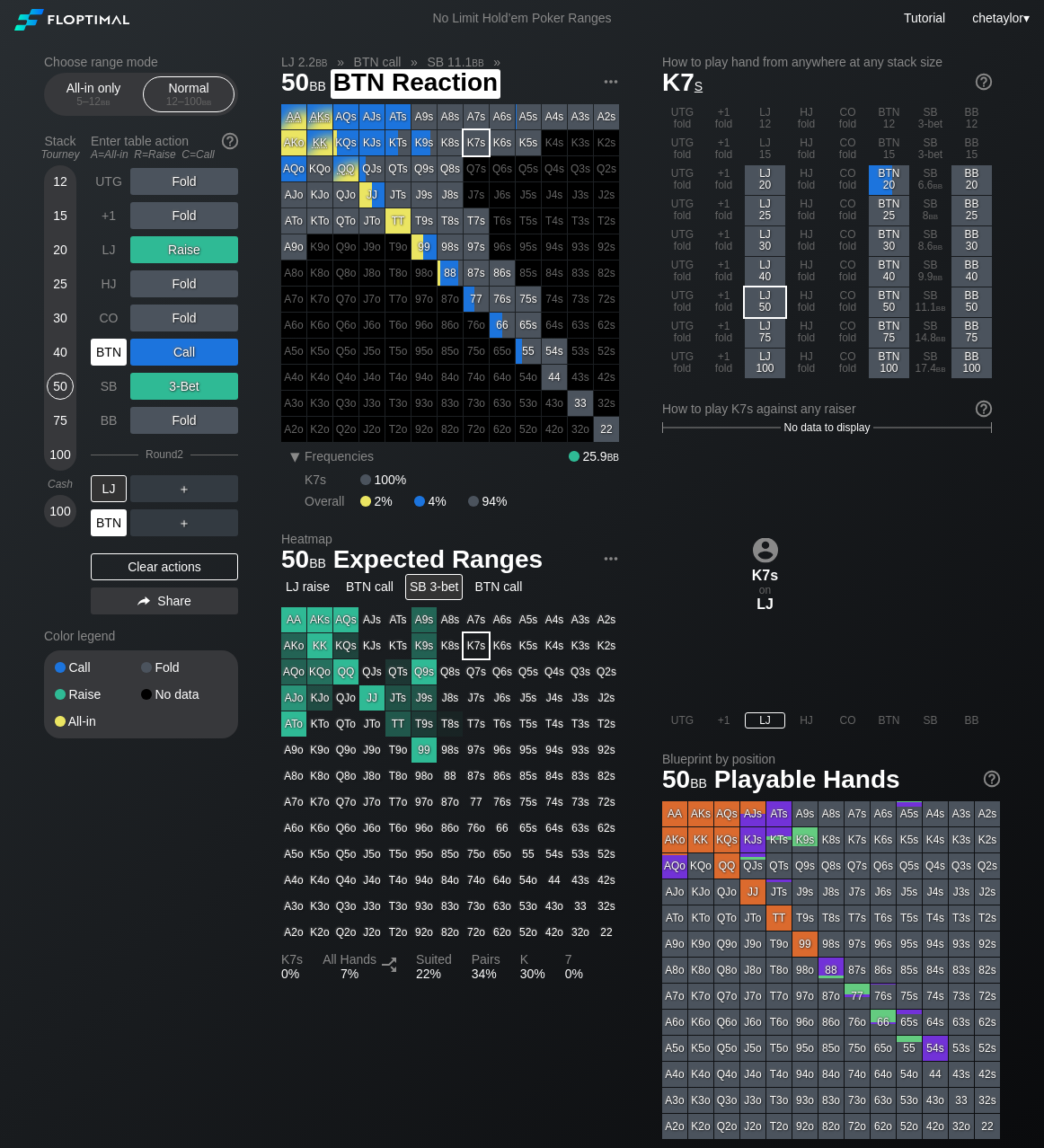
click at [114, 524] on div "BTN" at bounding box center [108, 523] width 36 height 27
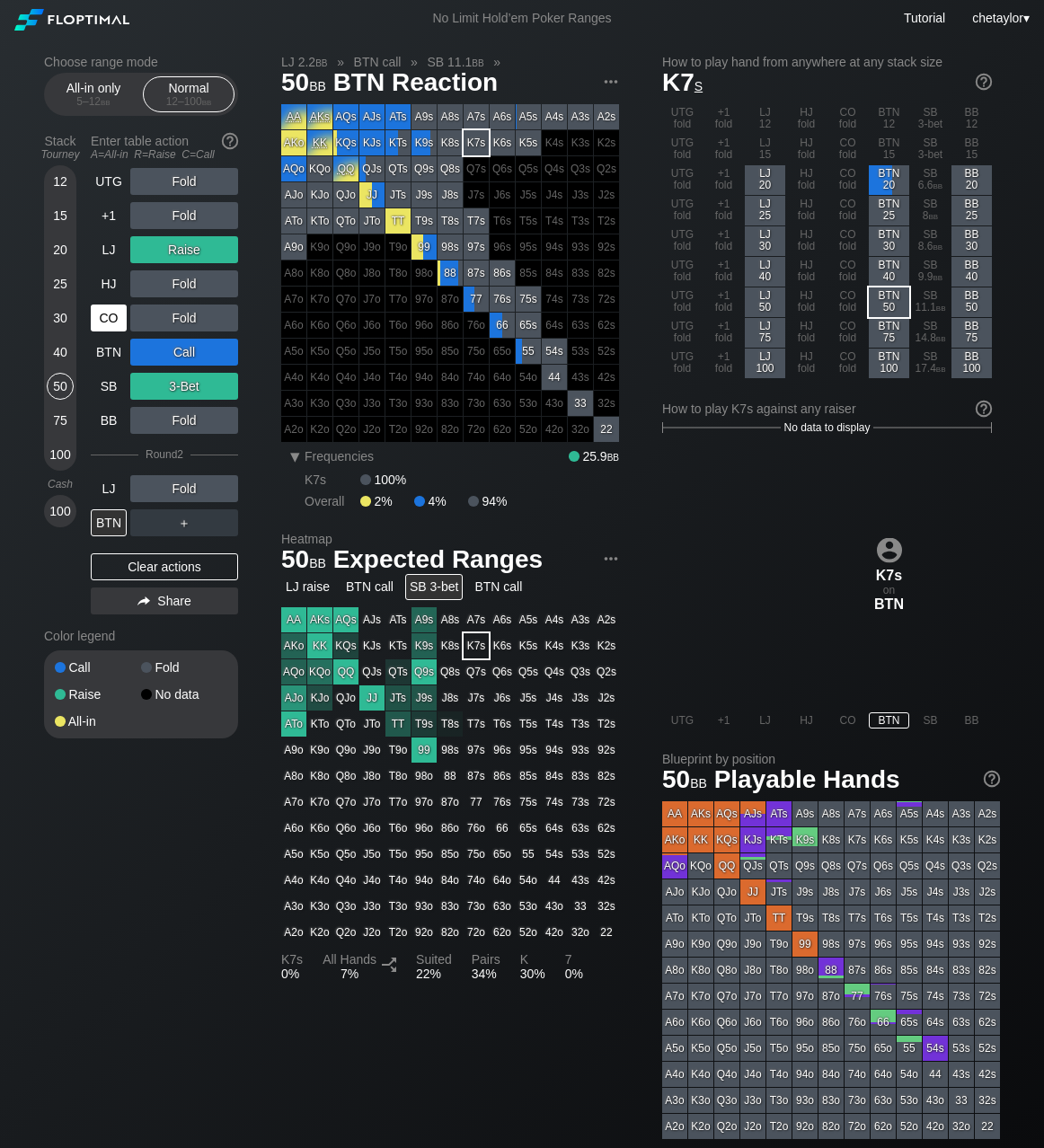
click at [111, 319] on div "CO" at bounding box center [108, 319] width 36 height 27
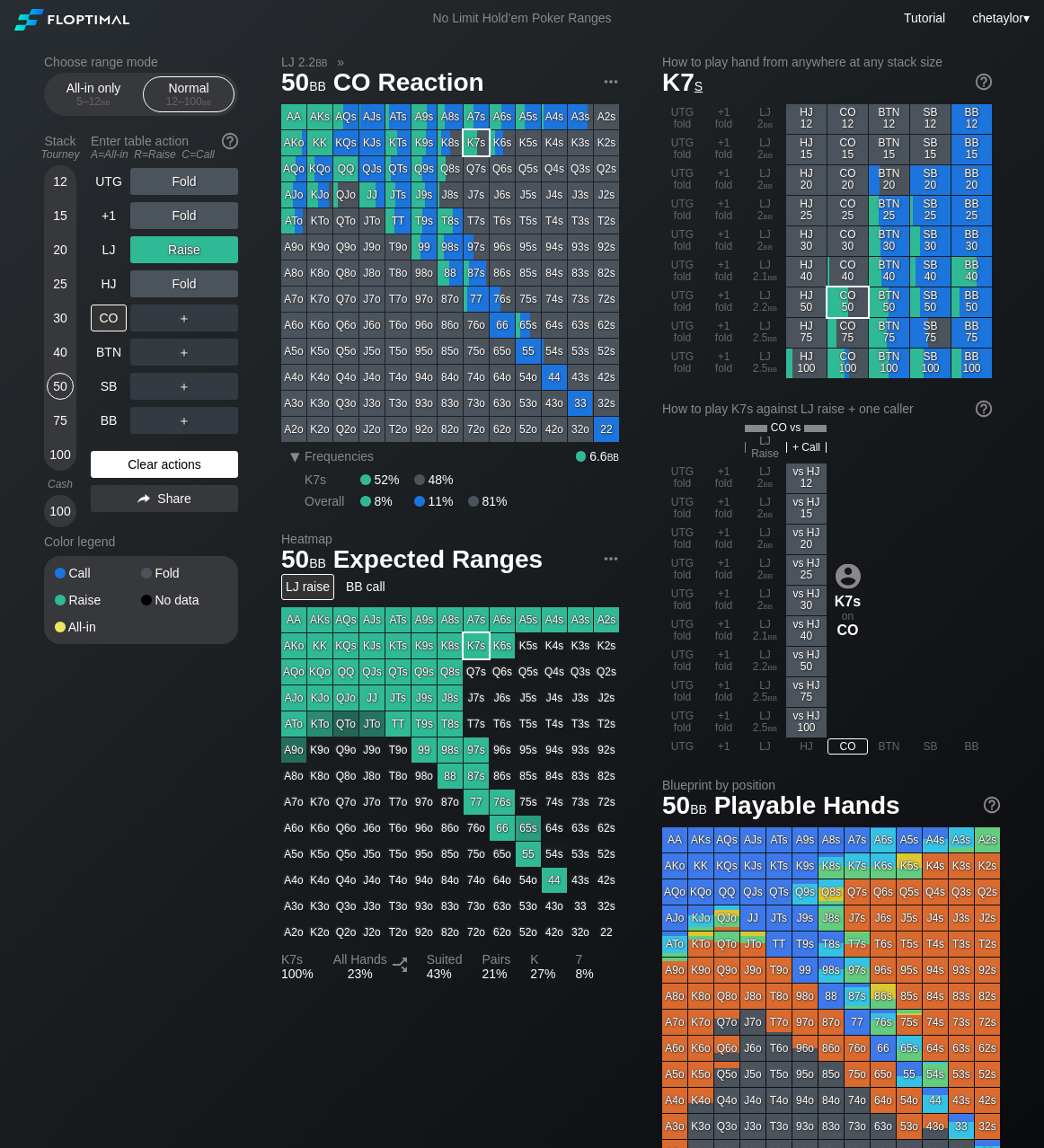
click at [153, 464] on div "Clear actions" at bounding box center [164, 465] width 147 height 27
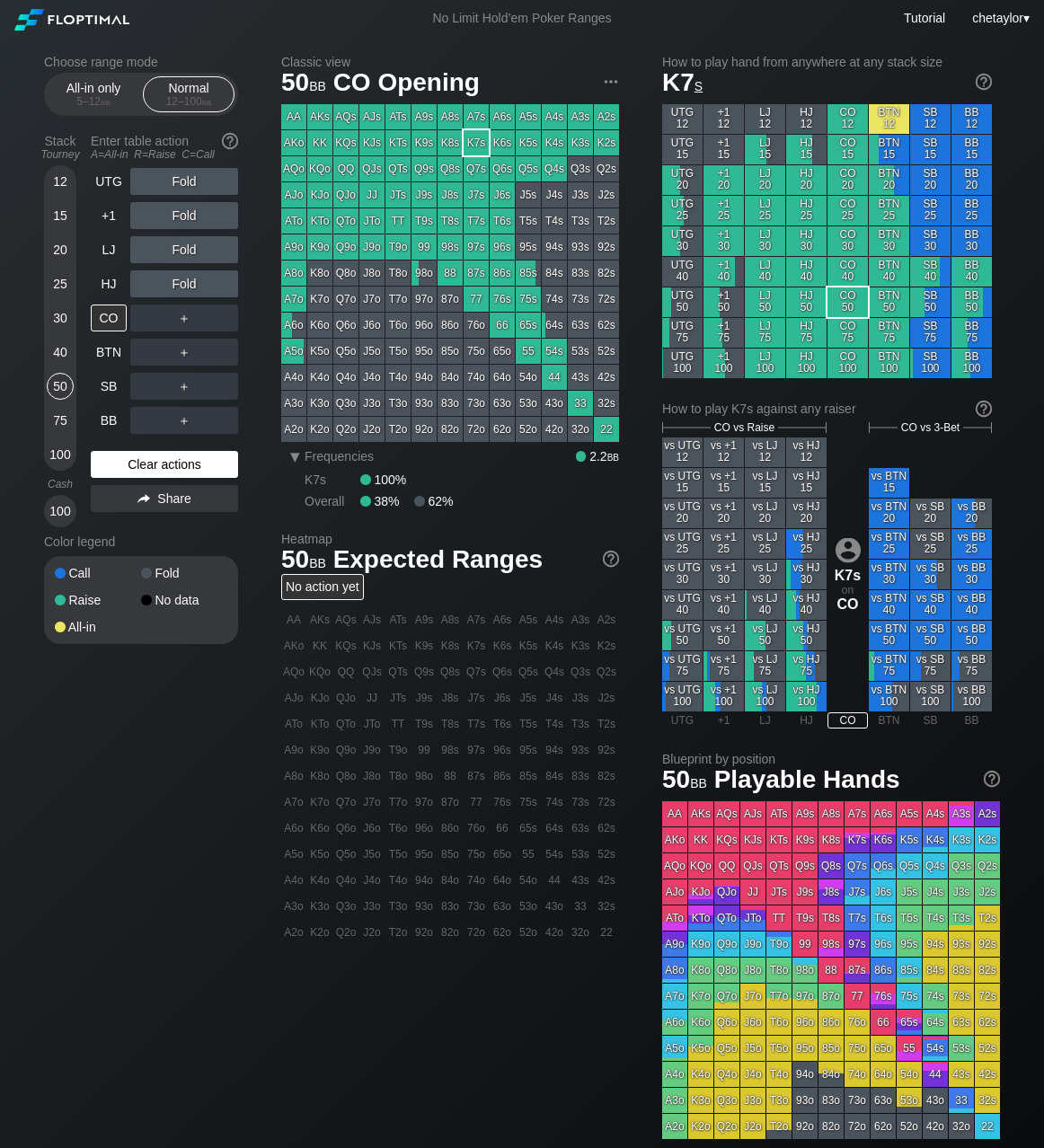
click at [153, 464] on div "Clear actions" at bounding box center [164, 465] width 147 height 27
click at [110, 278] on div "HJ" at bounding box center [108, 284] width 36 height 27
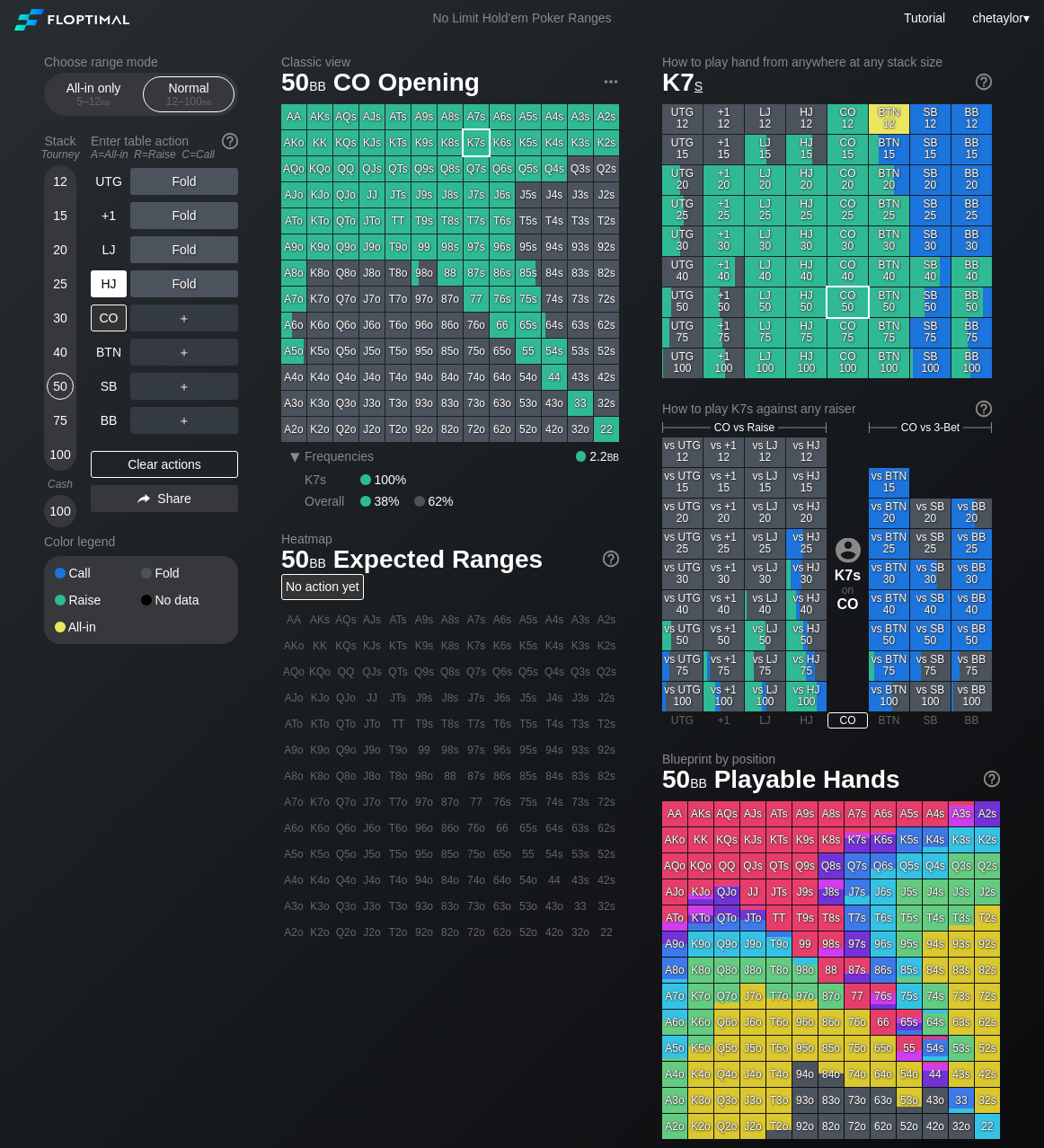
click at [110, 278] on div "HJ" at bounding box center [108, 284] width 36 height 27
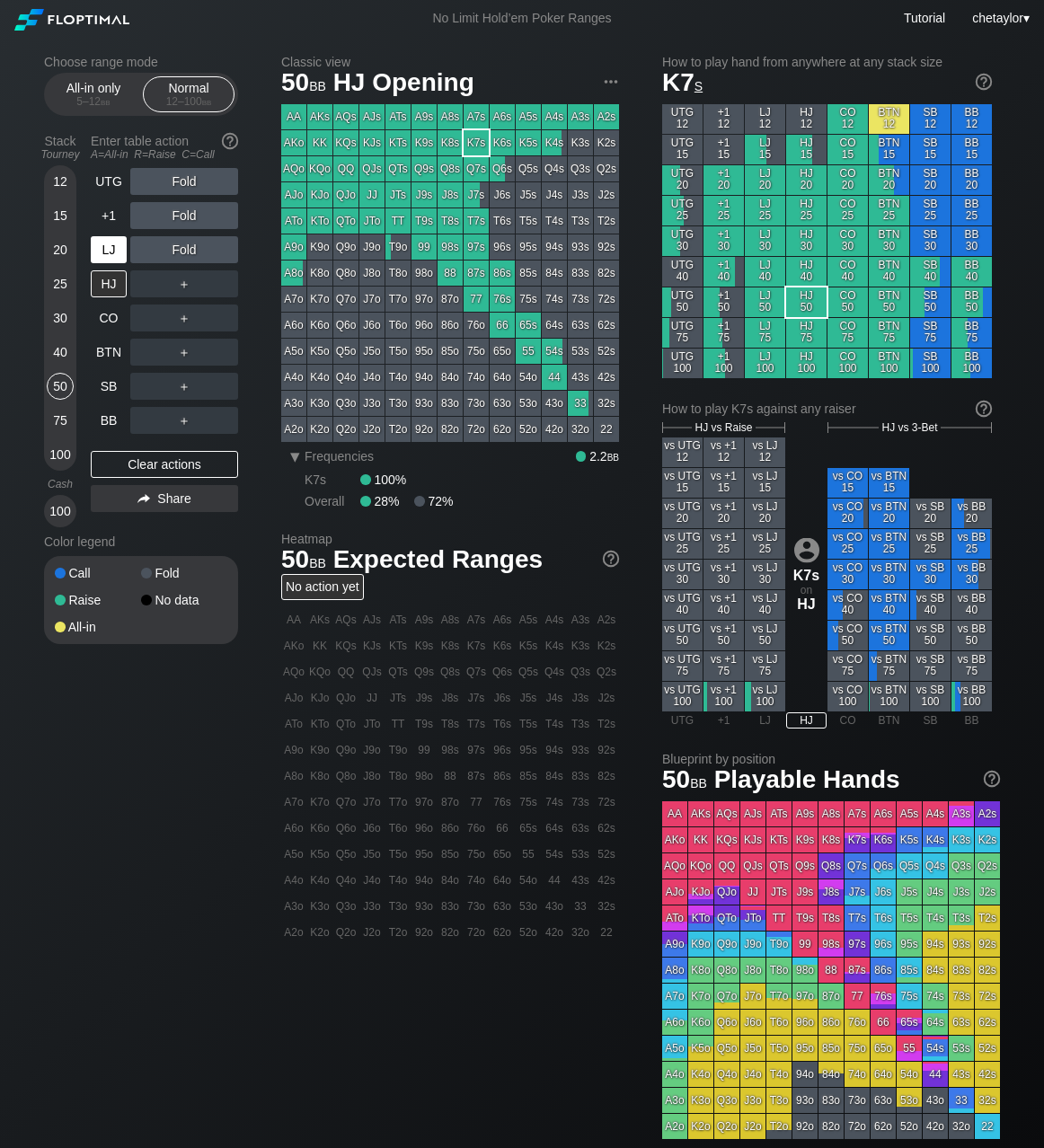
click at [112, 245] on div "LJ" at bounding box center [108, 250] width 36 height 27
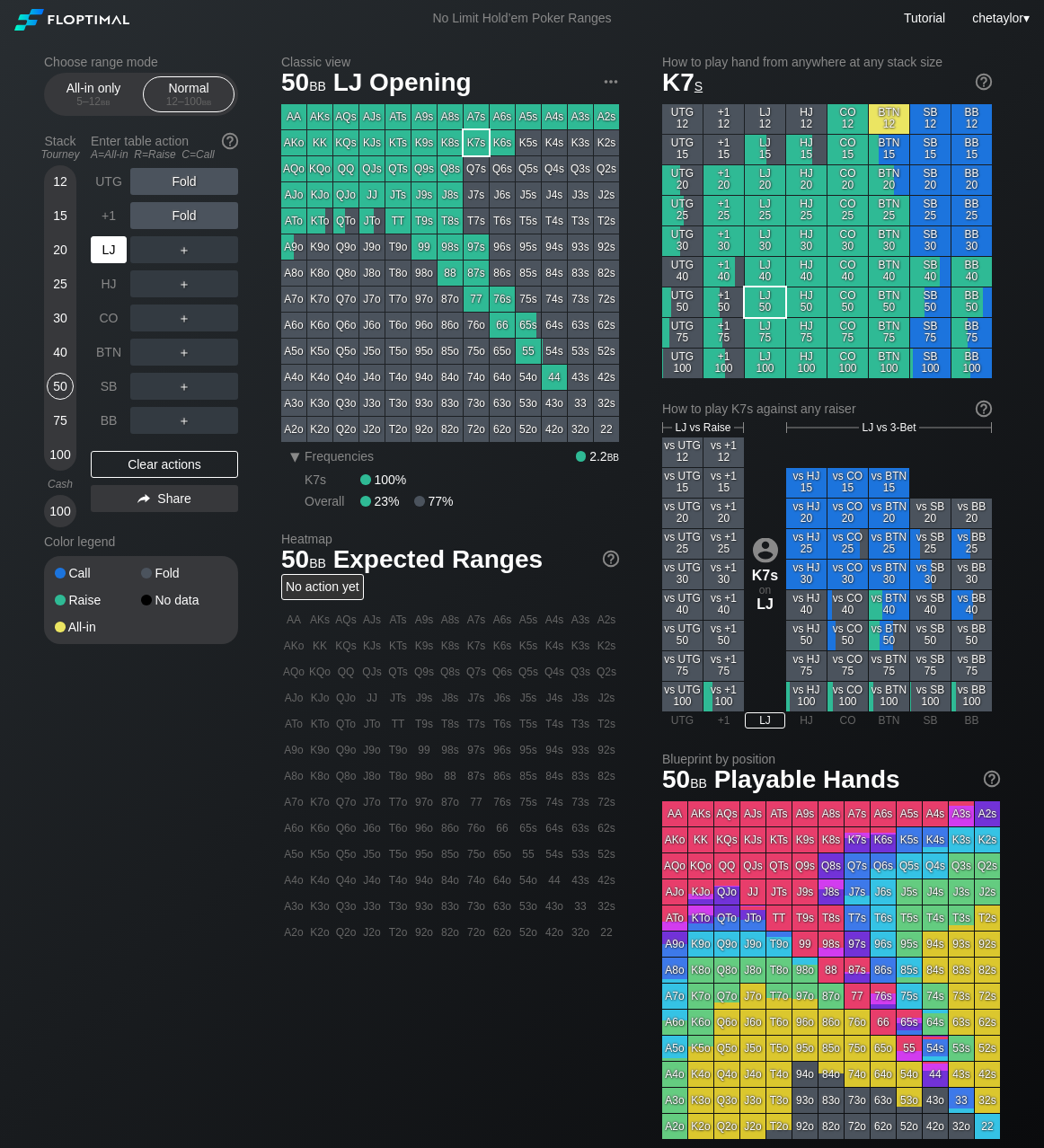
click at [112, 245] on div "LJ" at bounding box center [108, 250] width 36 height 27
click at [318, 225] on div "KTo" at bounding box center [319, 221] width 25 height 25
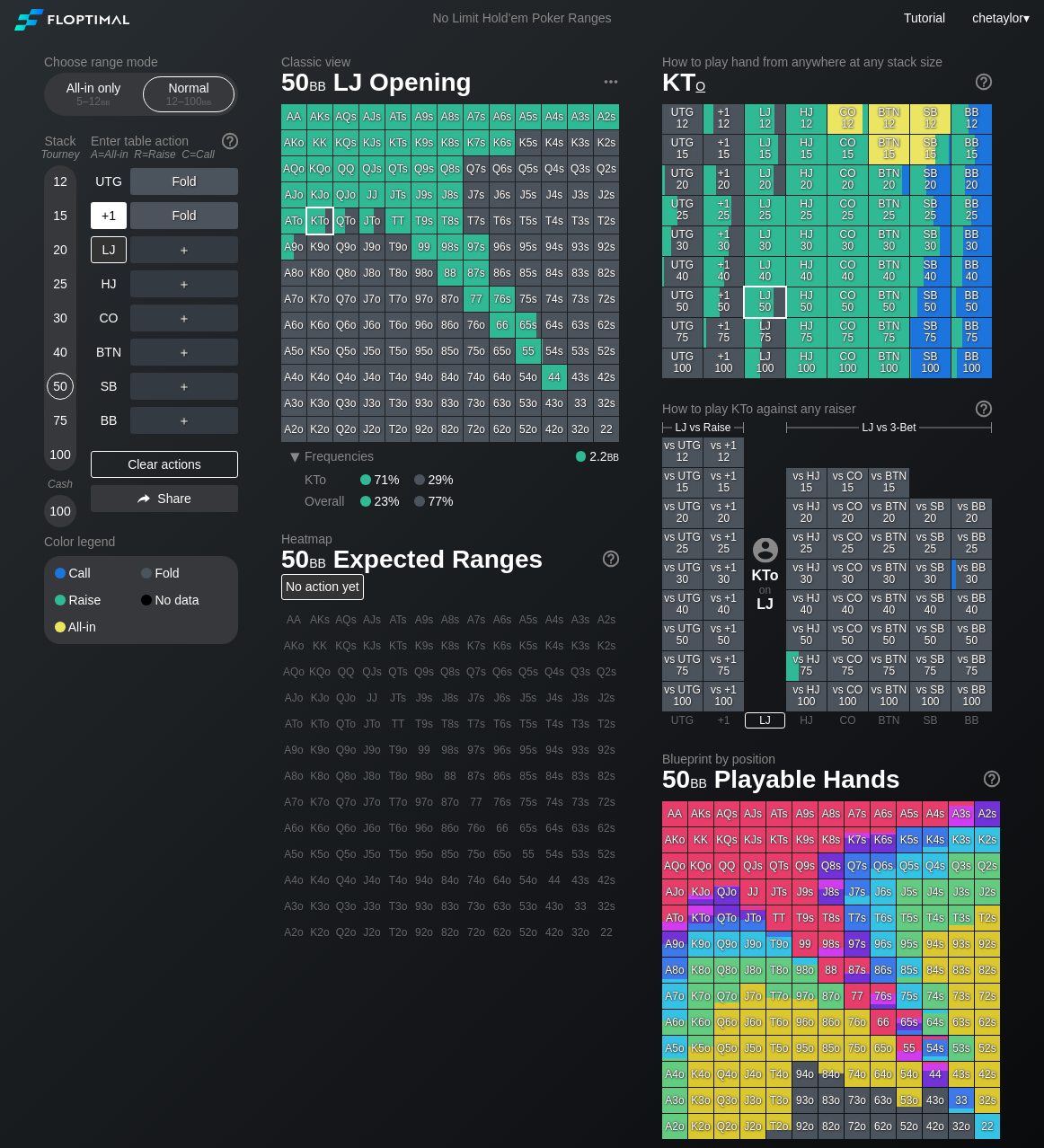
click at [107, 211] on div "+1" at bounding box center [108, 216] width 36 height 27
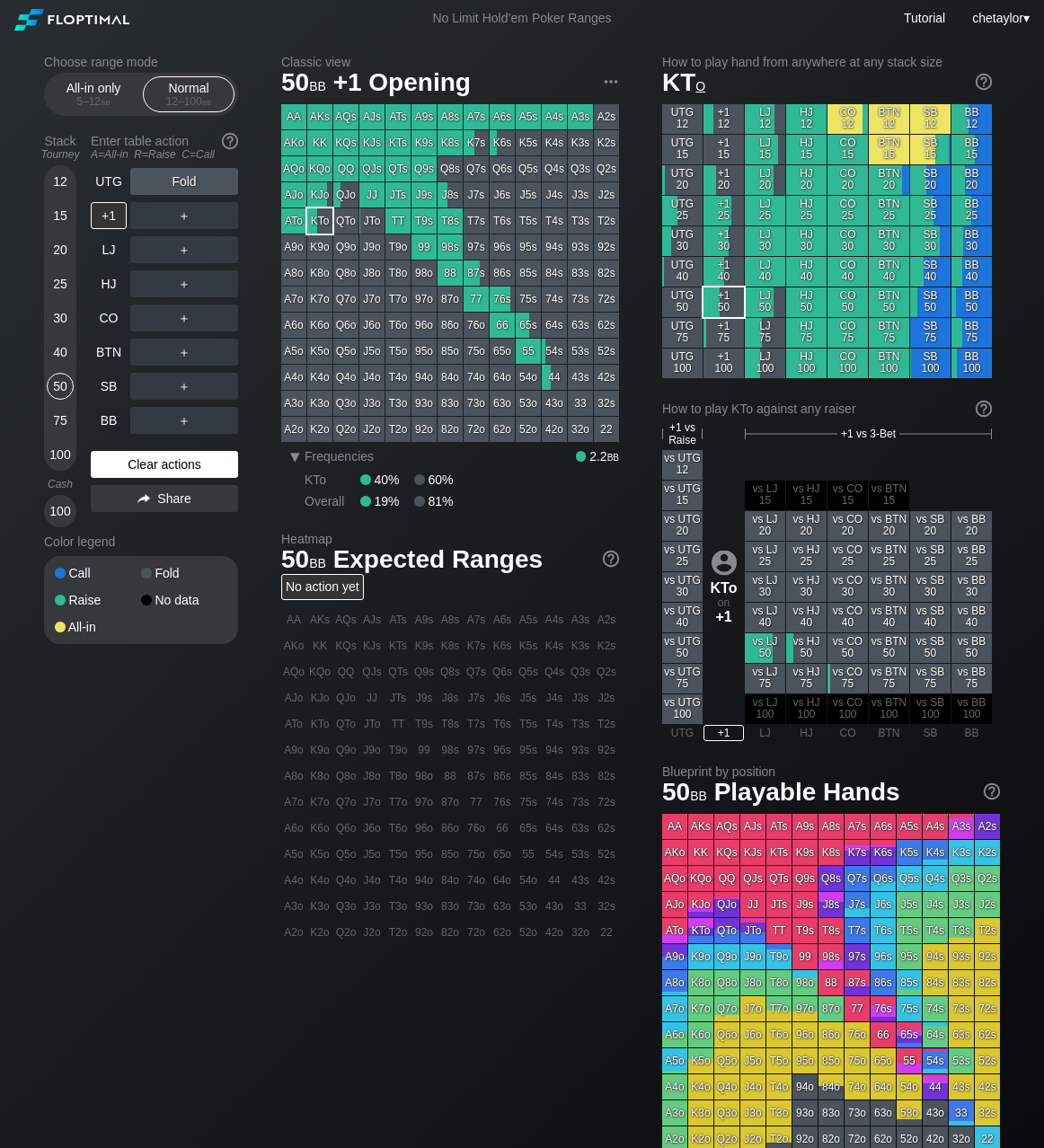
click at [161, 455] on div "Clear actions" at bounding box center [164, 465] width 147 height 27
click at [160, 457] on div "Clear actions" at bounding box center [164, 465] width 147 height 27
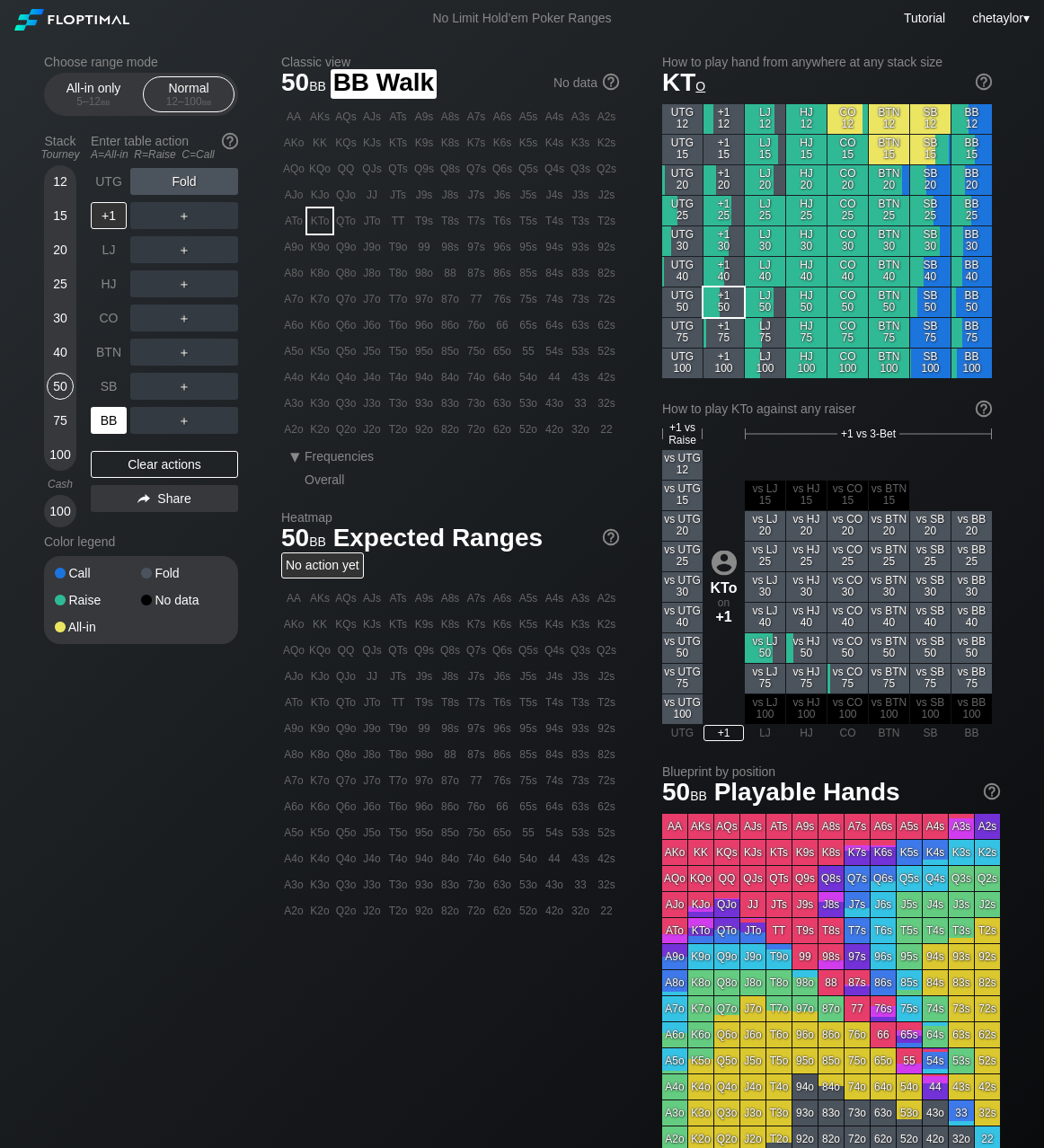
click at [112, 421] on div "BB" at bounding box center [108, 421] width 36 height 27
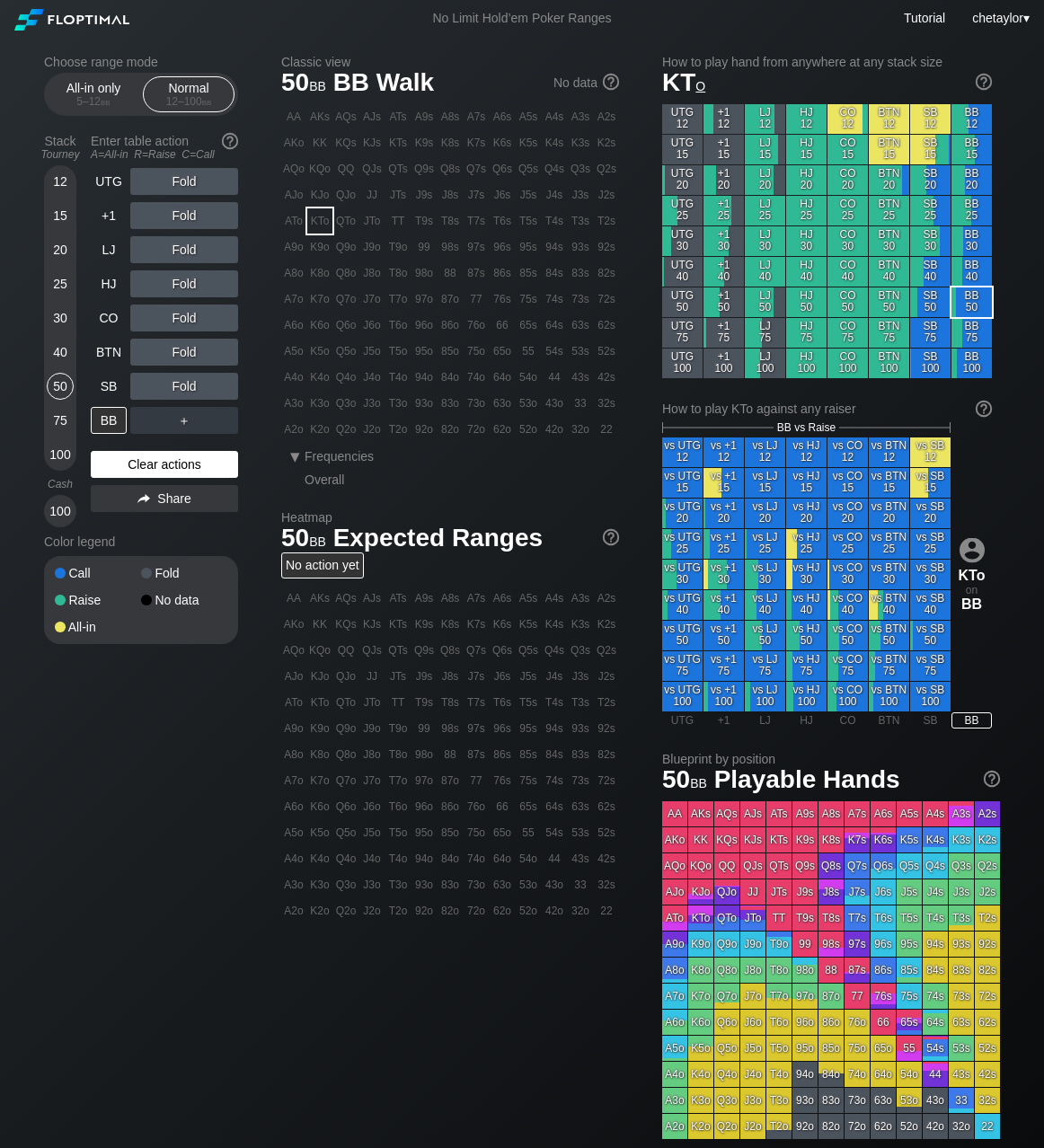
click at [148, 464] on div "Clear actions" at bounding box center [164, 465] width 147 height 27
click at [379, 404] on div "J3o" at bounding box center [371, 403] width 25 height 25
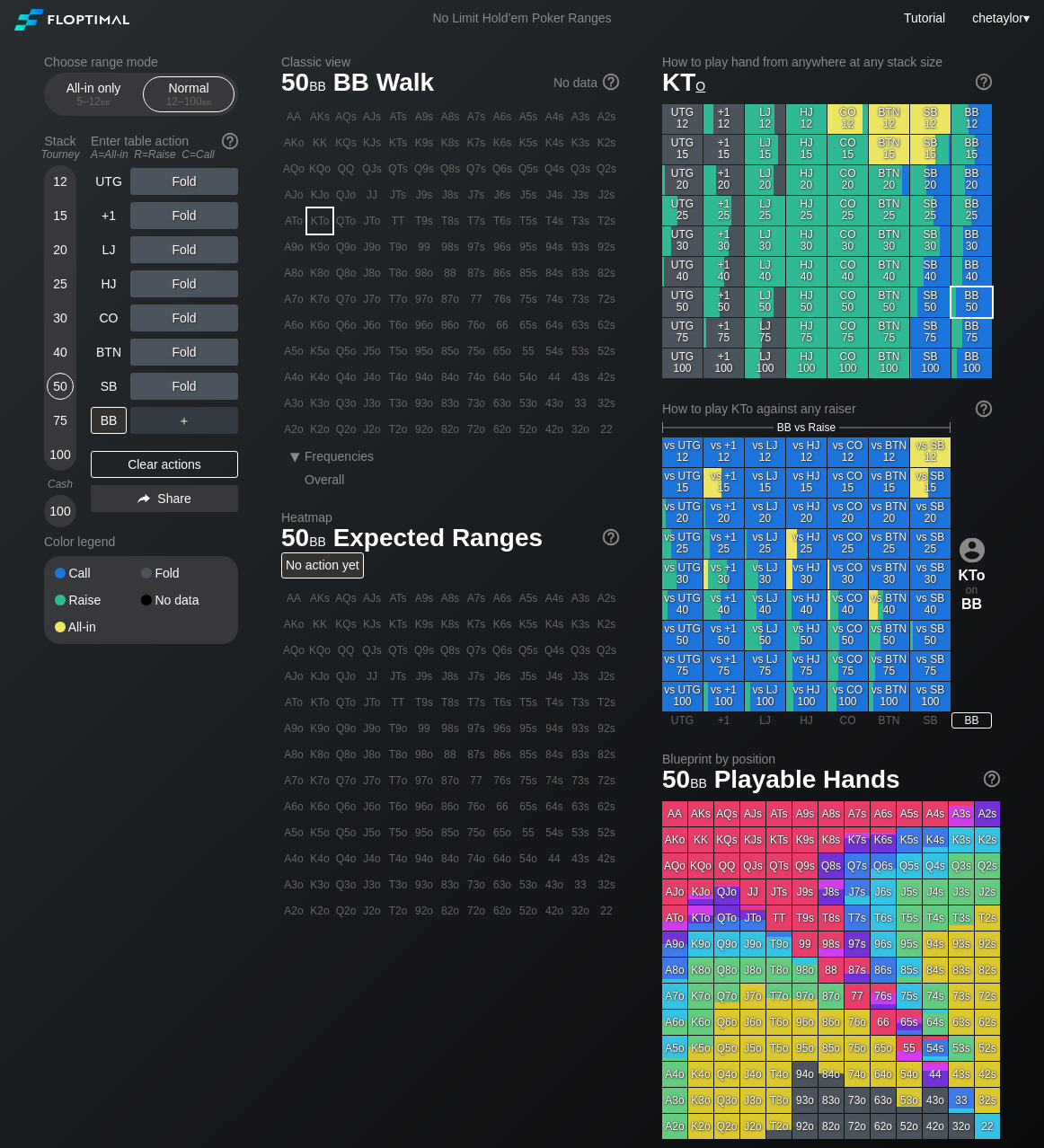
click at [379, 404] on div "J3o" at bounding box center [371, 403] width 25 height 25
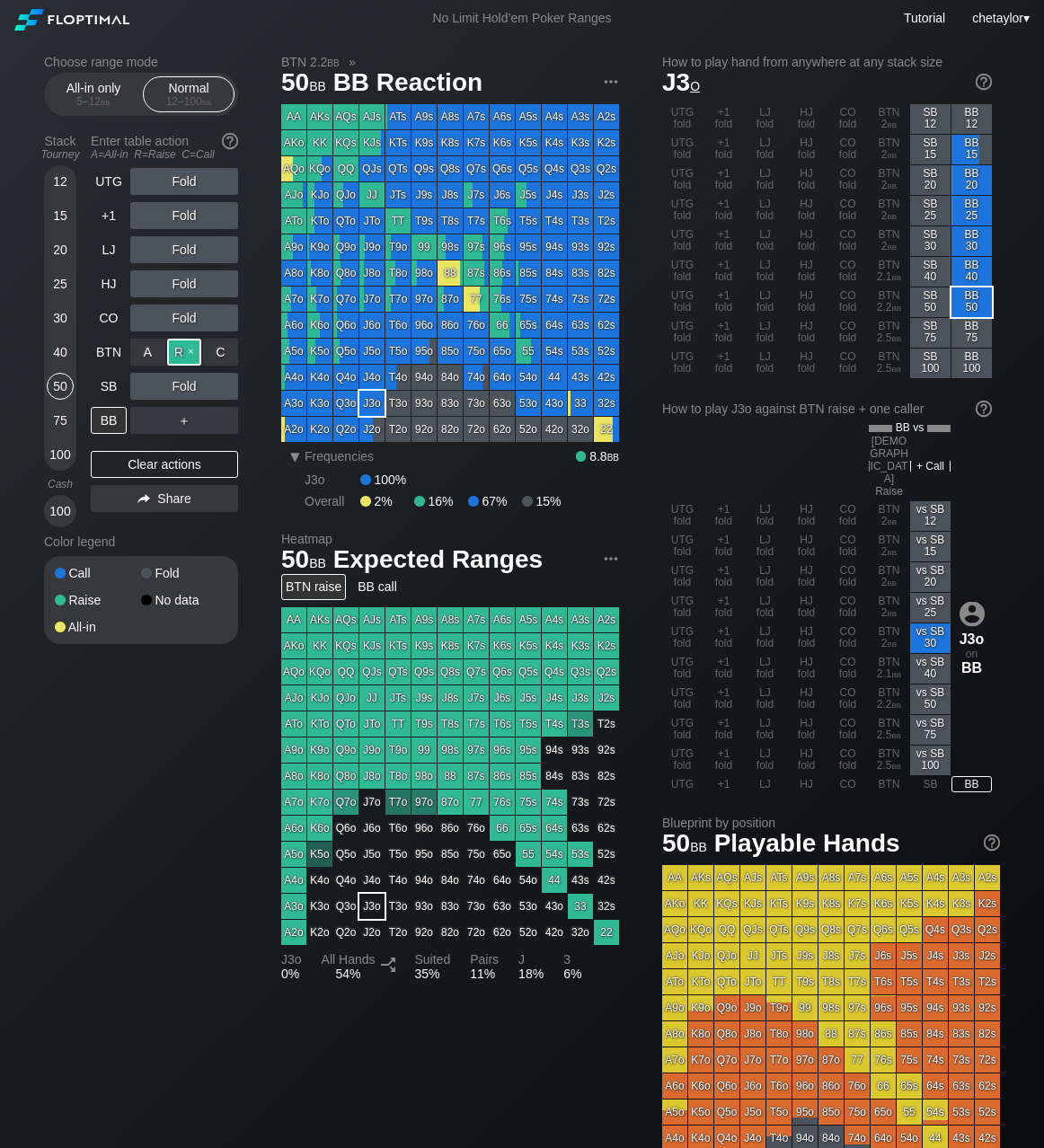
click at [188, 349] on div "R ✕" at bounding box center [185, 352] width 35 height 27
click at [100, 392] on div "SB" at bounding box center [108, 386] width 36 height 27
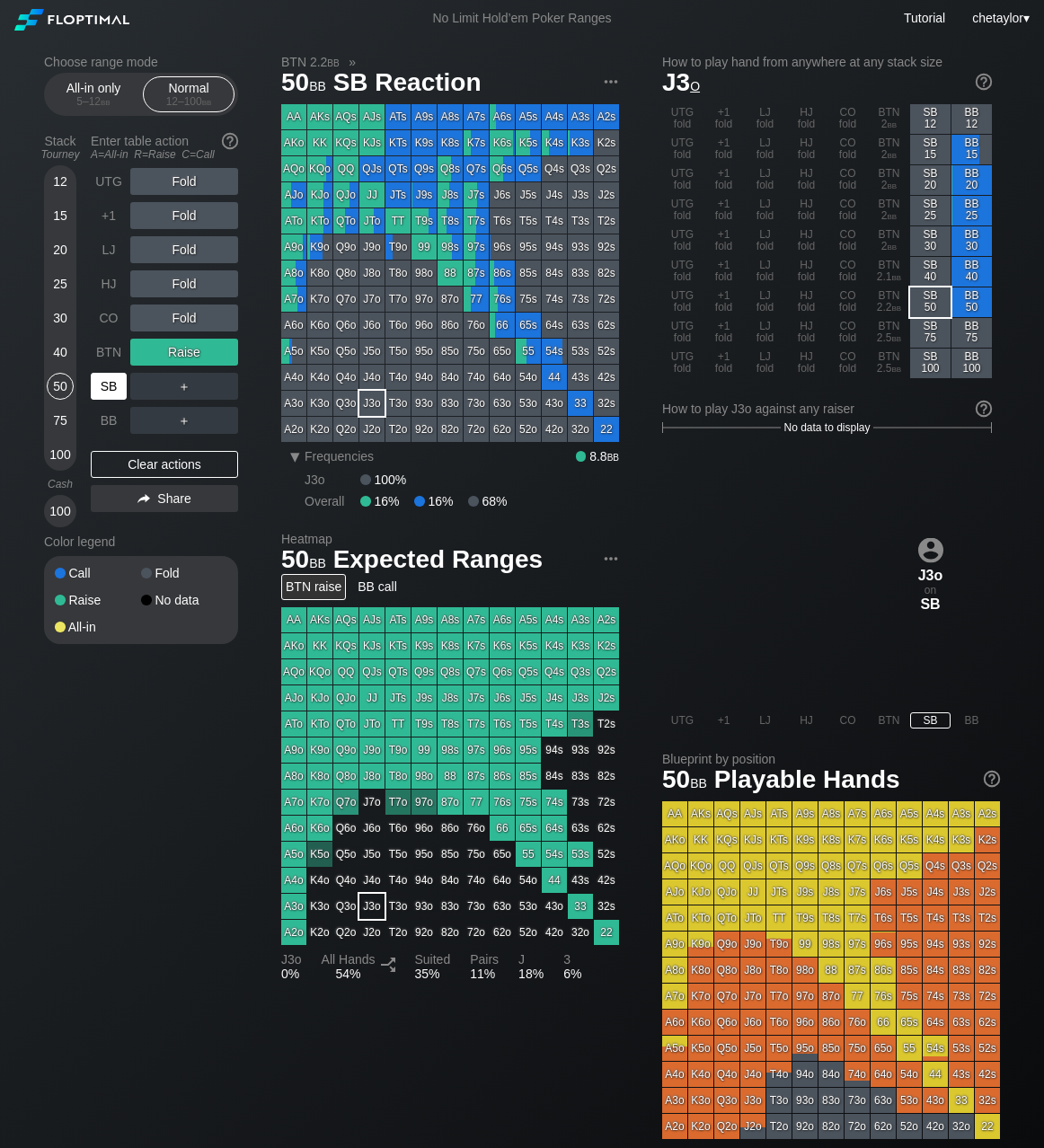
click at [100, 392] on div "SB" at bounding box center [108, 386] width 36 height 27
click at [141, 457] on div "Clear actions" at bounding box center [164, 465] width 147 height 27
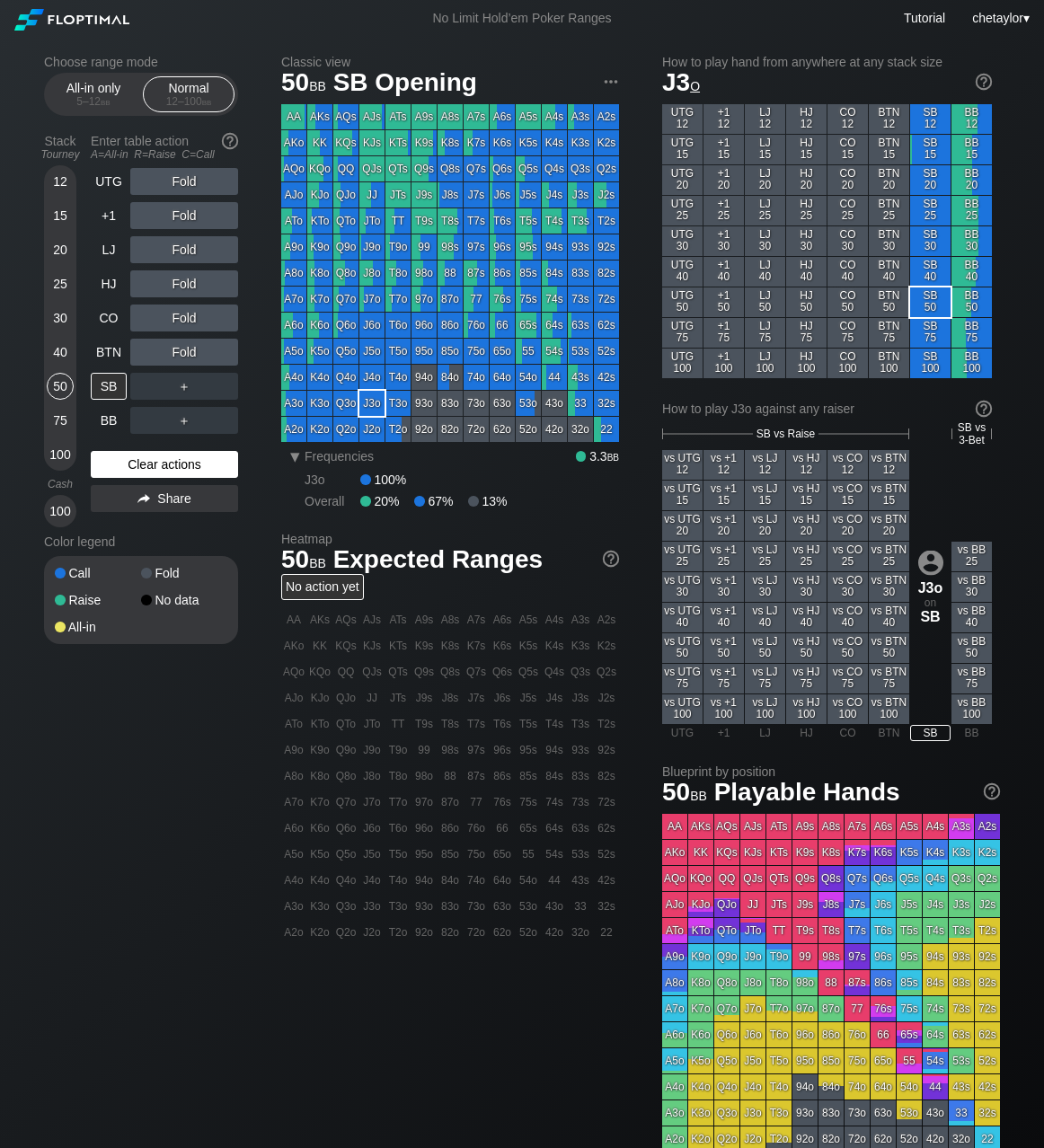
click at [141, 457] on div "Clear actions" at bounding box center [164, 465] width 147 height 27
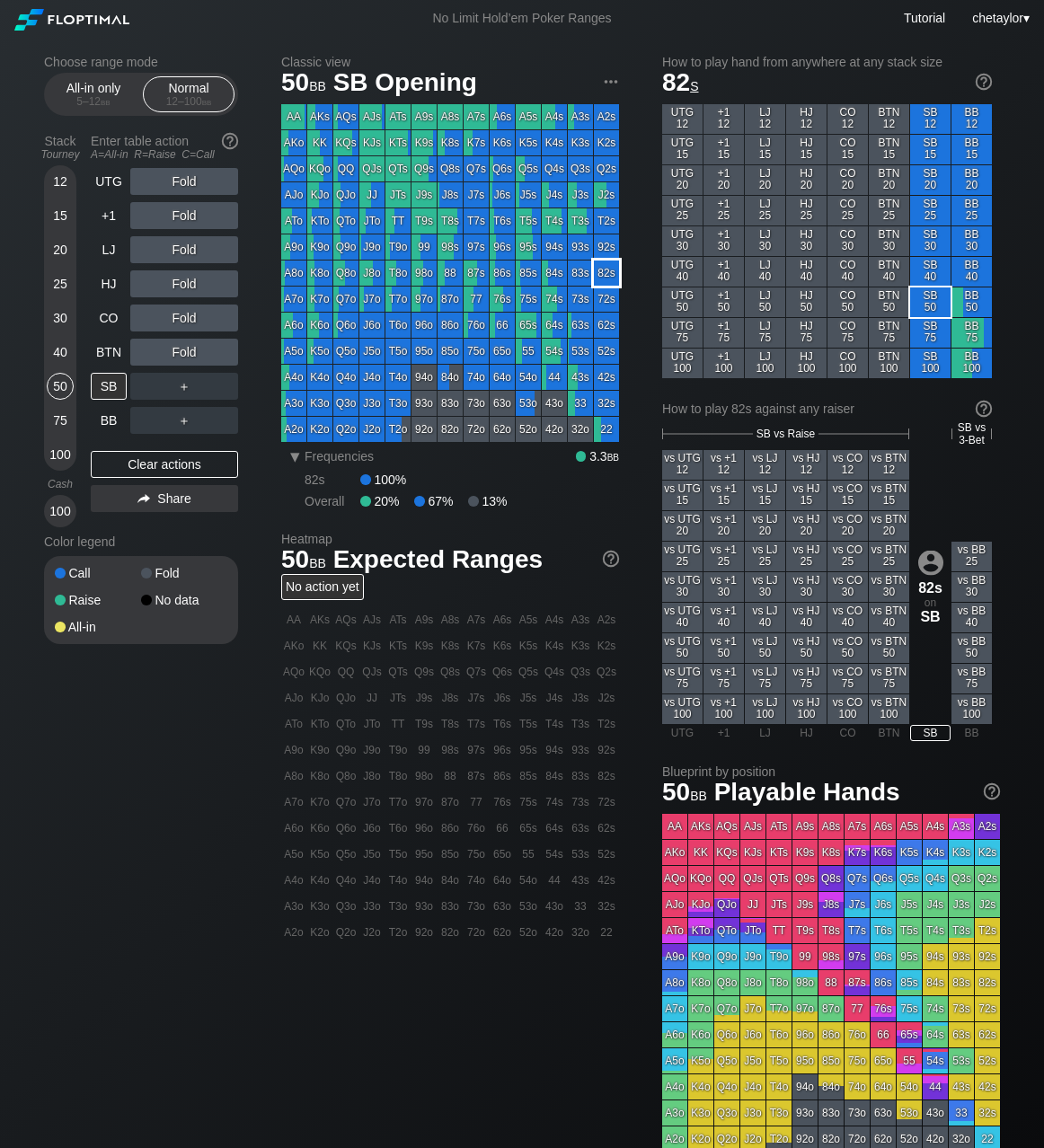
click at [608, 277] on div "82s" at bounding box center [606, 273] width 25 height 25
click at [186, 281] on div "R ✕" at bounding box center [185, 284] width 35 height 27
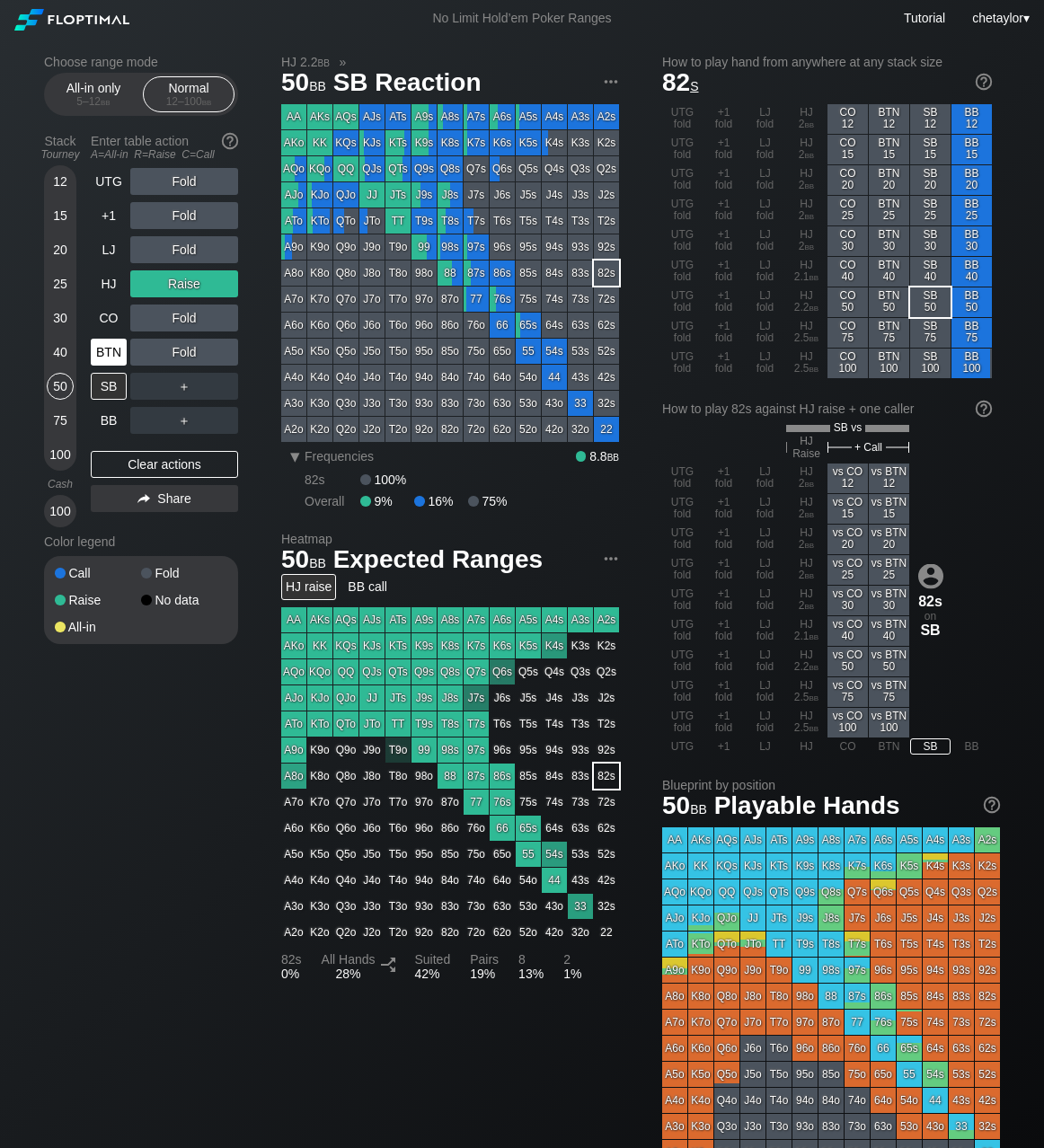
click at [104, 351] on div "BTN" at bounding box center [108, 352] width 36 height 27
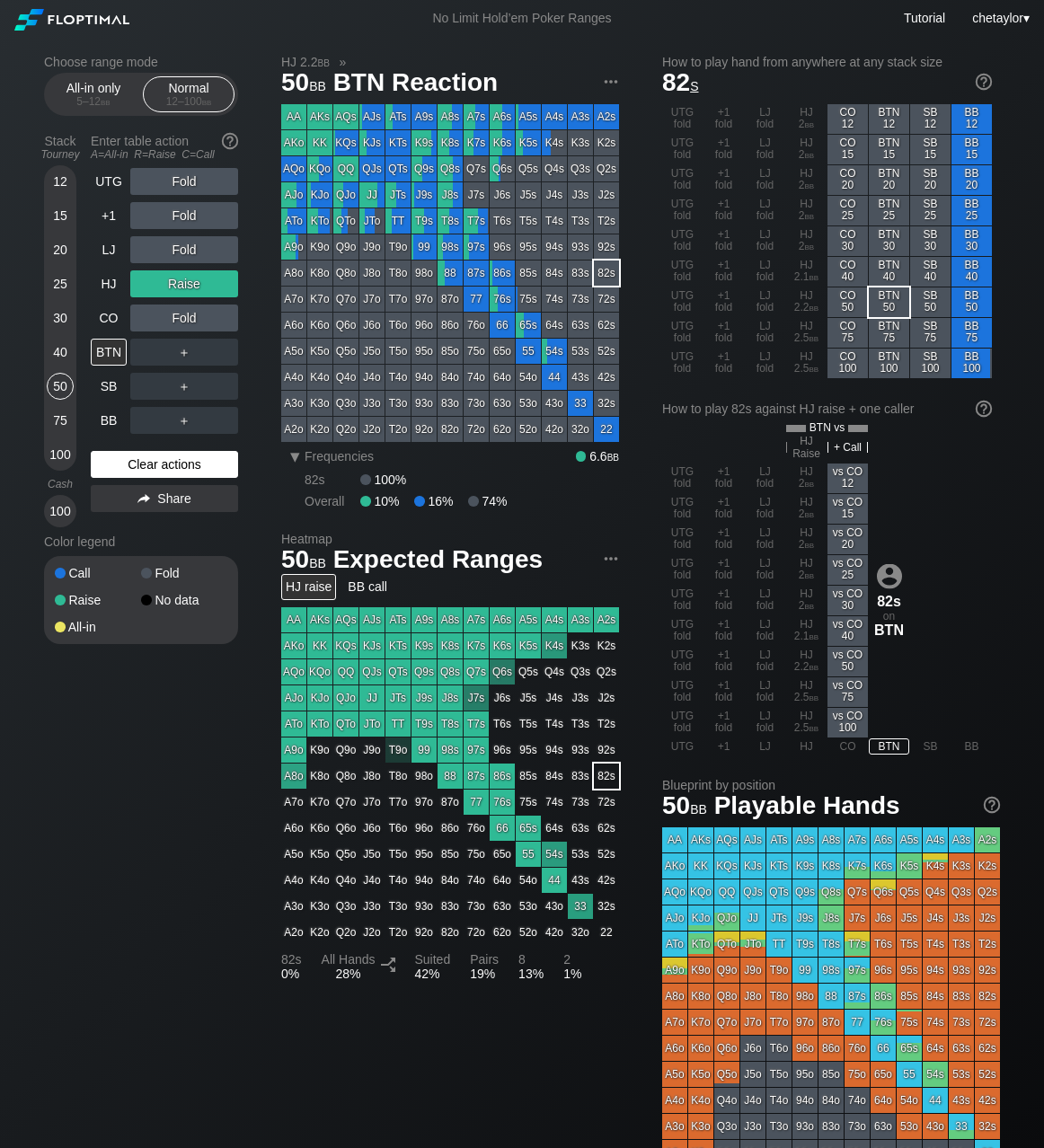
click at [123, 464] on div "Clear actions" at bounding box center [164, 465] width 147 height 27
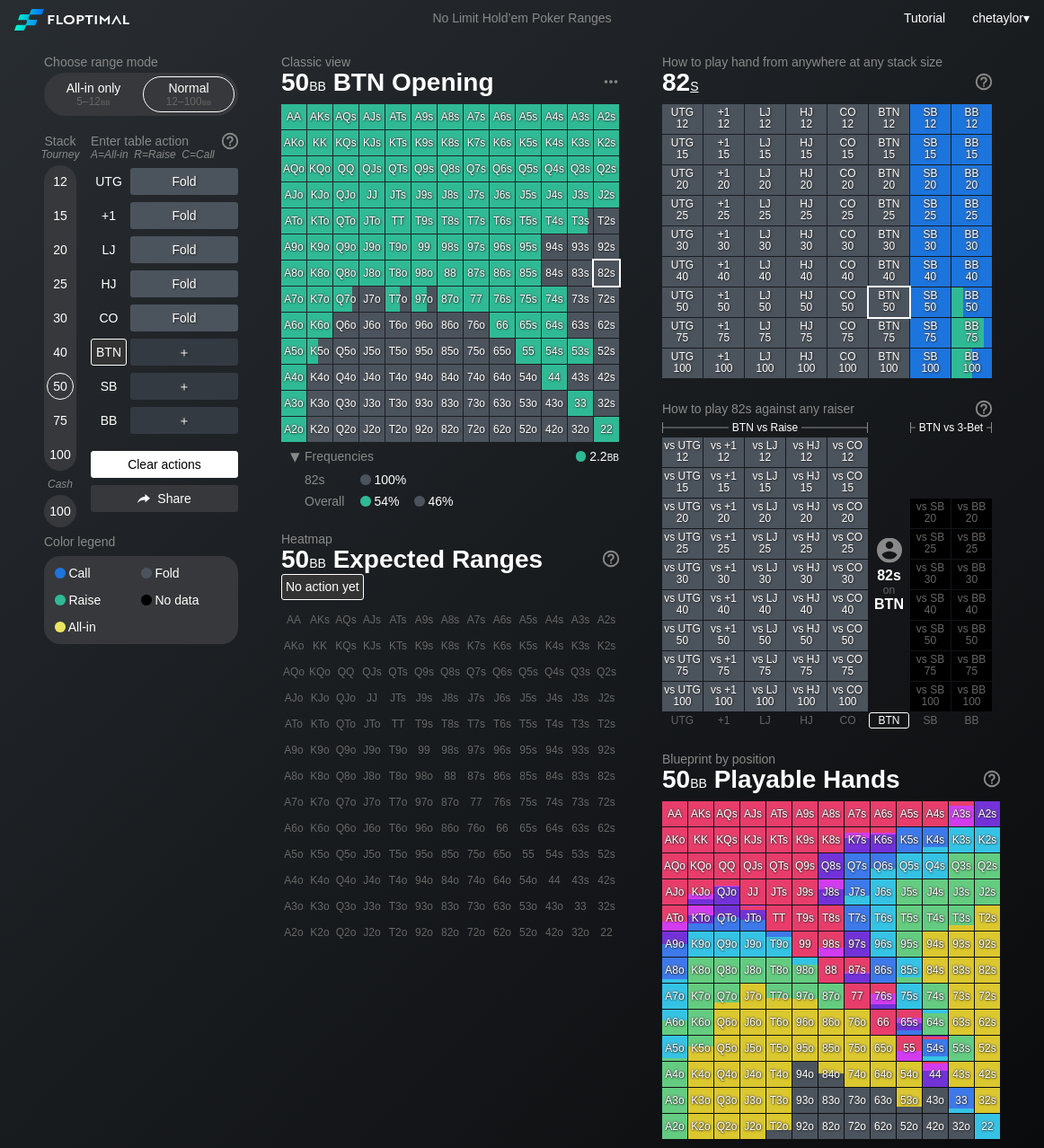
click at [123, 464] on div "Clear actions" at bounding box center [164, 465] width 147 height 27
click at [106, 319] on div "CO" at bounding box center [108, 319] width 36 height 27
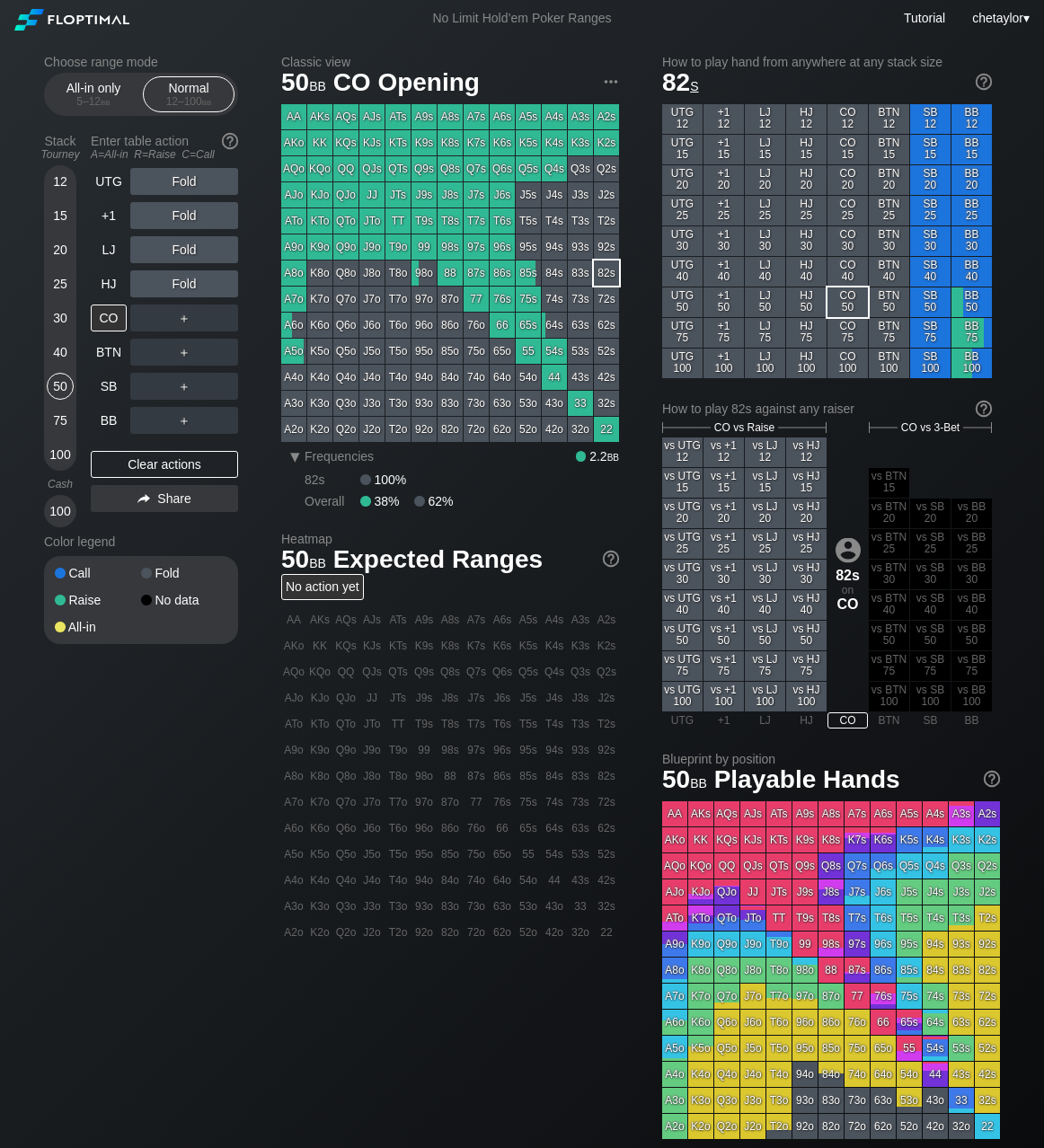
click at [318, 223] on div "KTo" at bounding box center [319, 221] width 25 height 25
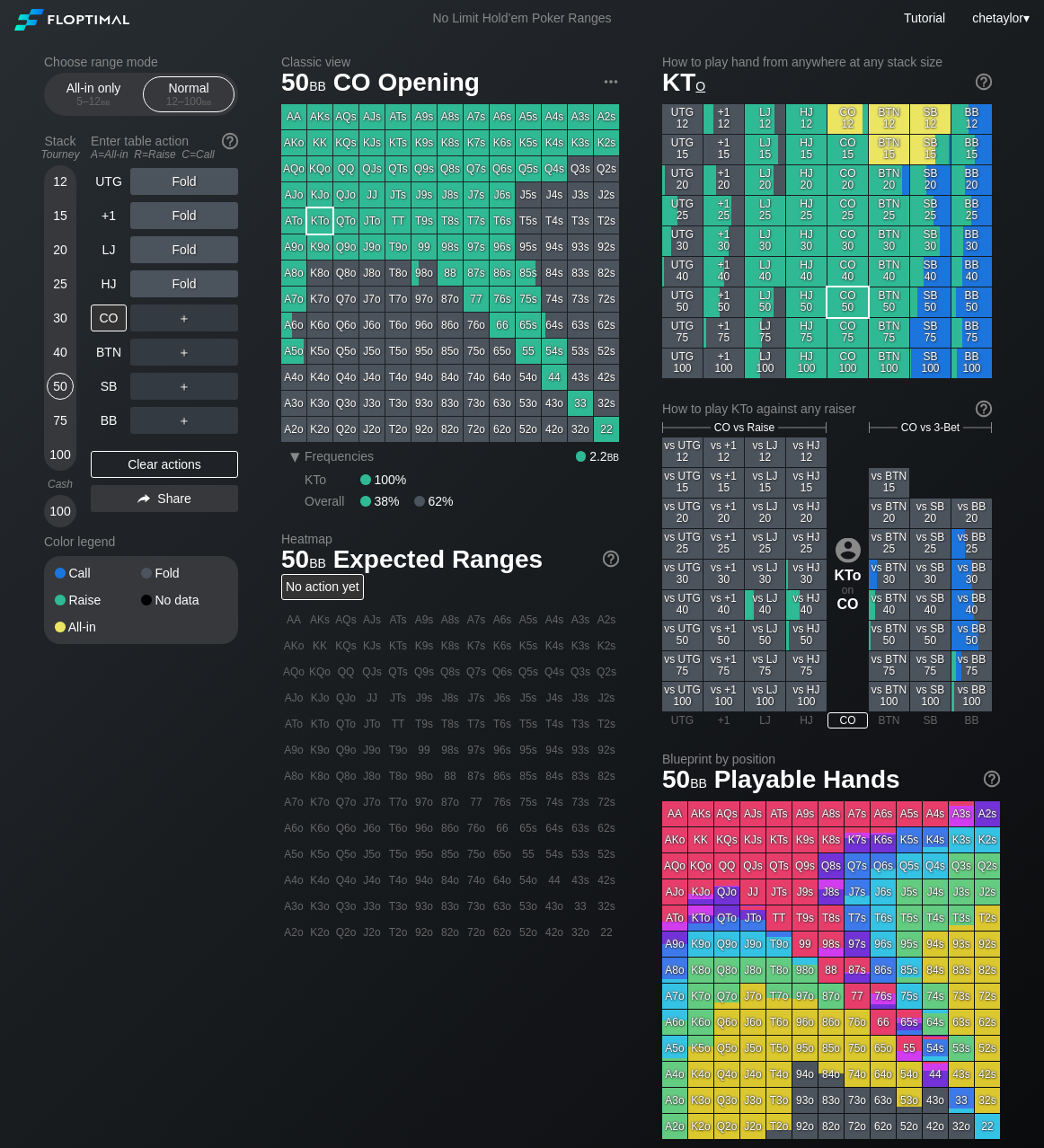
click at [318, 223] on div "KTo" at bounding box center [319, 221] width 25 height 25
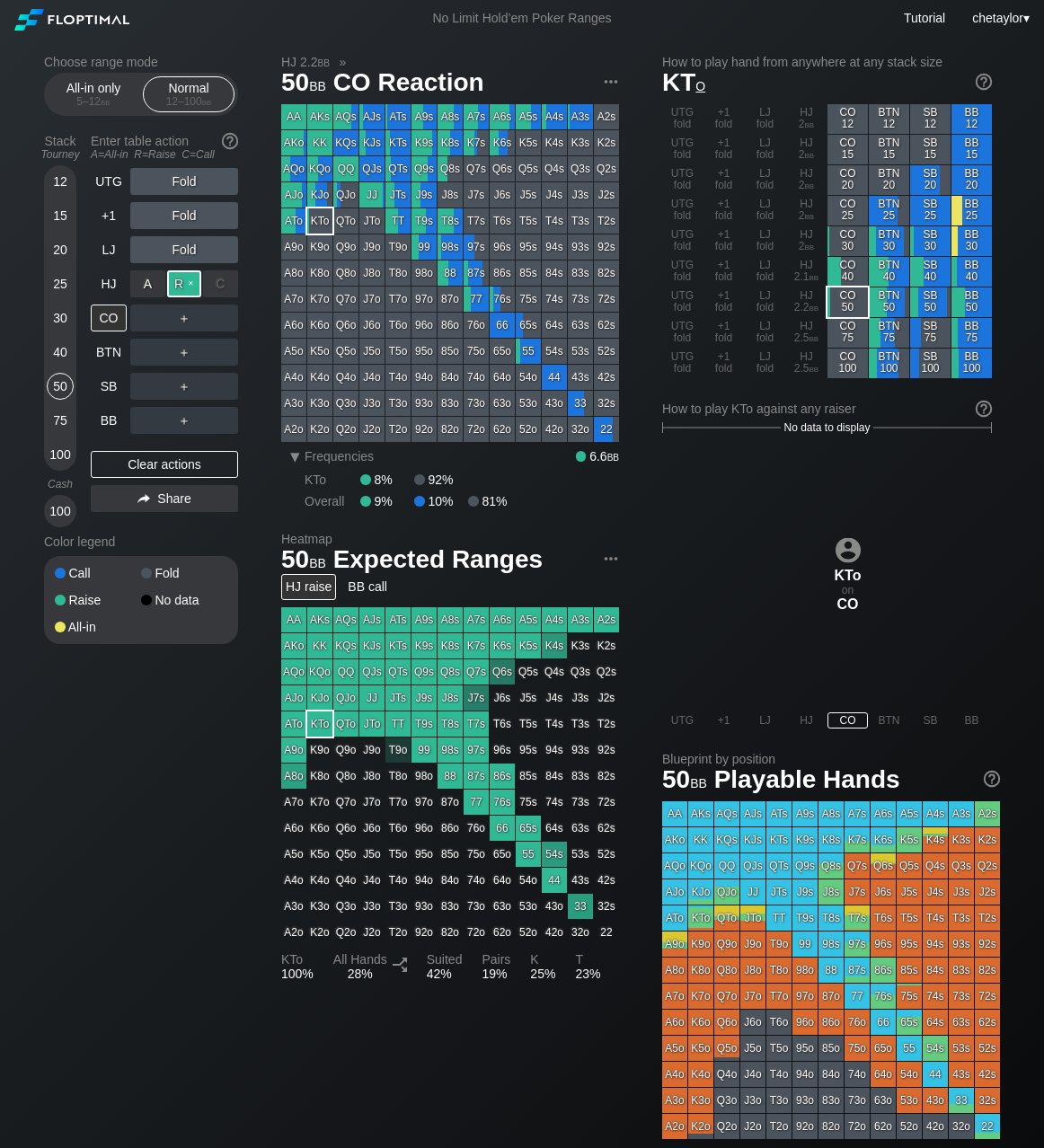
click at [191, 276] on div "R ✕" at bounding box center [185, 284] width 35 height 27
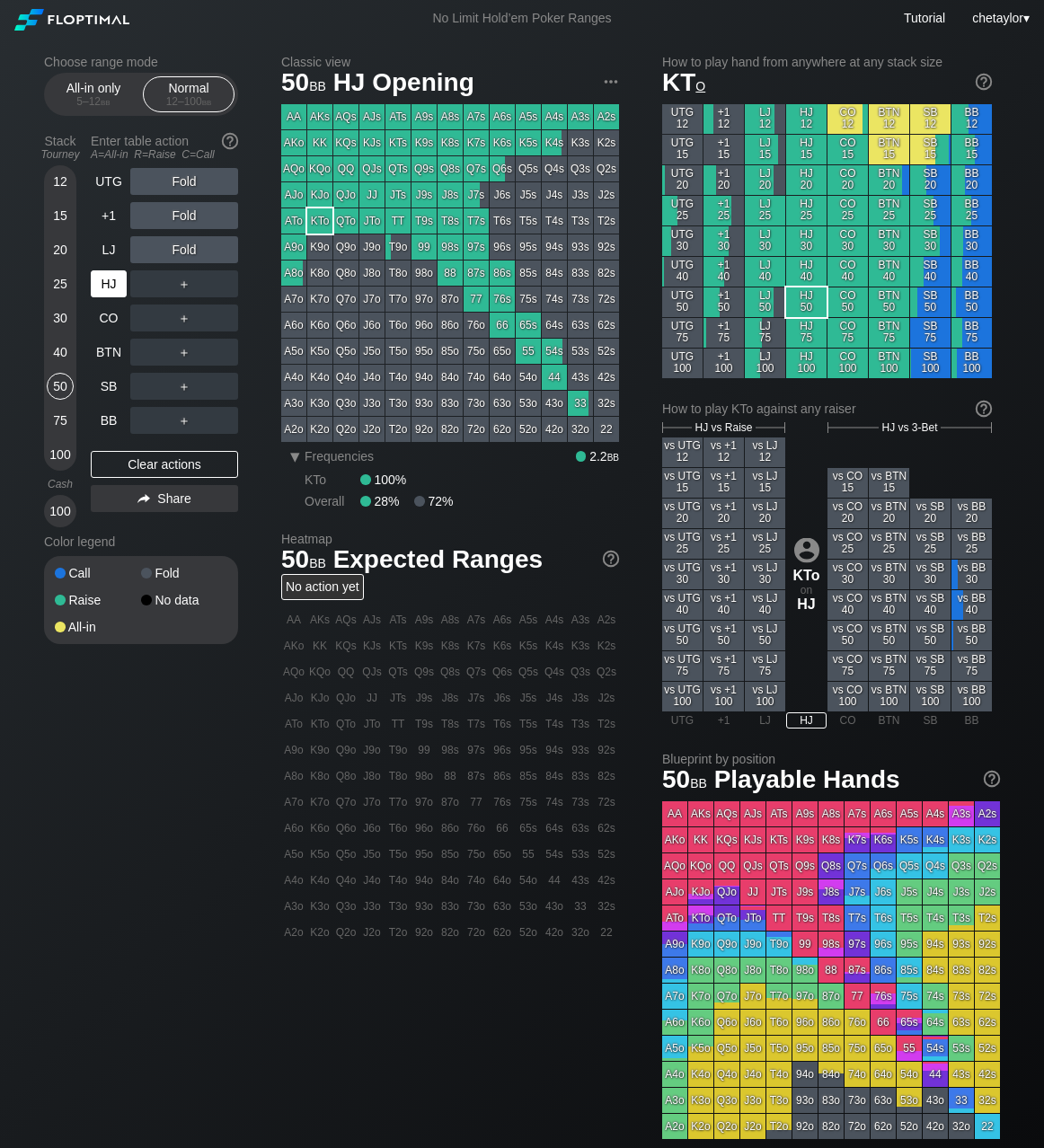
click at [107, 280] on div "HJ" at bounding box center [108, 284] width 36 height 27
click at [127, 460] on div "Clear actions" at bounding box center [164, 465] width 147 height 27
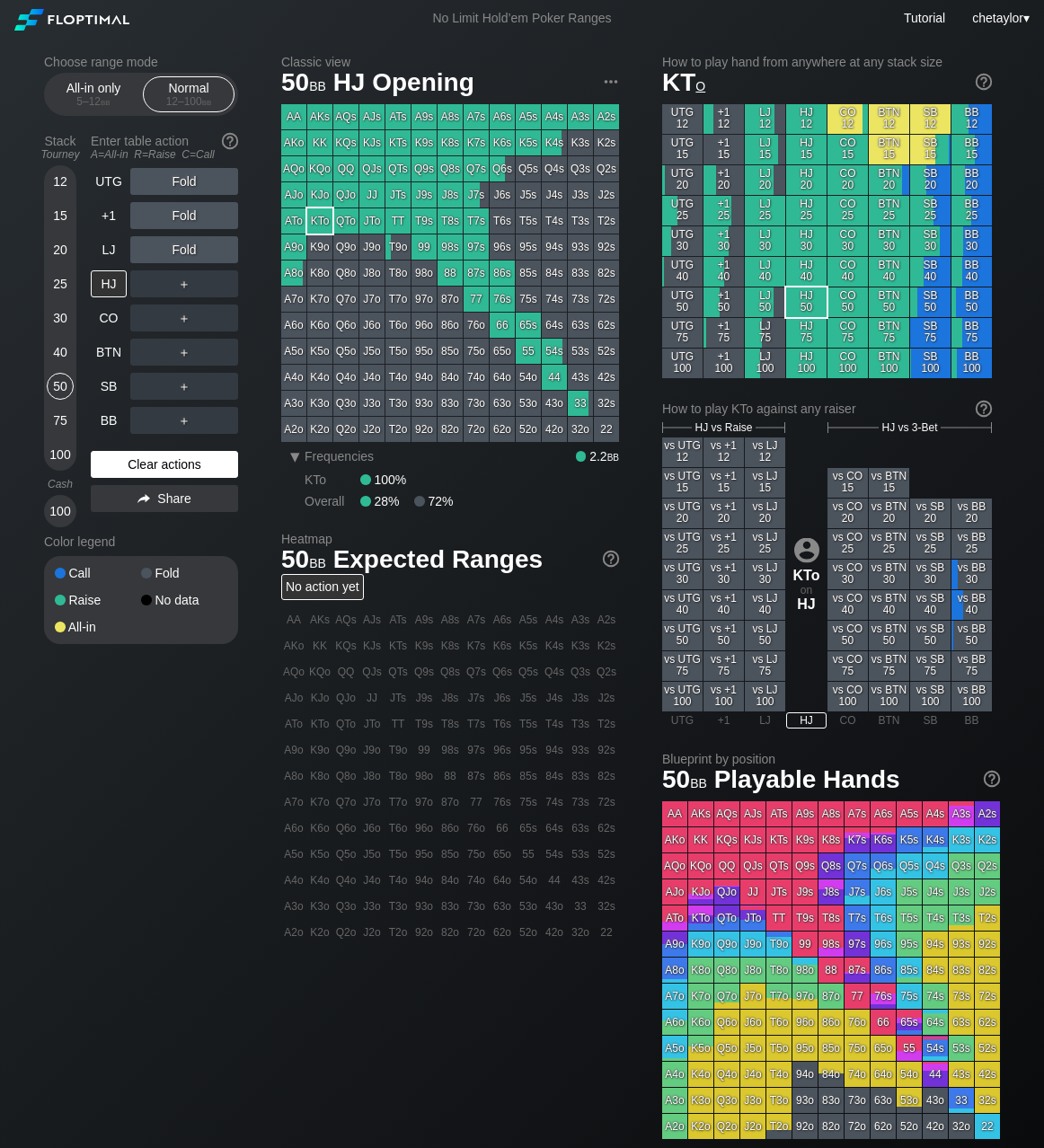
click at [127, 460] on div "Clear actions" at bounding box center [164, 465] width 147 height 27
click at [113, 244] on div "LJ" at bounding box center [108, 250] width 36 height 27
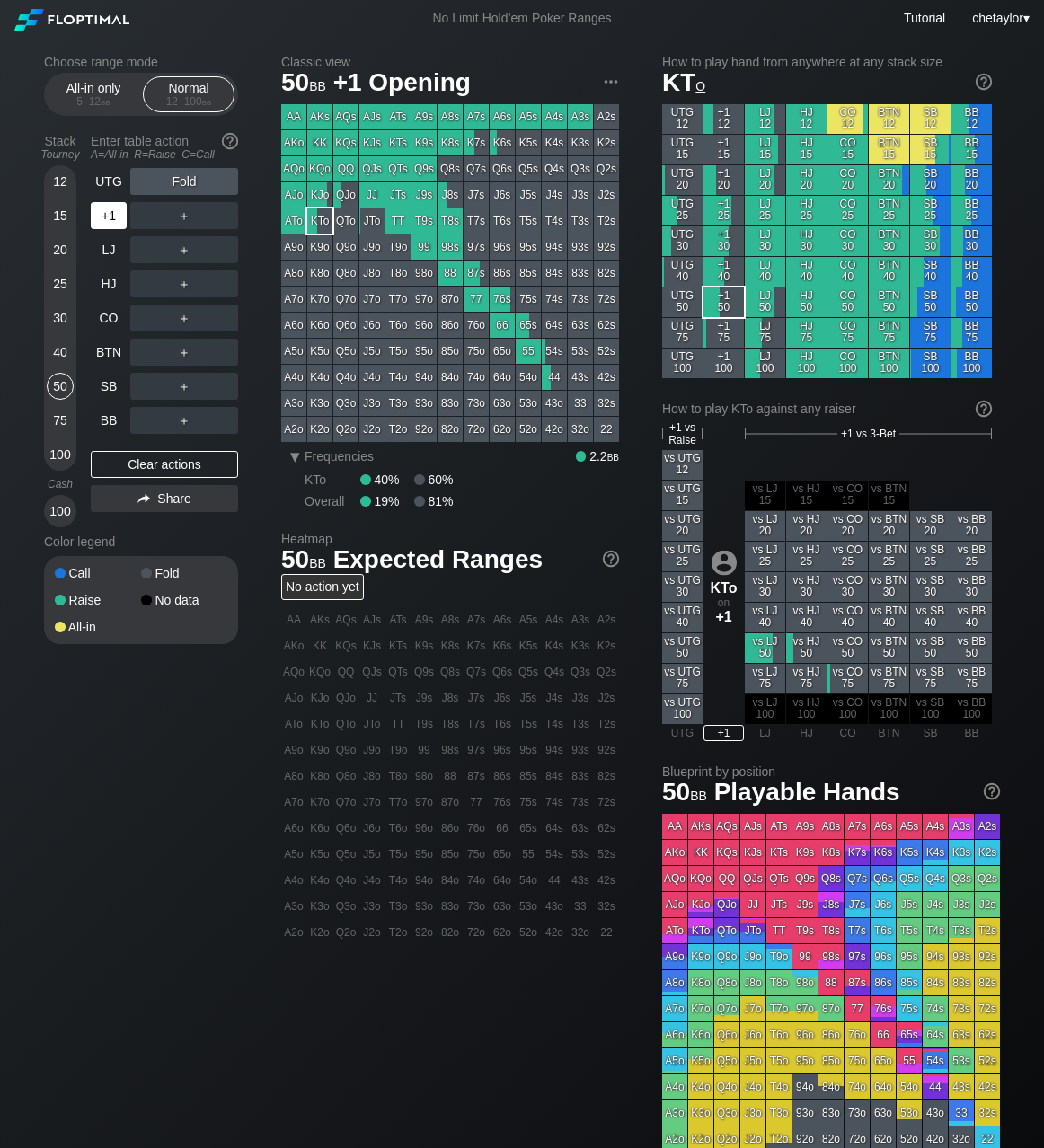
click at [115, 210] on div "+1" at bounding box center [108, 216] width 36 height 27
click at [450, 274] on div "88" at bounding box center [450, 273] width 25 height 25
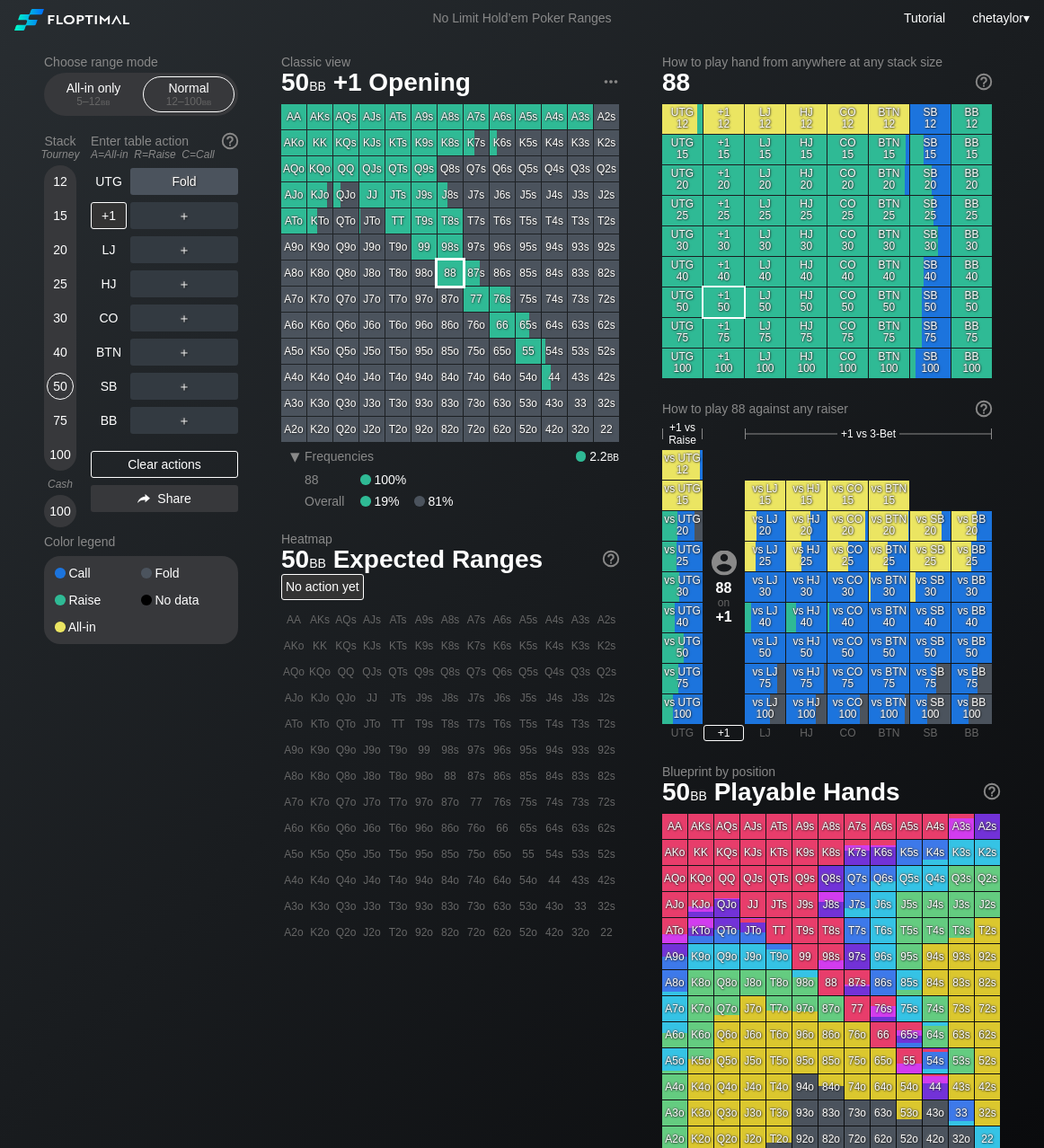
click at [450, 274] on div "88" at bounding box center [450, 273] width 25 height 25
click at [100, 183] on div "UTG" at bounding box center [108, 182] width 36 height 27
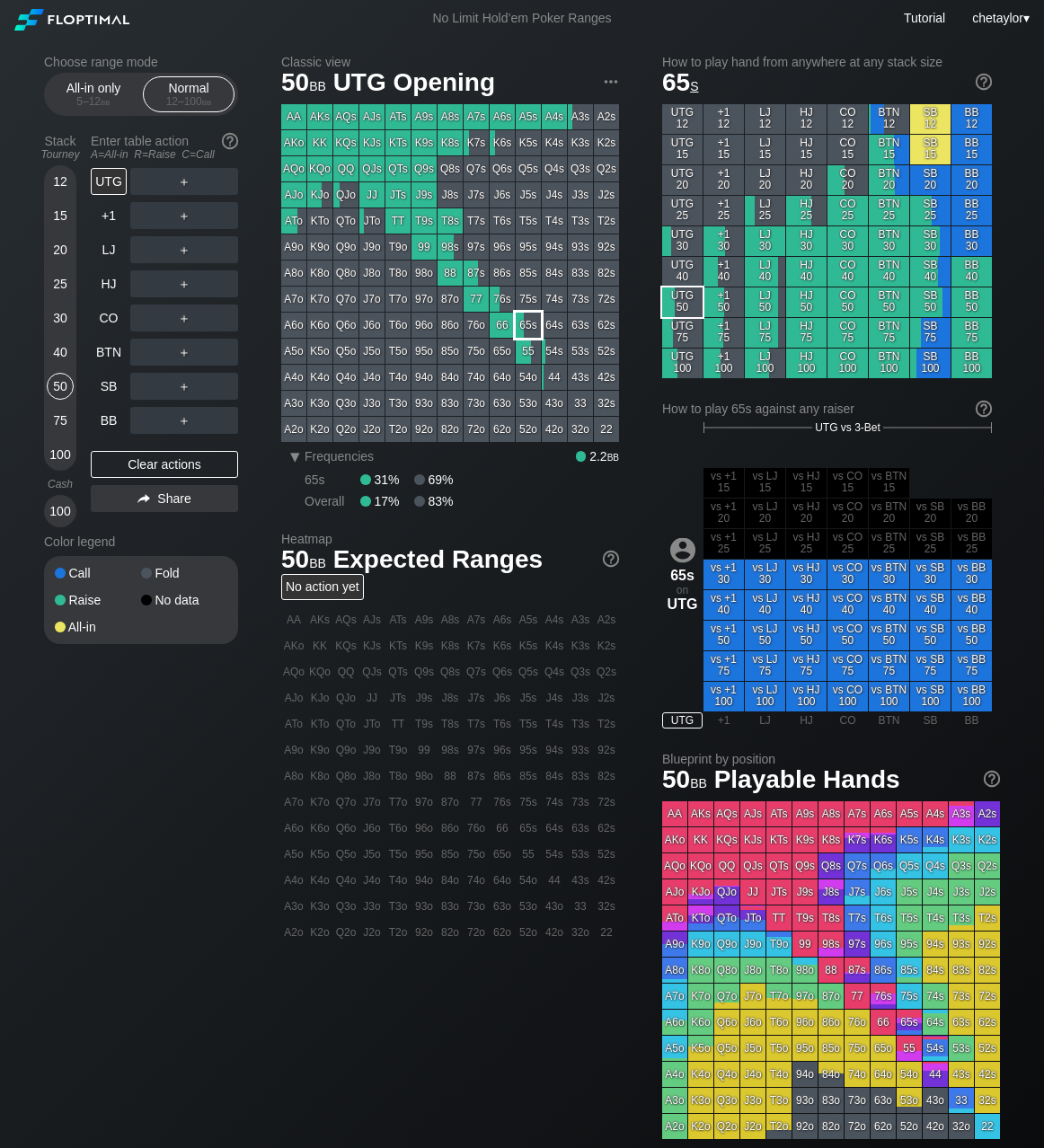
click at [530, 326] on div "65s" at bounding box center [528, 325] width 25 height 25
click at [108, 425] on div "BB" at bounding box center [108, 421] width 36 height 27
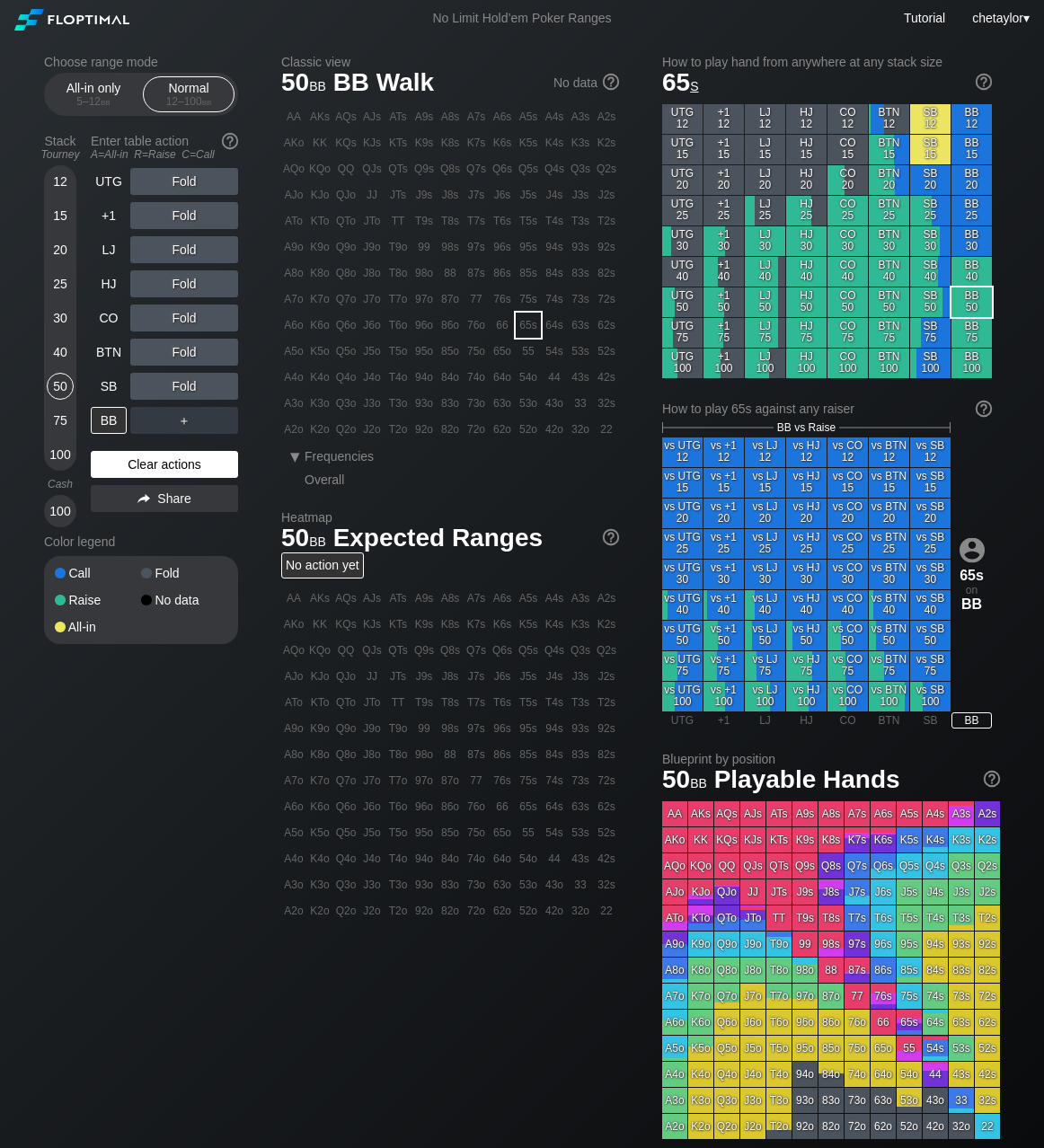
click at [142, 464] on div "Clear actions" at bounding box center [164, 465] width 147 height 27
click at [343, 270] on div "Q8o" at bounding box center [345, 273] width 25 height 25
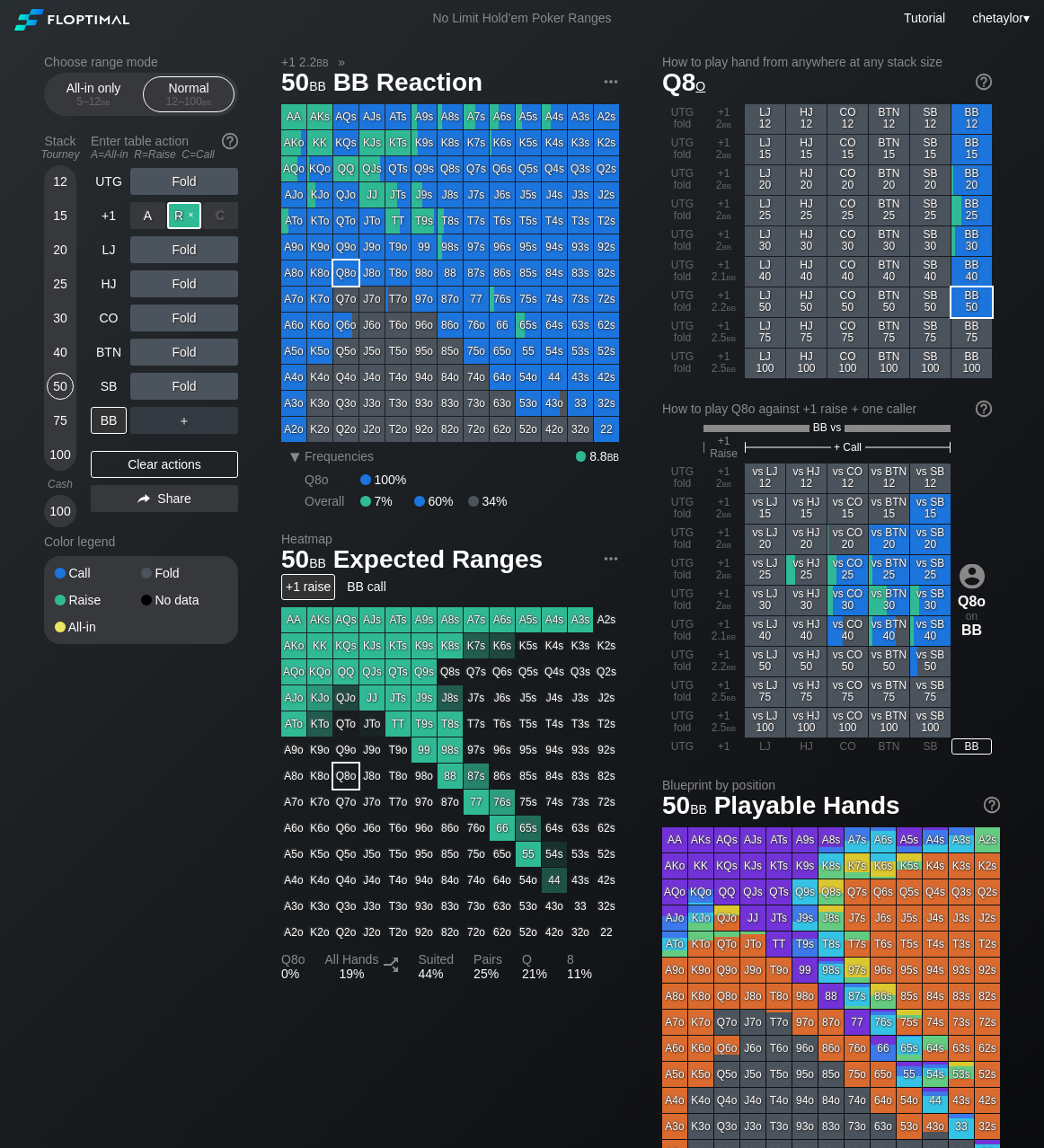
click at [189, 213] on div "R ✕" at bounding box center [185, 216] width 35 height 27
click at [110, 386] on div "SB" at bounding box center [108, 386] width 36 height 27
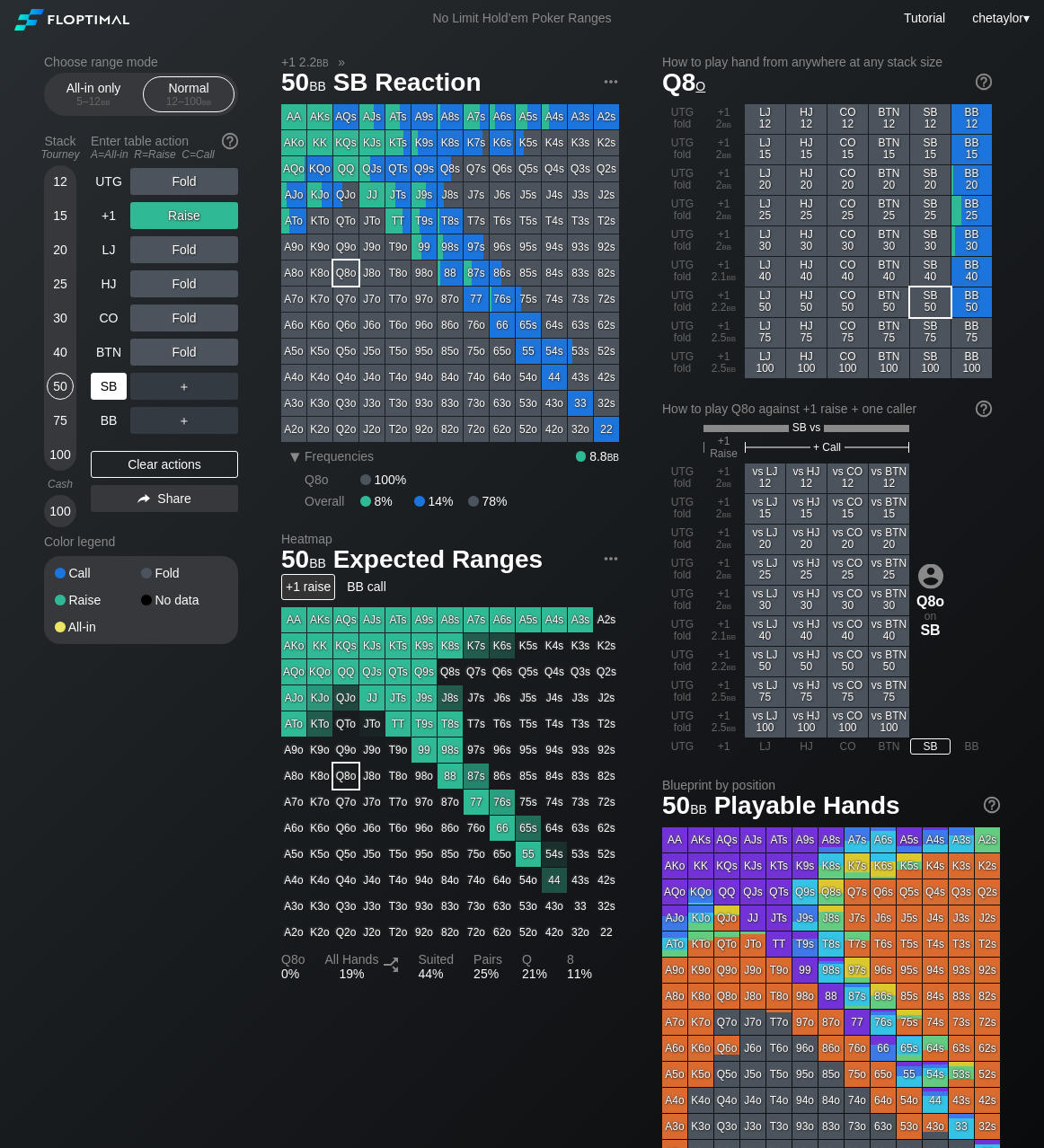
click at [110, 386] on div "SB" at bounding box center [108, 386] width 36 height 27
click at [132, 466] on div "Clear actions" at bounding box center [164, 465] width 147 height 27
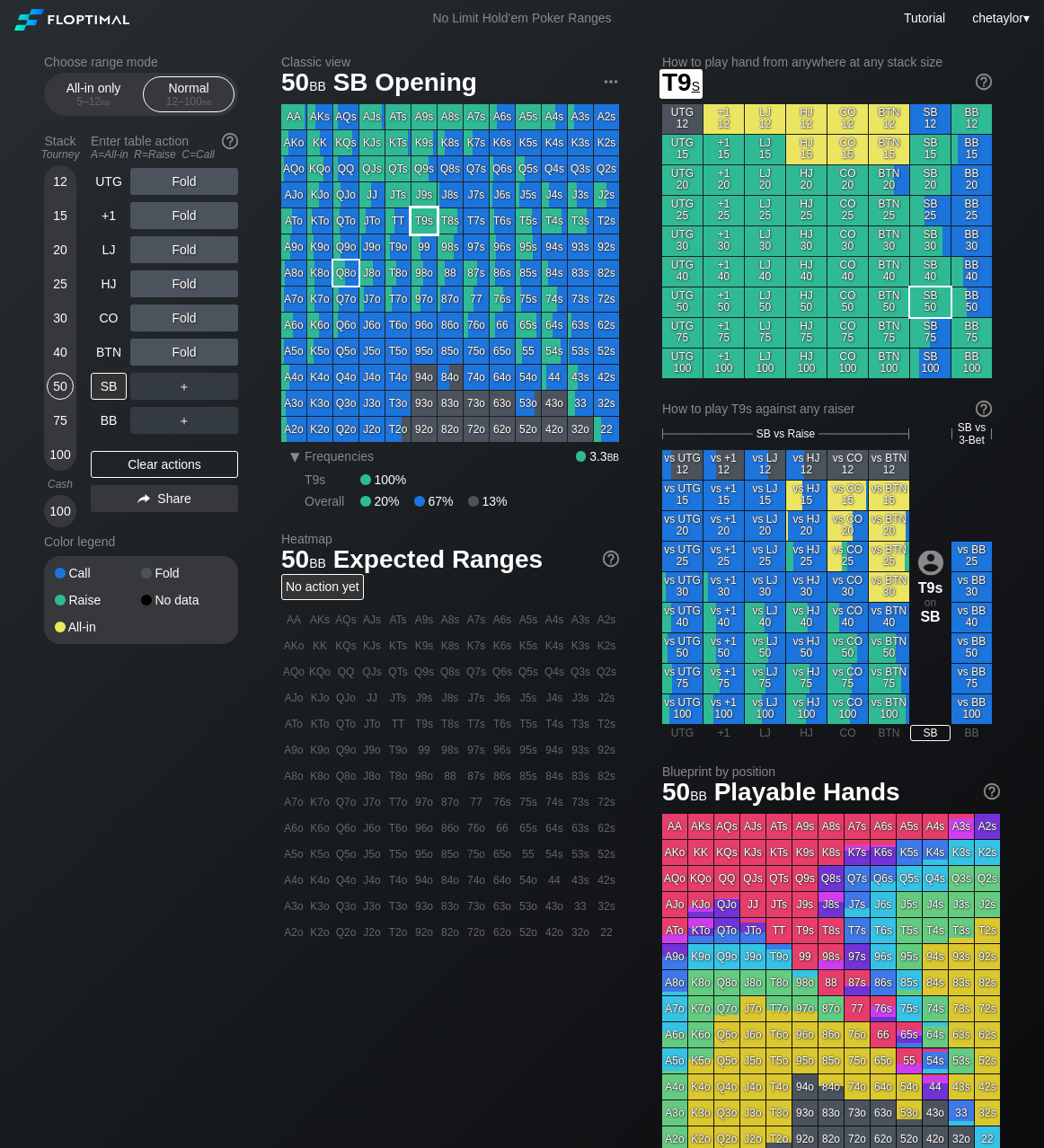
click at [427, 219] on div "T9s" at bounding box center [424, 221] width 25 height 25
click at [191, 214] on div "R ✕" at bounding box center [185, 216] width 35 height 27
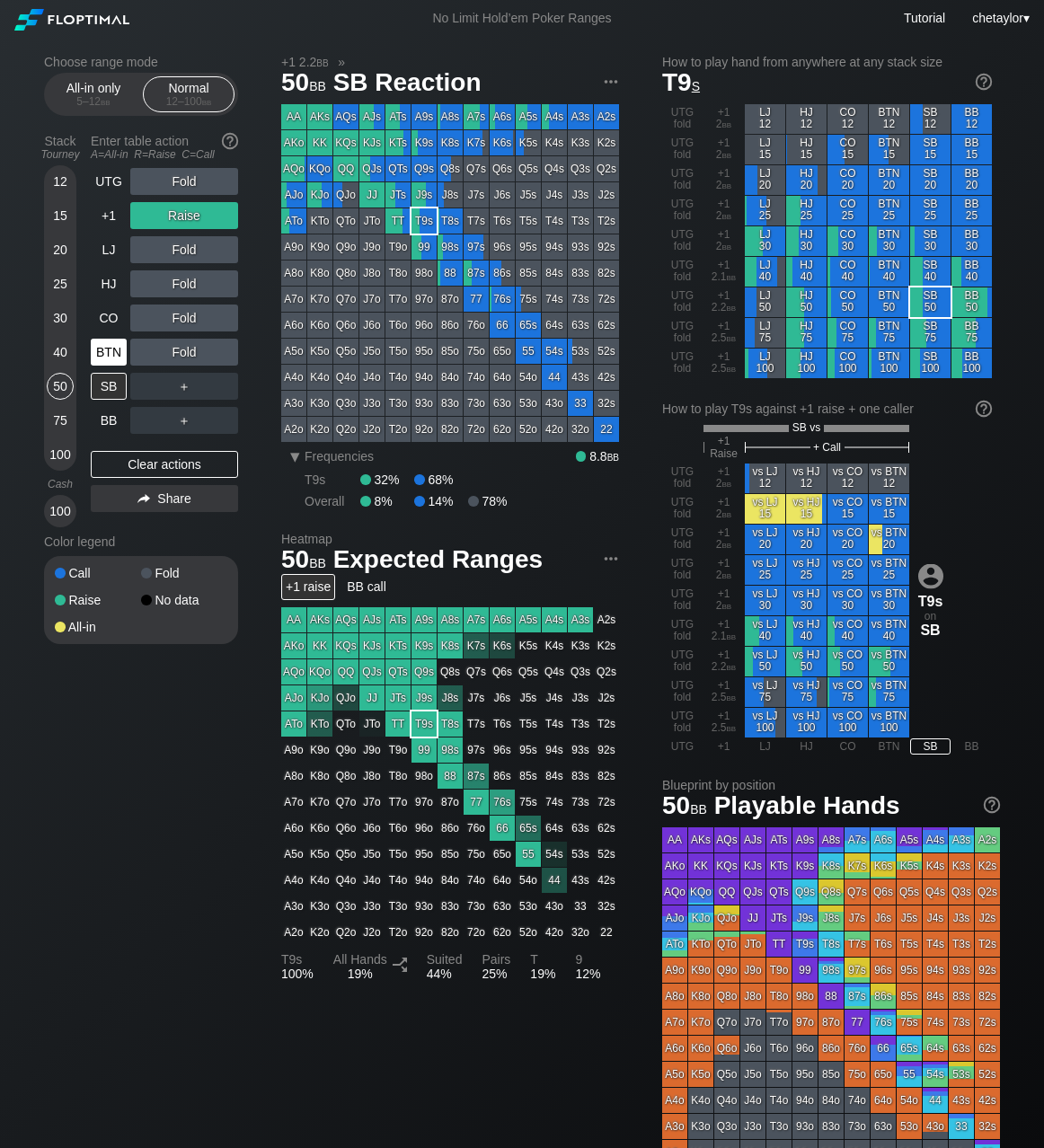
click at [109, 350] on div "BTN" at bounding box center [108, 352] width 36 height 27
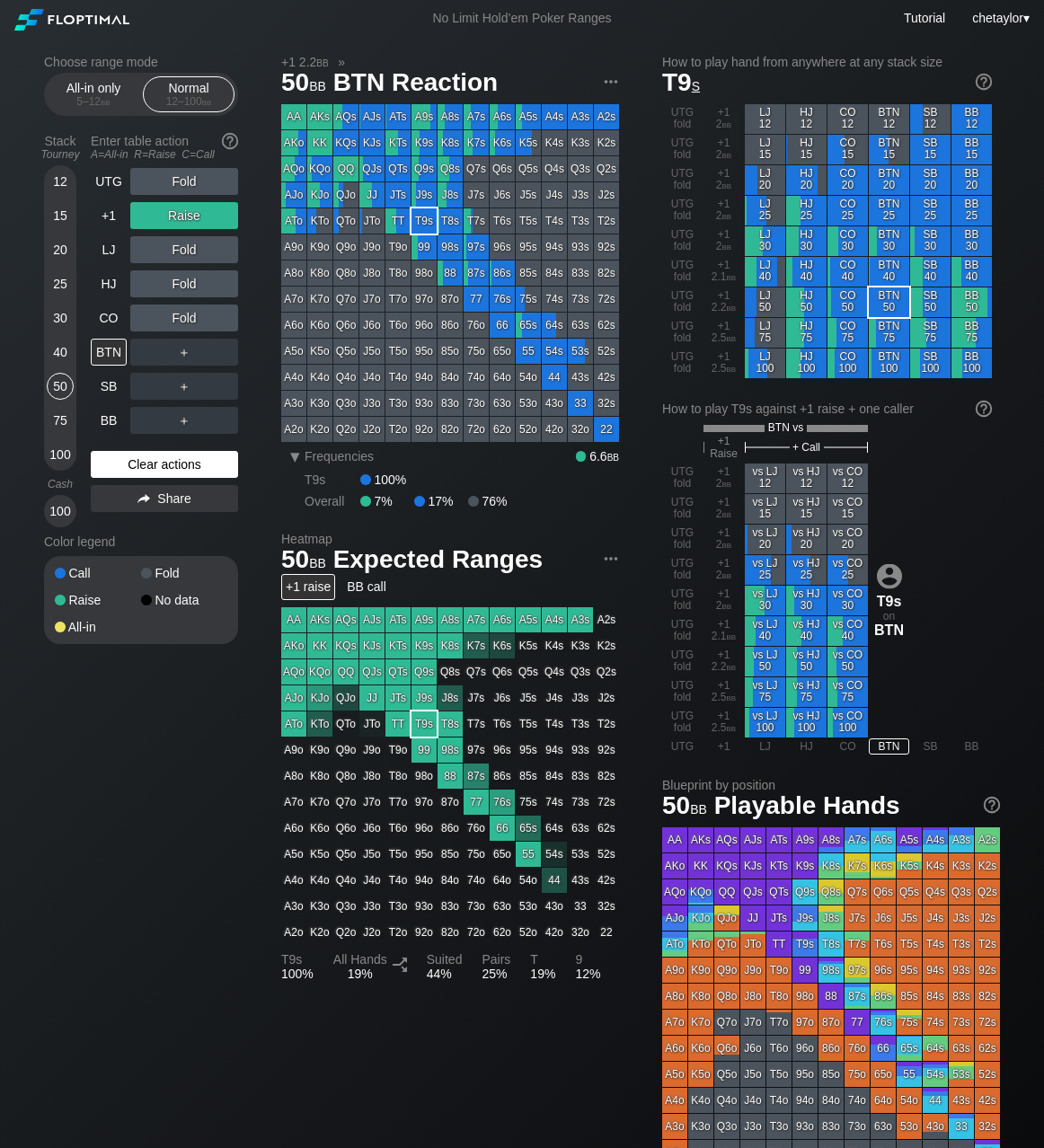
click at [146, 456] on div "Clear actions" at bounding box center [164, 465] width 147 height 27
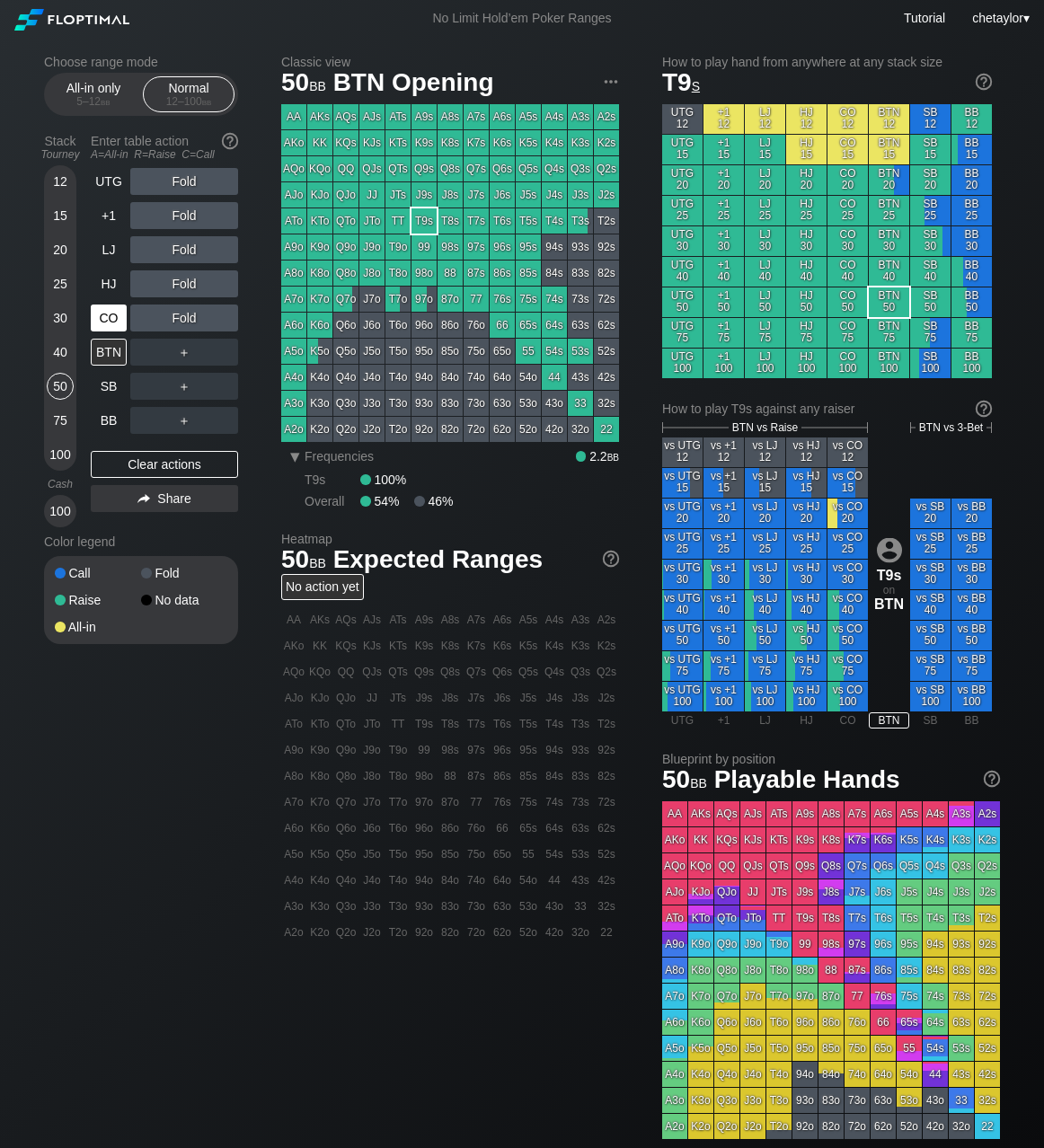
click at [105, 313] on div "CO" at bounding box center [108, 319] width 36 height 27
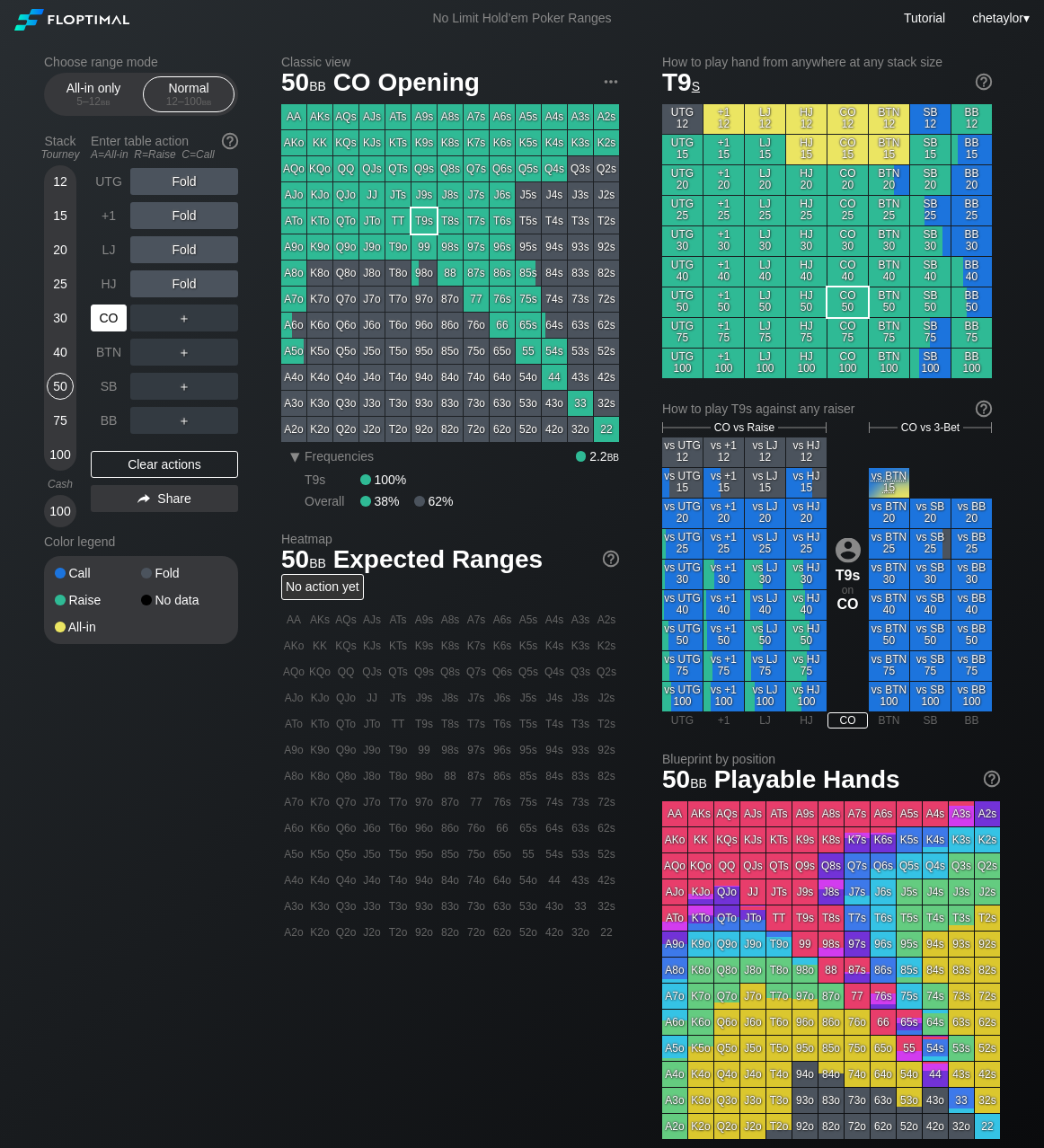
click at [105, 313] on div "CO" at bounding box center [108, 319] width 36 height 27
click at [297, 165] on div "AQo" at bounding box center [293, 168] width 25 height 25
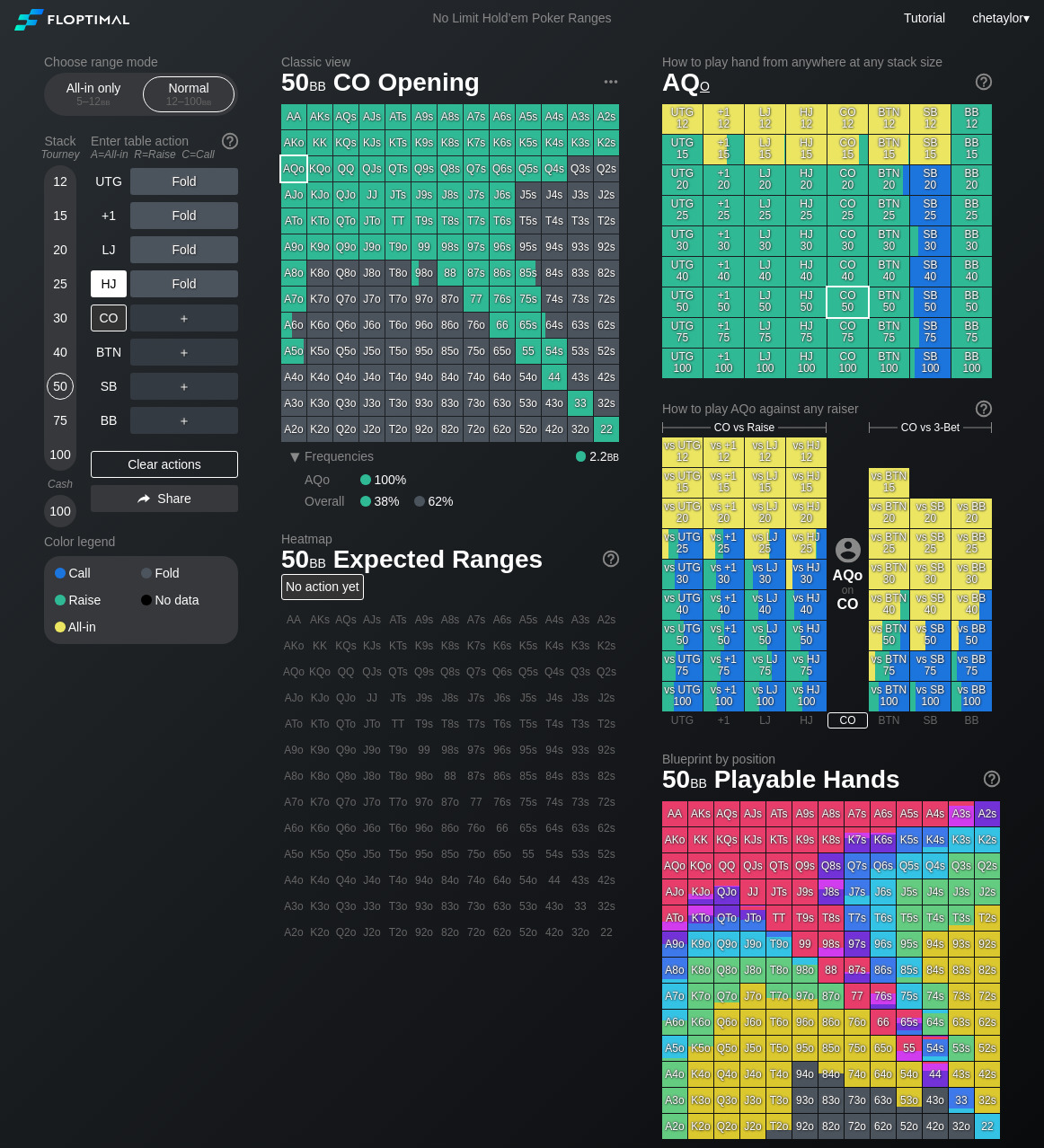
click at [108, 289] on div "HJ" at bounding box center [108, 284] width 36 height 27
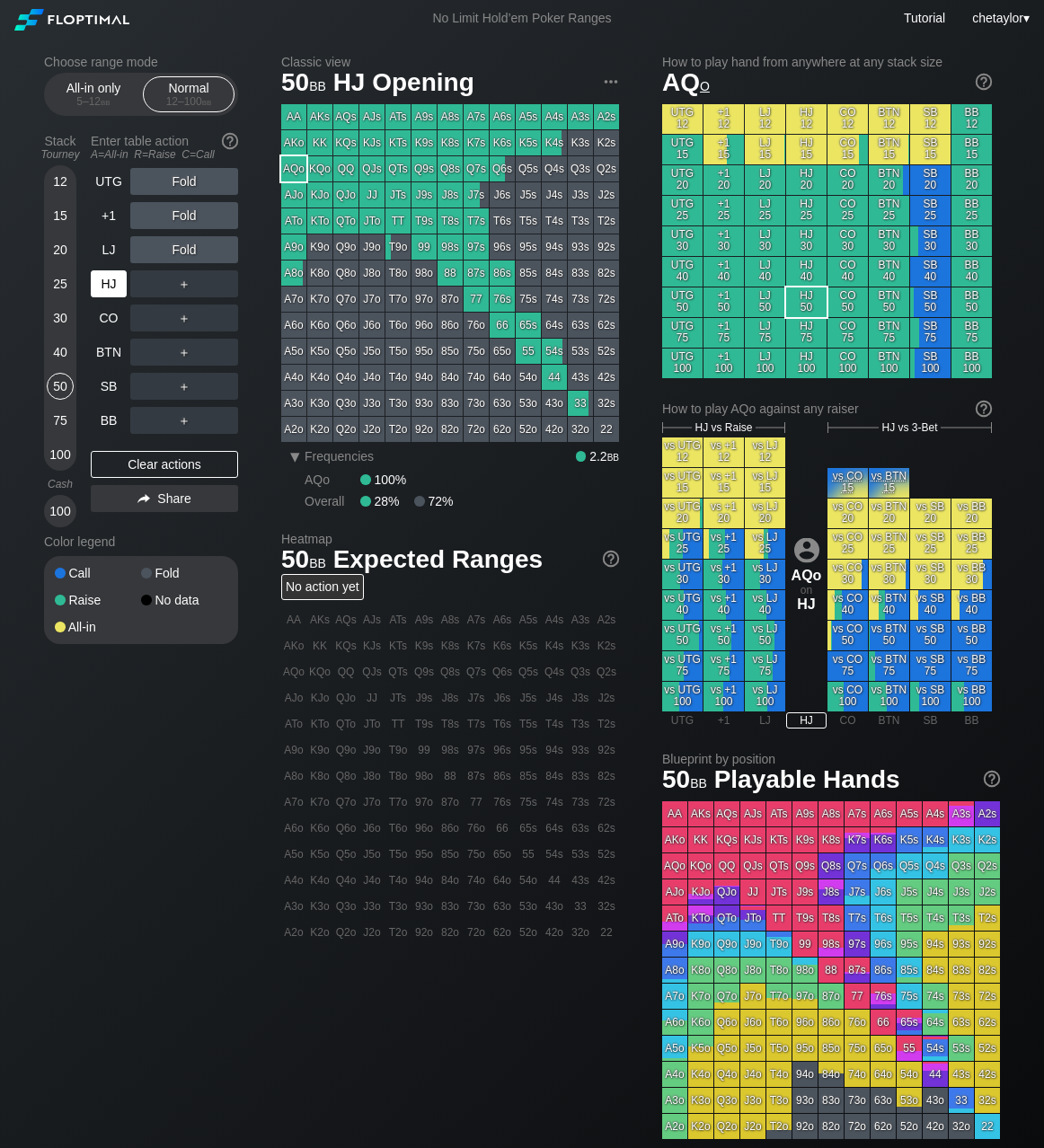
click at [108, 289] on div "HJ" at bounding box center [108, 284] width 36 height 27
click at [142, 469] on div "Clear actions" at bounding box center [164, 465] width 147 height 27
click at [118, 248] on div "LJ" at bounding box center [108, 250] width 36 height 27
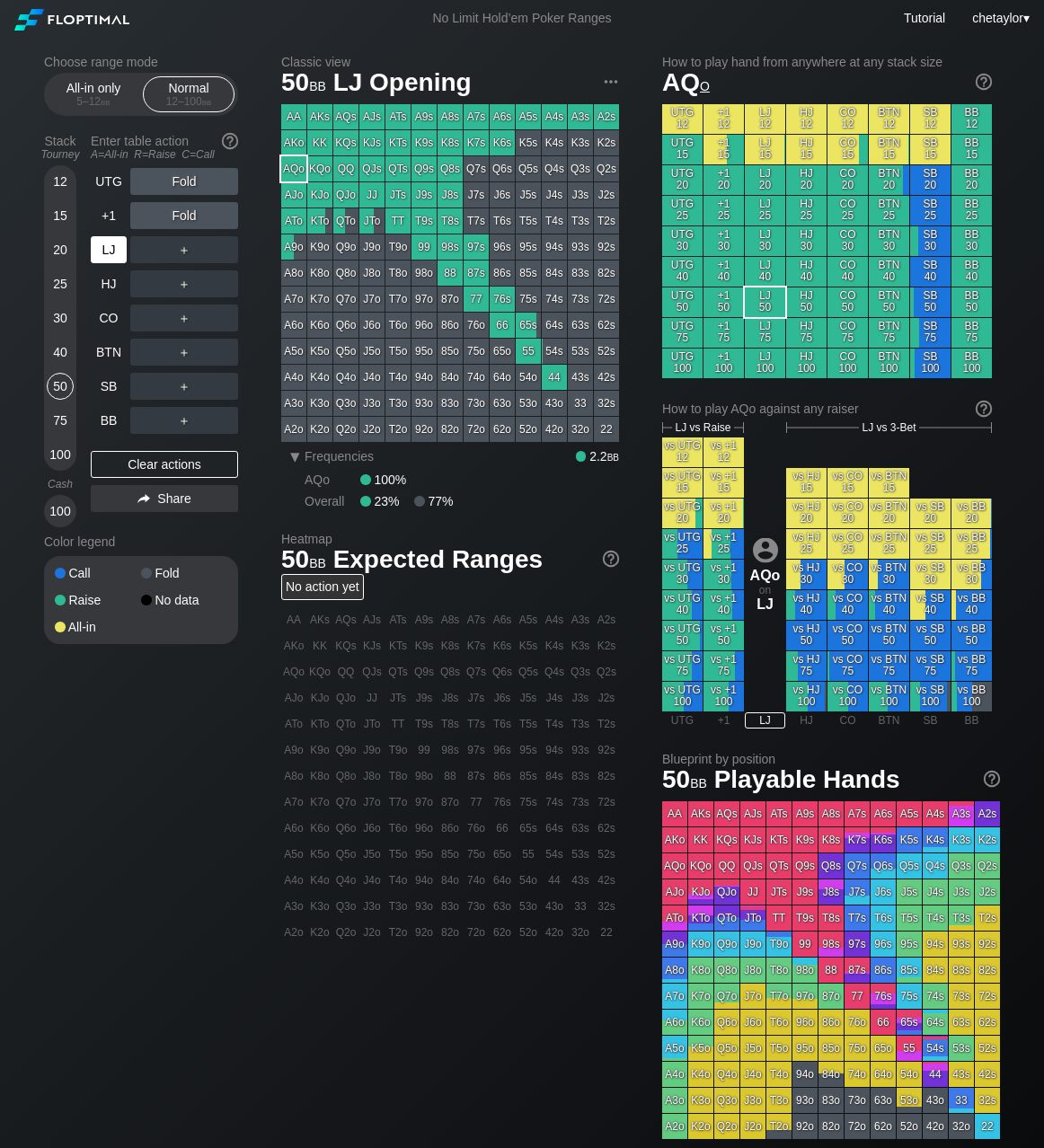
click at [118, 248] on div "LJ" at bounding box center [108, 250] width 36 height 27
click at [115, 213] on div "+1" at bounding box center [108, 216] width 36 height 27
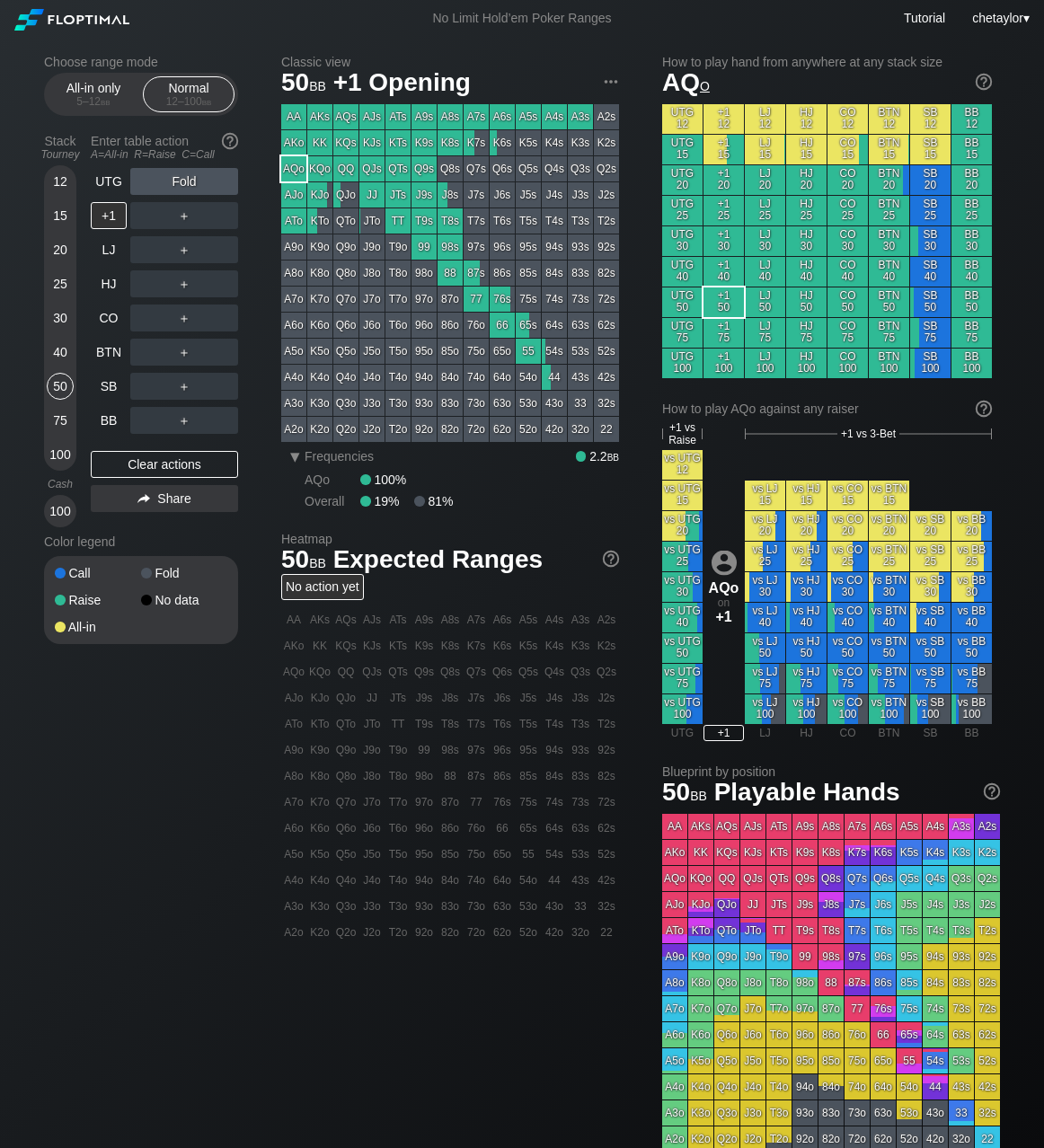
click at [318, 118] on div "AKs" at bounding box center [319, 116] width 25 height 25
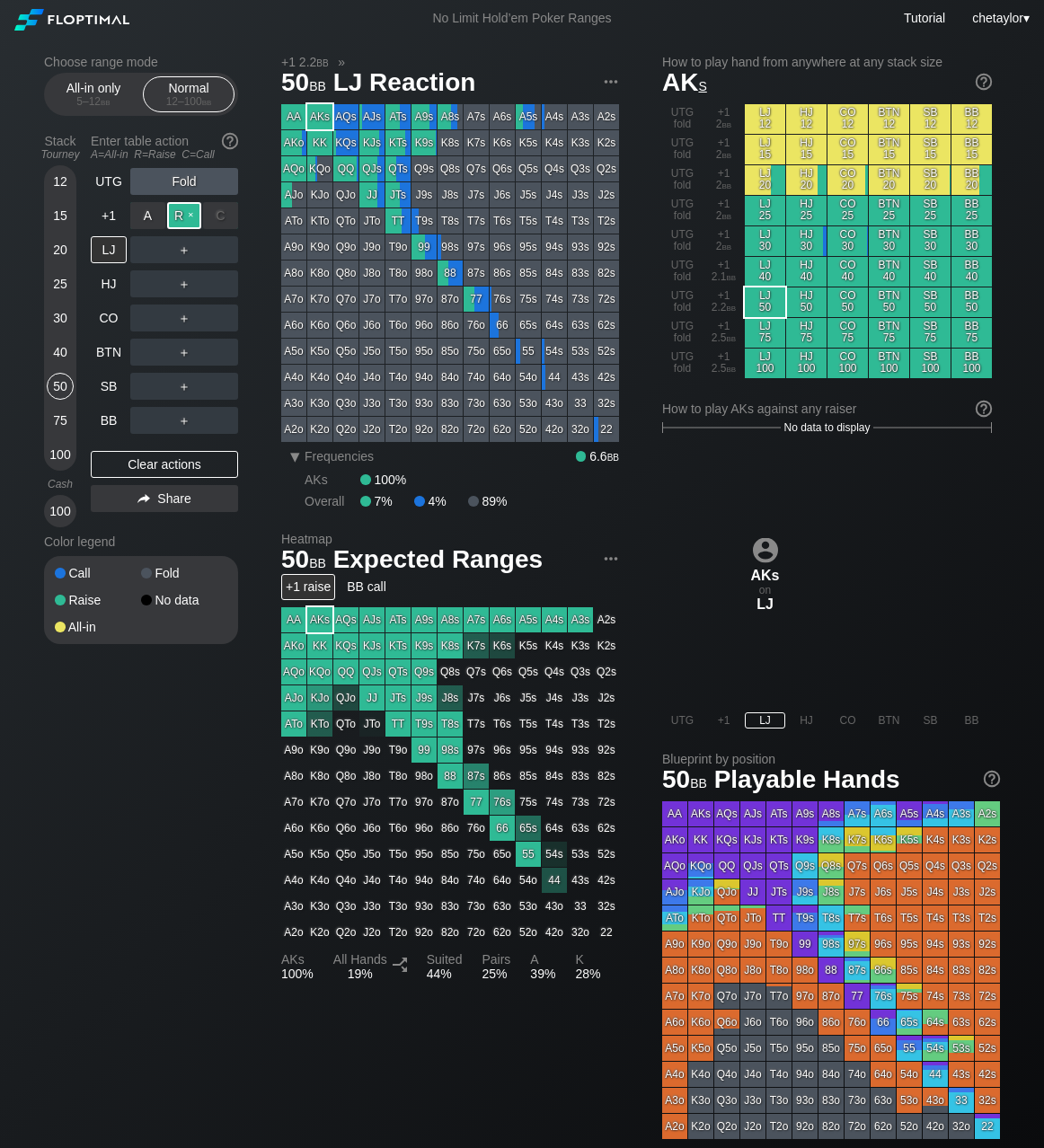
click at [186, 216] on div "R ✕" at bounding box center [185, 216] width 35 height 27
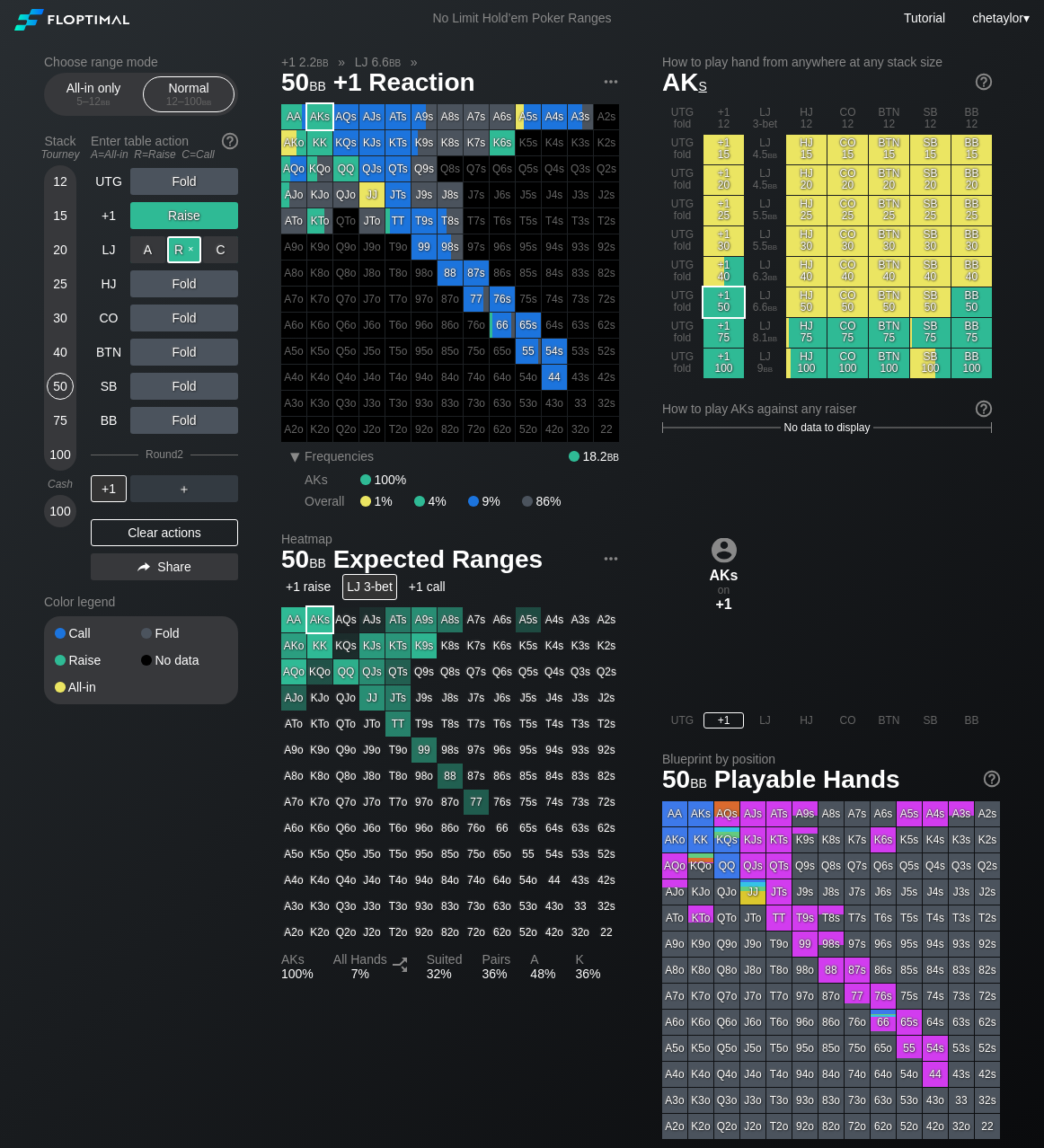
click at [188, 251] on div "R ✕" at bounding box center [185, 250] width 35 height 27
click at [115, 491] on div "+1" at bounding box center [108, 489] width 36 height 27
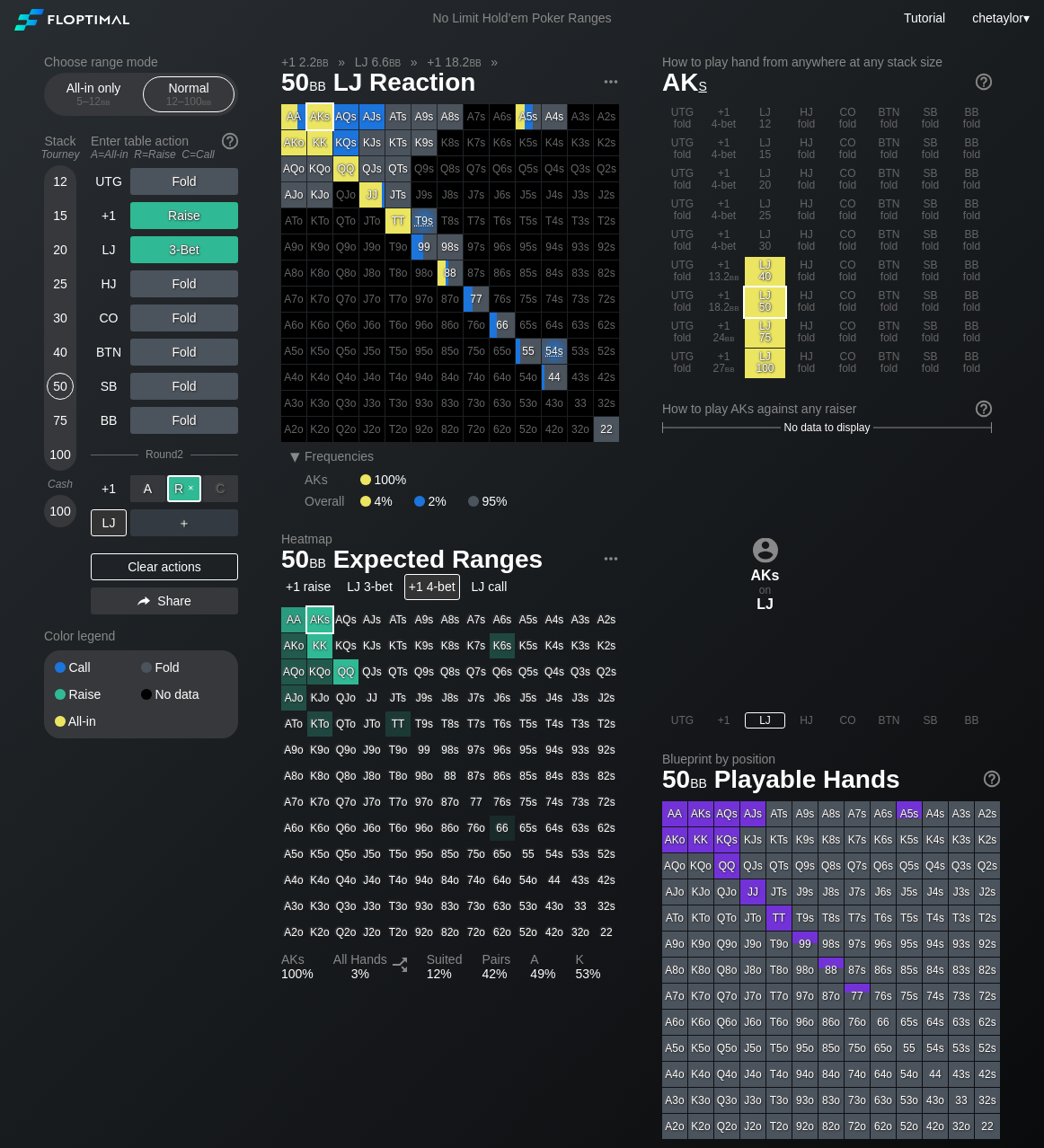
click at [187, 490] on div "R ✕" at bounding box center [185, 489] width 35 height 27
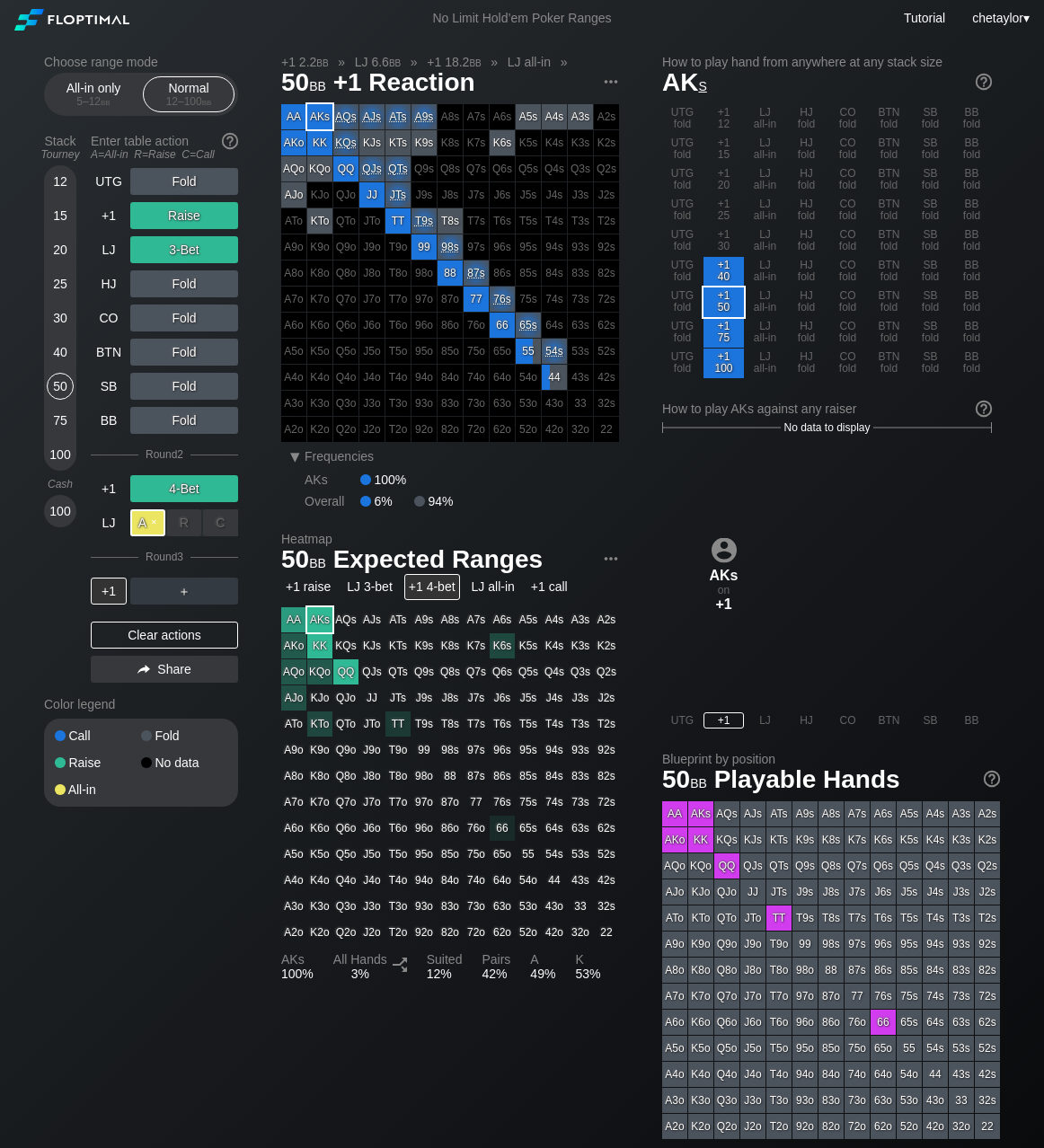
click at [150, 525] on div "A ✕" at bounding box center [147, 523] width 35 height 27
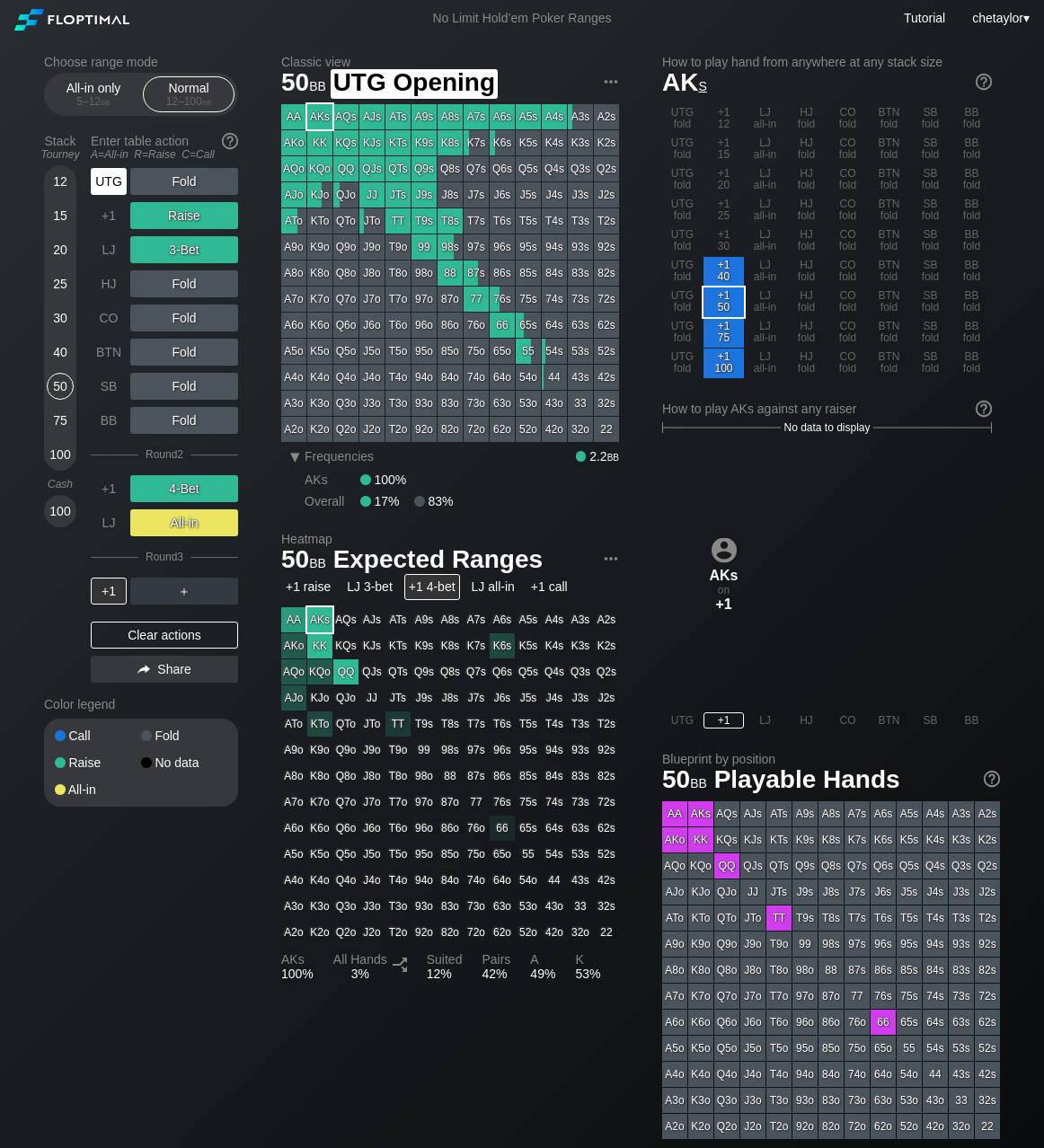
click at [105, 181] on div "UTG" at bounding box center [108, 182] width 36 height 27
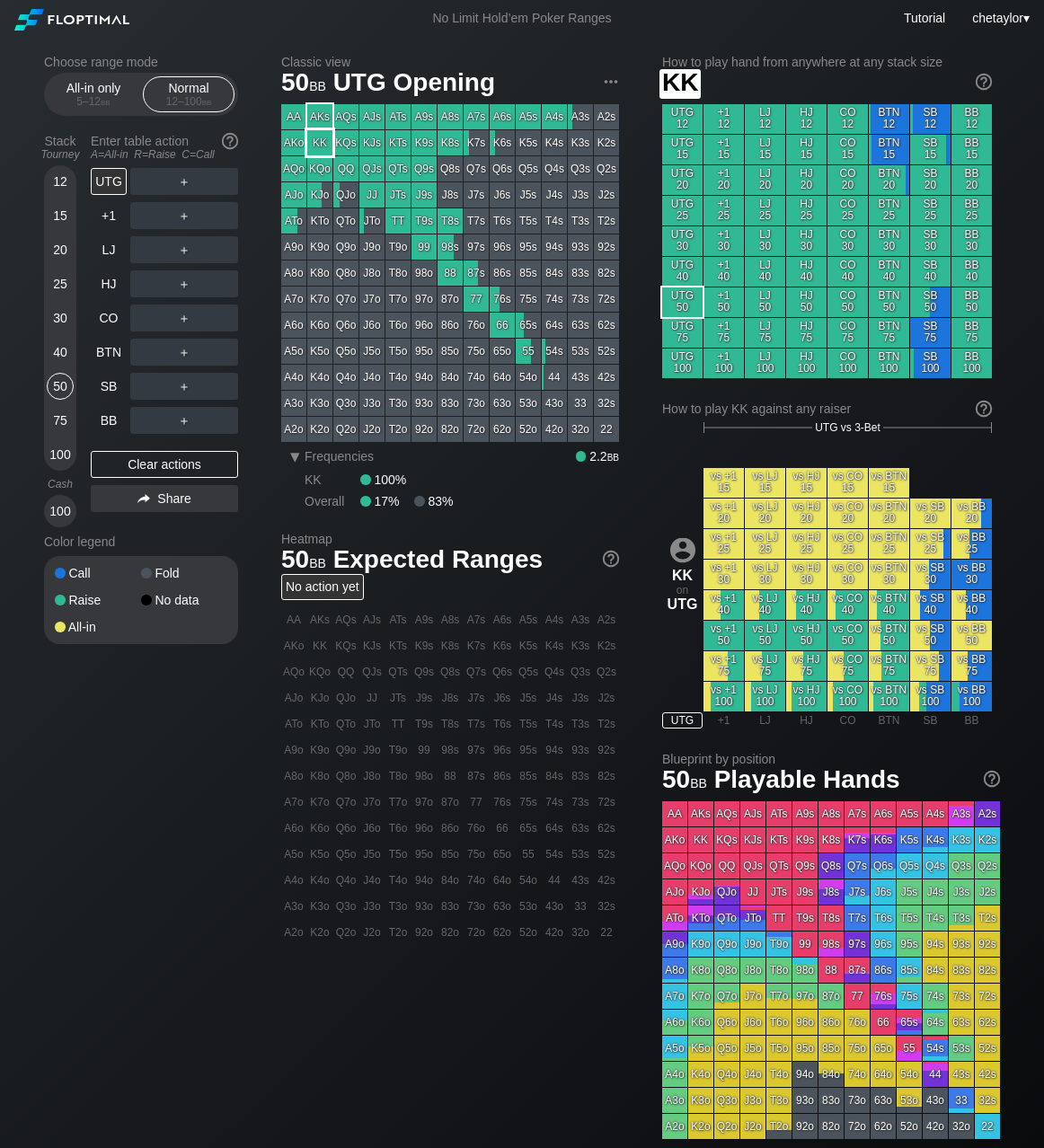
click at [330, 141] on div "KK" at bounding box center [319, 142] width 25 height 25
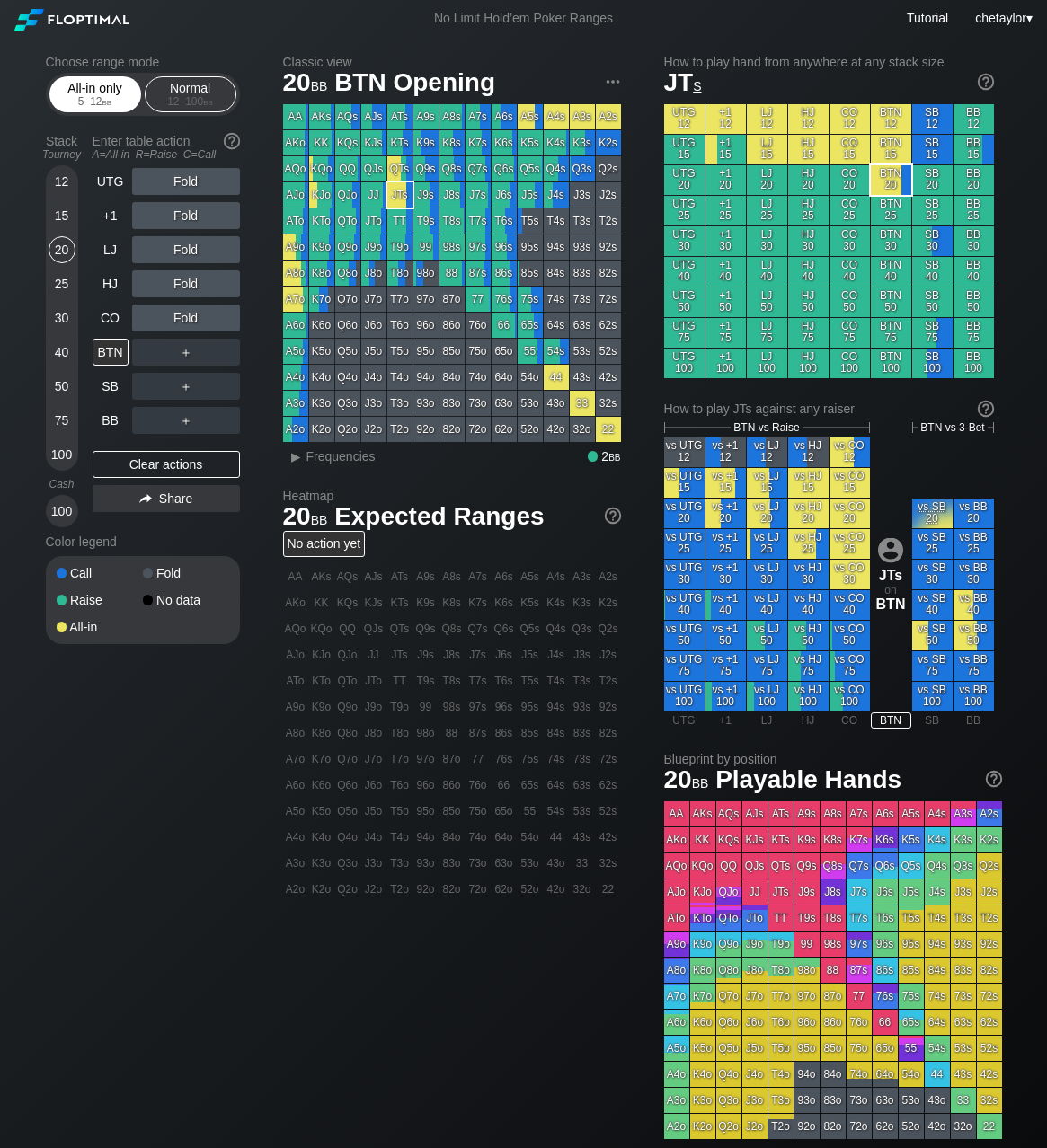
click at [92, 95] on div "5 – 12 bb" at bounding box center [95, 101] width 75 height 13
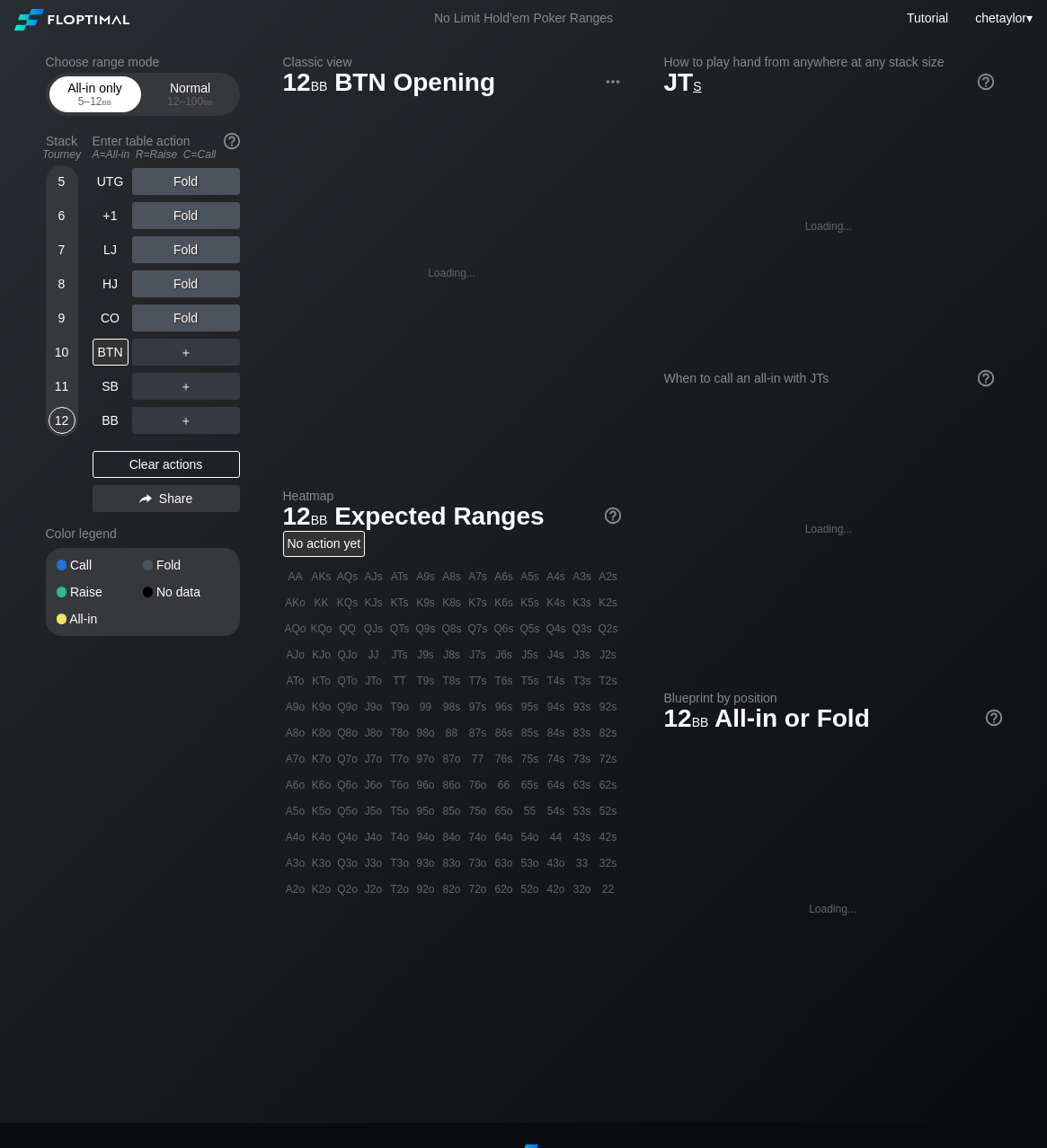
click at [92, 95] on div "5 – 12 bb" at bounding box center [95, 101] width 75 height 13
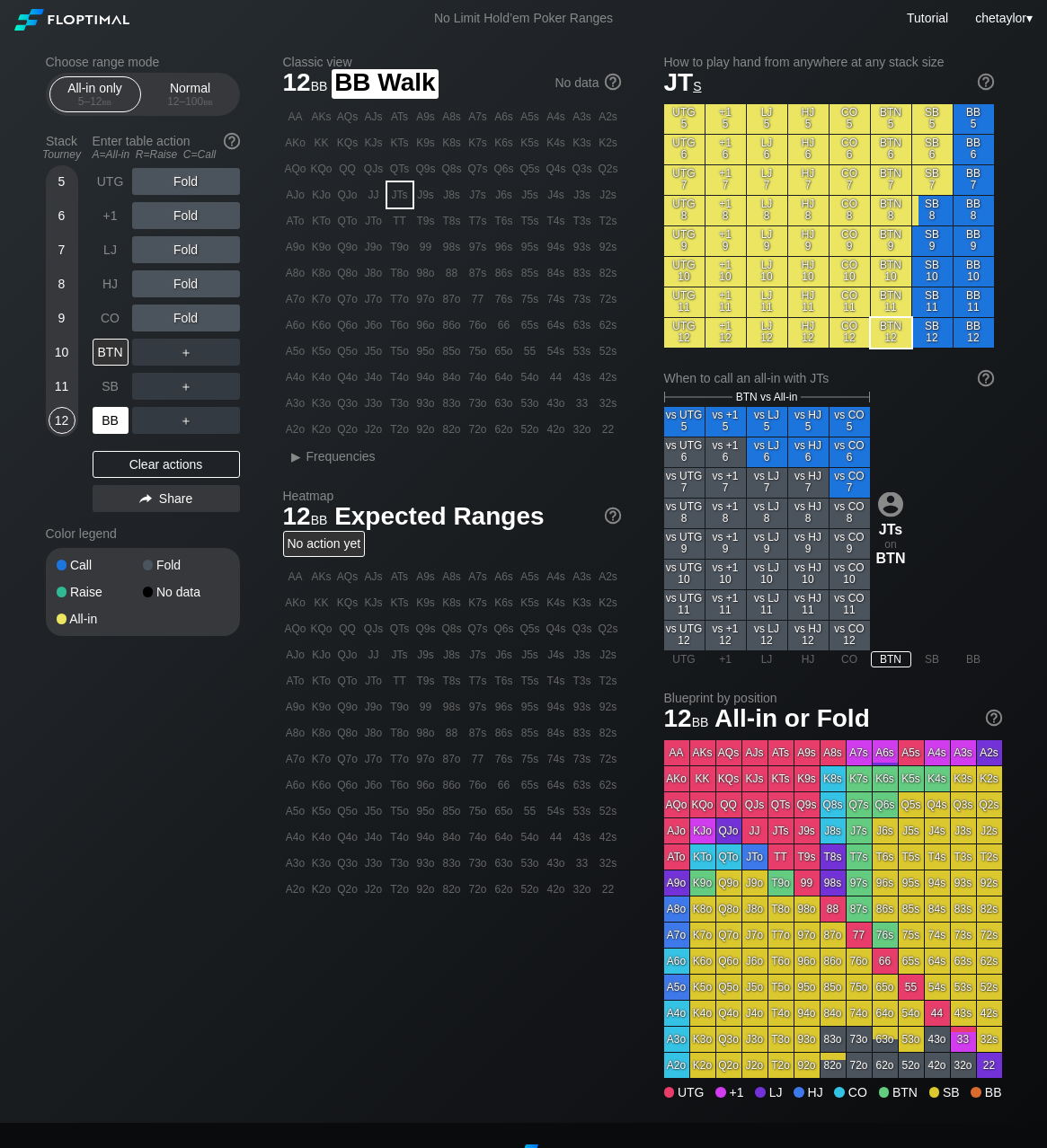
click at [115, 415] on div "BB" at bounding box center [110, 421] width 36 height 27
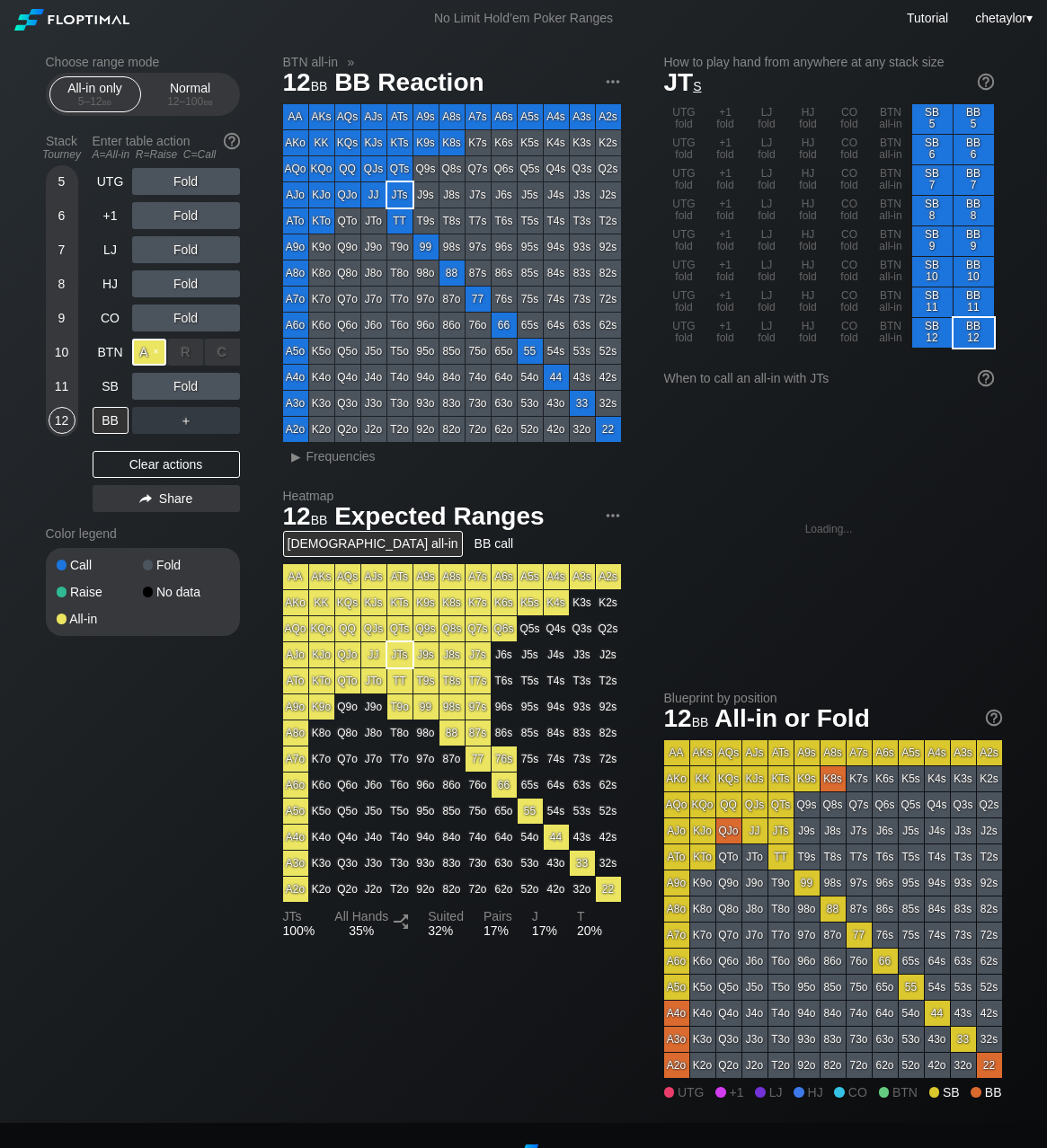
click at [152, 350] on div "A ✕" at bounding box center [149, 352] width 35 height 27
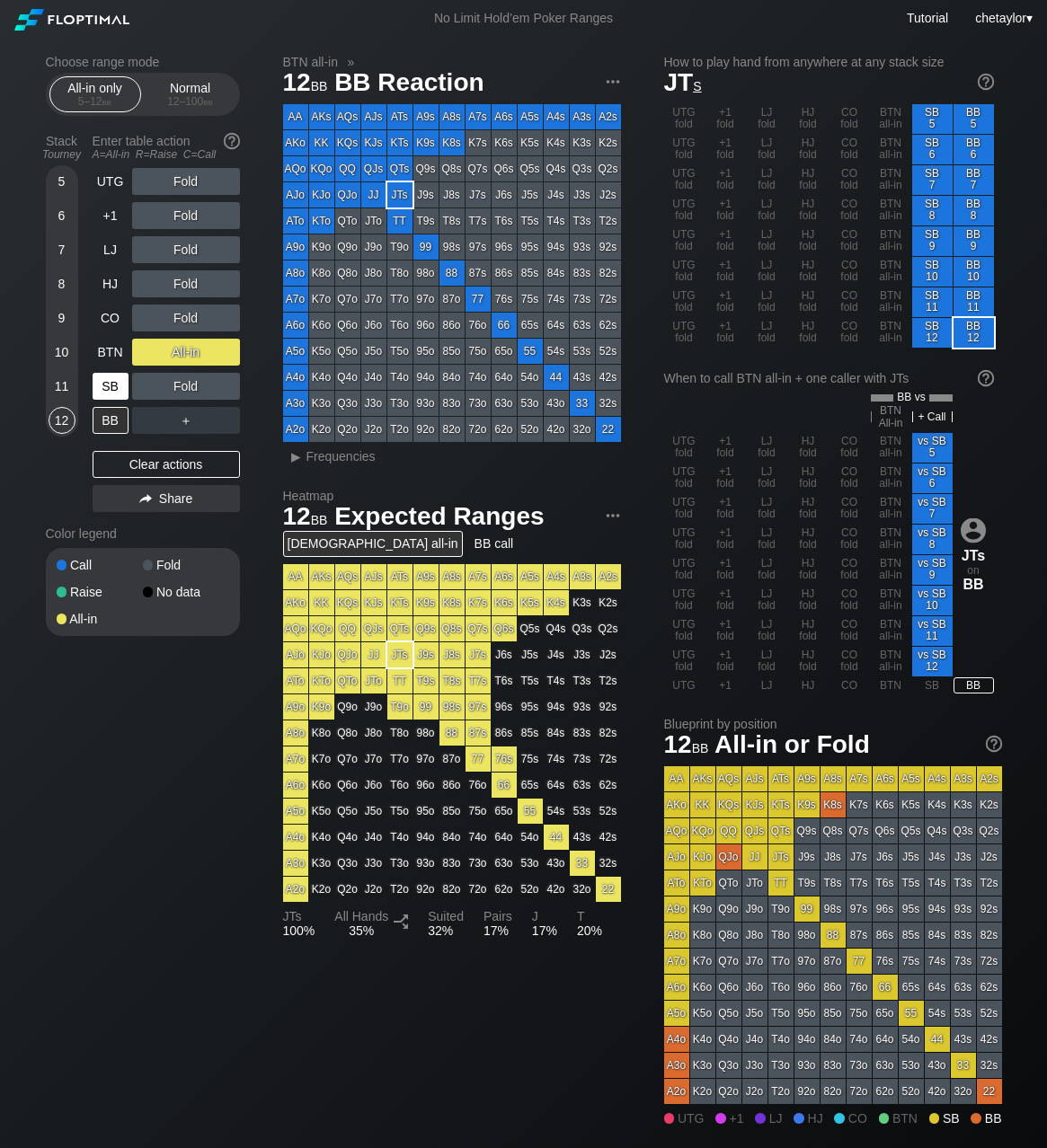
click at [115, 385] on div "SB" at bounding box center [110, 386] width 36 height 27
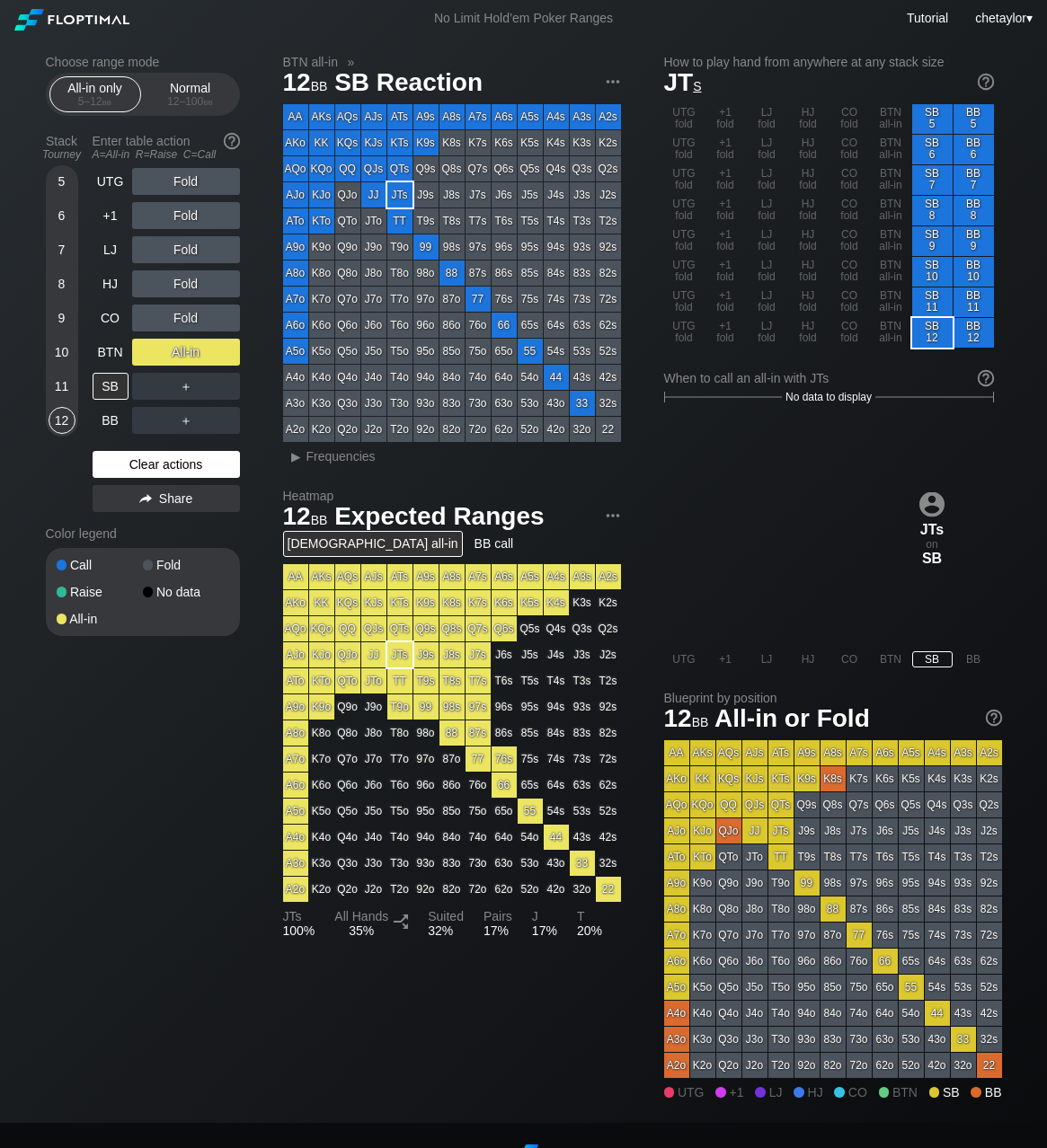
click at [146, 462] on div "Clear actions" at bounding box center [166, 465] width 147 height 27
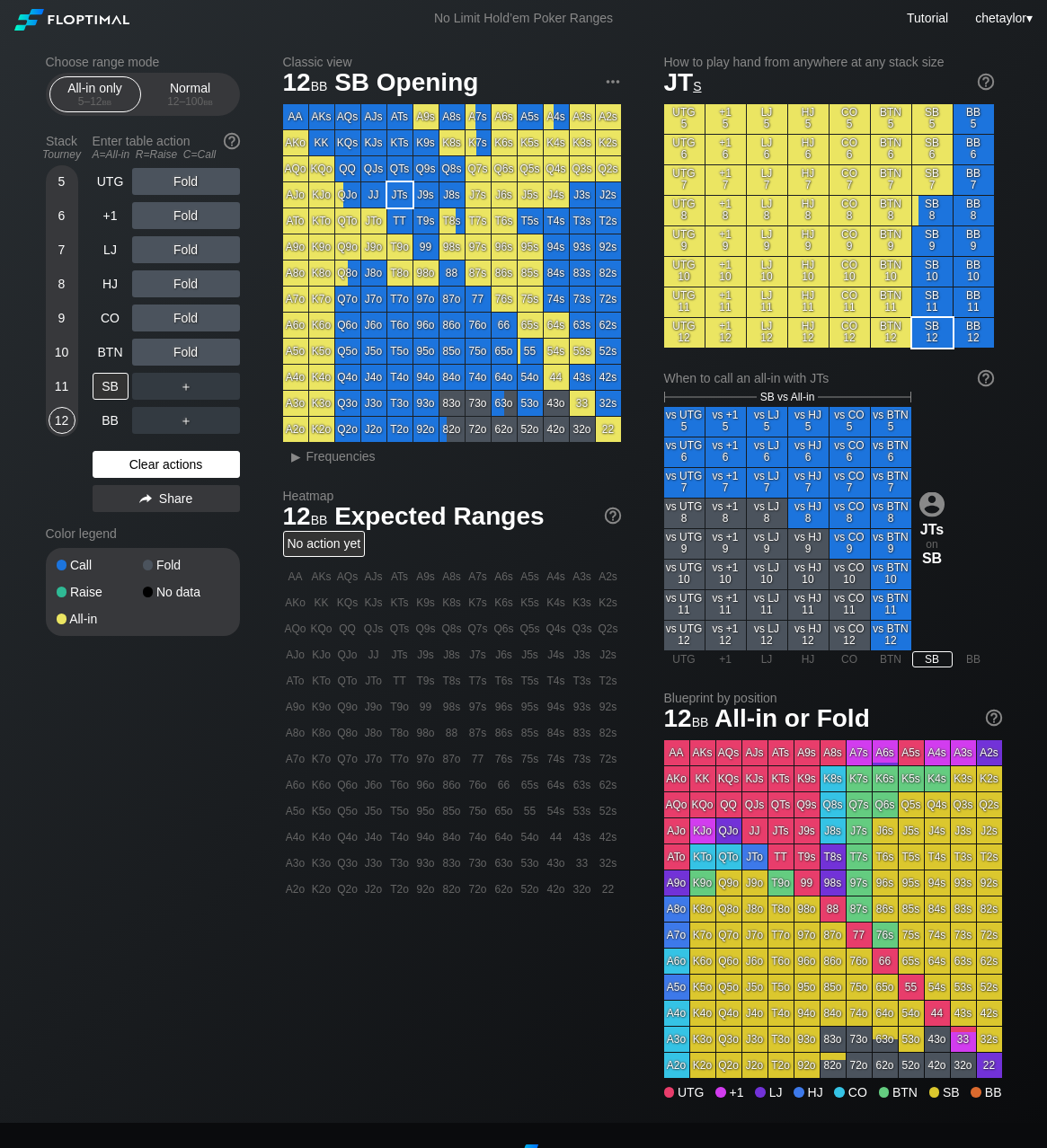
click at [146, 462] on div "Clear actions" at bounding box center [166, 465] width 147 height 27
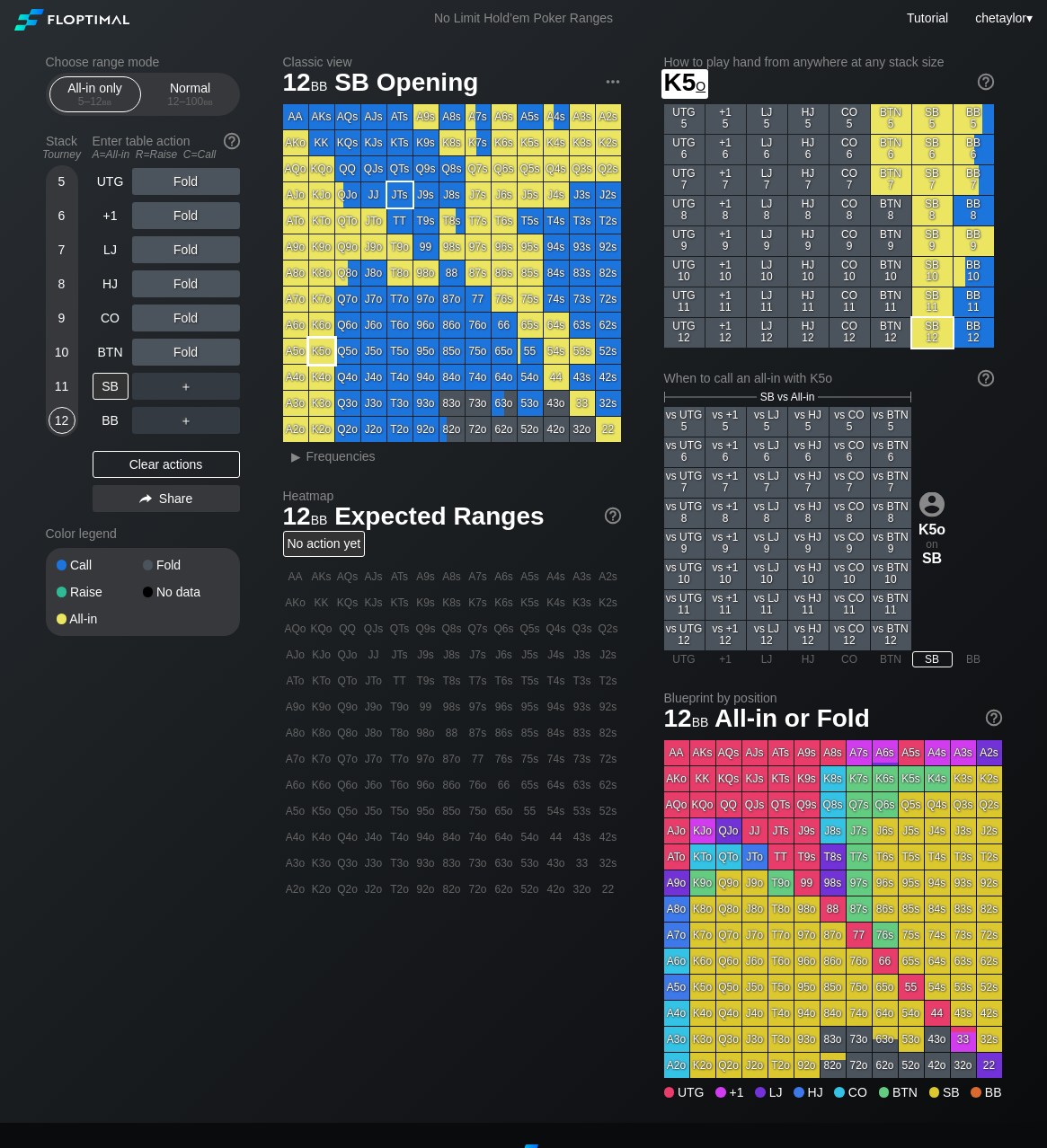
click at [318, 350] on div "K5o" at bounding box center [321, 351] width 25 height 25
click at [108, 348] on div "BTN" at bounding box center [110, 352] width 36 height 27
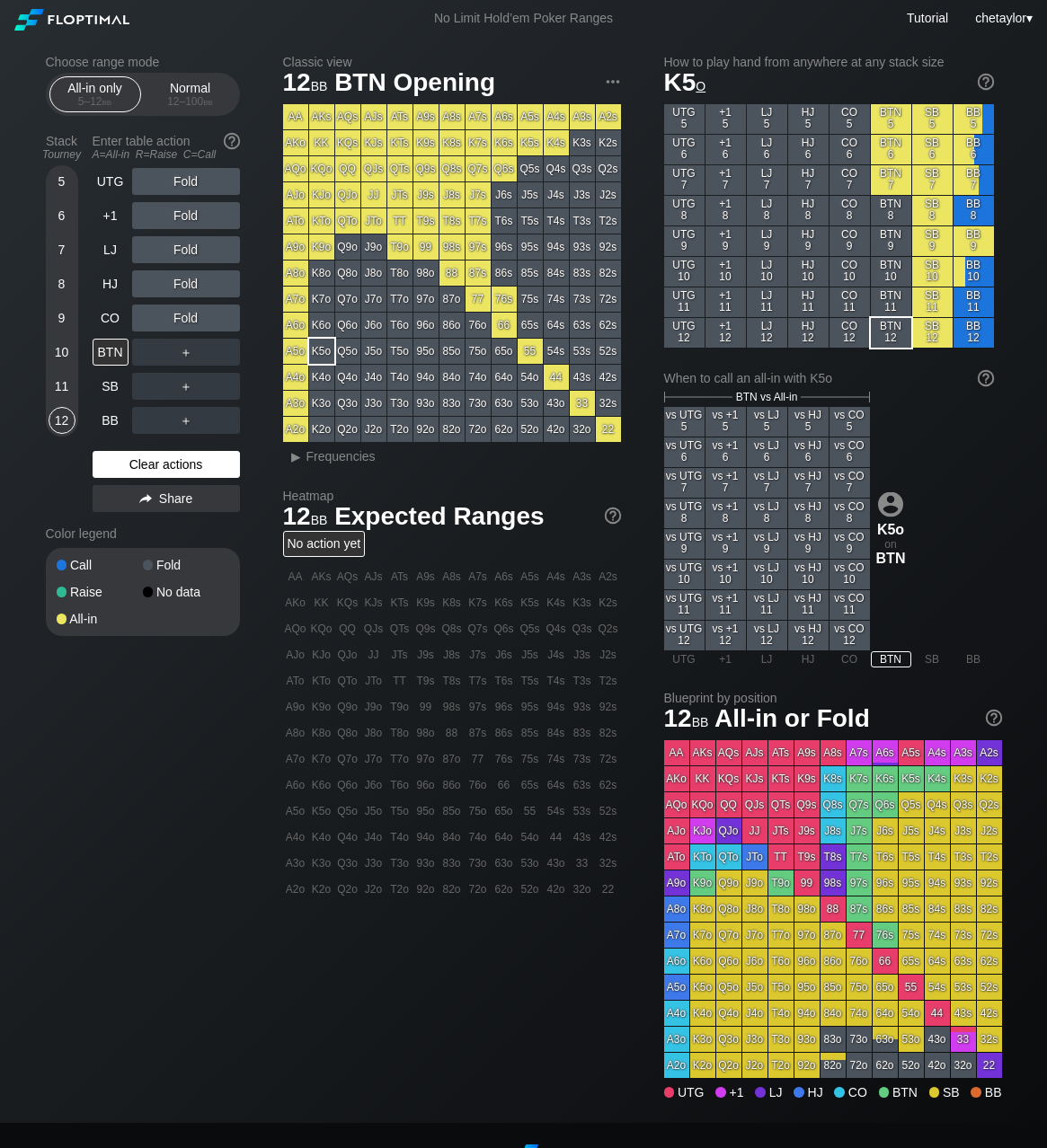
click at [140, 458] on div "Clear actions" at bounding box center [166, 465] width 147 height 27
click at [106, 416] on div "BB" at bounding box center [110, 421] width 36 height 27
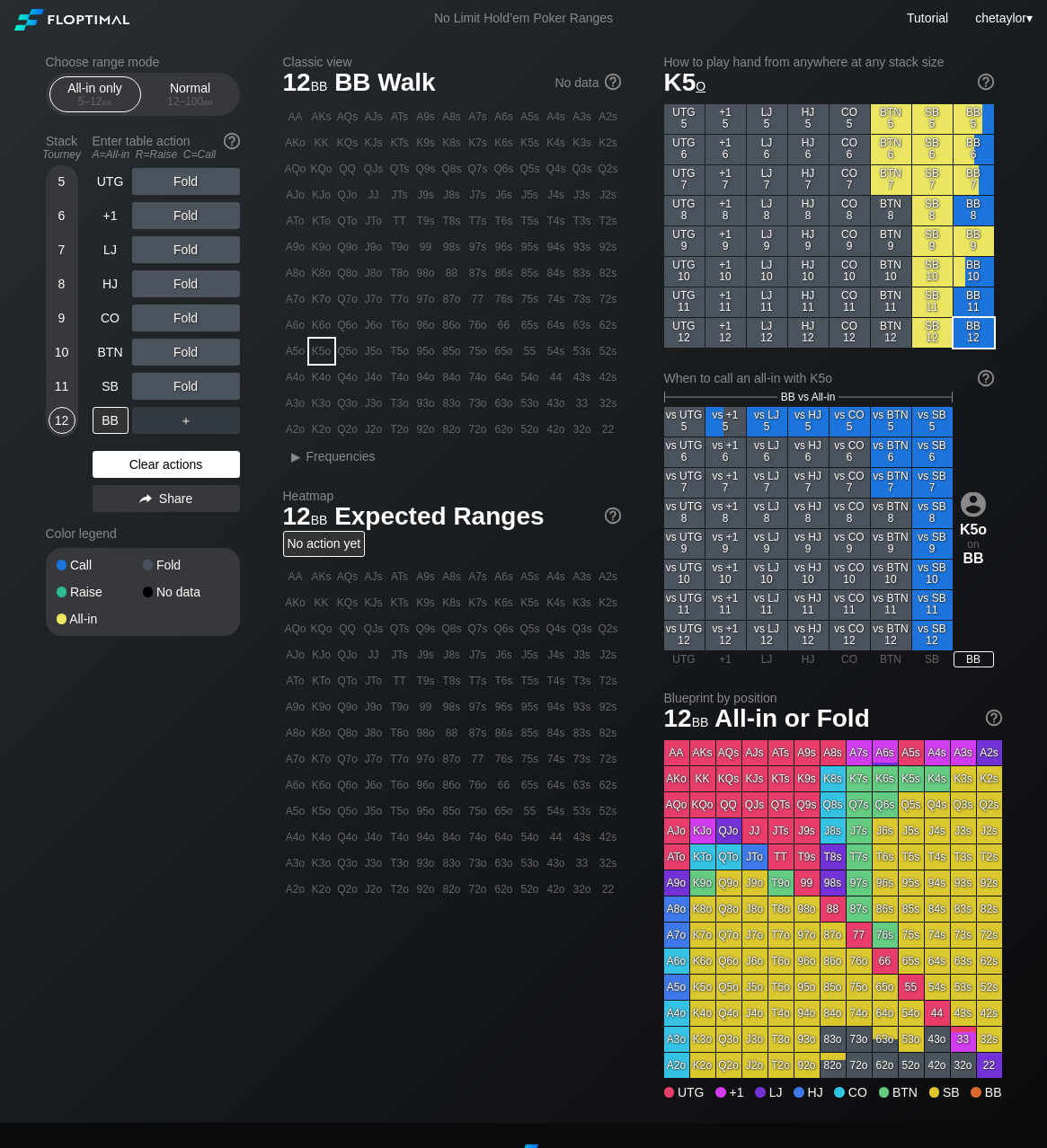
click at [135, 464] on div "Clear actions" at bounding box center [166, 465] width 147 height 27
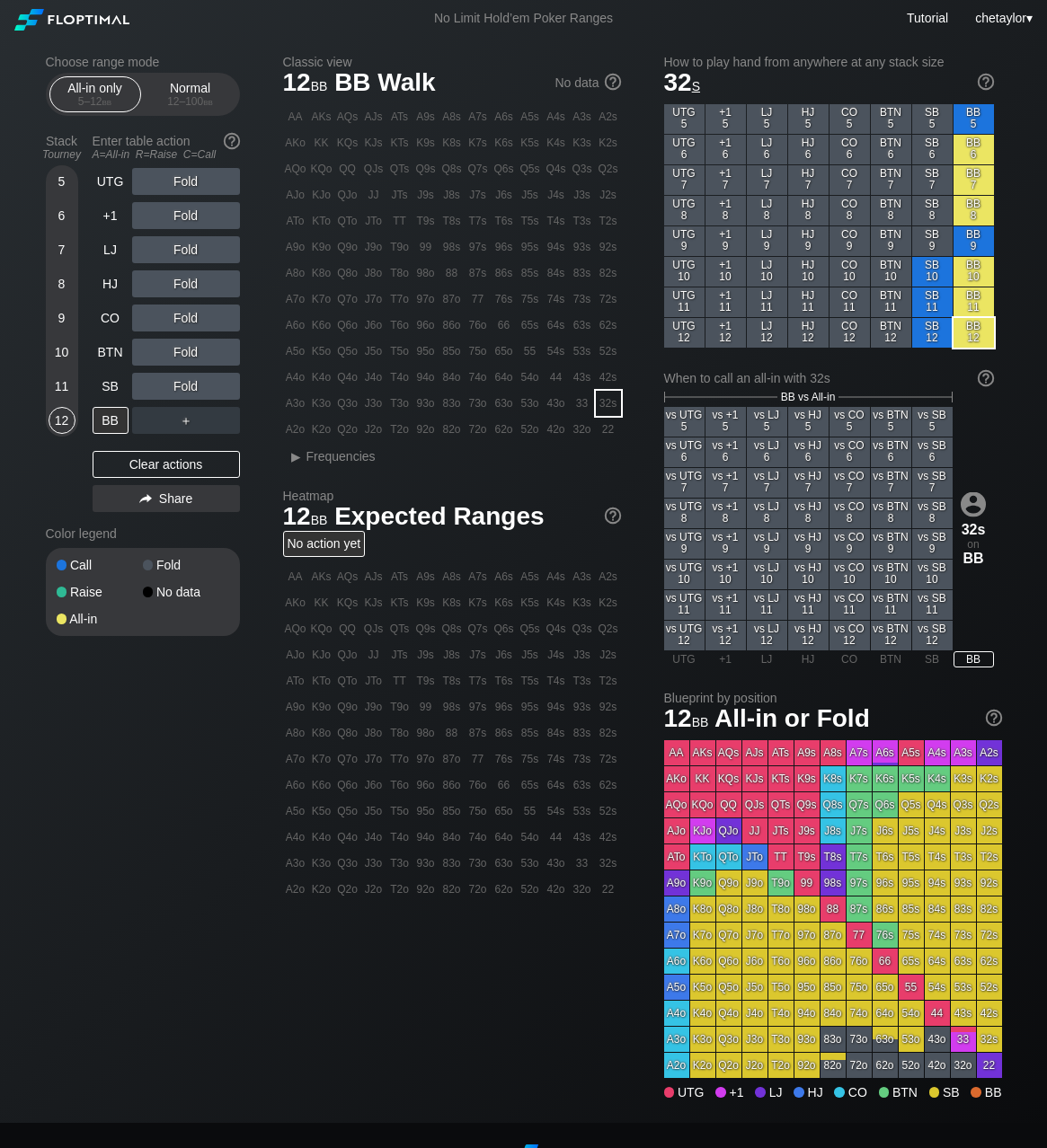
click at [610, 404] on div "32s" at bounding box center [608, 403] width 25 height 25
click at [152, 387] on div "A ✕" at bounding box center [149, 386] width 35 height 27
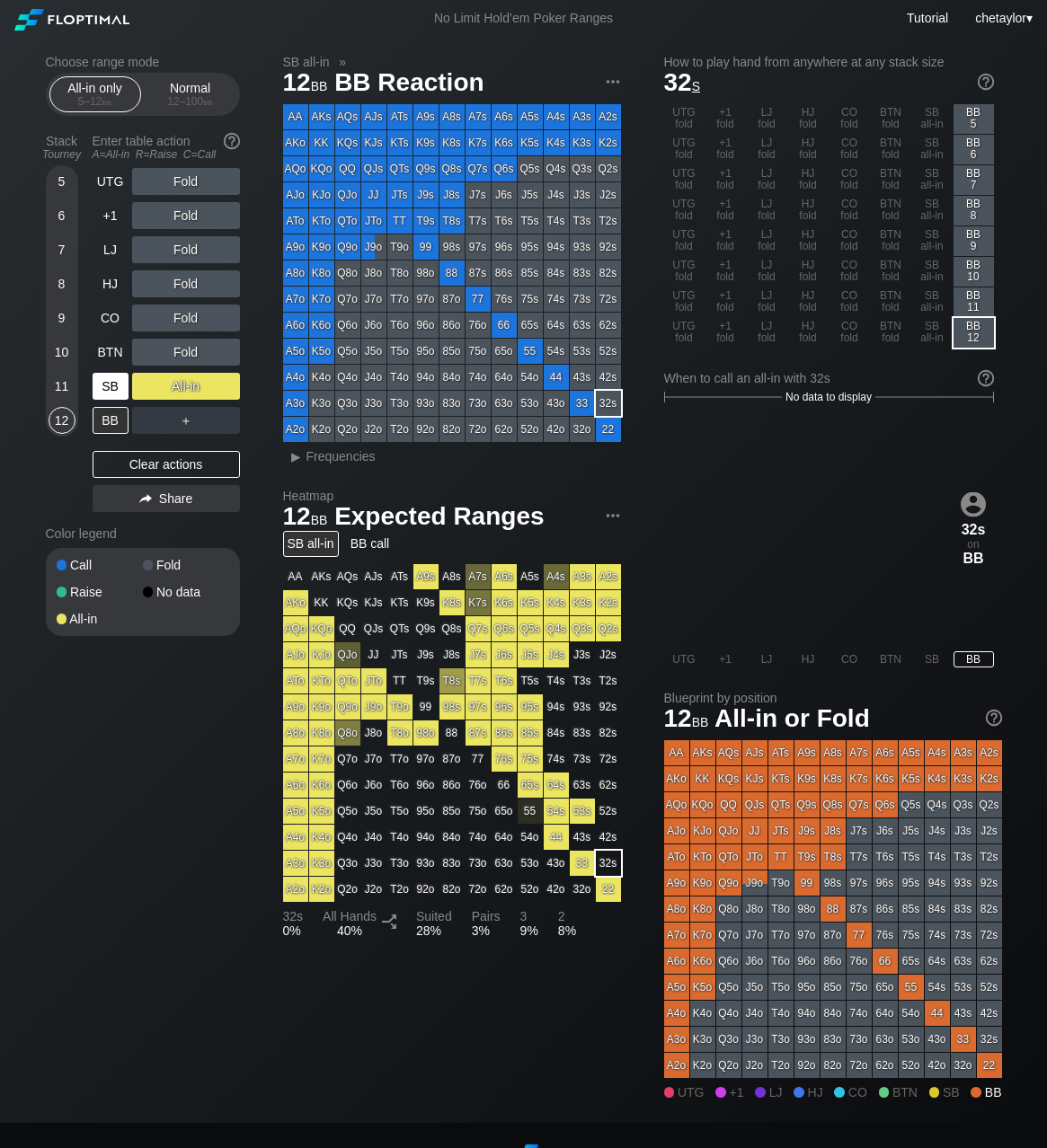
click at [108, 384] on div "SB" at bounding box center [110, 386] width 36 height 27
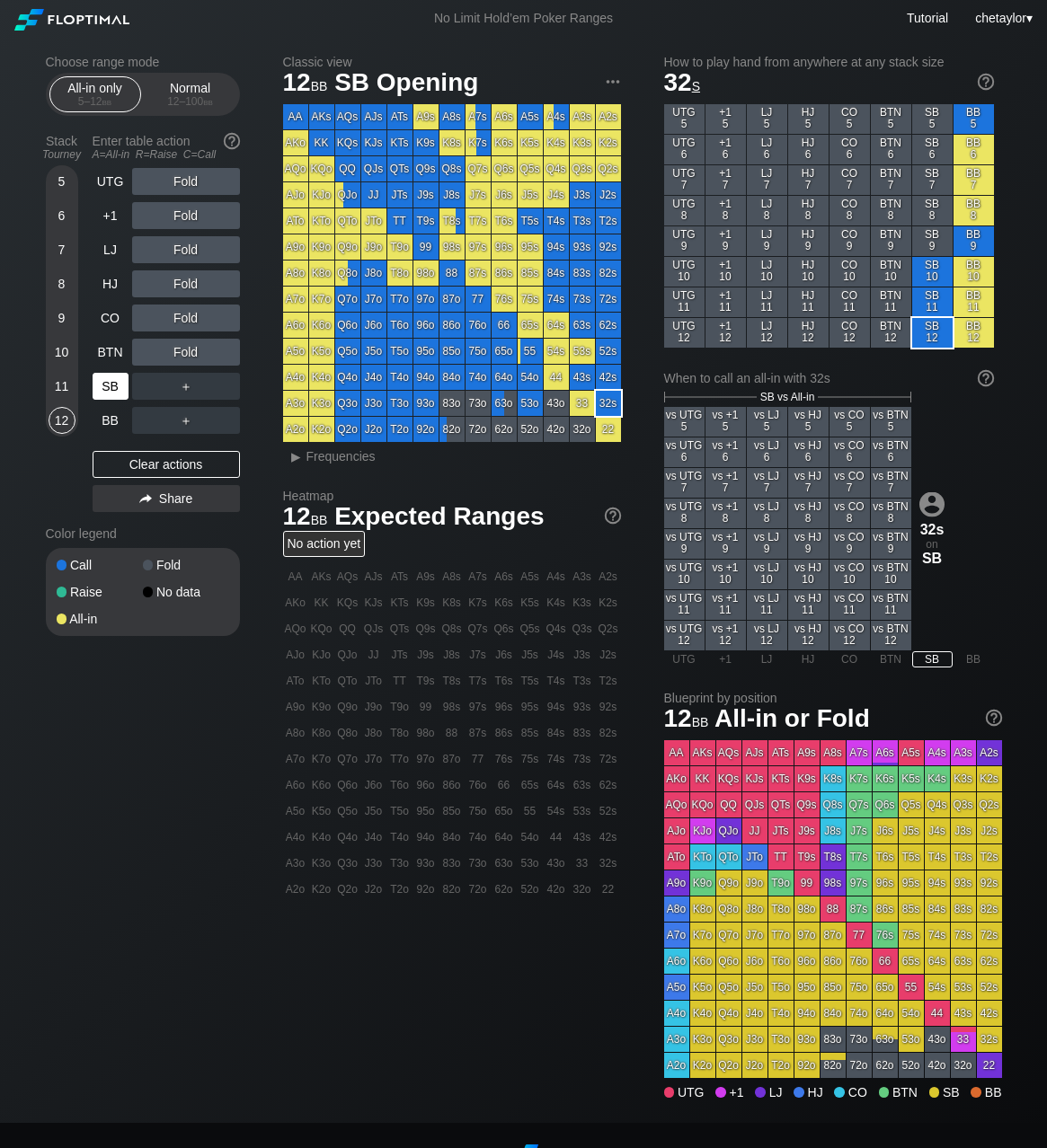
click at [108, 384] on div "SB" at bounding box center [110, 386] width 36 height 27
click at [136, 464] on div "Clear actions" at bounding box center [166, 465] width 147 height 27
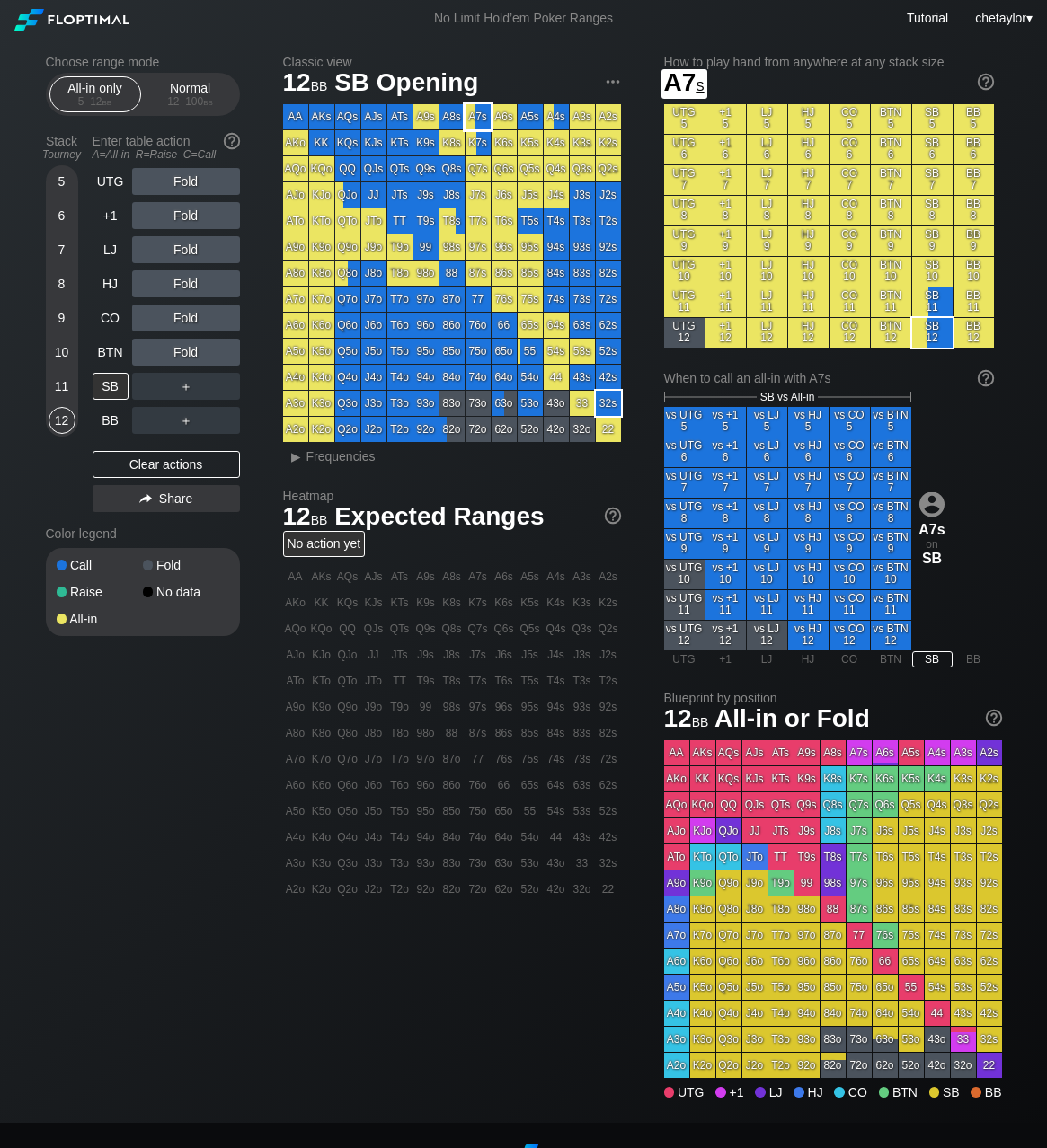
click at [480, 118] on div "A7s" at bounding box center [478, 116] width 25 height 25
click at [298, 457] on div "▸" at bounding box center [296, 456] width 23 height 21
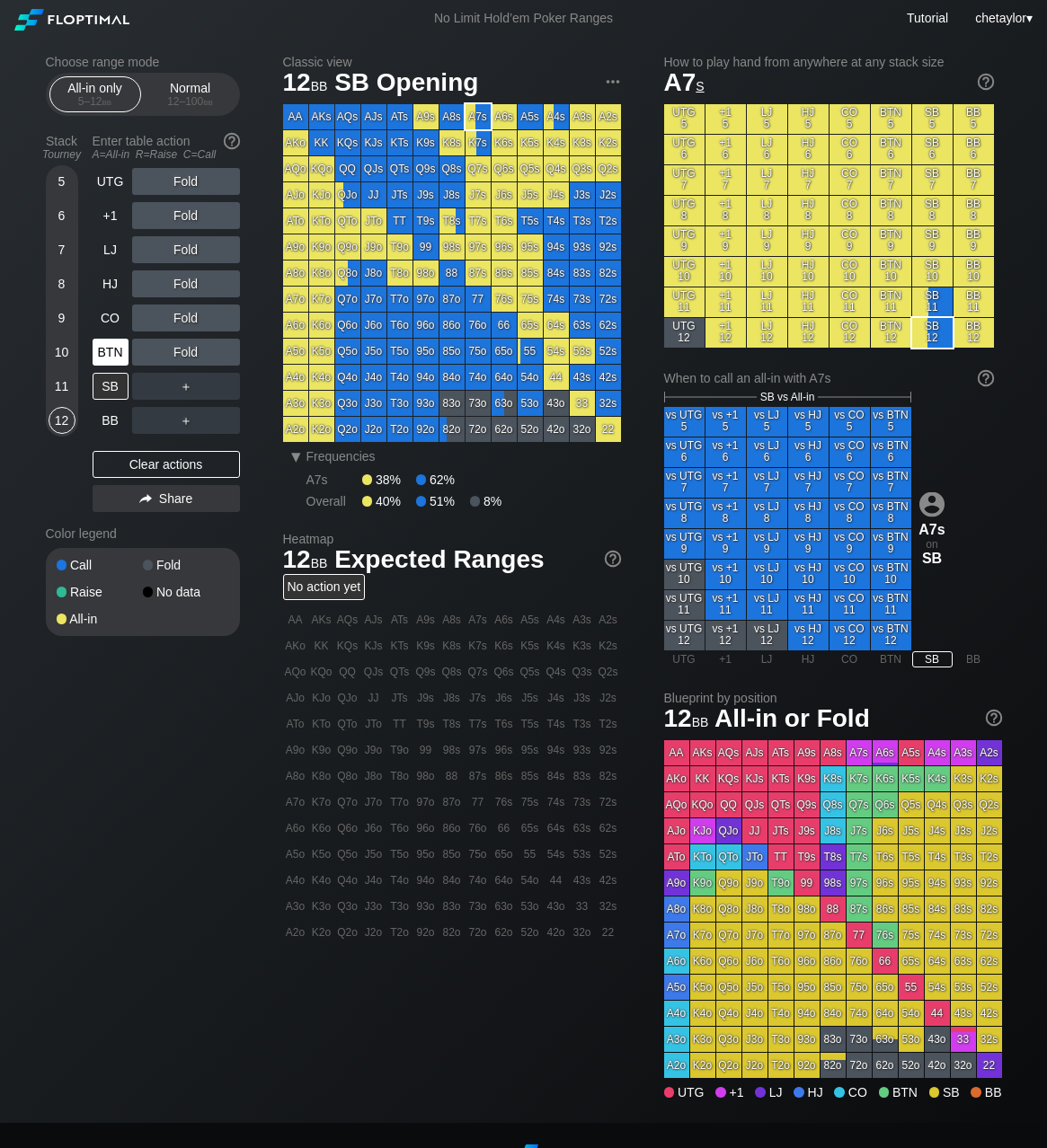
click at [125, 349] on div "BTN" at bounding box center [110, 352] width 36 height 27
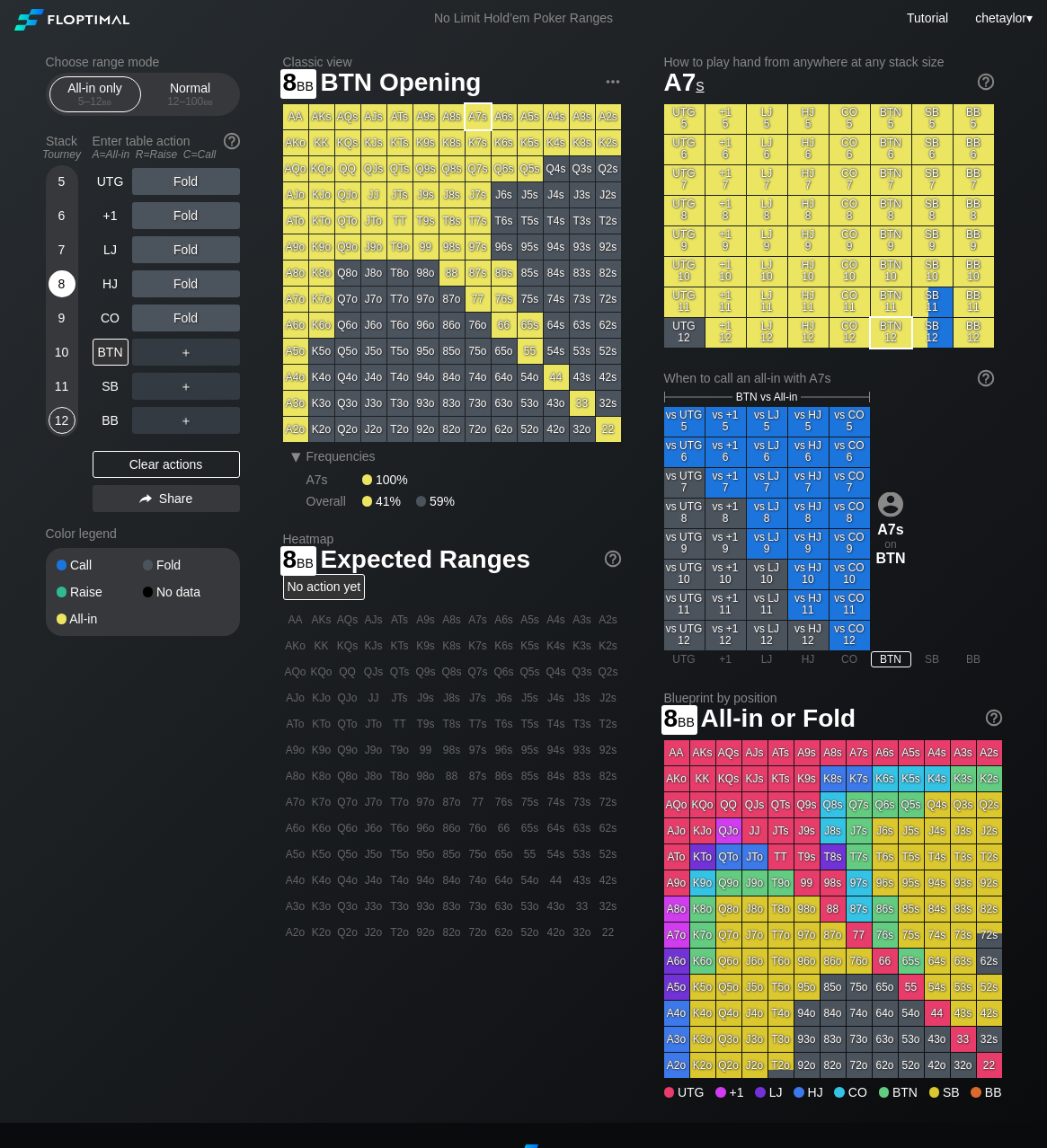
click at [67, 283] on div "8" at bounding box center [62, 284] width 27 height 27
click at [113, 424] on div "BB" at bounding box center [110, 421] width 36 height 27
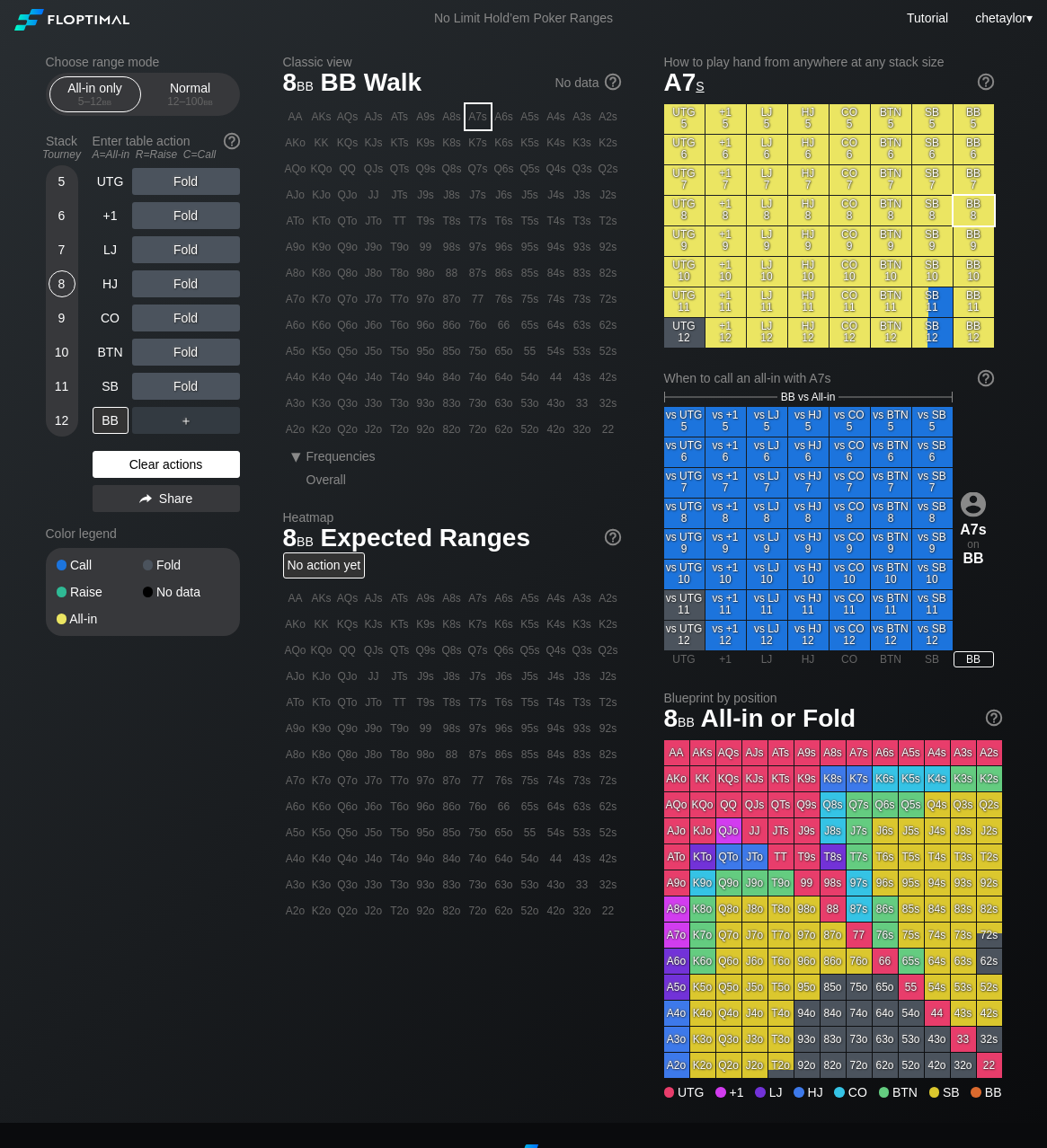
click at [136, 465] on div "Clear actions" at bounding box center [166, 465] width 147 height 27
click at [473, 143] on div "K7s" at bounding box center [478, 142] width 25 height 25
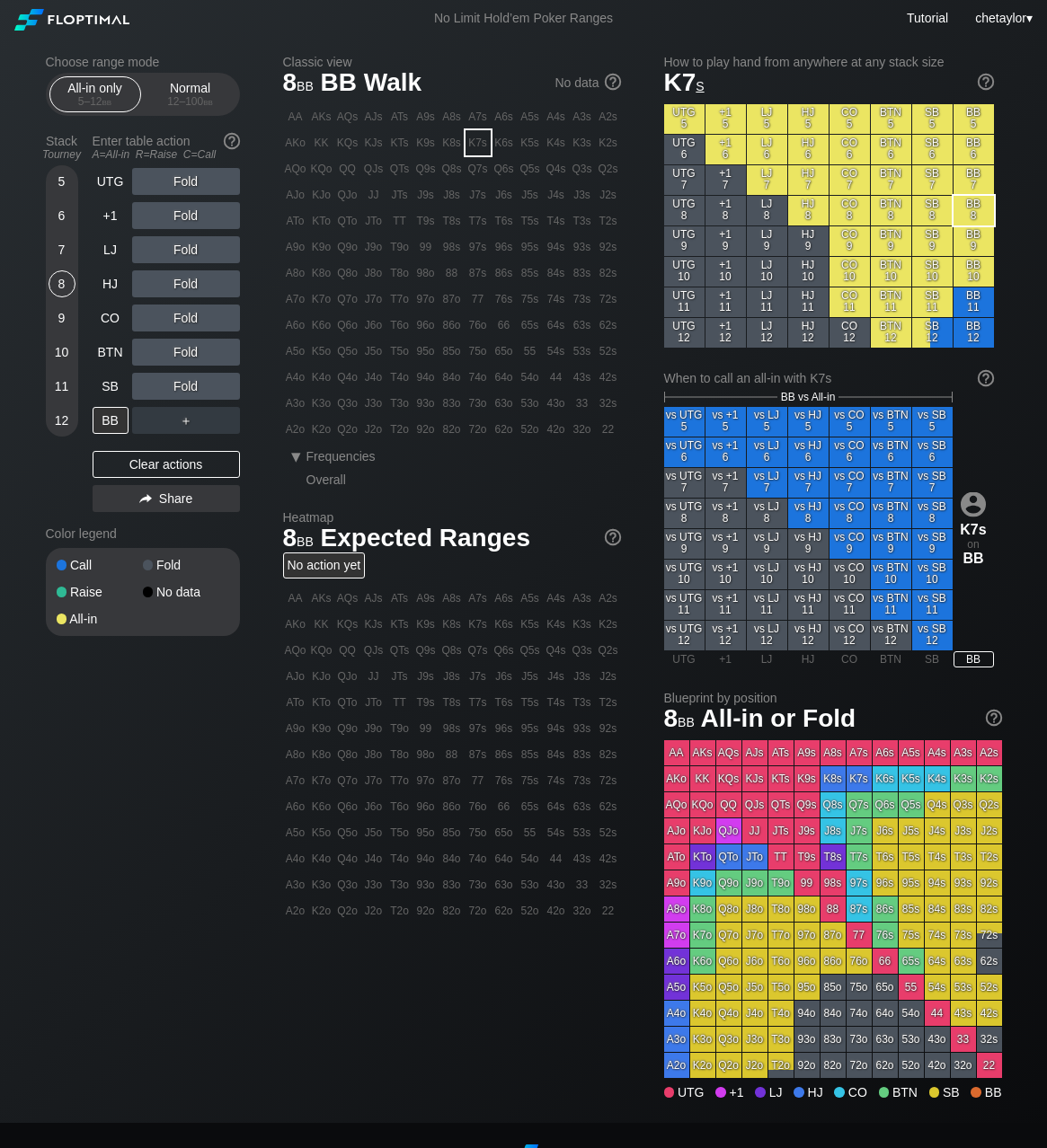
click at [473, 143] on div "K7s" at bounding box center [478, 142] width 25 height 25
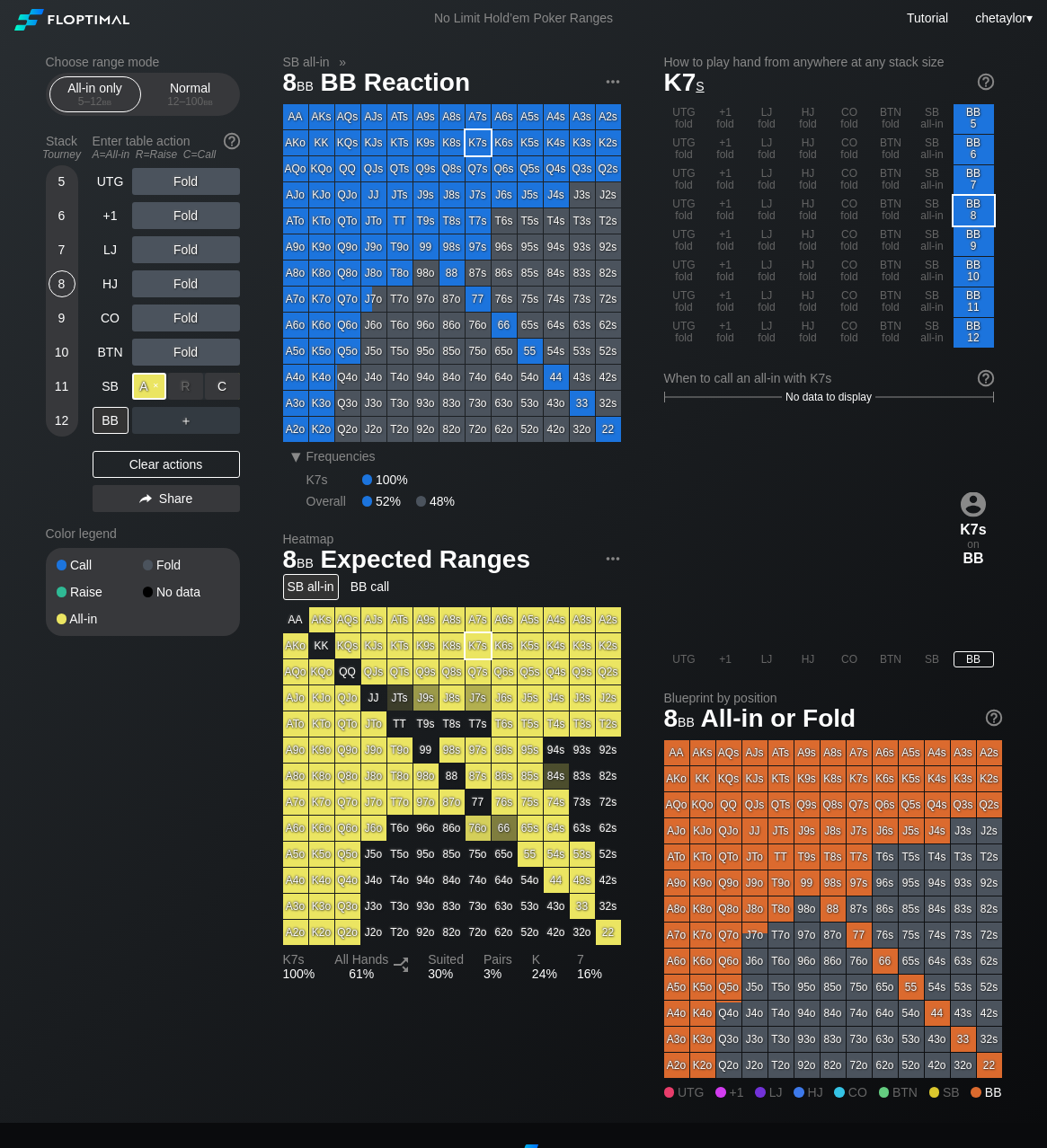
click at [142, 385] on div "A ✕" at bounding box center [149, 386] width 35 height 27
click at [68, 416] on div "12" at bounding box center [62, 421] width 27 height 27
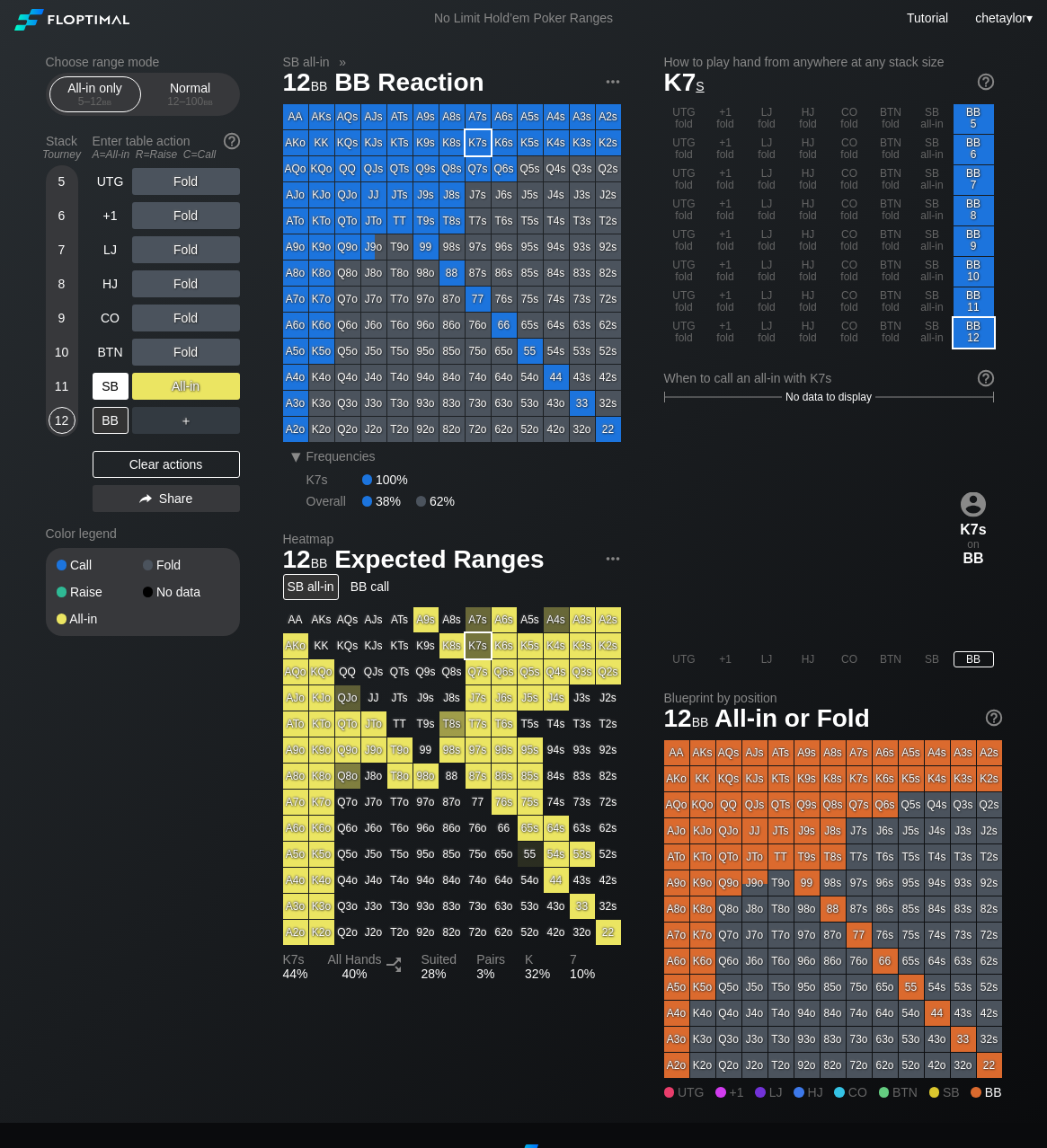
click at [111, 375] on div "SB" at bounding box center [110, 386] width 36 height 27
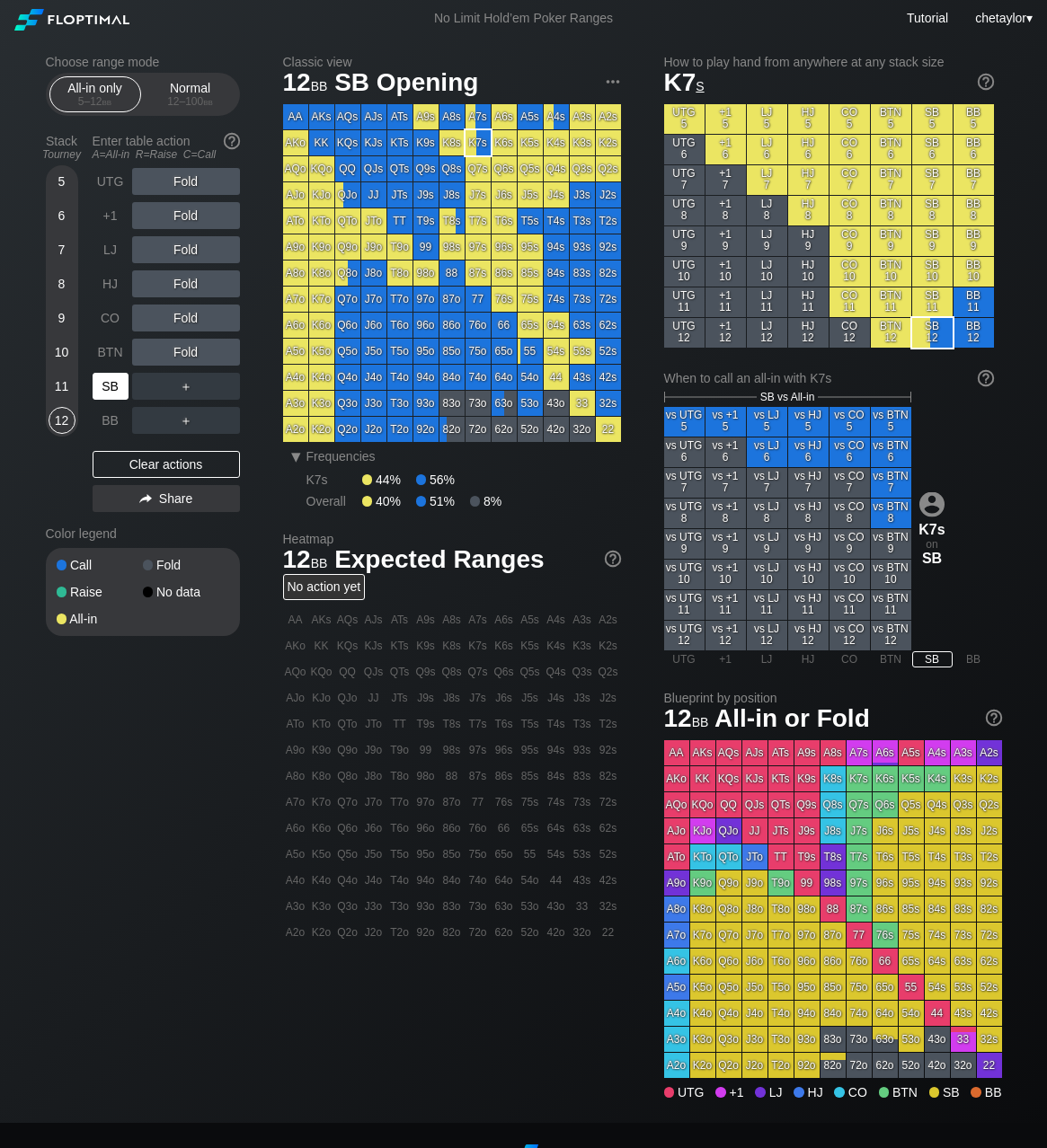
click at [111, 375] on div "SB" at bounding box center [110, 386] width 36 height 27
click at [151, 462] on div "Clear actions" at bounding box center [166, 465] width 147 height 27
click at [106, 412] on div "BB" at bounding box center [110, 421] width 36 height 27
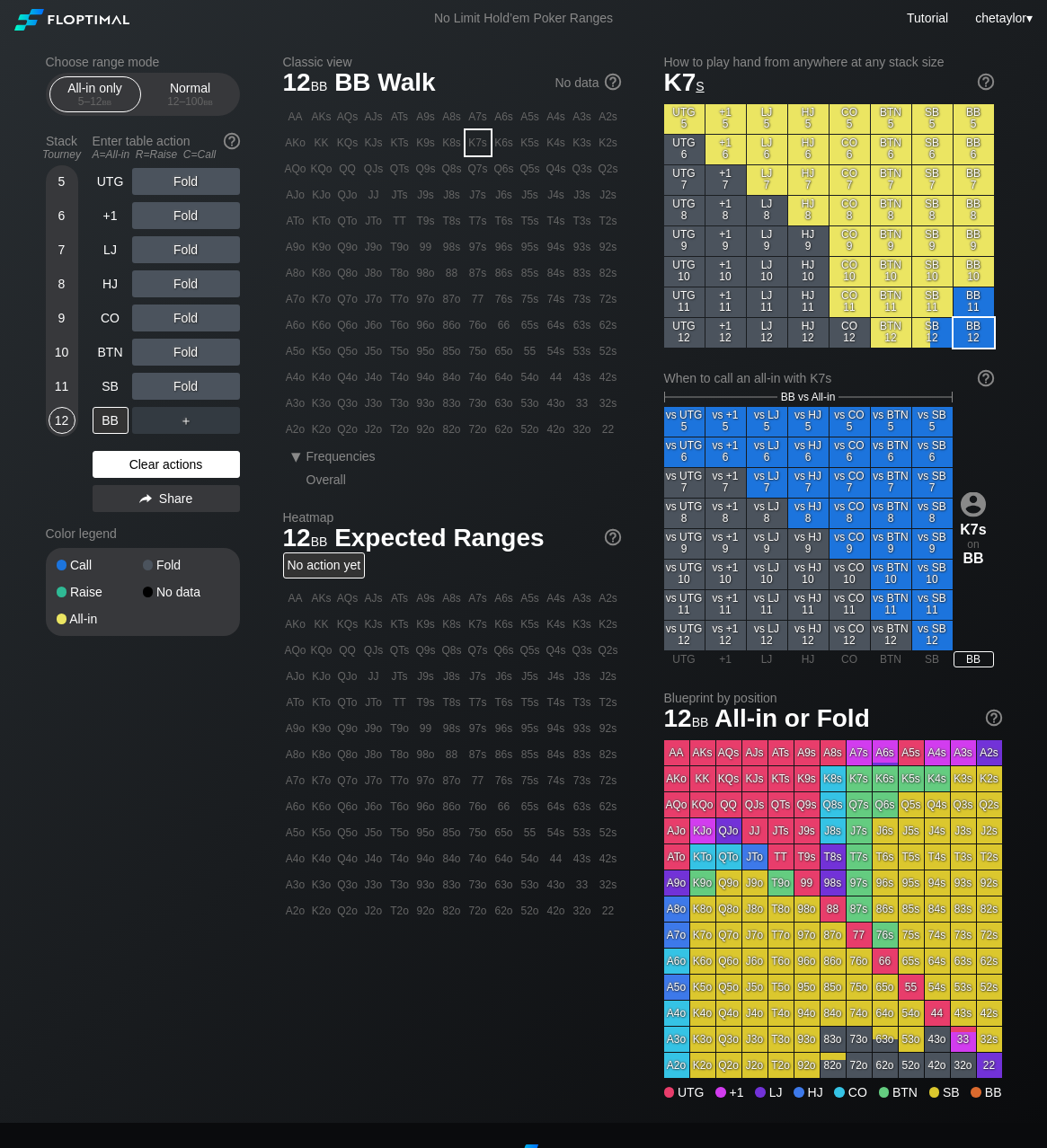
click at [131, 464] on div "Clear actions" at bounding box center [166, 465] width 147 height 27
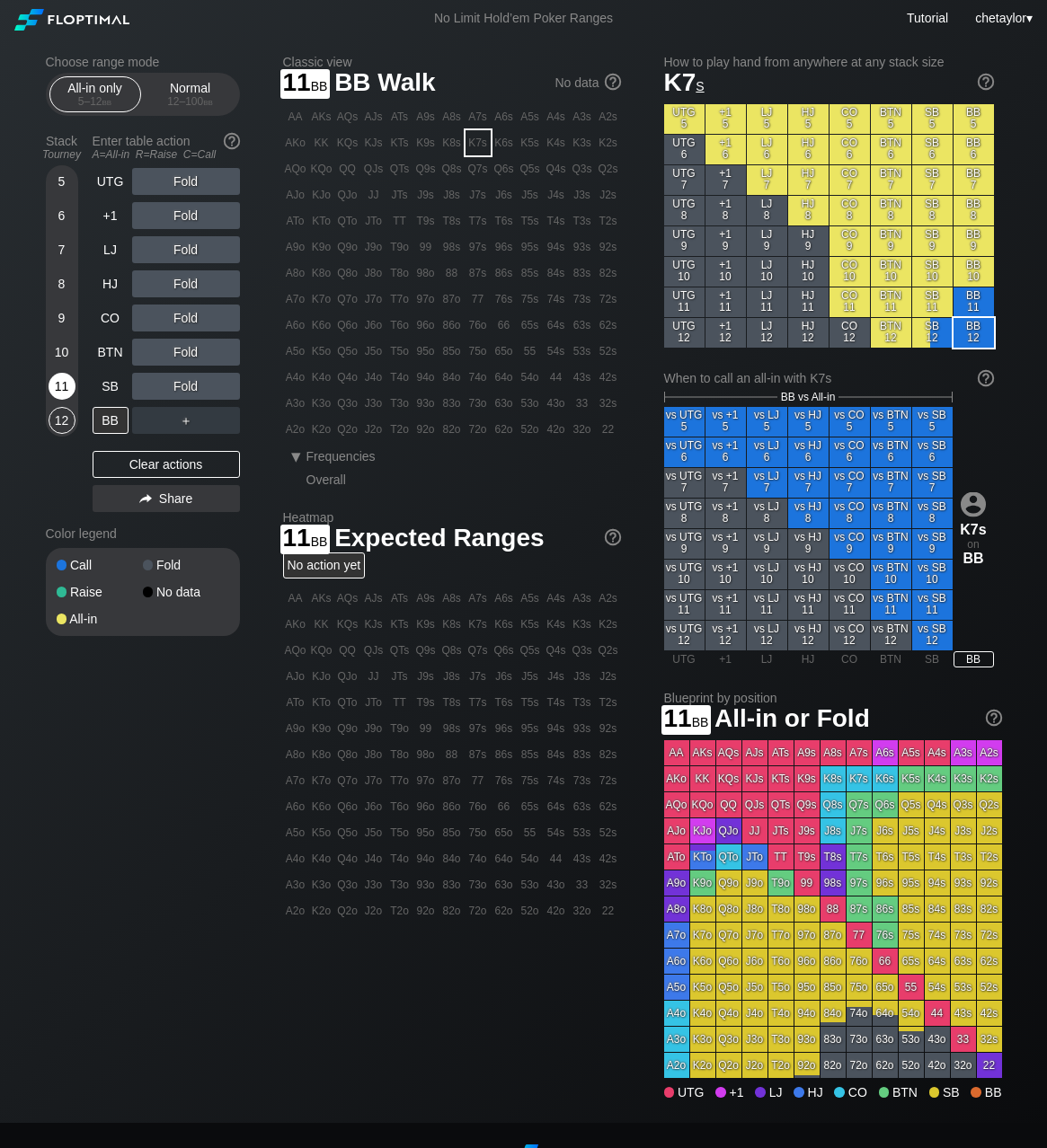
click at [59, 386] on div "11" at bounding box center [62, 386] width 27 height 27
click at [57, 354] on div "10" at bounding box center [62, 352] width 27 height 27
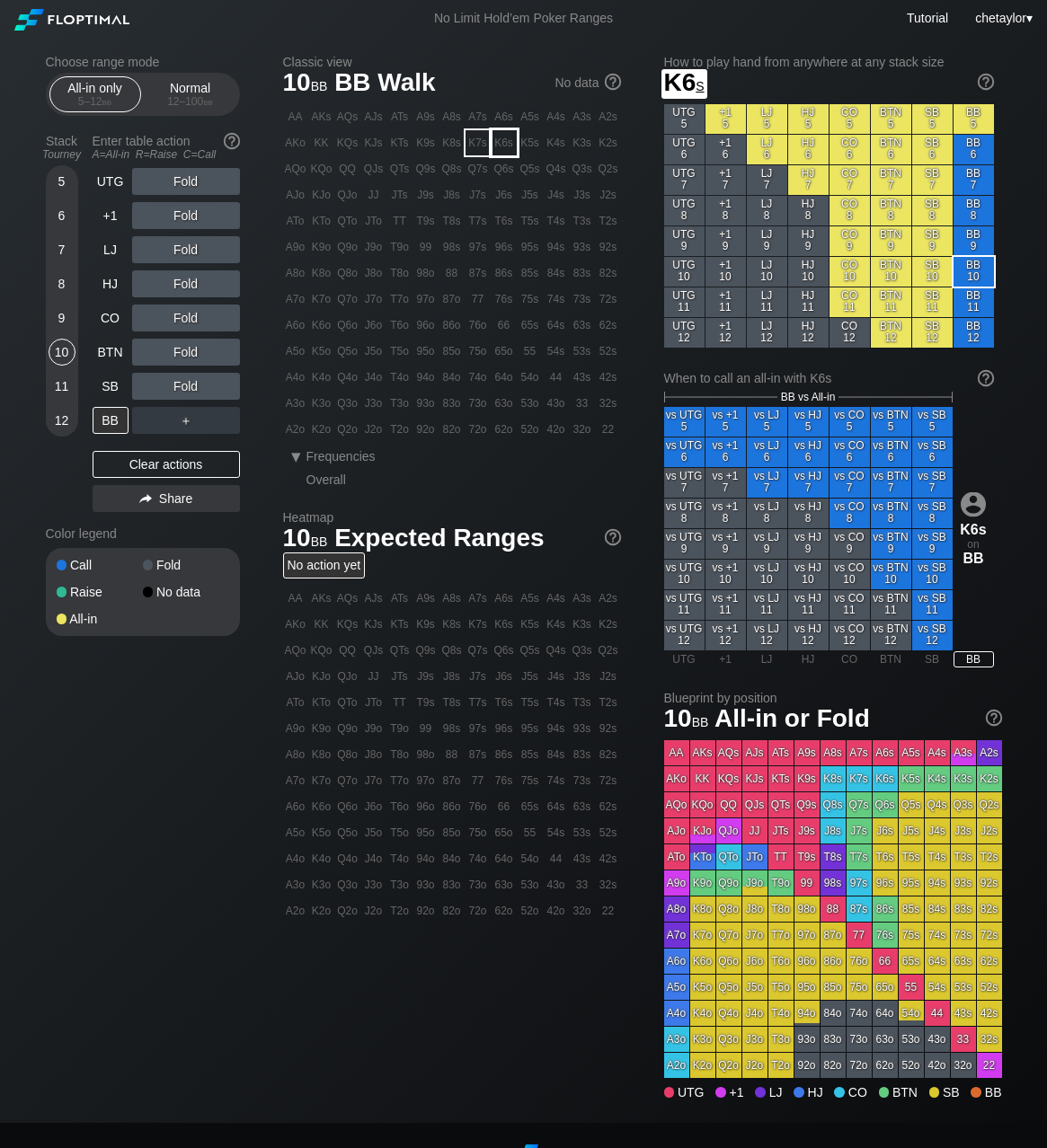
click at [505, 147] on div "K6s" at bounding box center [504, 142] width 25 height 25
click at [222, 386] on div "C ✕" at bounding box center [222, 386] width 35 height 27
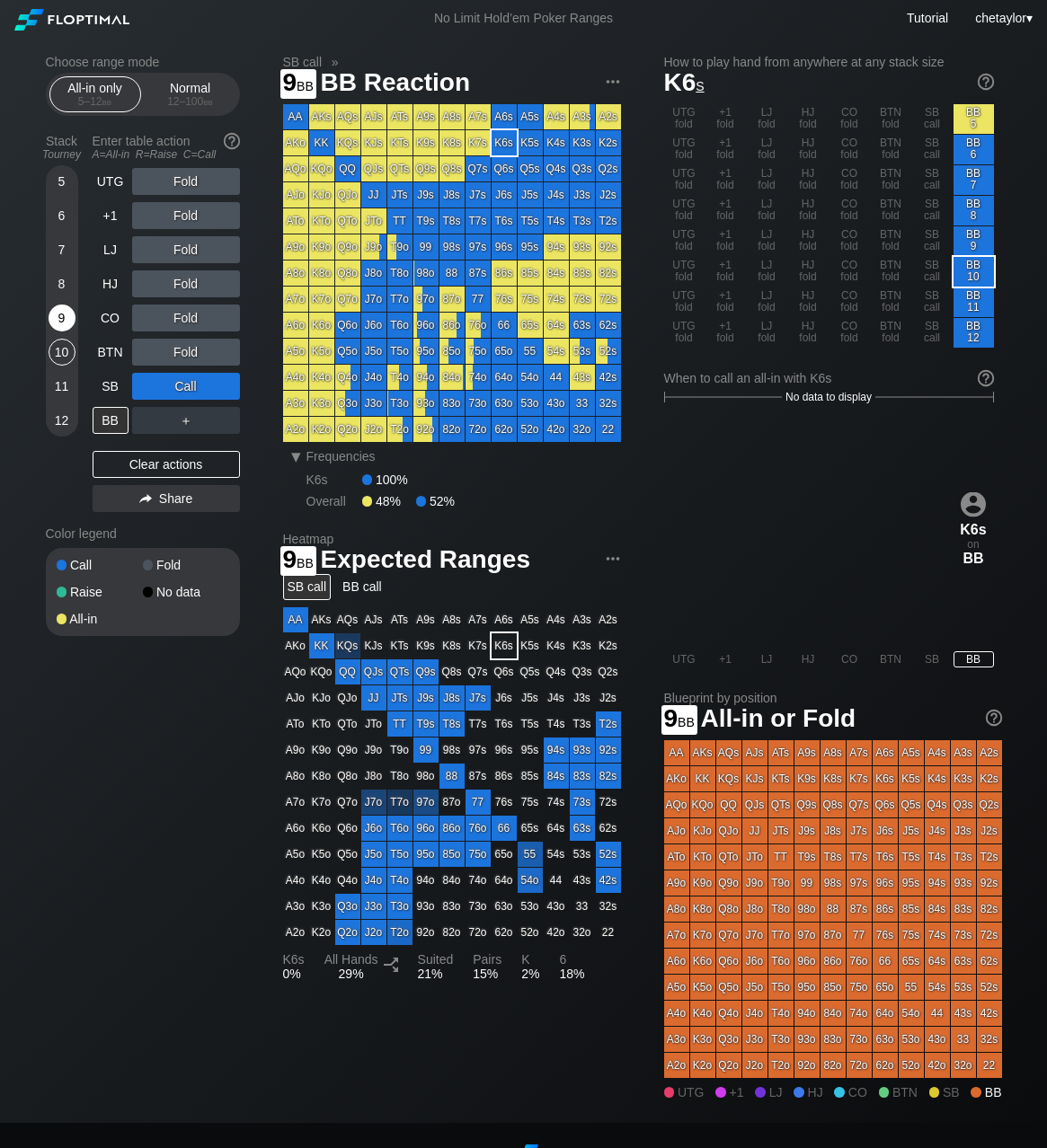
click at [61, 310] on div "9" at bounding box center [62, 319] width 27 height 27
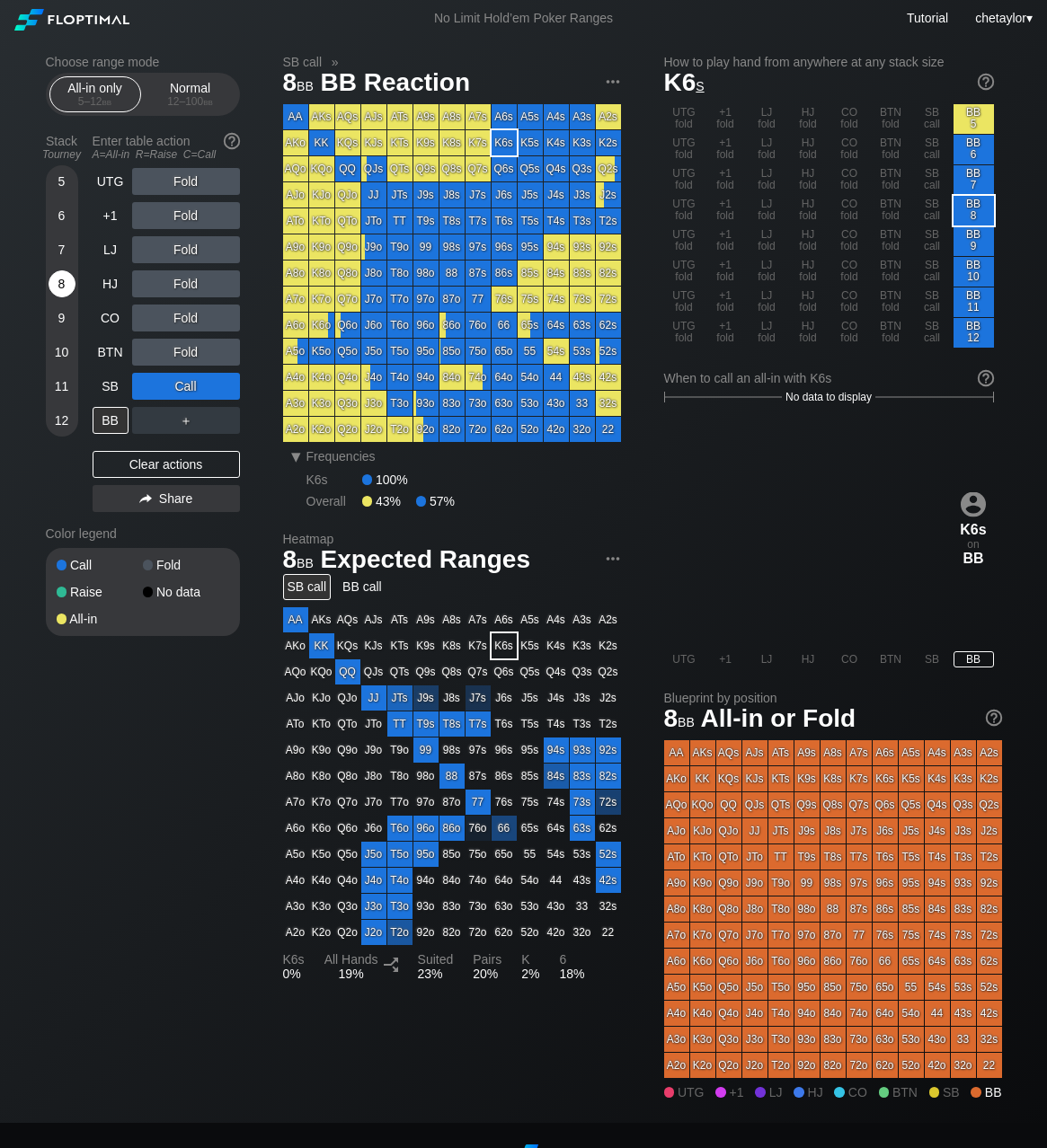
click at [62, 279] on div "8" at bounding box center [62, 284] width 27 height 27
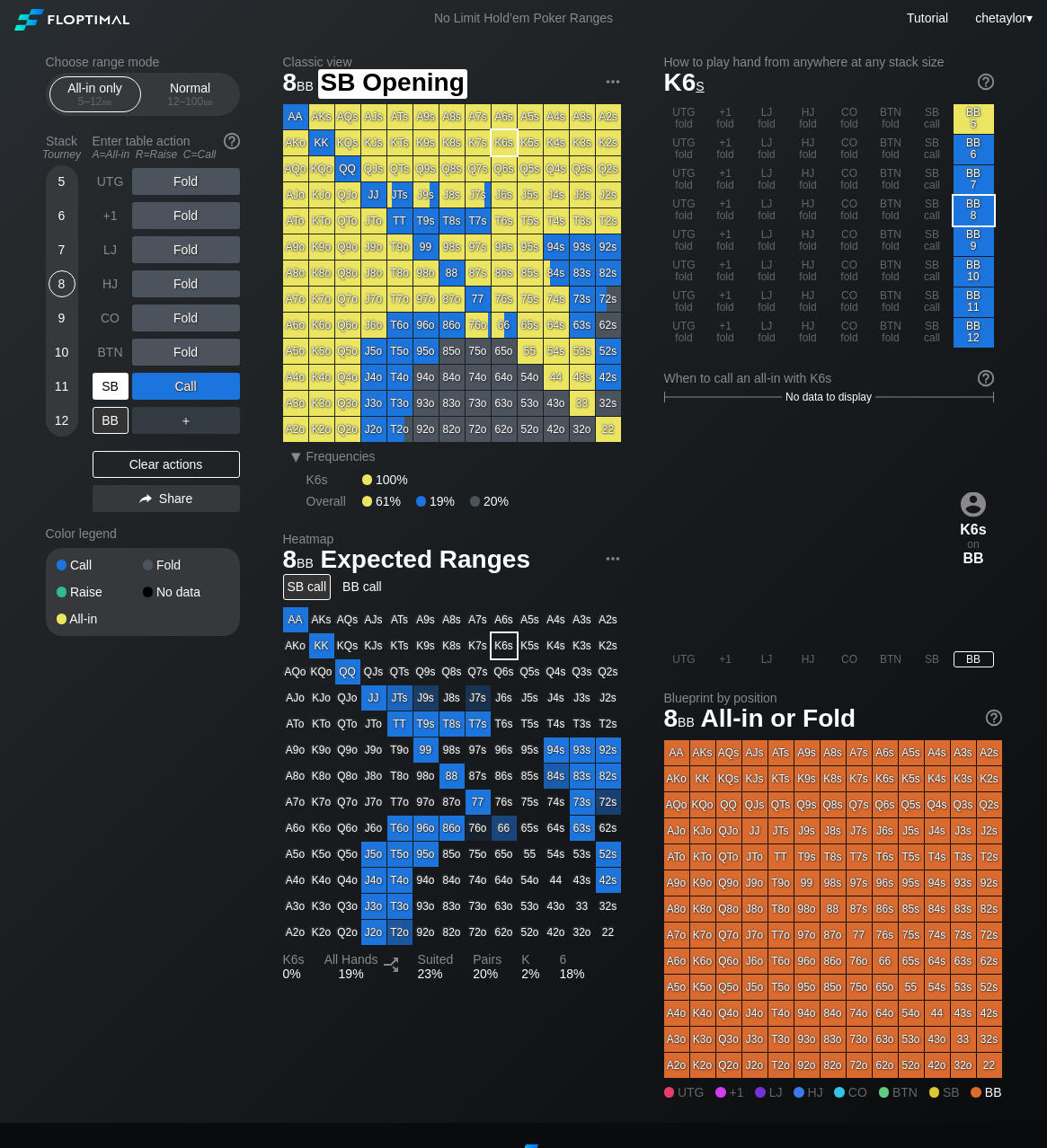
click at [107, 382] on div "SB" at bounding box center [110, 386] width 36 height 27
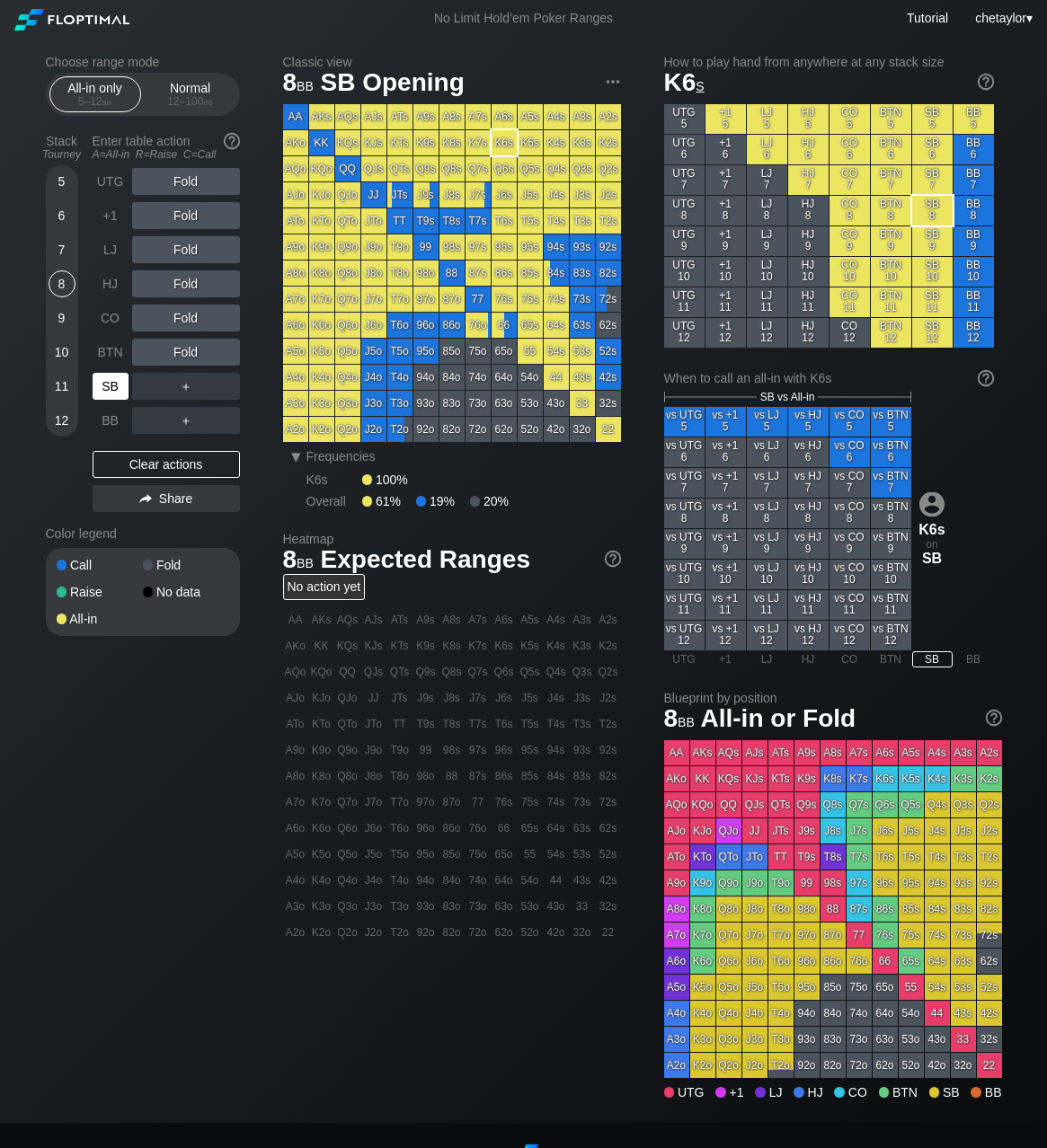
click at [107, 382] on div "SB" at bounding box center [110, 386] width 36 height 27
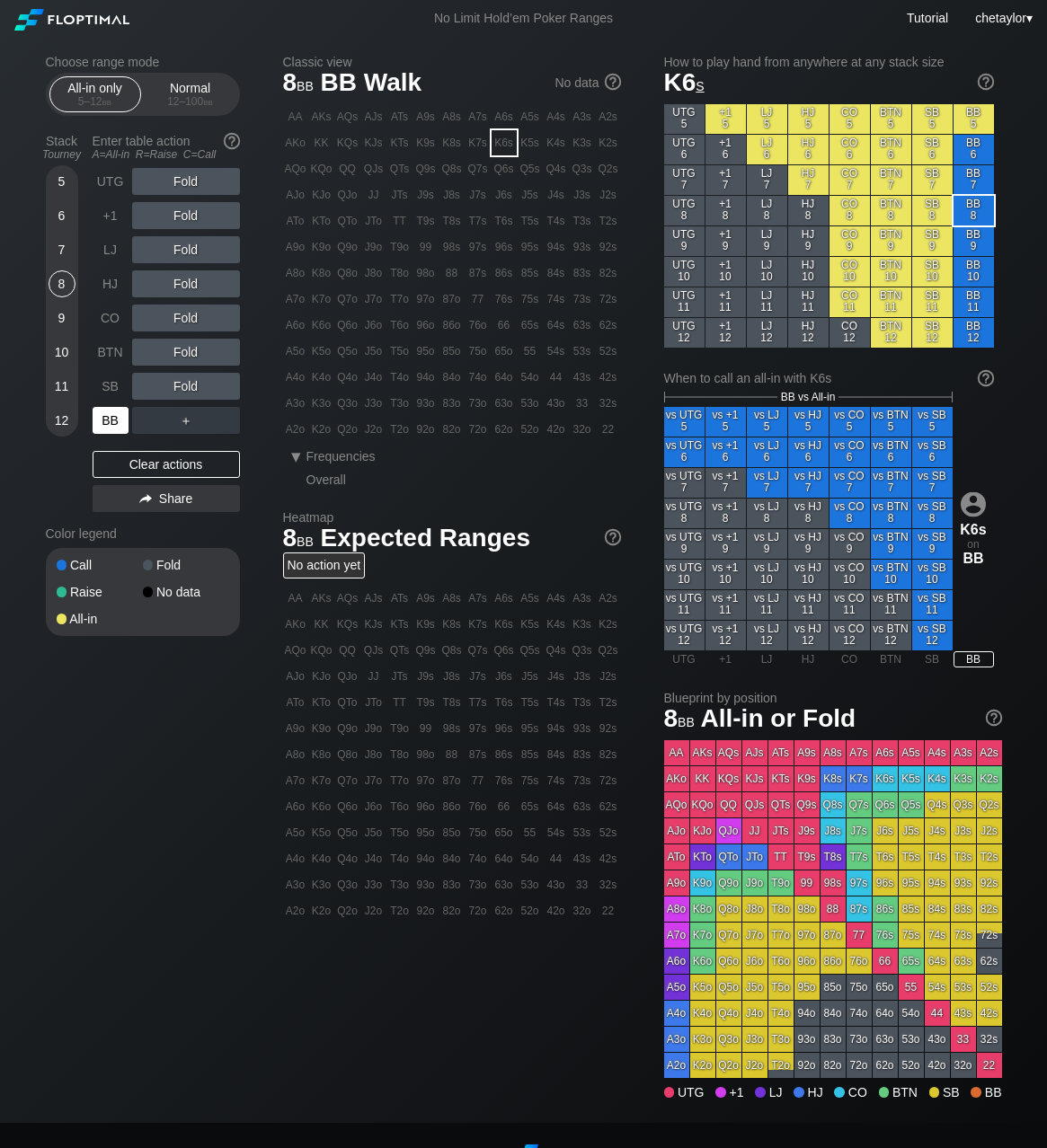
click at [113, 414] on div "BB" at bounding box center [110, 421] width 36 height 27
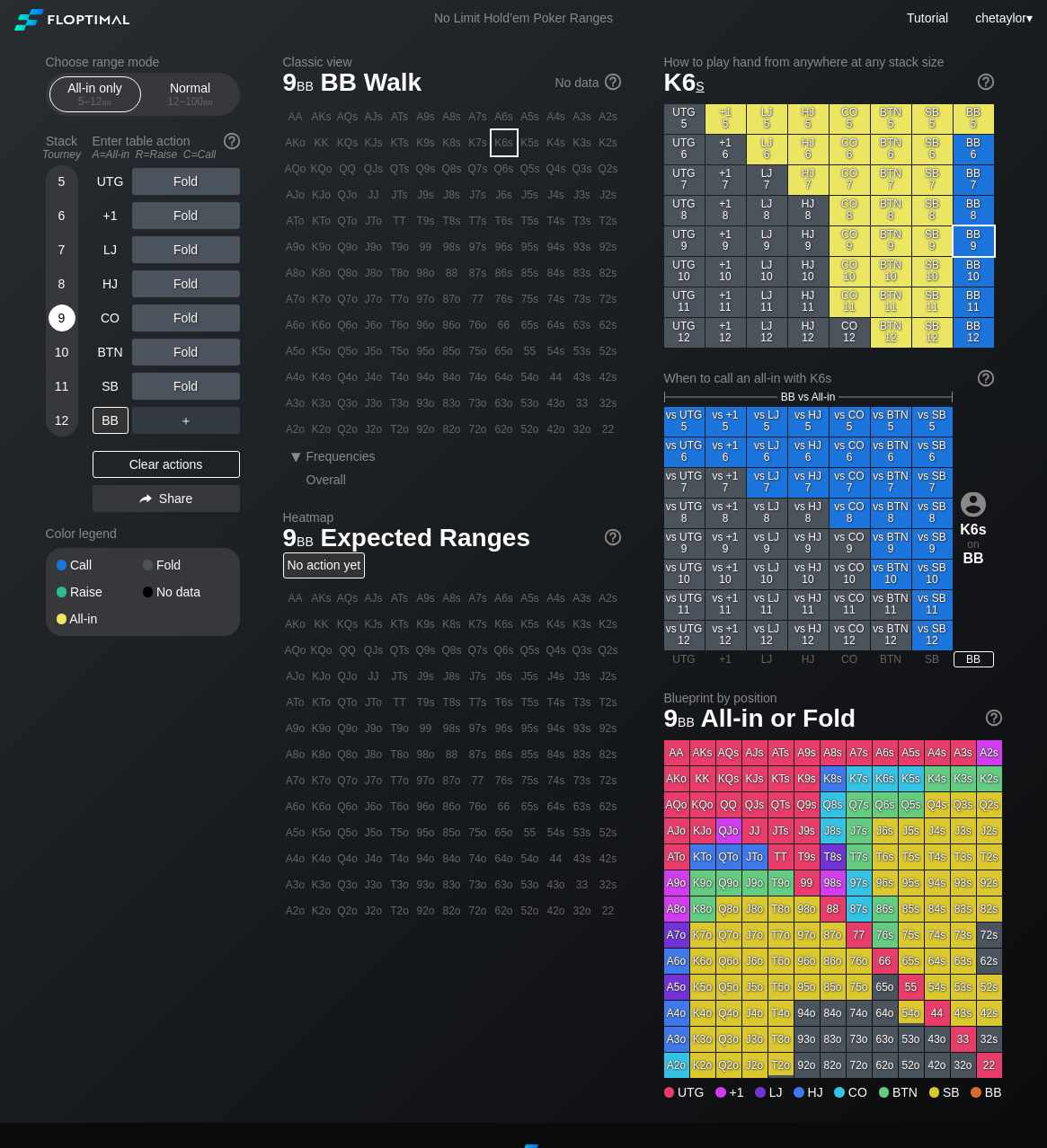
click at [56, 317] on div "9" at bounding box center [62, 319] width 27 height 27
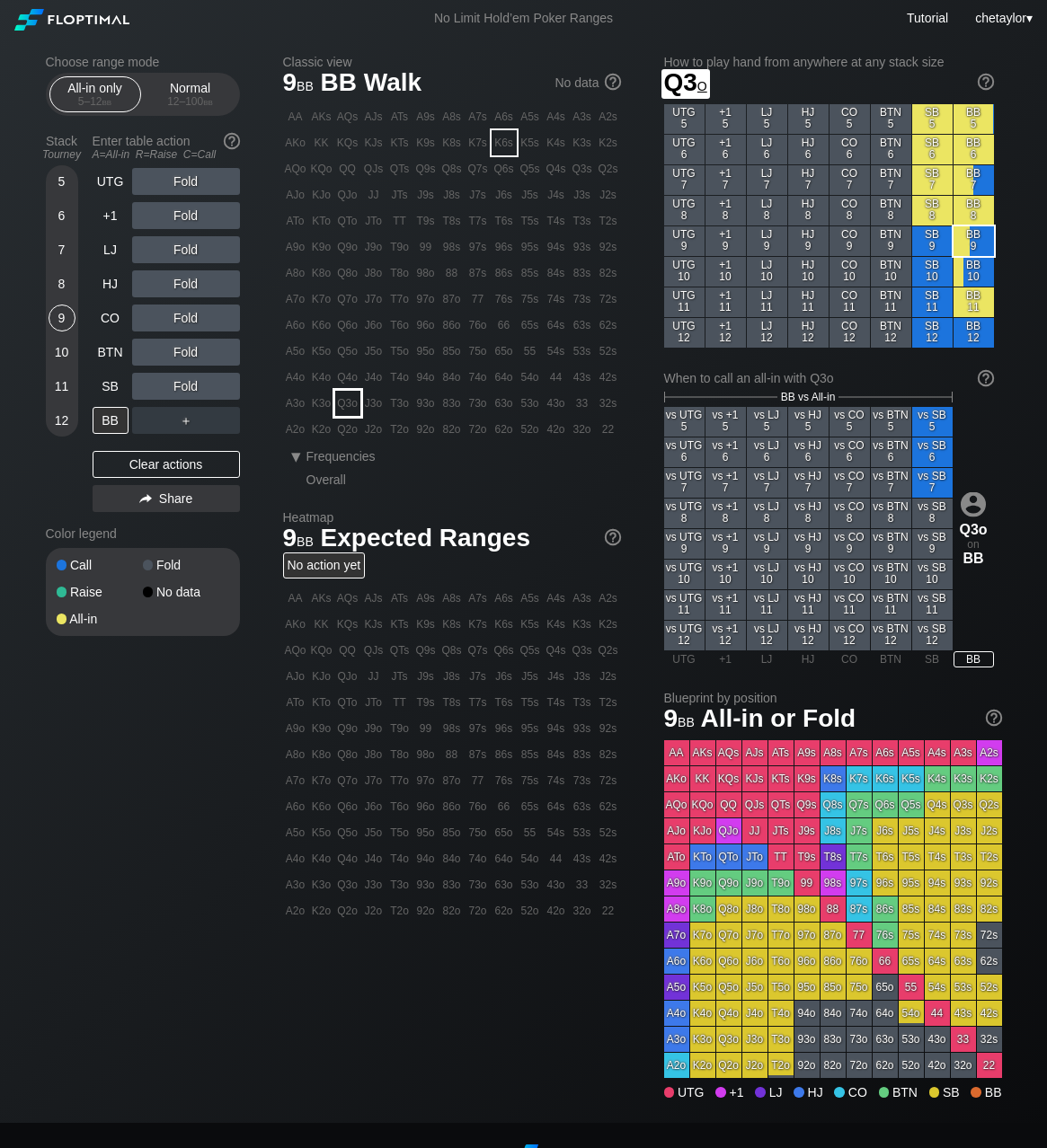
click at [341, 399] on div "Q3o" at bounding box center [347, 403] width 25 height 25
click at [230, 385] on div "C ✕" at bounding box center [222, 386] width 35 height 27
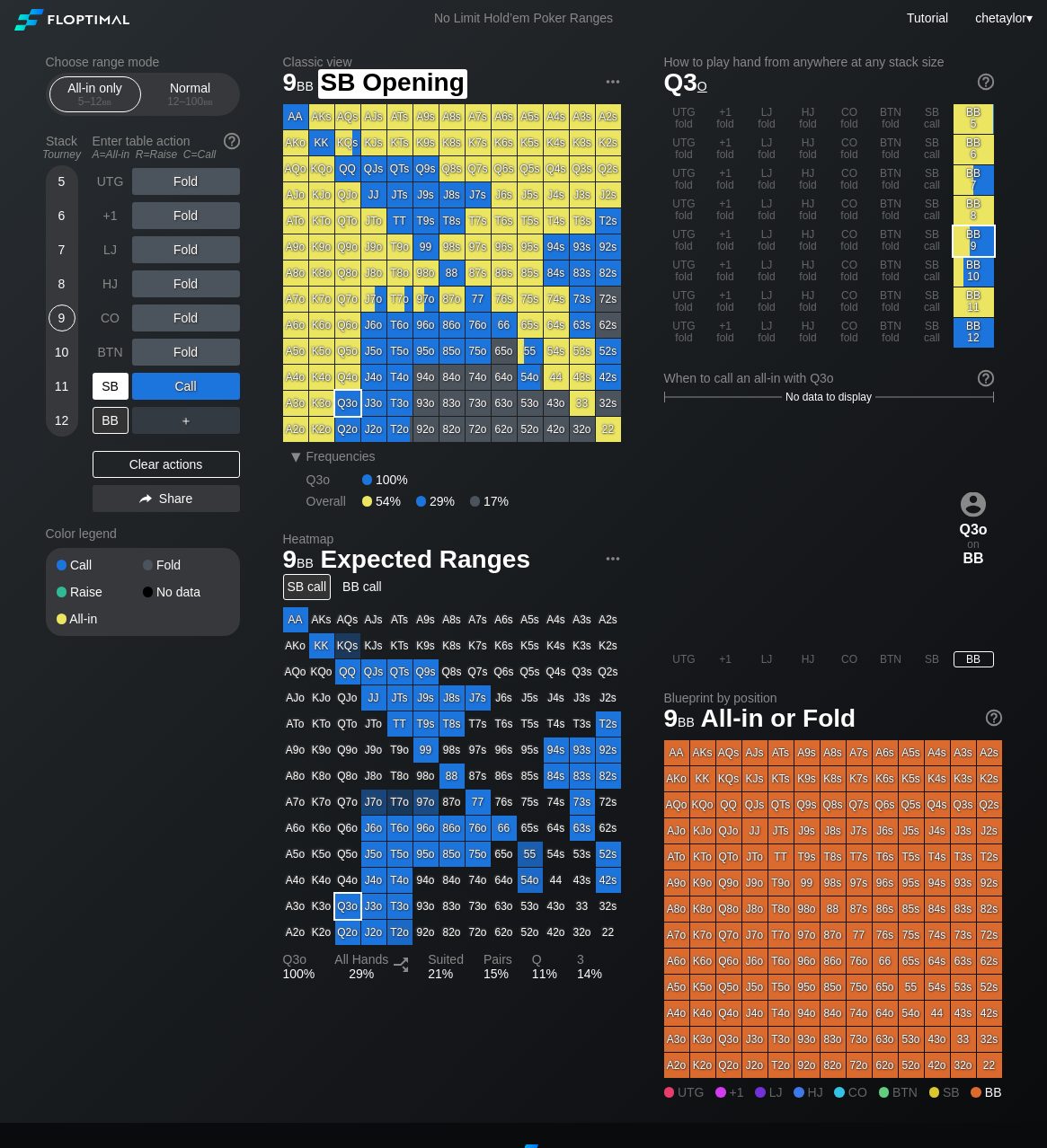
click at [114, 383] on div "SB" at bounding box center [110, 386] width 36 height 27
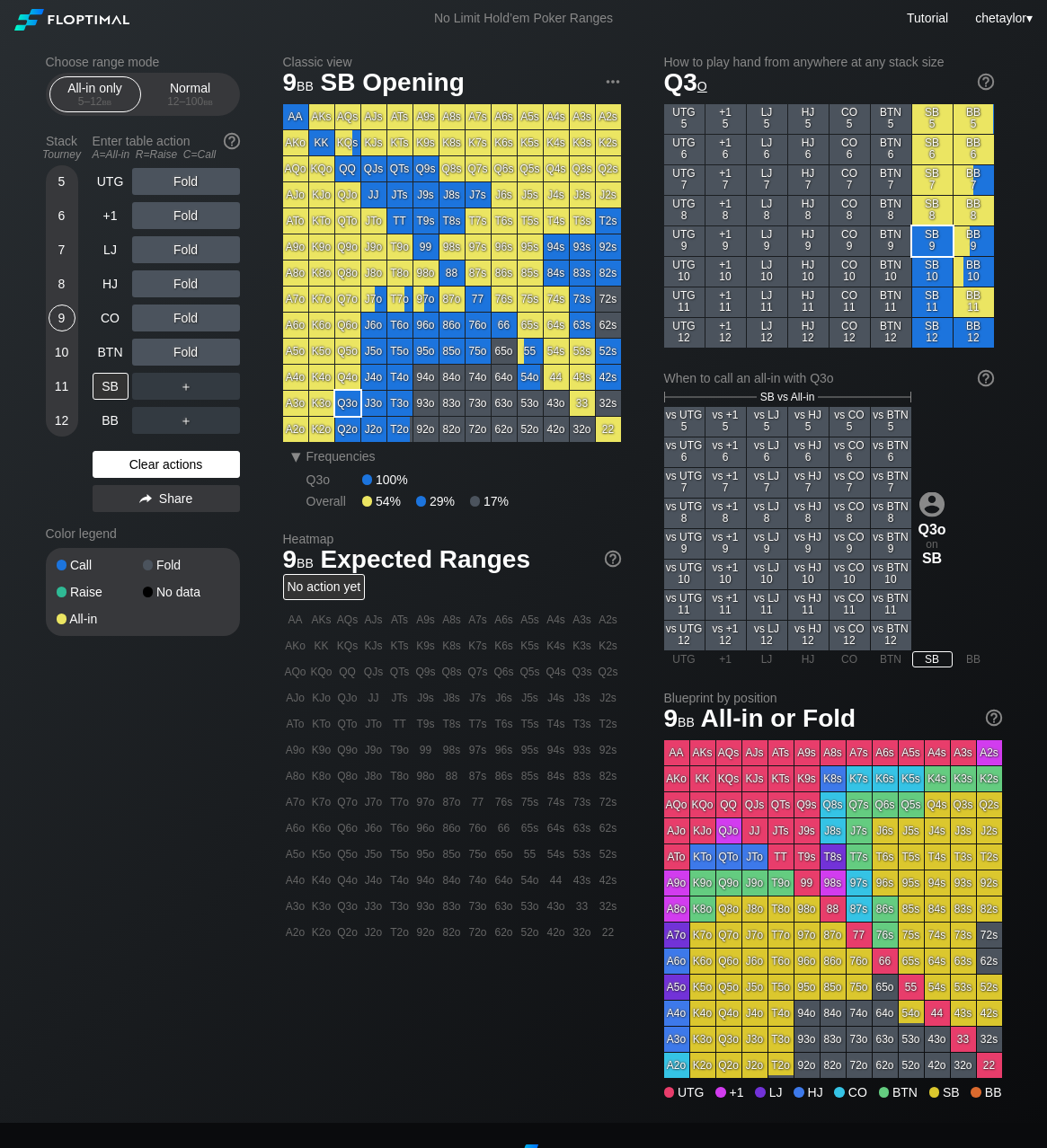
click at [141, 460] on div "Clear actions" at bounding box center [166, 465] width 147 height 27
click at [63, 286] on div "8" at bounding box center [62, 284] width 27 height 27
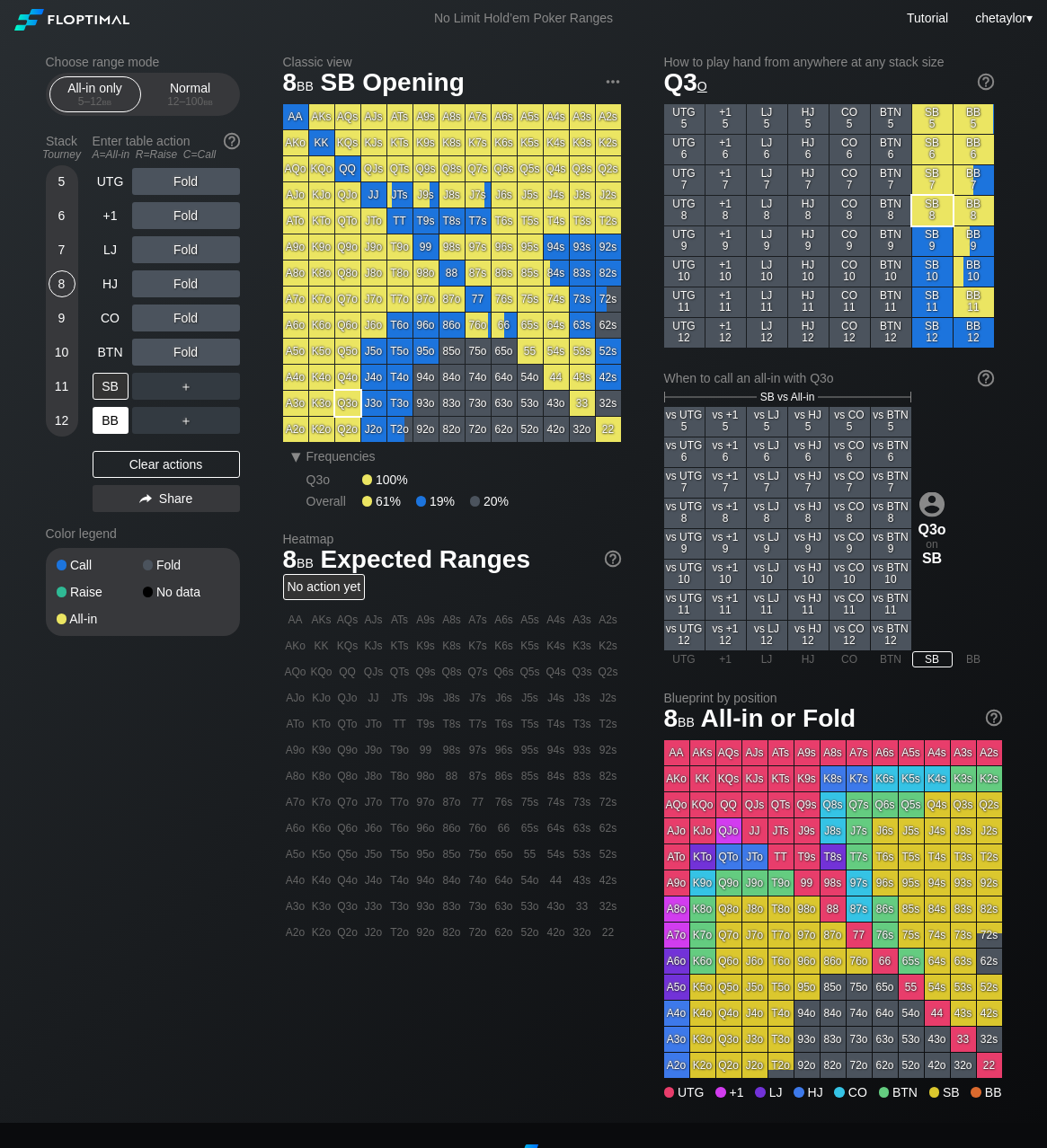
click at [99, 425] on div "BB" at bounding box center [110, 421] width 36 height 27
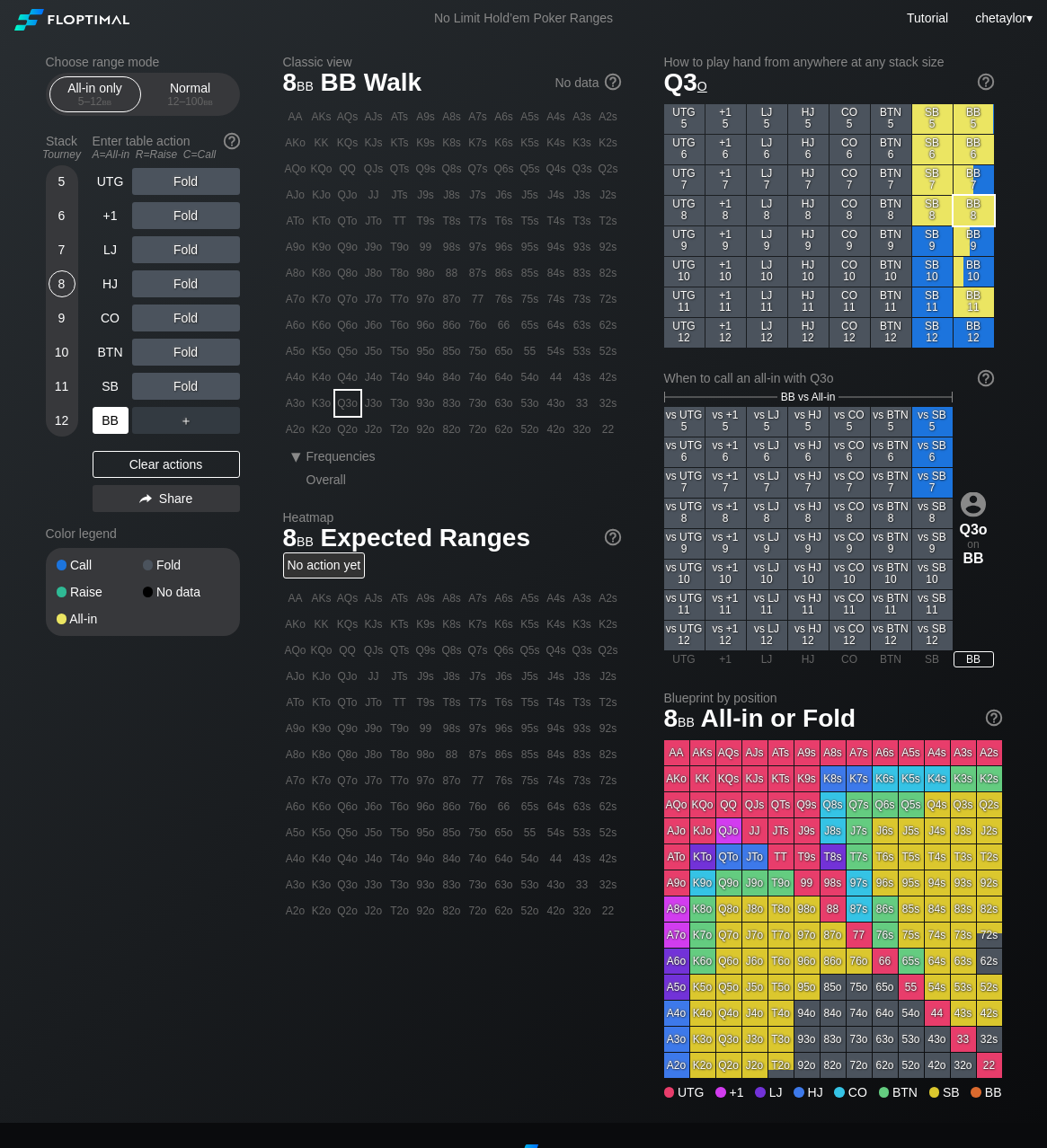
click at [99, 425] on div "BB" at bounding box center [110, 421] width 36 height 27
click at [128, 467] on div "Clear actions" at bounding box center [166, 465] width 147 height 27
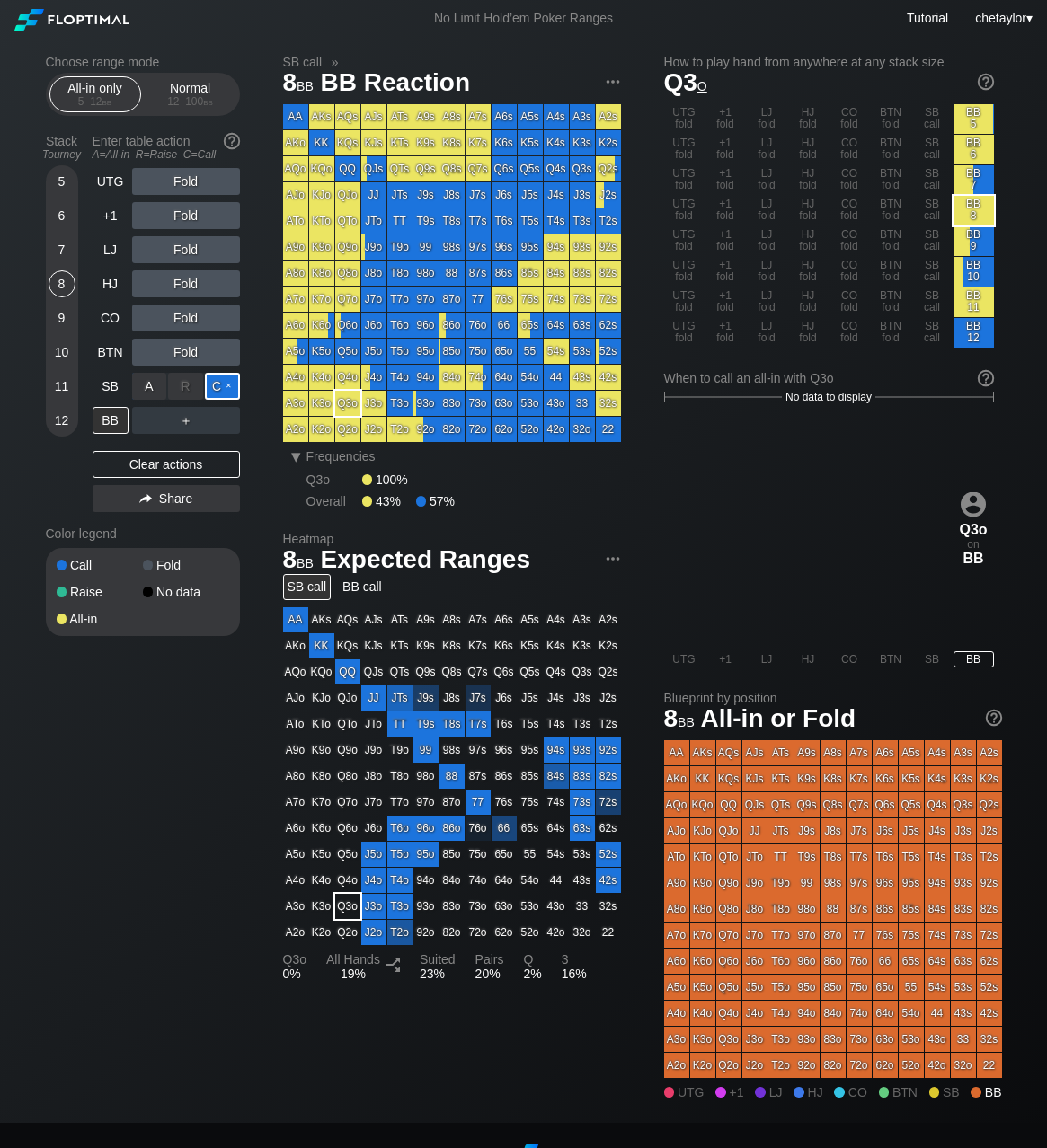
click at [223, 384] on div "C ✕" at bounding box center [222, 386] width 35 height 27
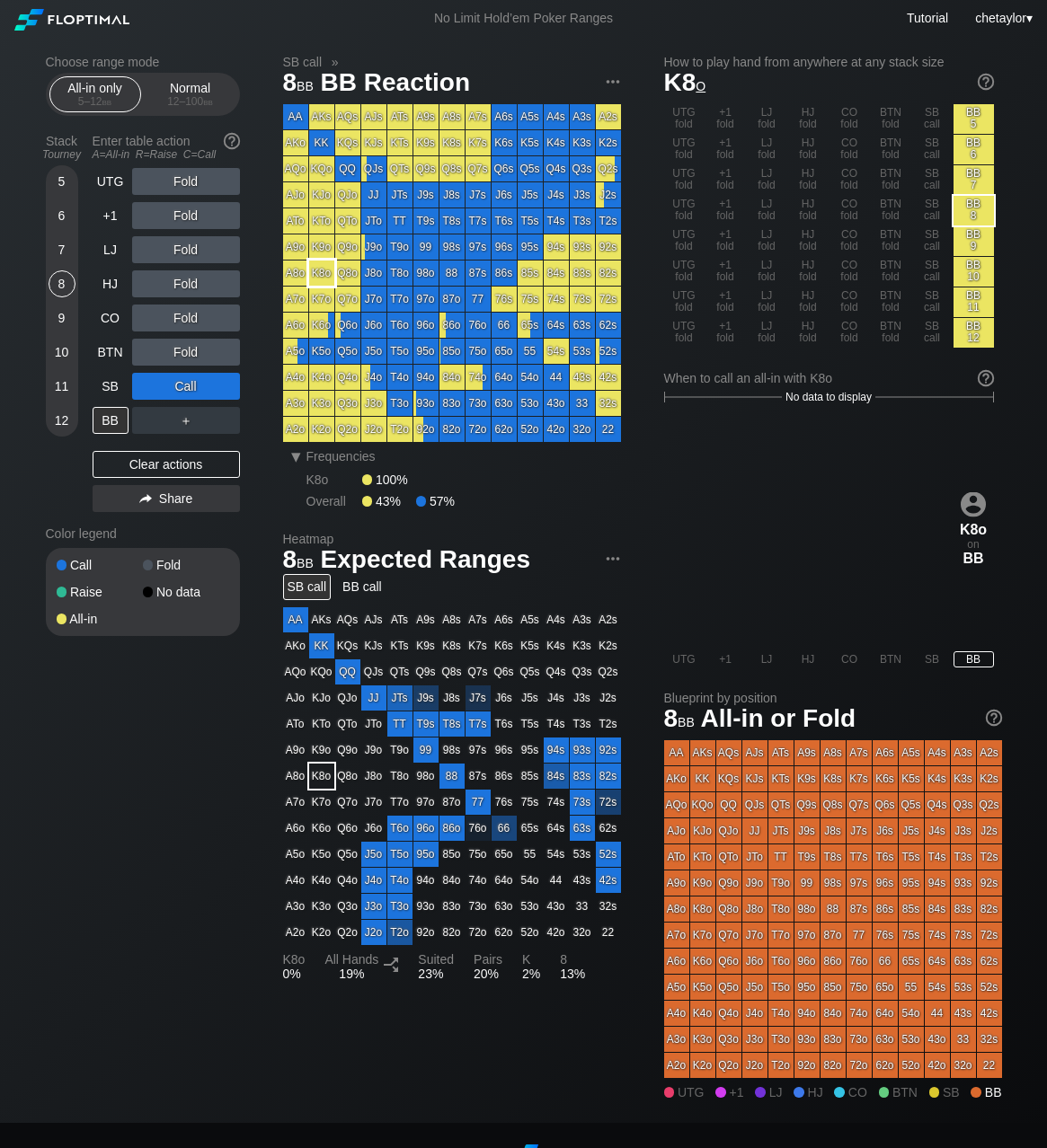
click at [322, 275] on div "K8o" at bounding box center [321, 273] width 25 height 25
click at [60, 414] on div "12" at bounding box center [62, 421] width 27 height 27
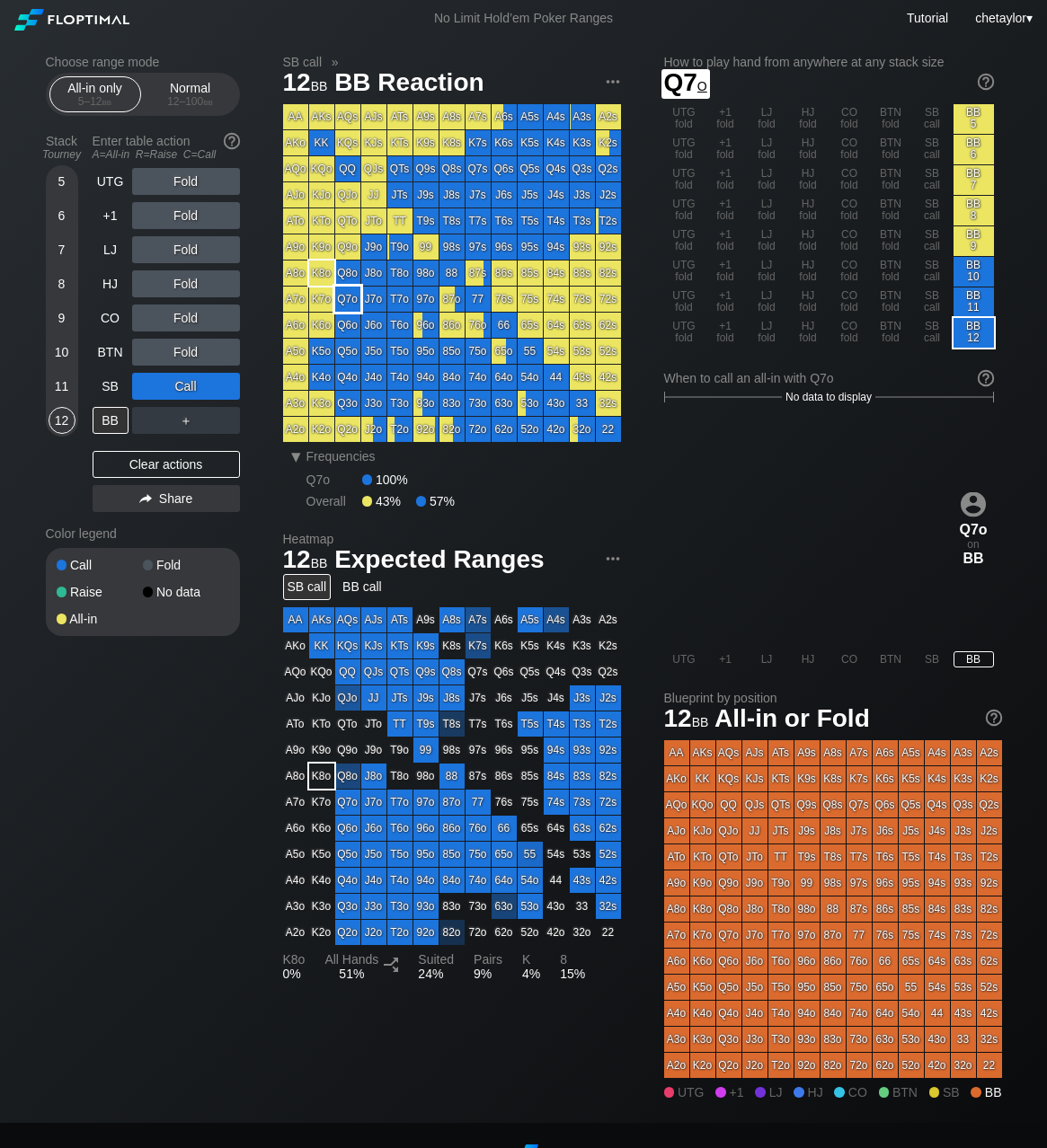
click at [349, 295] on div "Q7o" at bounding box center [347, 299] width 25 height 25
click at [155, 350] on div "A ✕" at bounding box center [149, 352] width 35 height 27
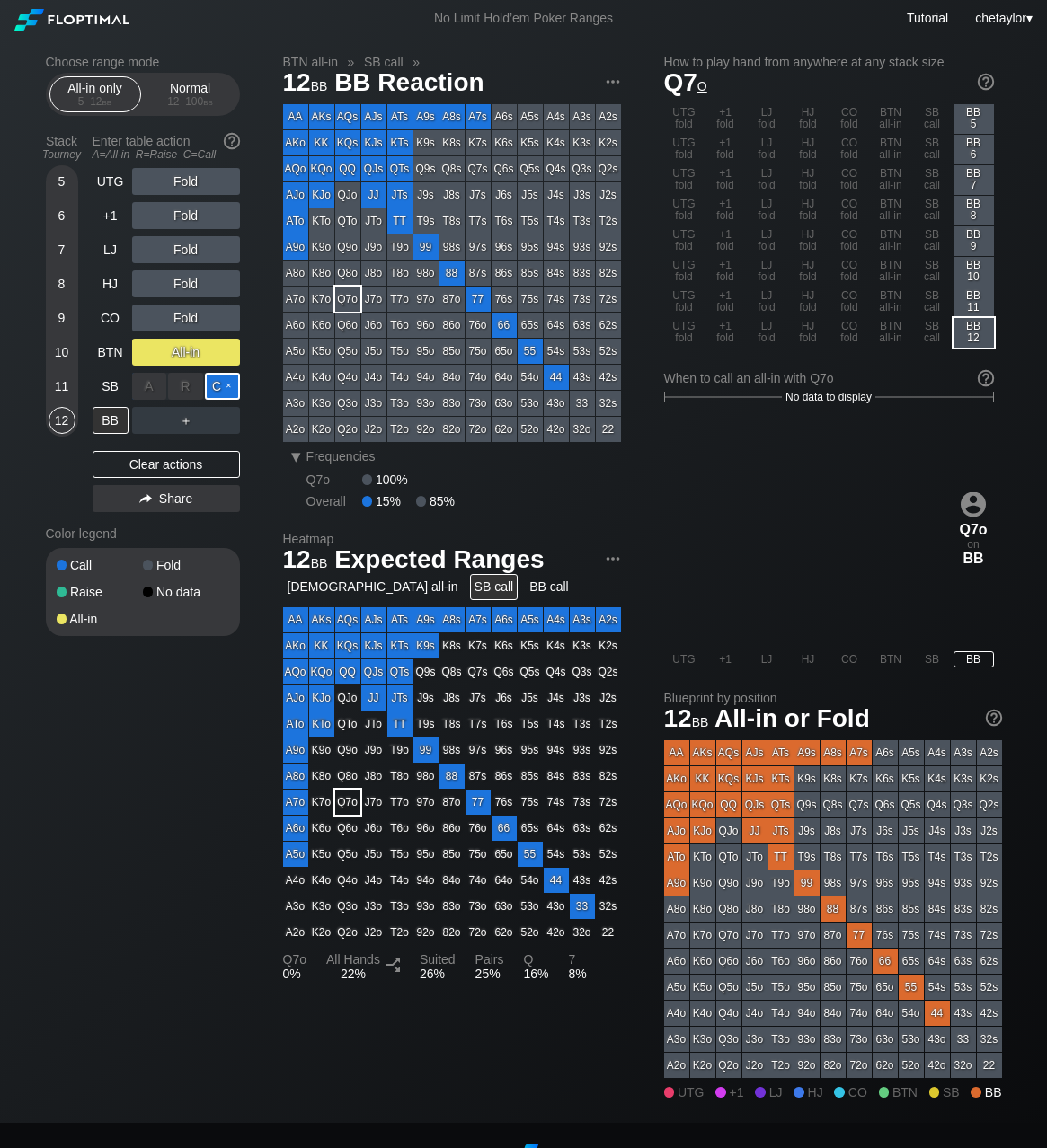
click at [226, 388] on div "C ✕" at bounding box center [222, 386] width 35 height 27
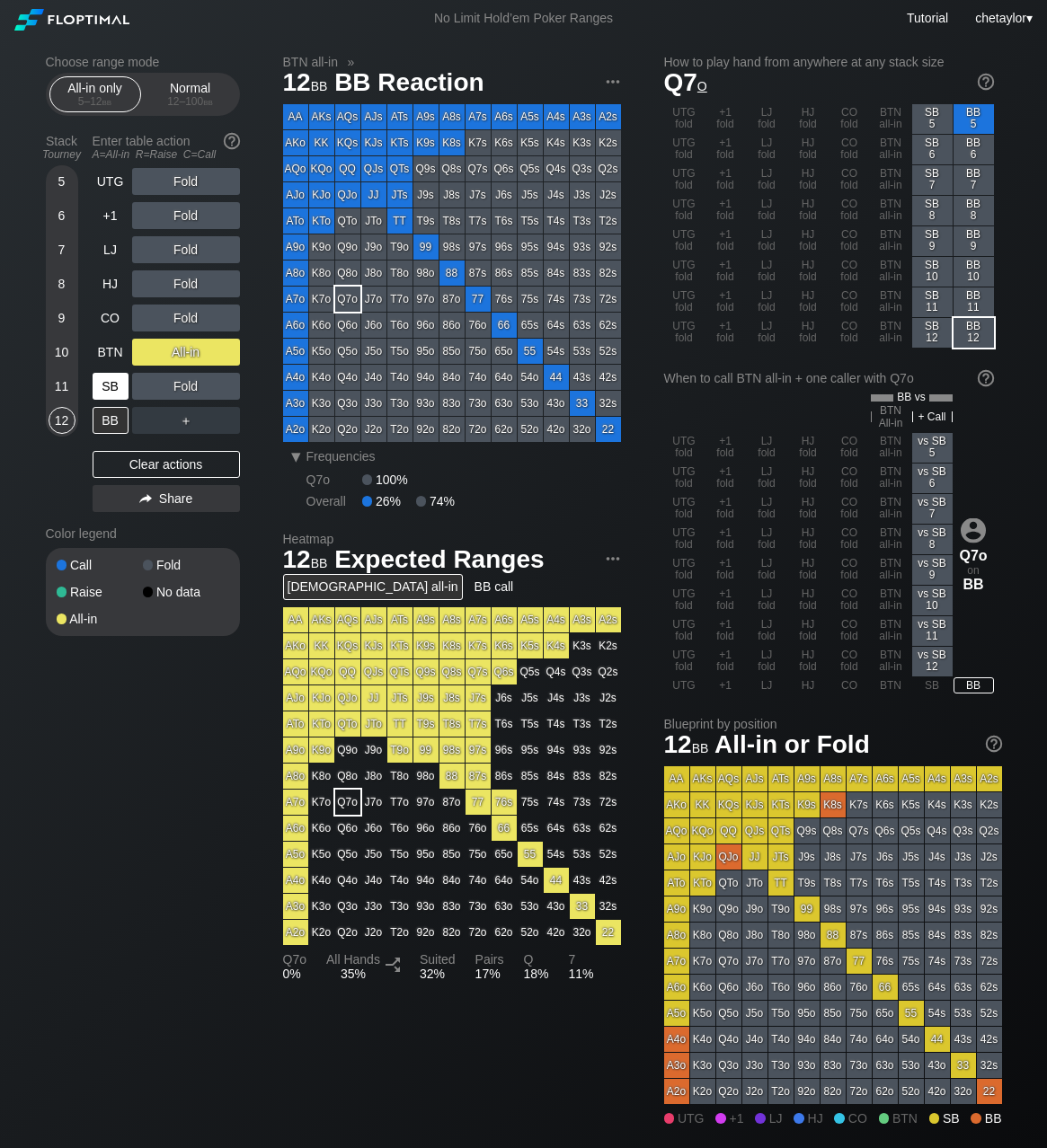
click at [101, 386] on div "SB" at bounding box center [110, 386] width 36 height 27
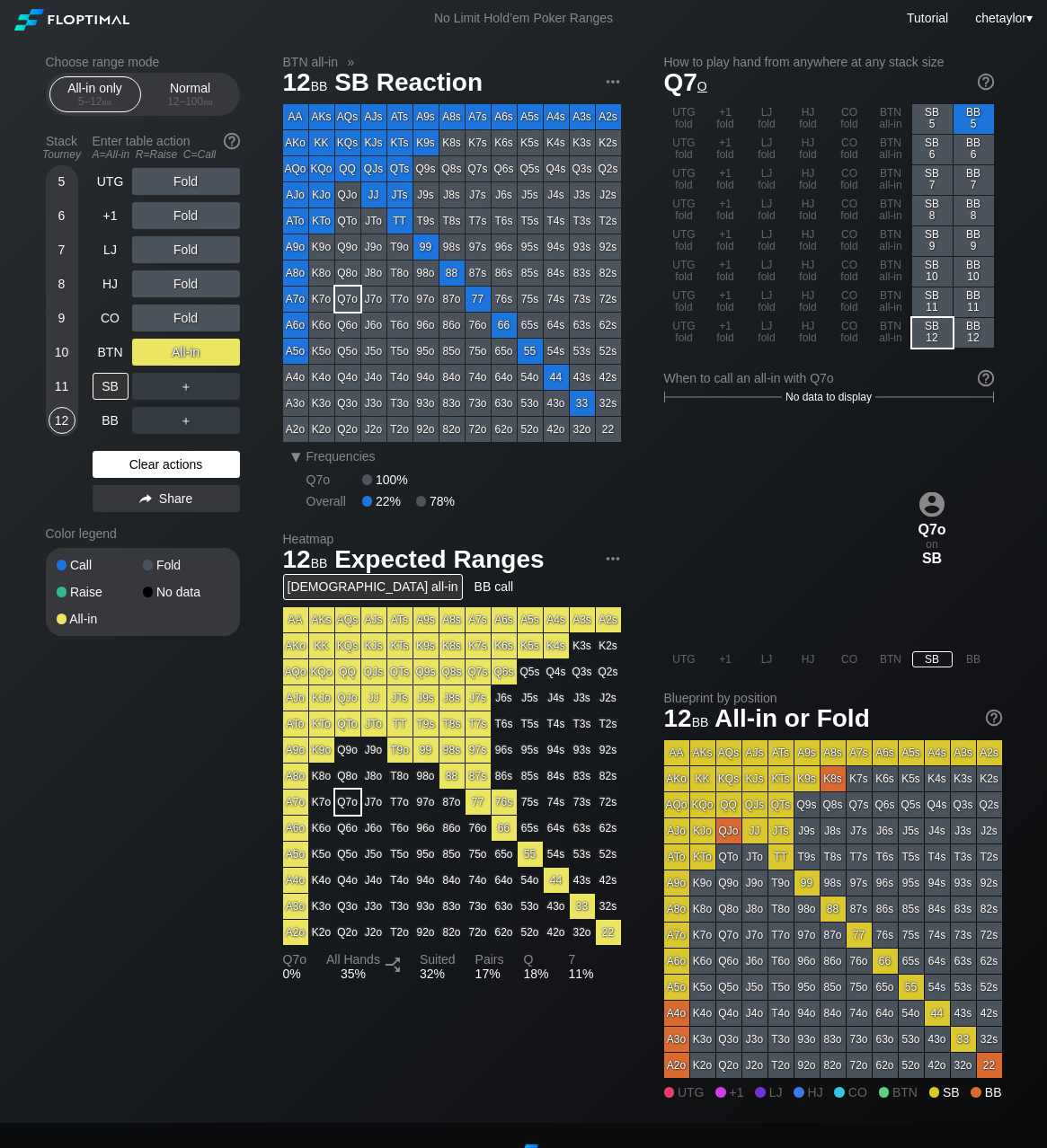
click at [130, 465] on div "Clear actions" at bounding box center [166, 465] width 147 height 27
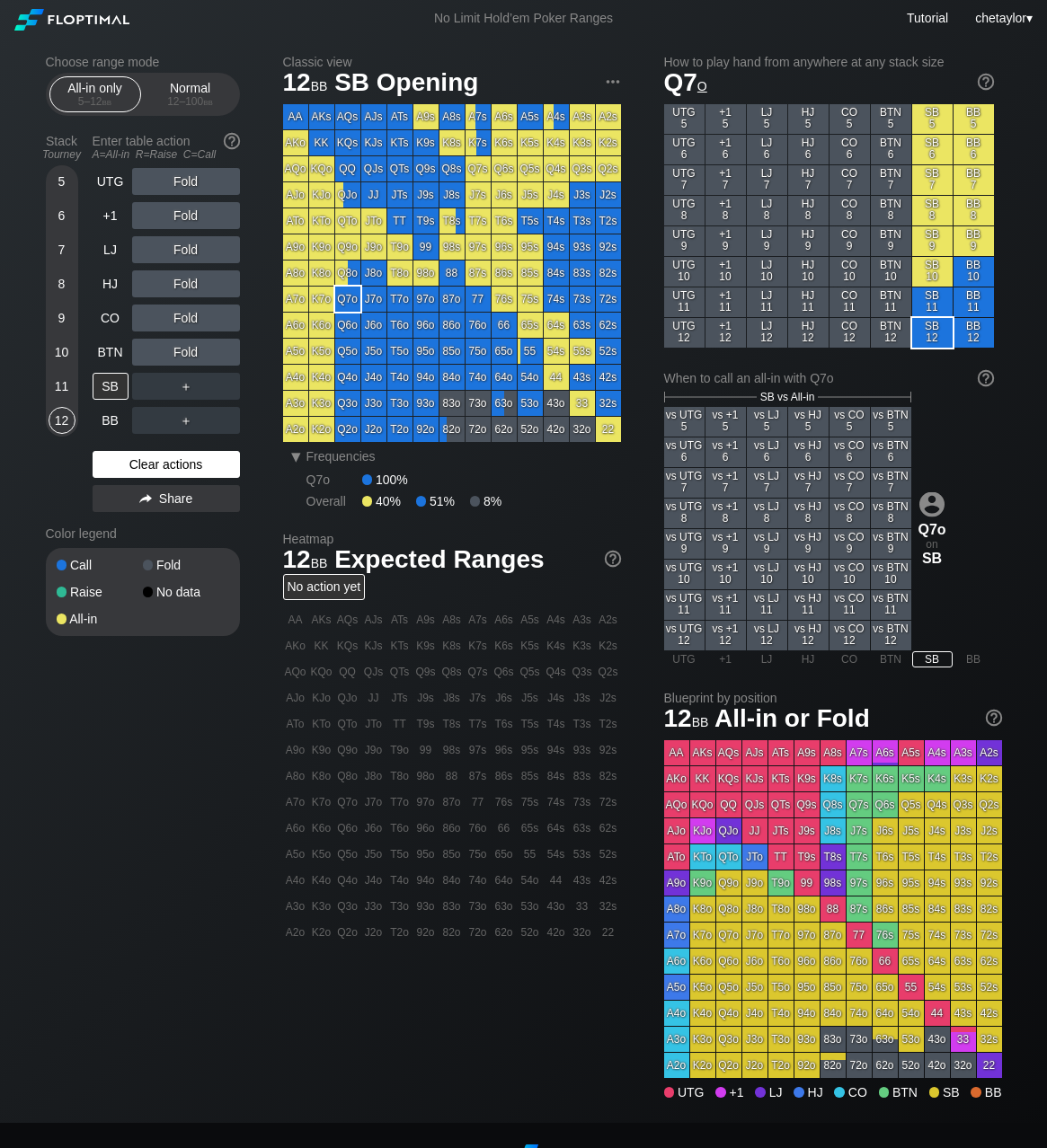
click at [130, 465] on div "Clear actions" at bounding box center [166, 465] width 147 height 27
click at [117, 417] on div "BB" at bounding box center [110, 421] width 36 height 27
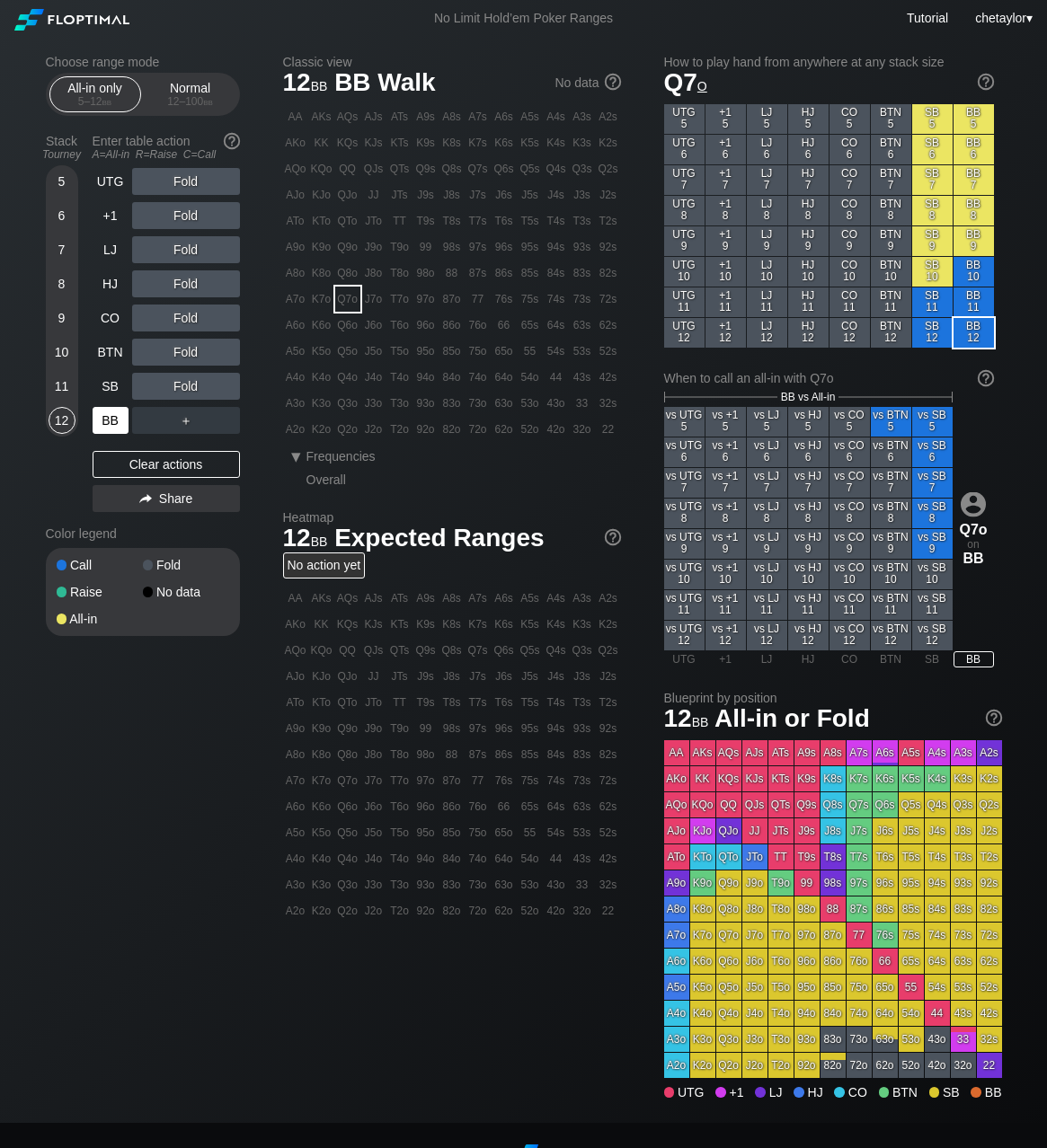
click at [117, 417] on div "BB" at bounding box center [110, 421] width 36 height 27
click at [133, 455] on div "Clear actions" at bounding box center [166, 465] width 147 height 27
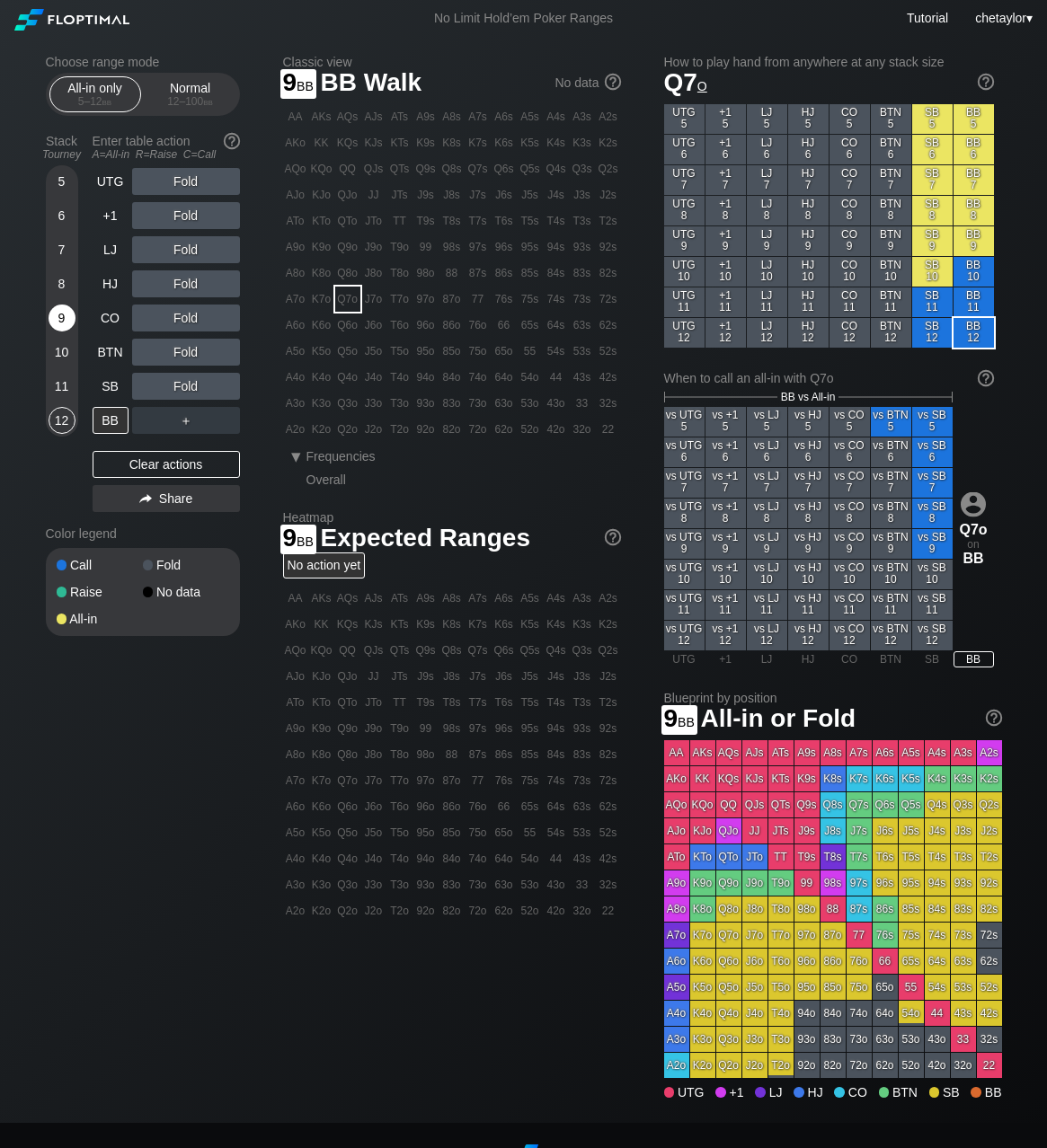
click at [63, 320] on div "9" at bounding box center [62, 319] width 27 height 27
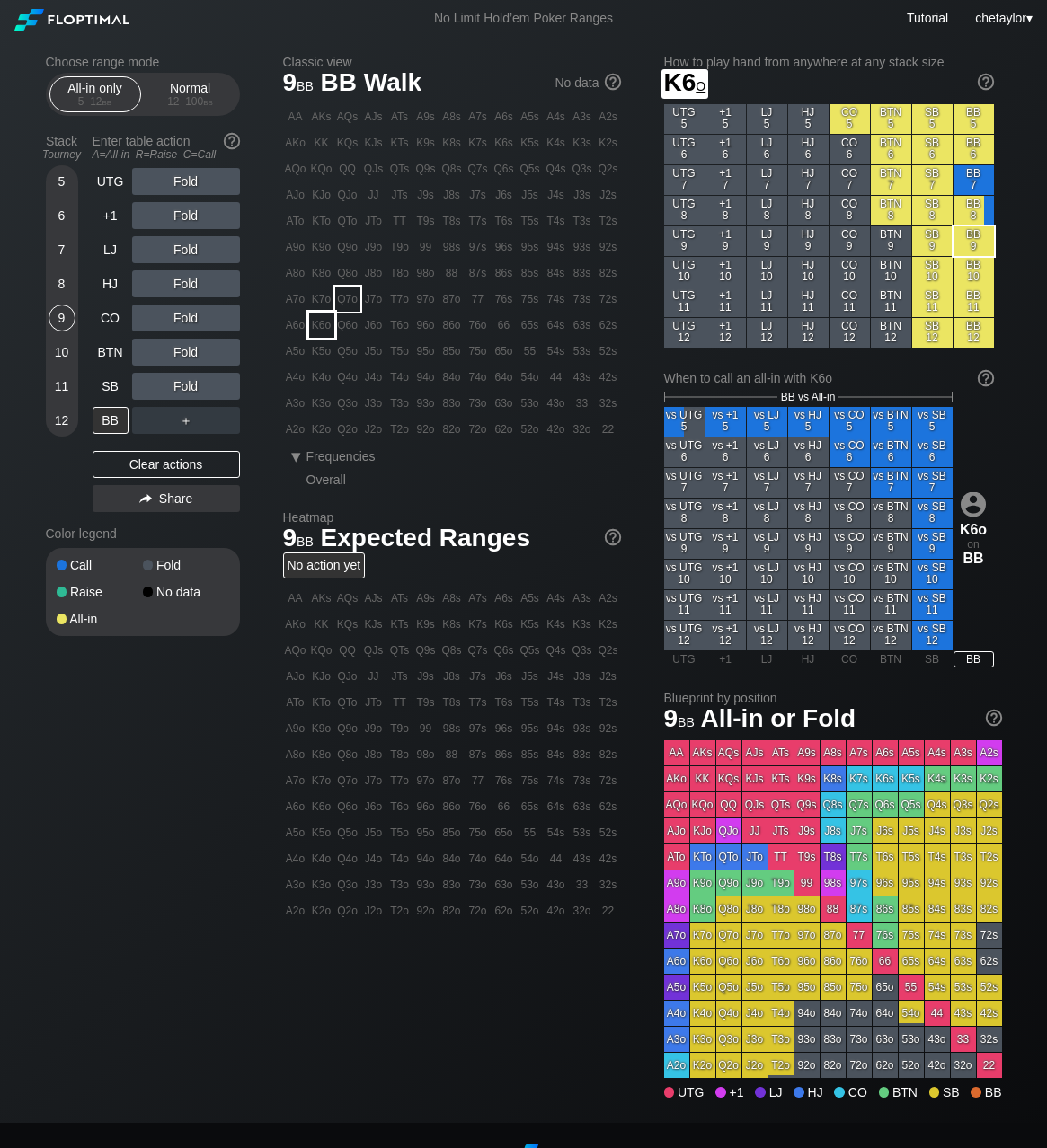
click at [322, 319] on div "K6o" at bounding box center [321, 325] width 25 height 25
click at [234, 388] on div "C ✕" at bounding box center [222, 386] width 35 height 27
